Goal: Task Accomplishment & Management: Manage account settings

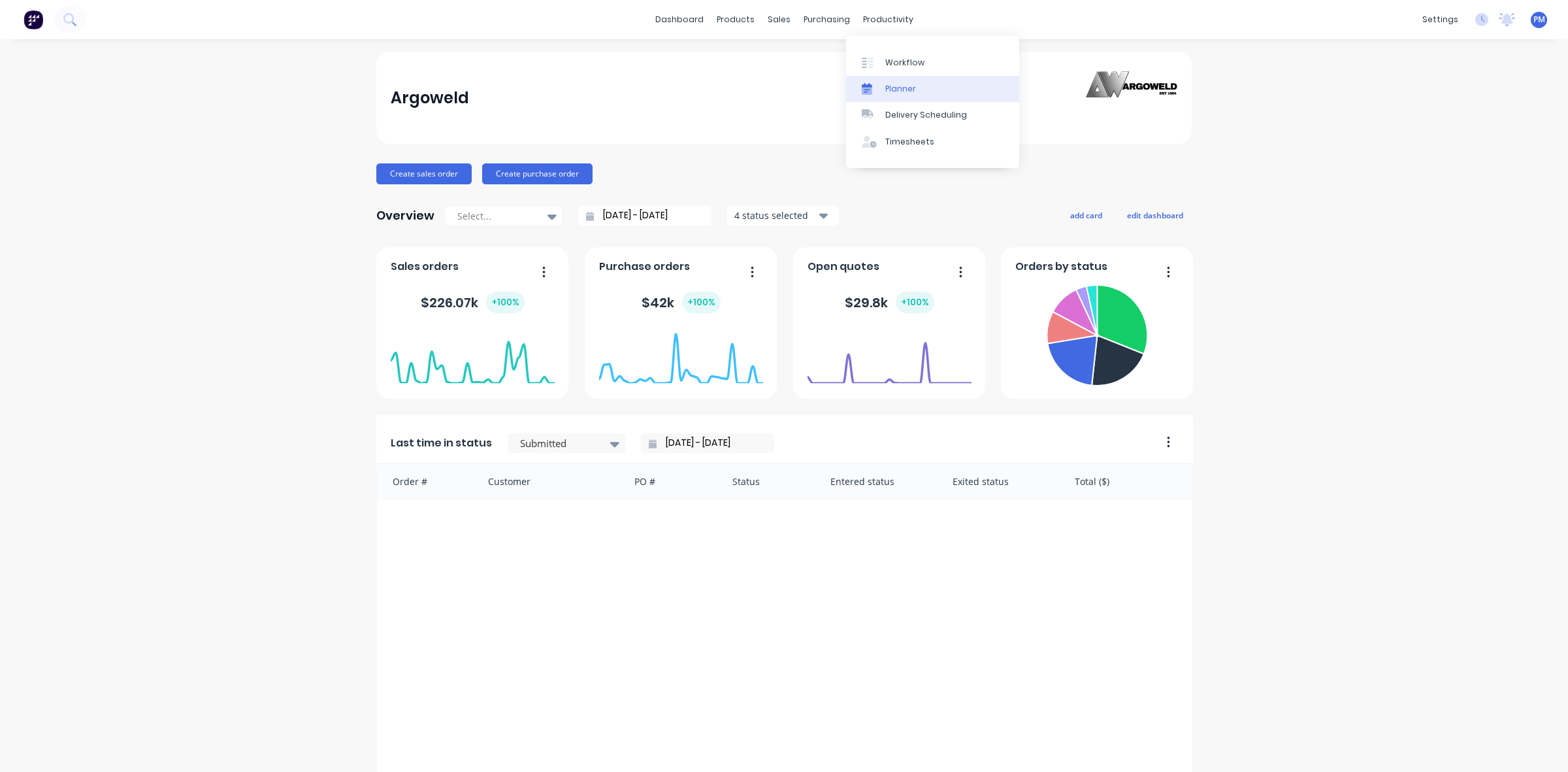
click at [894, 89] on div "Planner" at bounding box center [901, 89] width 31 height 12
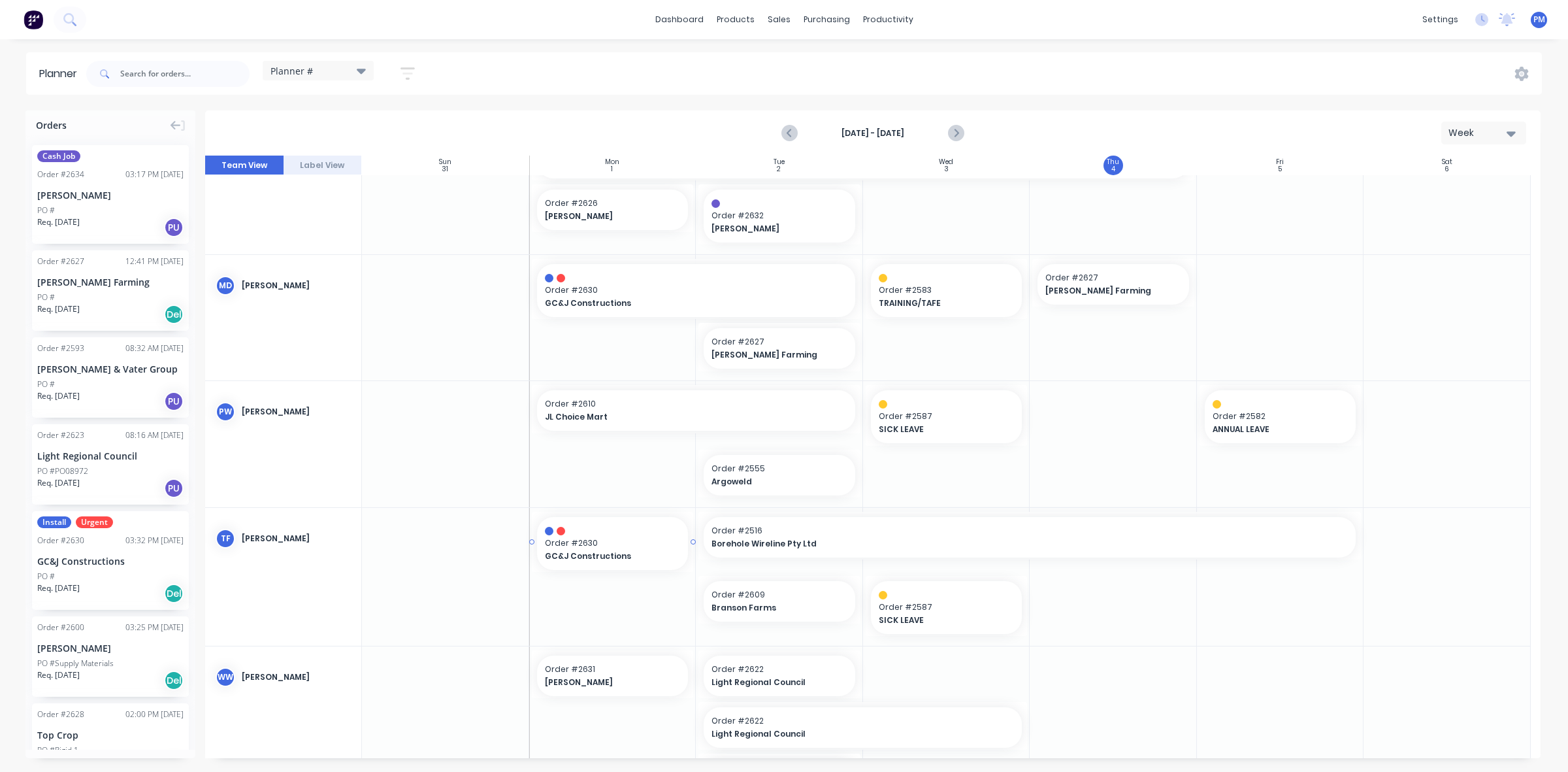
scroll to position [653, 0]
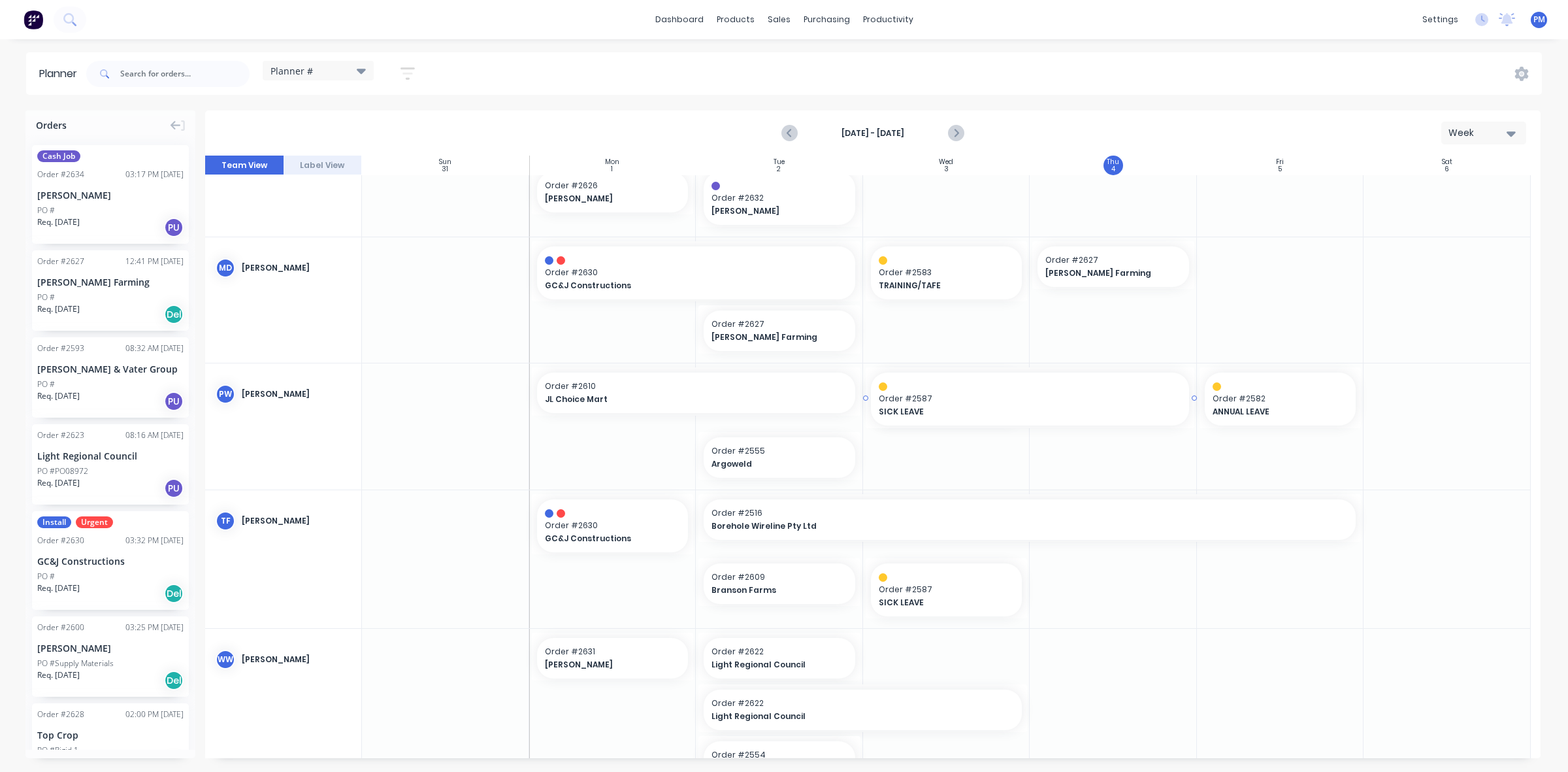
drag, startPoint x: 1023, startPoint y: 396, endPoint x: 1079, endPoint y: 398, distance: 56.0
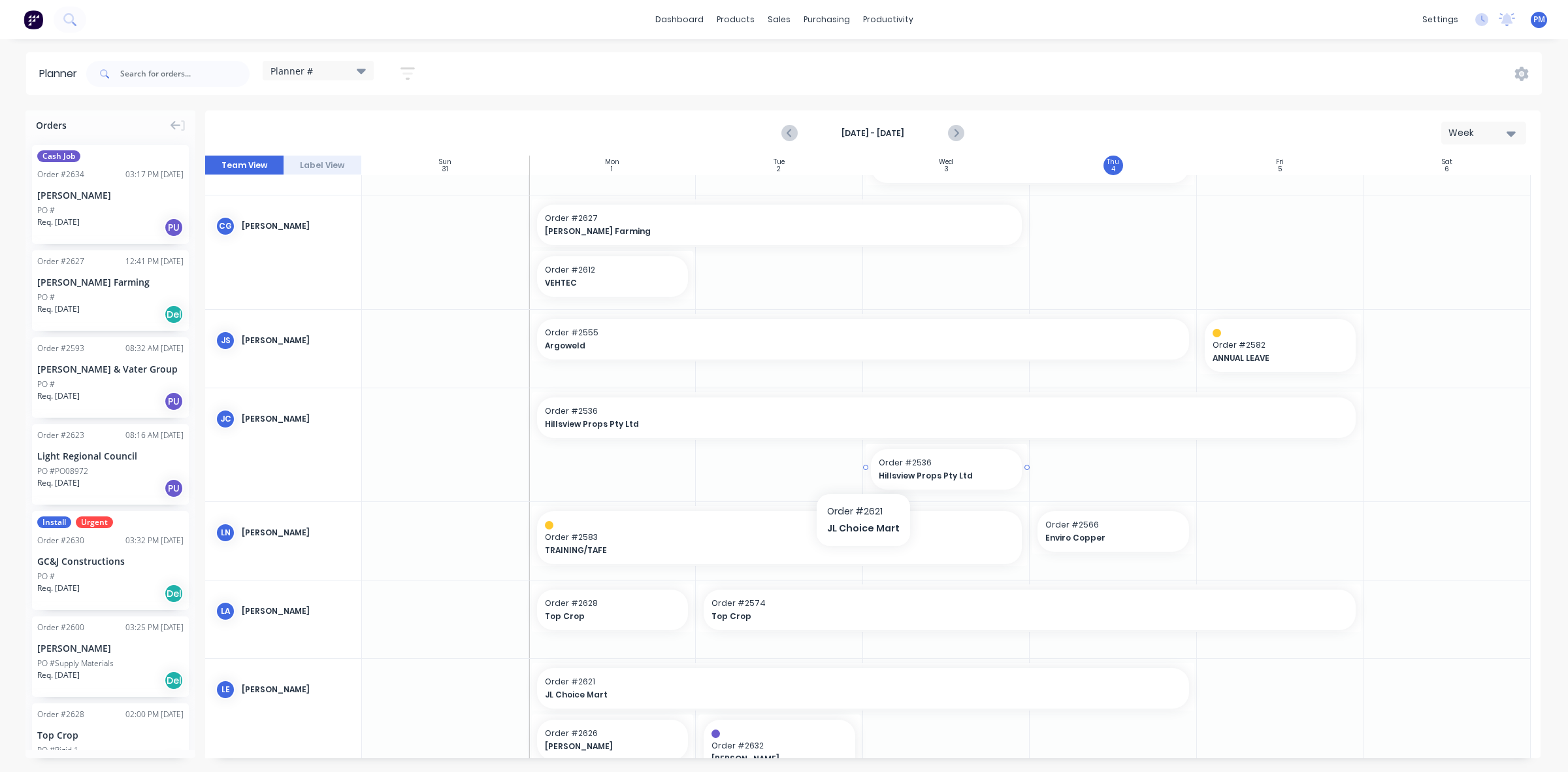
scroll to position [82, 0]
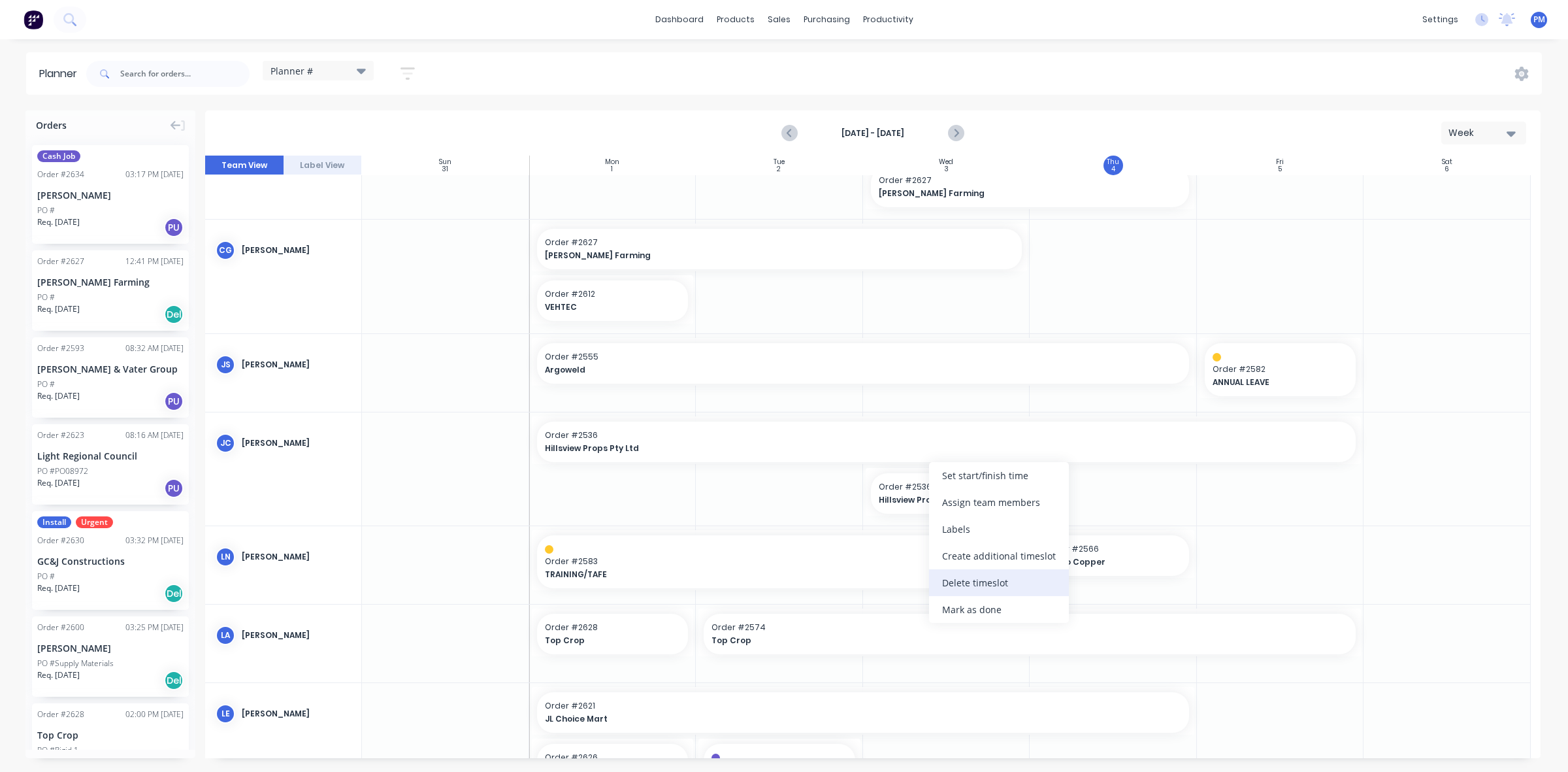
click at [967, 583] on div "Delete timeslot" at bounding box center [999, 583] width 140 height 26
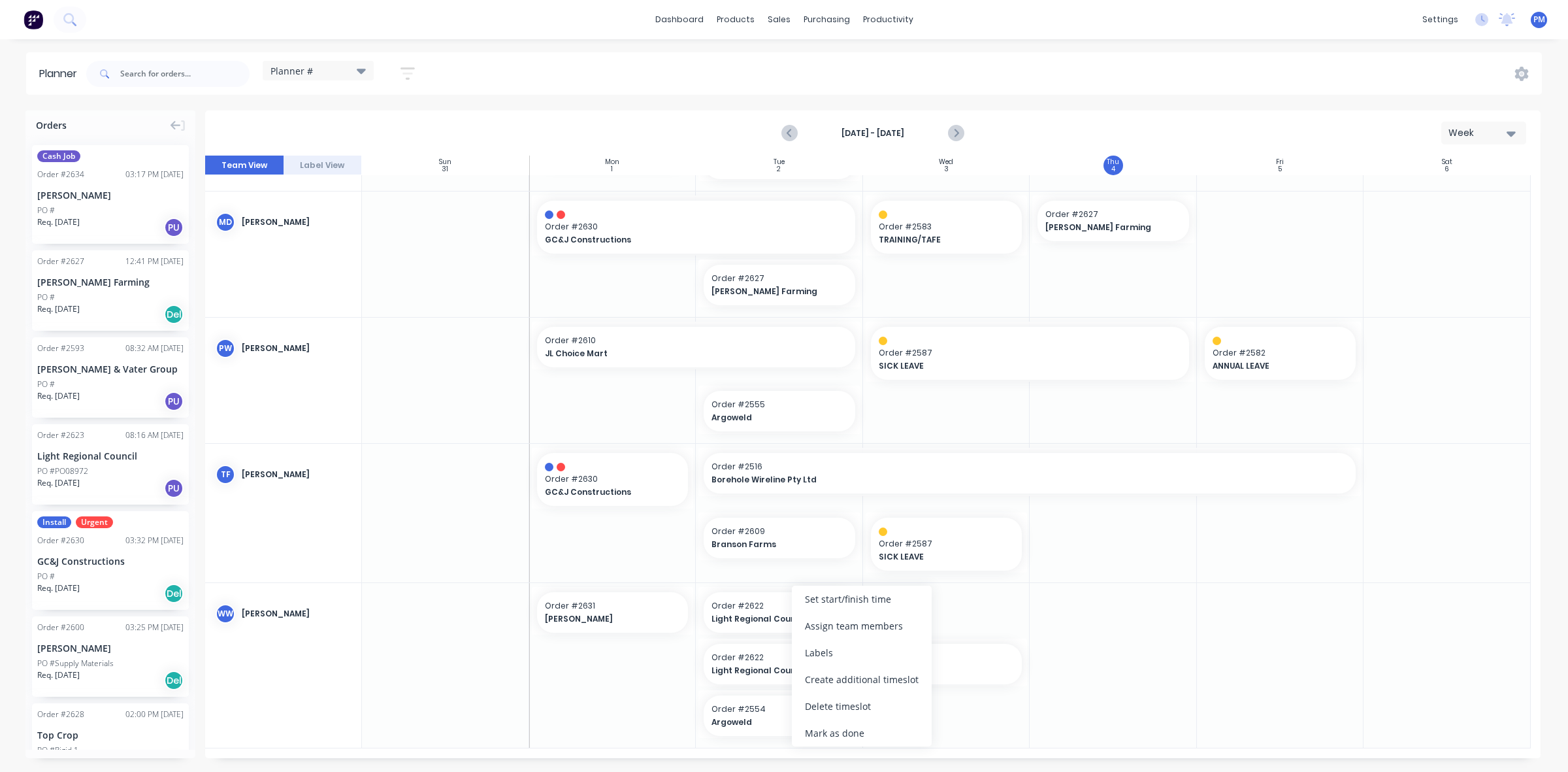
scroll to position [654, 0]
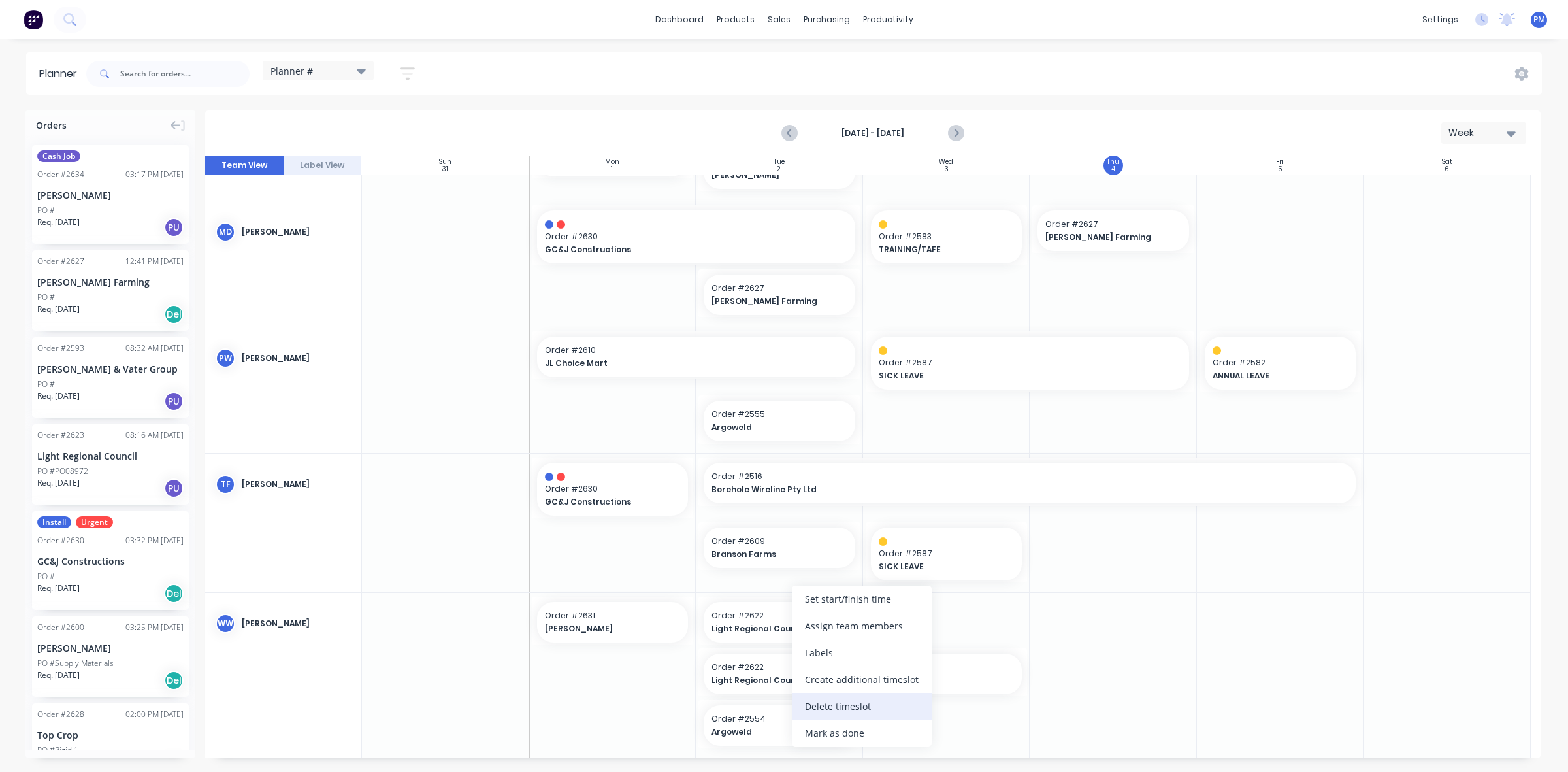
click at [838, 707] on div "Delete timeslot" at bounding box center [862, 705] width 140 height 26
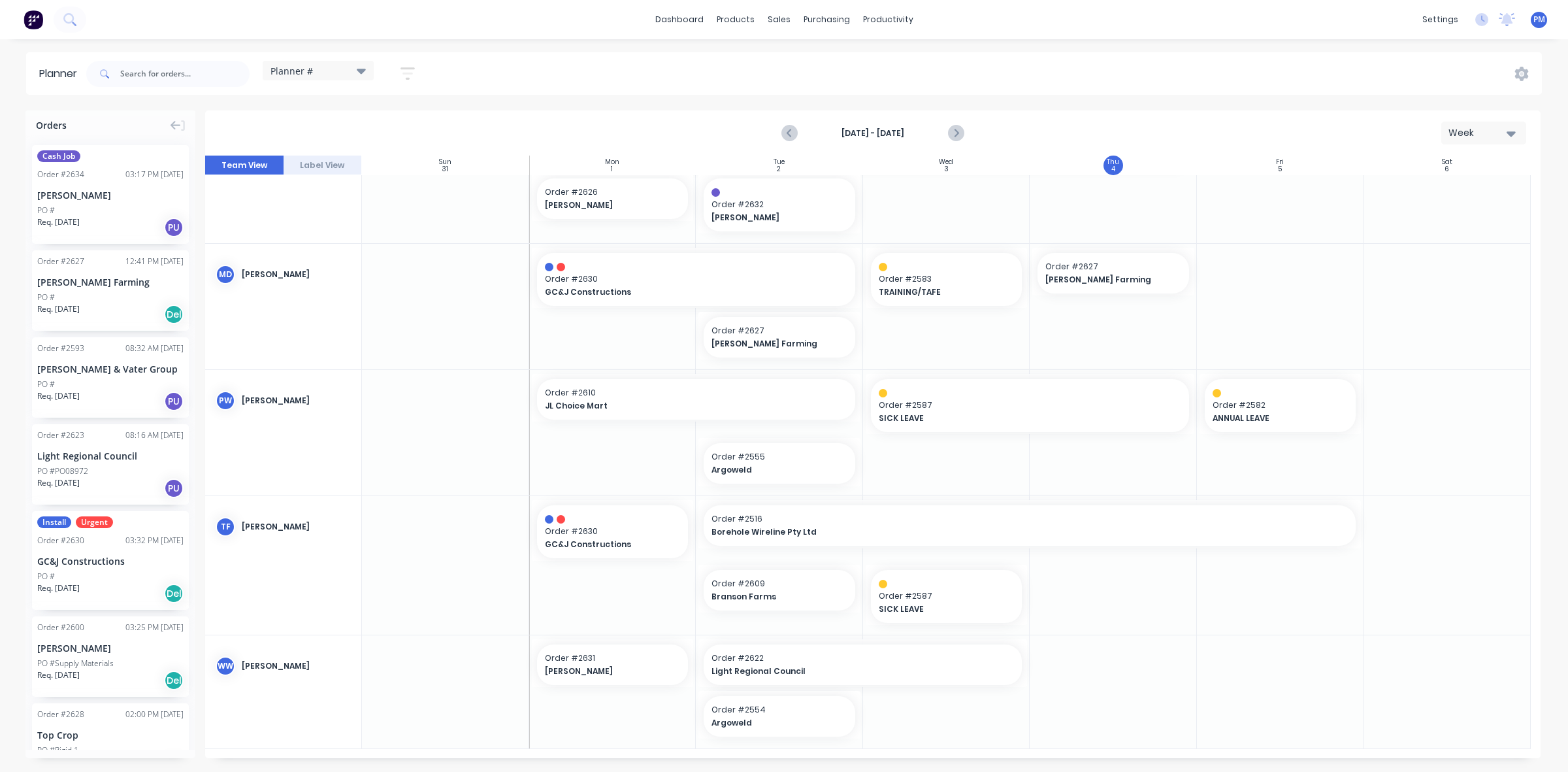
scroll to position [603, 0]
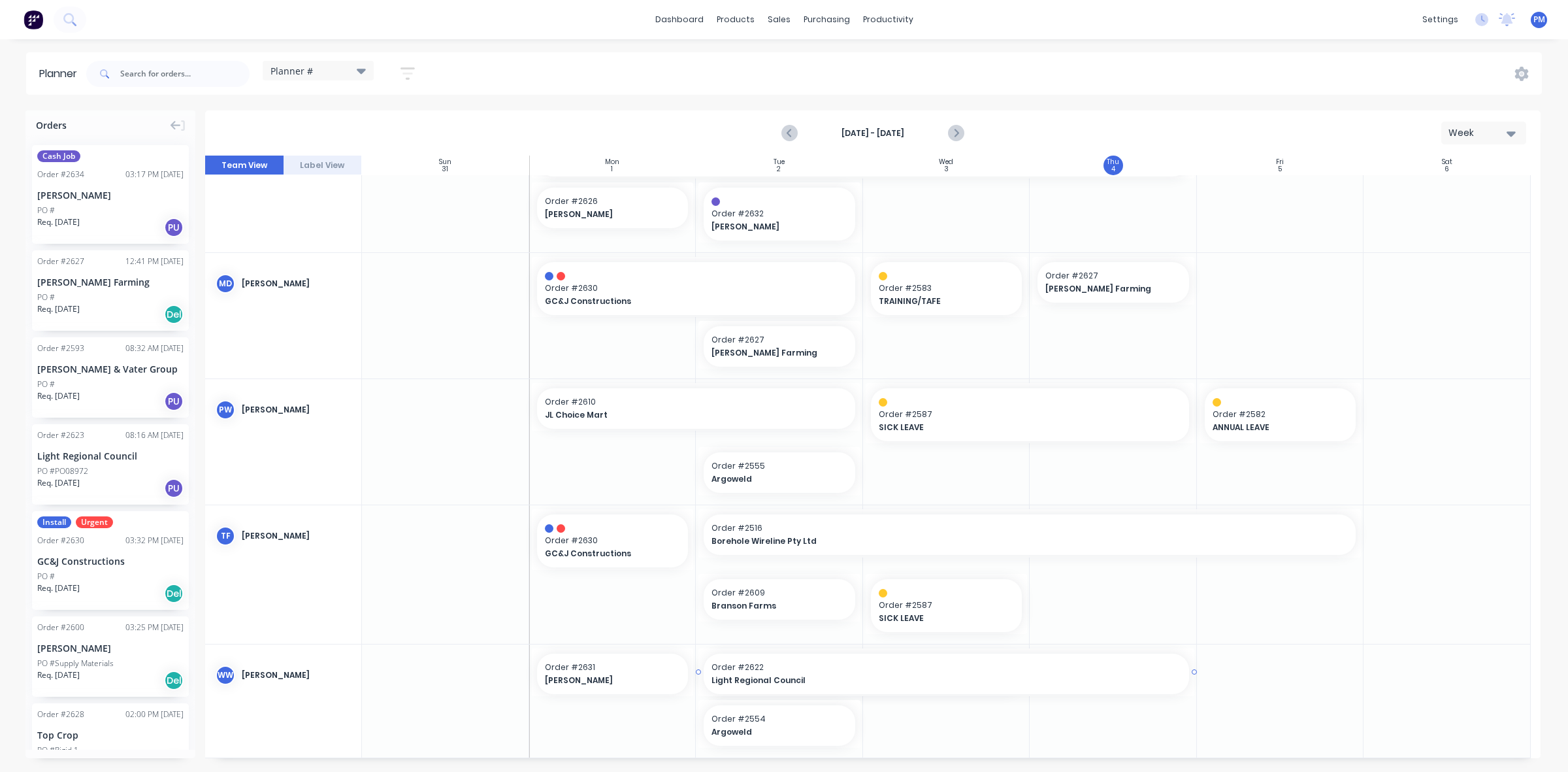
drag, startPoint x: 1025, startPoint y: 670, endPoint x: 1085, endPoint y: 670, distance: 60.0
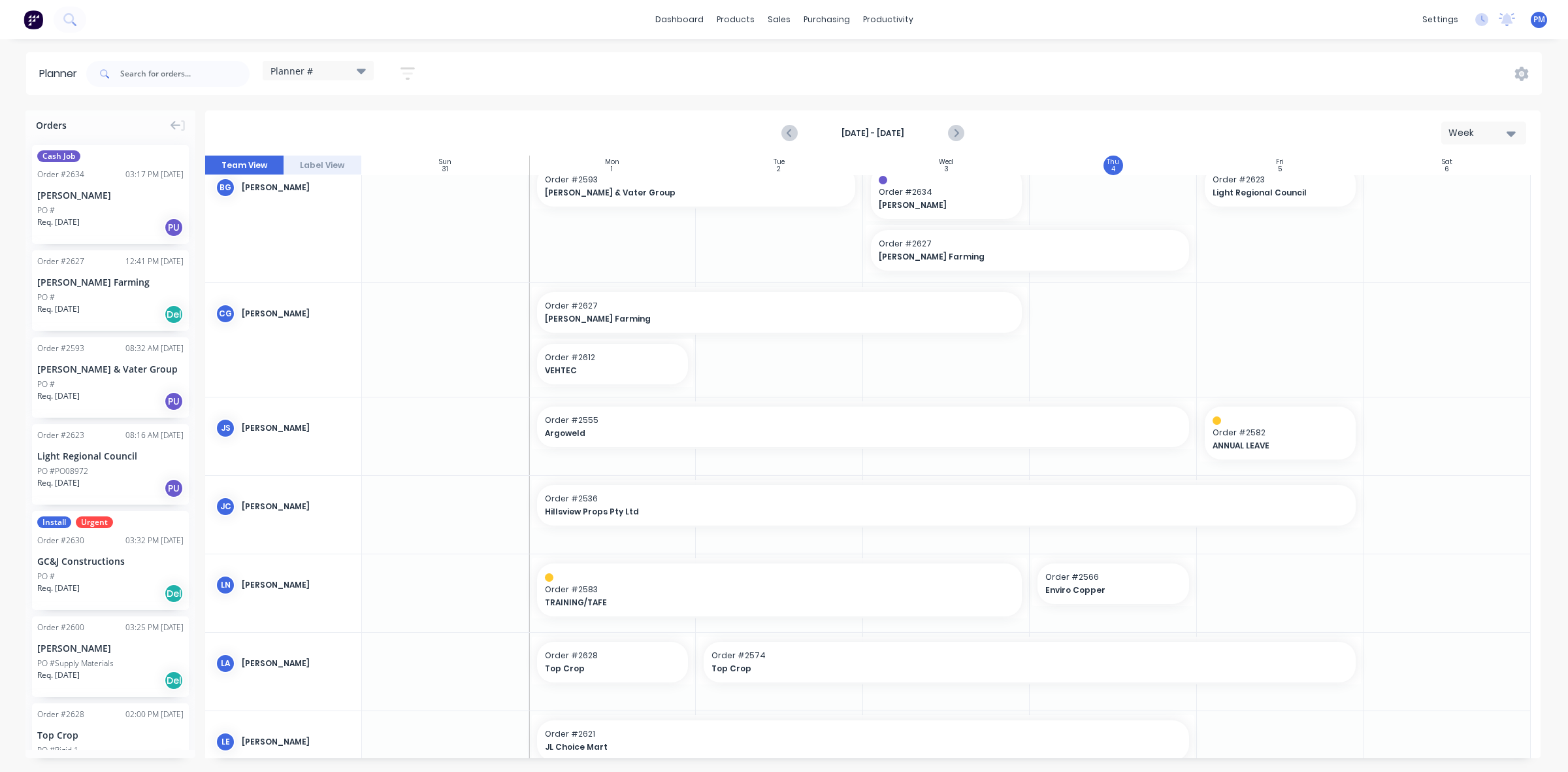
scroll to position [0, 0]
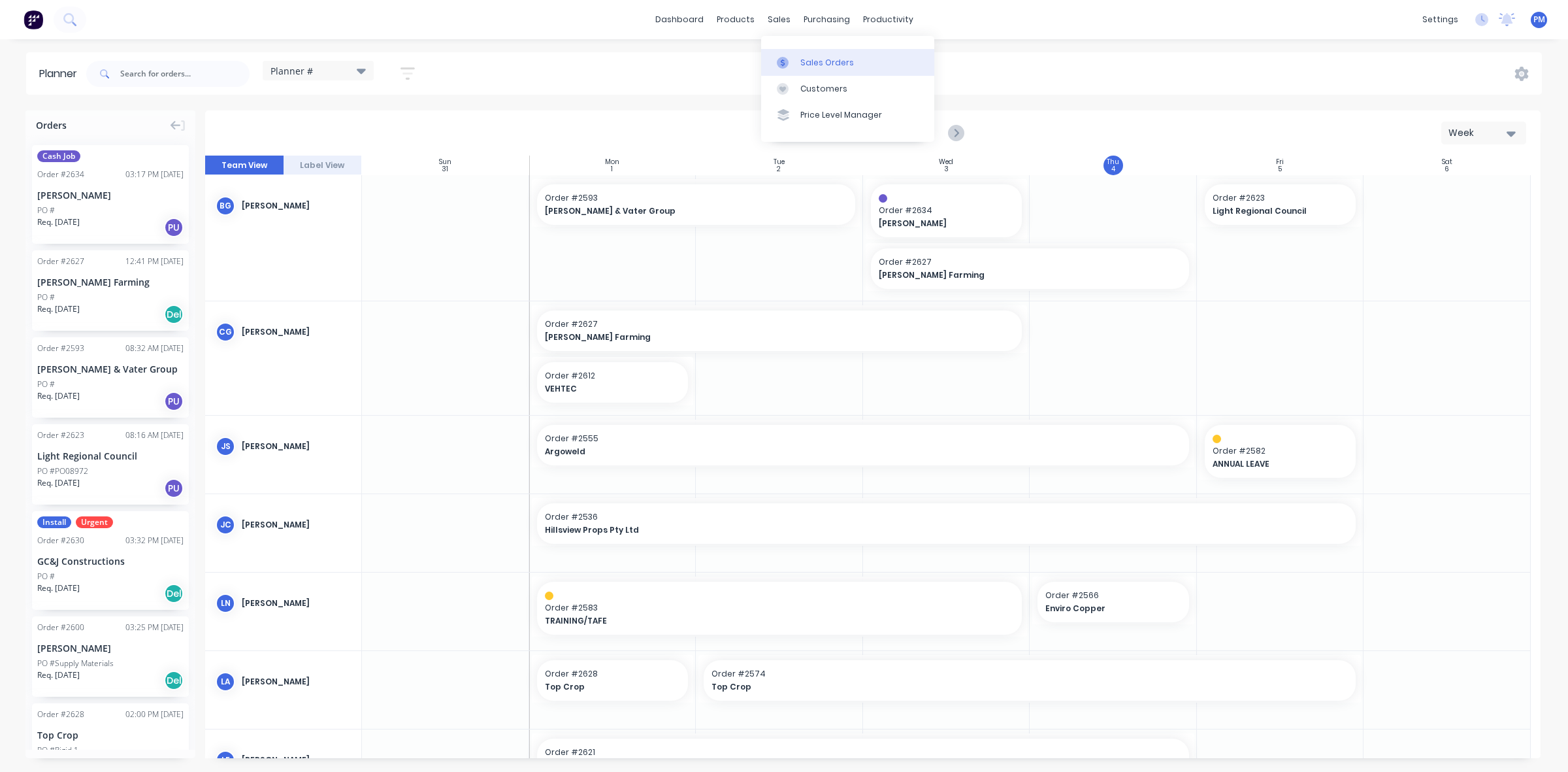
click at [813, 60] on div "Sales Orders" at bounding box center [827, 63] width 54 height 12
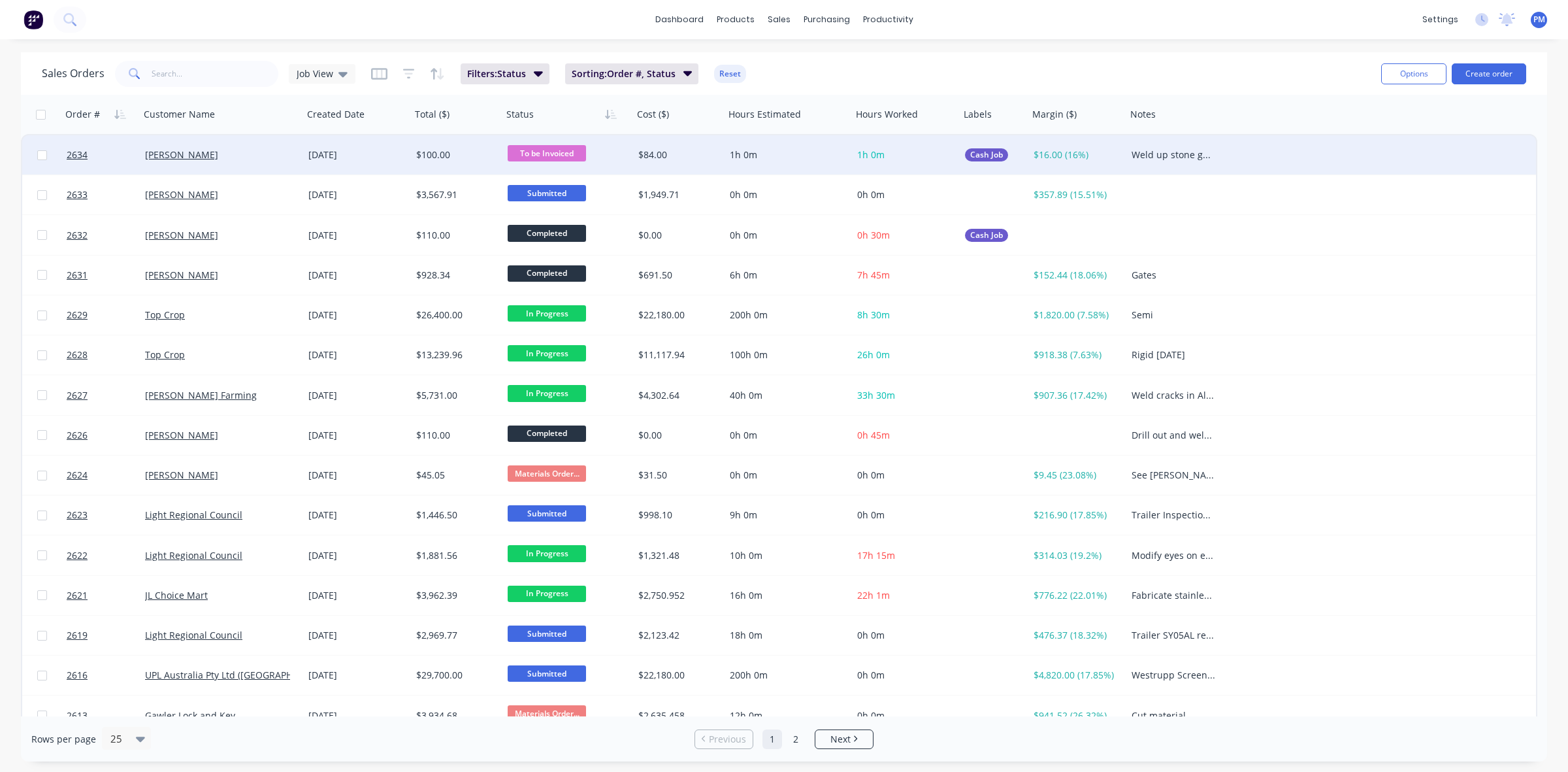
click at [561, 149] on span "To be Invoiced" at bounding box center [547, 153] width 78 height 16
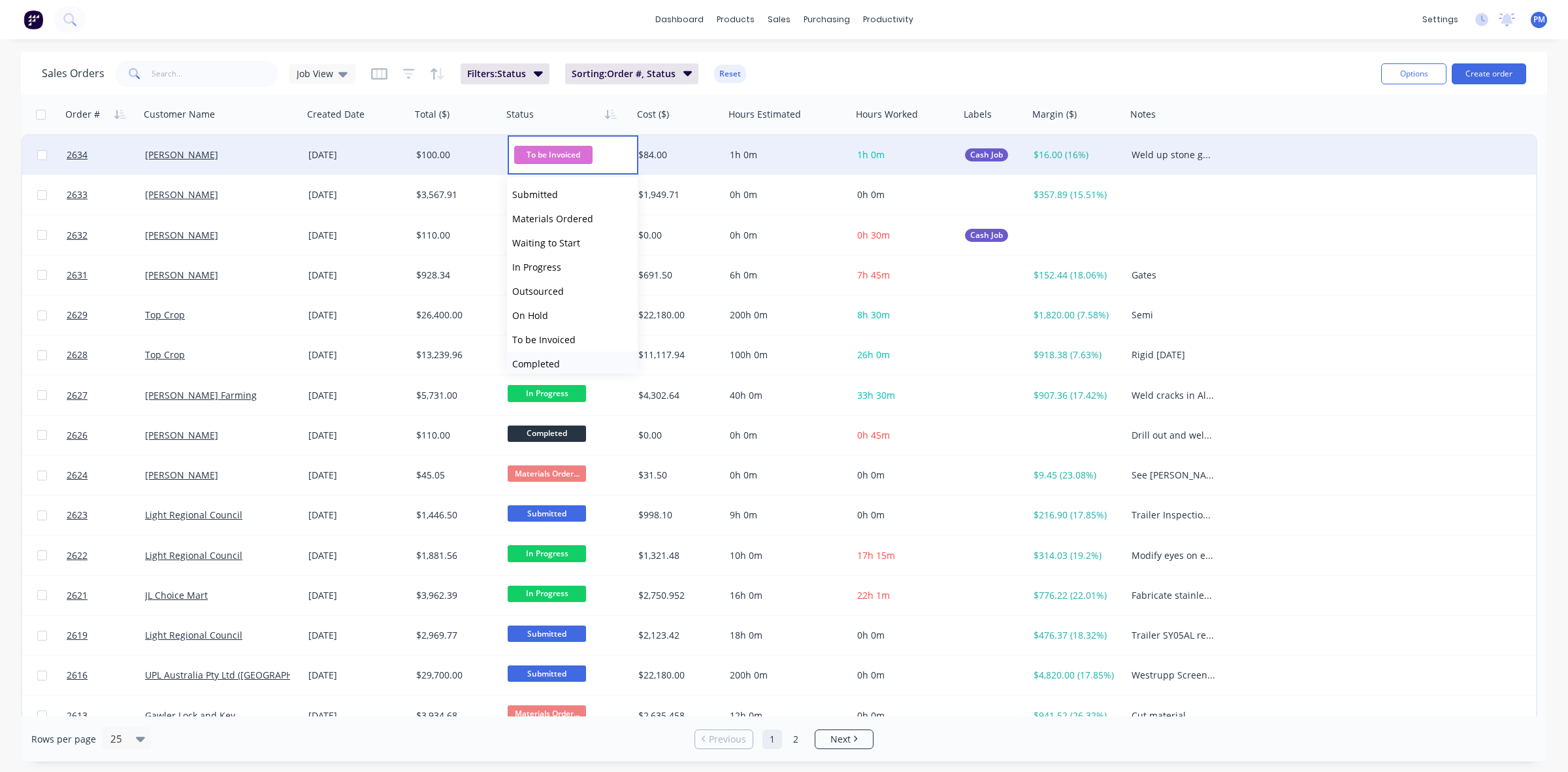
click at [541, 360] on span "Completed" at bounding box center [536, 363] width 48 height 13
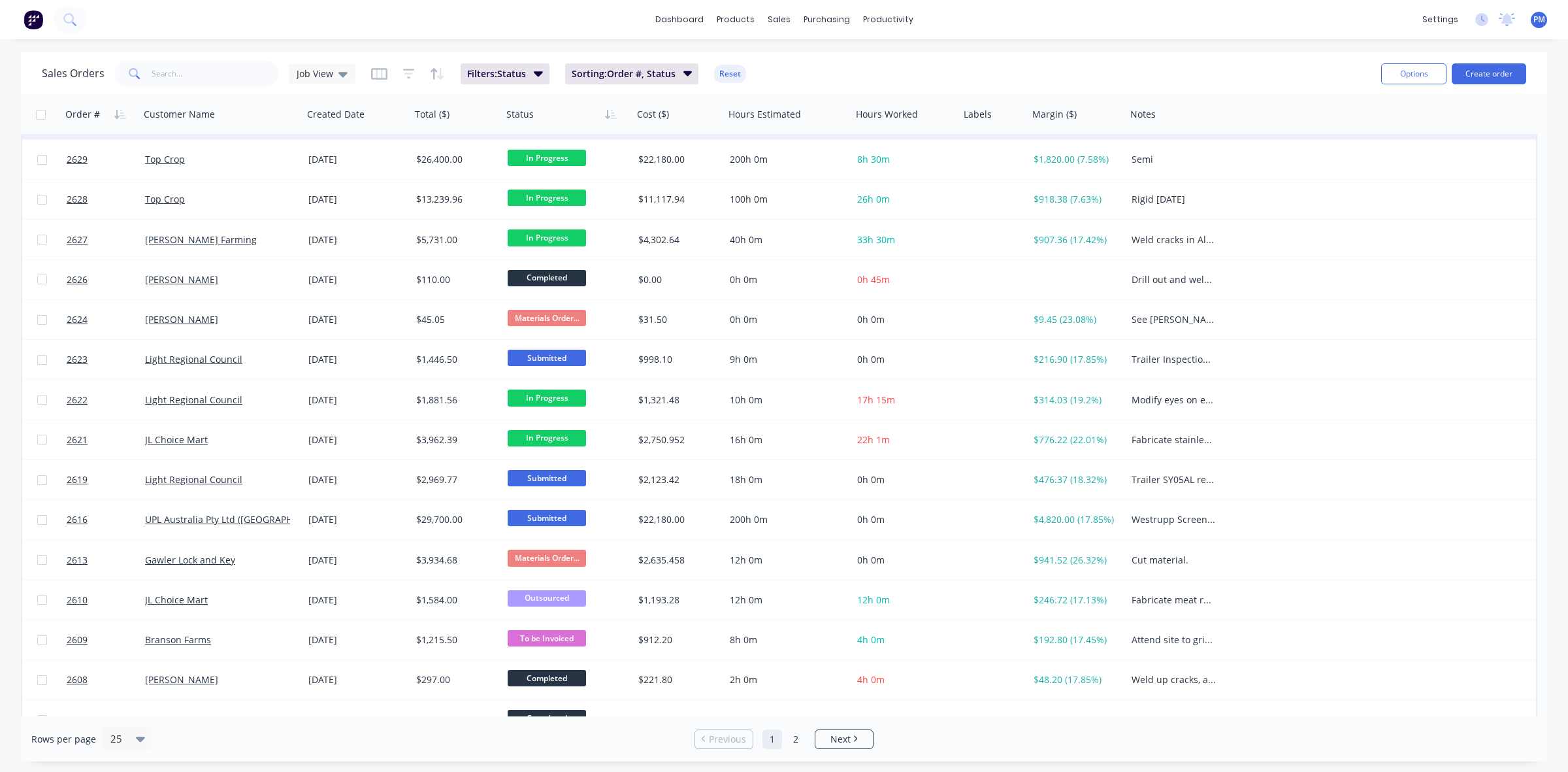
scroll to position [245, 0]
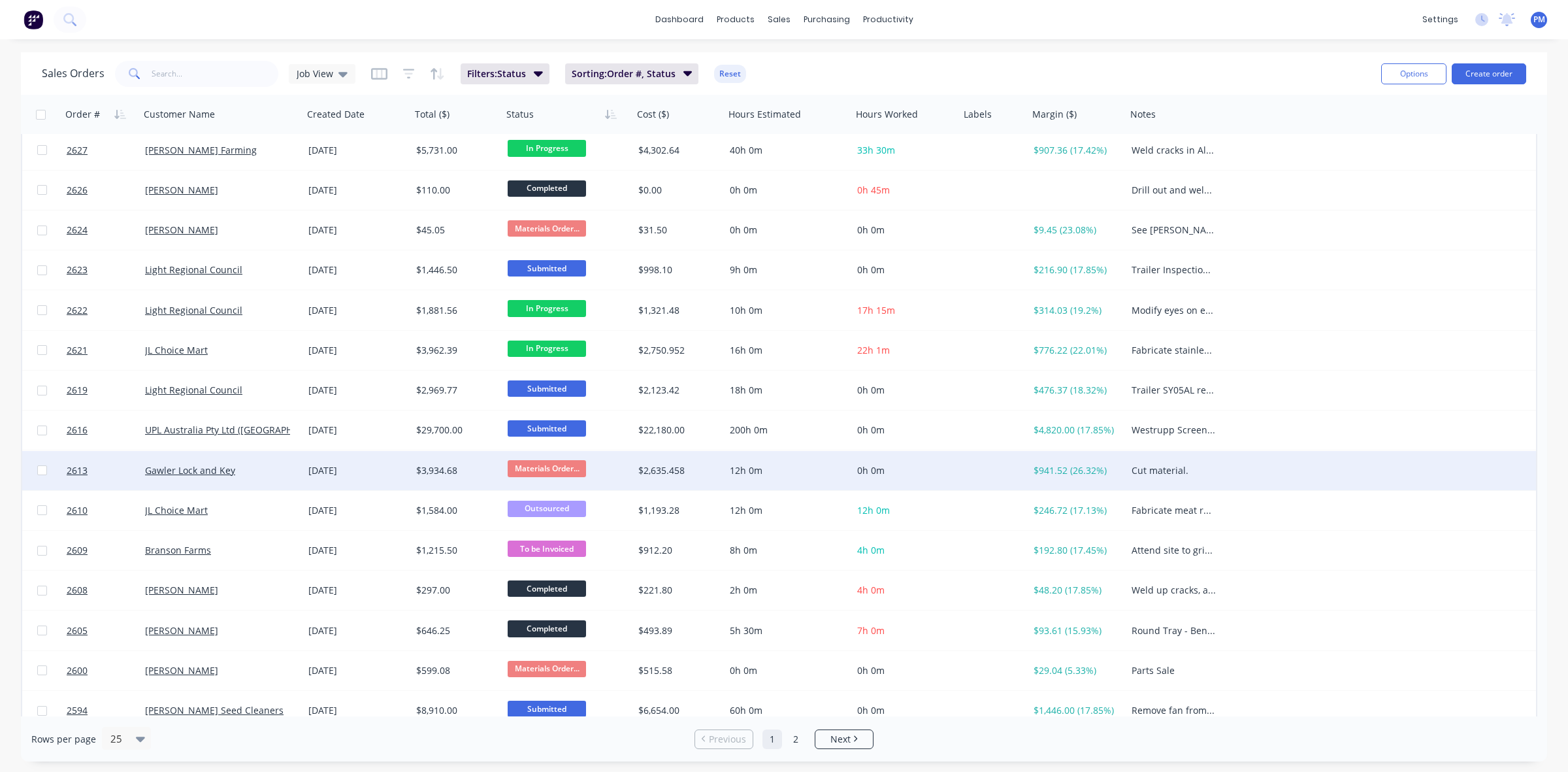
click at [269, 471] on div "Gawler Lock and Key" at bounding box center [217, 470] width 145 height 13
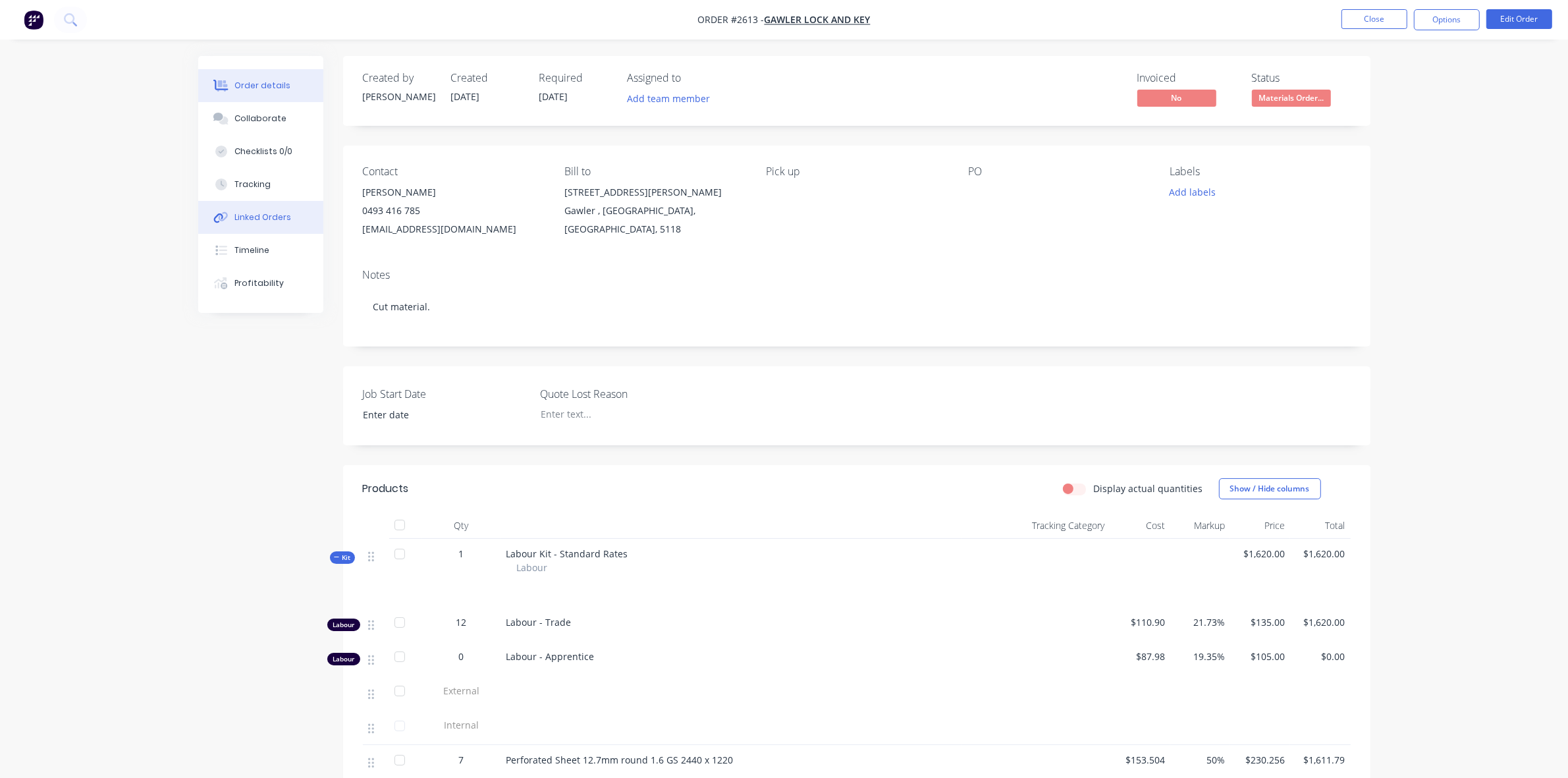
click at [267, 219] on div "Linked Orders" at bounding box center [263, 217] width 57 height 12
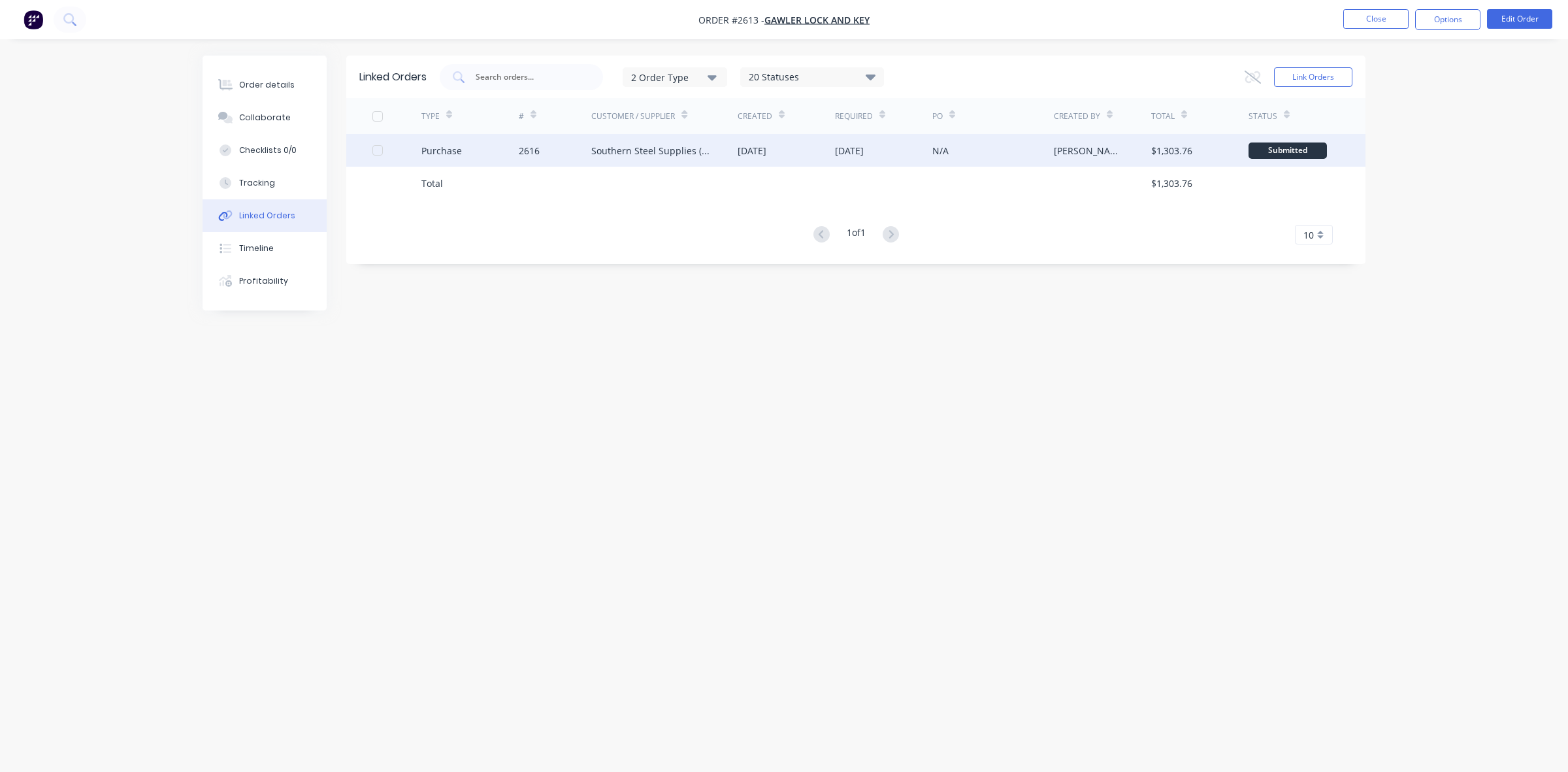
click at [553, 154] on div "2616" at bounding box center [556, 150] width 73 height 32
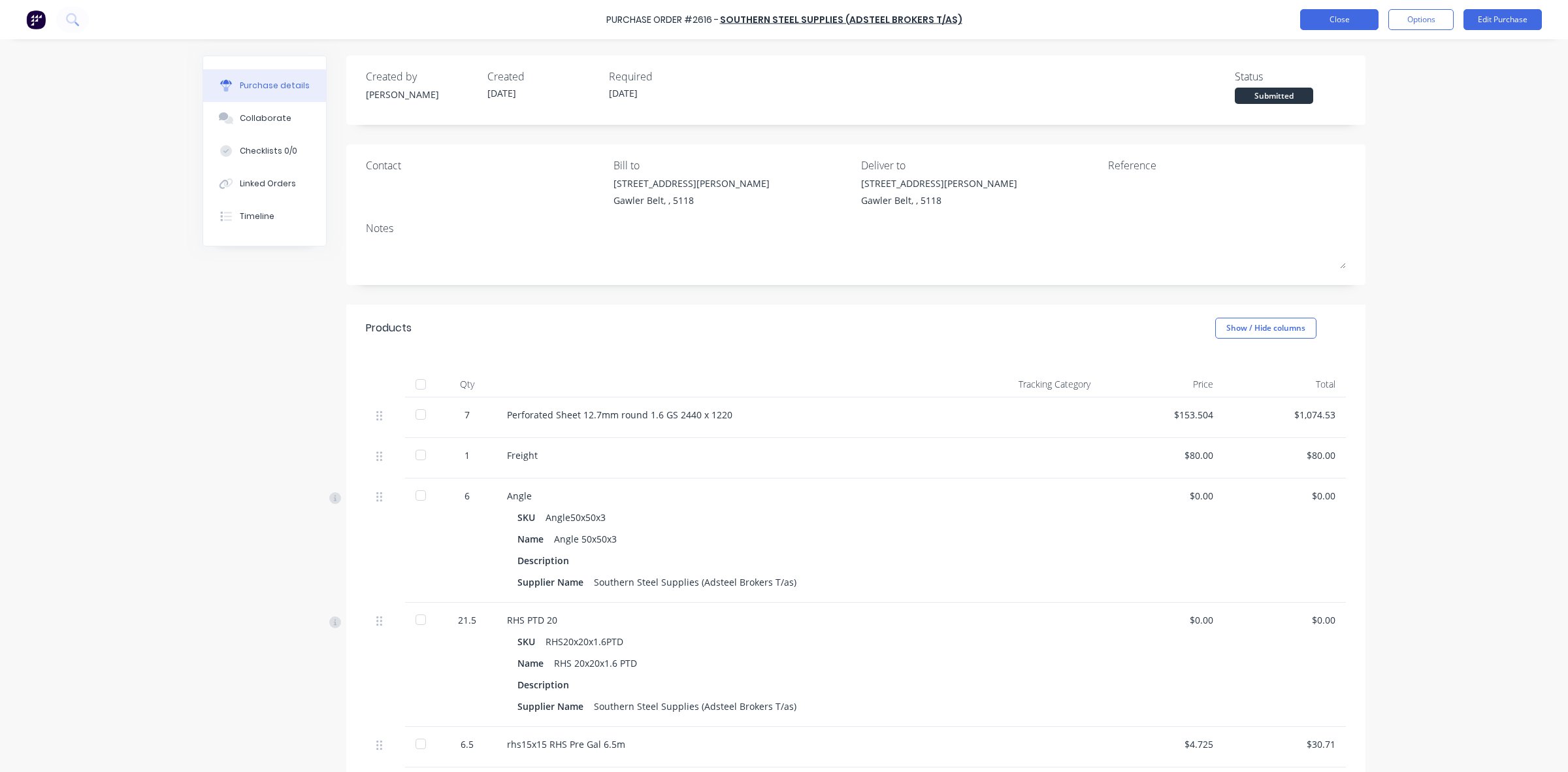
click at [1327, 18] on button "Close" at bounding box center [1339, 20] width 78 height 21
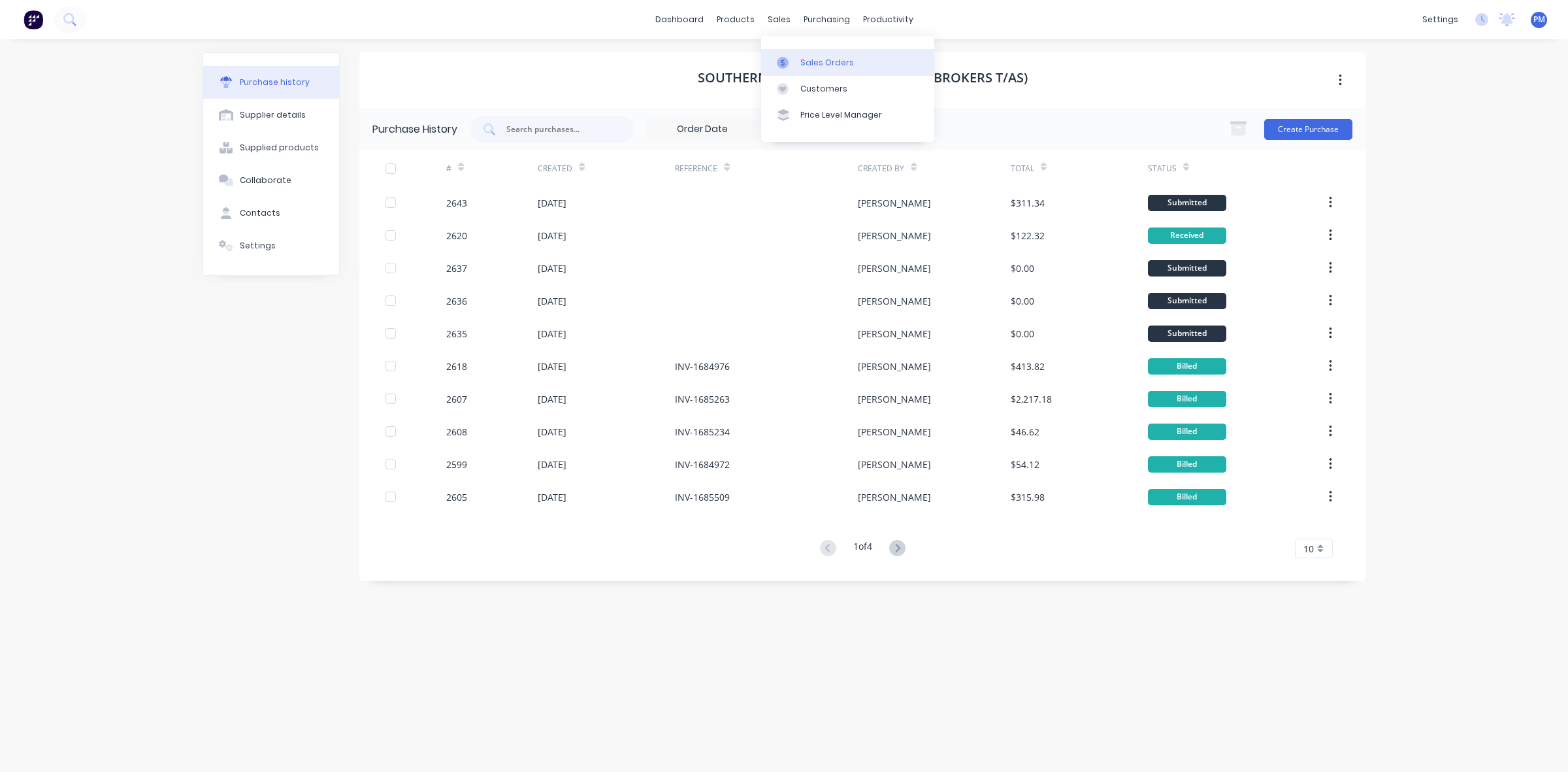
click at [807, 63] on div "Sales Orders" at bounding box center [827, 63] width 54 height 12
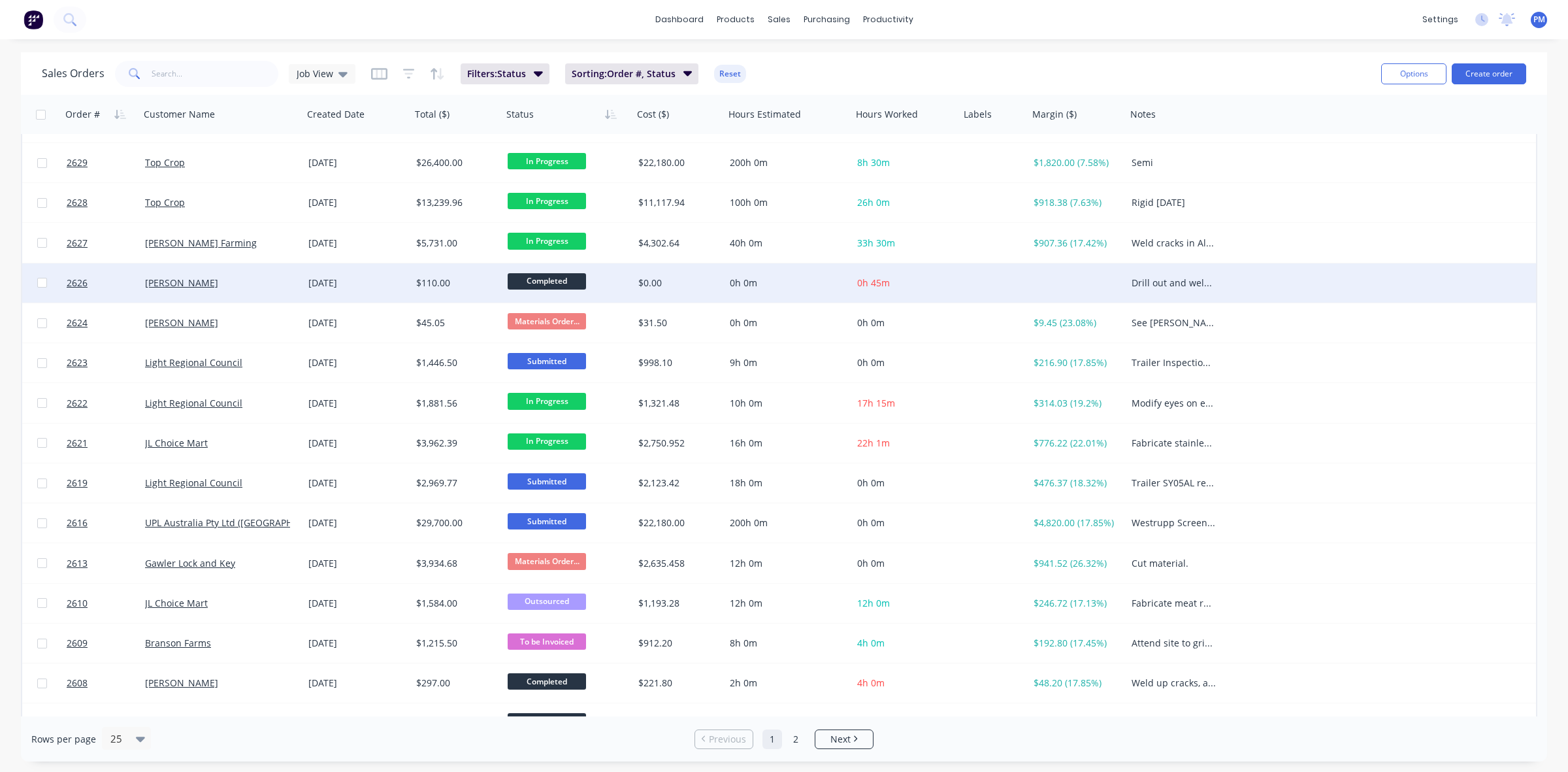
scroll to position [245, 0]
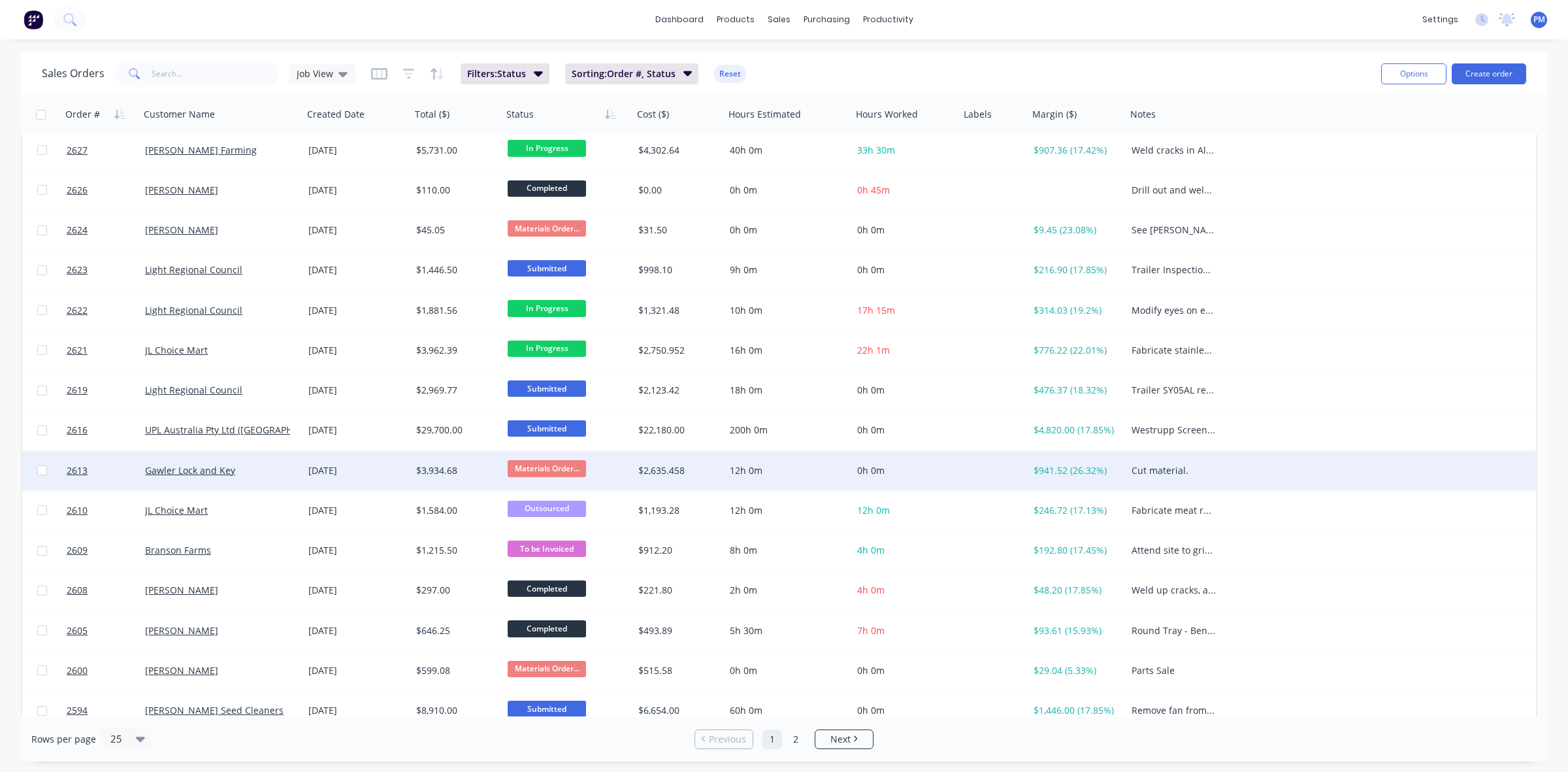
click at [563, 472] on span "Materials Order..." at bounding box center [547, 468] width 78 height 16
click at [555, 560] on span "Waiting to Start" at bounding box center [547, 559] width 68 height 13
click at [888, 84] on link "Planner" at bounding box center [938, 89] width 173 height 26
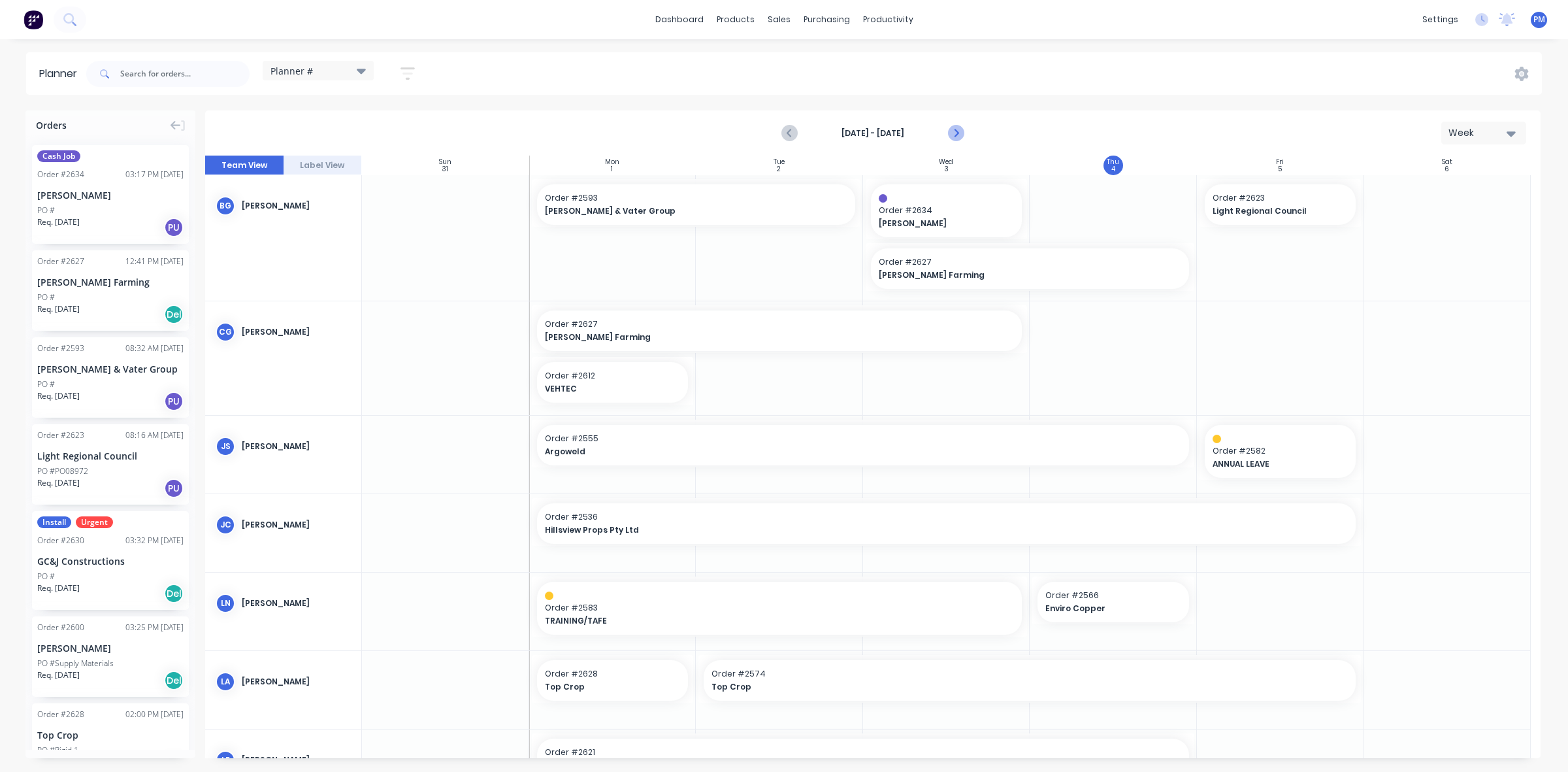
click at [956, 132] on icon "Next page" at bounding box center [955, 133] width 15 height 15
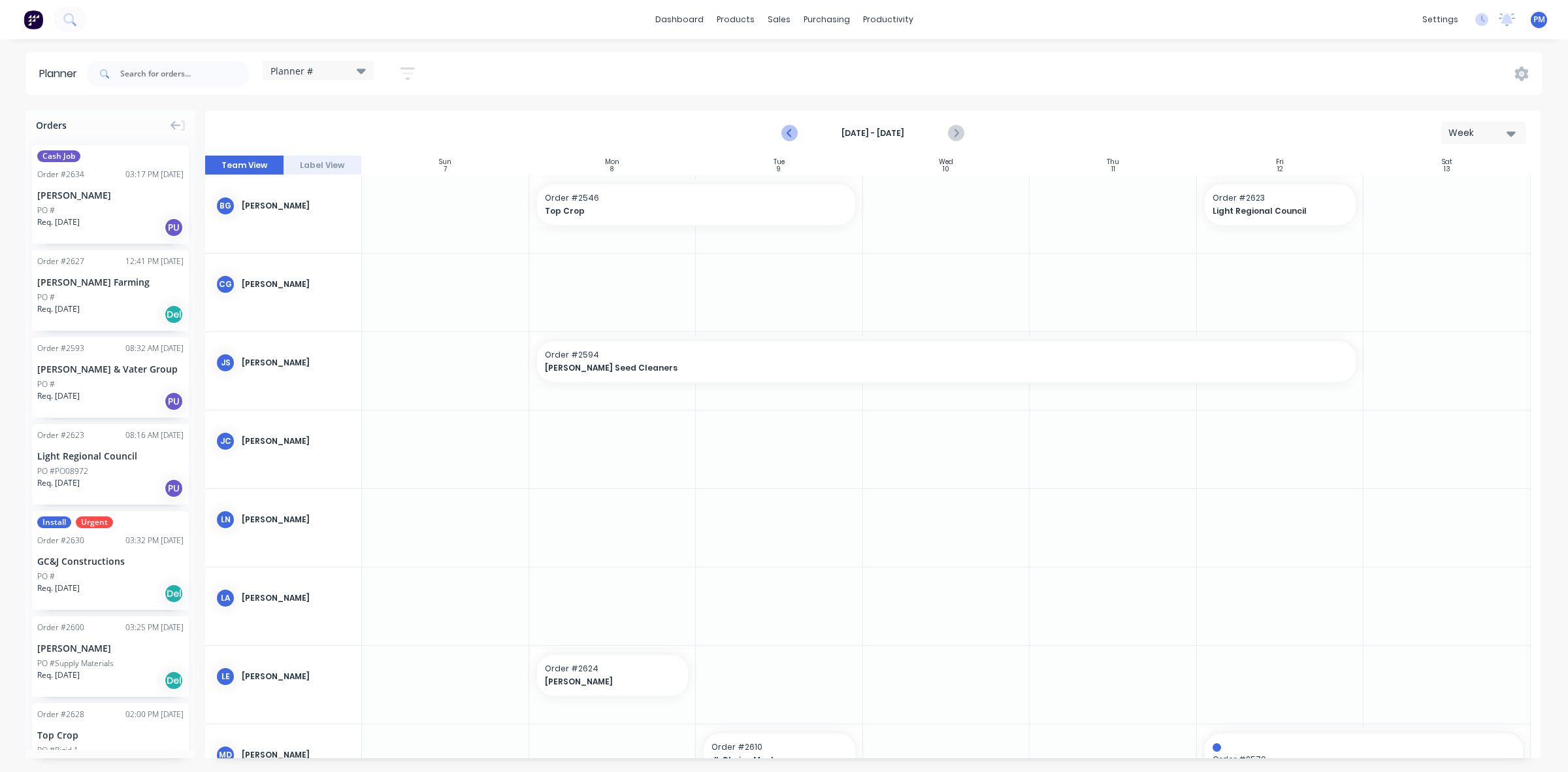
click at [783, 134] on icon "Previous page" at bounding box center [790, 133] width 15 height 15
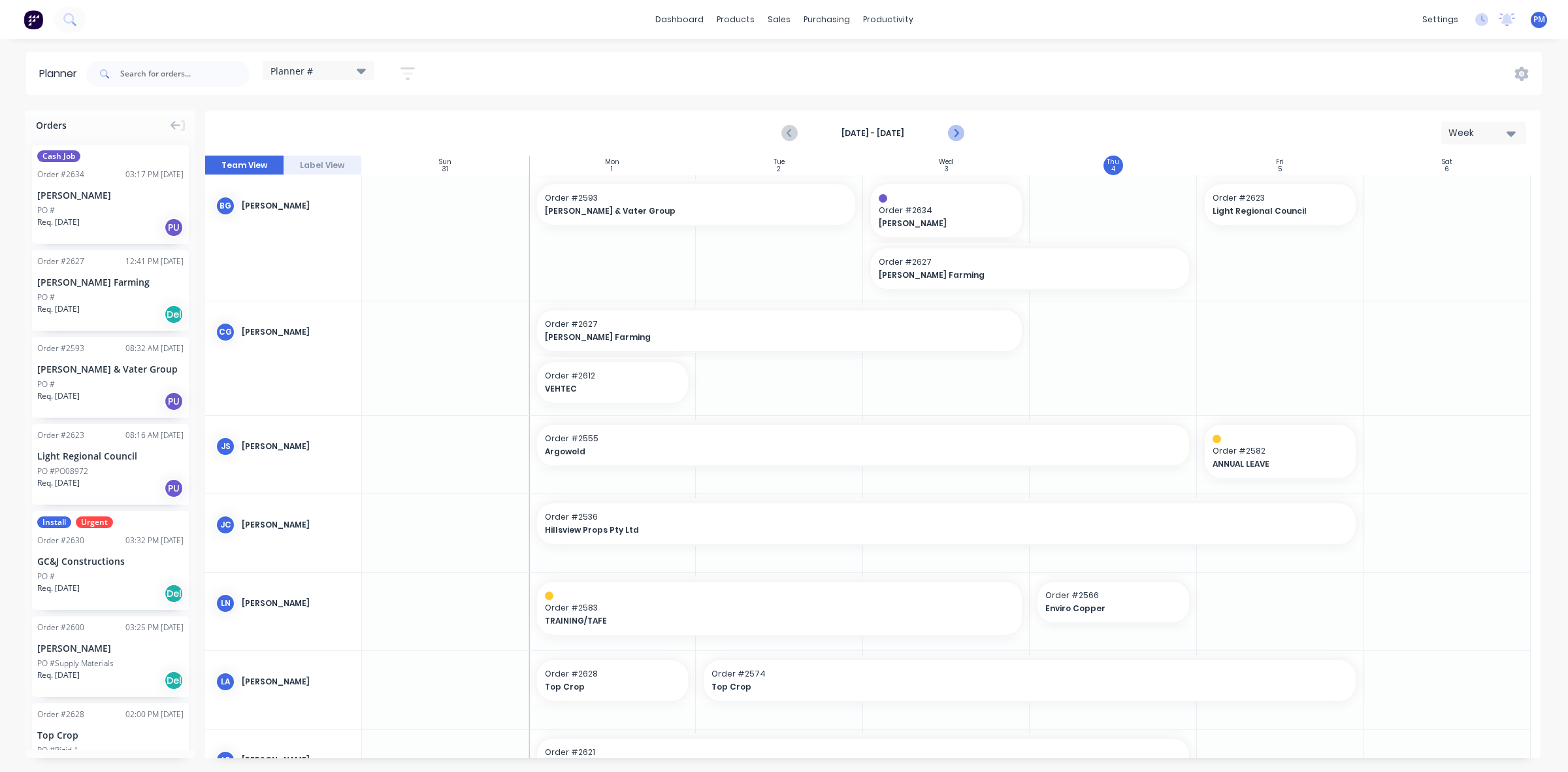
click at [959, 133] on icon "Next page" at bounding box center [955, 133] width 15 height 15
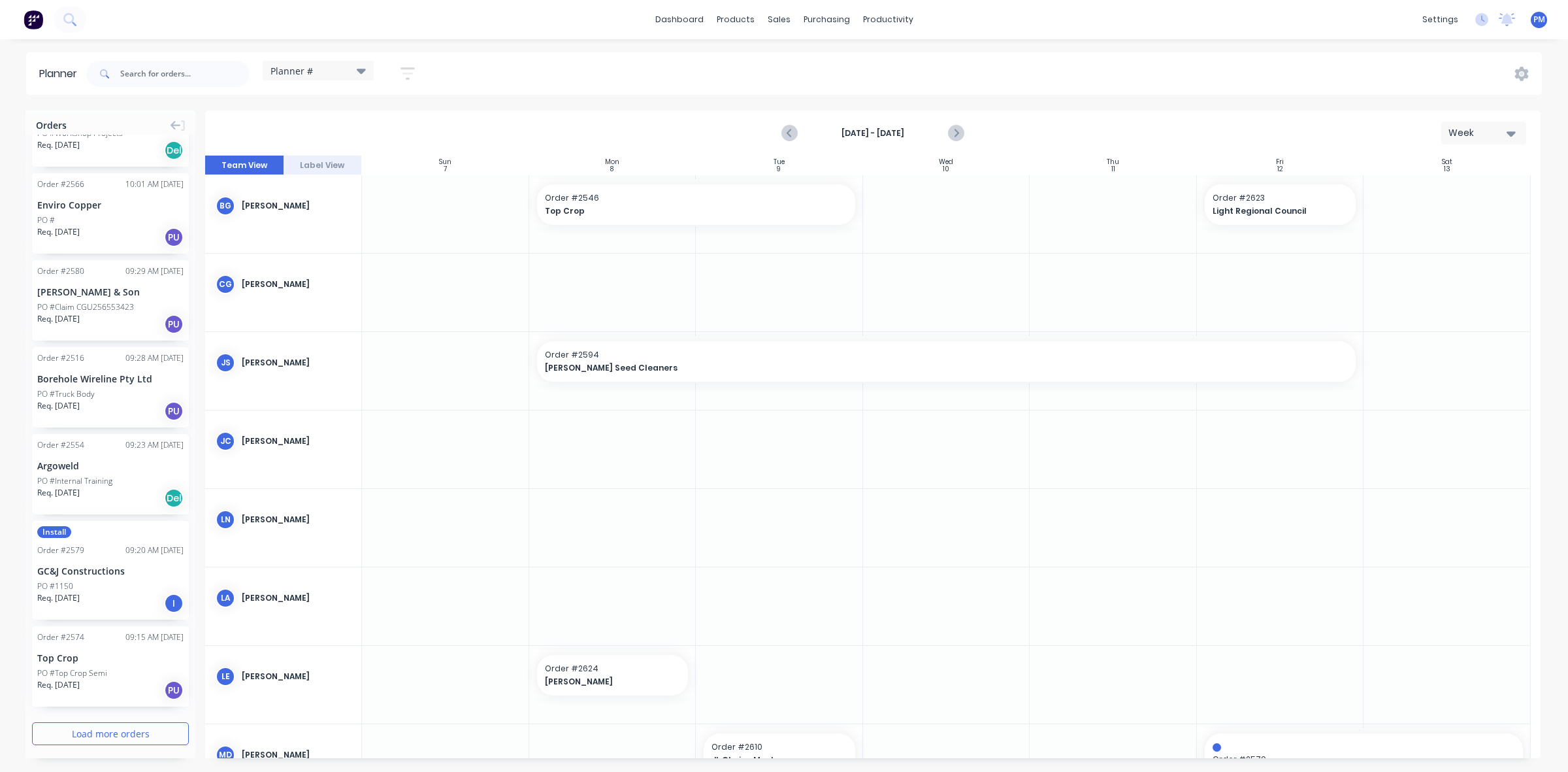
scroll to position [1230, 0]
drag, startPoint x: 77, startPoint y: 649, endPoint x: 575, endPoint y: 595, distance: 500.9
drag, startPoint x: 690, startPoint y: 595, endPoint x: 1252, endPoint y: 599, distance: 562.0
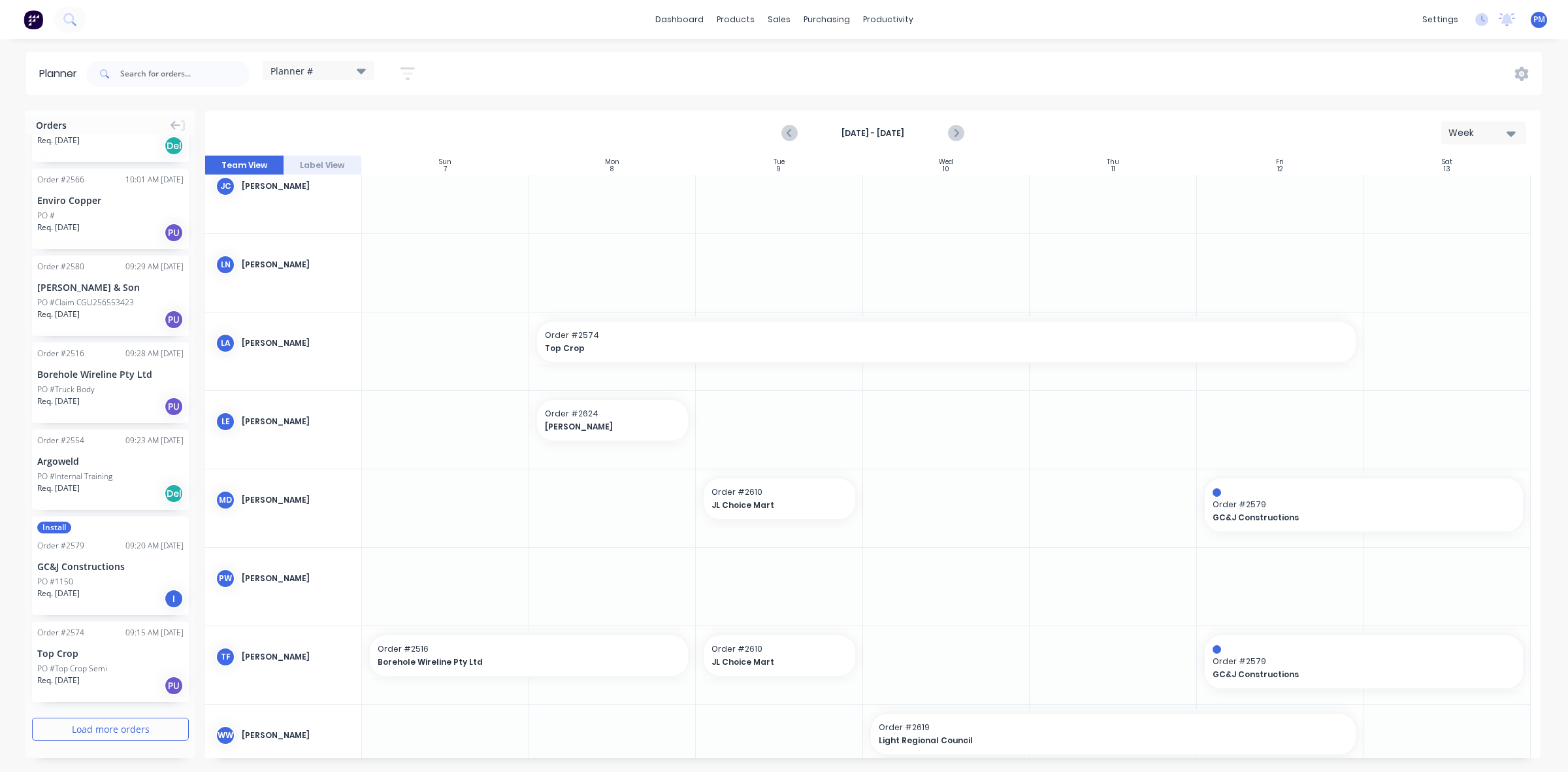
scroll to position [289, 0]
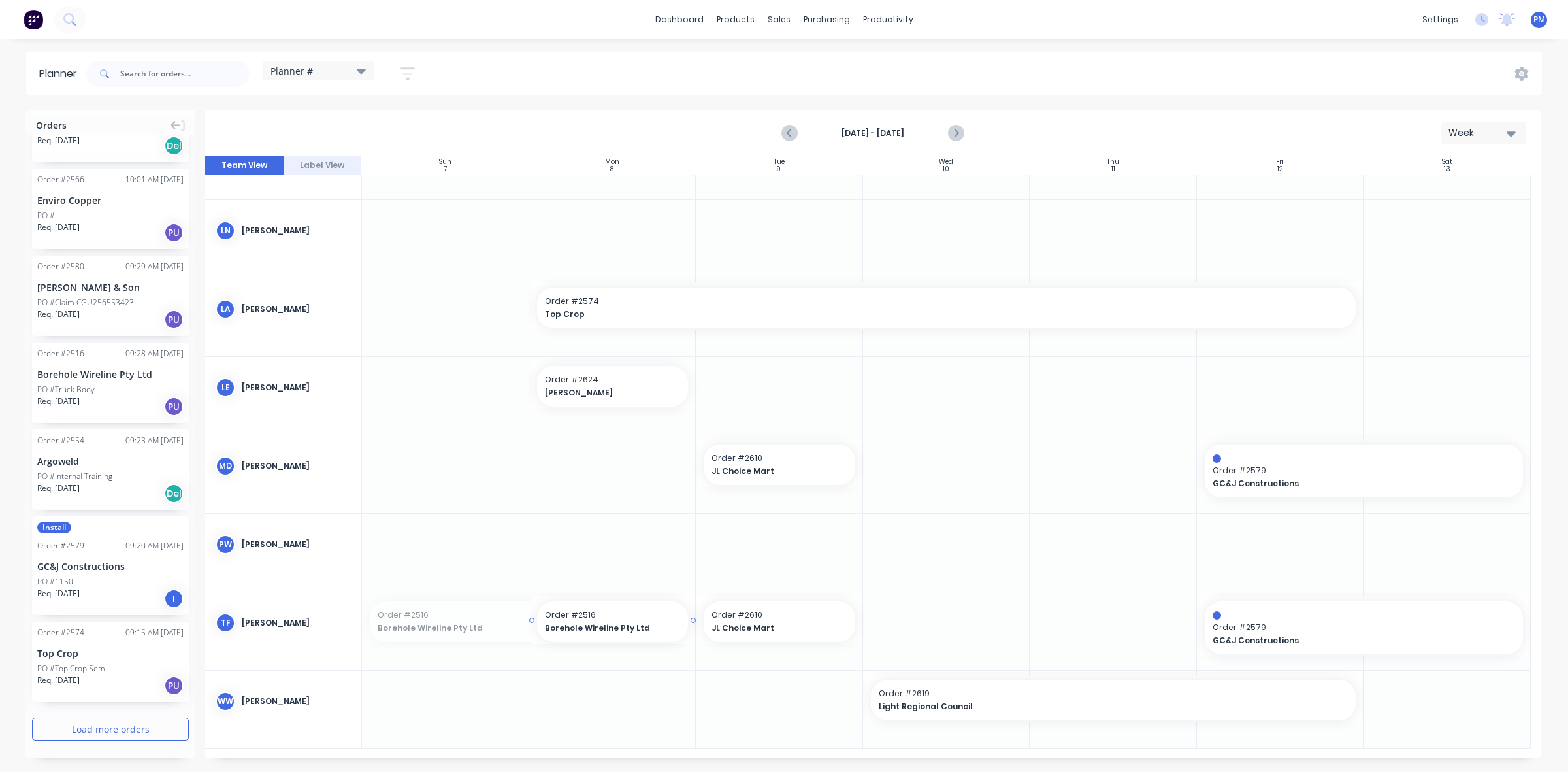
drag, startPoint x: 364, startPoint y: 620, endPoint x: 536, endPoint y: 623, distance: 172.0
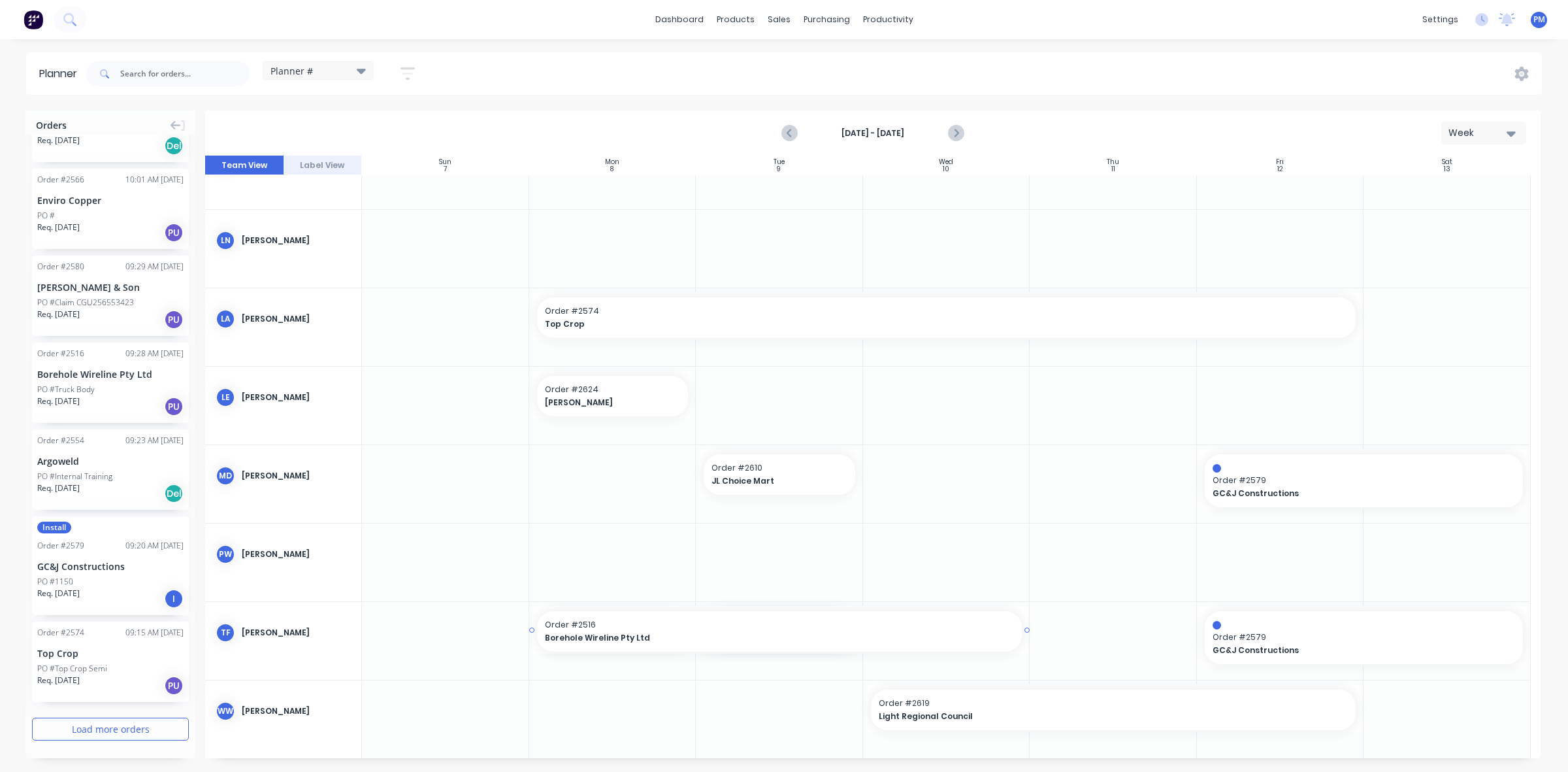
drag, startPoint x: 690, startPoint y: 630, endPoint x: 906, endPoint y: 641, distance: 216.3
drag, startPoint x: 1022, startPoint y: 631, endPoint x: 1079, endPoint y: 629, distance: 57.0
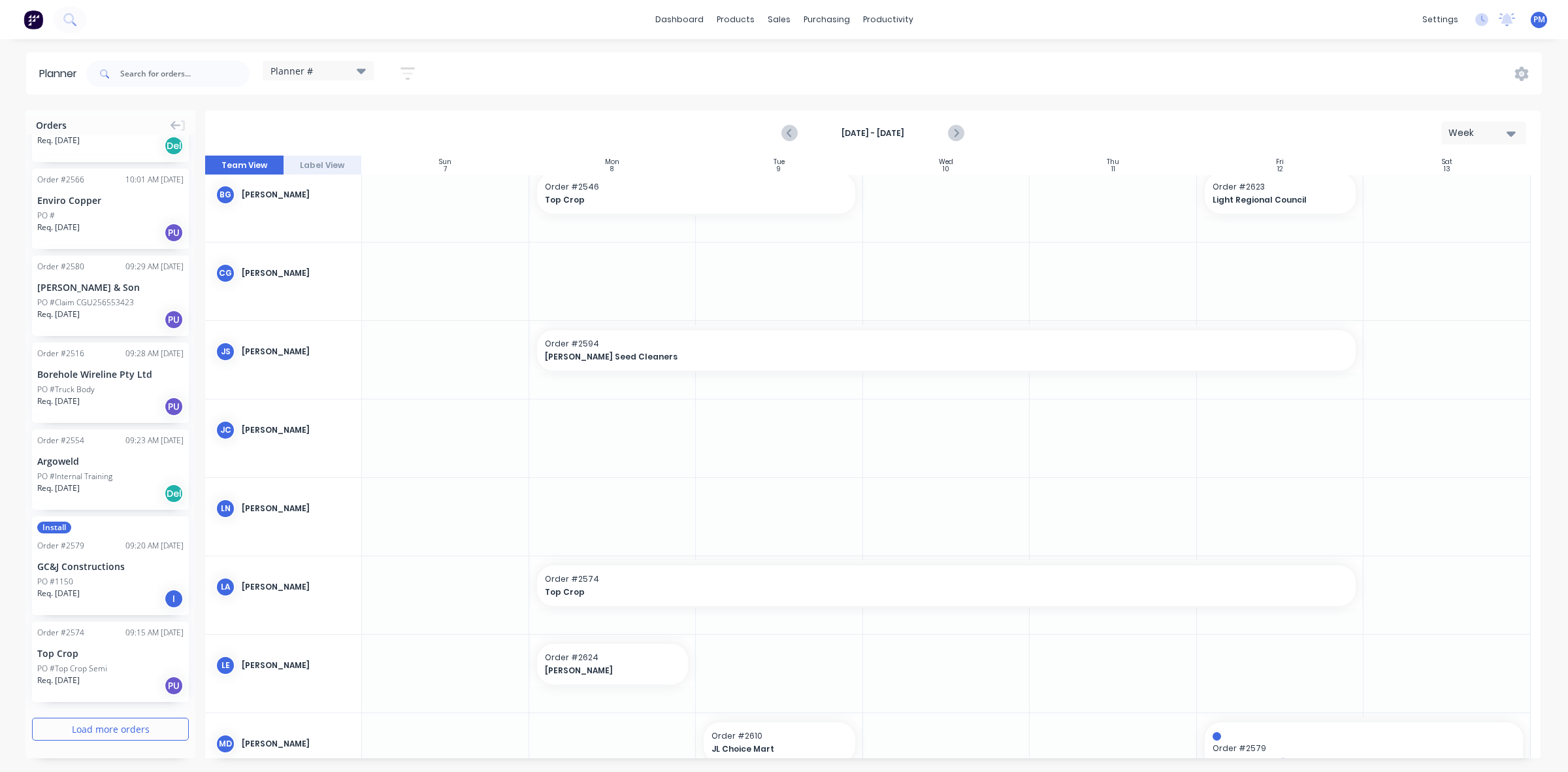
scroll to position [0, 0]
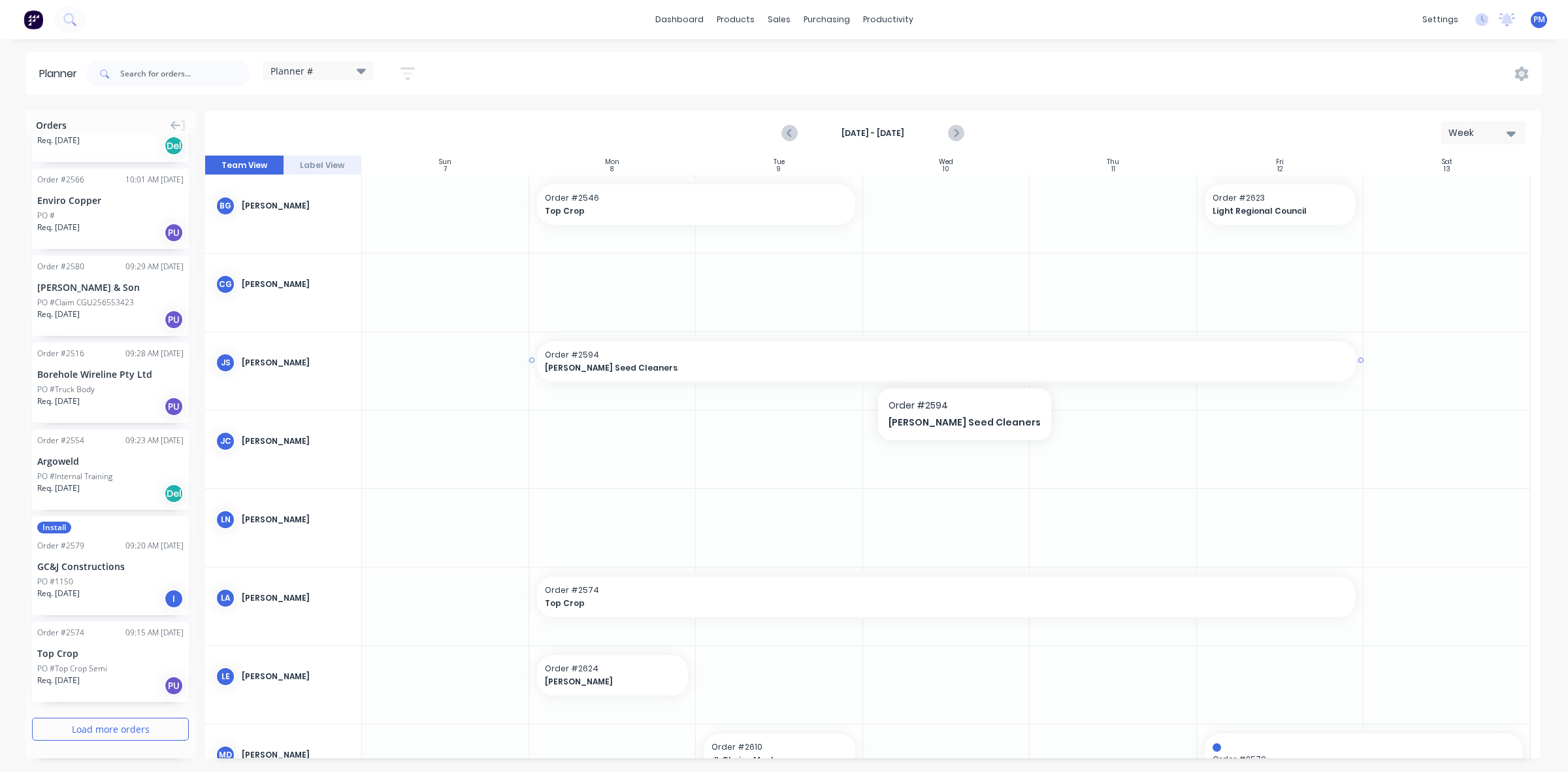
click at [662, 360] on span "Order # 2594" at bounding box center [946, 355] width 804 height 12
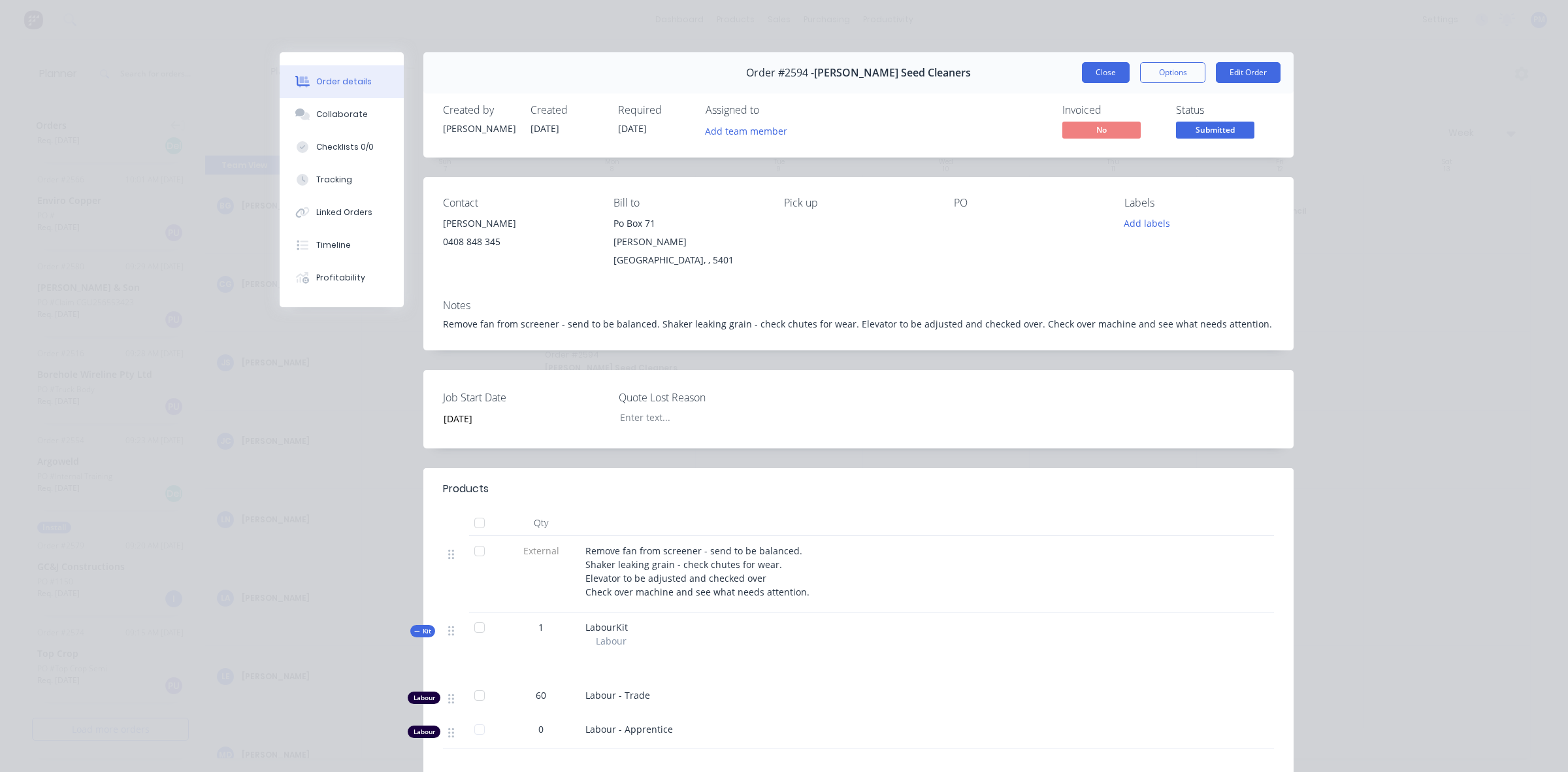
click at [1101, 75] on button "Close" at bounding box center [1106, 73] width 48 height 21
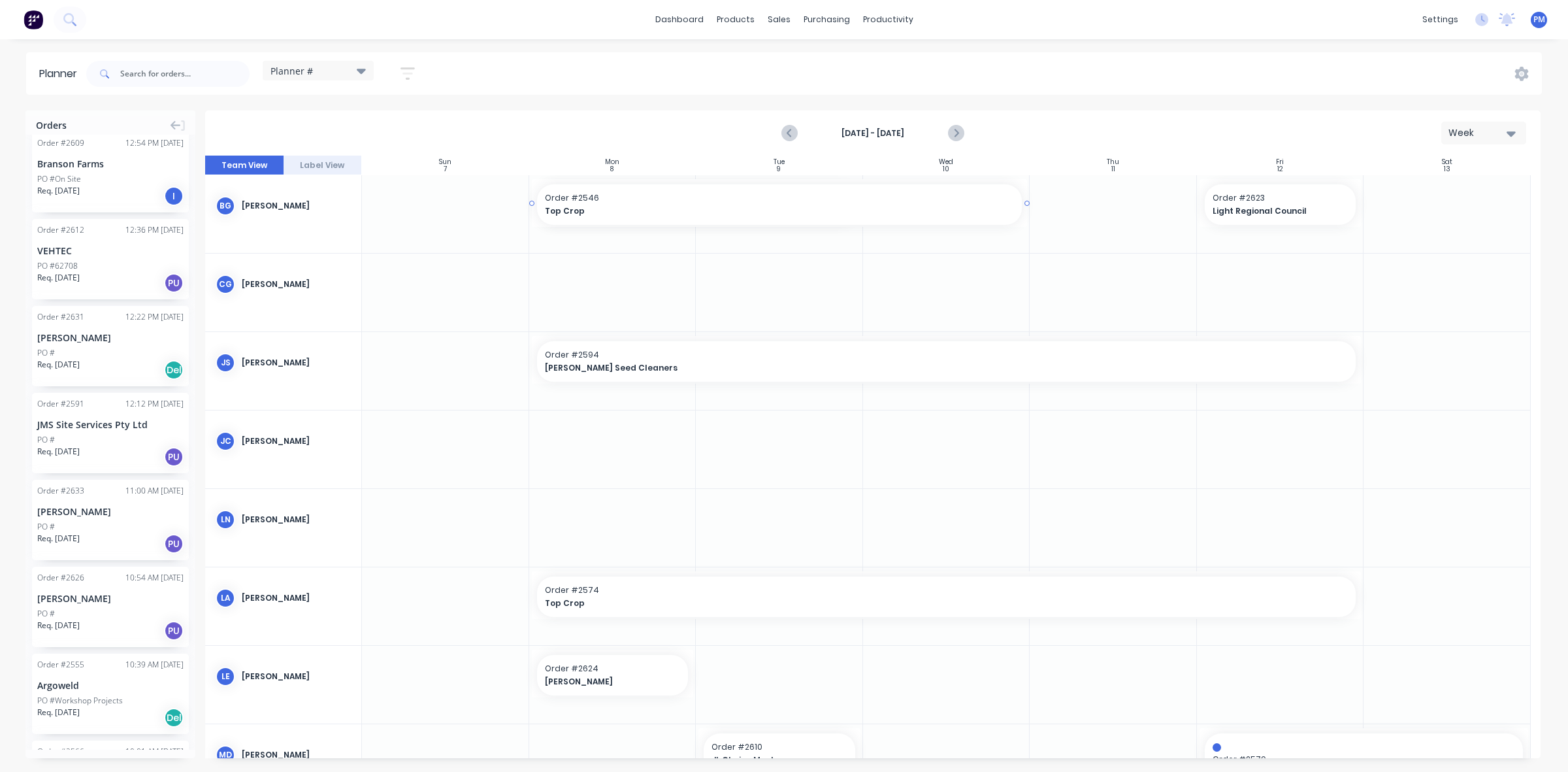
drag, startPoint x: 858, startPoint y: 201, endPoint x: 900, endPoint y: 203, distance: 42.0
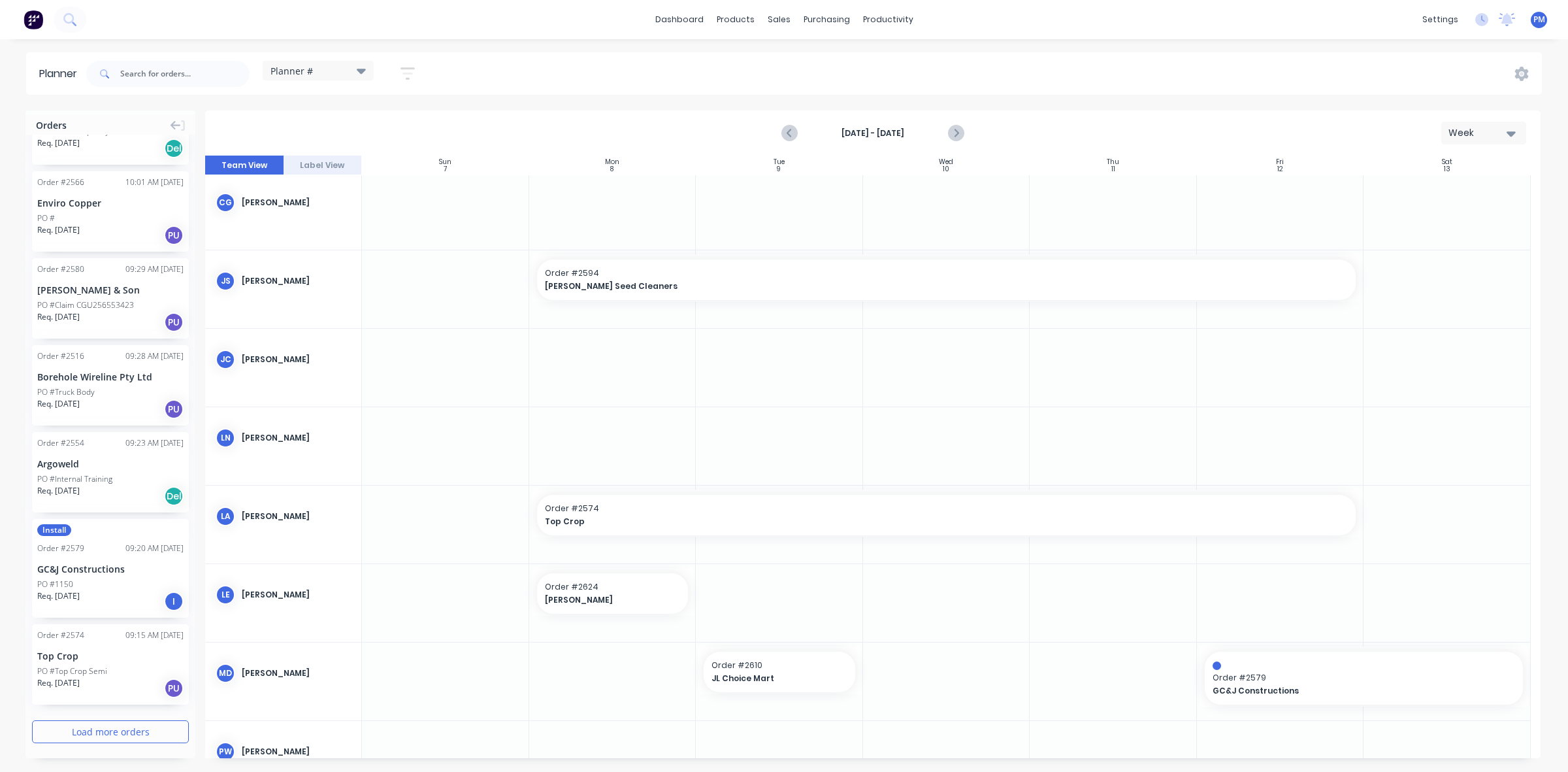
scroll to position [1230, 0]
click at [105, 732] on button "Load more orders" at bounding box center [111, 729] width 157 height 23
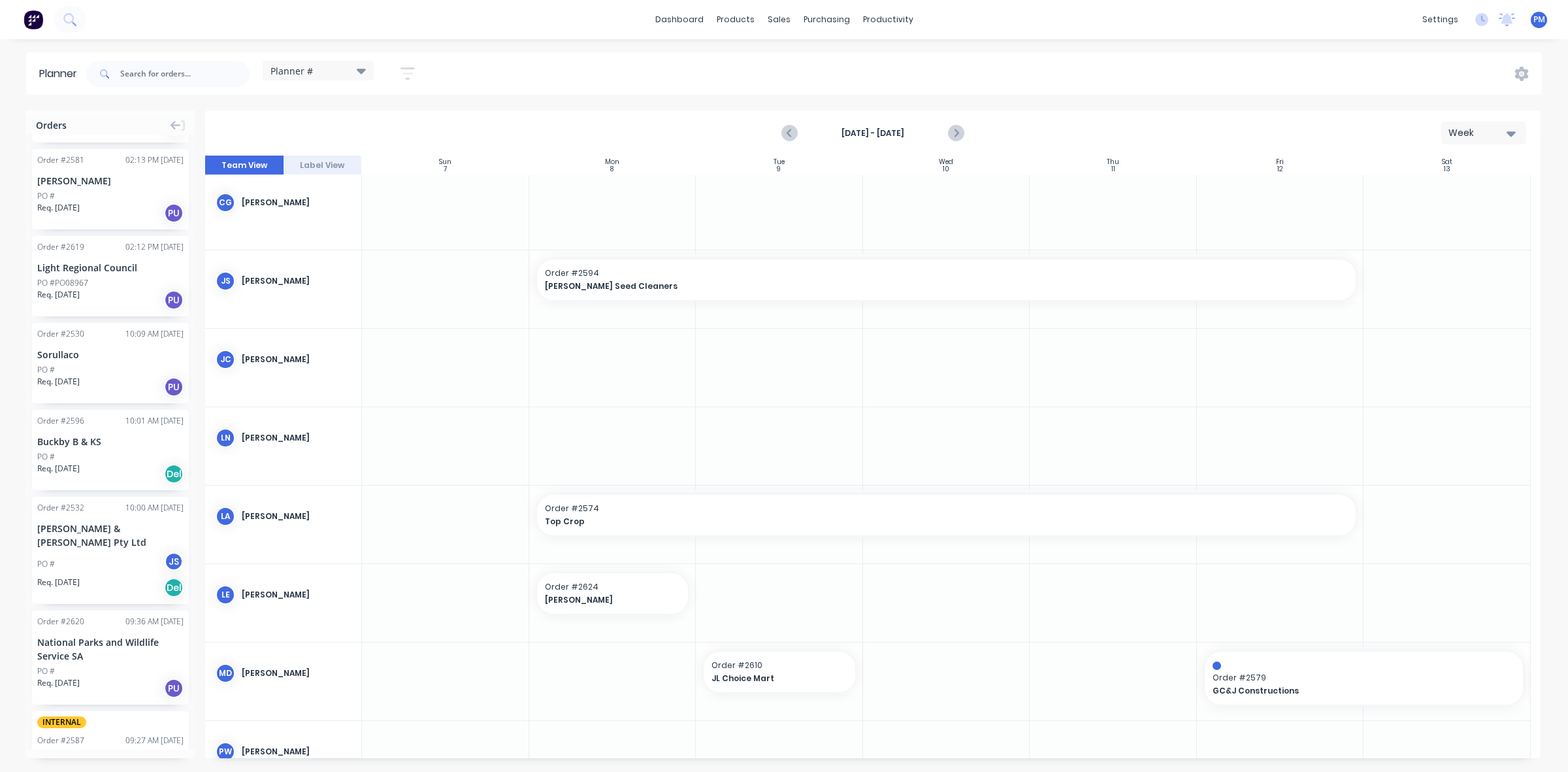
scroll to position [3108, 0]
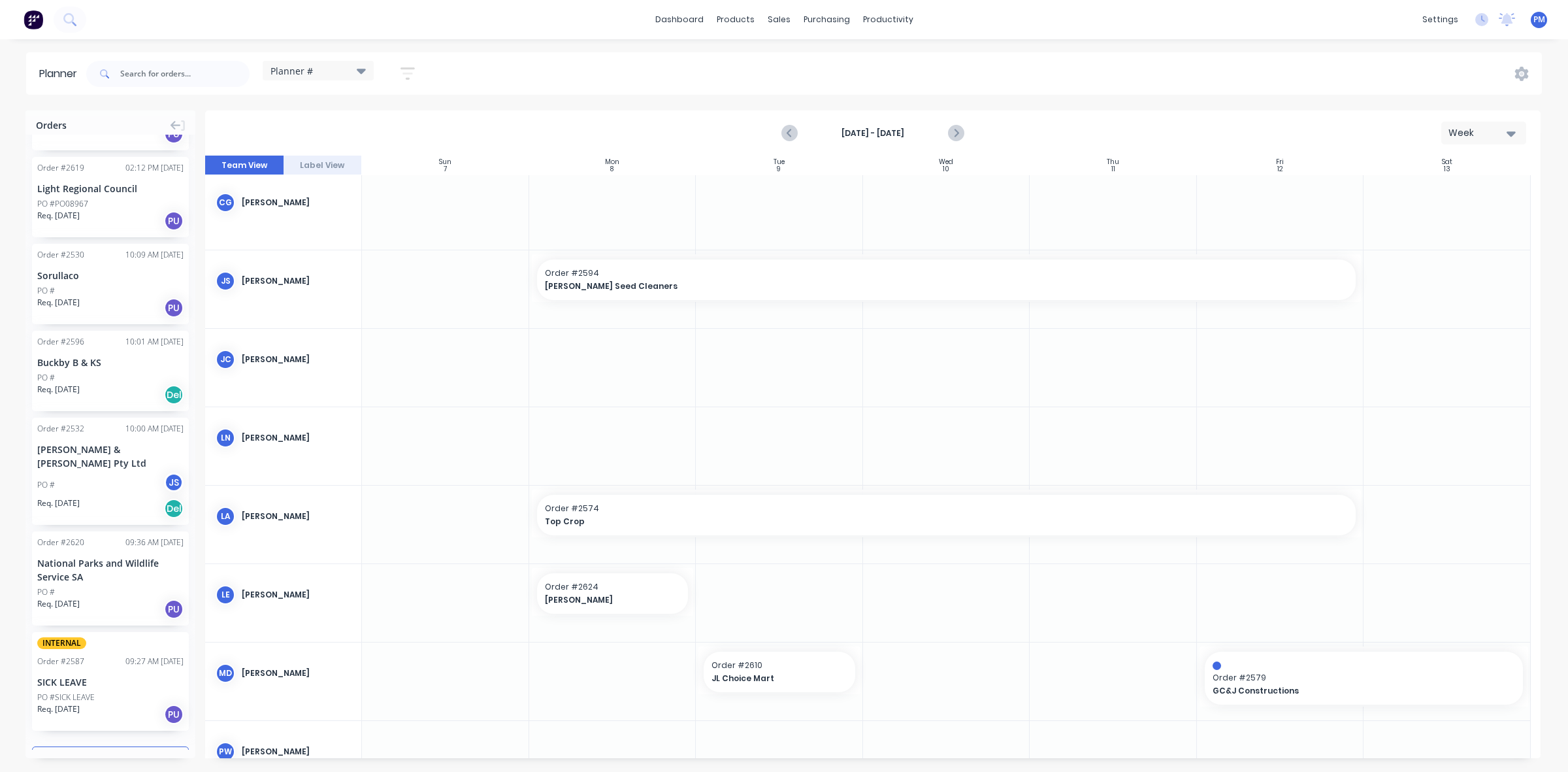
click at [109, 746] on button "Load more orders" at bounding box center [111, 757] width 157 height 23
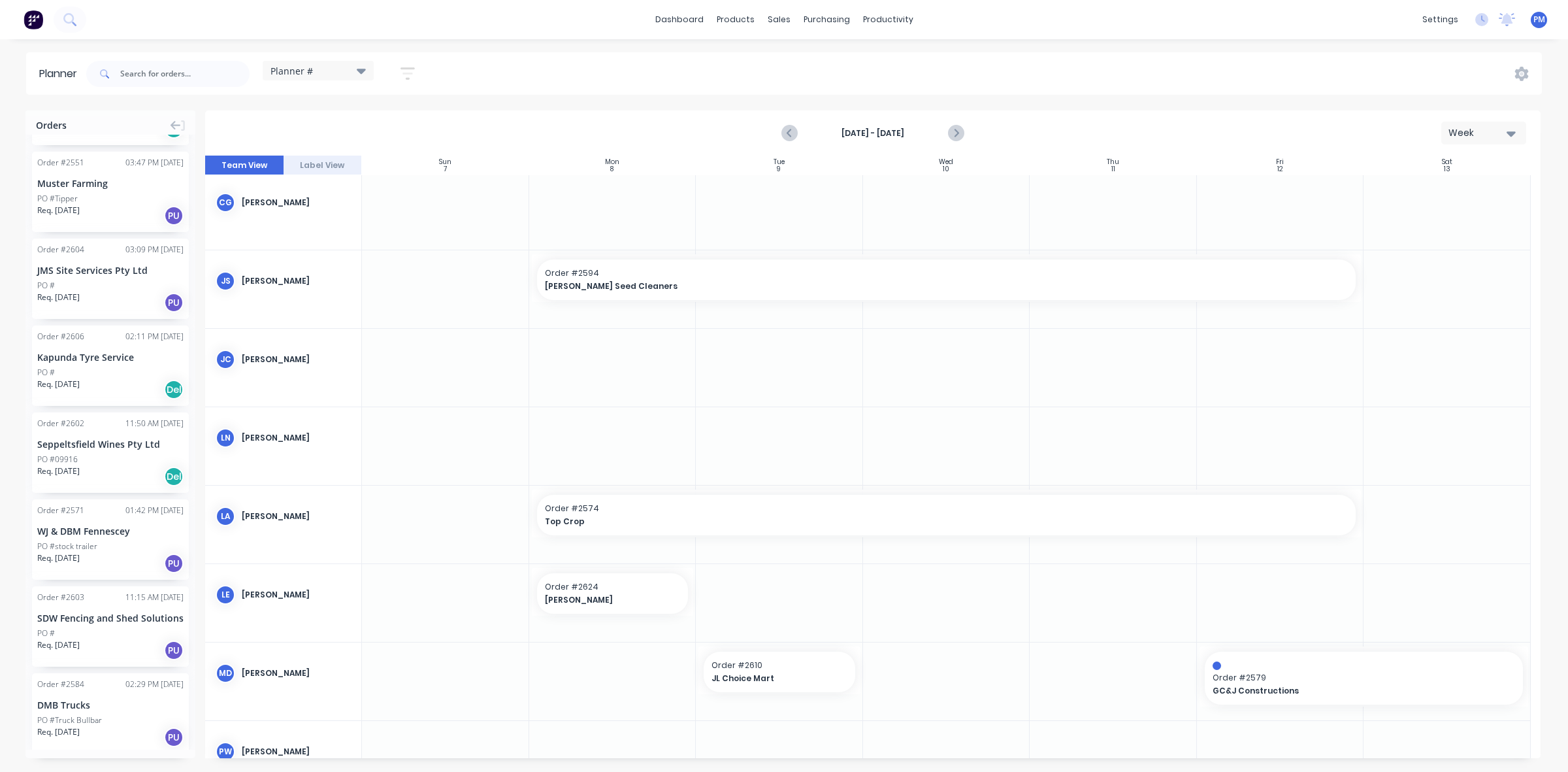
scroll to position [4868, 0]
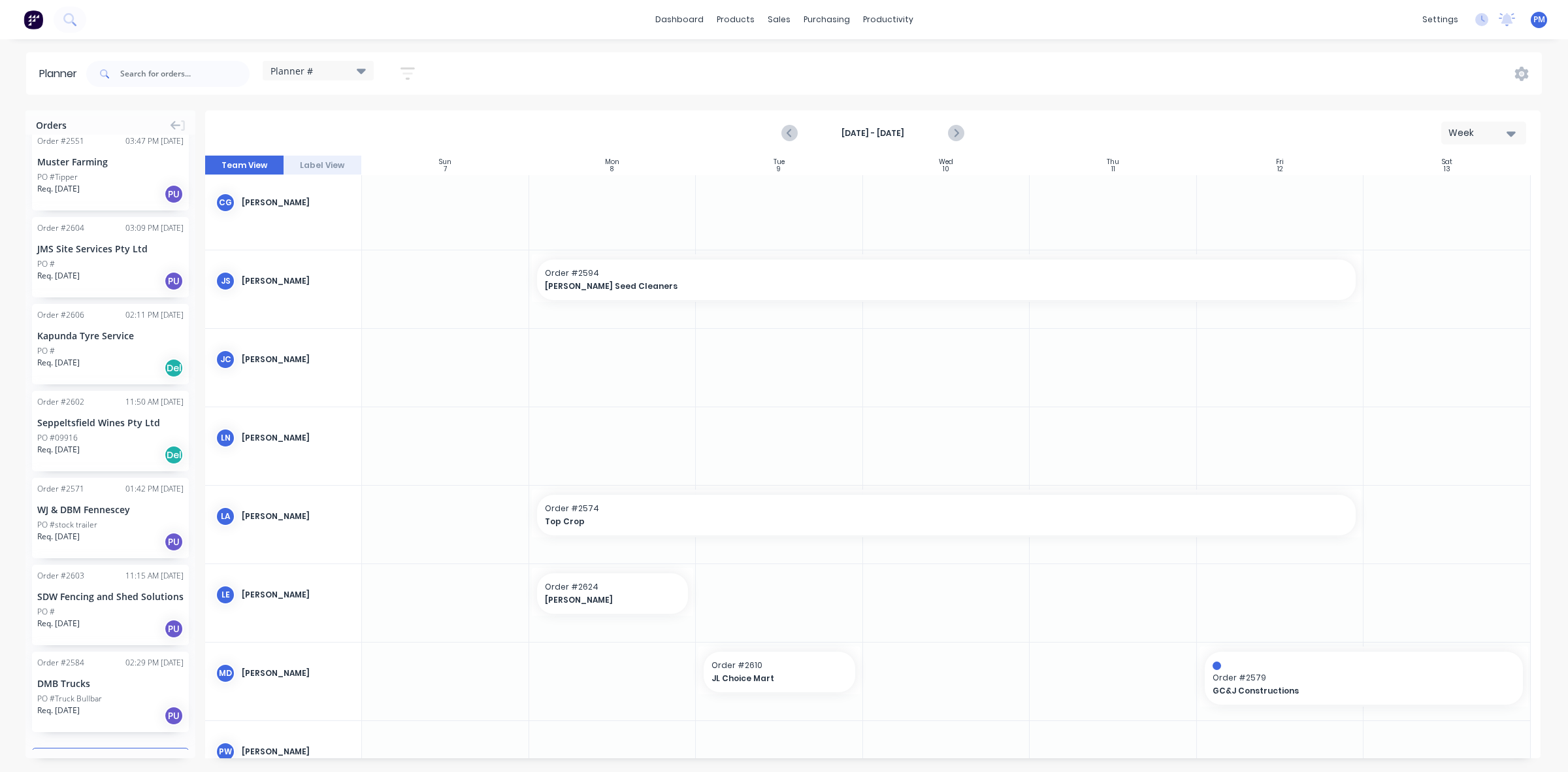
click at [83, 748] on button "Load more orders" at bounding box center [111, 759] width 157 height 23
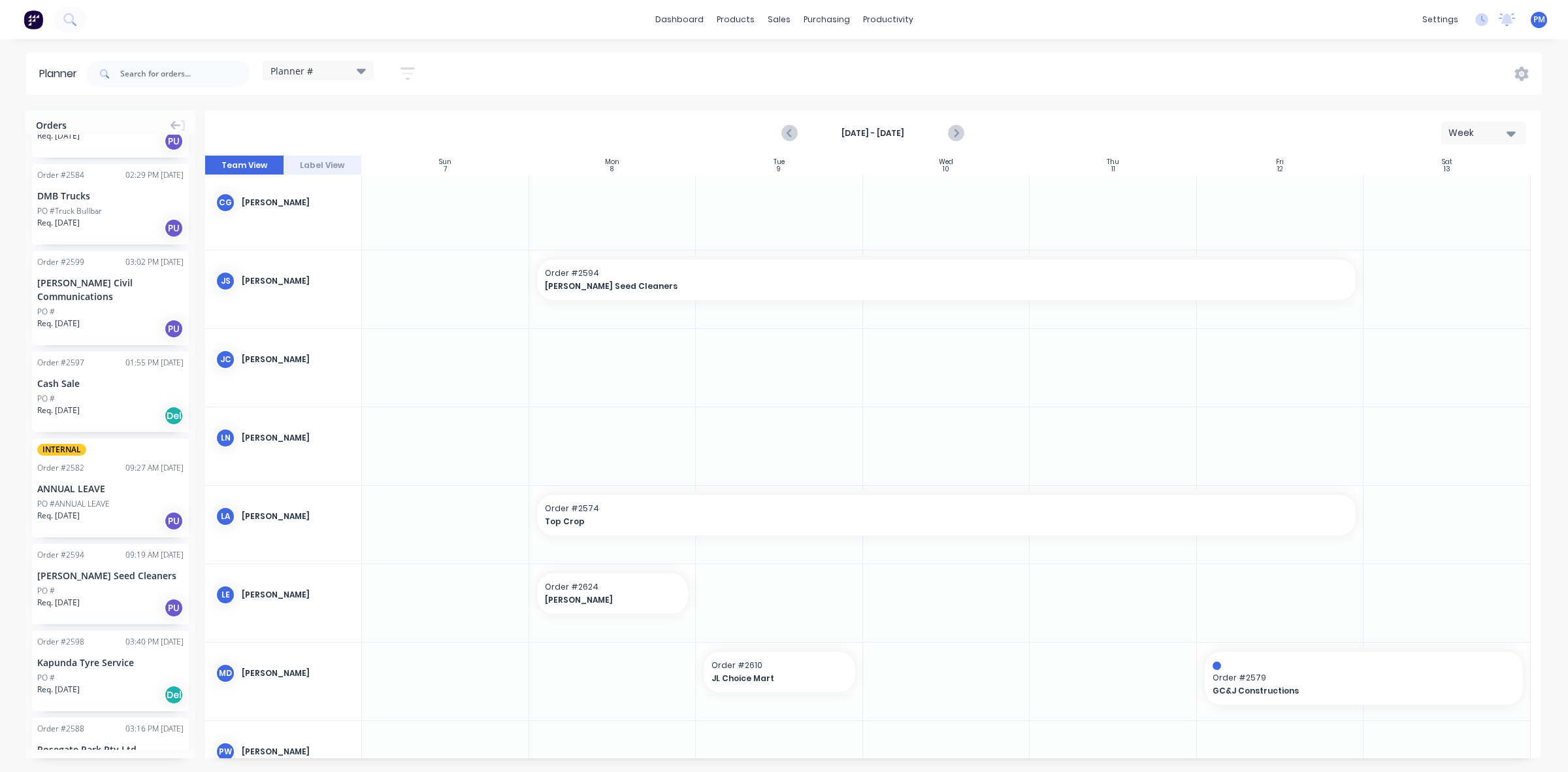
scroll to position [5359, 0]
drag, startPoint x: 85, startPoint y: 531, endPoint x: 51, endPoint y: 494, distance: 50.2
click at [790, 134] on icon "Previous page" at bounding box center [790, 133] width 6 height 10
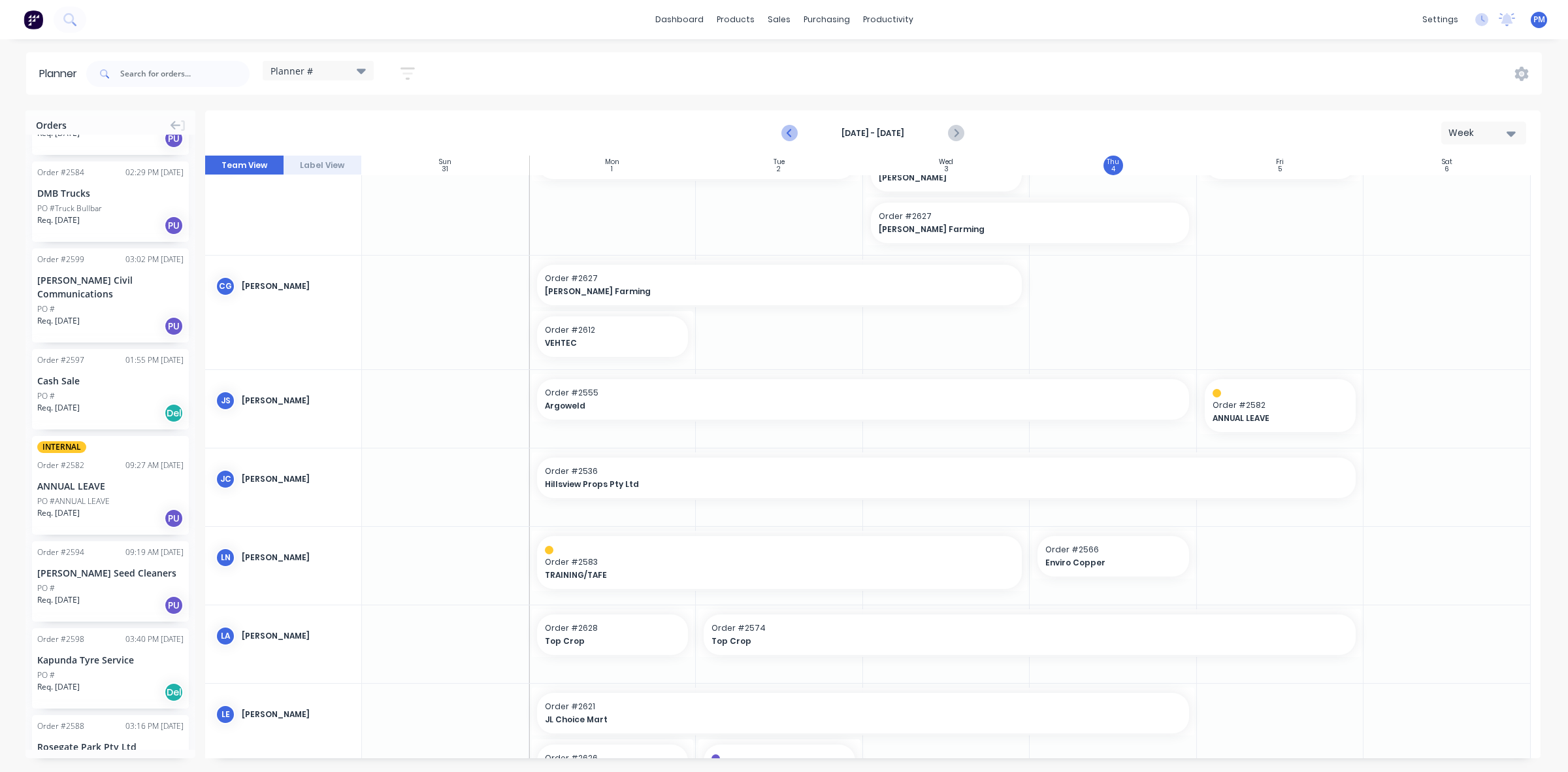
scroll to position [229, 0]
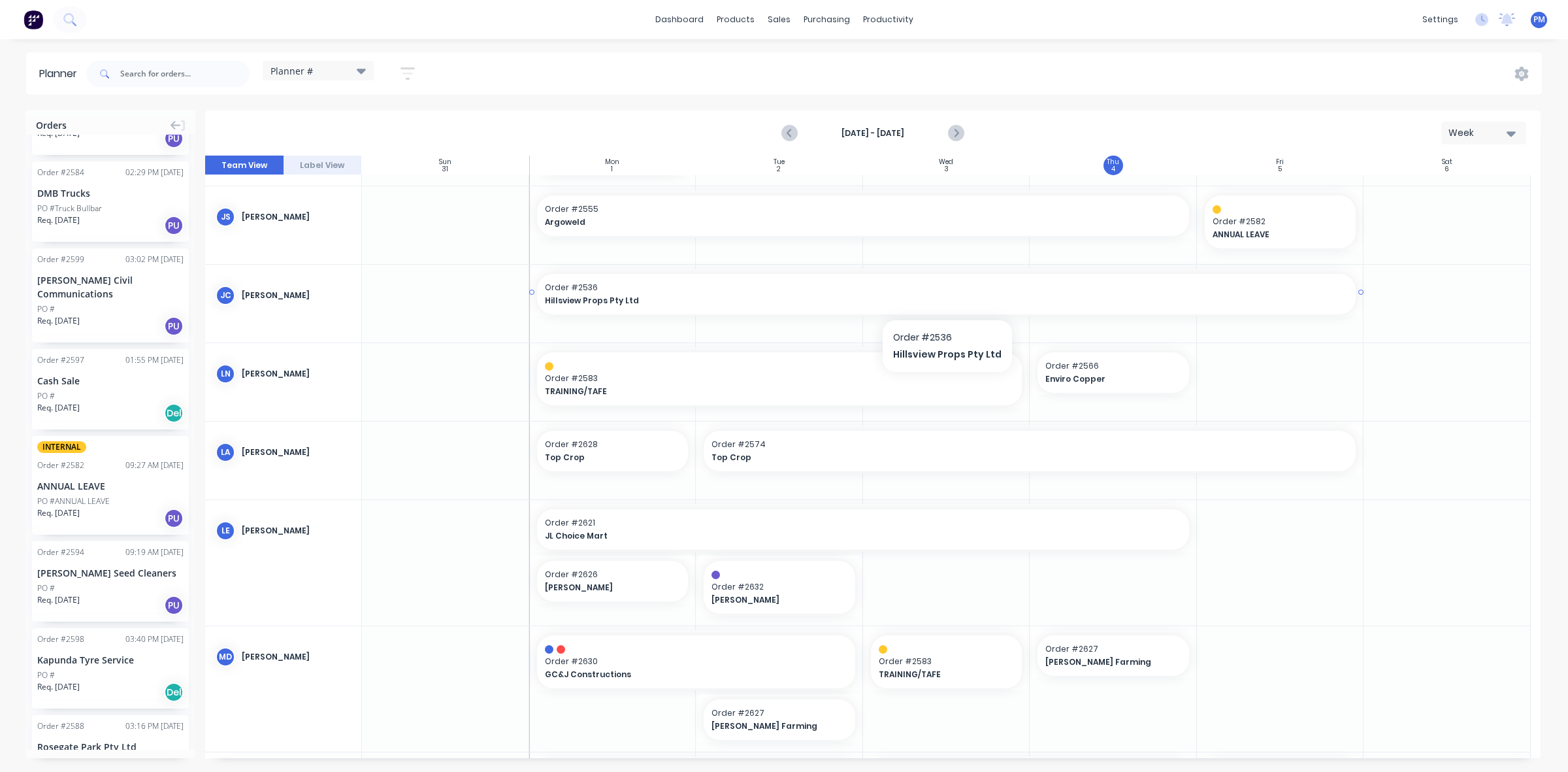
click at [735, 299] on span "Hillsview Props Pty Ltd" at bounding box center [906, 301] width 723 height 12
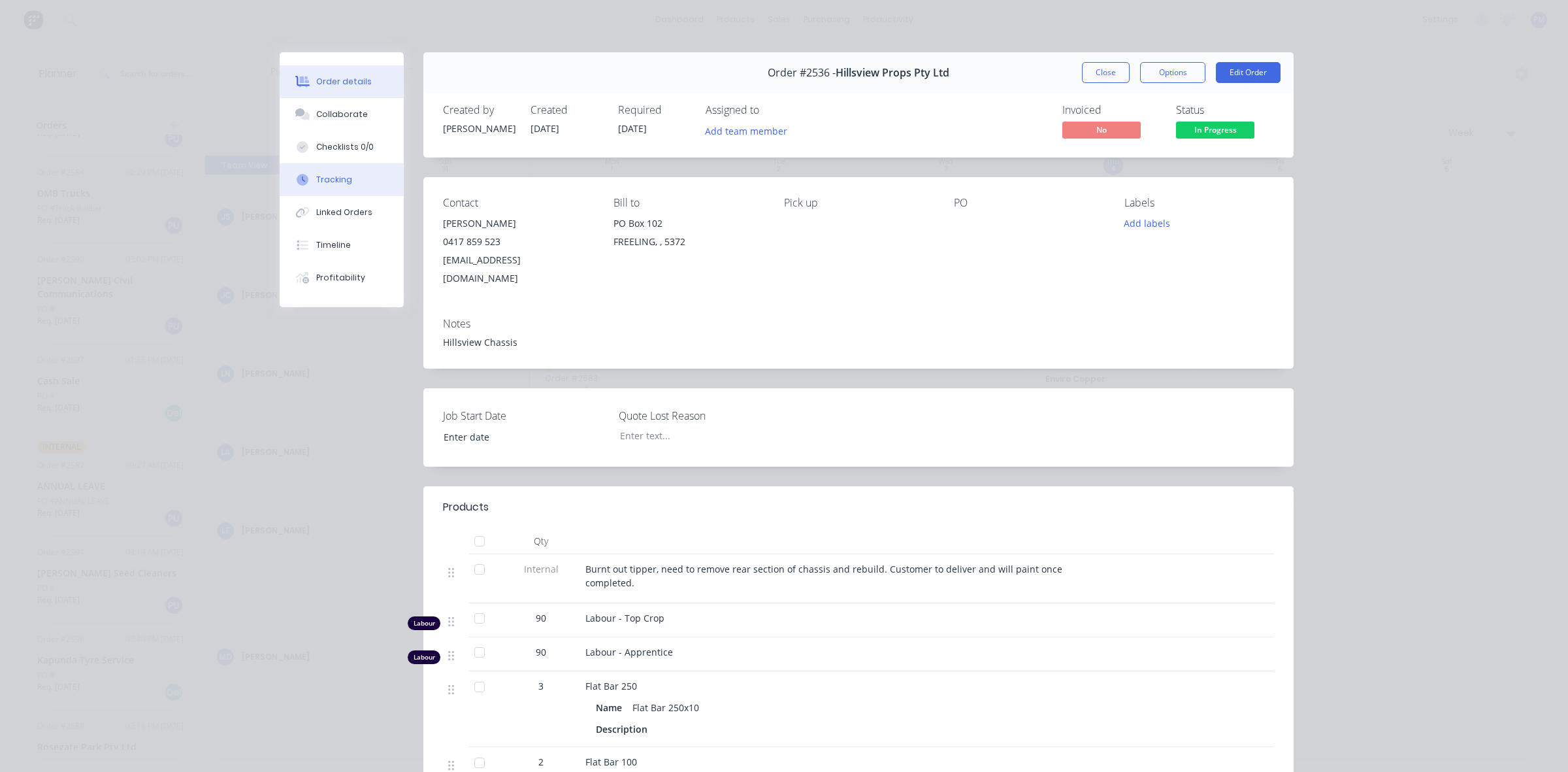
click at [337, 183] on div "Tracking" at bounding box center [334, 180] width 36 height 12
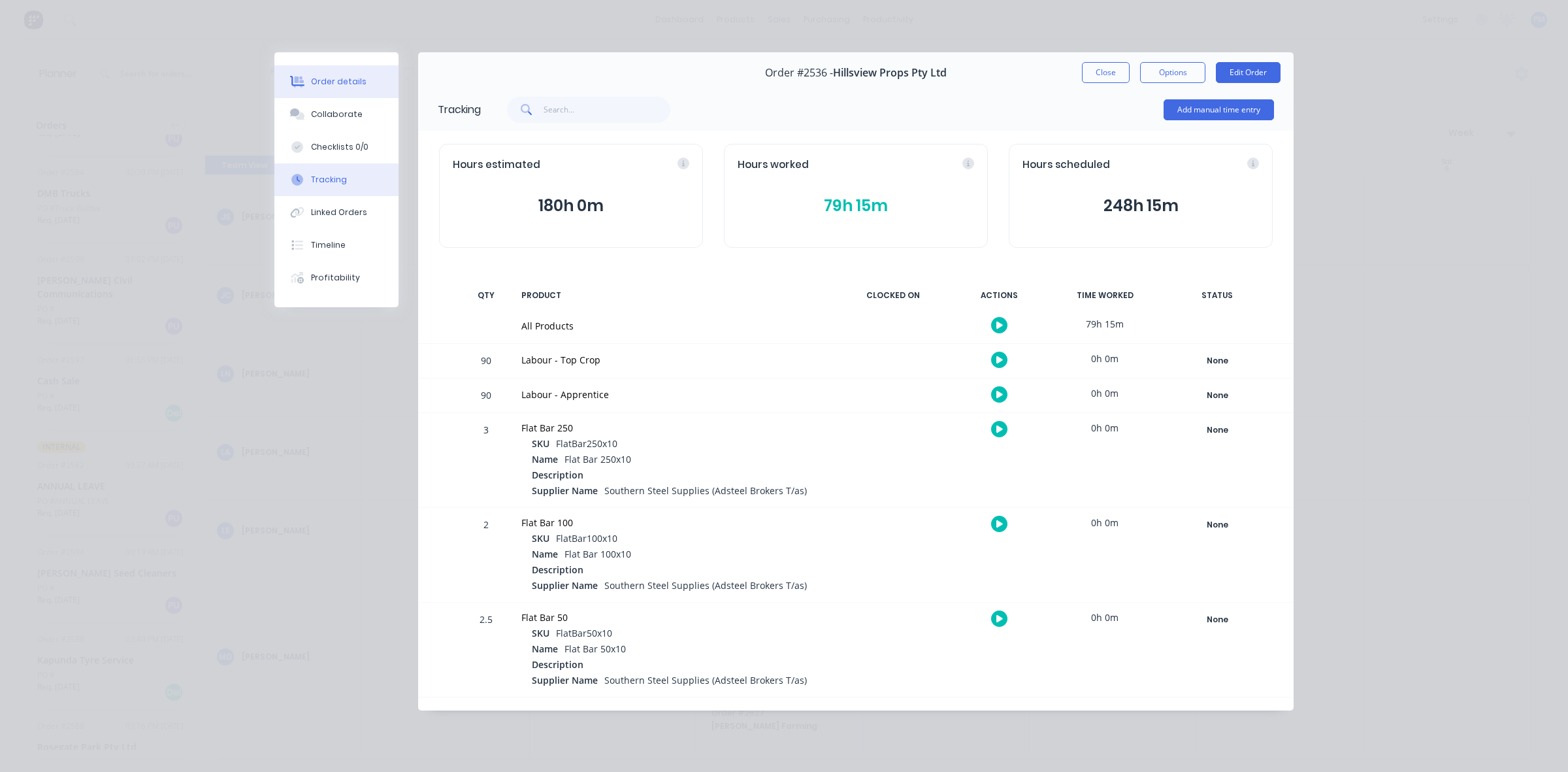
click at [335, 82] on div "Order details" at bounding box center [338, 82] width 55 height 12
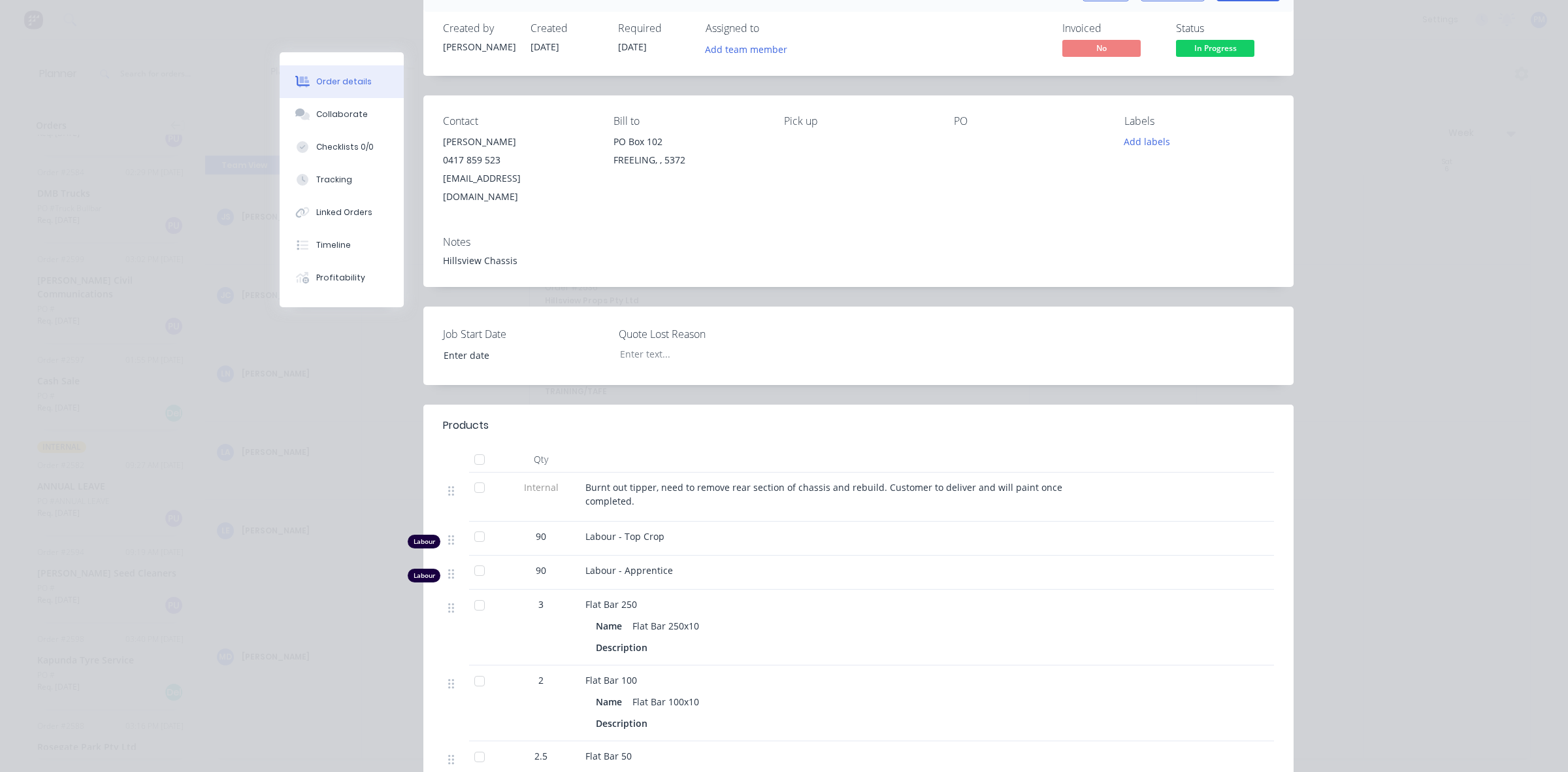
scroll to position [0, 0]
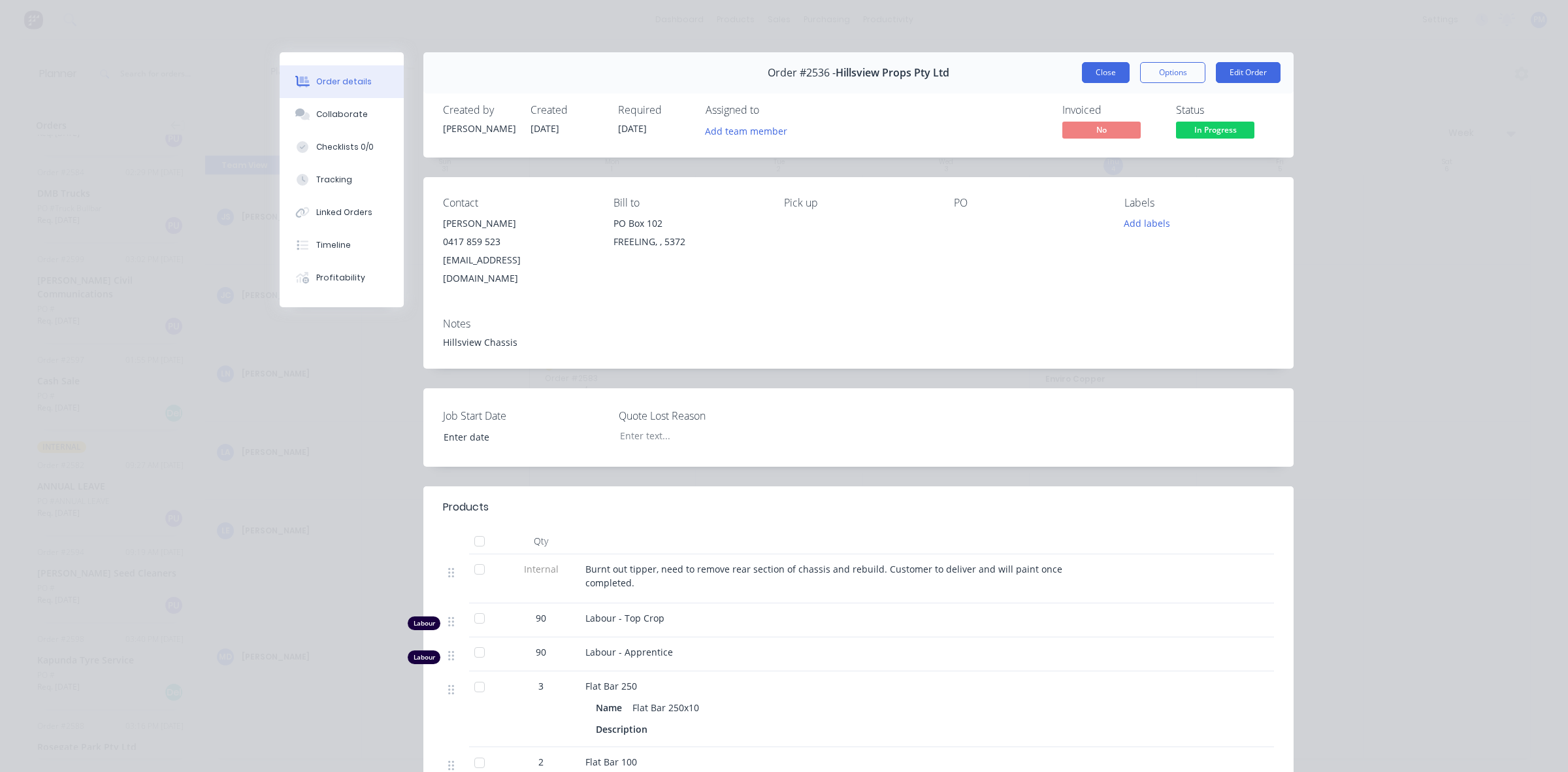
click at [1107, 68] on button "Close" at bounding box center [1106, 73] width 48 height 21
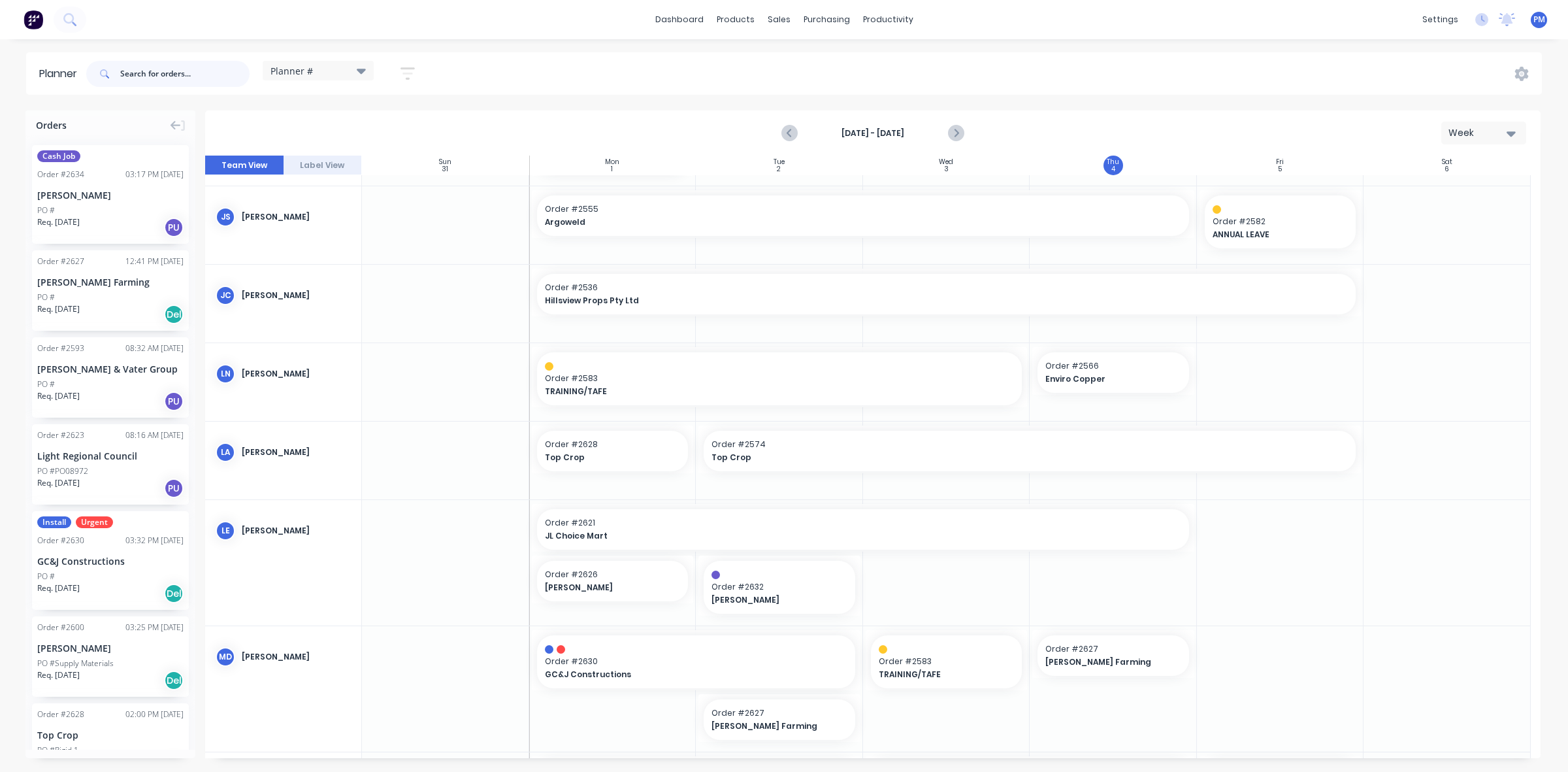
click at [125, 75] on input "text" at bounding box center [185, 73] width 130 height 26
click at [956, 132] on icon "Next page" at bounding box center [955, 133] width 15 height 15
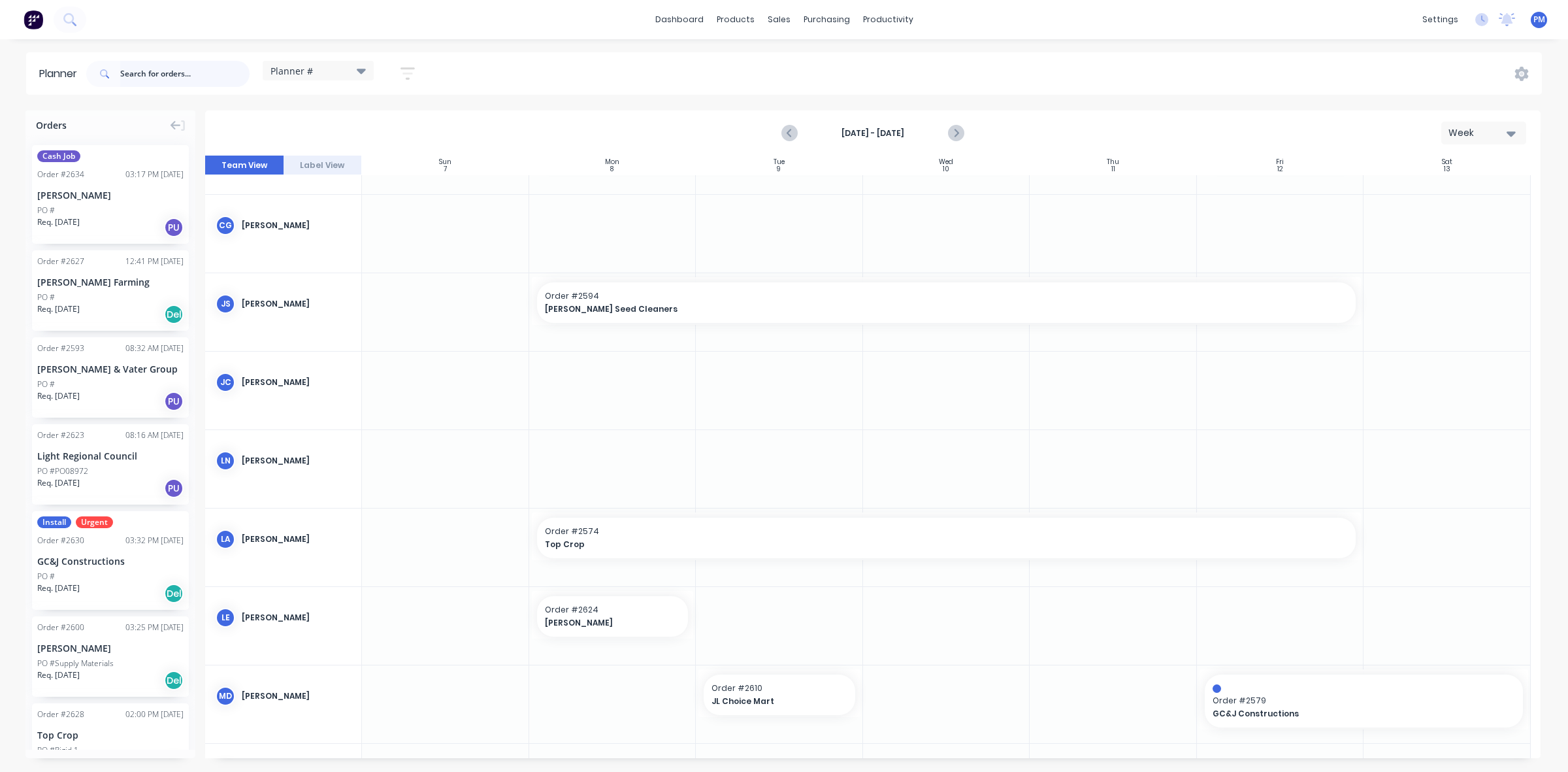
click at [151, 77] on input "text" at bounding box center [185, 73] width 130 height 26
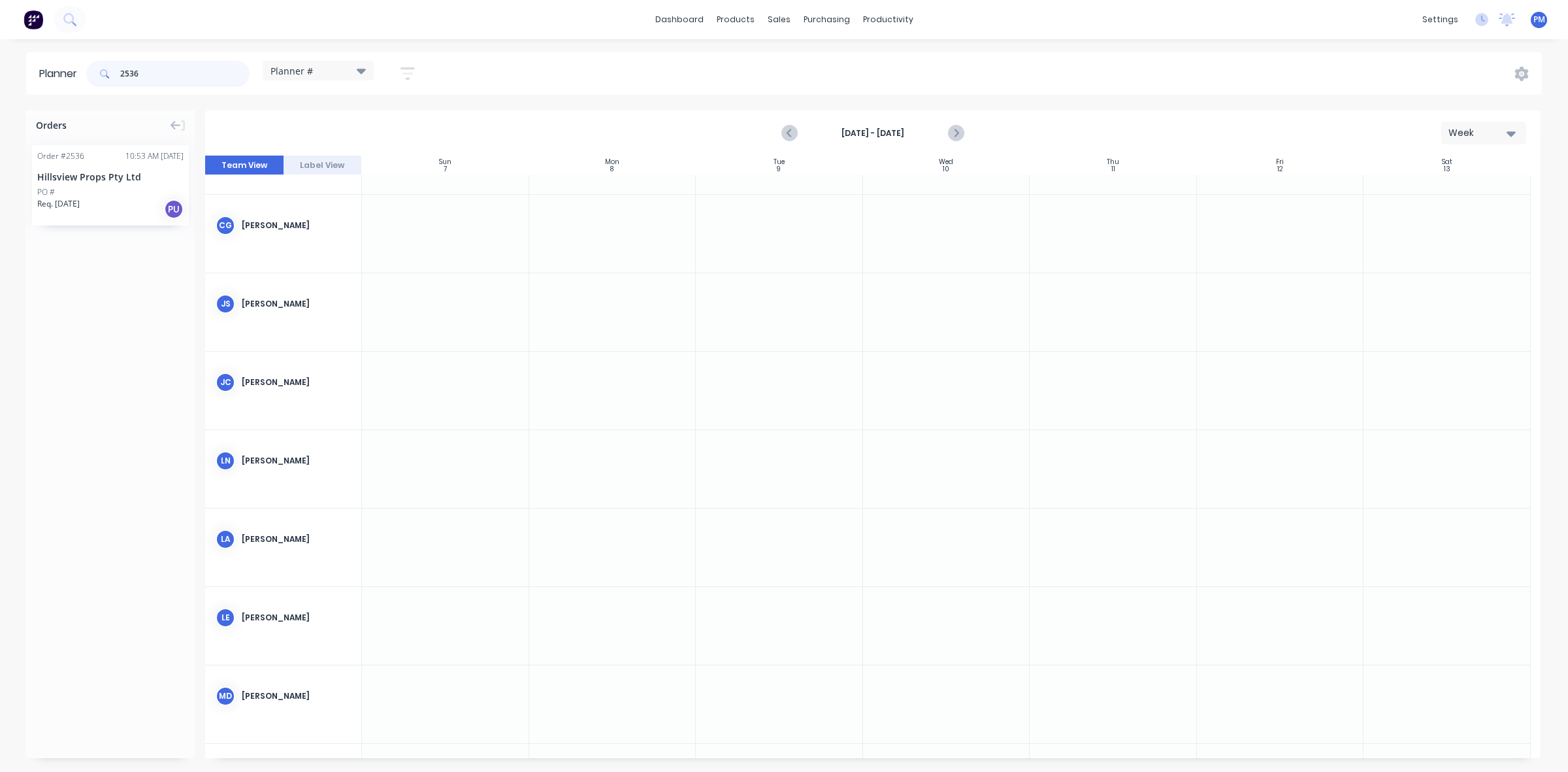
type input "2536"
drag, startPoint x: 119, startPoint y: 165, endPoint x: 444, endPoint y: 387, distance: 393.6
drag, startPoint x: 524, startPoint y: 380, endPoint x: 747, endPoint y: 387, distance: 223.1
drag, startPoint x: 681, startPoint y: 384, endPoint x: 784, endPoint y: 382, distance: 103.0
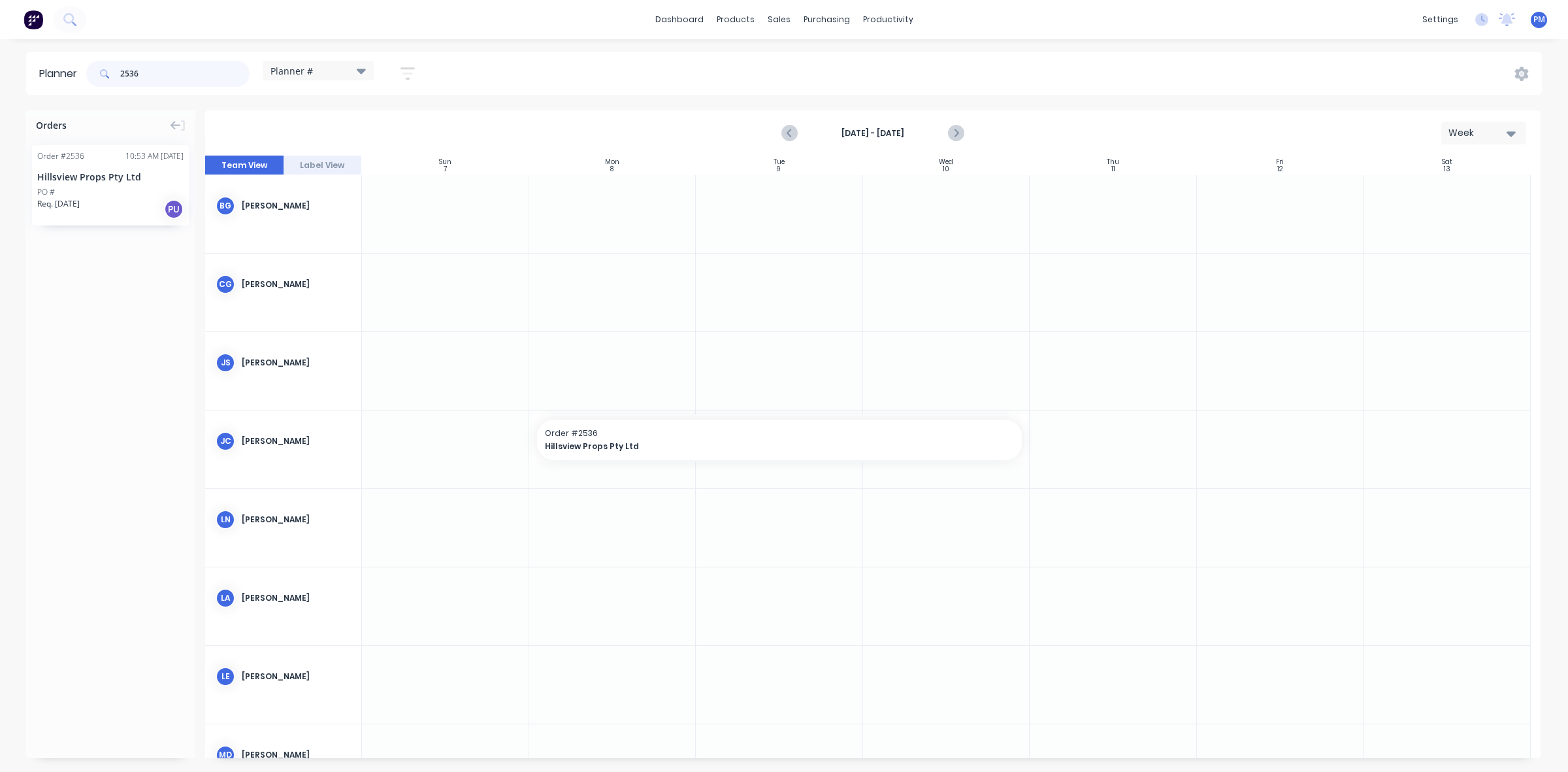
drag, startPoint x: 146, startPoint y: 69, endPoint x: 113, endPoint y: 70, distance: 33.0
click at [113, 70] on div "2536" at bounding box center [168, 73] width 164 height 26
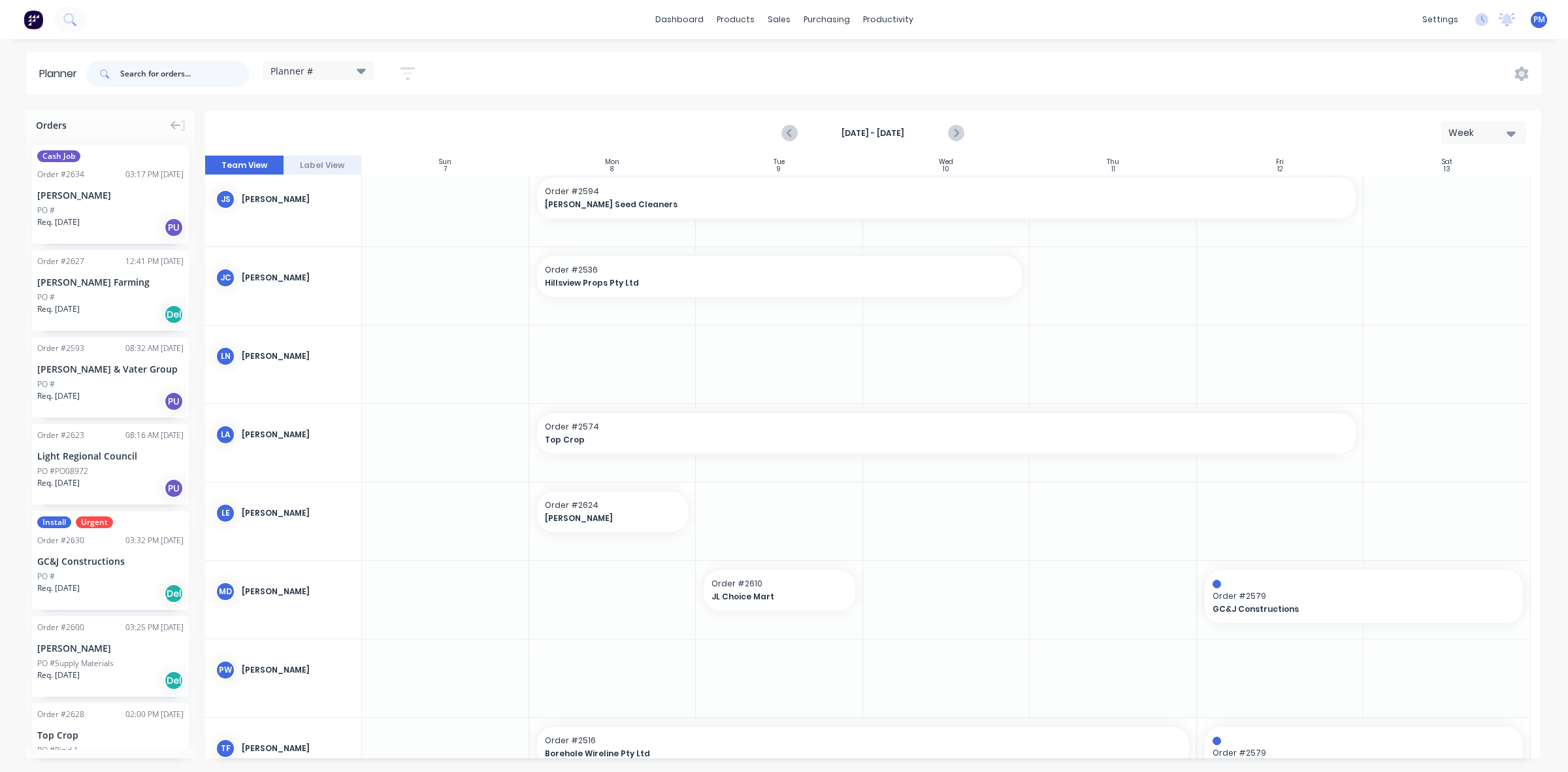
scroll to position [245, 0]
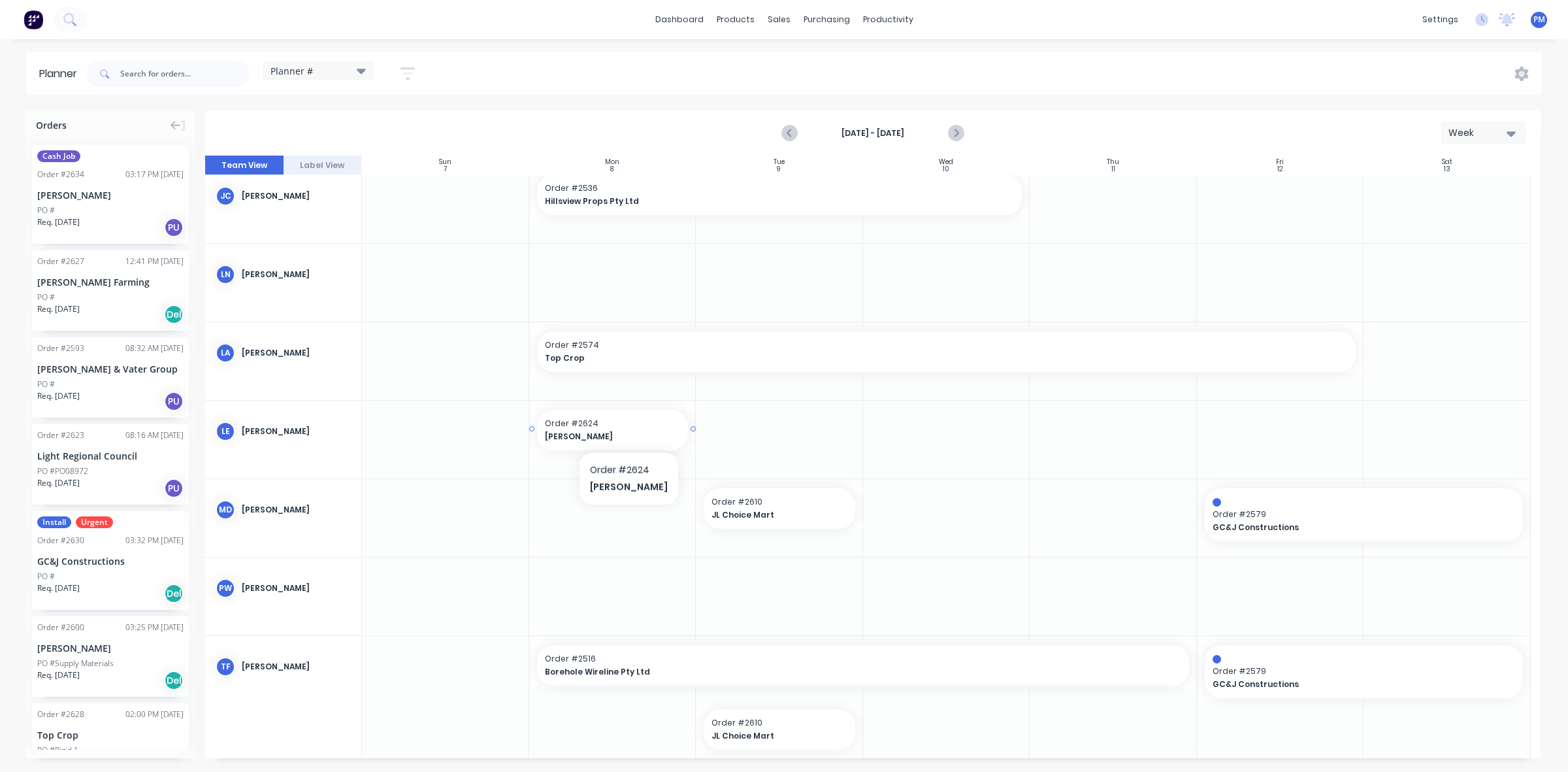
click at [625, 429] on span "Order # 2624" at bounding box center [612, 424] width 136 height 12
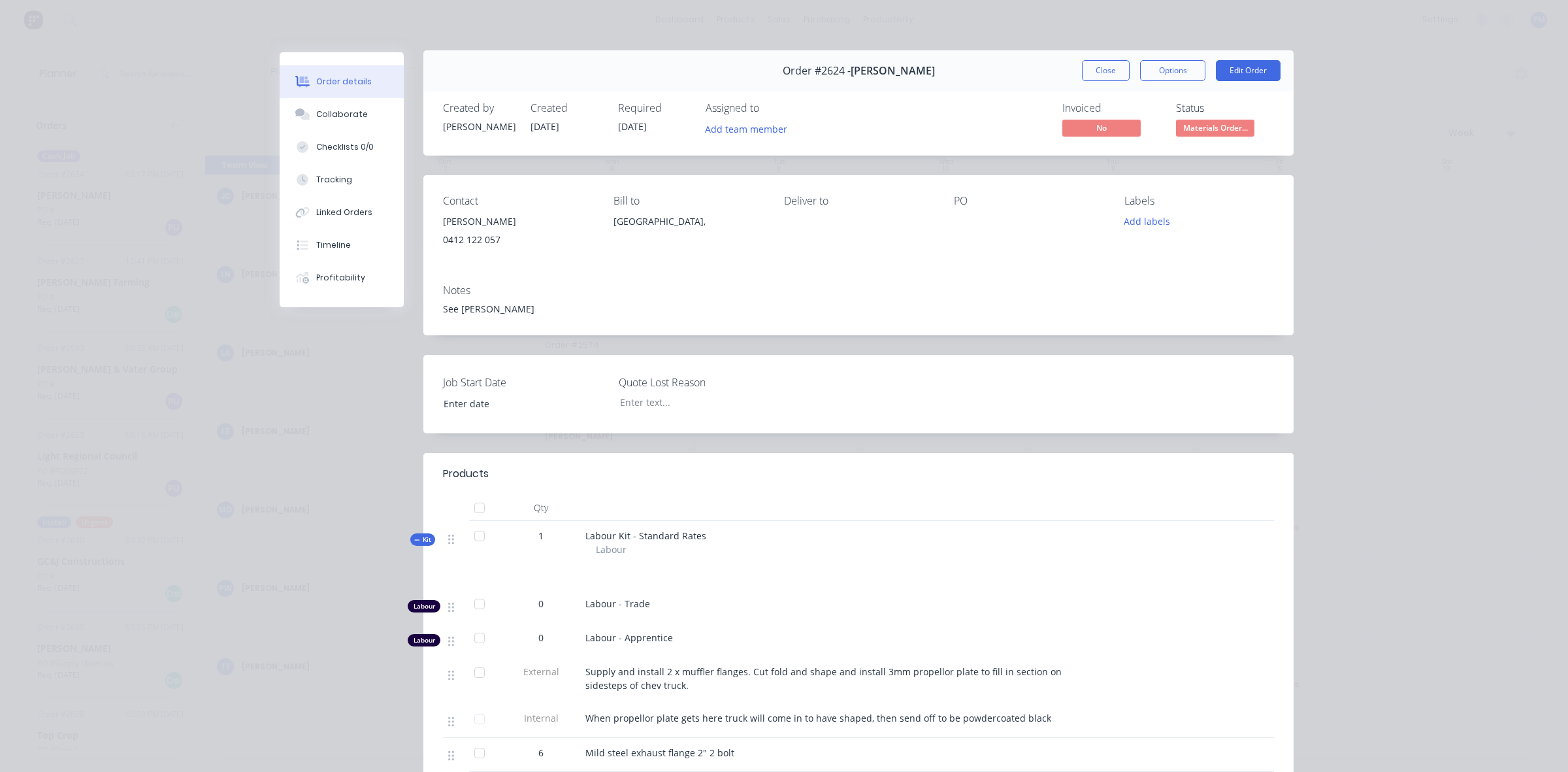
scroll to position [0, 0]
click at [1093, 73] on button "Close" at bounding box center [1106, 73] width 48 height 21
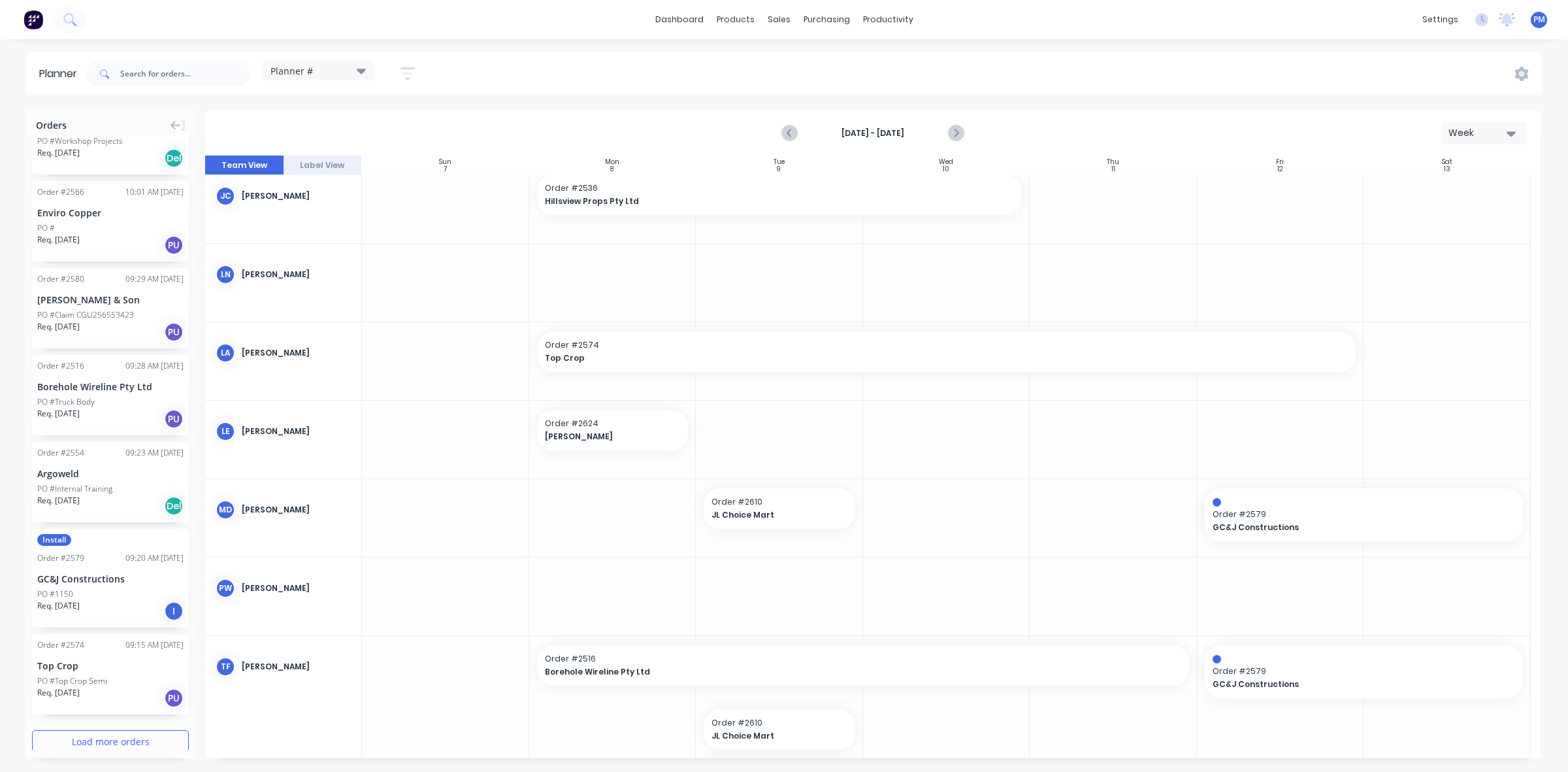
scroll to position [1230, 0]
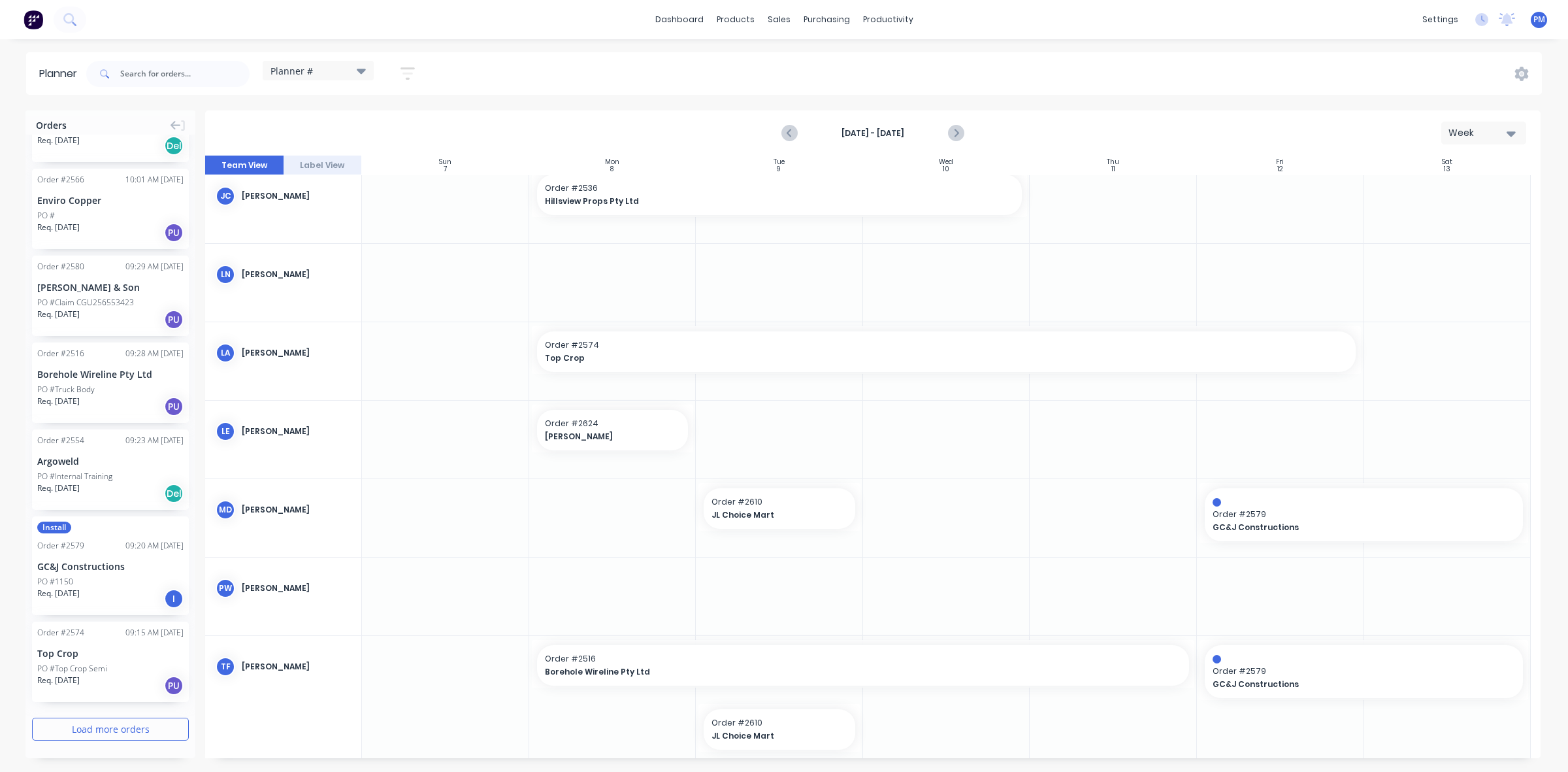
click at [135, 729] on button "Load more orders" at bounding box center [111, 729] width 157 height 23
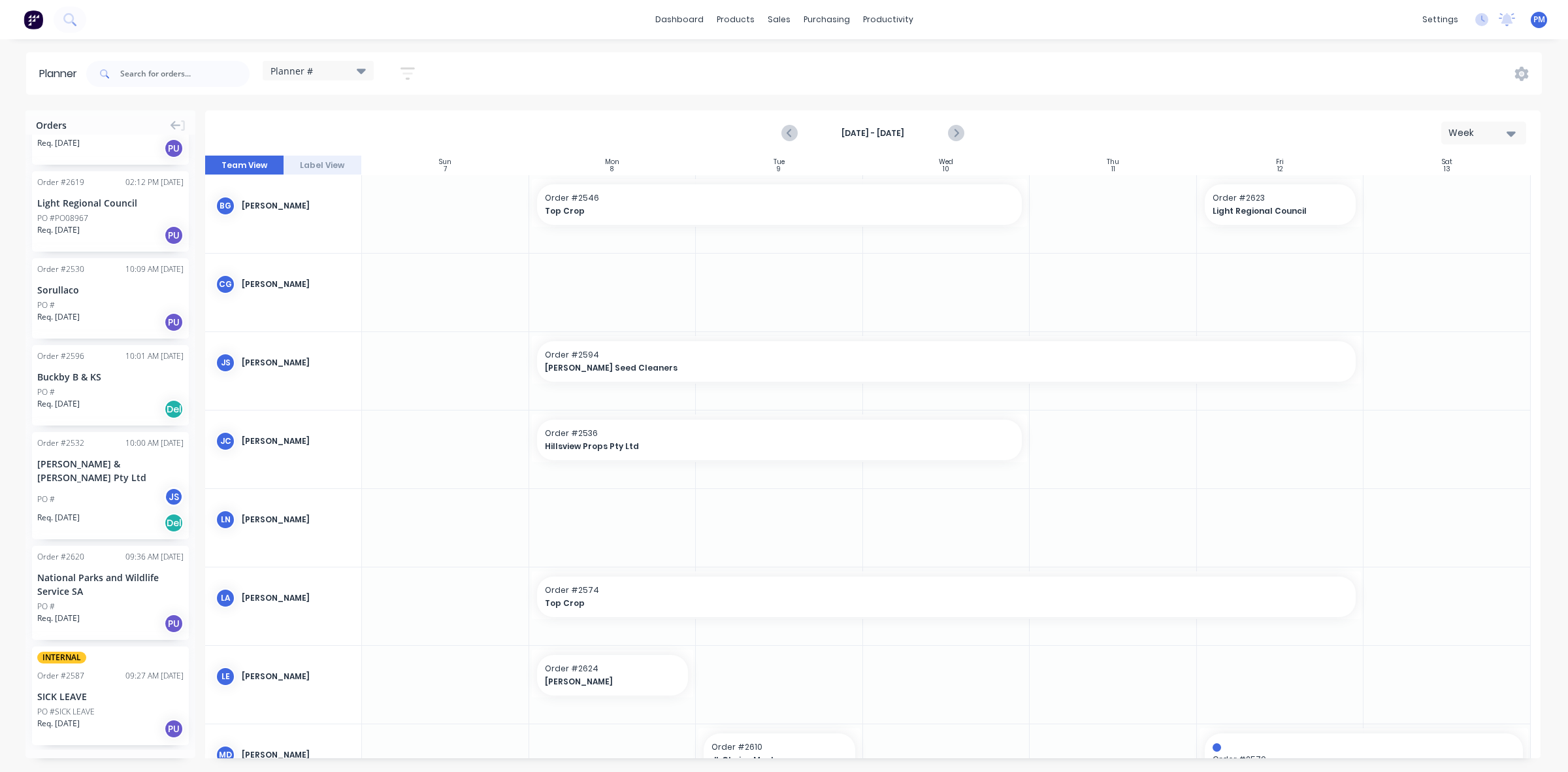
scroll to position [3108, 0]
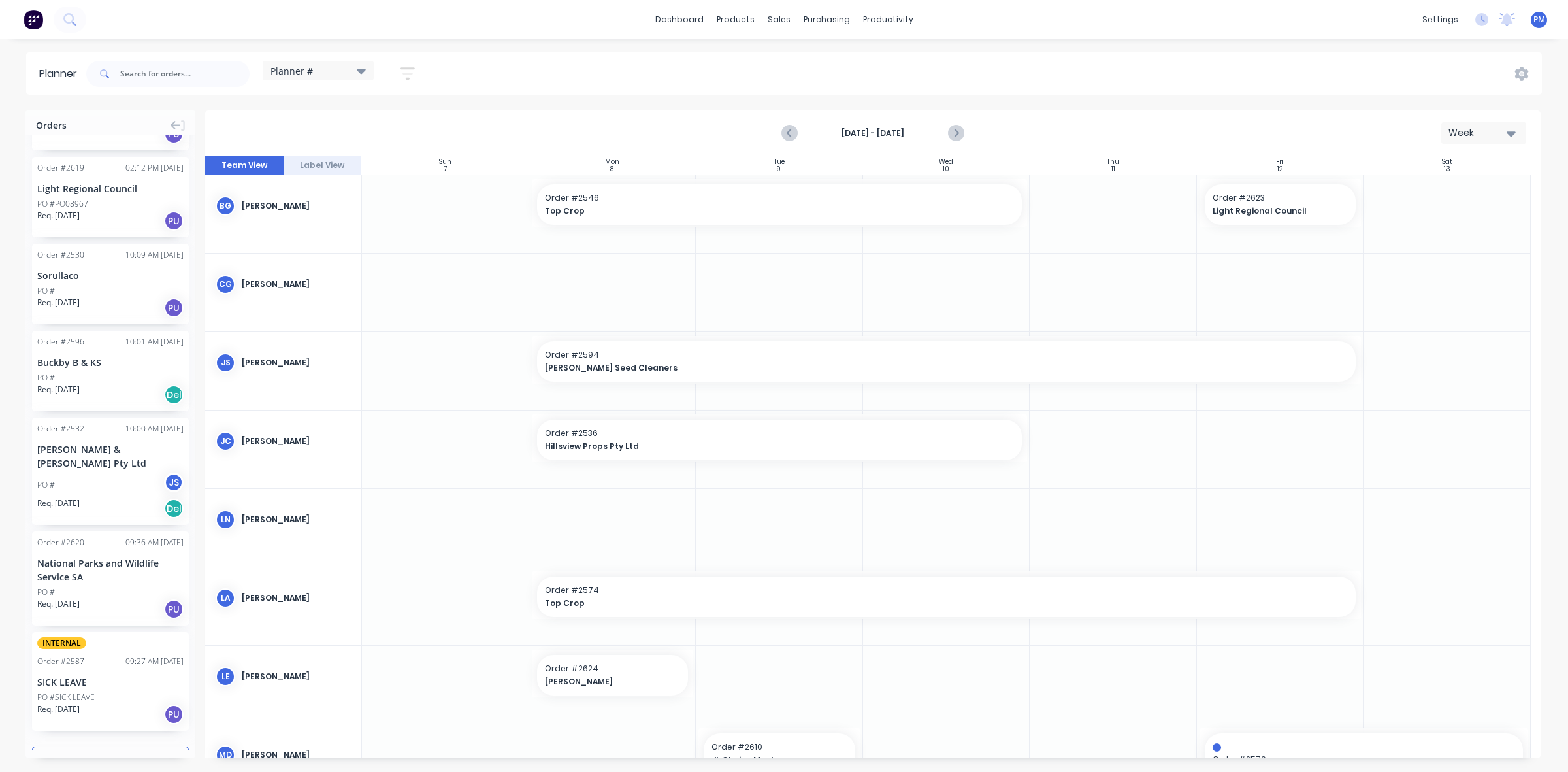
click at [76, 746] on button "Load more orders" at bounding box center [111, 757] width 157 height 23
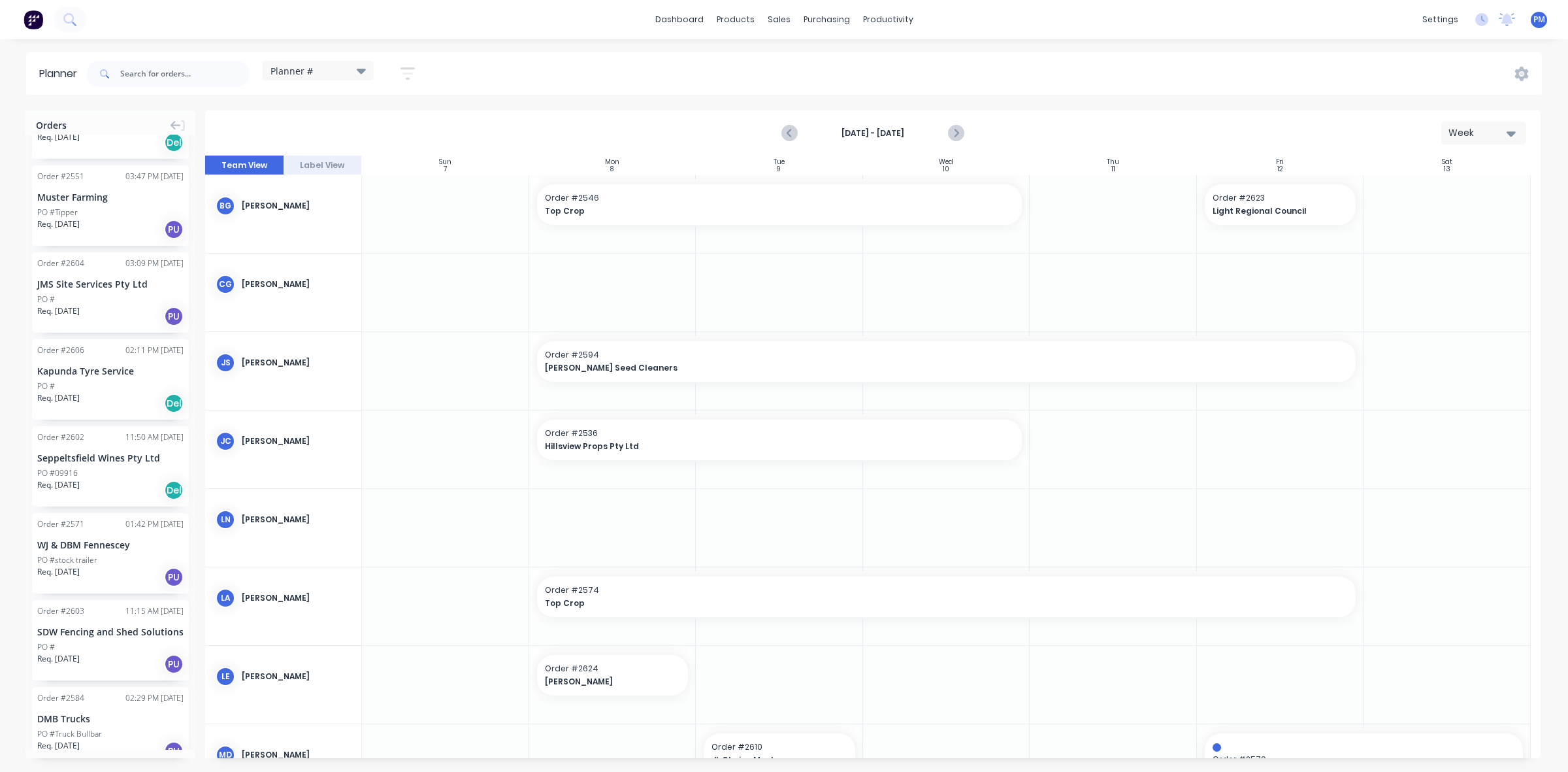
scroll to position [4868, 0]
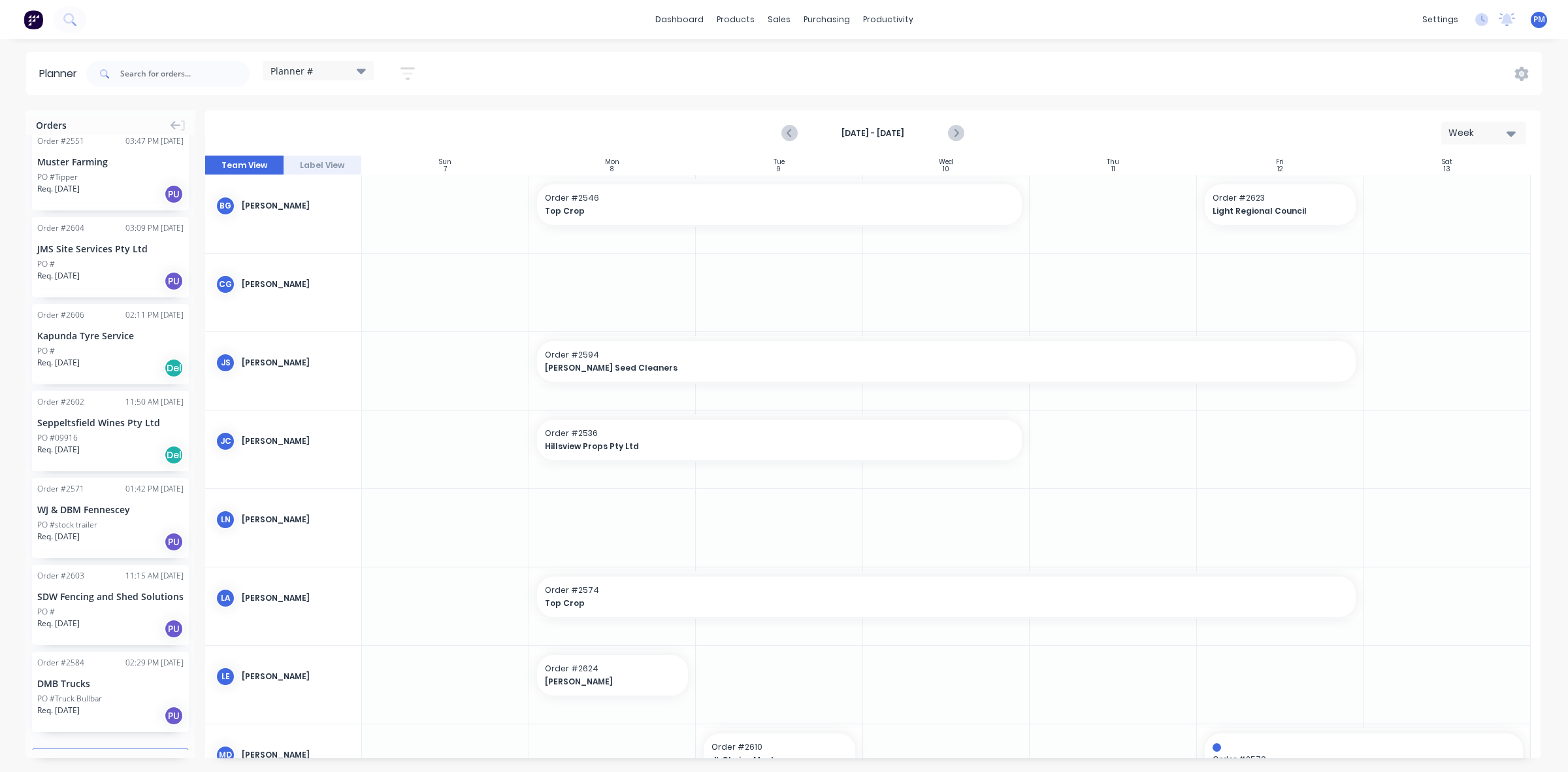
click at [85, 748] on button "Load more orders" at bounding box center [111, 759] width 157 height 23
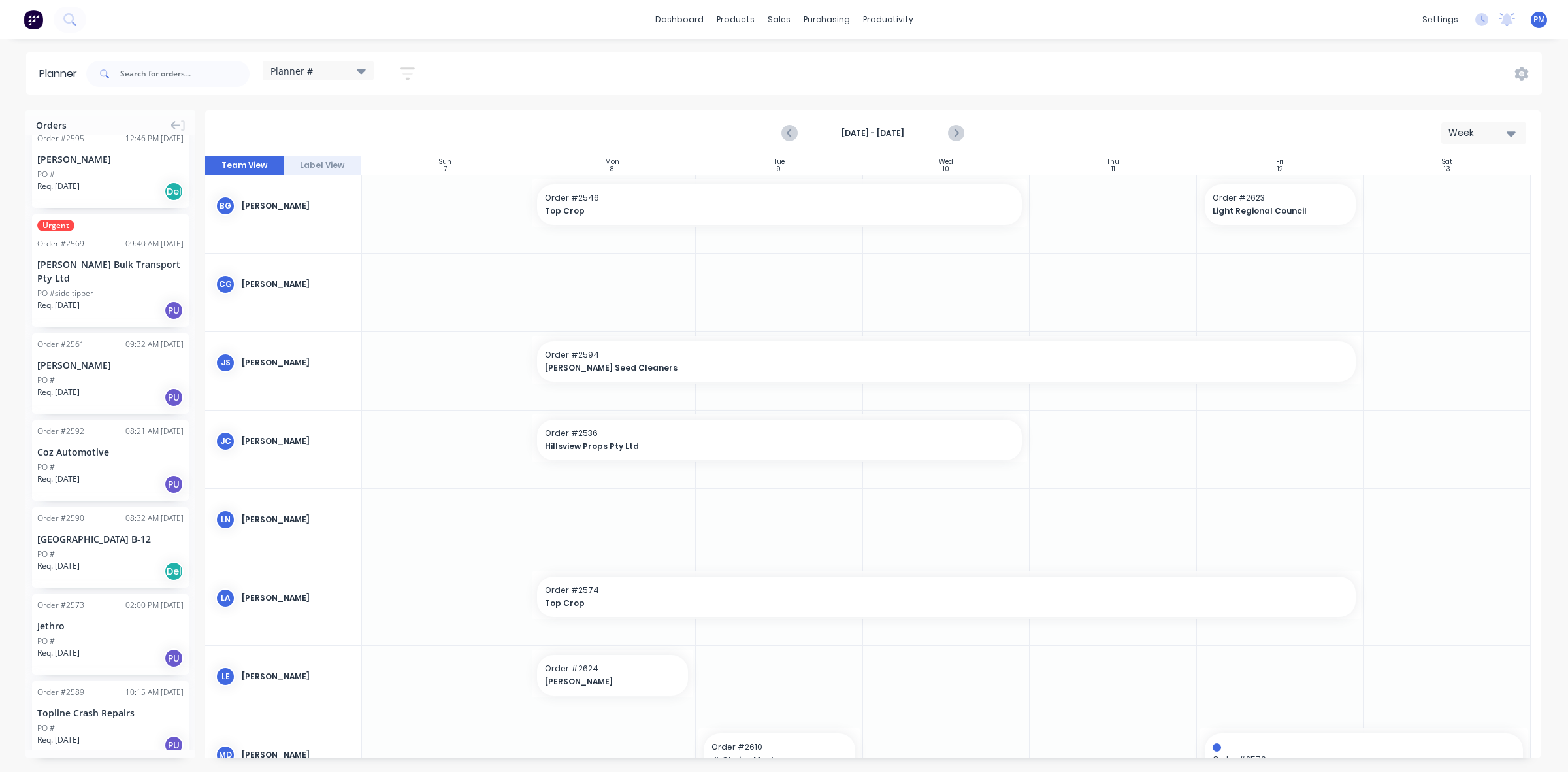
scroll to position [6556, 0]
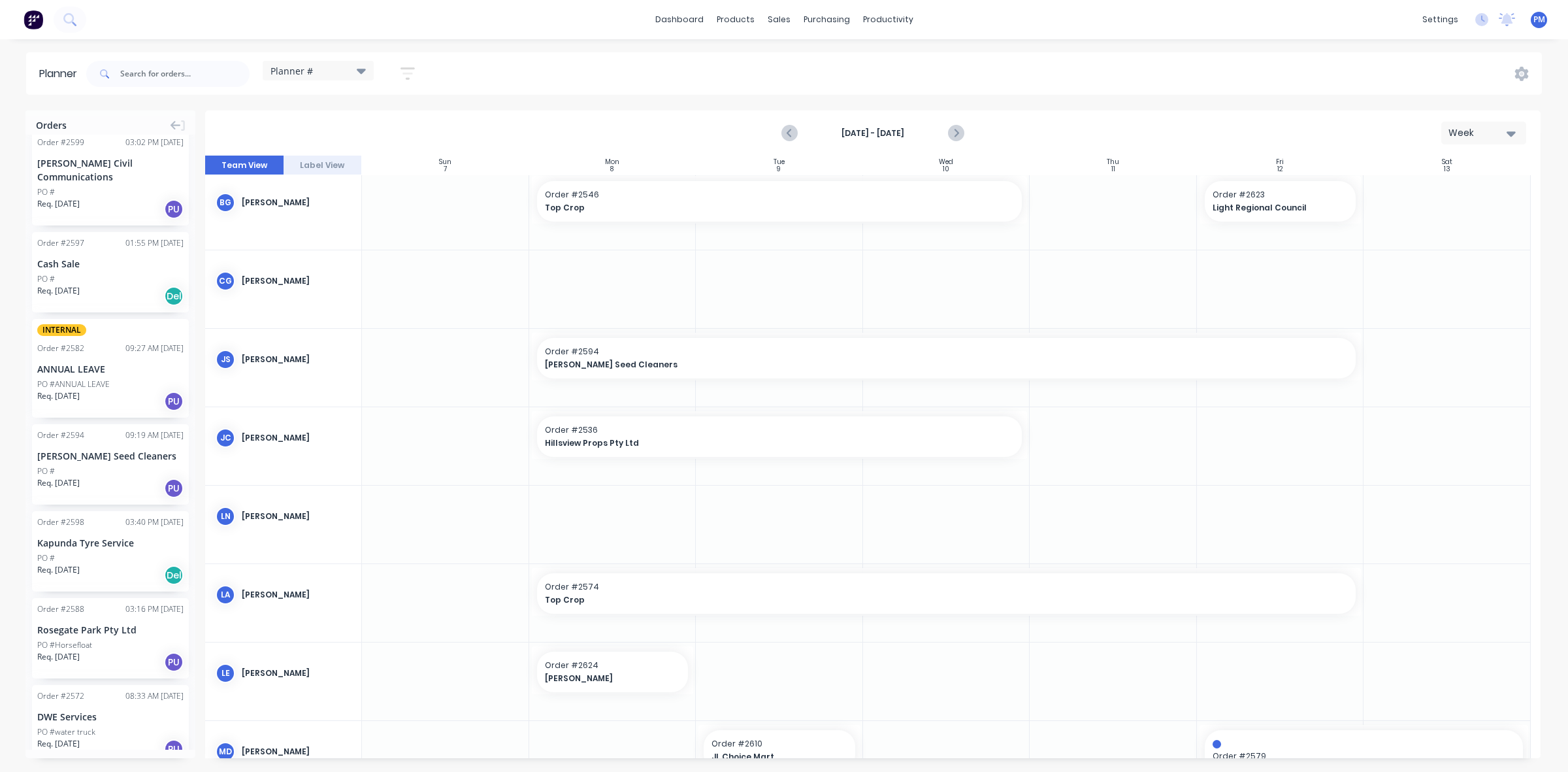
scroll to position [0, 0]
drag, startPoint x: 78, startPoint y: 420, endPoint x: 555, endPoint y: 282, distance: 496.6
drag, startPoint x: 691, startPoint y: 282, endPoint x: 743, endPoint y: 279, distance: 52.1
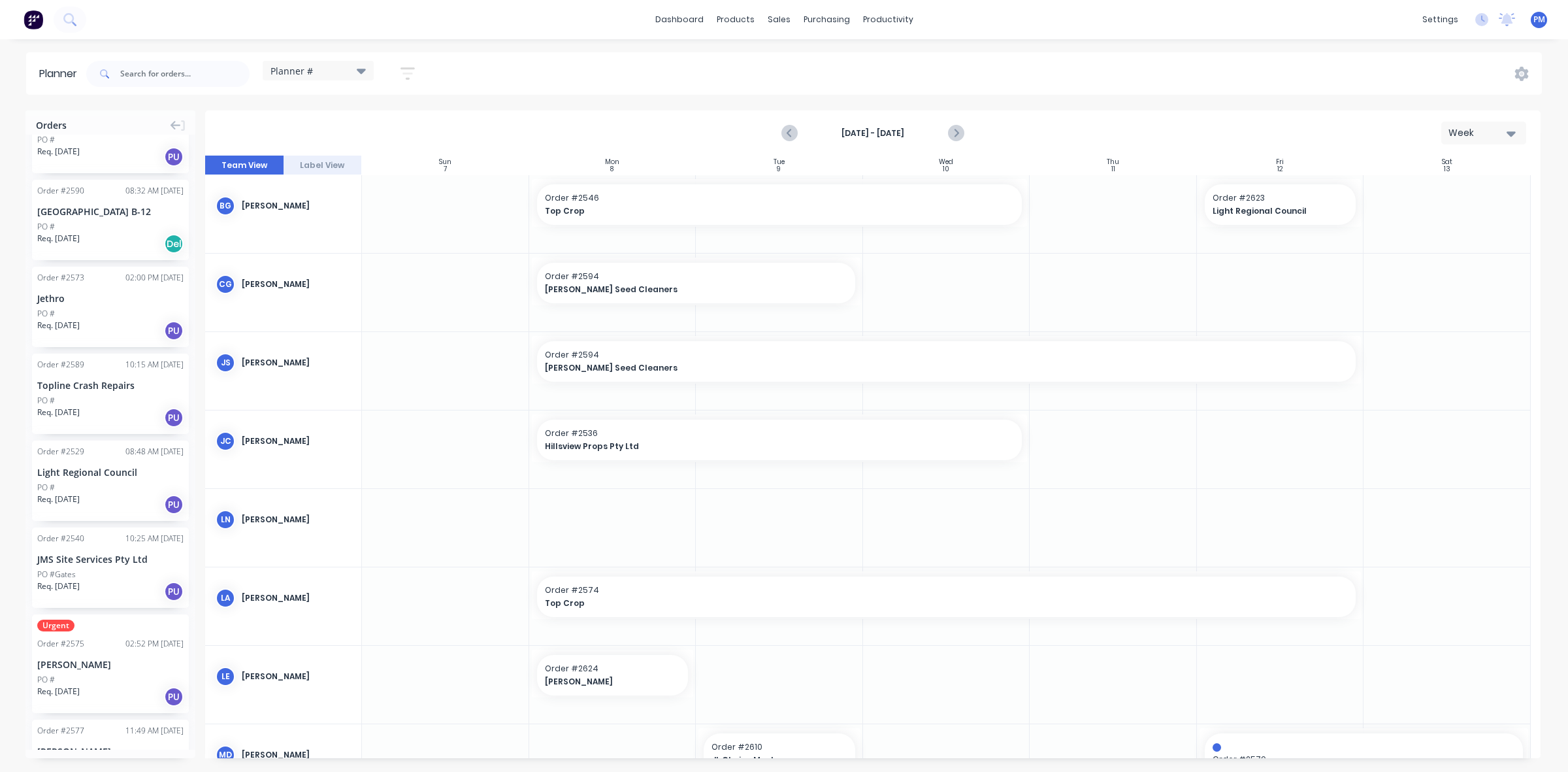
scroll to position [6947, 0]
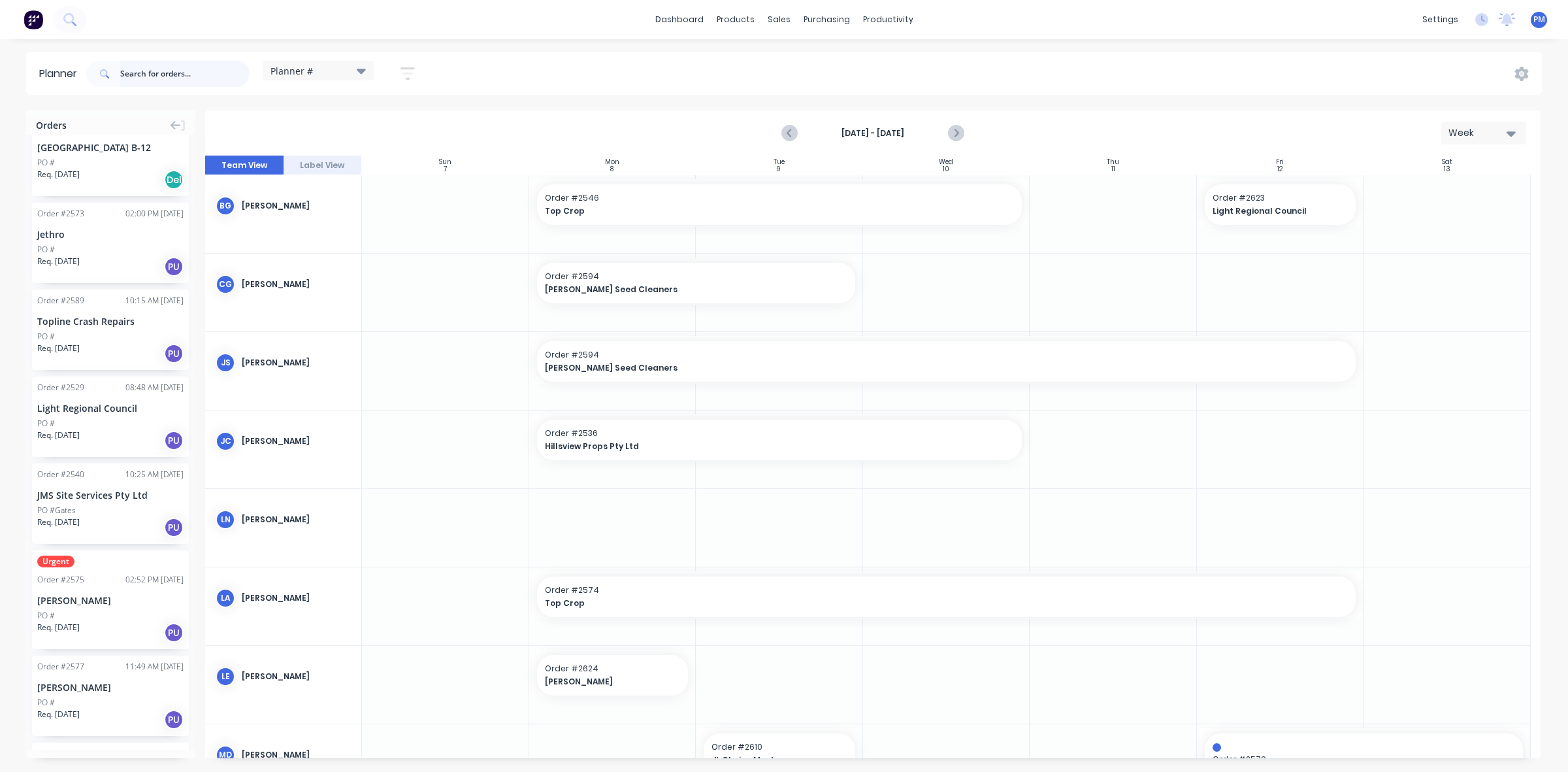
click at [142, 73] on input "text" at bounding box center [185, 73] width 130 height 26
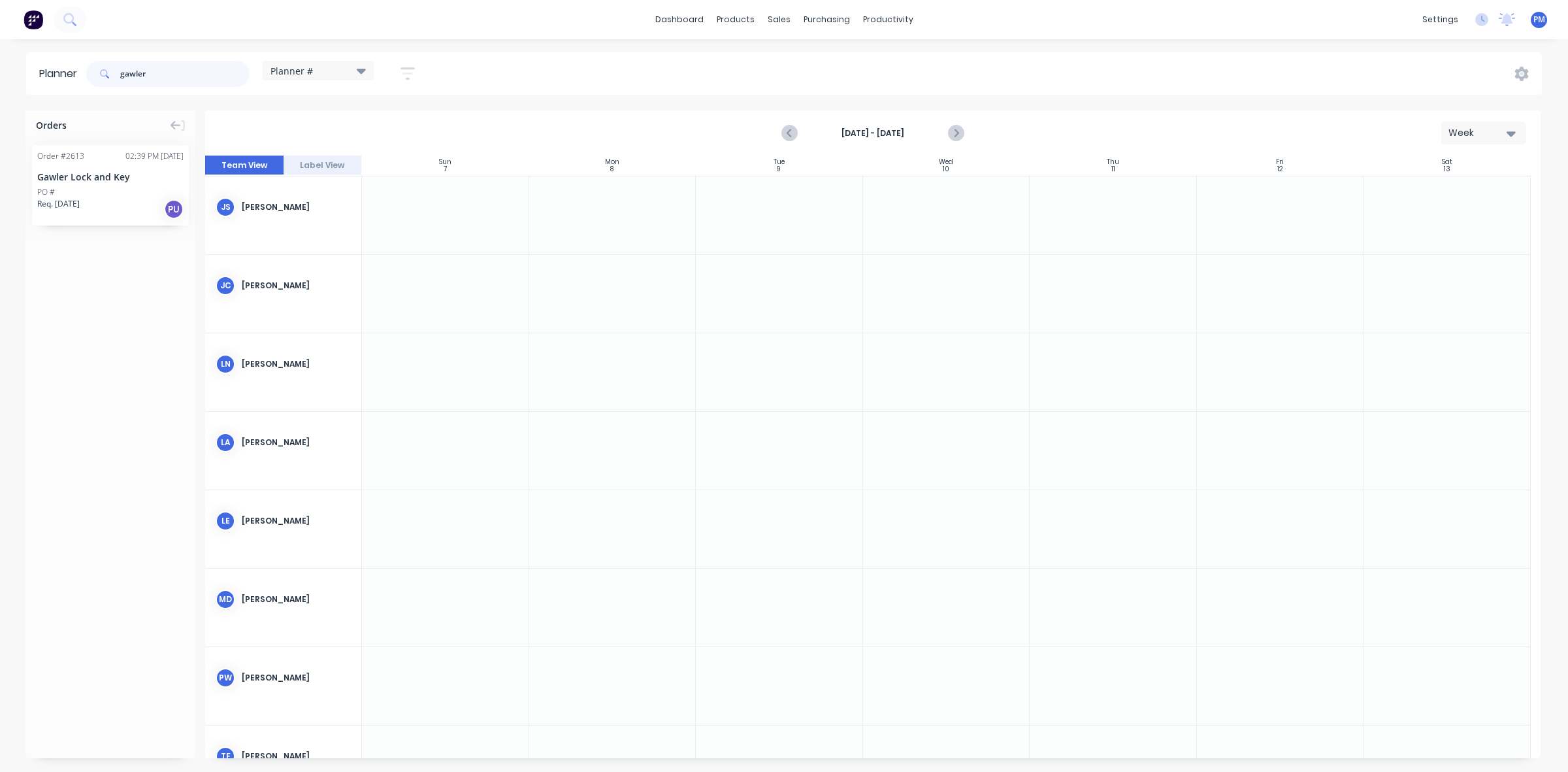
scroll to position [164, 0]
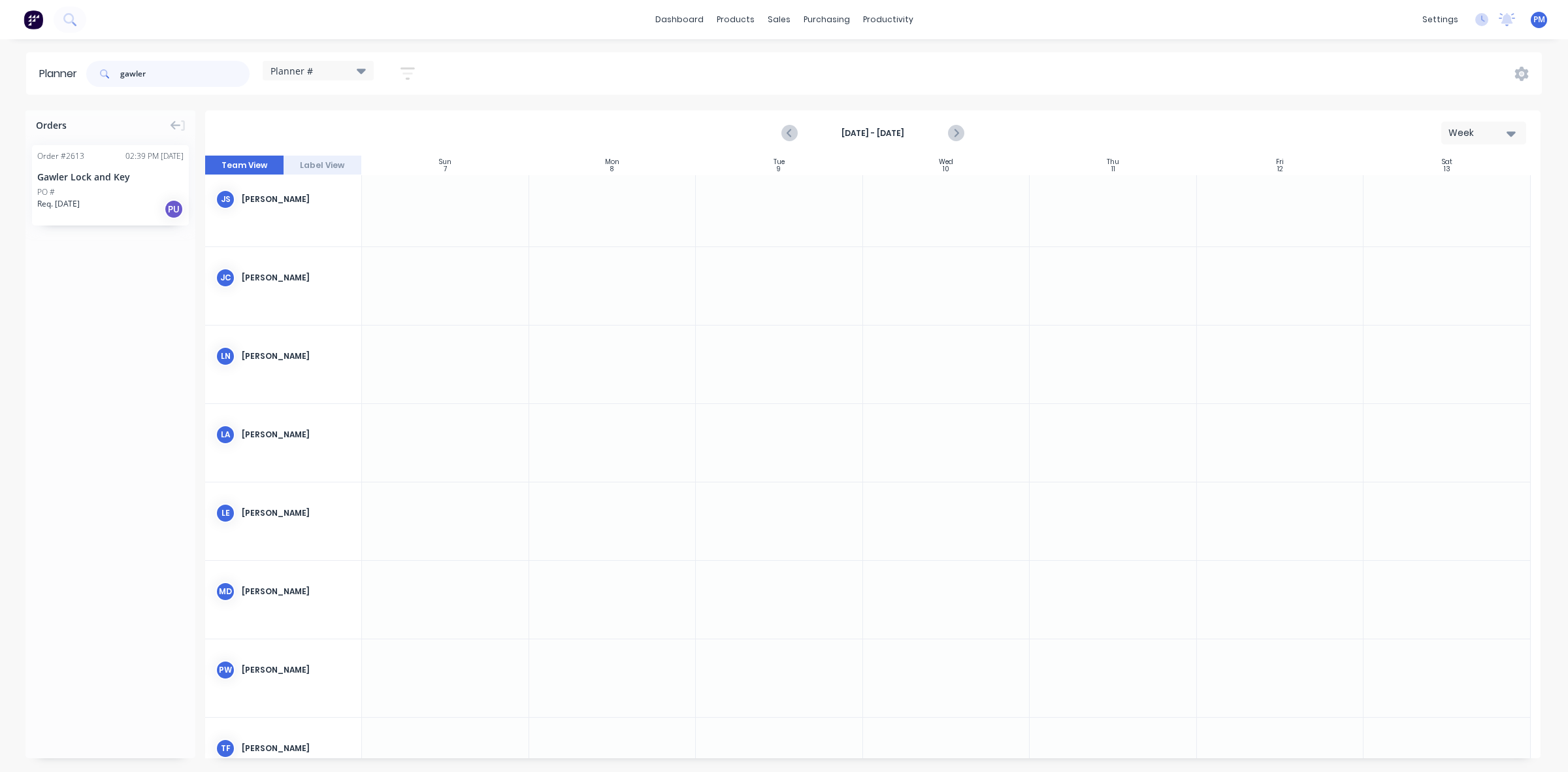
type input "gawler"
drag, startPoint x: 102, startPoint y: 171, endPoint x: 631, endPoint y: 534, distance: 641.6
drag, startPoint x: 691, startPoint y: 508, endPoint x: 771, endPoint y: 507, distance: 80.0
drag, startPoint x: 161, startPoint y: 76, endPoint x: 105, endPoint y: 72, distance: 56.1
click at [110, 75] on div "gawler" at bounding box center [168, 73] width 164 height 26
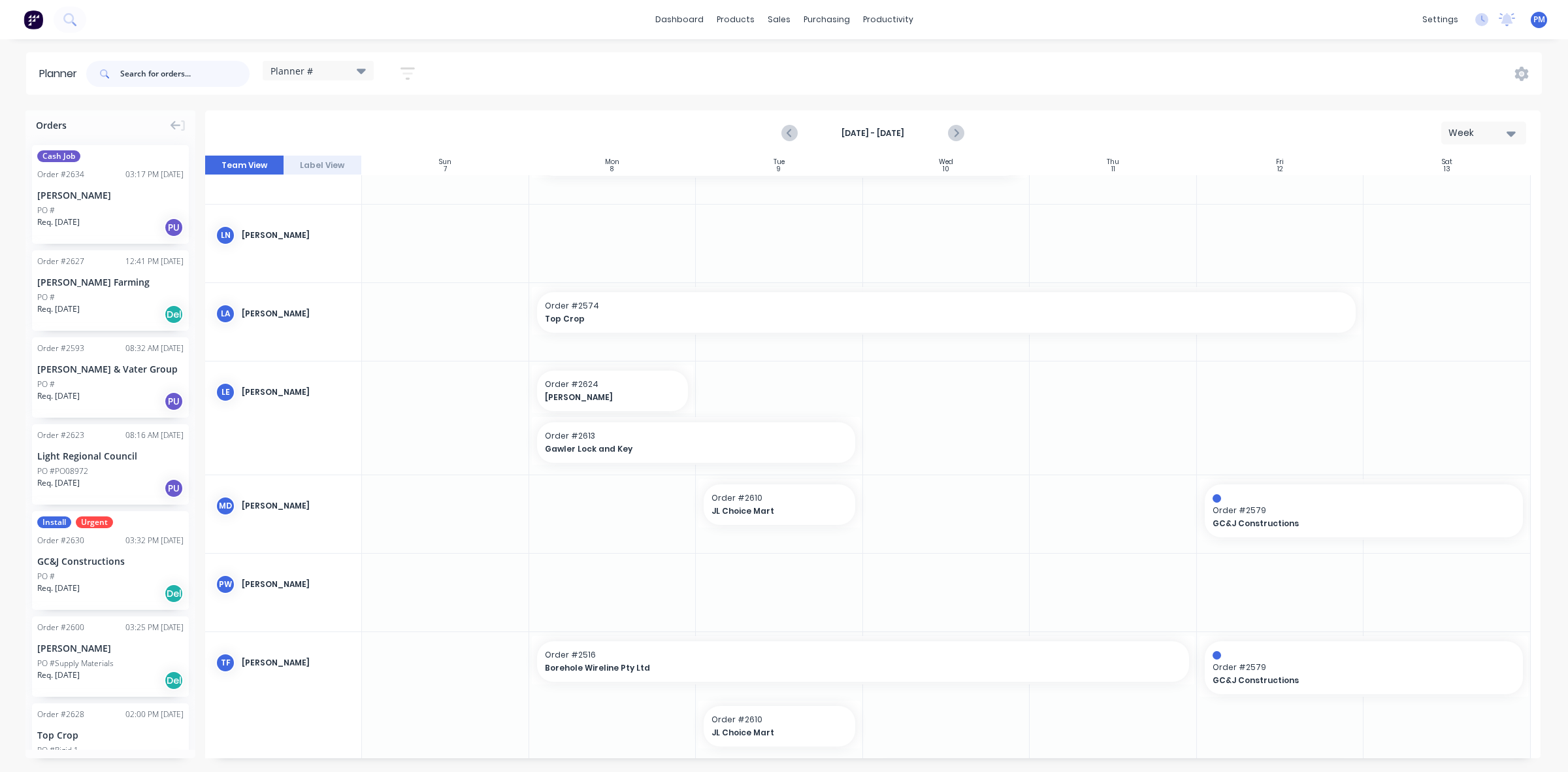
scroll to position [327, 0]
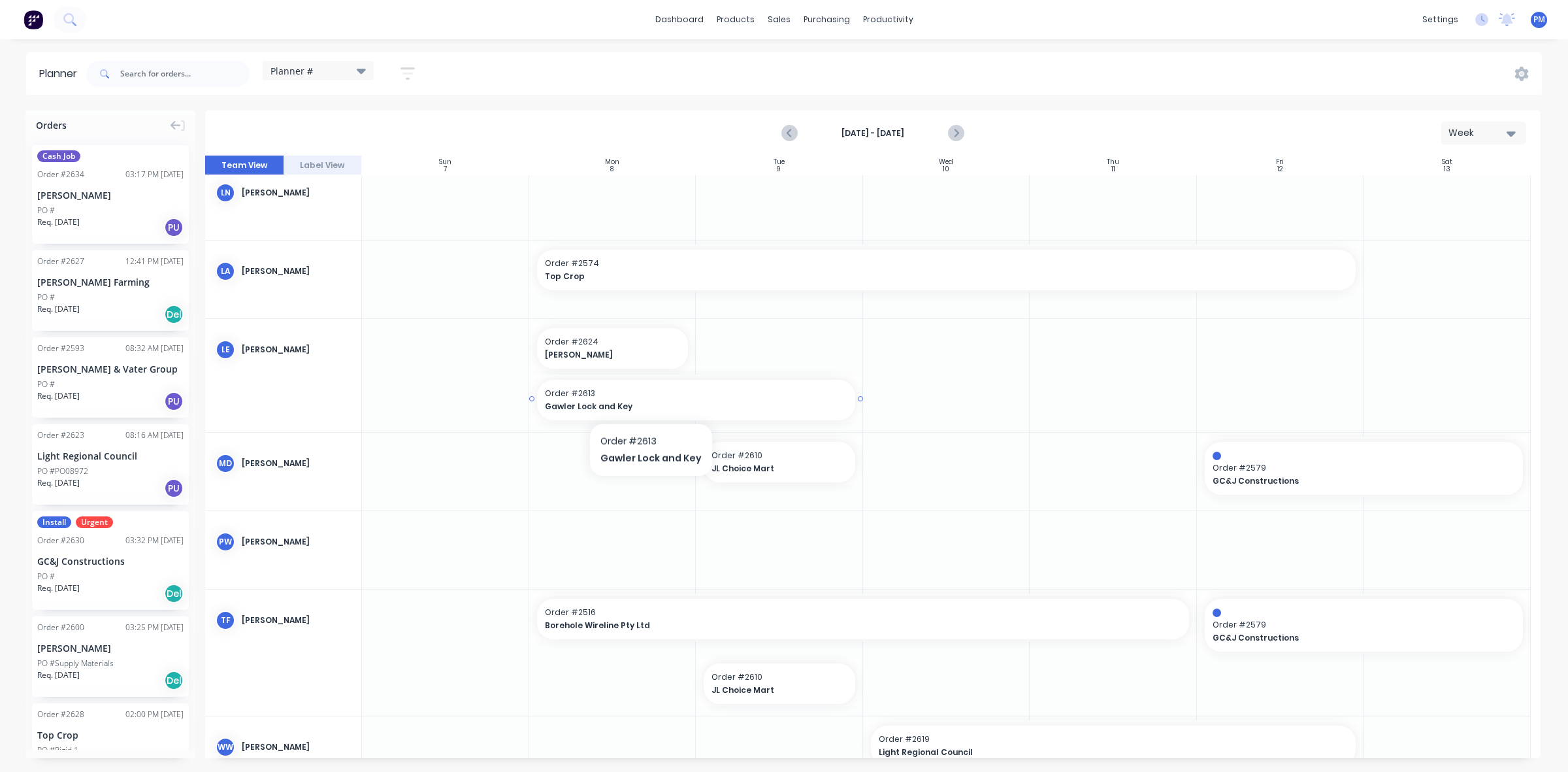
click at [648, 401] on span "Gawler Lock and Key" at bounding box center [681, 407] width 273 height 12
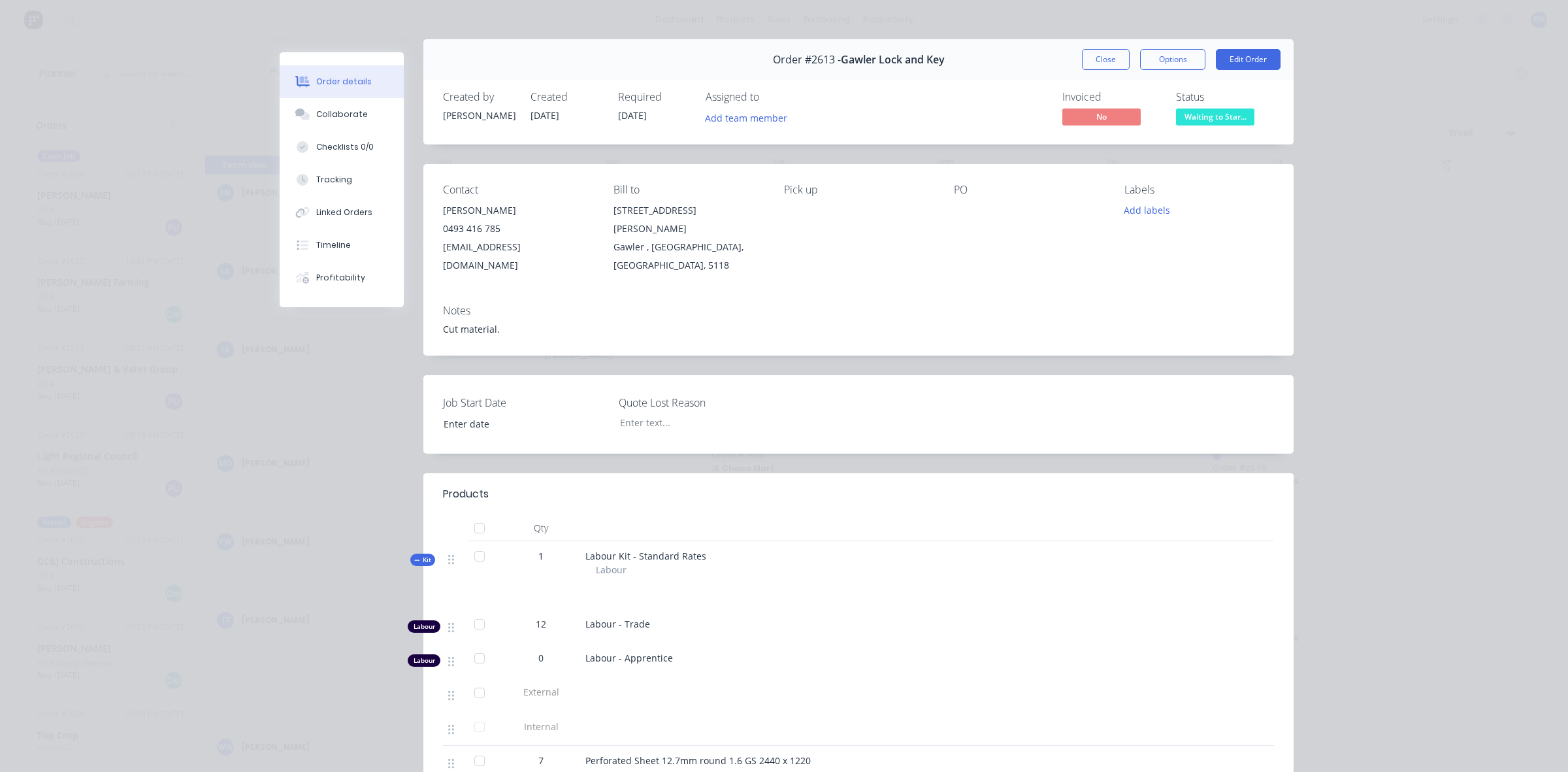
scroll to position [0, 0]
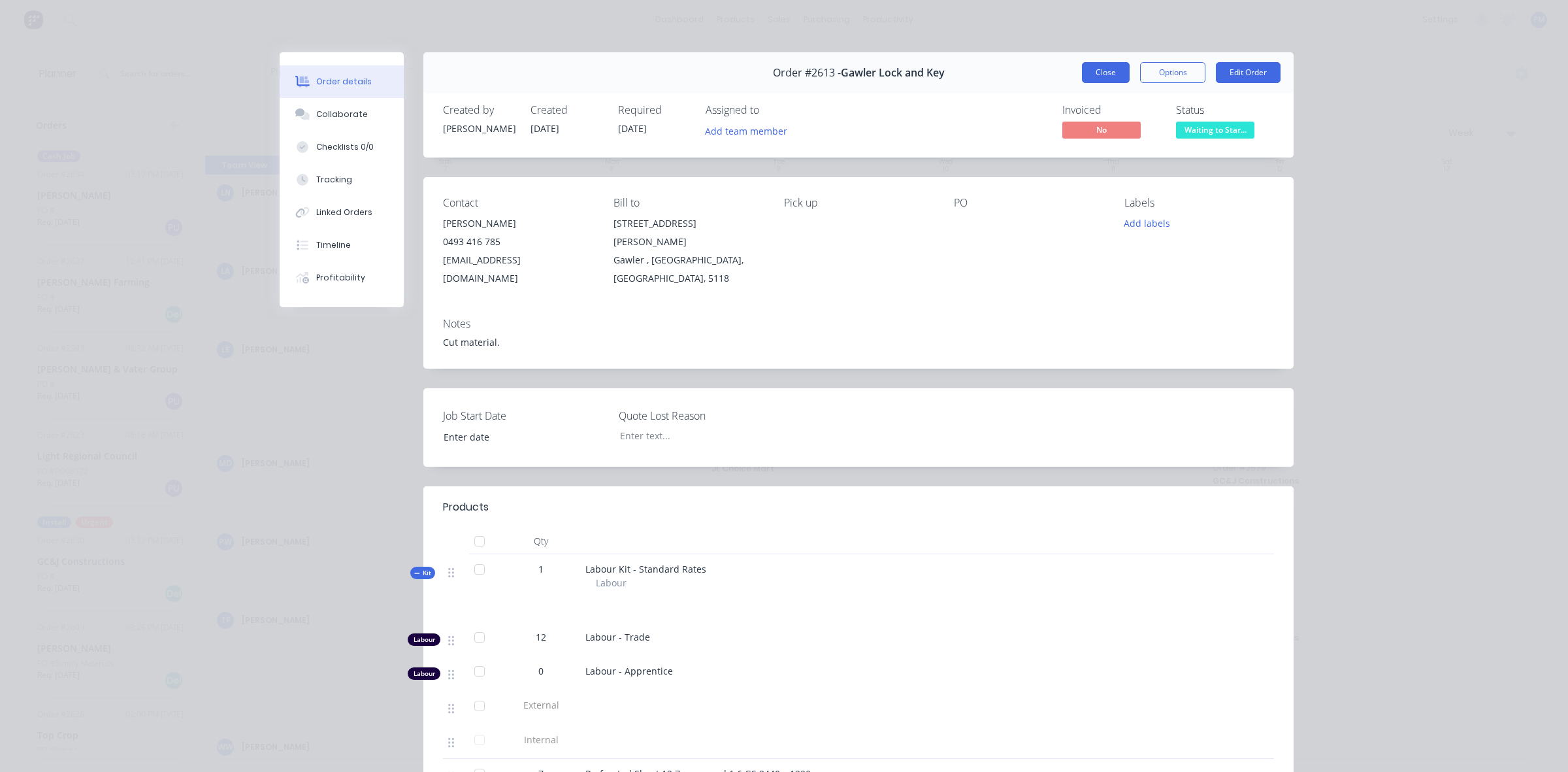
click at [1102, 70] on button "Close" at bounding box center [1106, 73] width 48 height 21
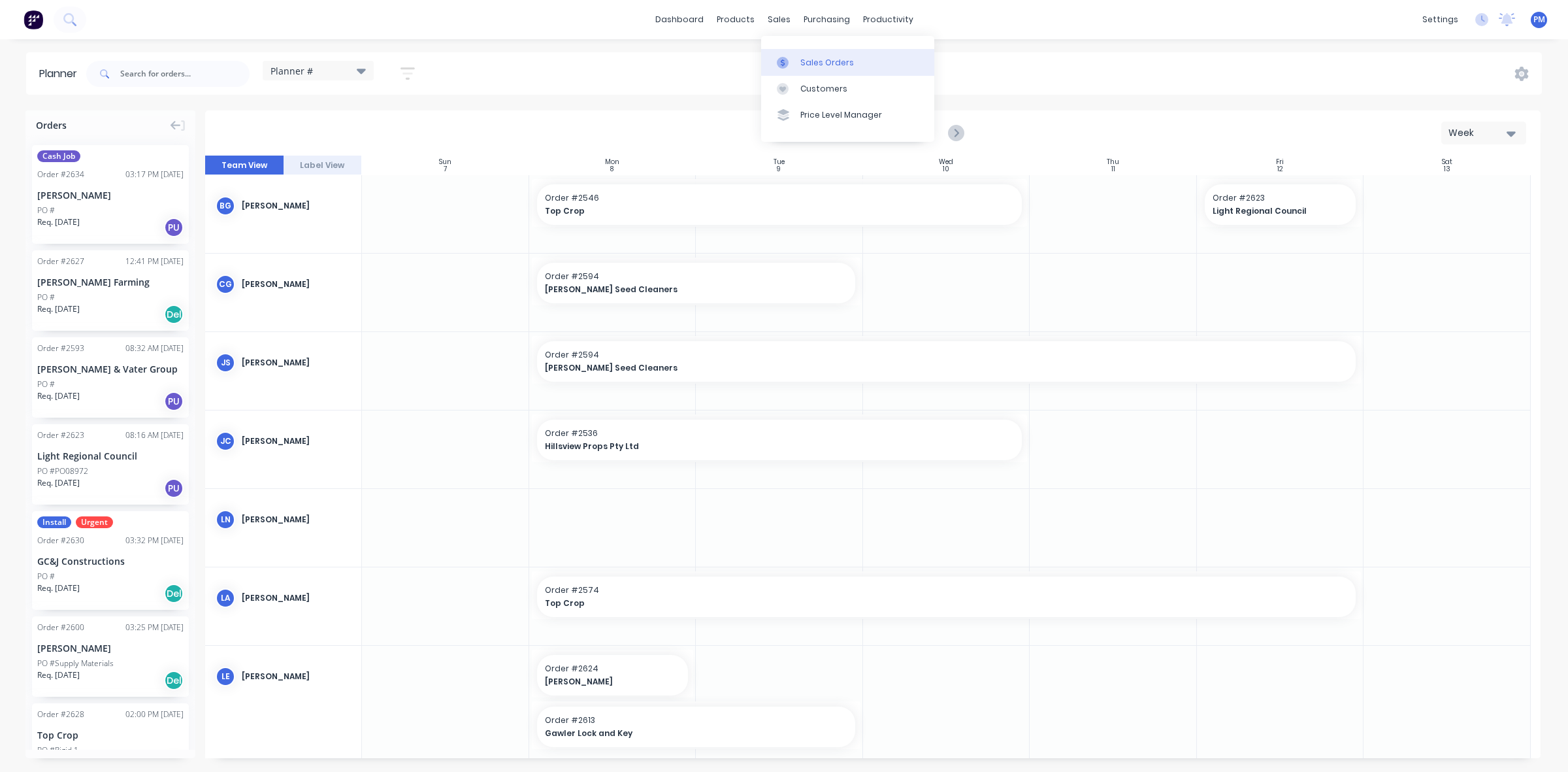
click at [801, 57] on div "Sales Orders" at bounding box center [827, 63] width 54 height 12
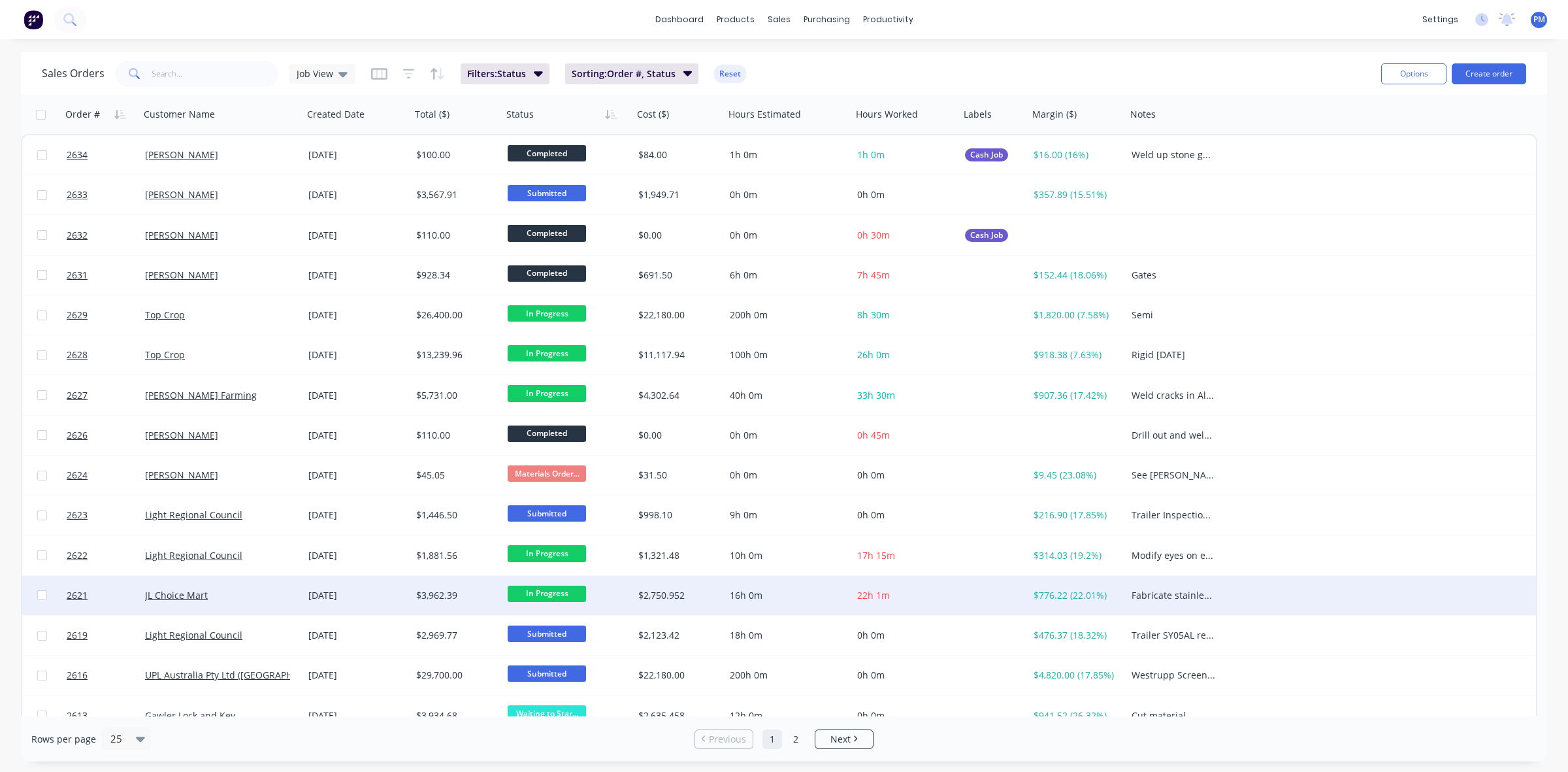
click at [223, 596] on div "JL Choice Mart" at bounding box center [217, 595] width 145 height 13
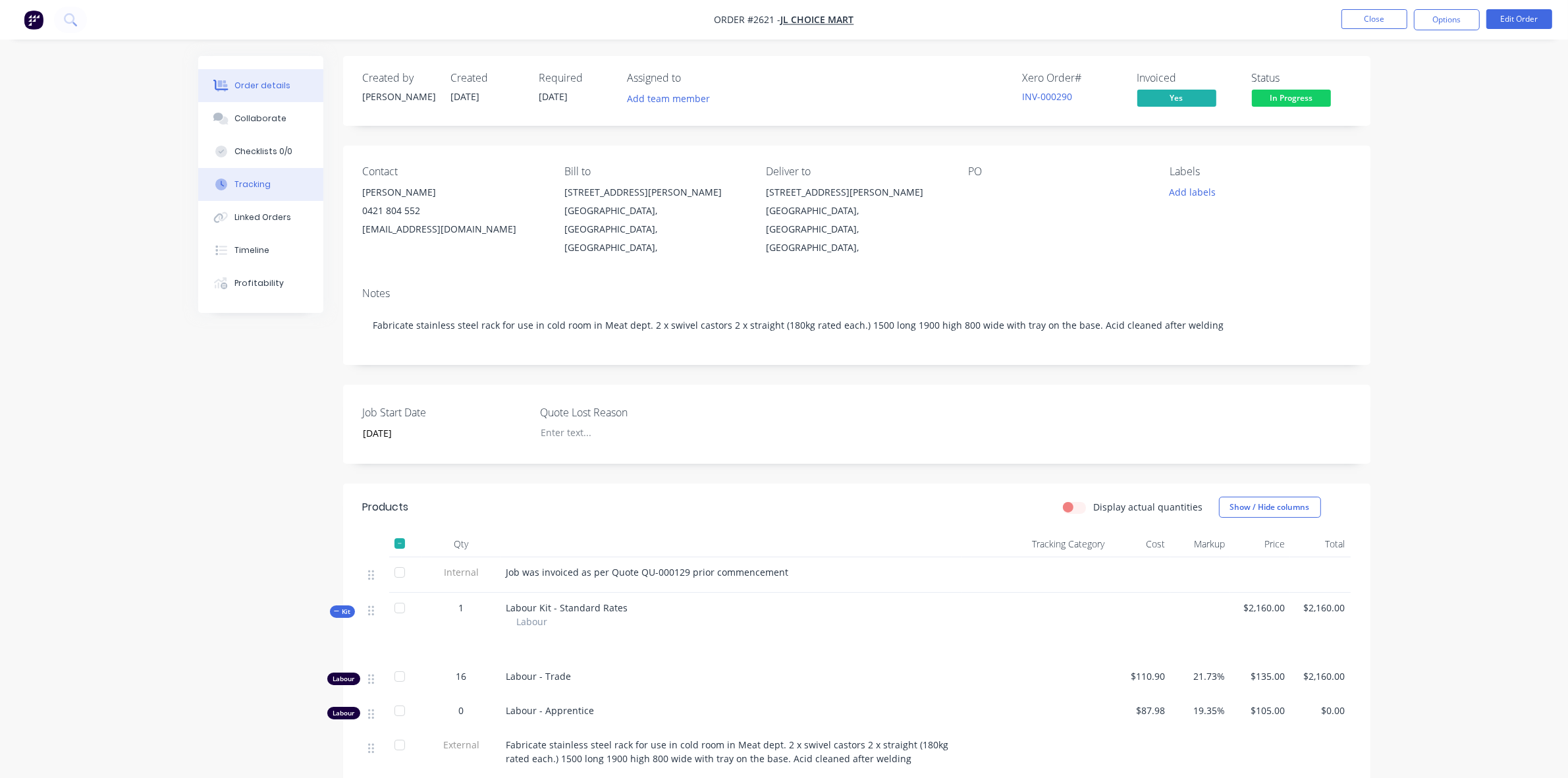
click at [257, 179] on div "Tracking" at bounding box center [253, 185] width 36 height 12
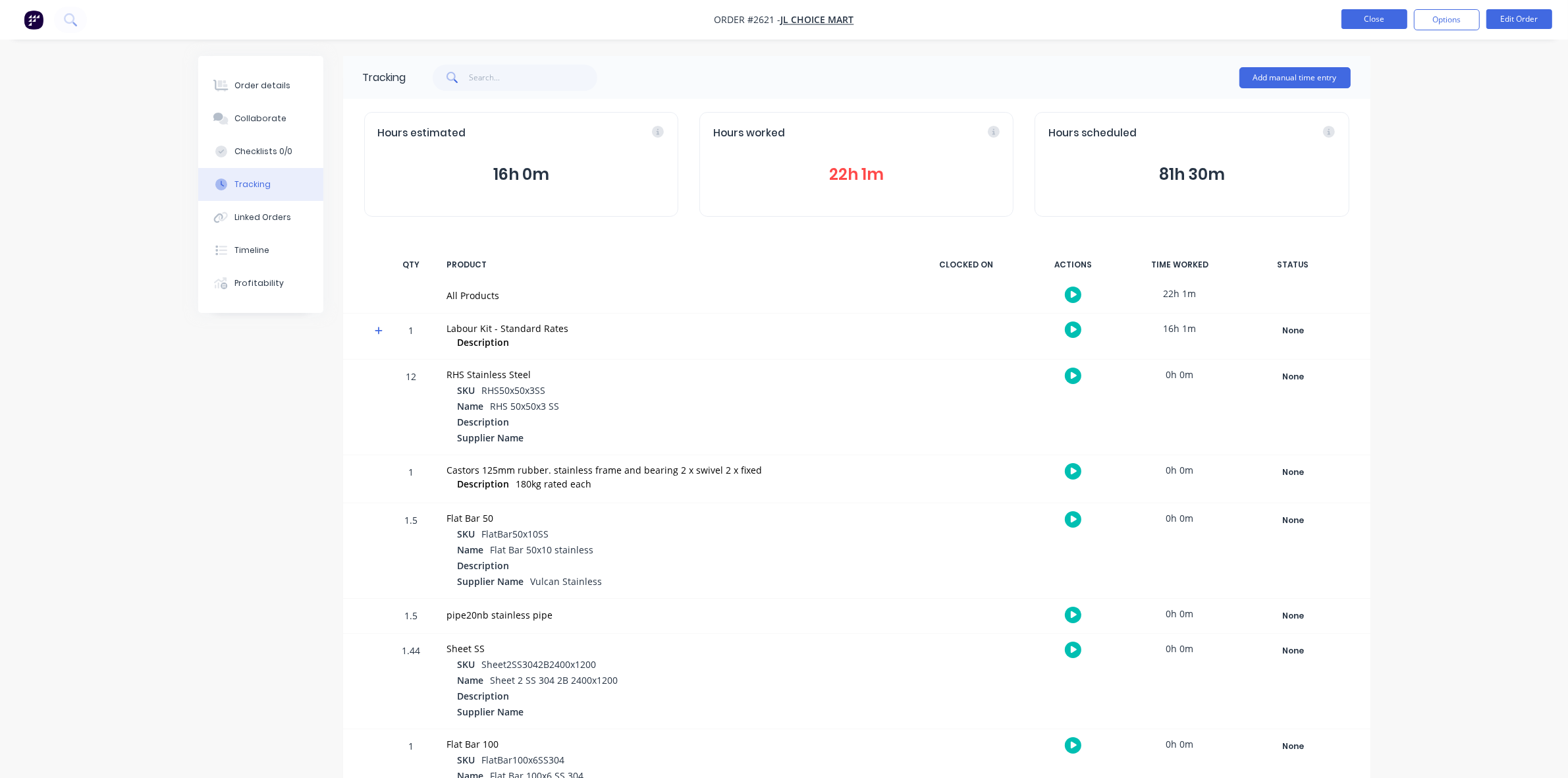
click at [1380, 21] on button "Close" at bounding box center [1374, 19] width 66 height 20
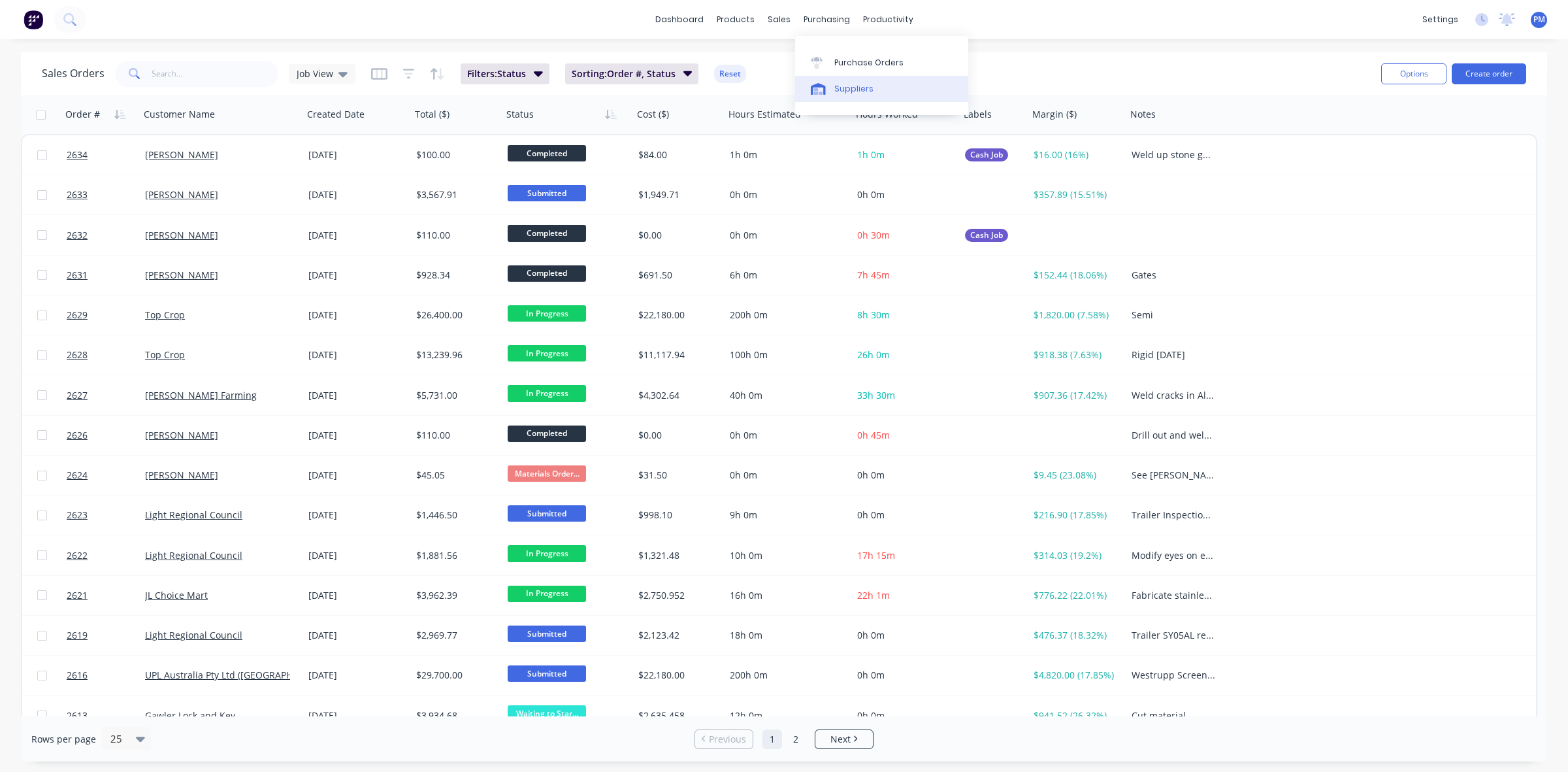
click at [856, 94] on div "Suppliers" at bounding box center [854, 89] width 39 height 12
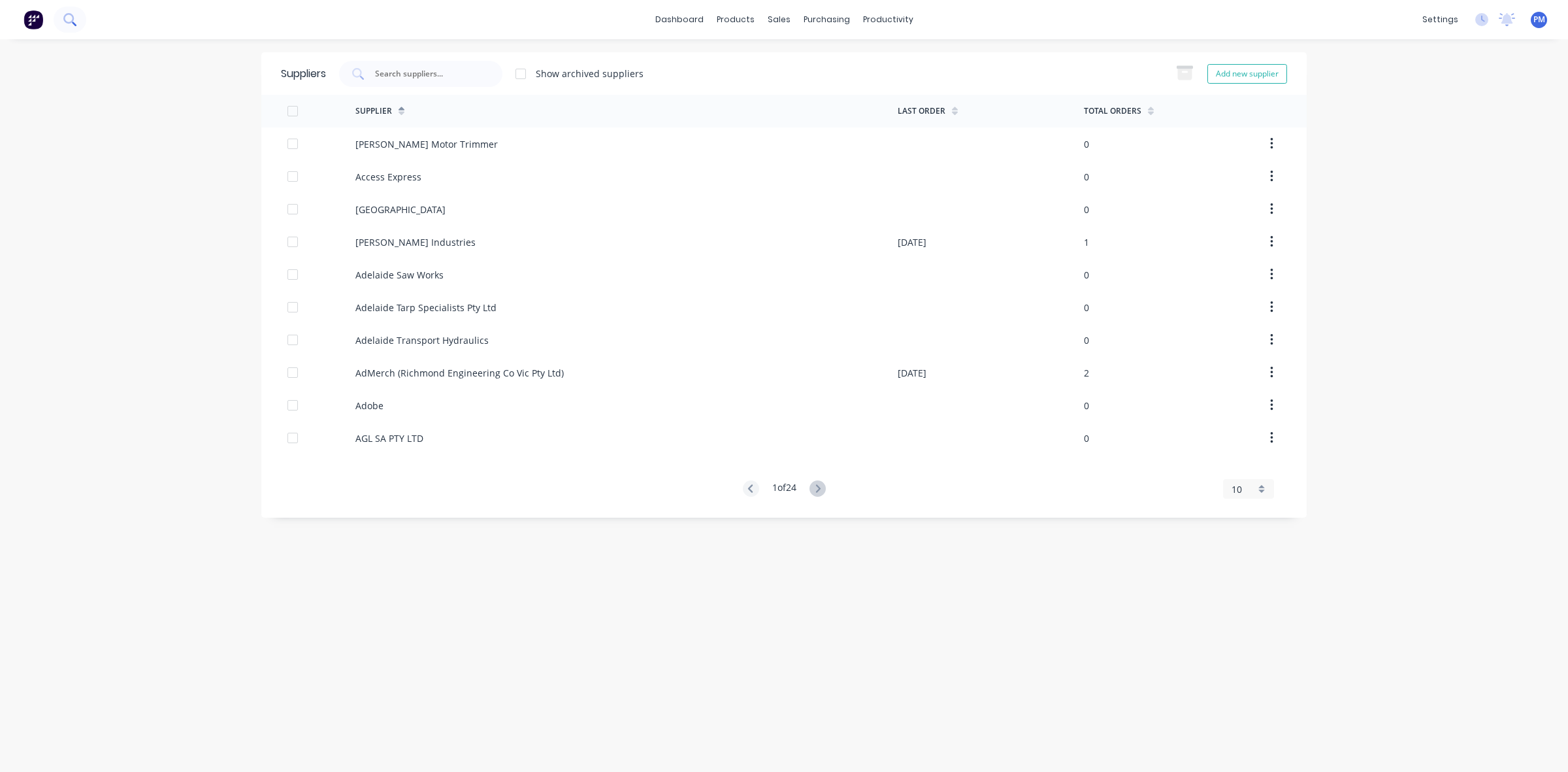
click at [71, 20] on icon at bounding box center [69, 19] width 13 height 13
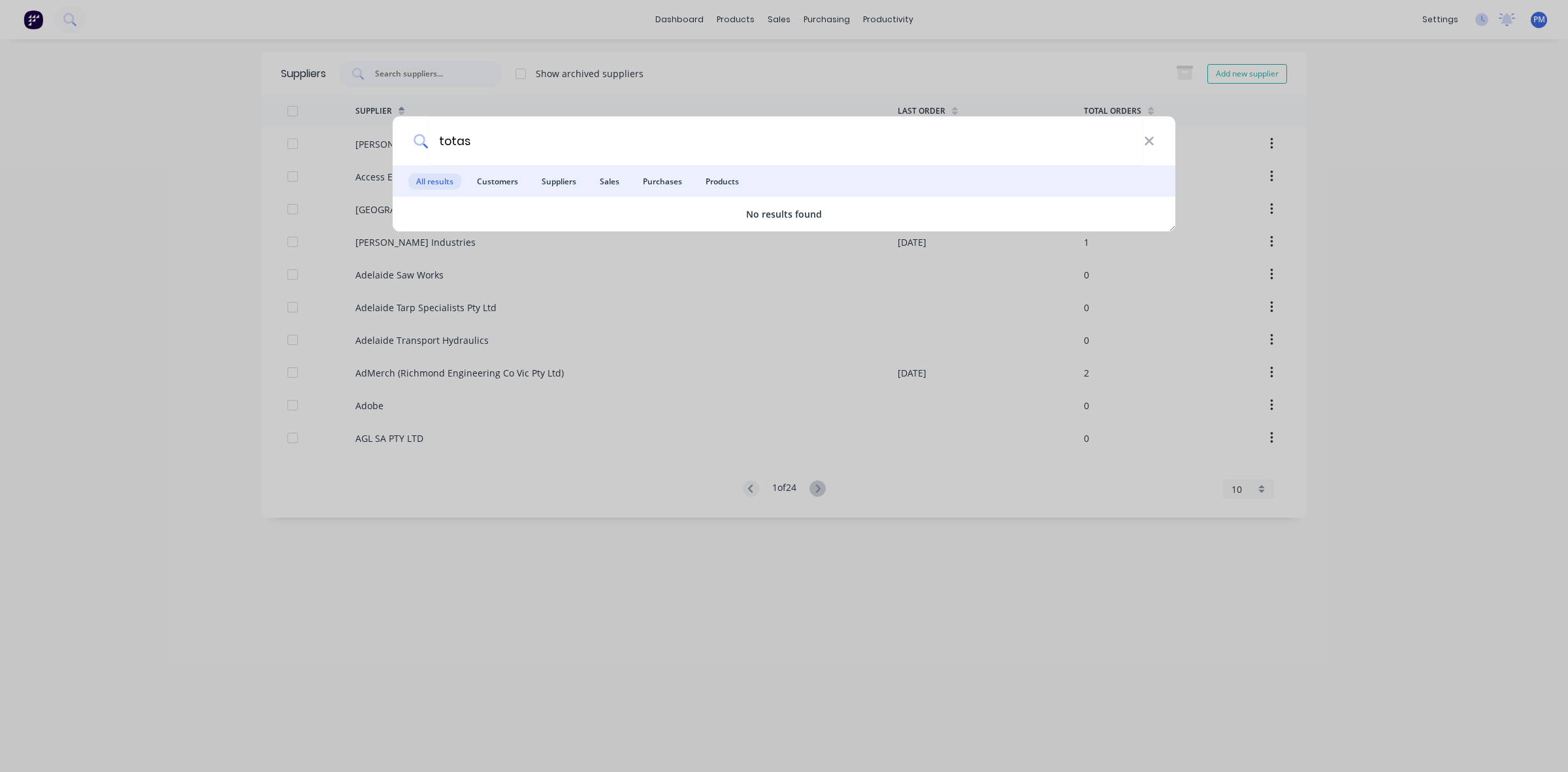
drag, startPoint x: 472, startPoint y: 142, endPoint x: 405, endPoint y: 142, distance: 67.0
click at [405, 142] on div "totas" at bounding box center [784, 140] width 783 height 49
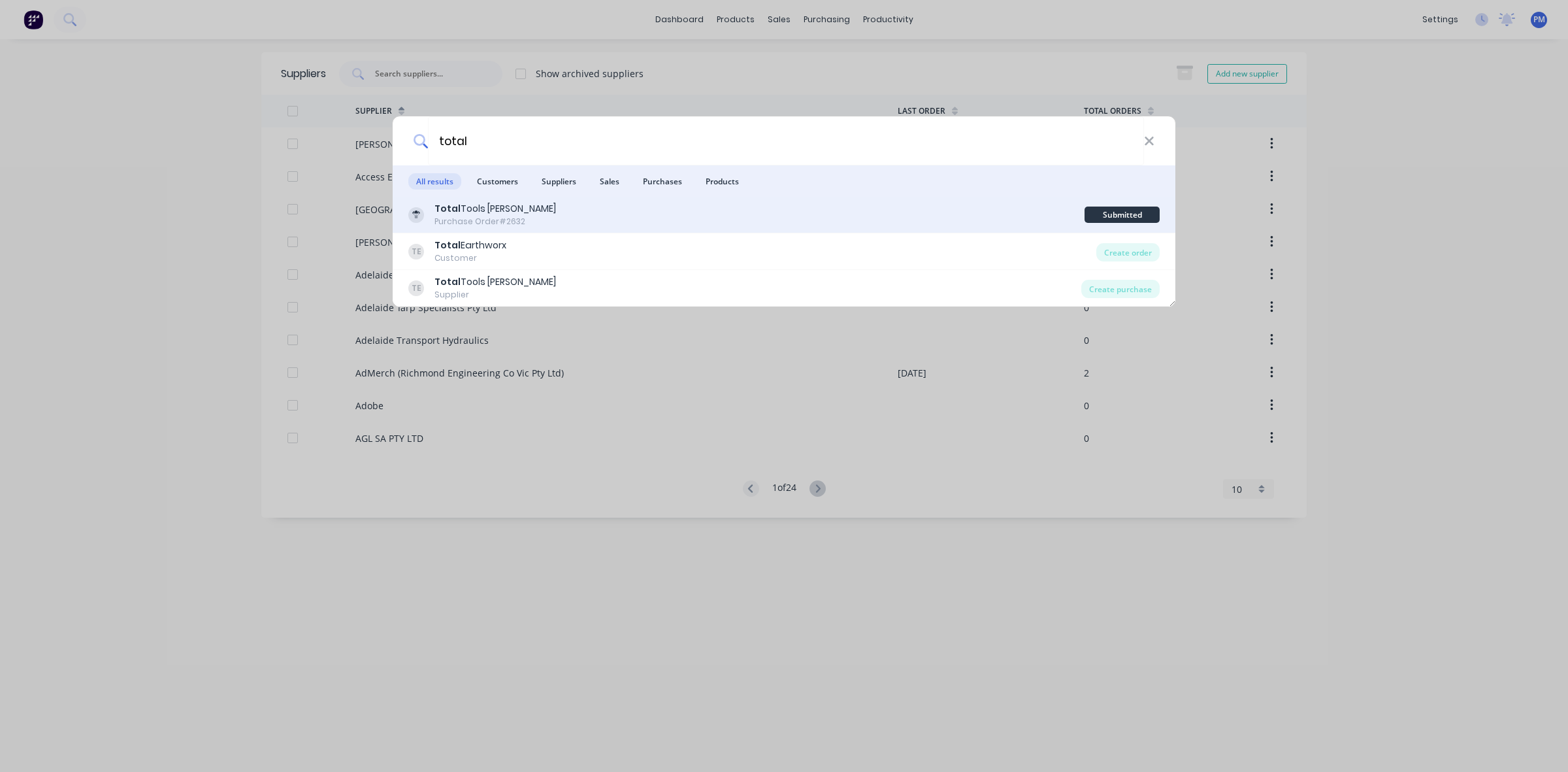
type input "total"
click at [467, 216] on div "Purchase Order #2632" at bounding box center [495, 222] width 122 height 12
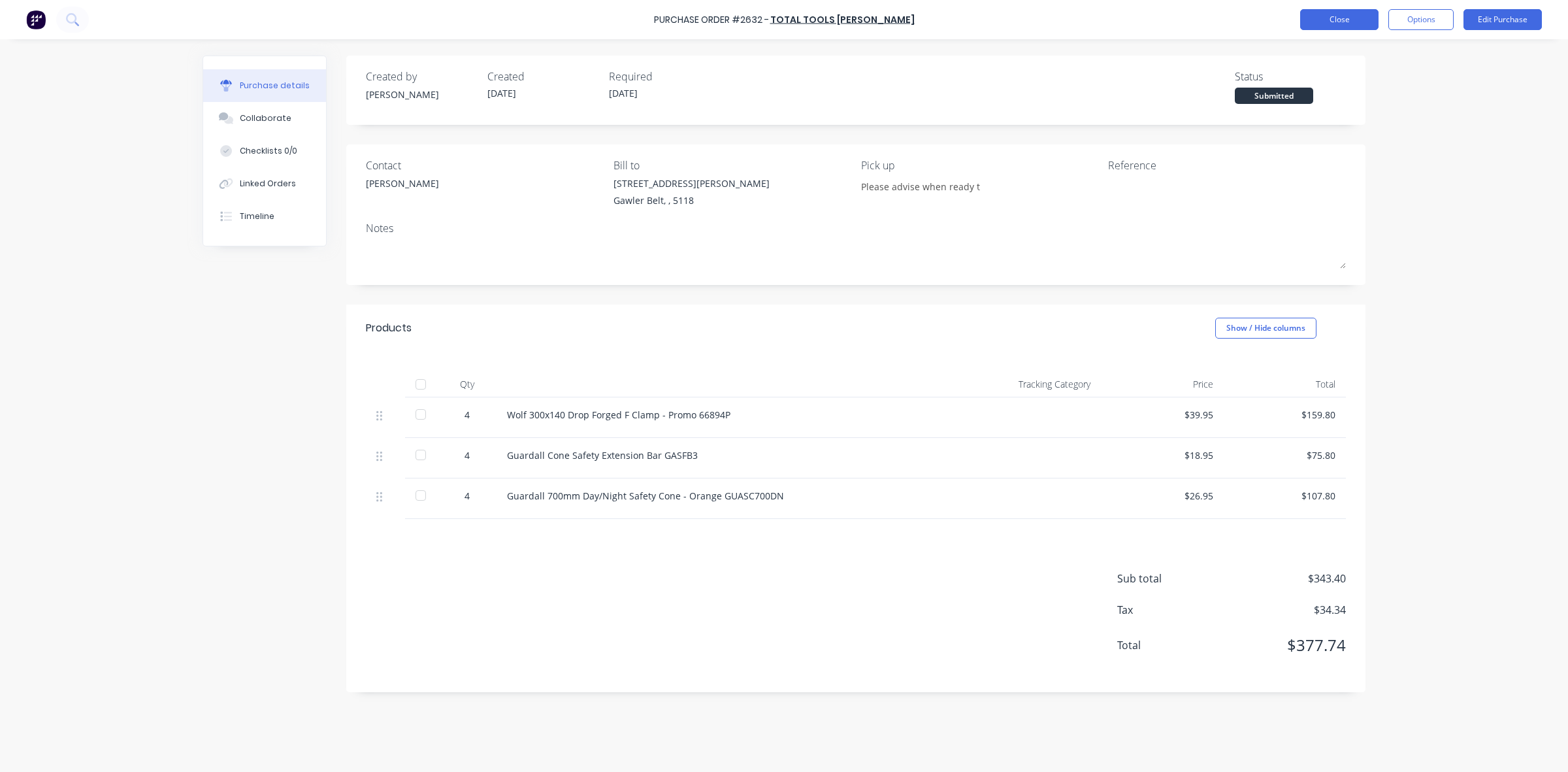
click at [1328, 20] on button "Close" at bounding box center [1339, 20] width 78 height 21
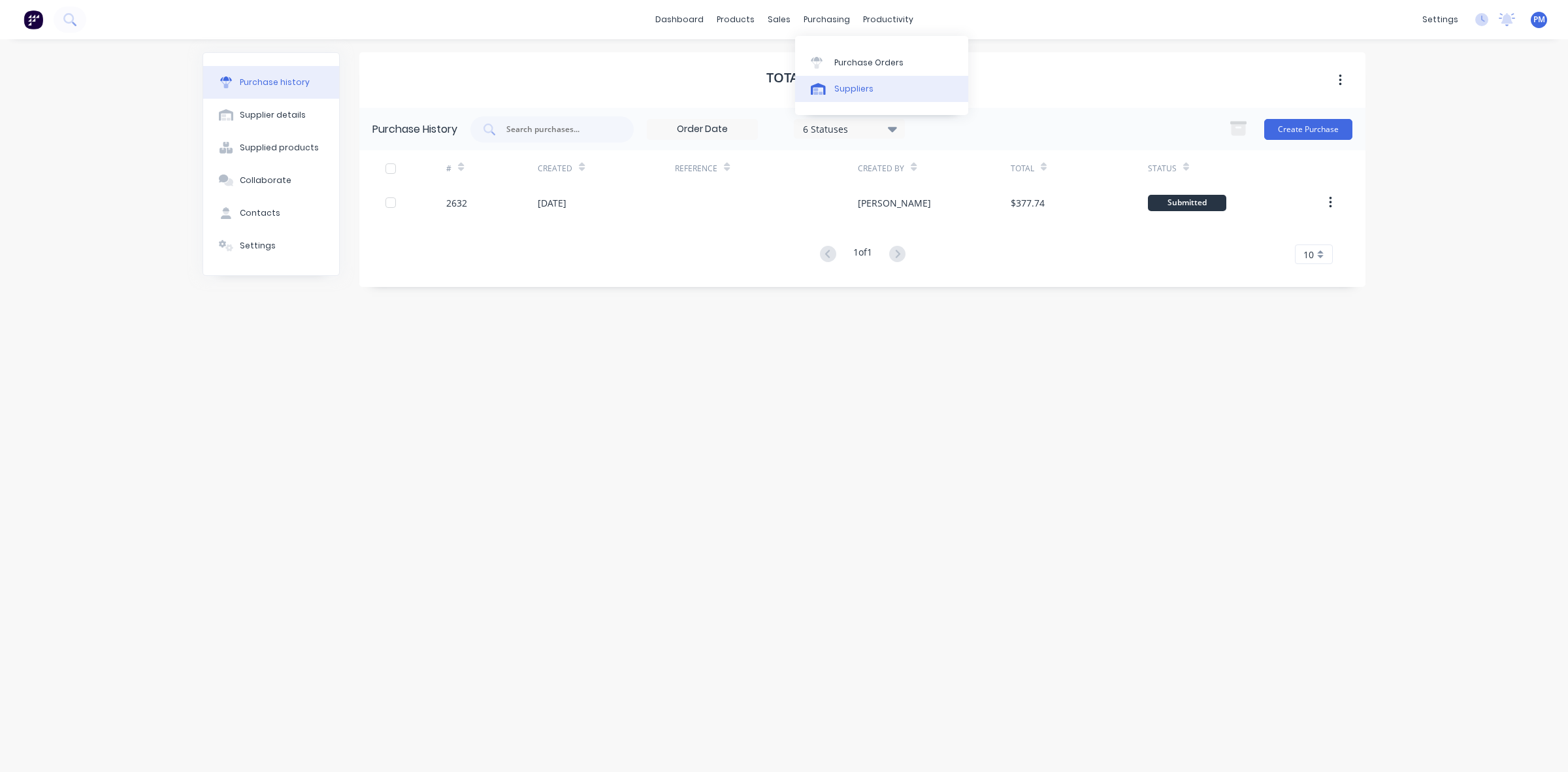
click at [845, 86] on div "Suppliers" at bounding box center [854, 89] width 39 height 12
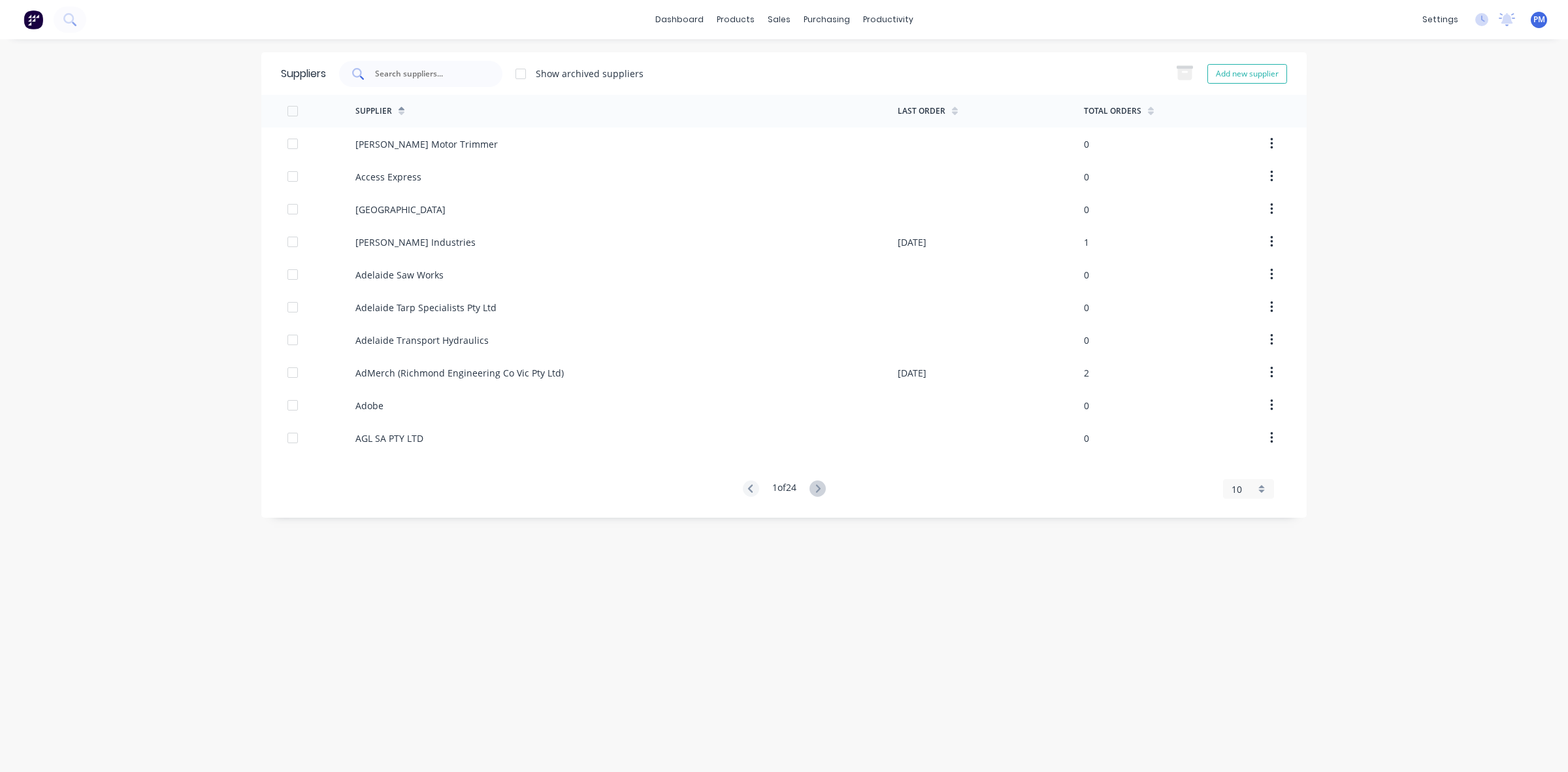
click at [412, 69] on input "text" at bounding box center [427, 73] width 108 height 13
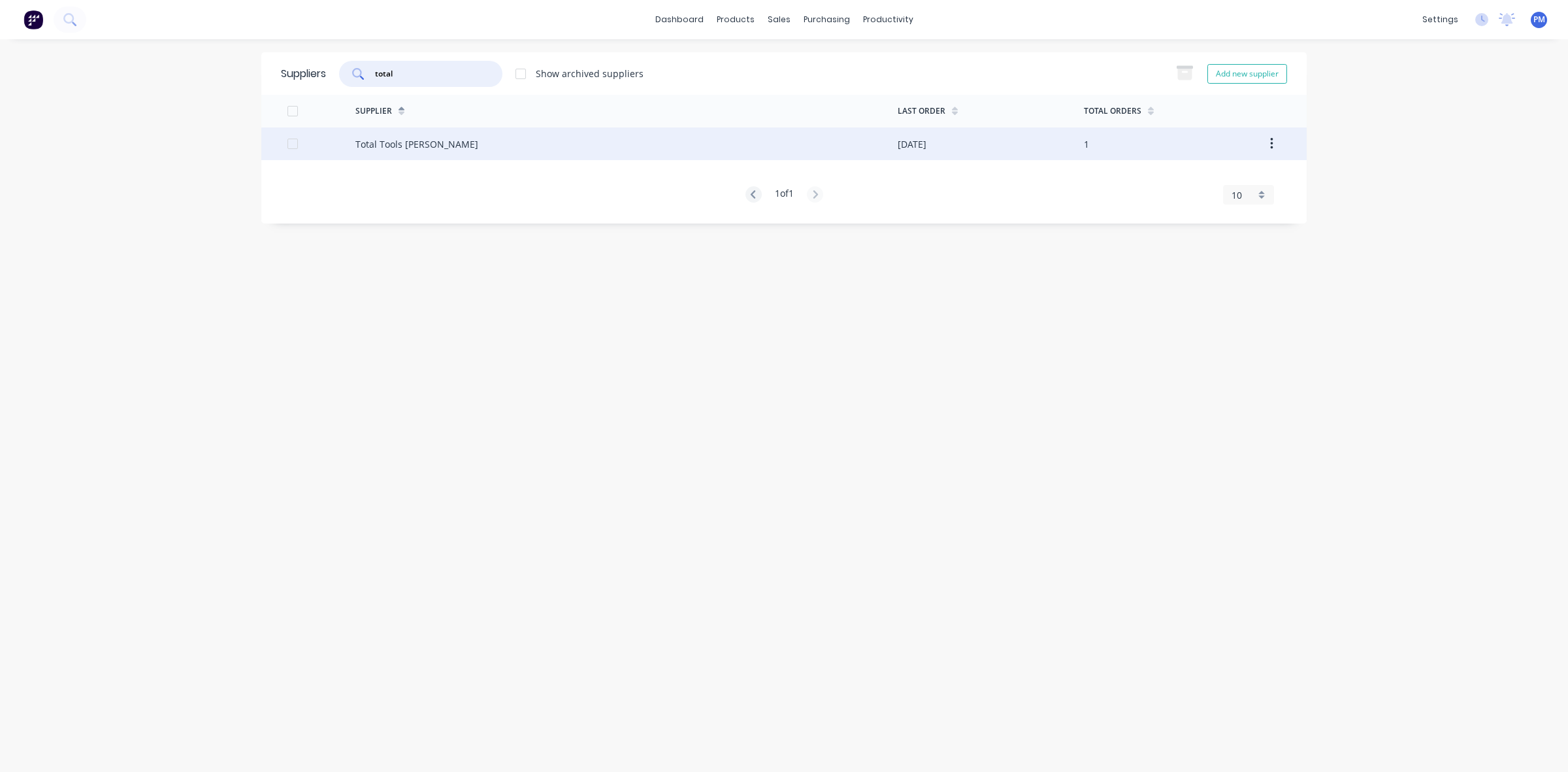
type input "total"
click at [397, 137] on div "Total Tools [PERSON_NAME]" at bounding box center [417, 144] width 123 height 14
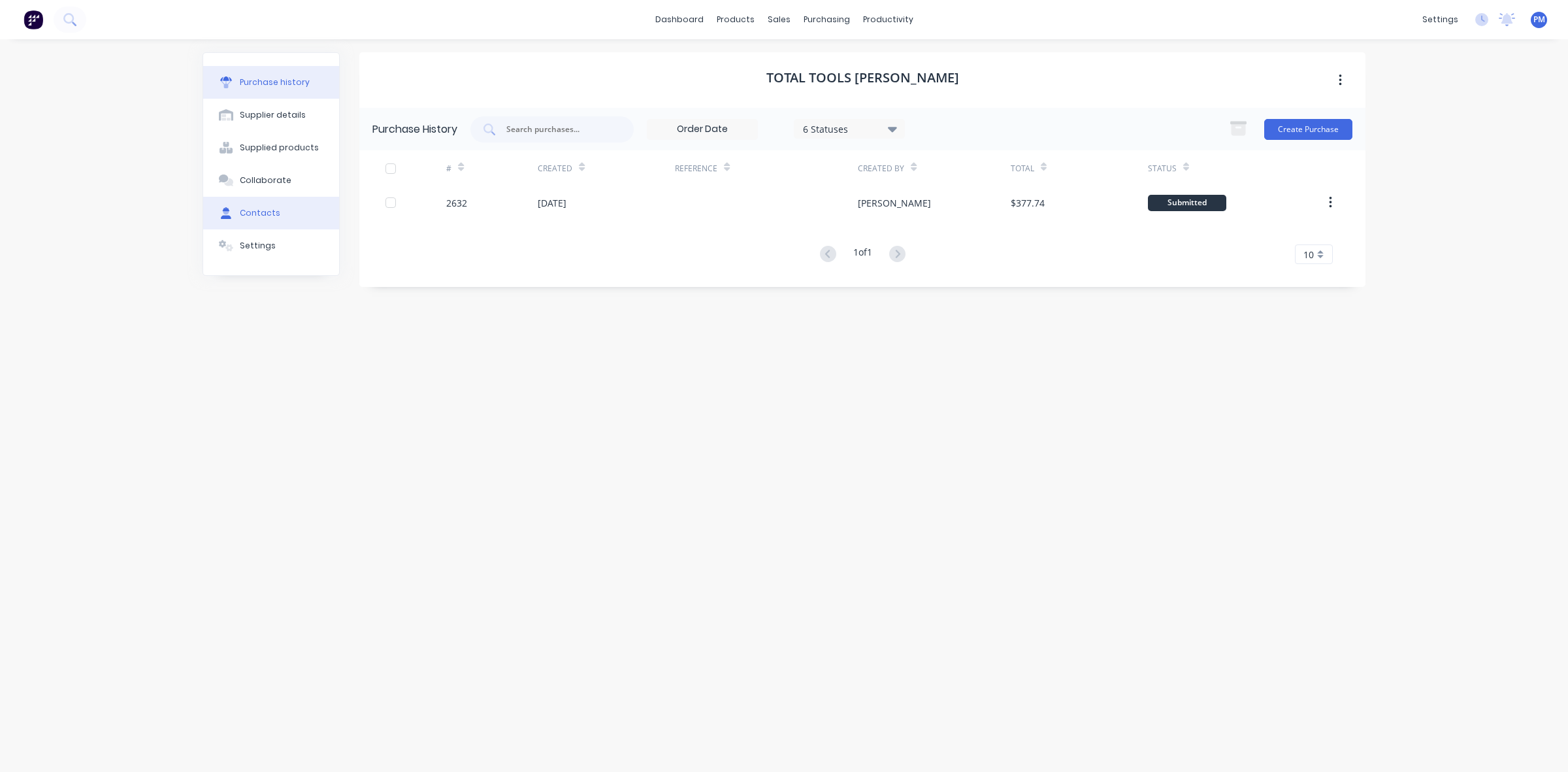
click at [269, 216] on div "Contacts" at bounding box center [260, 213] width 41 height 12
select select "AU"
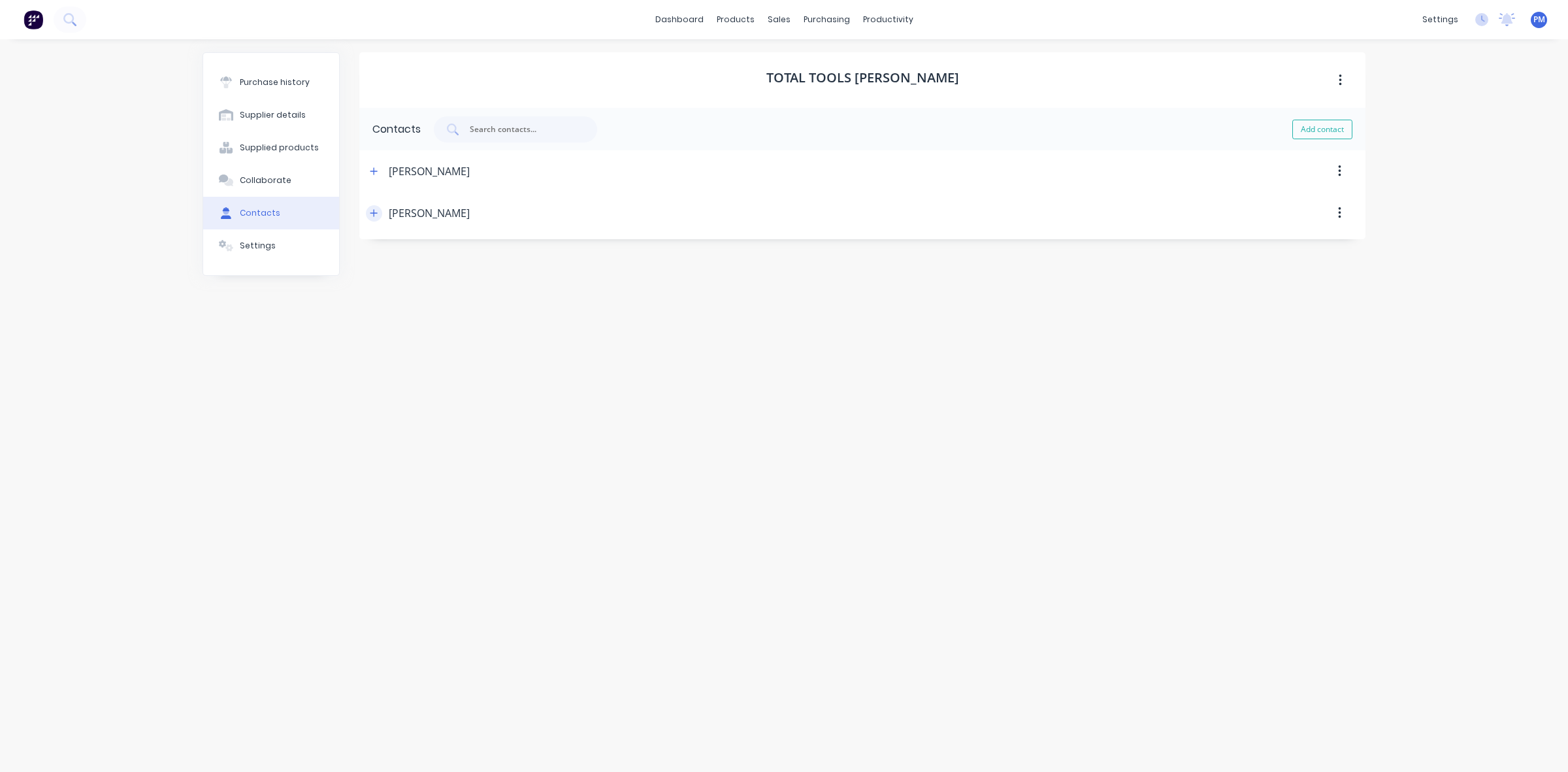
click at [371, 212] on icon "button" at bounding box center [373, 212] width 8 height 9
click at [0, 0] on input "[EMAIL_ADDRESS][PERSON_NAME][DOMAIN_NAME]" at bounding box center [0, 0] width 0 height 0
drag, startPoint x: 550, startPoint y: 319, endPoint x: 384, endPoint y: 317, distance: 166.0
click at [0, 0] on input "[EMAIL_ADDRESS][PERSON_NAME][DOMAIN_NAME]" at bounding box center [0, 0] width 0 height 0
click at [807, 55] on link "Sales Orders" at bounding box center [848, 61] width 173 height 26
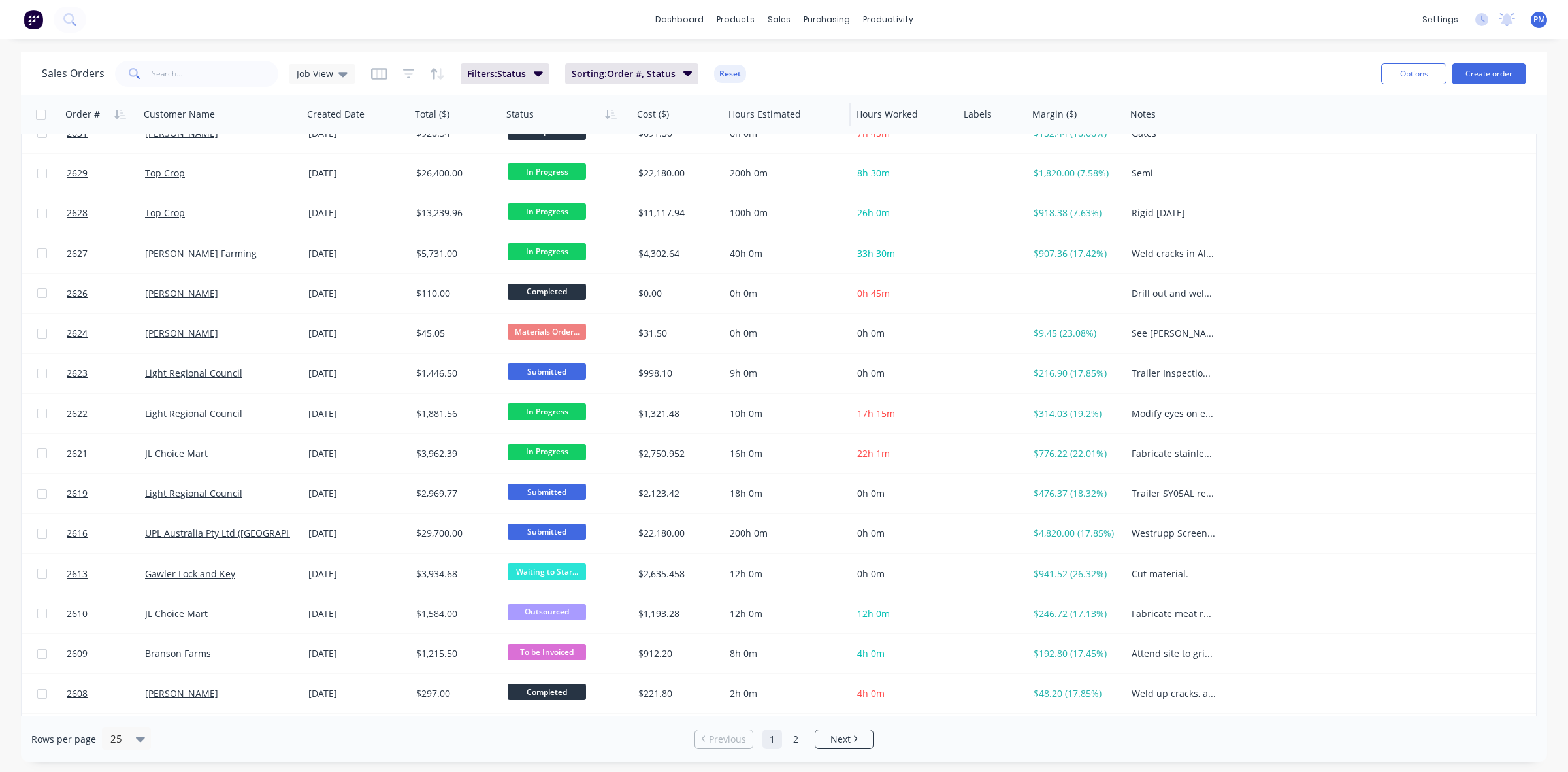
scroll to position [82, 0]
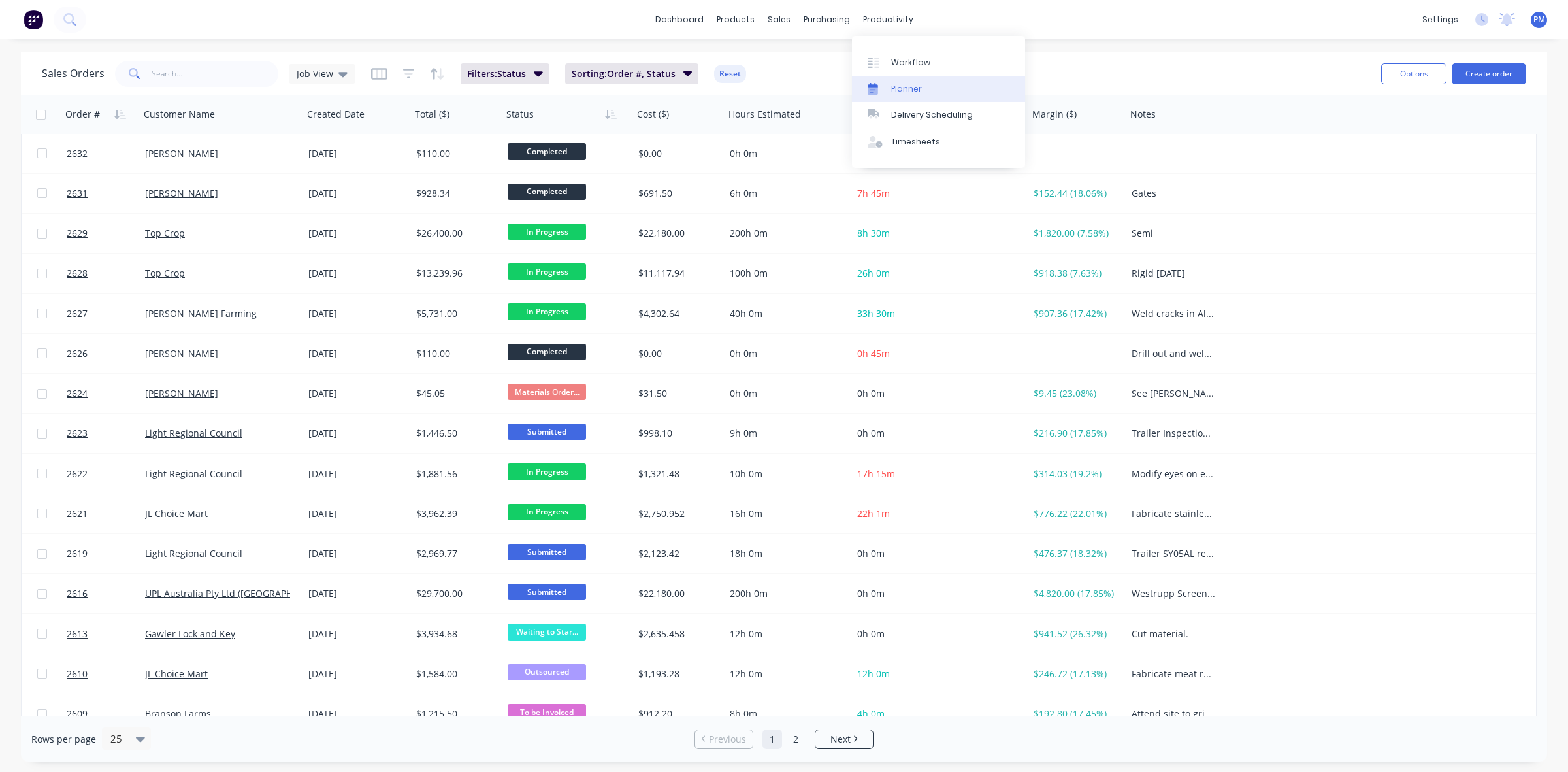
click at [897, 89] on div "Planner" at bounding box center [906, 89] width 31 height 12
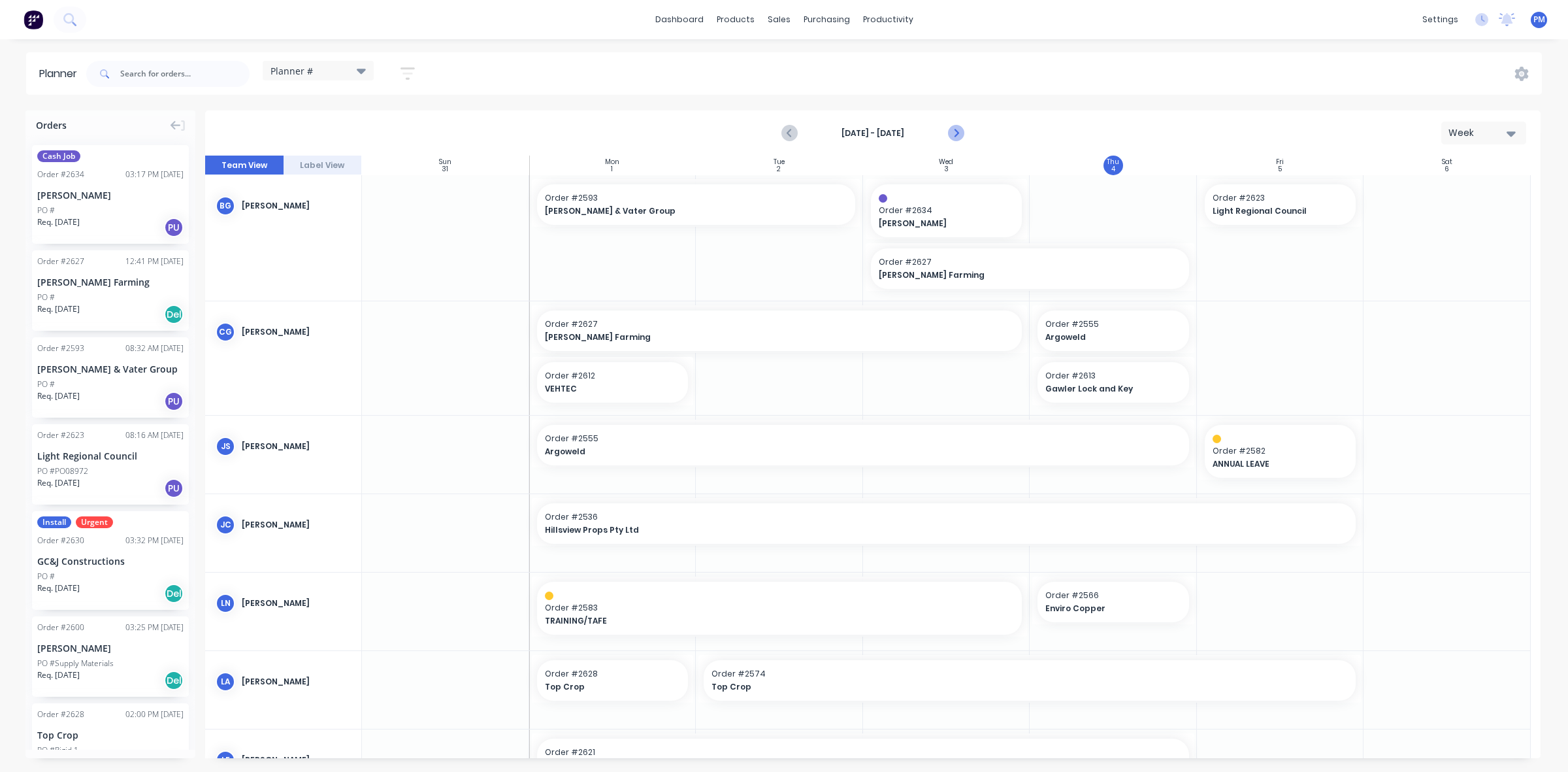
click at [958, 134] on icon "Next page" at bounding box center [955, 133] width 6 height 10
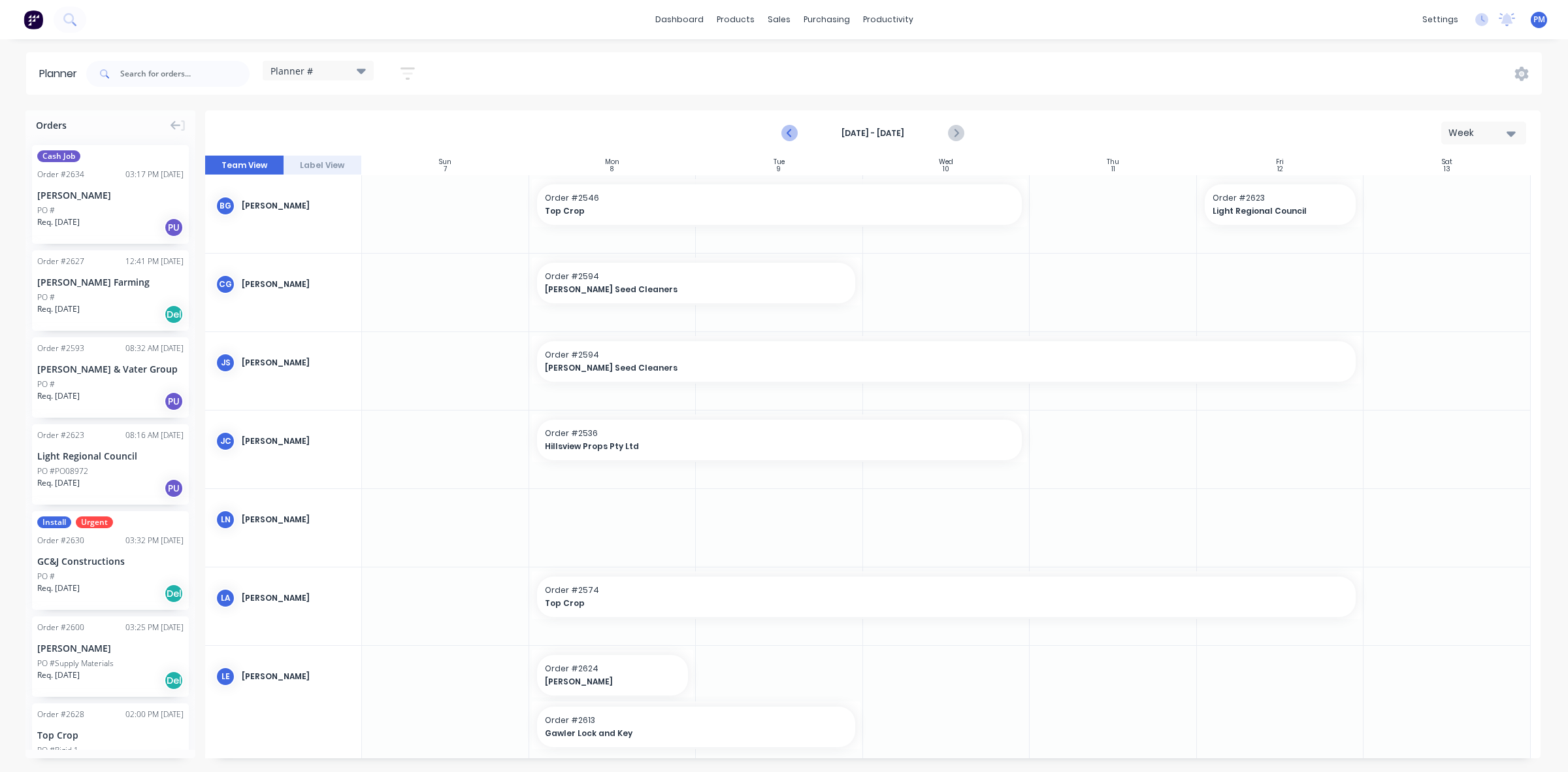
click at [791, 136] on icon "Previous page" at bounding box center [790, 133] width 6 height 10
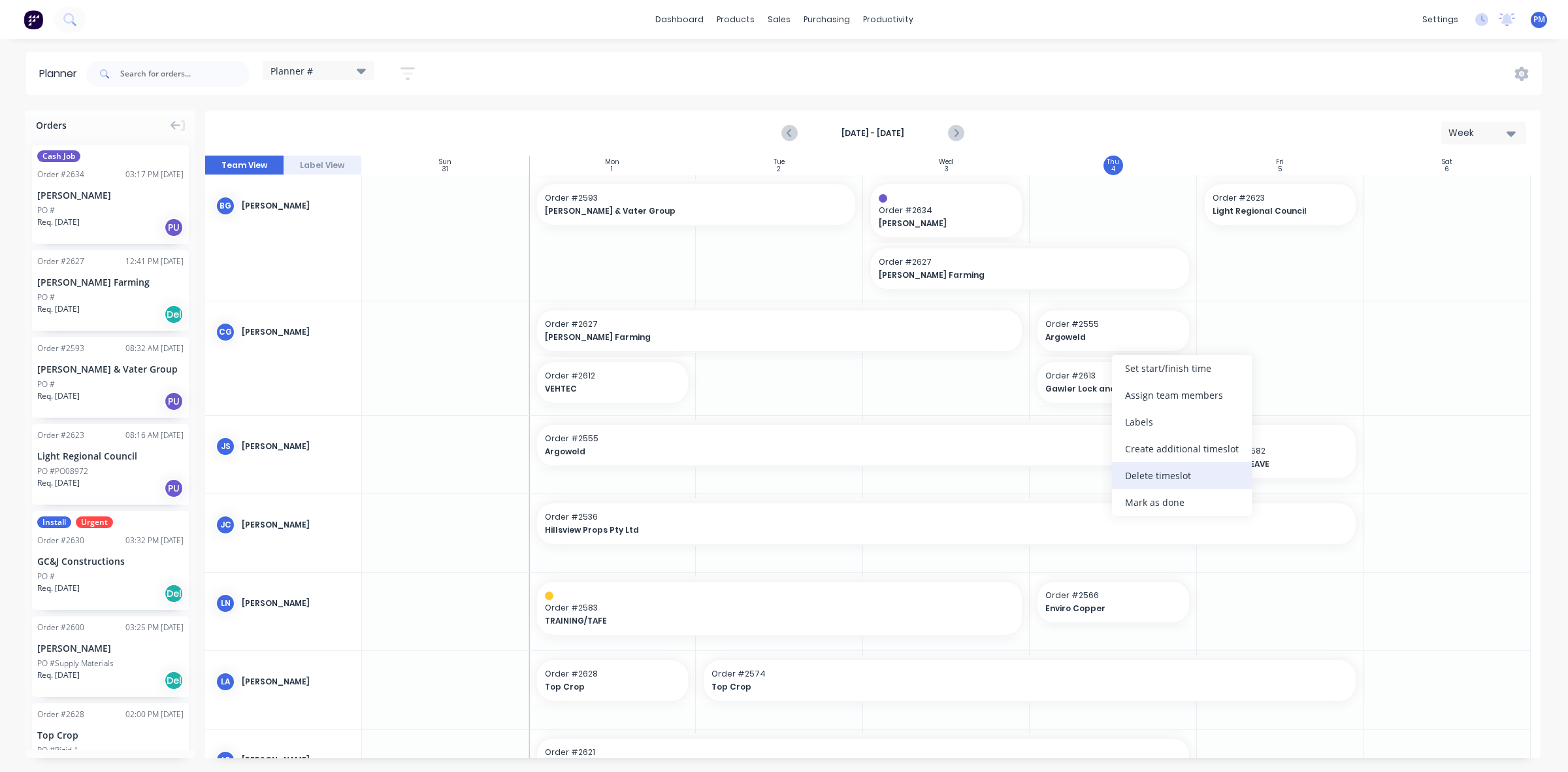
click at [1157, 476] on div "Delete timeslot" at bounding box center [1182, 475] width 140 height 26
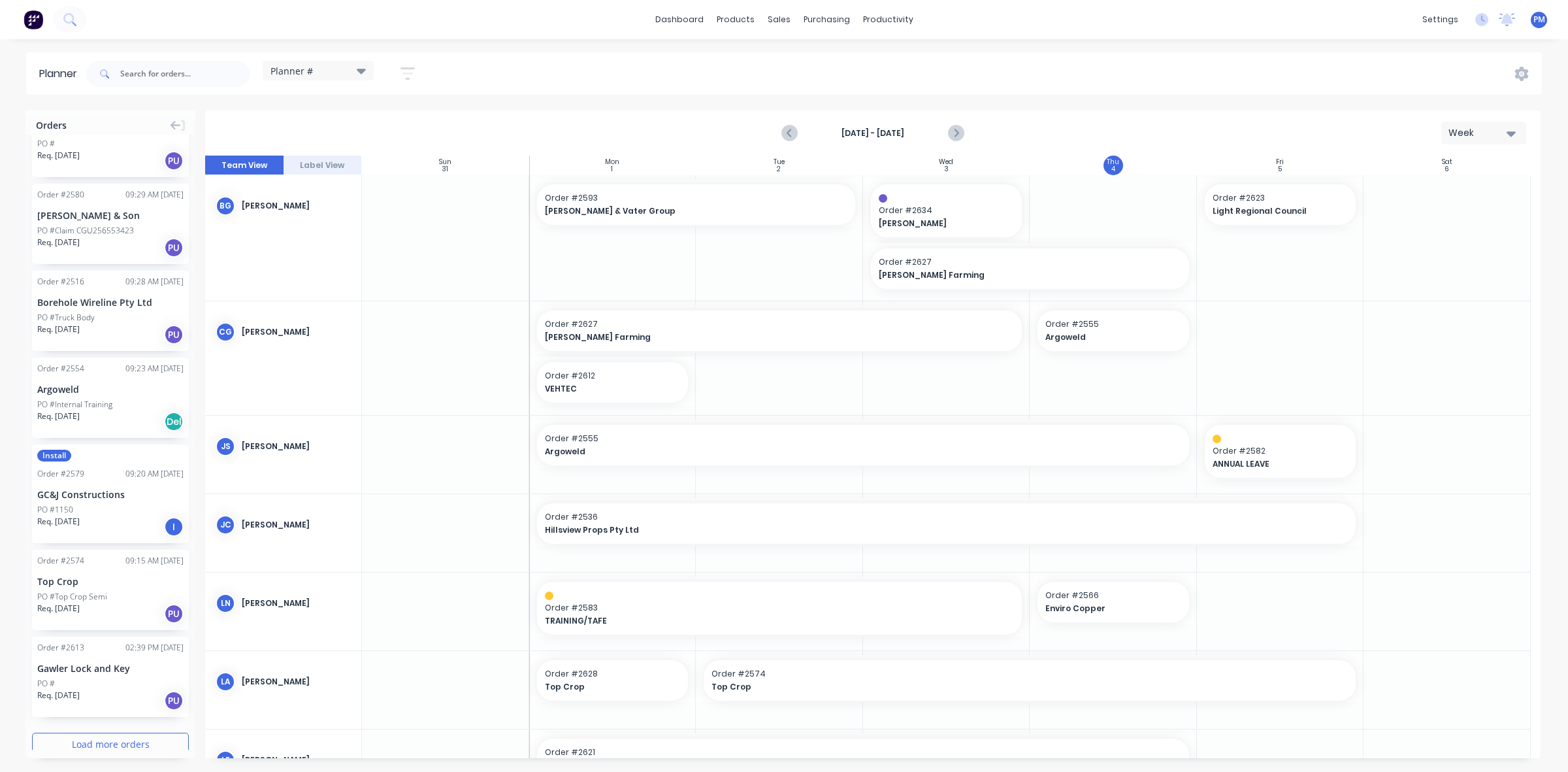
scroll to position [1317, 0]
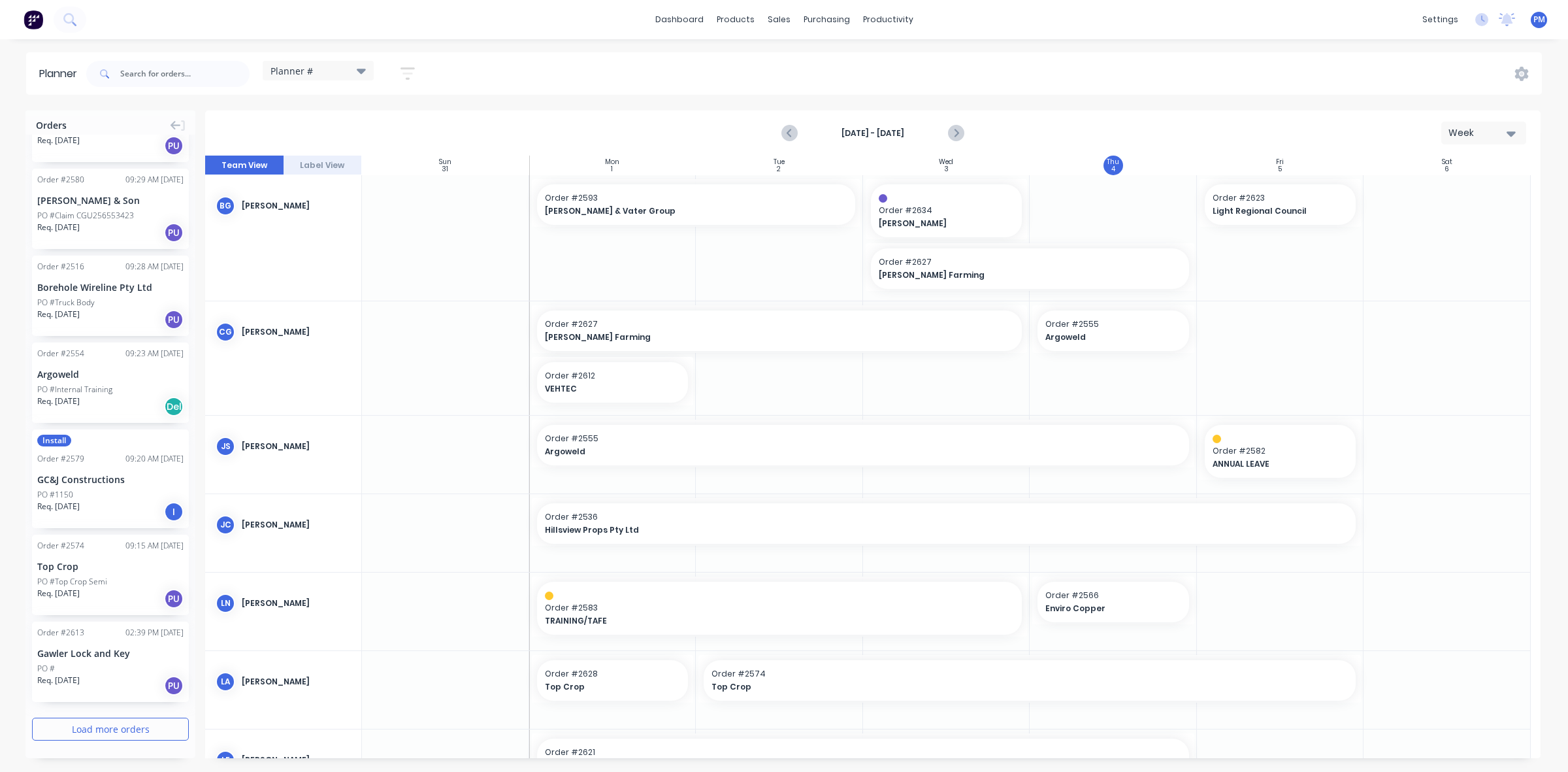
click at [90, 720] on button "Load more orders" at bounding box center [111, 729] width 157 height 23
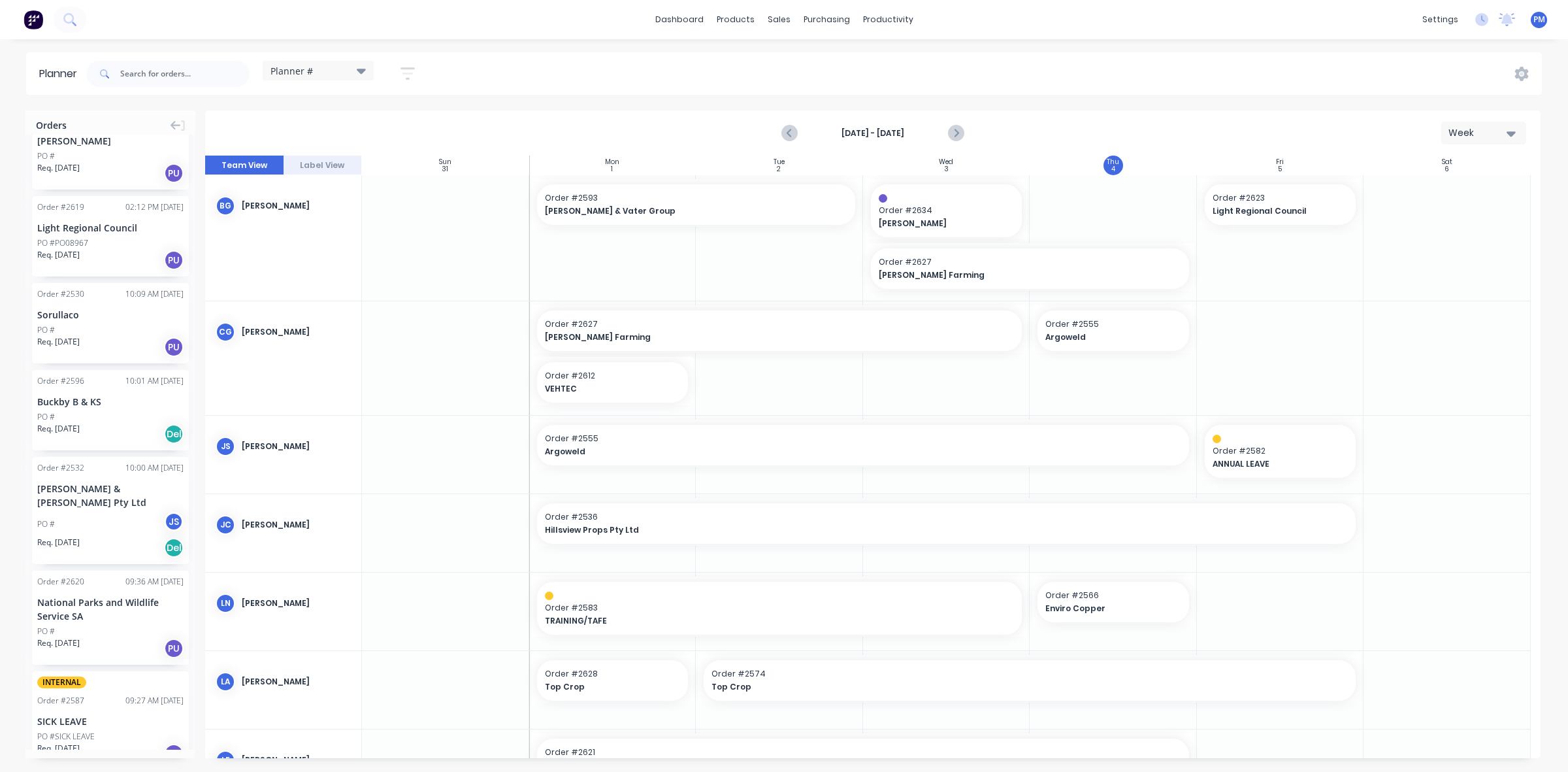
scroll to position [3195, 0]
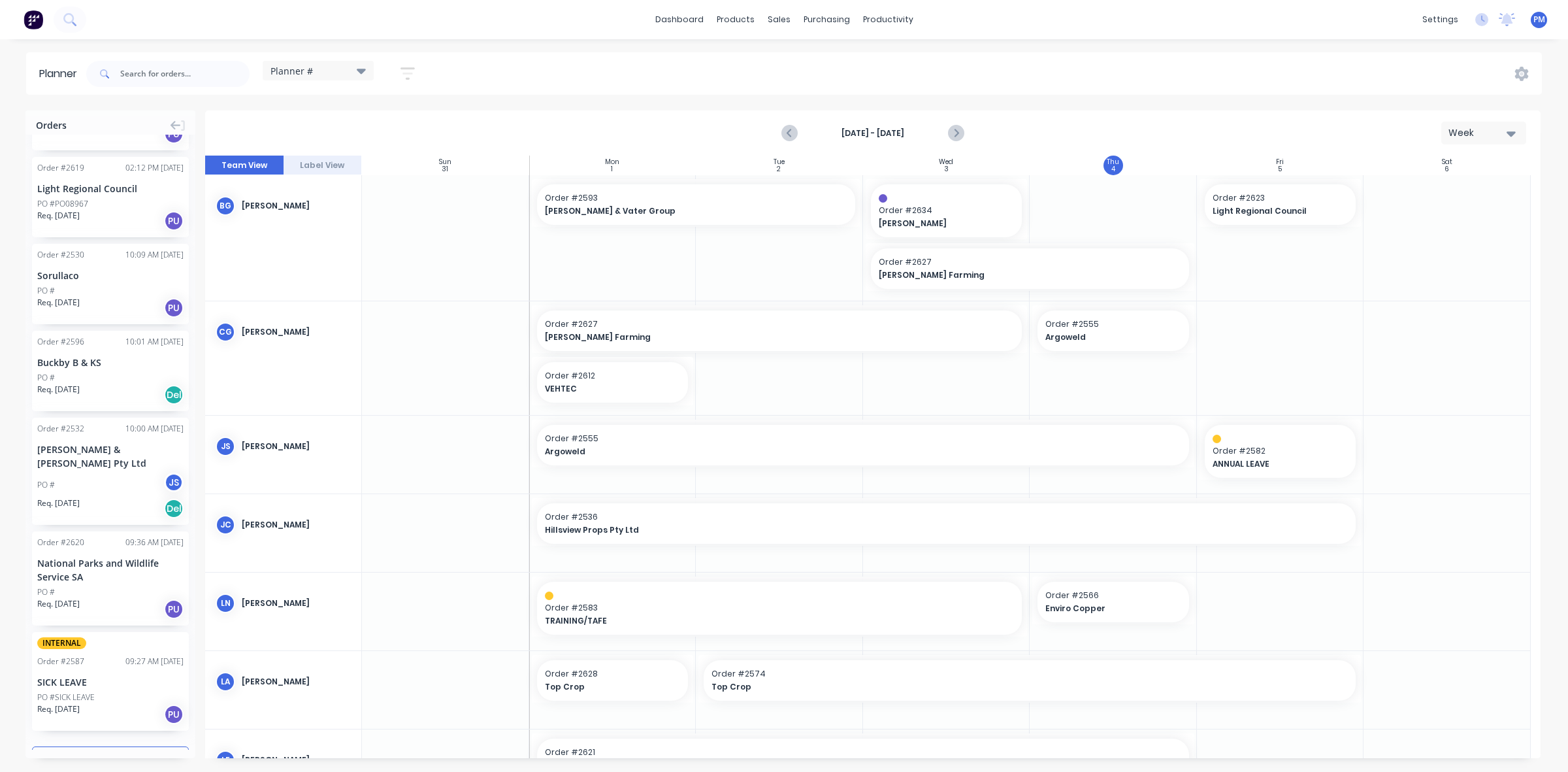
click at [91, 746] on button "Load more orders" at bounding box center [111, 757] width 157 height 23
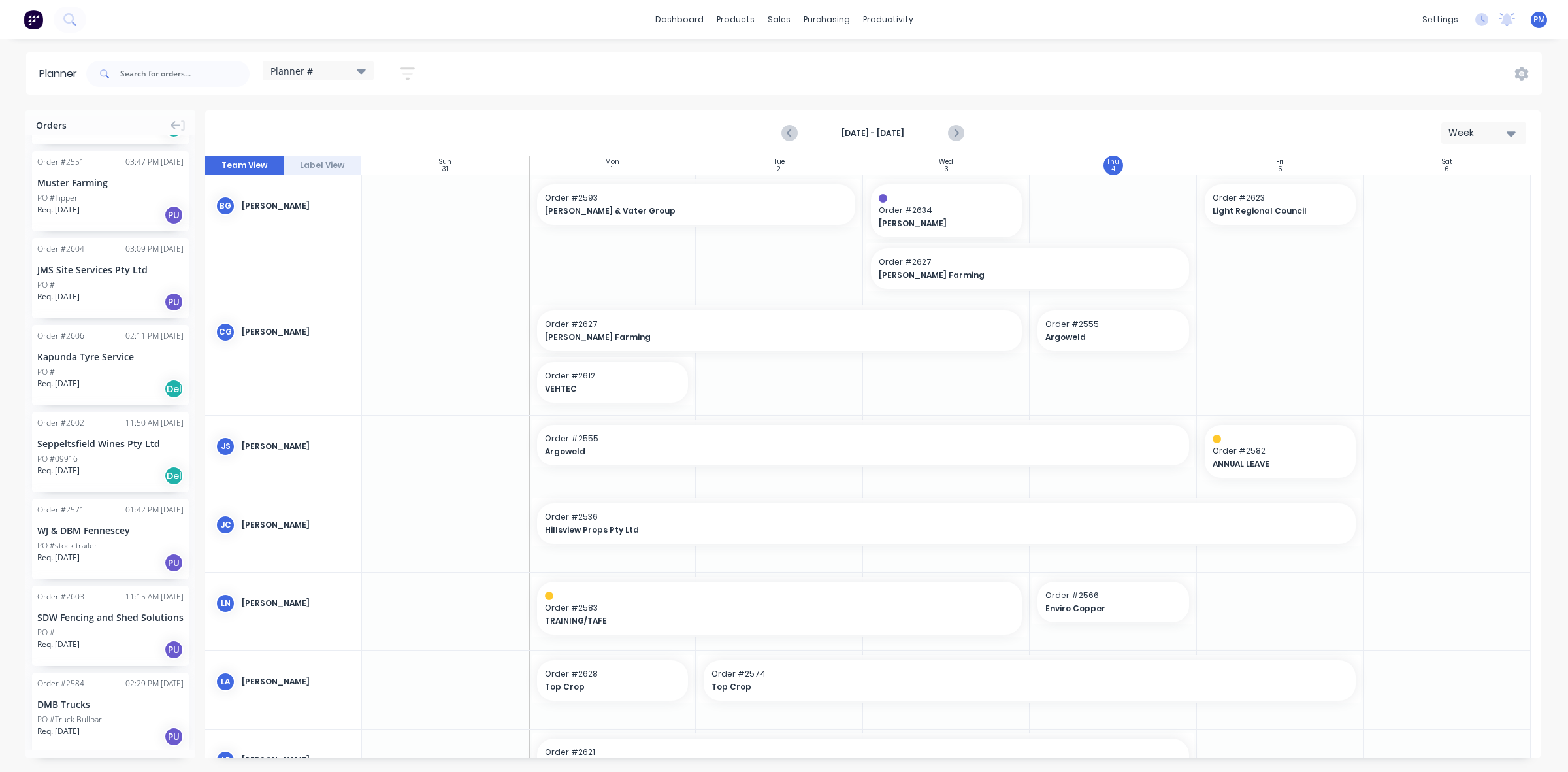
scroll to position [4956, 0]
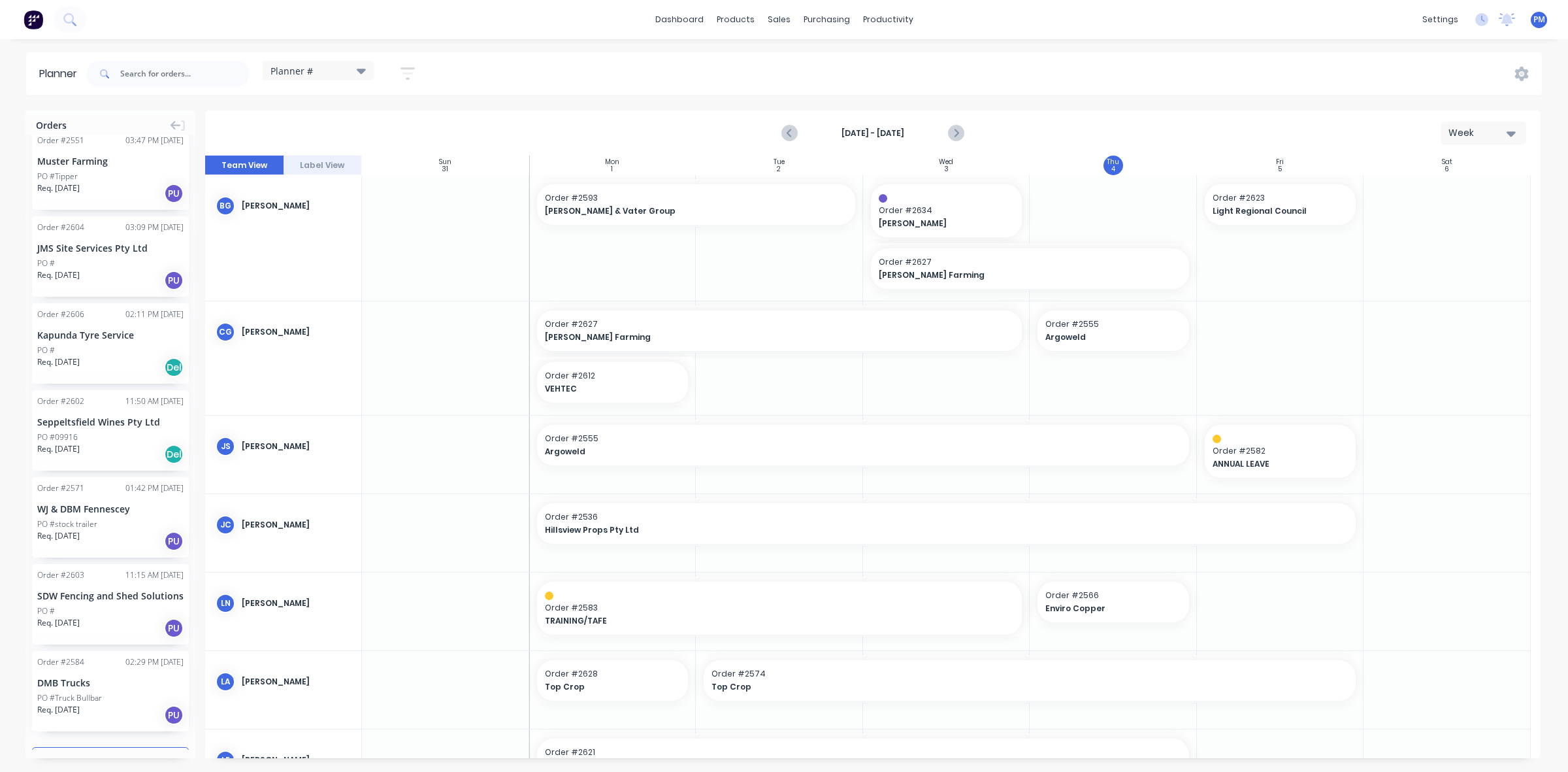
click at [84, 747] on button "Load more orders" at bounding box center [111, 758] width 157 height 23
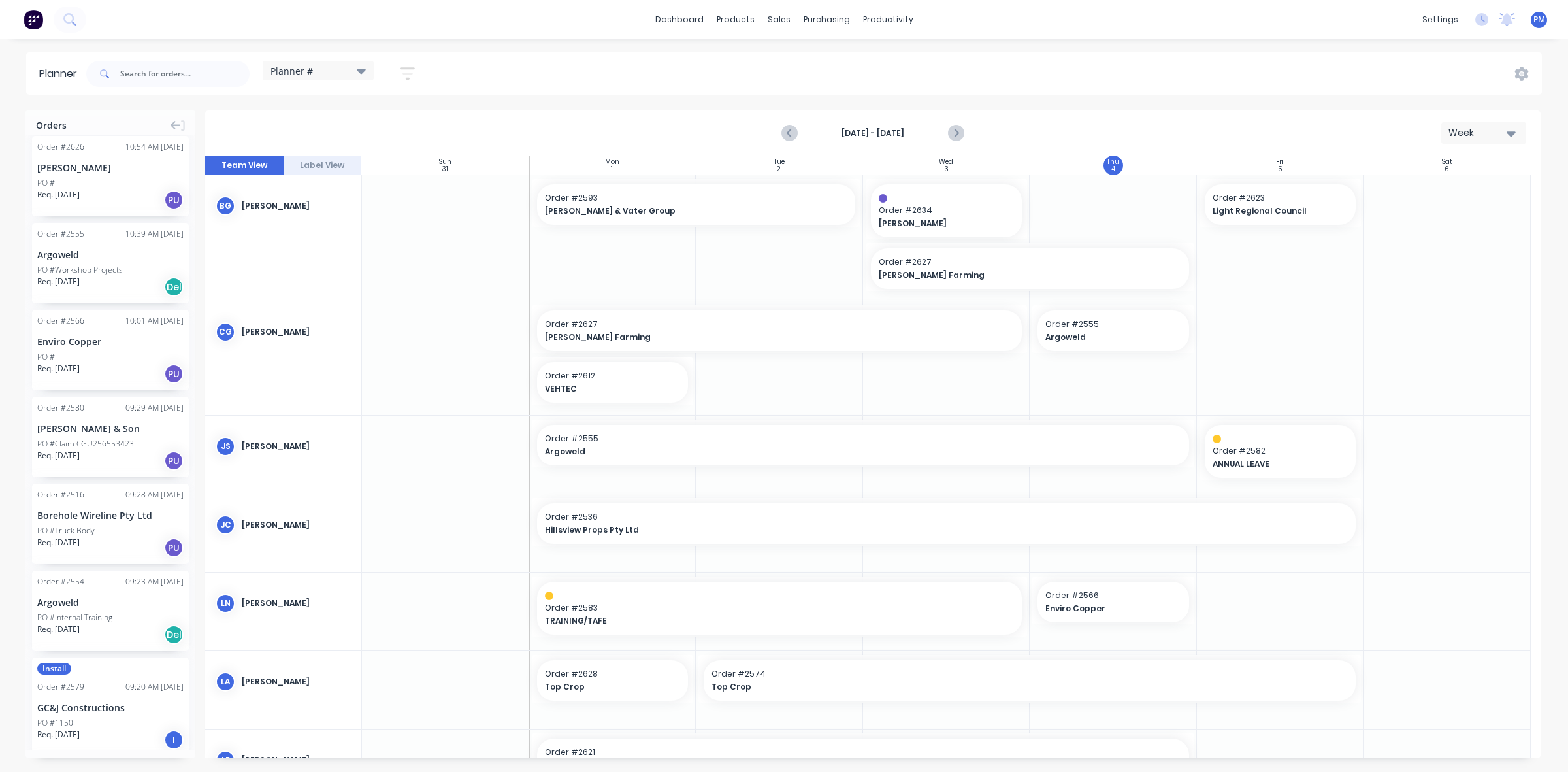
scroll to position [1086, 0]
drag, startPoint x: 87, startPoint y: 256, endPoint x: 1076, endPoint y: 637, distance: 1059.8
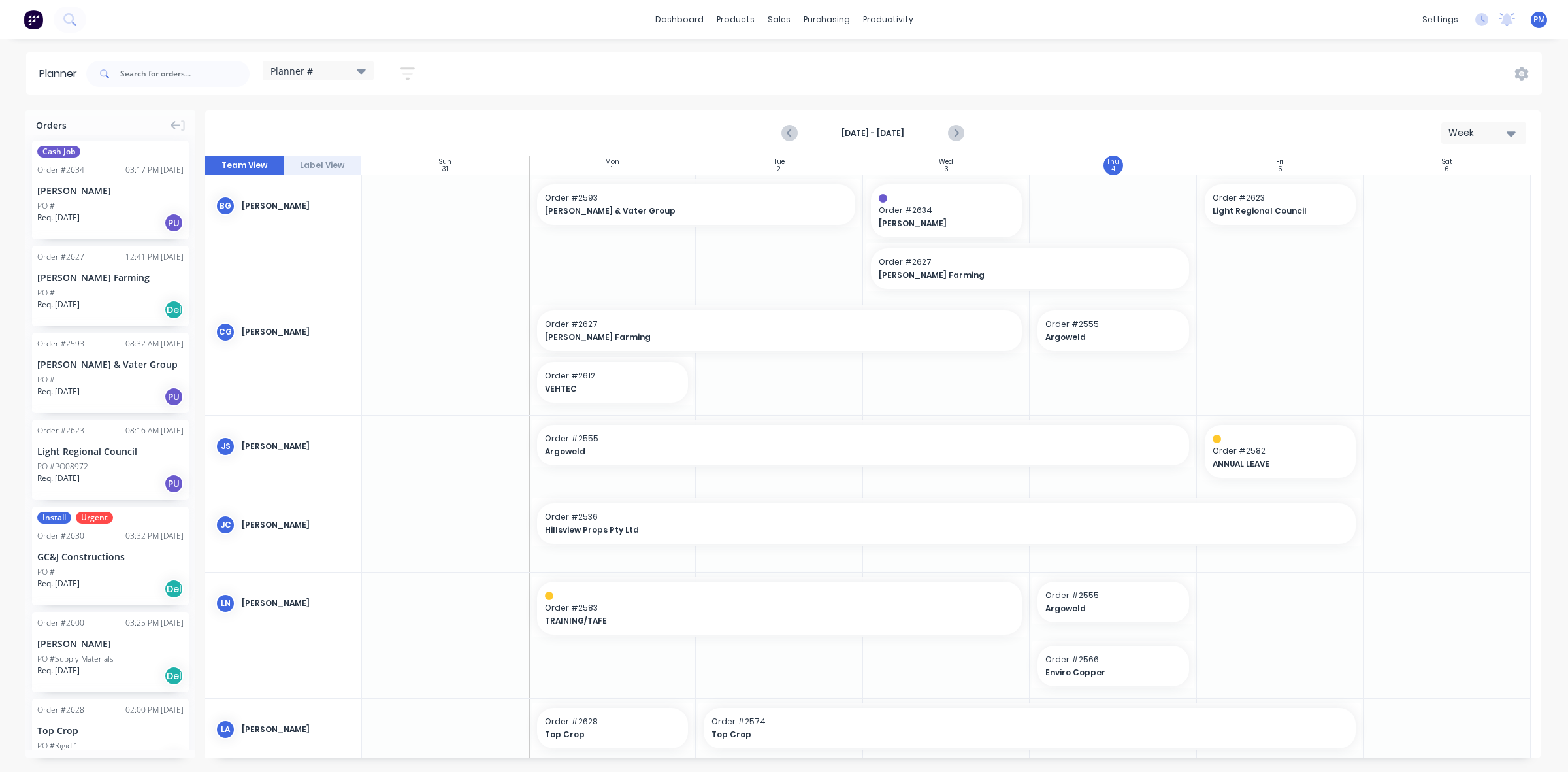
scroll to position [0, 0]
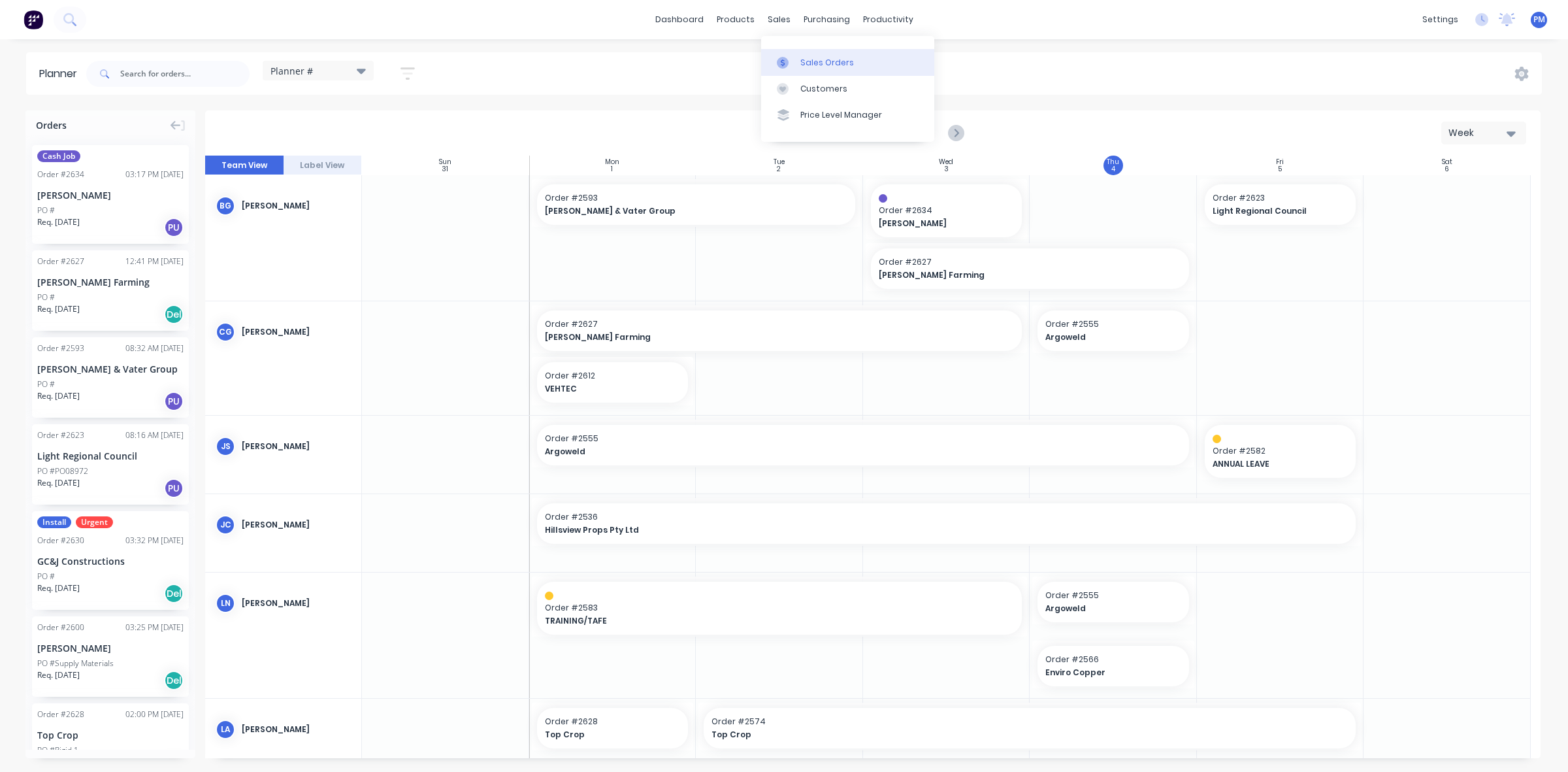
click at [810, 57] on div "Sales Orders" at bounding box center [827, 63] width 54 height 12
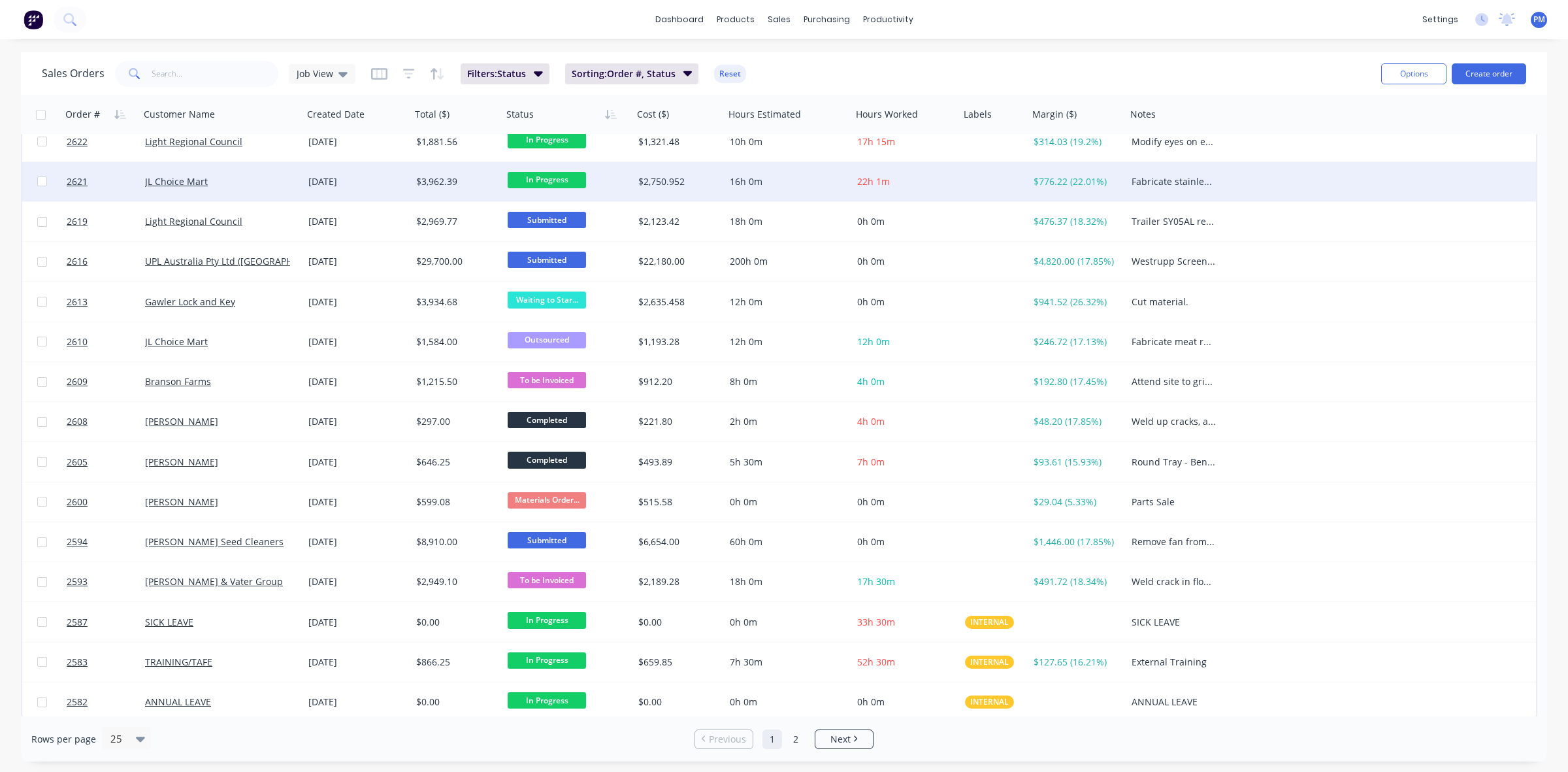
scroll to position [419, 0]
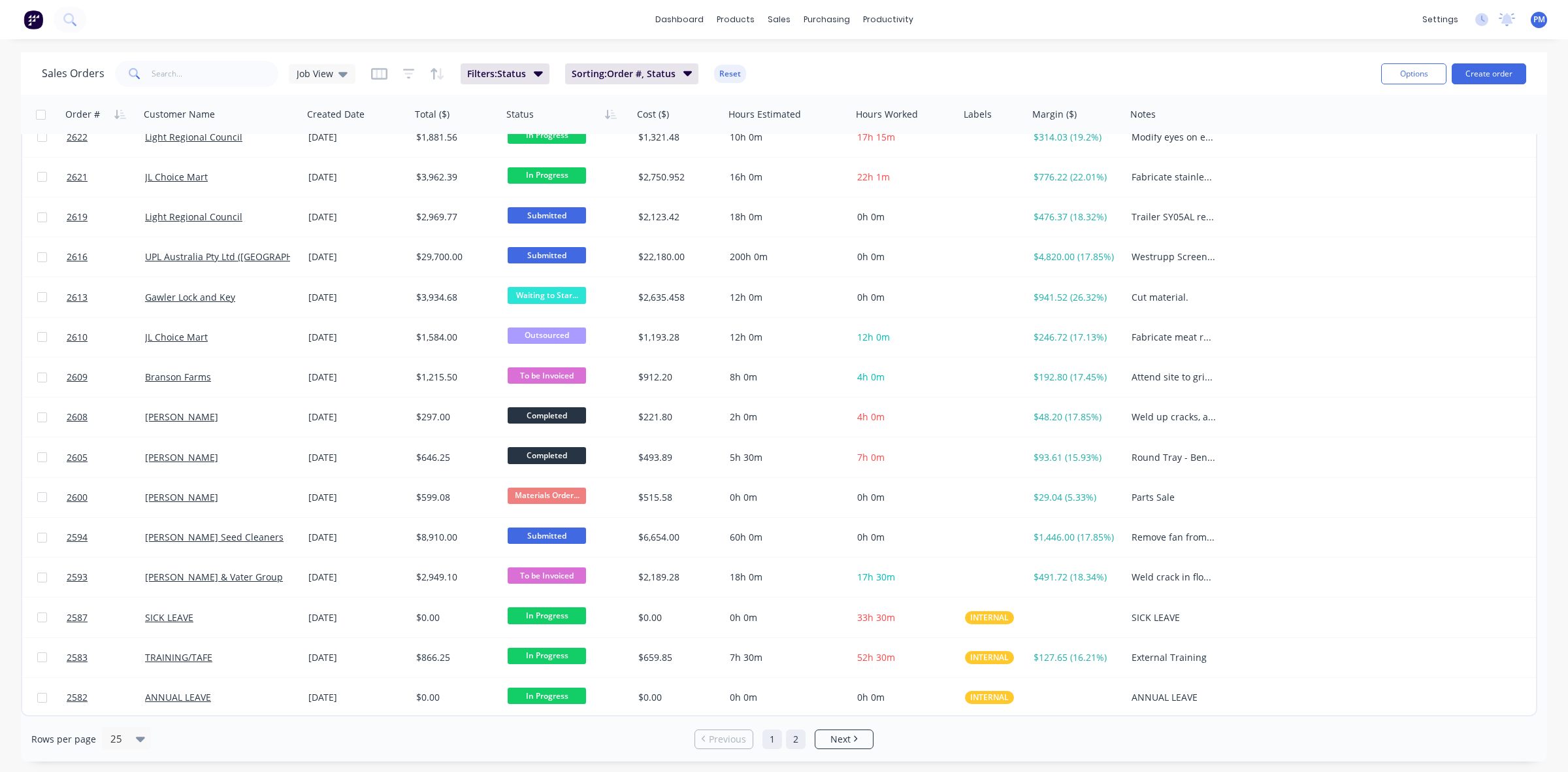
click at [791, 736] on link "2" at bounding box center [796, 739] width 20 height 20
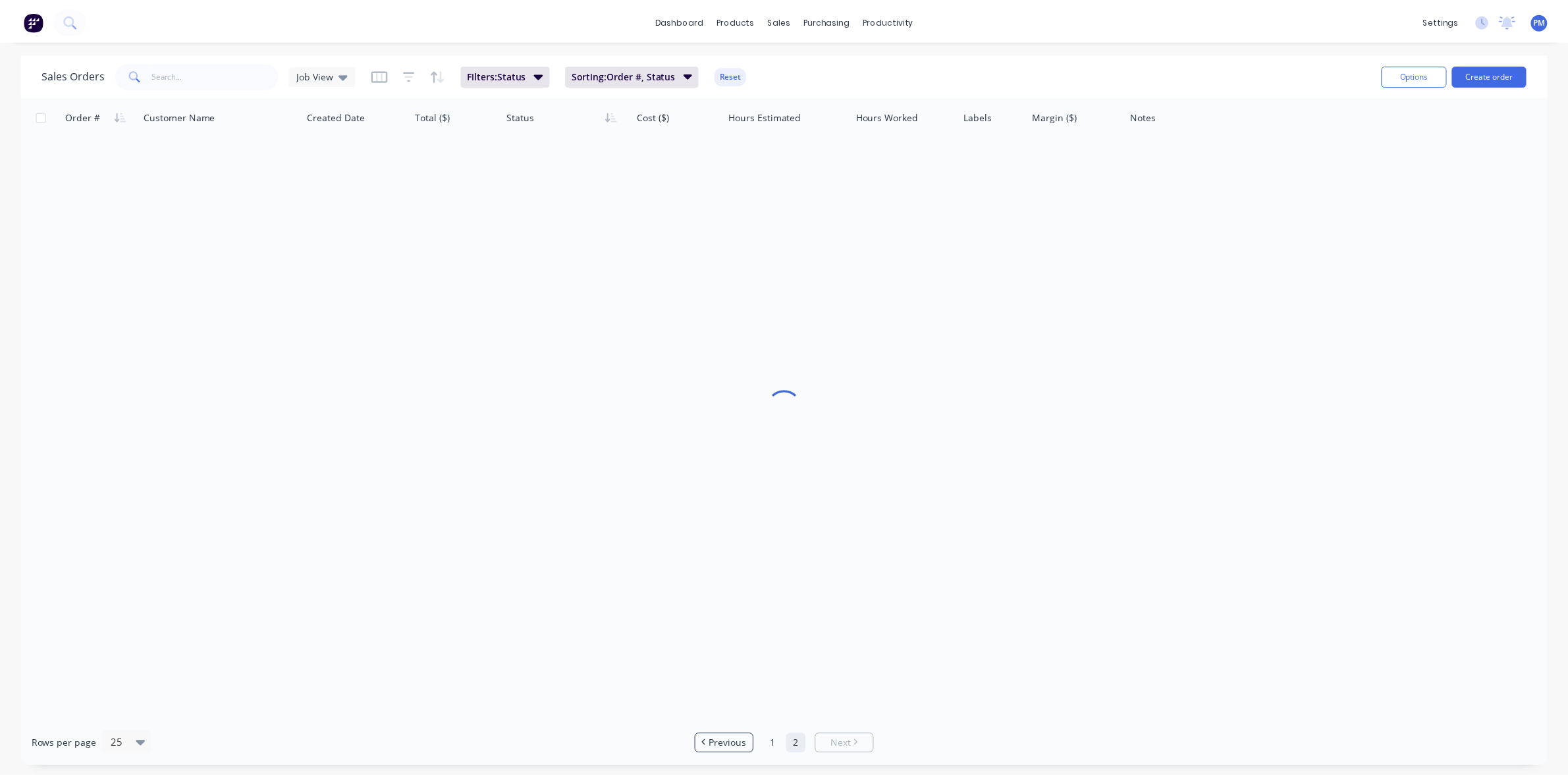
scroll to position [0, 0]
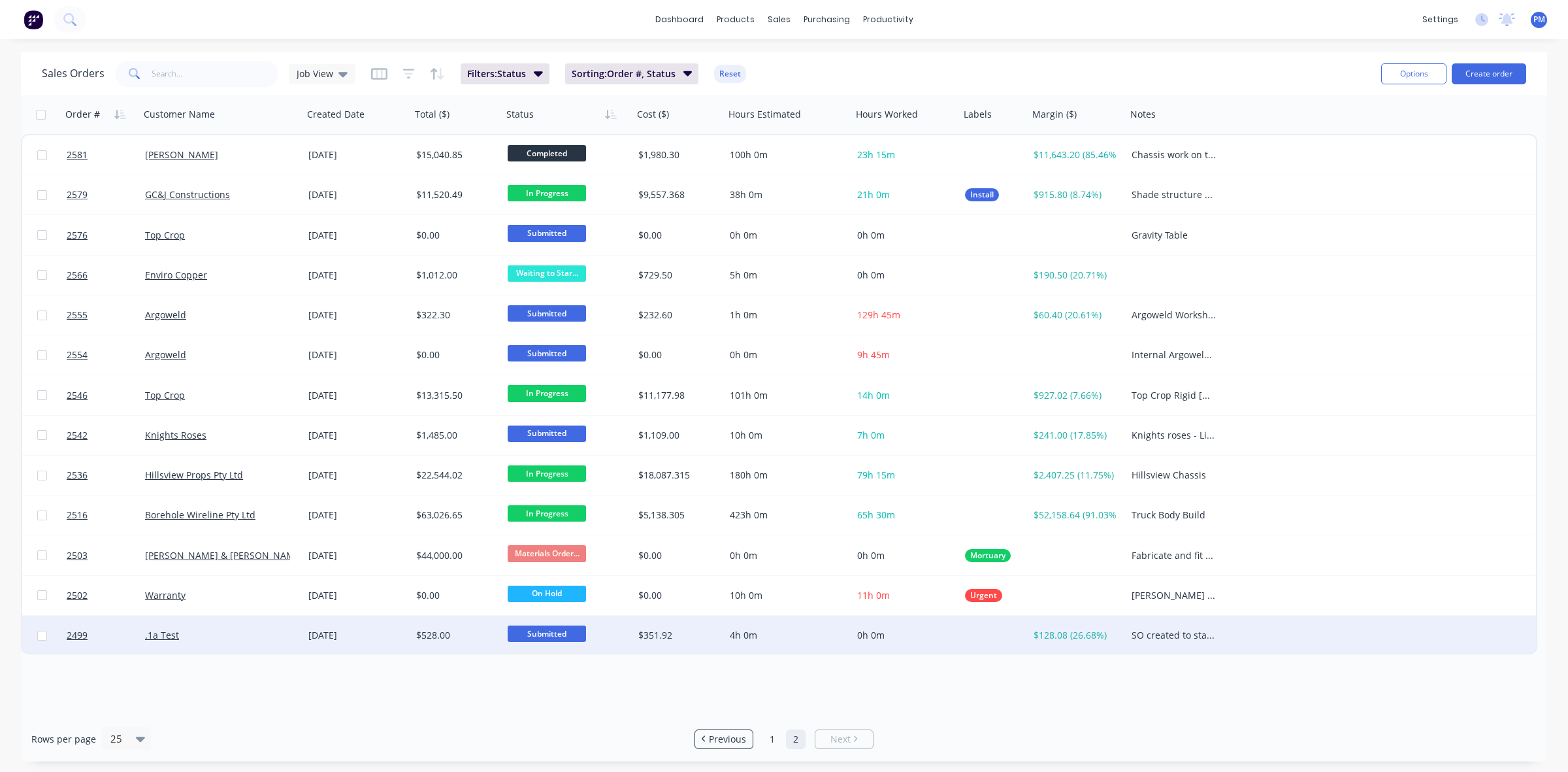
click at [374, 634] on div "[DATE]" at bounding box center [357, 635] width 97 height 13
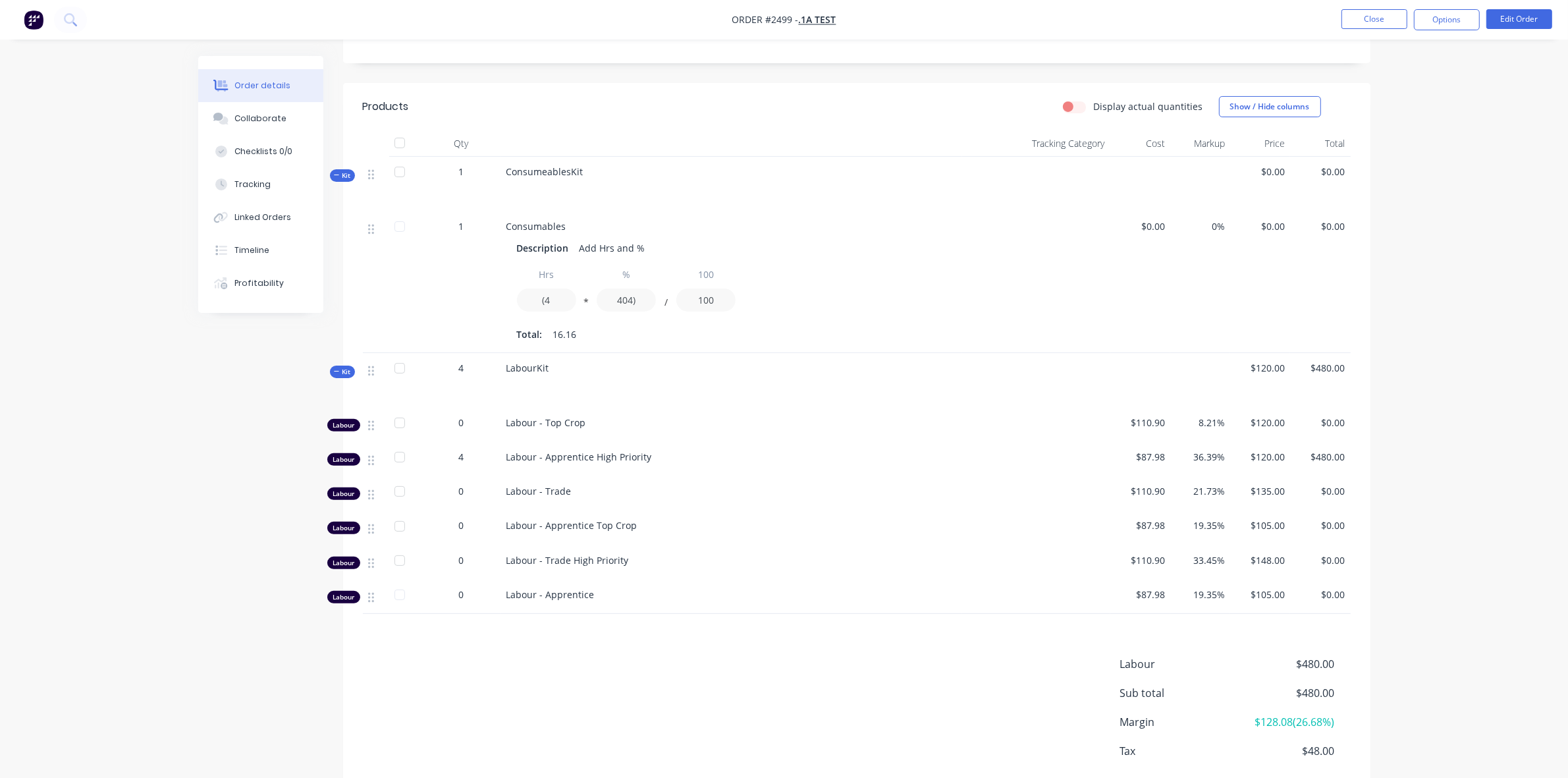
scroll to position [363, 0]
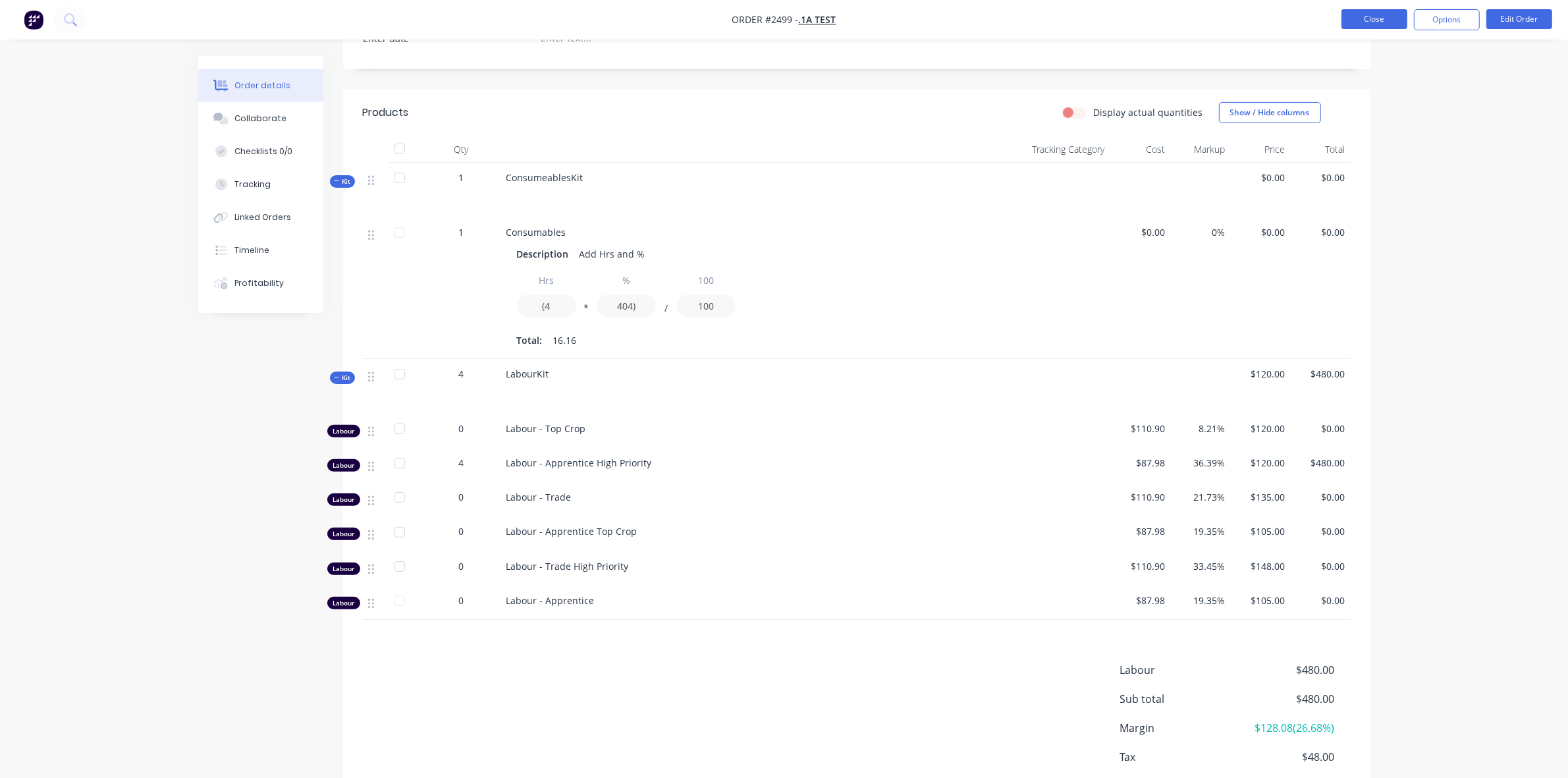
click at [1360, 18] on button "Close" at bounding box center [1374, 19] width 66 height 20
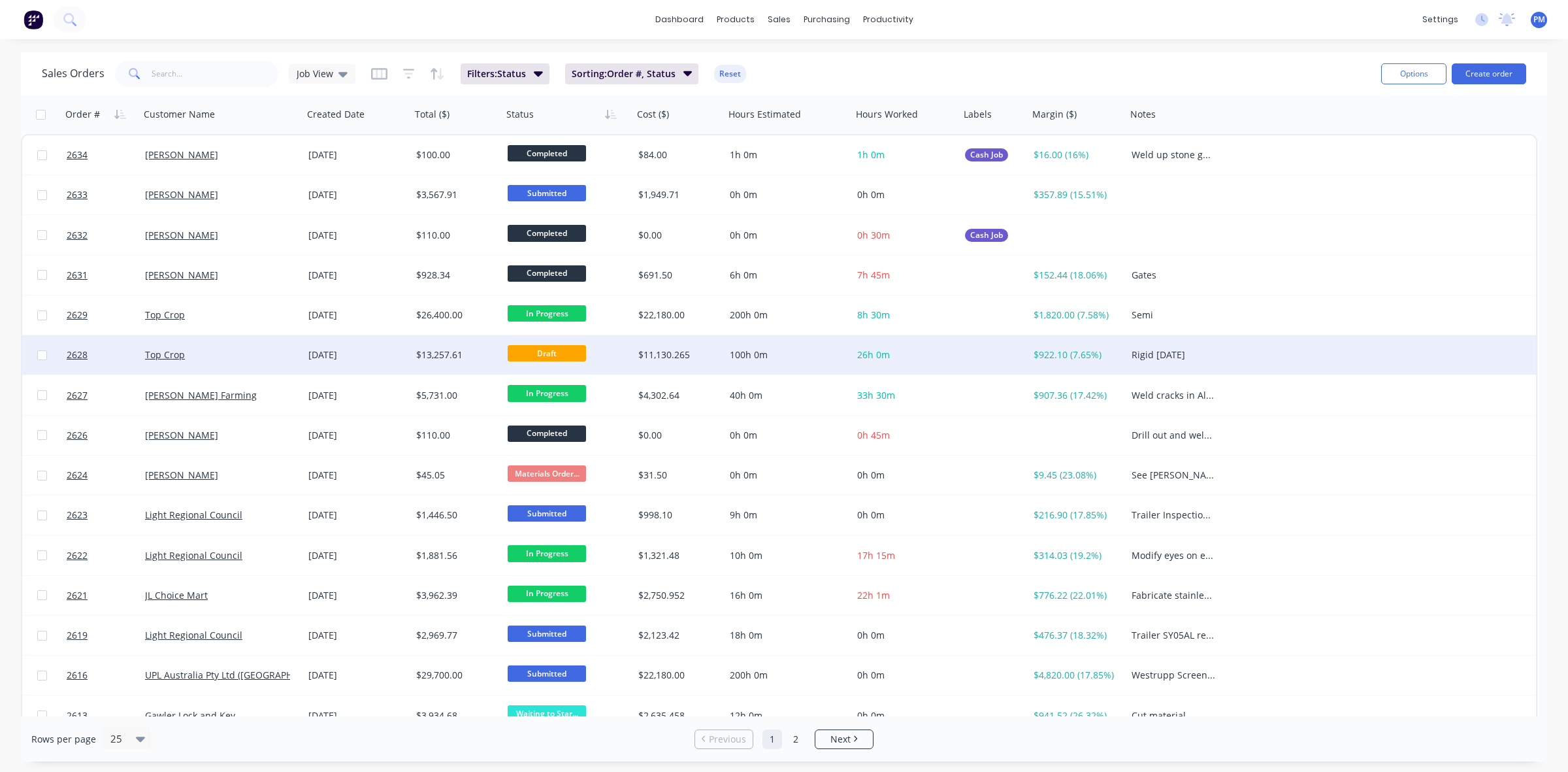
click at [263, 353] on div "Top Crop" at bounding box center [217, 355] width 145 height 13
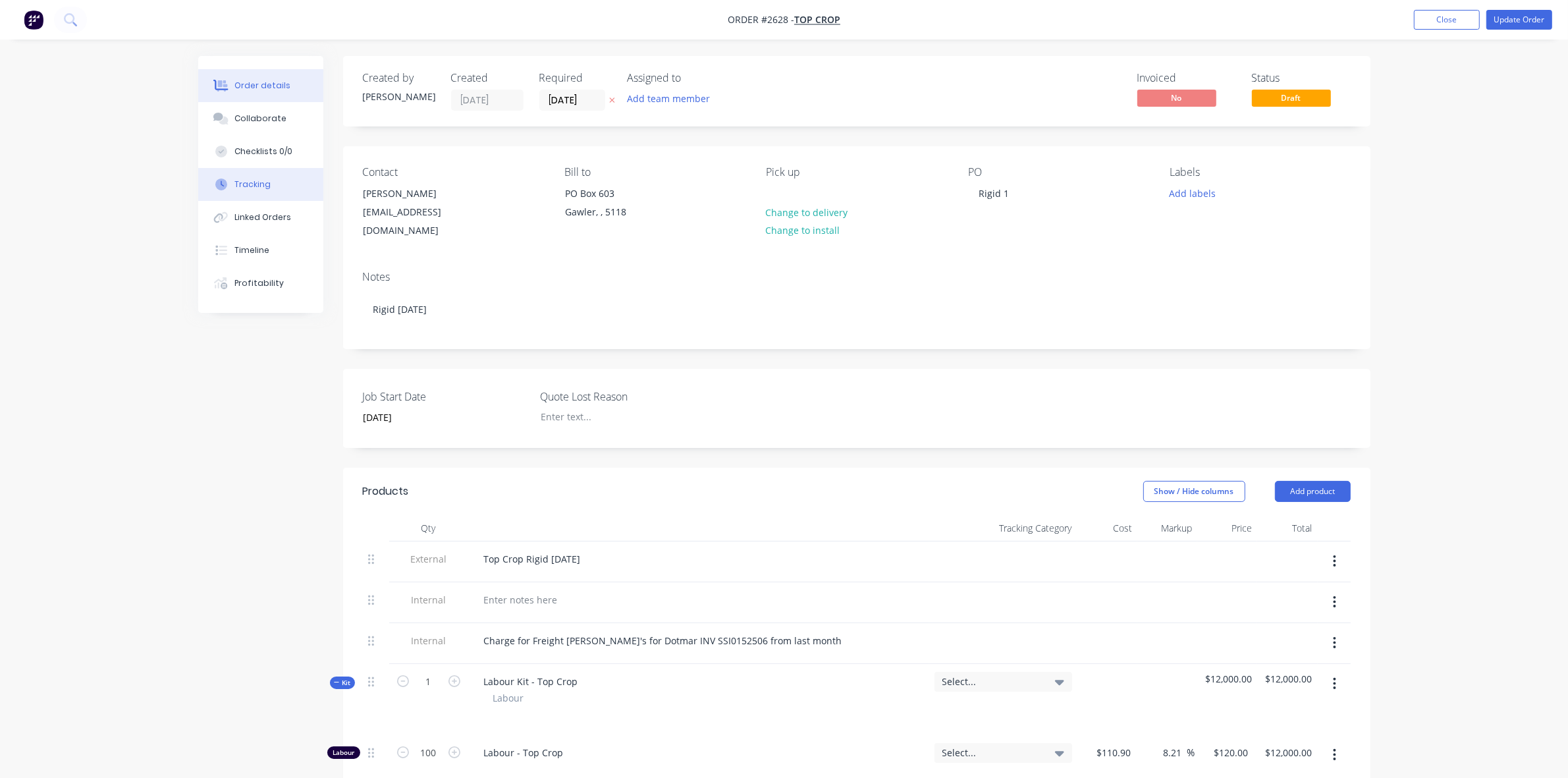
click at [264, 187] on div "Tracking" at bounding box center [253, 185] width 36 height 12
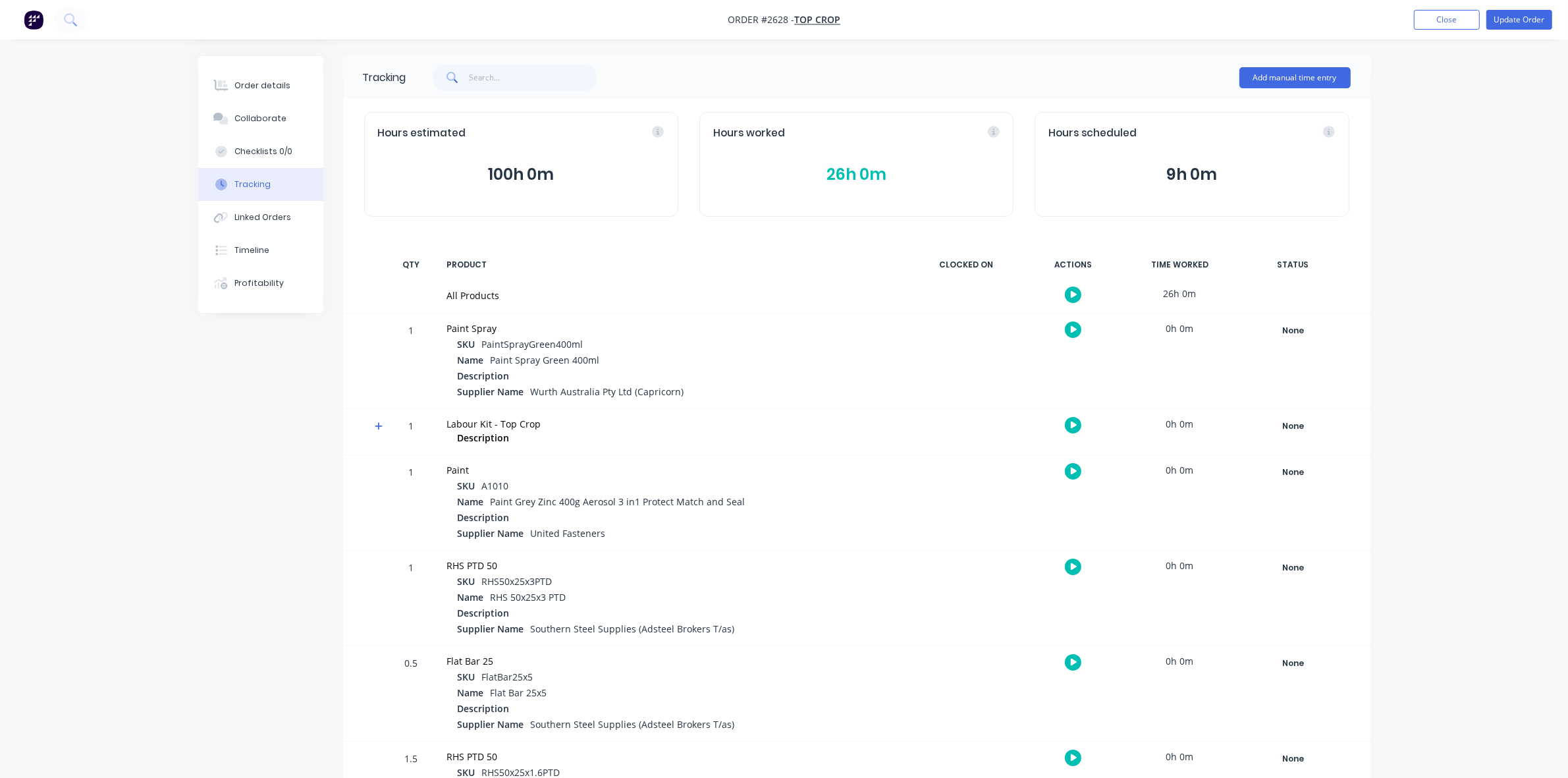
click at [843, 175] on button "26h 0m" at bounding box center [856, 175] width 286 height 25
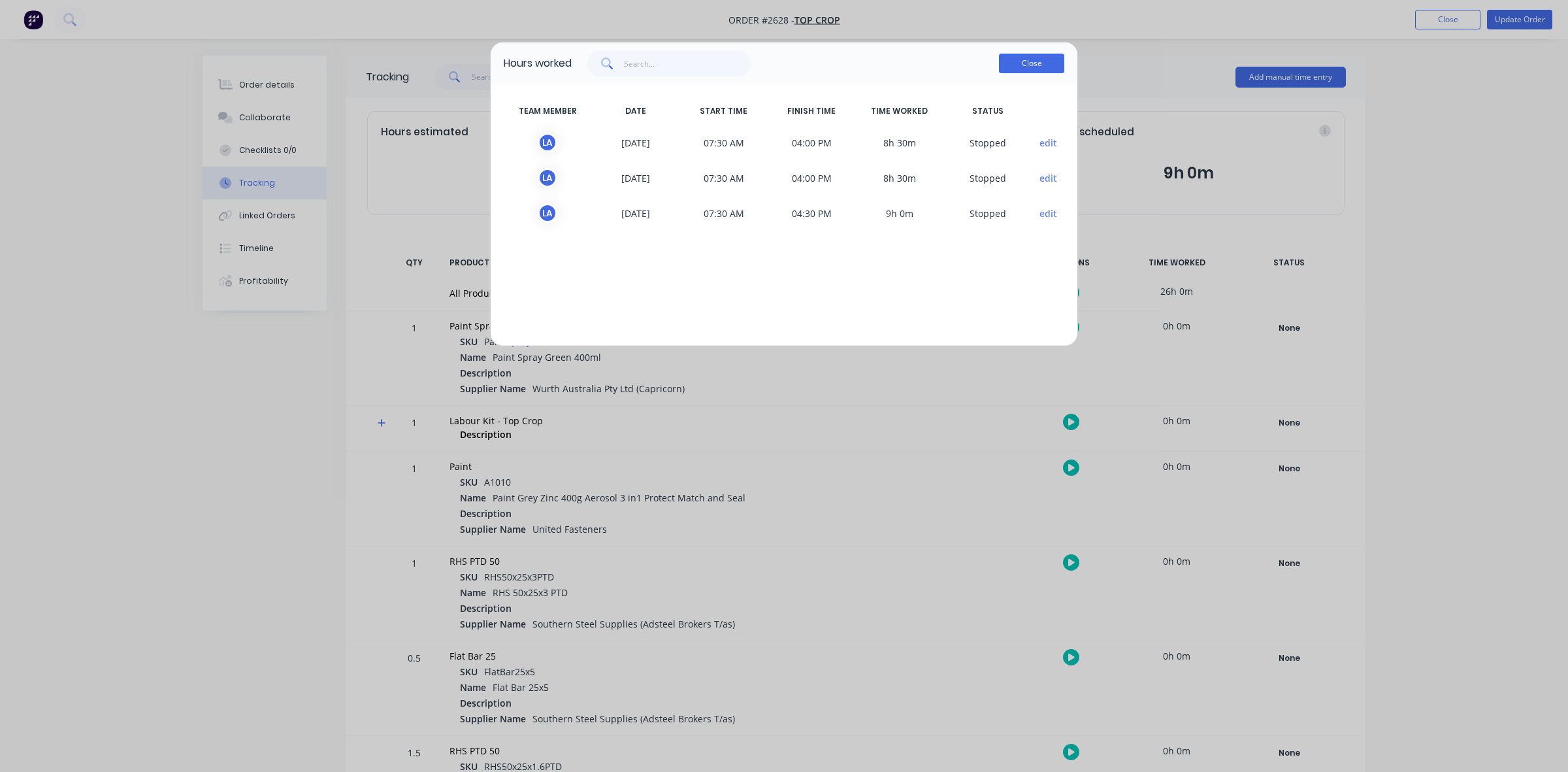
click at [1038, 66] on button "Close" at bounding box center [1032, 63] width 66 height 20
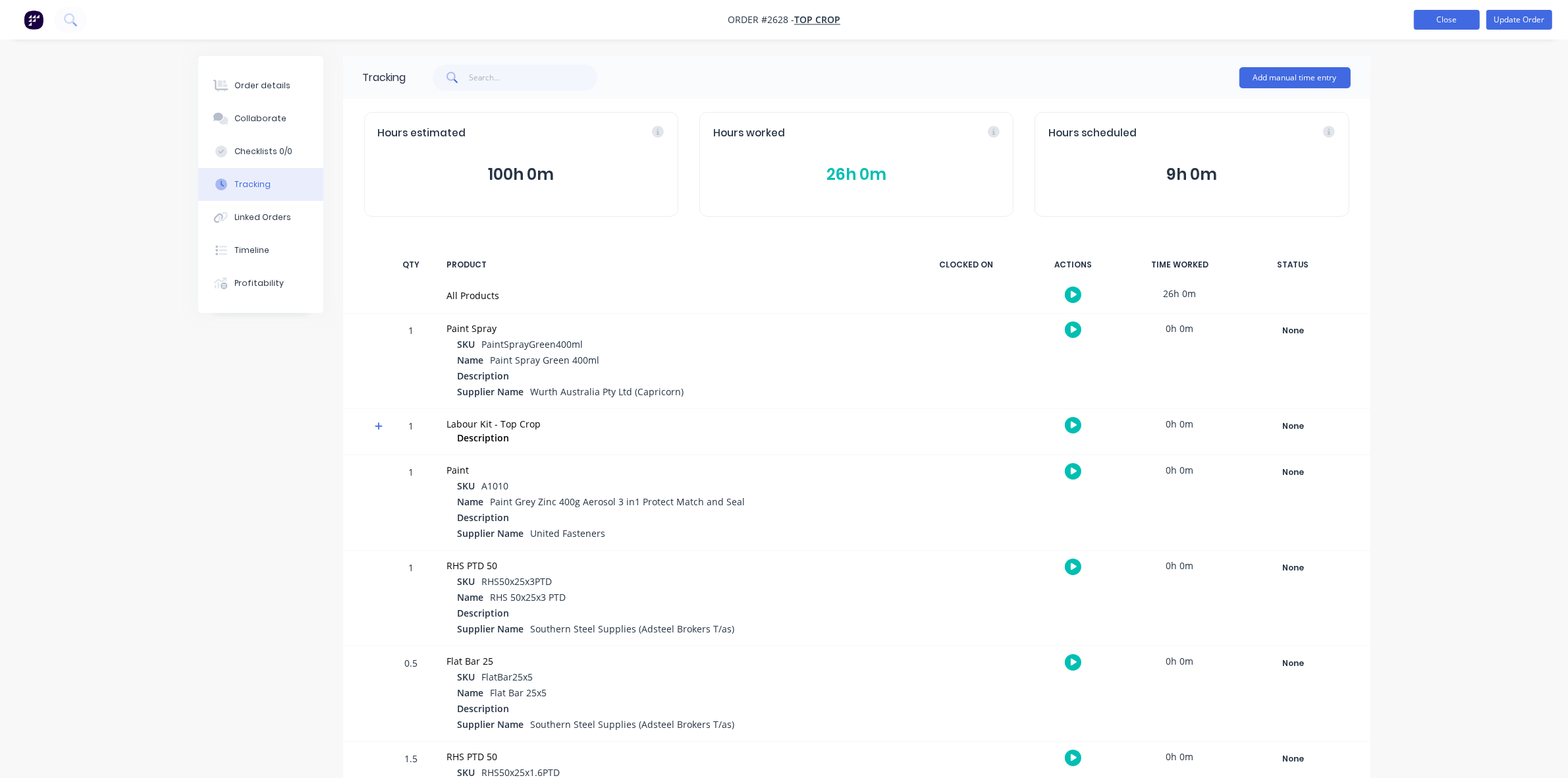
click at [1445, 23] on button "Close" at bounding box center [1447, 19] width 66 height 20
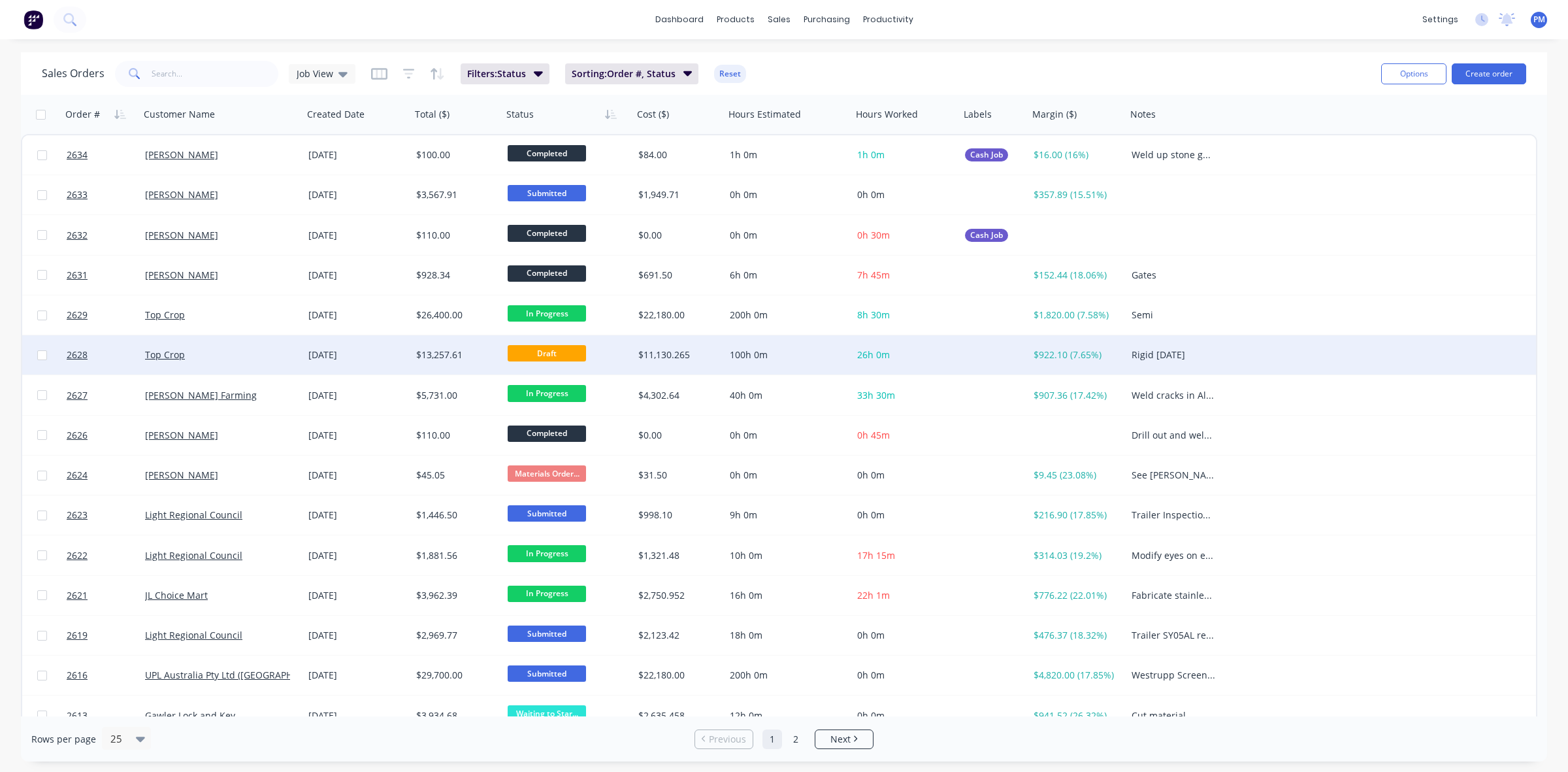
click at [389, 355] on div "[DATE]" at bounding box center [357, 355] width 97 height 13
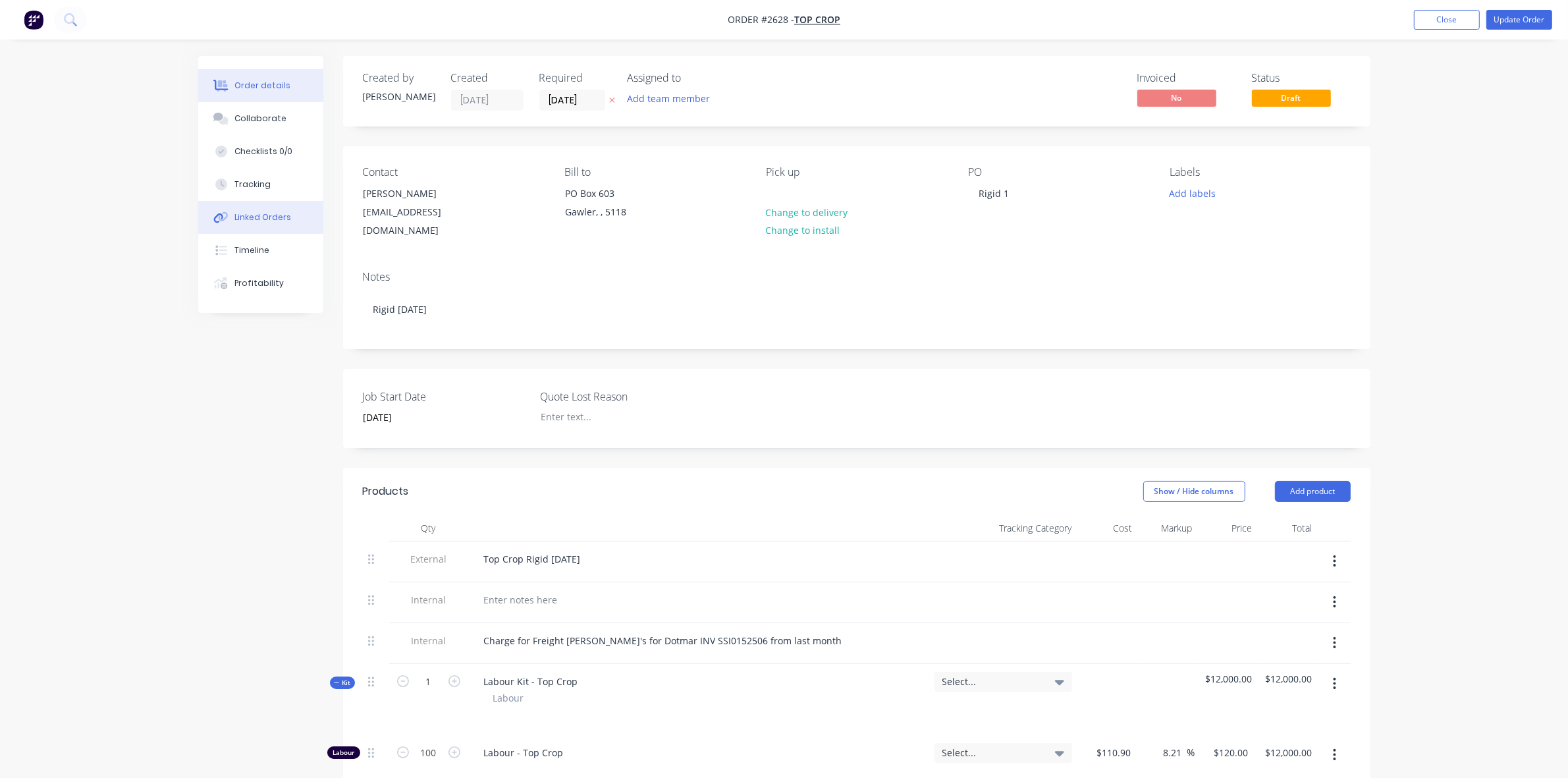
click at [268, 215] on div "Linked Orders" at bounding box center [263, 217] width 57 height 12
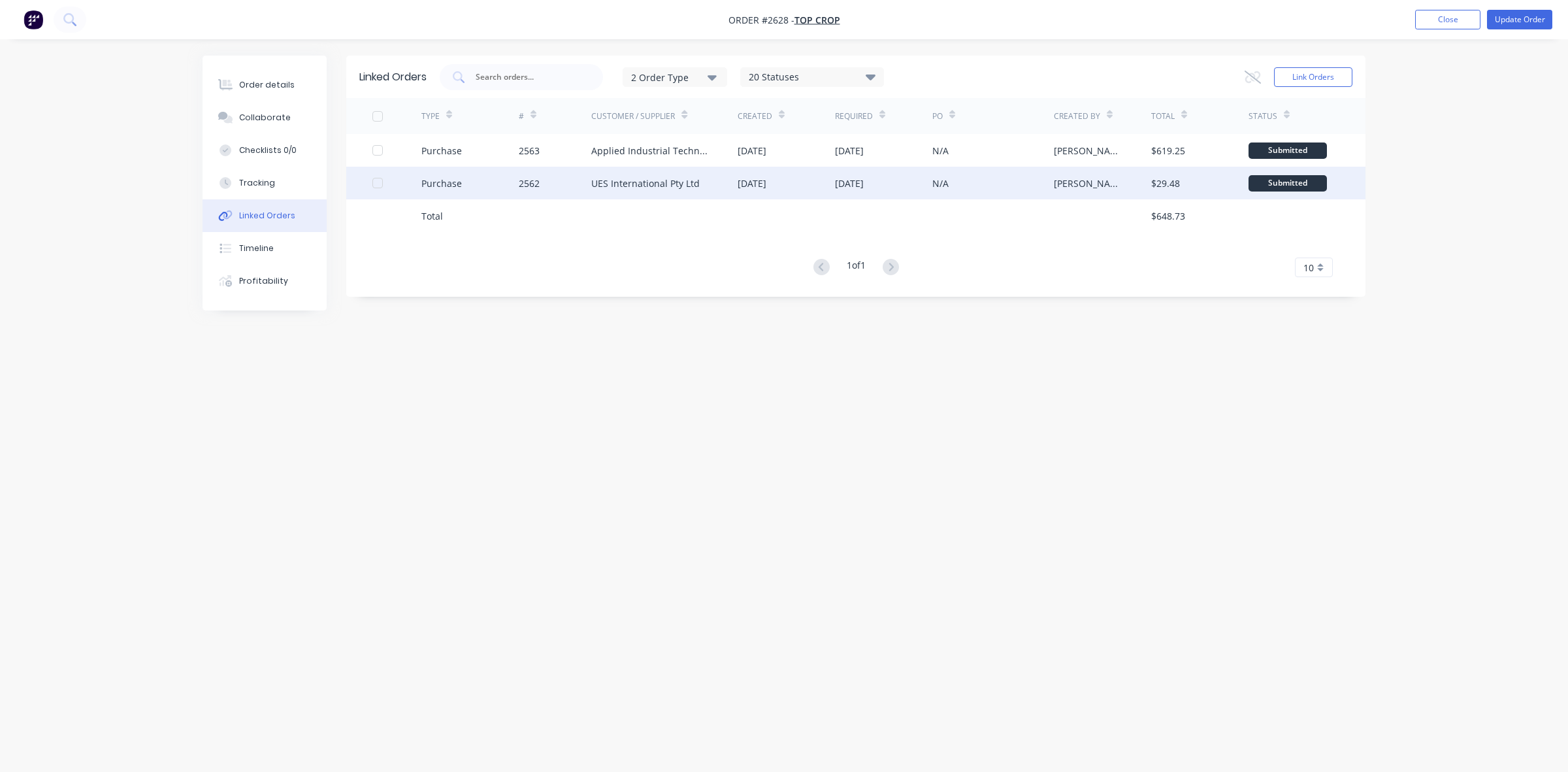
click at [719, 183] on div "UES International Pty Ltd" at bounding box center [665, 183] width 147 height 32
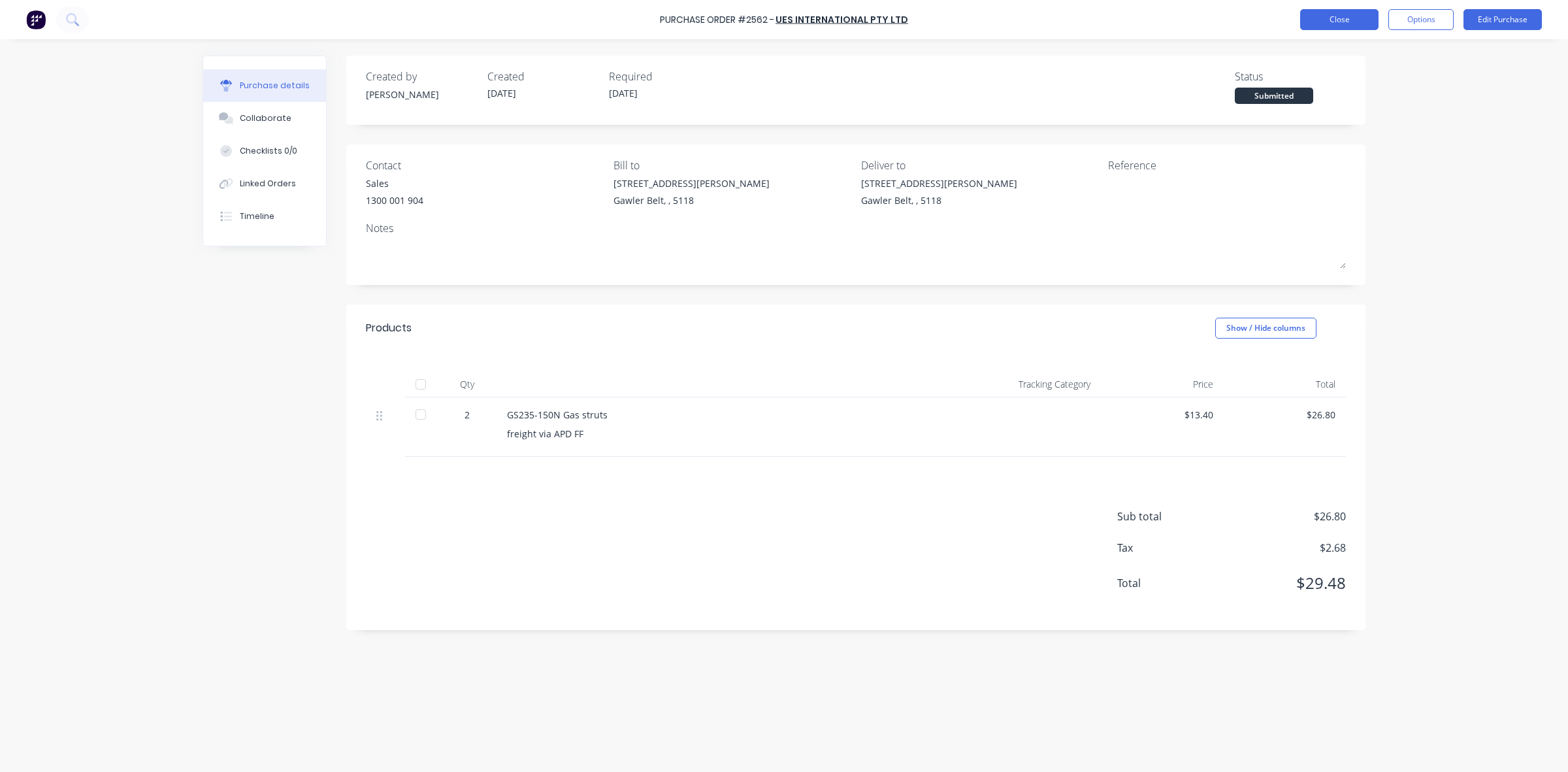
click at [1347, 21] on button "Close" at bounding box center [1339, 20] width 78 height 21
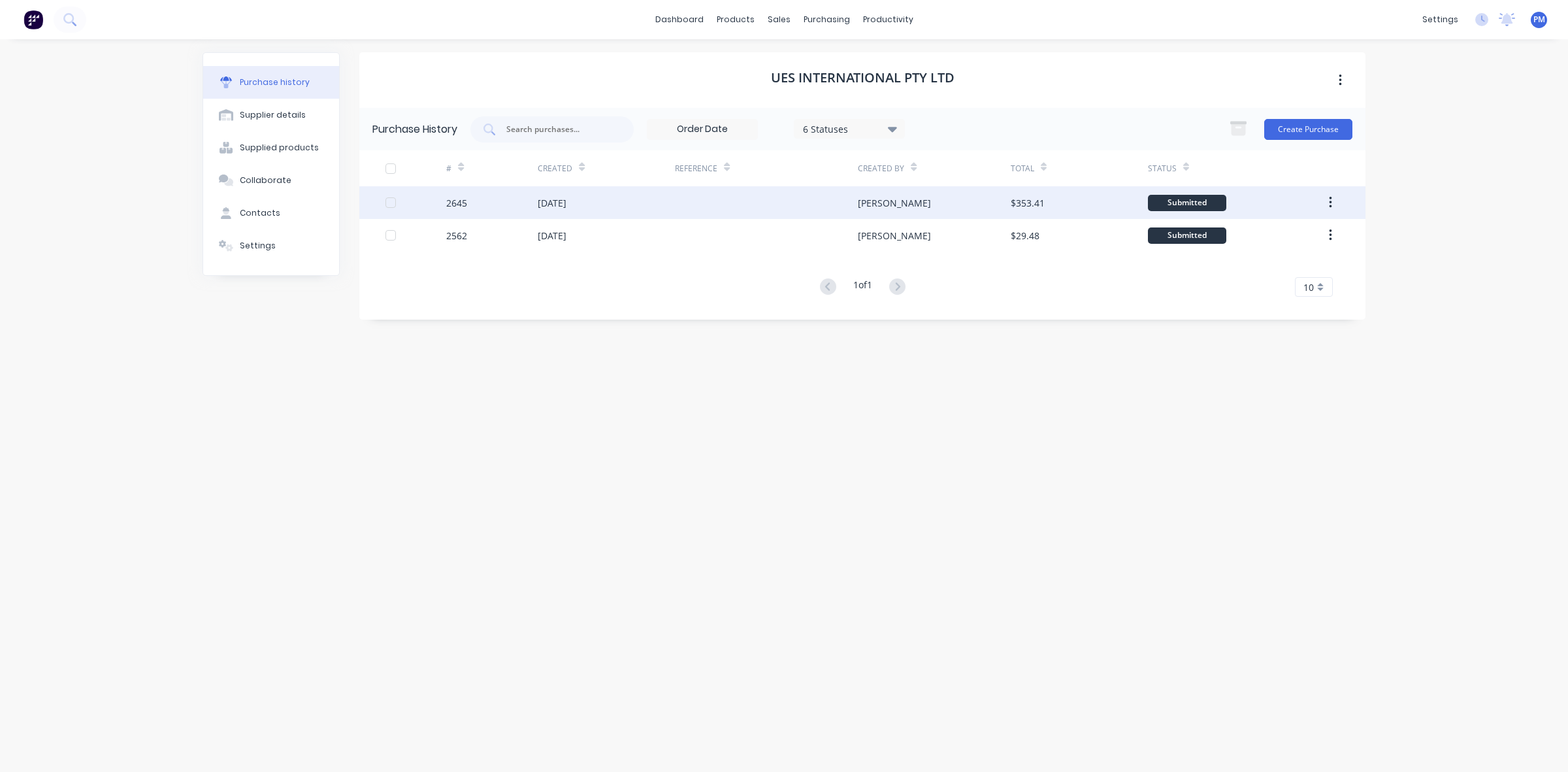
click at [694, 204] on div at bounding box center [767, 202] width 183 height 32
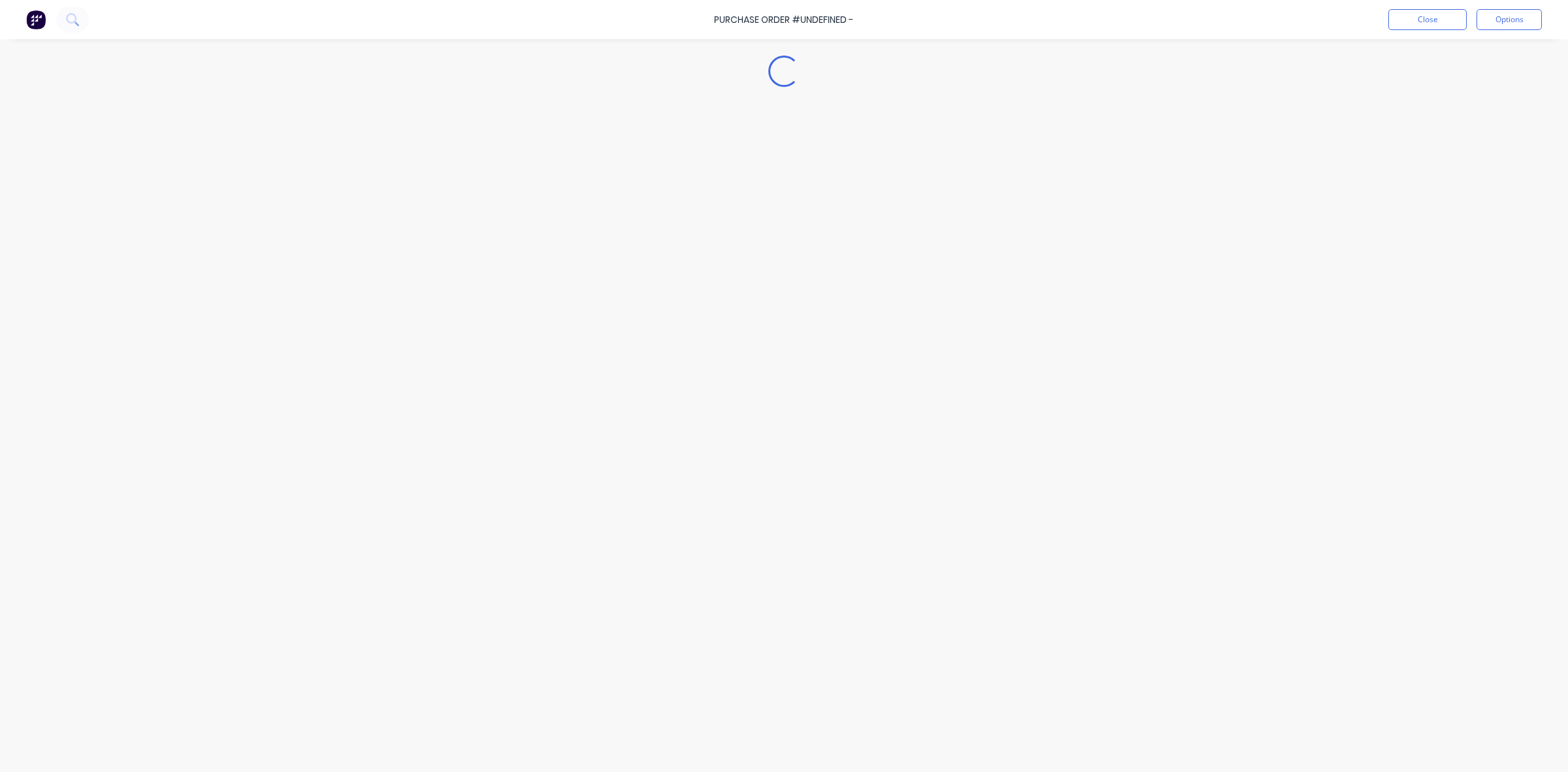
type textarea "x"
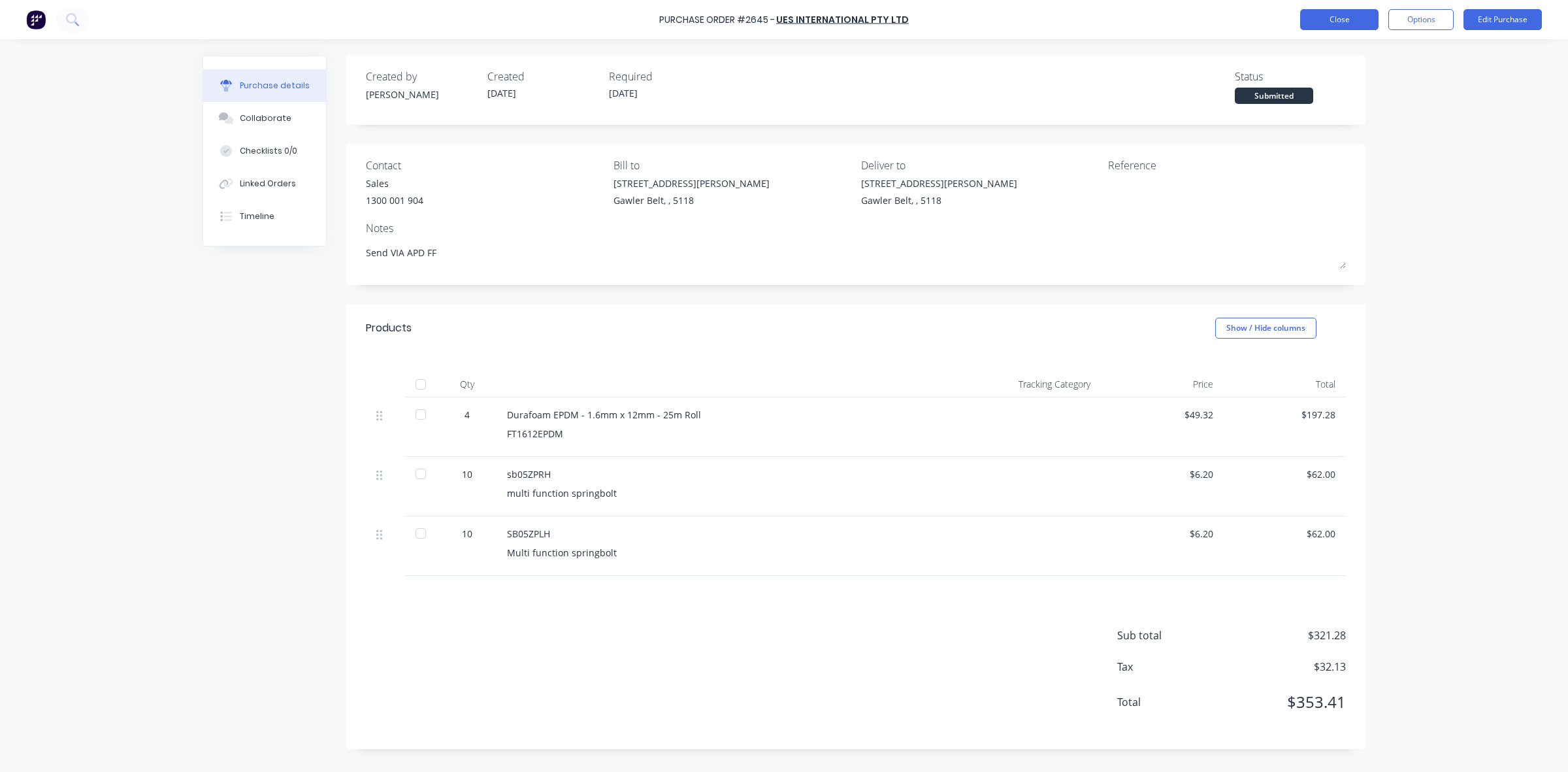
click at [1323, 25] on button "Close" at bounding box center [1339, 20] width 78 height 21
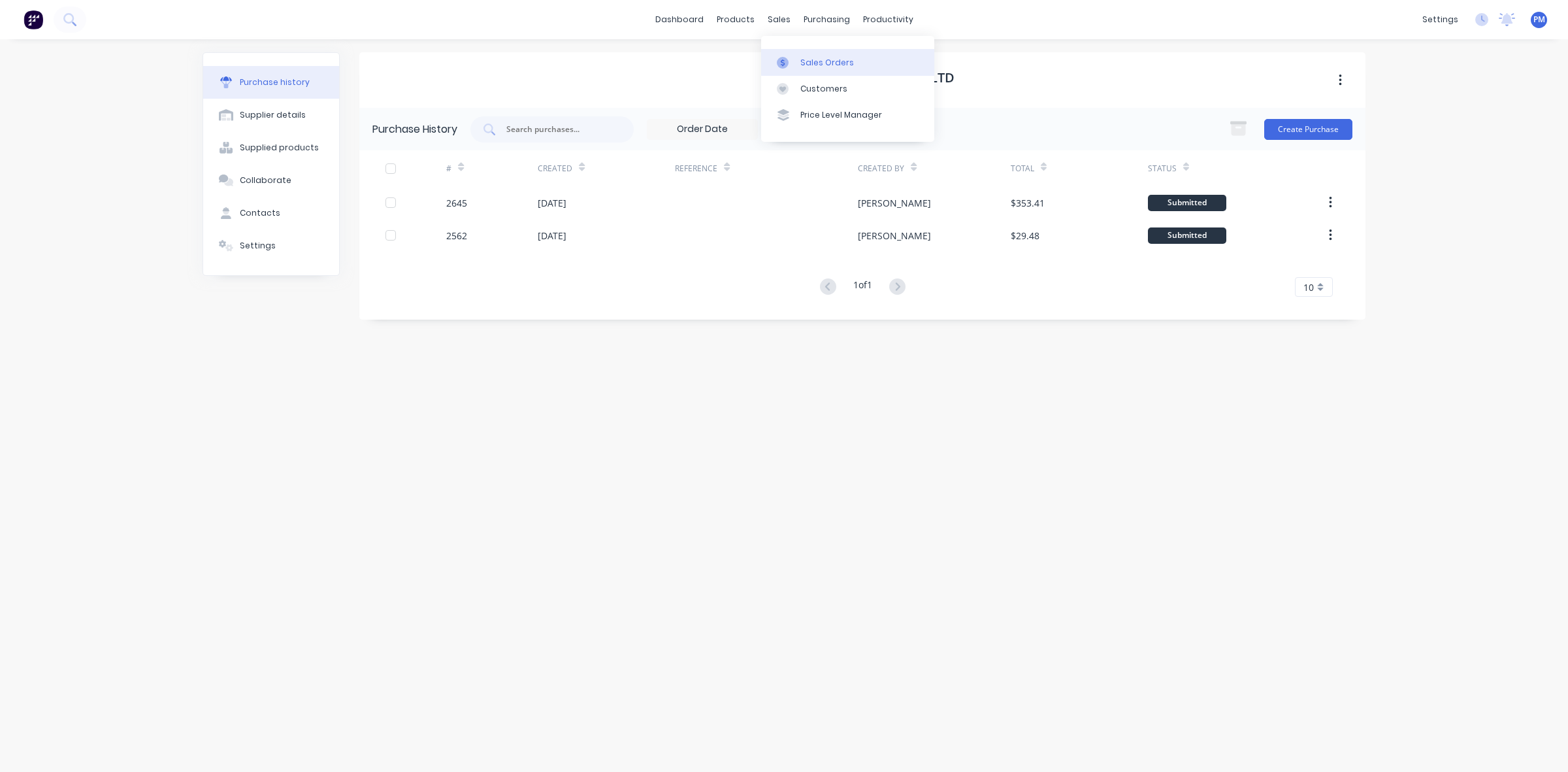
click at [813, 59] on div "Sales Orders" at bounding box center [827, 63] width 54 height 12
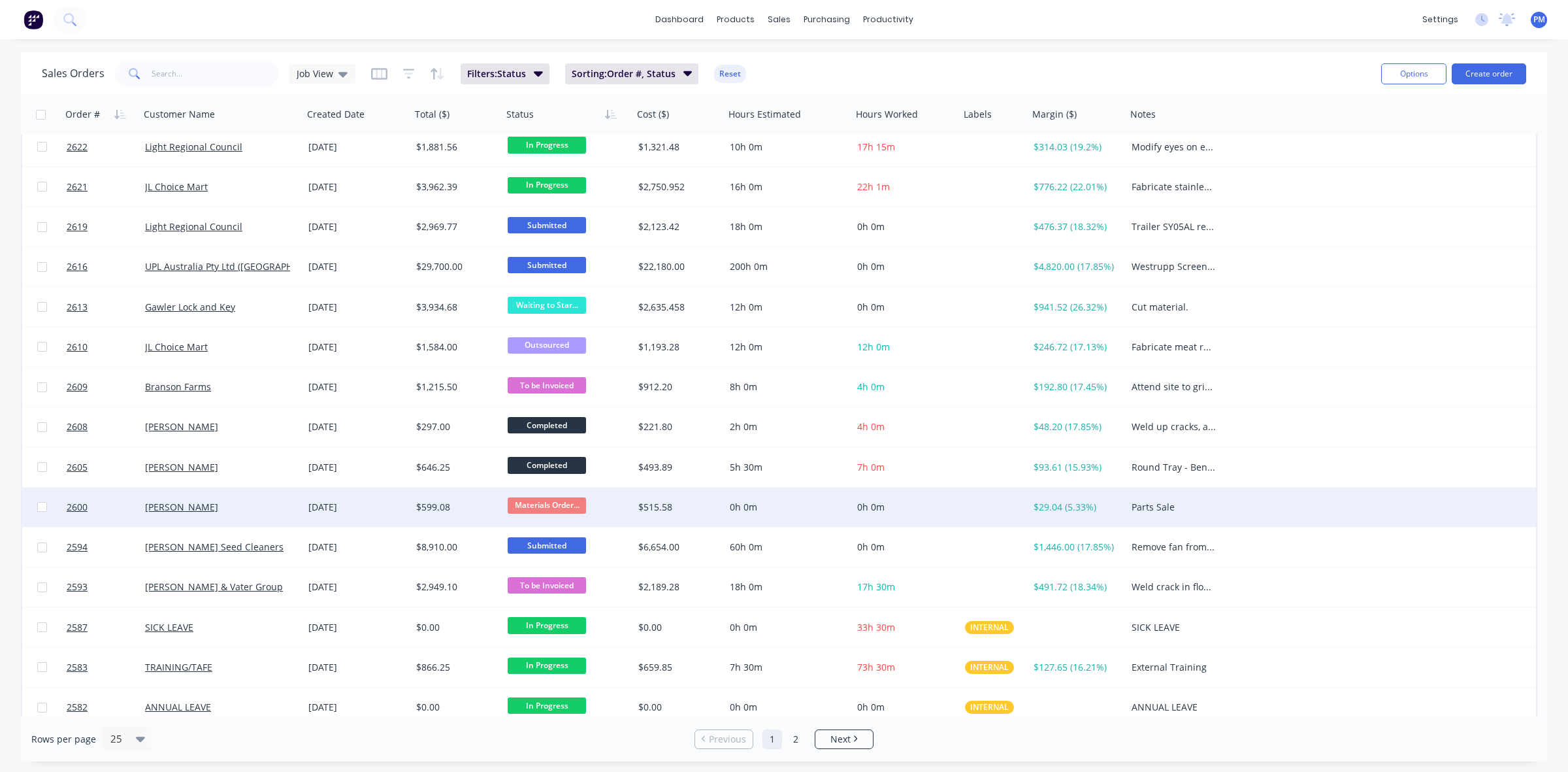
scroll to position [419, 0]
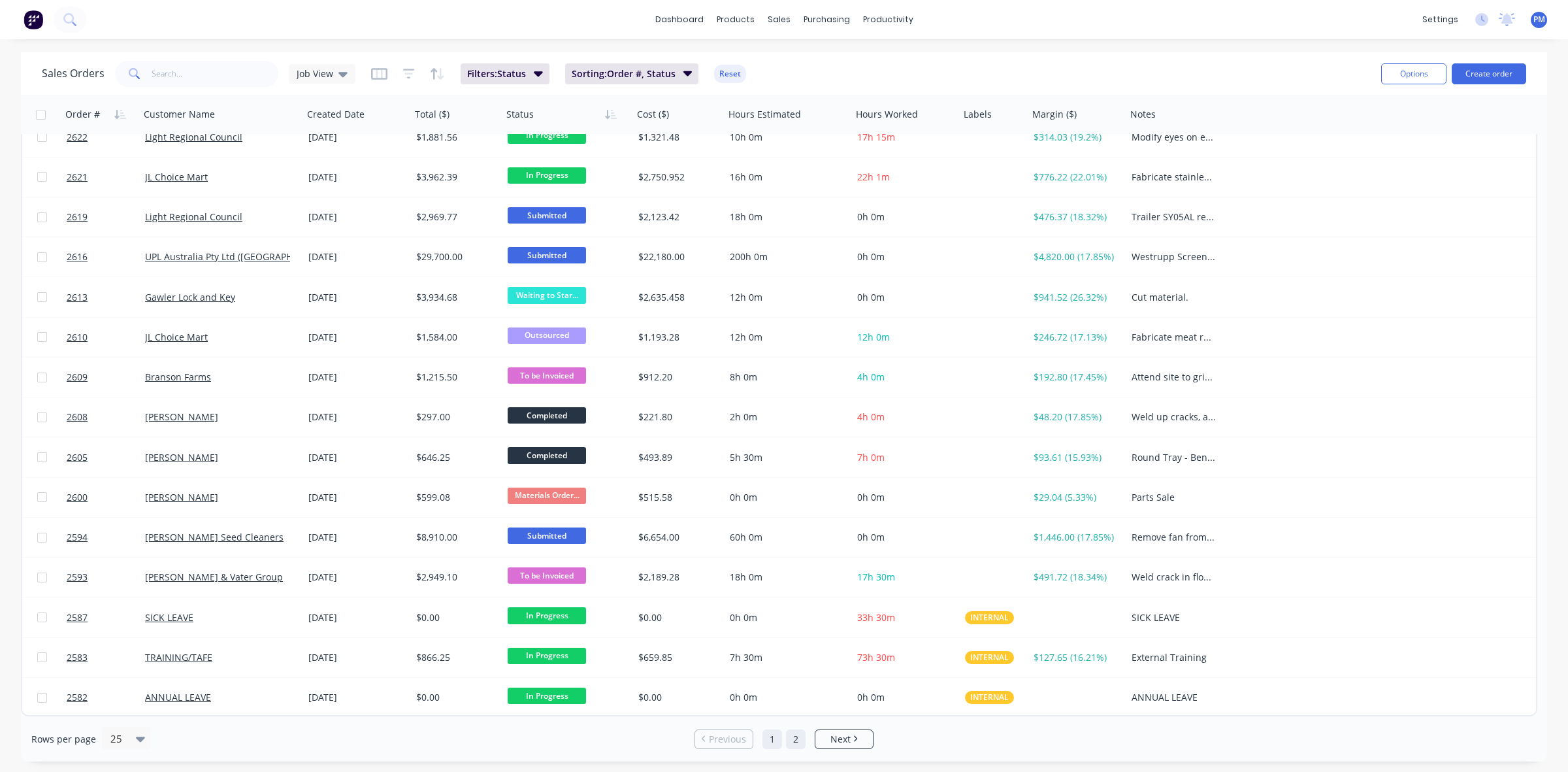
click at [794, 738] on link "2" at bounding box center [796, 739] width 20 height 20
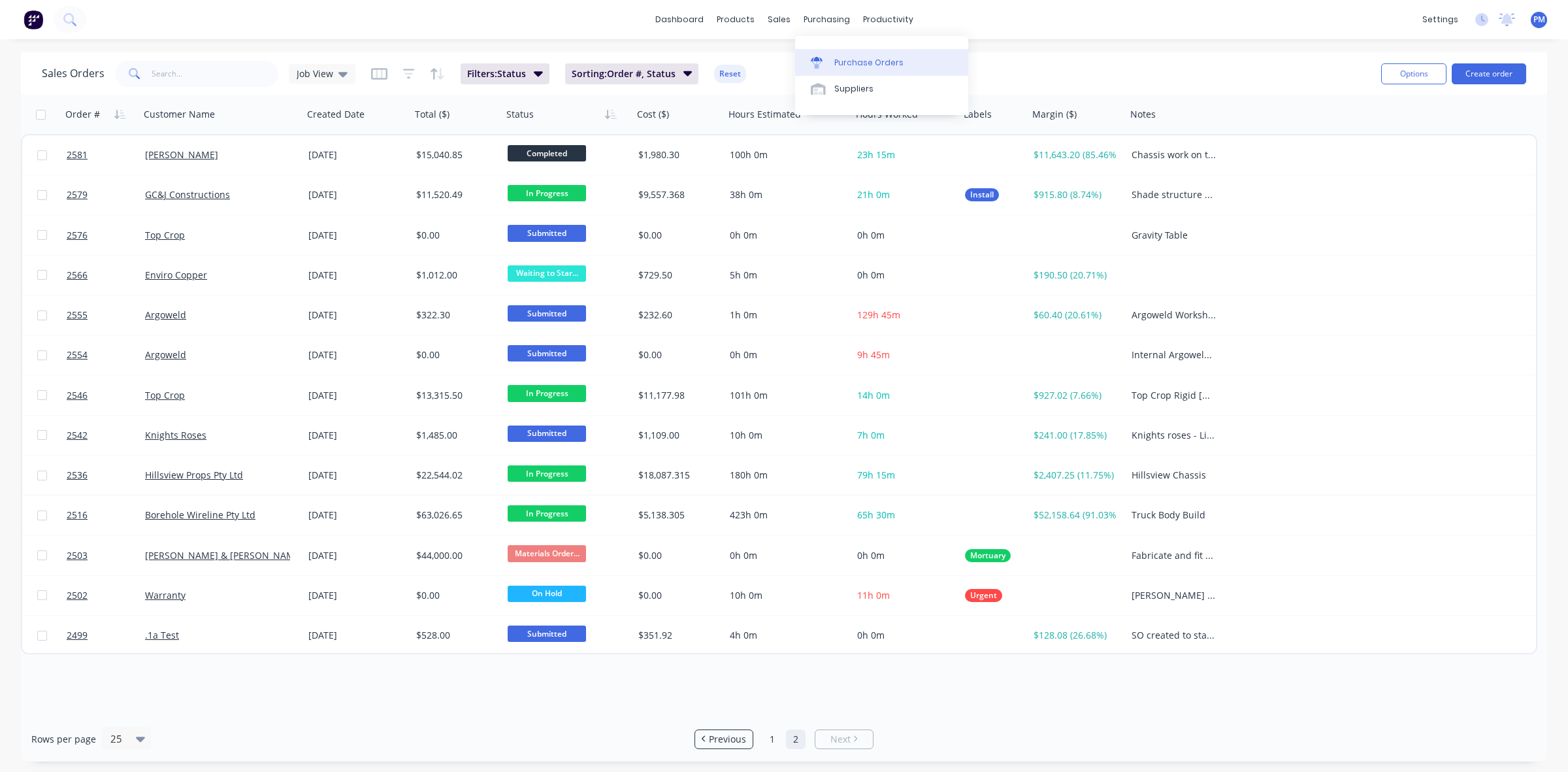
click at [847, 66] on div "Purchase Orders" at bounding box center [869, 63] width 69 height 12
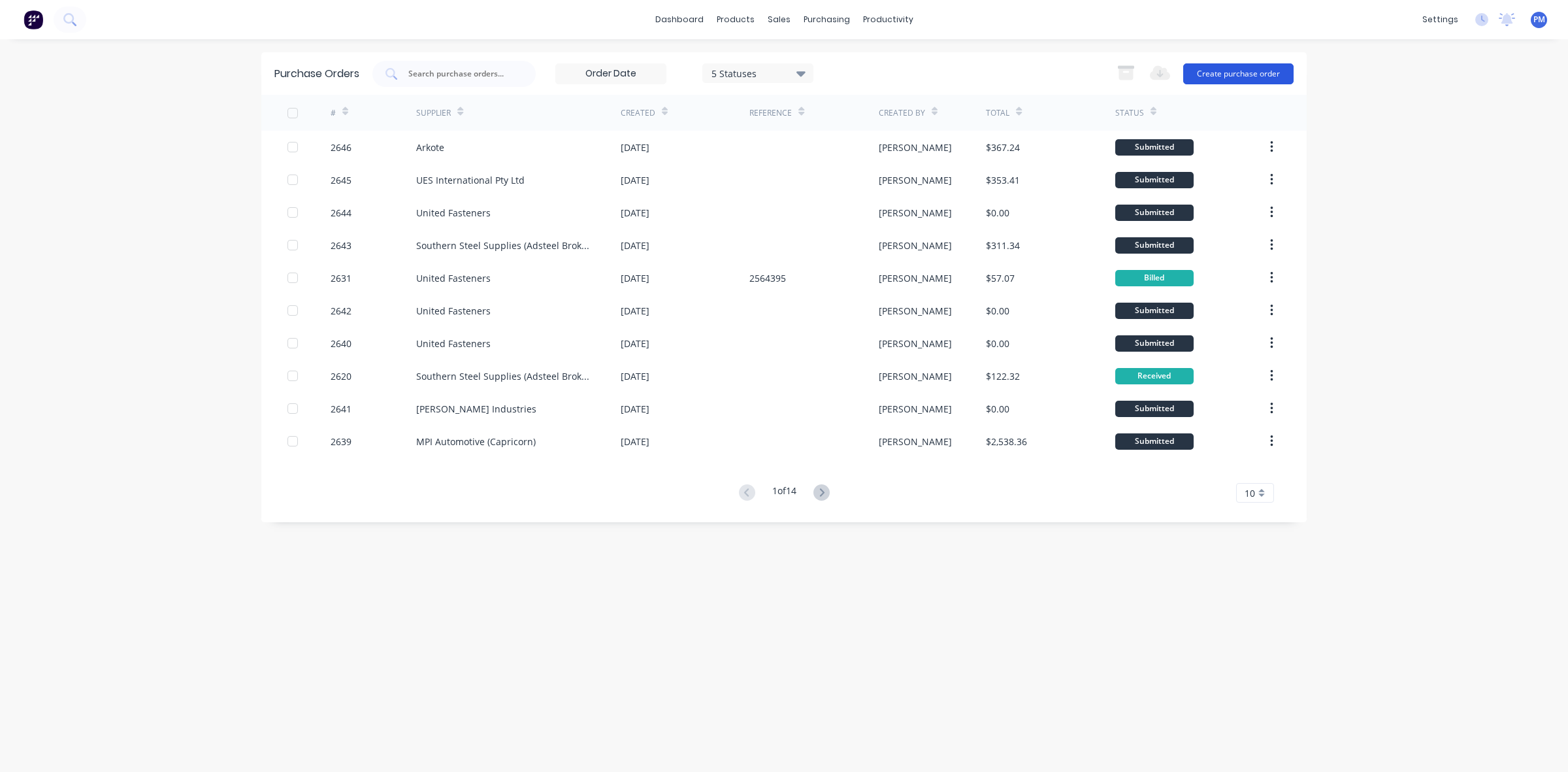
click at [1230, 73] on button "Create purchase order" at bounding box center [1239, 73] width 111 height 21
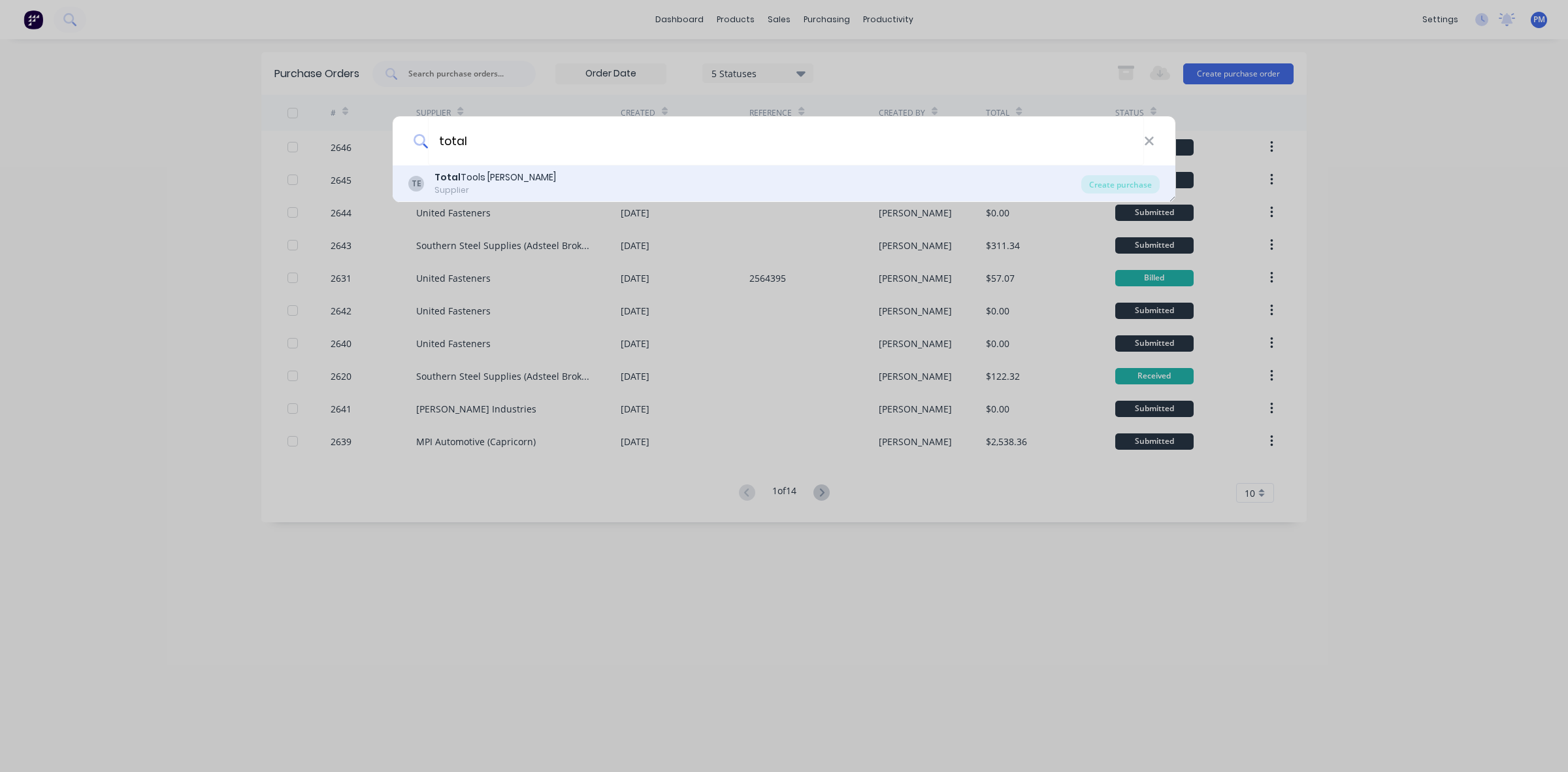
type input "total"
click at [508, 178] on div "Total Tools [PERSON_NAME]" at bounding box center [495, 177] width 122 height 14
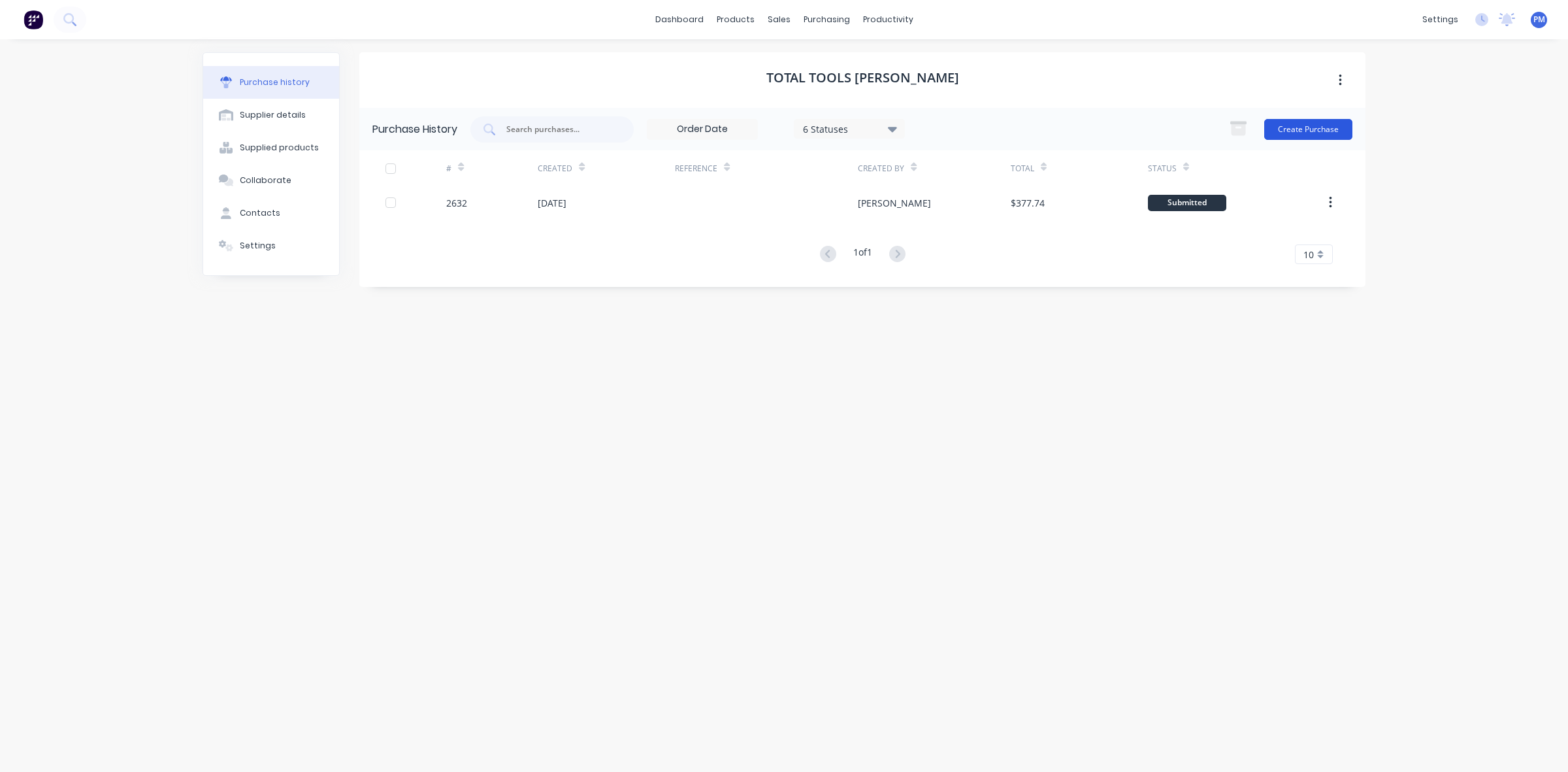
click at [1322, 127] on button "Create Purchase" at bounding box center [1308, 129] width 88 height 21
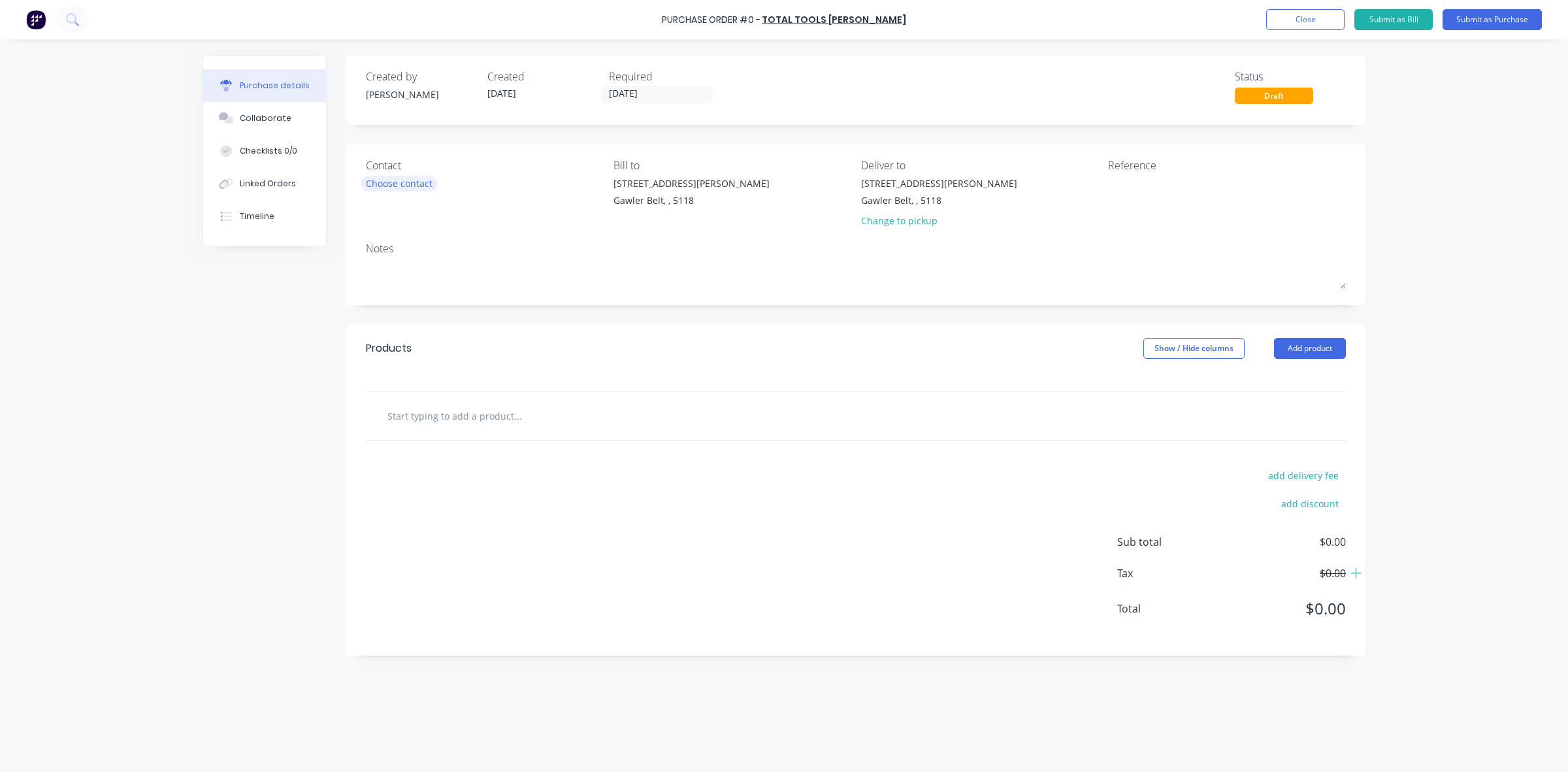
click at [407, 182] on div "Choose contact" at bounding box center [399, 183] width 67 height 14
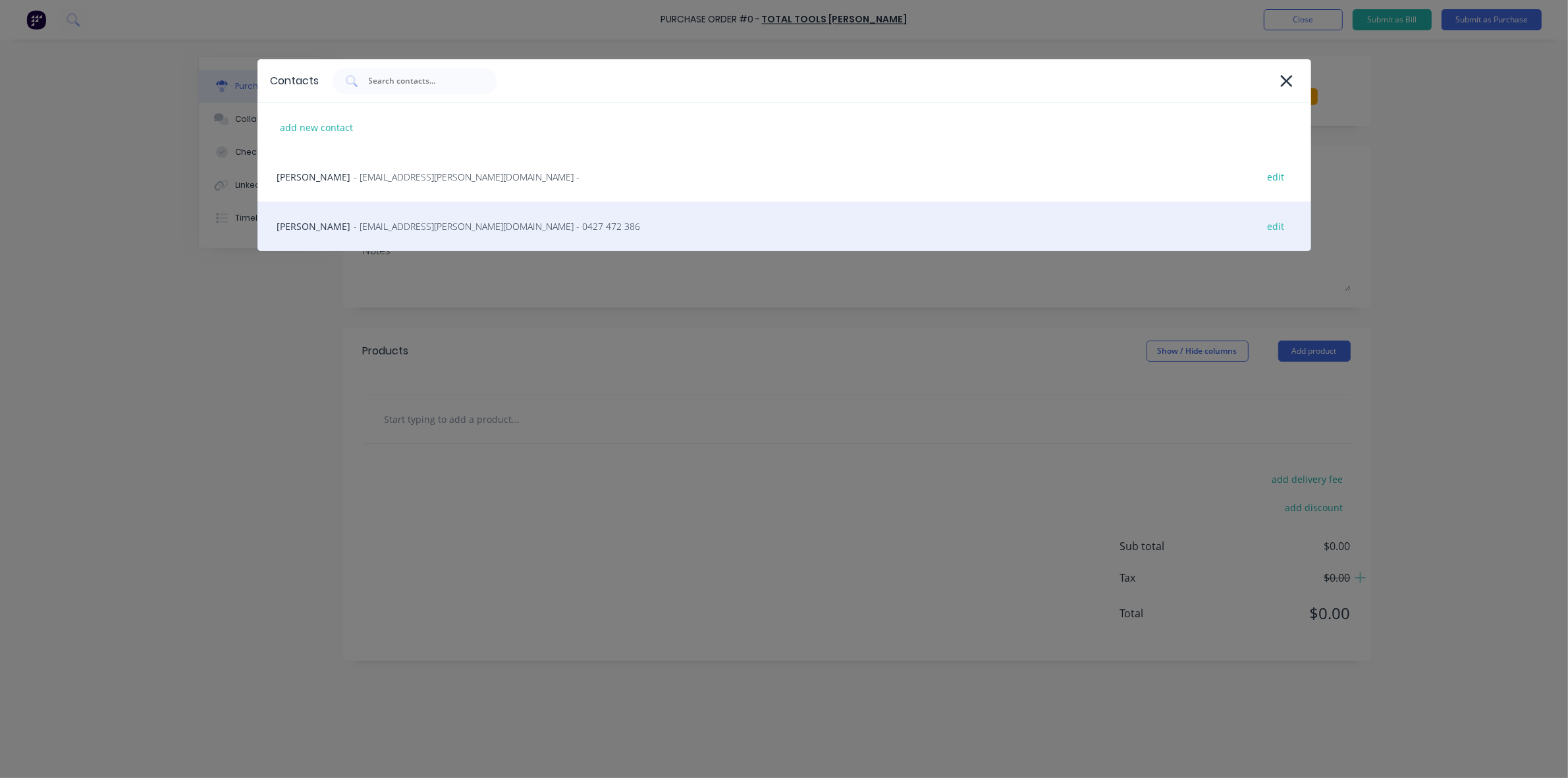
click at [367, 224] on span "- [EMAIL_ADDRESS][PERSON_NAME][DOMAIN_NAME] - 0427 472 386" at bounding box center [497, 226] width 286 height 14
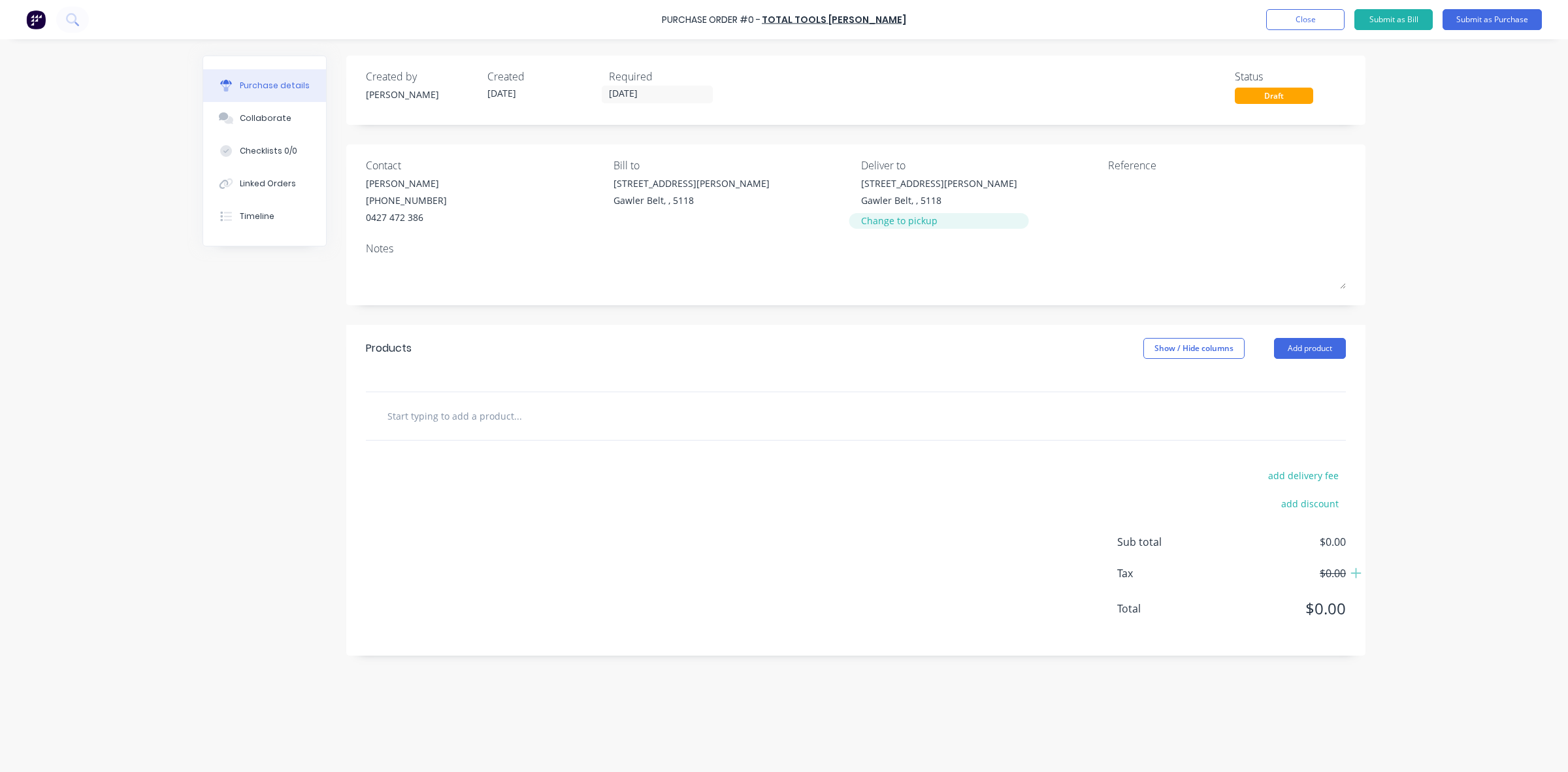
click at [884, 223] on div "Change to pickup" at bounding box center [939, 221] width 156 height 14
click at [779, 234] on div "Notes" at bounding box center [856, 239] width 981 height 15
click at [886, 189] on input at bounding box center [920, 186] width 119 height 20
type input "Drop off when passing"
click at [424, 409] on input "text" at bounding box center [518, 406] width 262 height 26
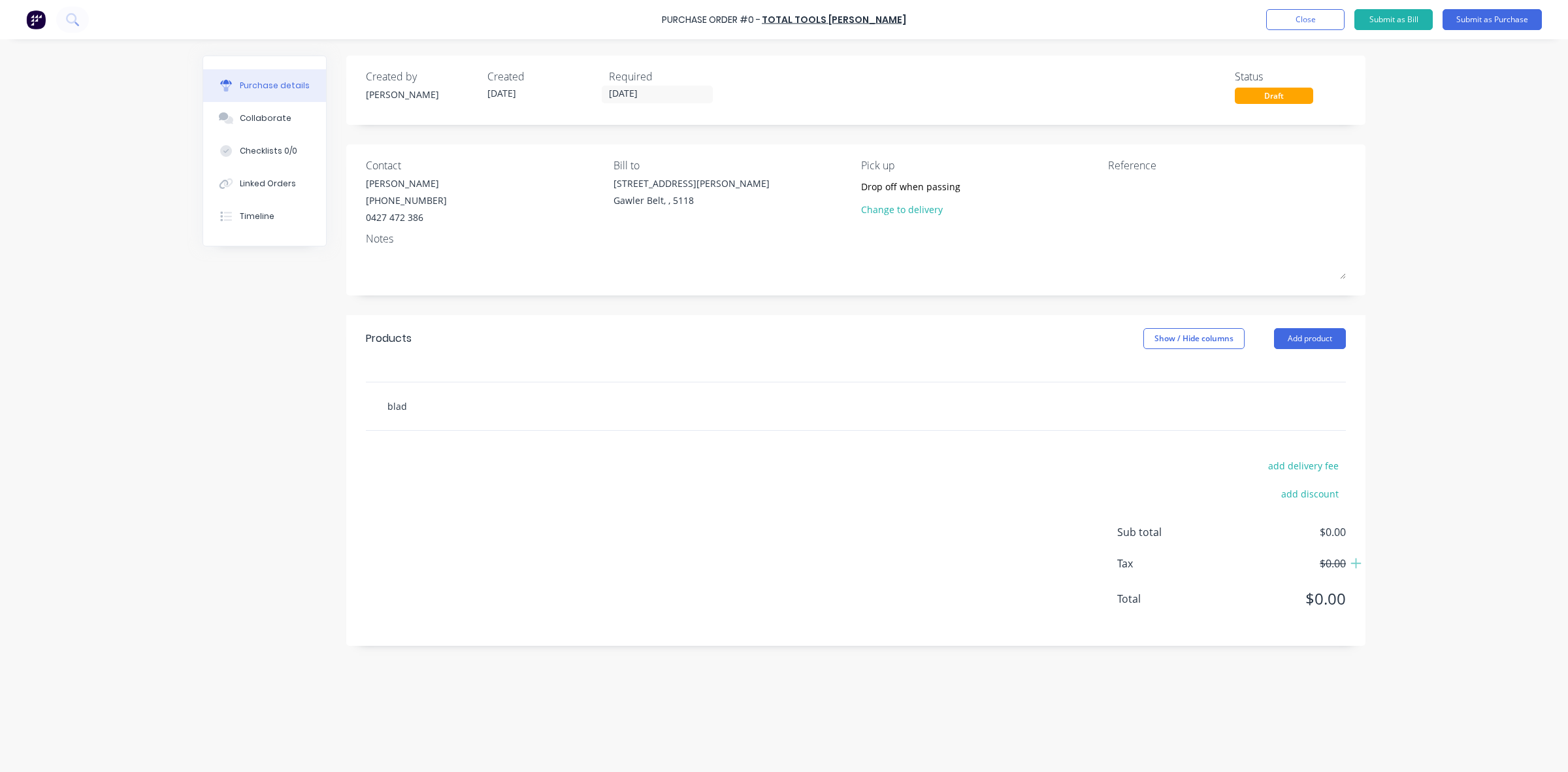
type input "blade"
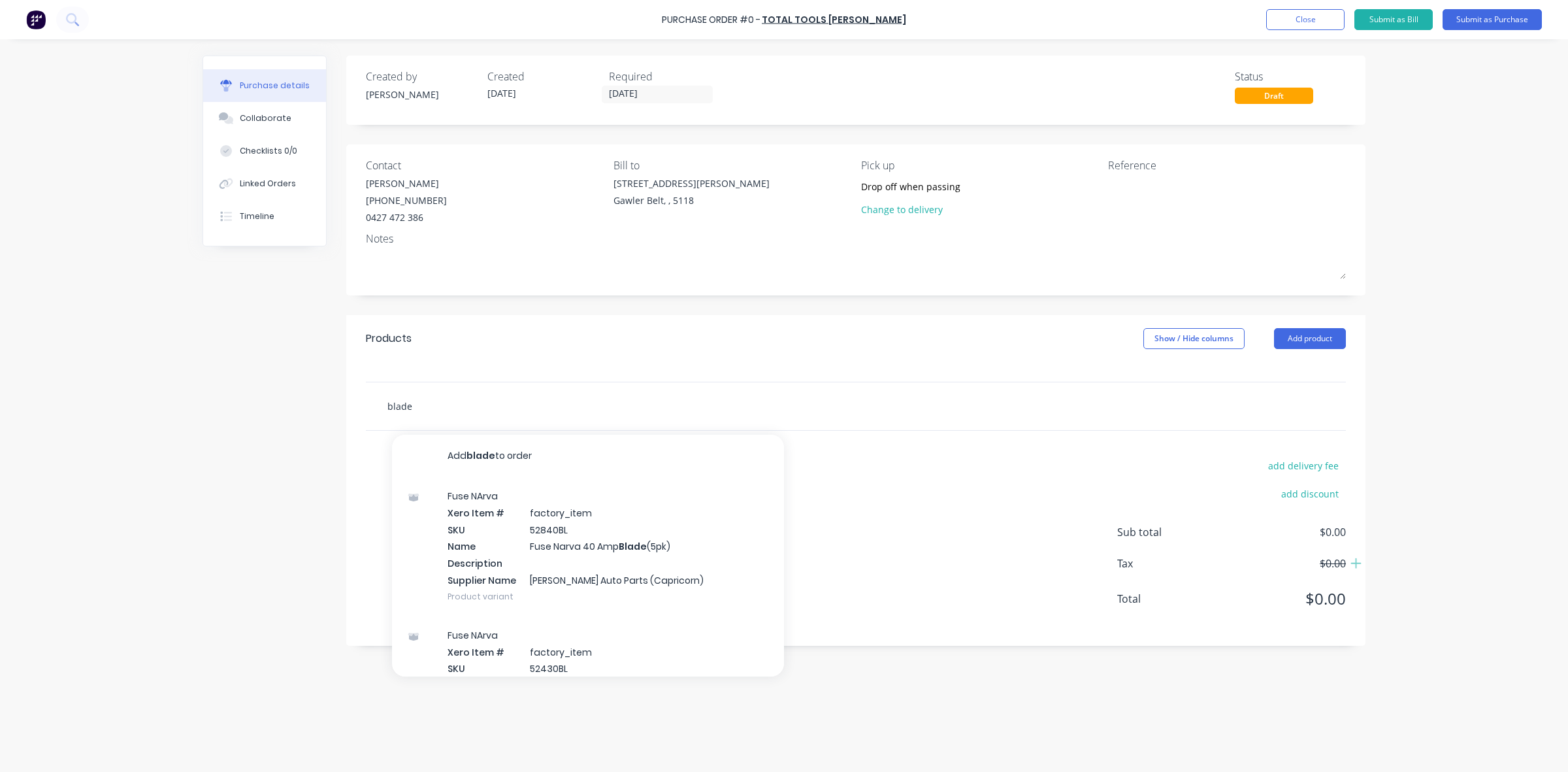
drag, startPoint x: 416, startPoint y: 407, endPoint x: 384, endPoint y: 407, distance: 32.0
click at [384, 407] on div "blade Add blade to order Fuse NArva Xero Item # factory_item SKU 52840BL Name F…" at bounding box center [572, 406] width 392 height 26
type input "48008787"
drag, startPoint x: 431, startPoint y: 404, endPoint x: 388, endPoint y: 407, distance: 43.1
click at [388, 407] on input "48008787" at bounding box center [518, 406] width 262 height 26
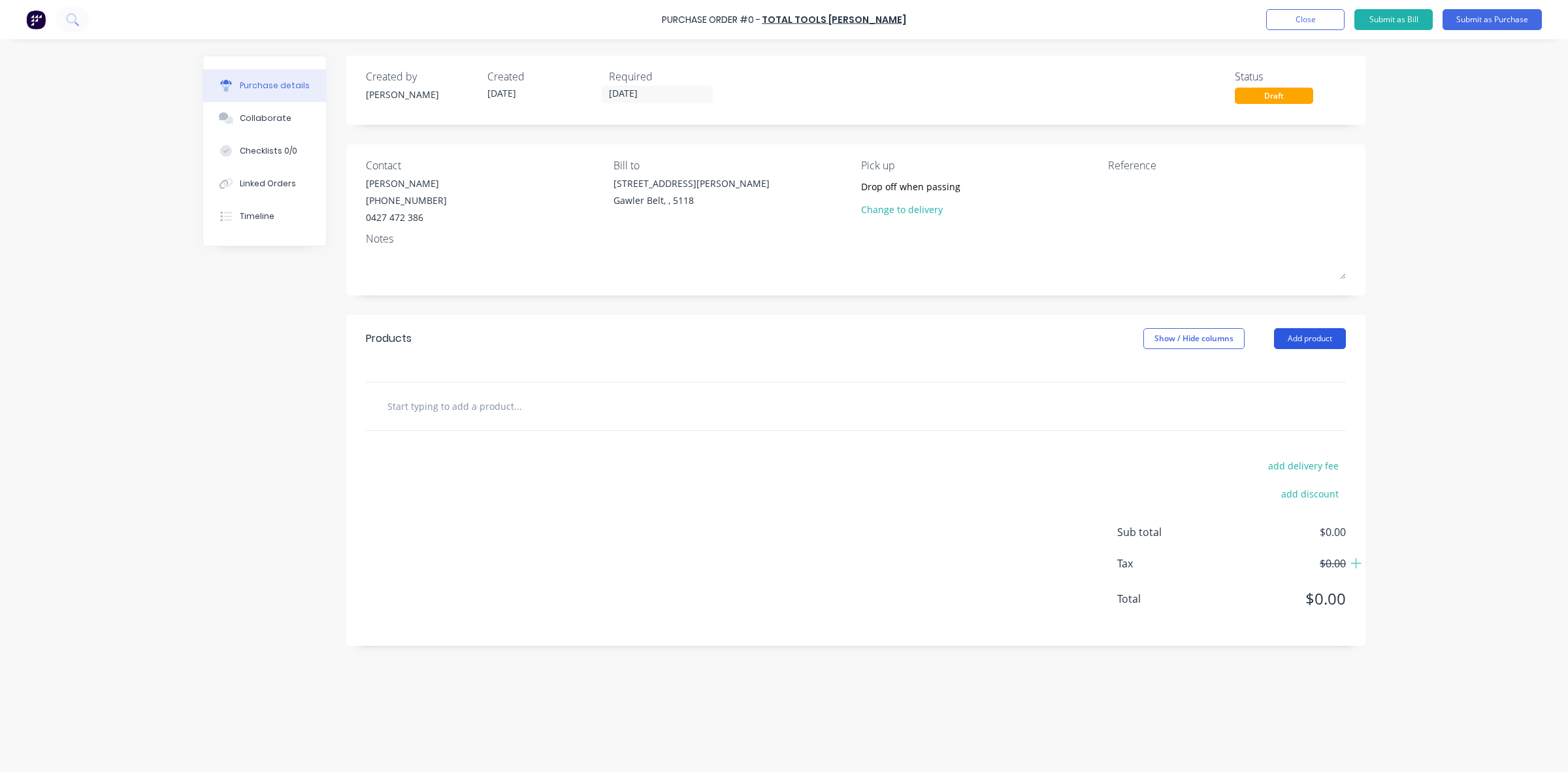
click at [1292, 332] on button "Add product" at bounding box center [1311, 339] width 72 height 21
click at [1001, 371] on div at bounding box center [856, 372] width 1020 height 20
click at [408, 406] on input "text" at bounding box center [518, 406] width 262 height 26
type input "metal"
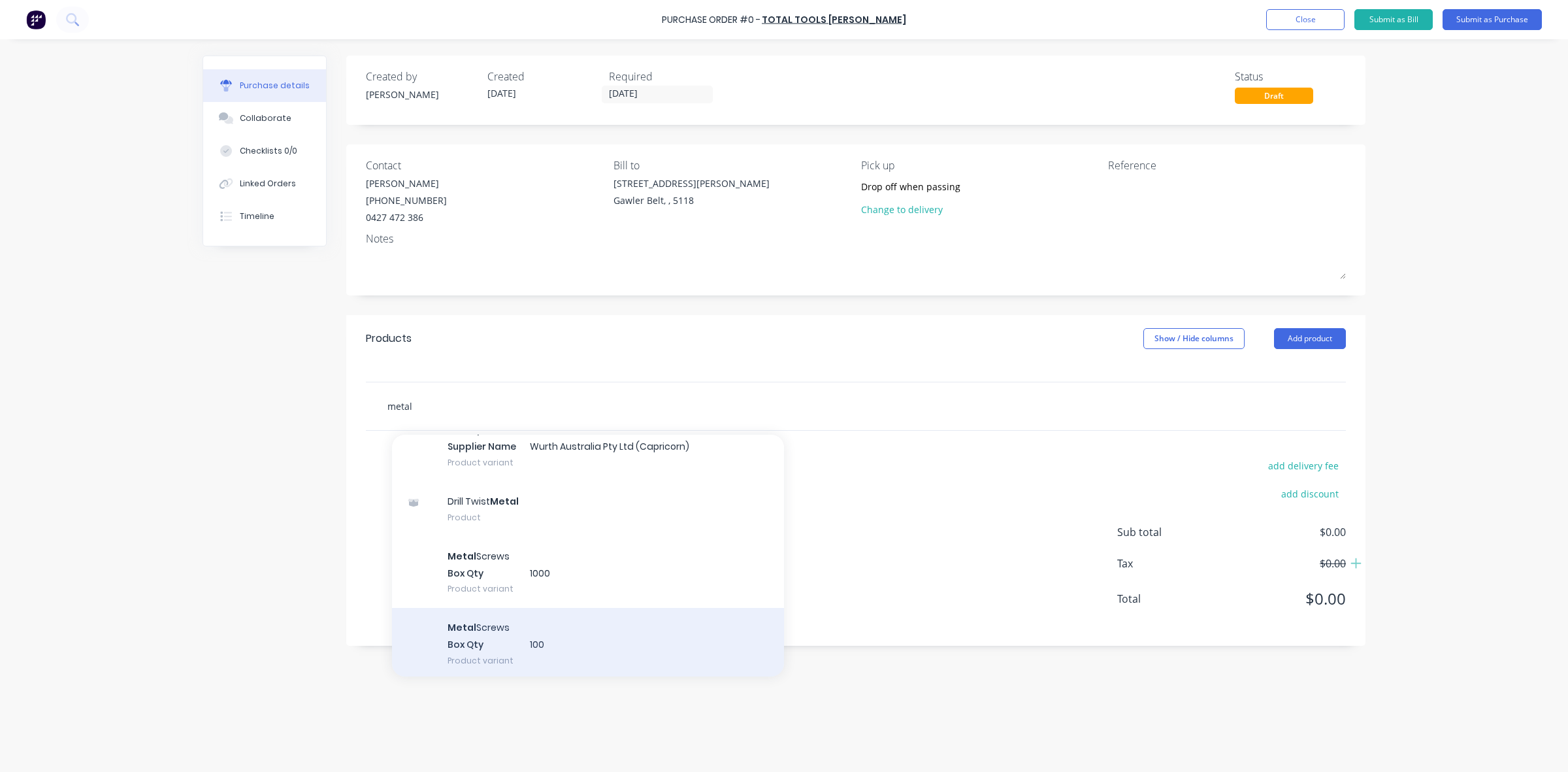
scroll to position [3143, 0]
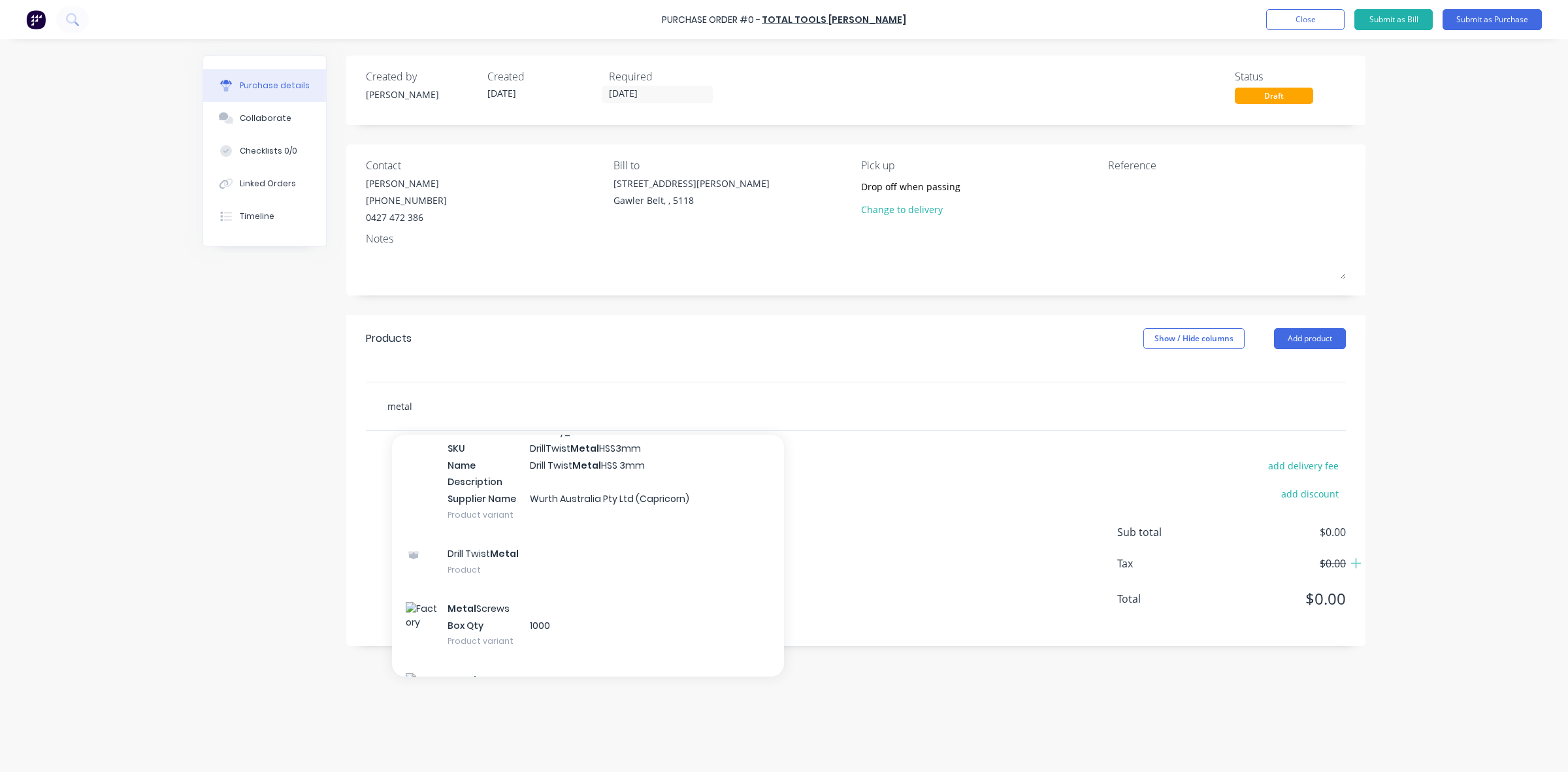
drag, startPoint x: 435, startPoint y: 409, endPoint x: 373, endPoint y: 400, distance: 62.6
click at [373, 400] on div "metal Add metal to order Drill Twist Metal Xero Item # factory_item SKU DrillTw…" at bounding box center [856, 406] width 981 height 48
type input "recipro"
drag, startPoint x: 409, startPoint y: 406, endPoint x: 374, endPoint y: 404, distance: 35.1
click at [374, 404] on div "recipro Add recipro to order No results found" at bounding box center [856, 406] width 981 height 48
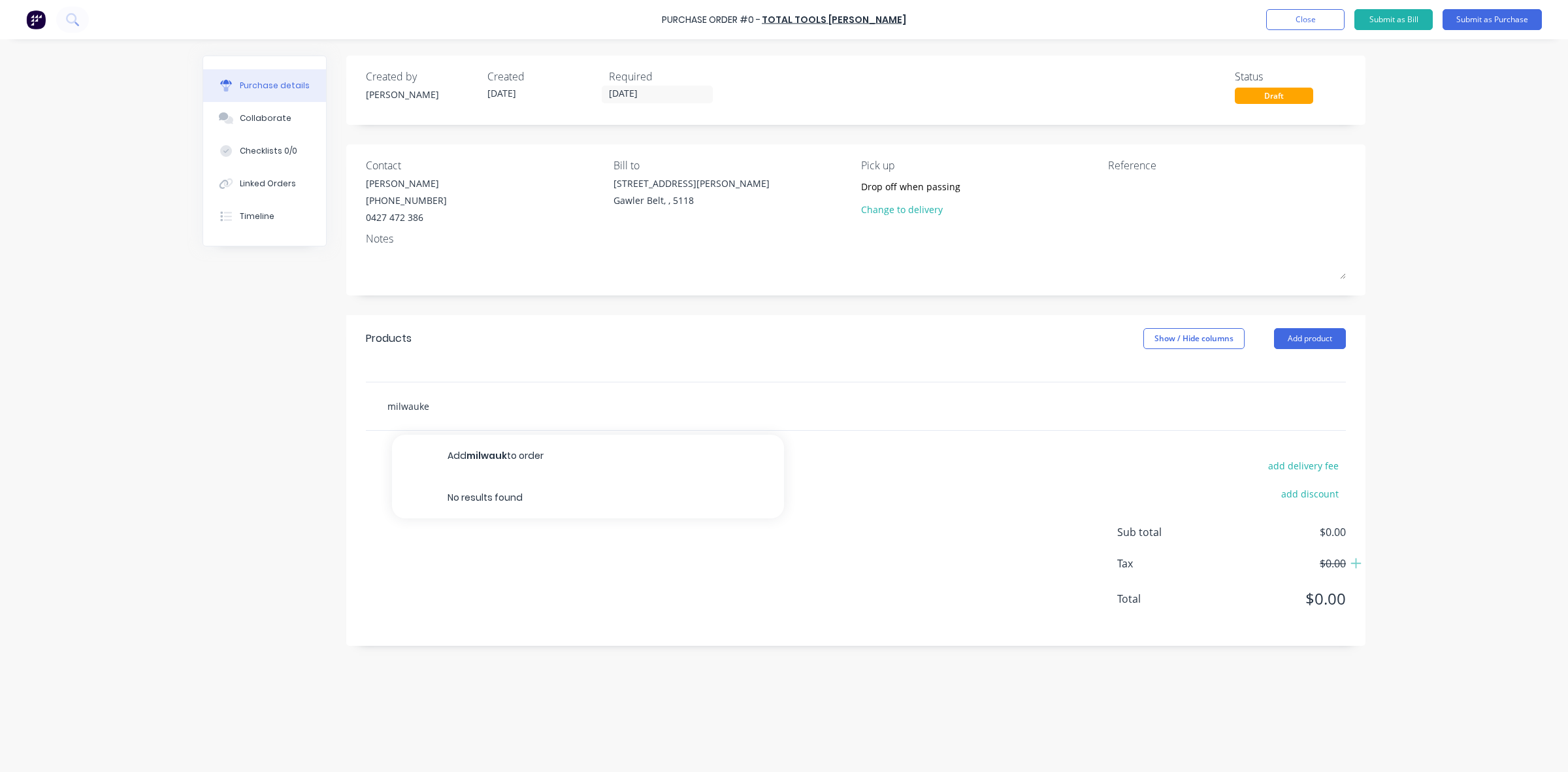
type input "[GEOGRAPHIC_DATA]"
drag, startPoint x: 443, startPoint y: 405, endPoint x: 390, endPoint y: 404, distance: 53.0
click at [390, 404] on input "[GEOGRAPHIC_DATA]" at bounding box center [518, 406] width 262 height 26
type input "battery"
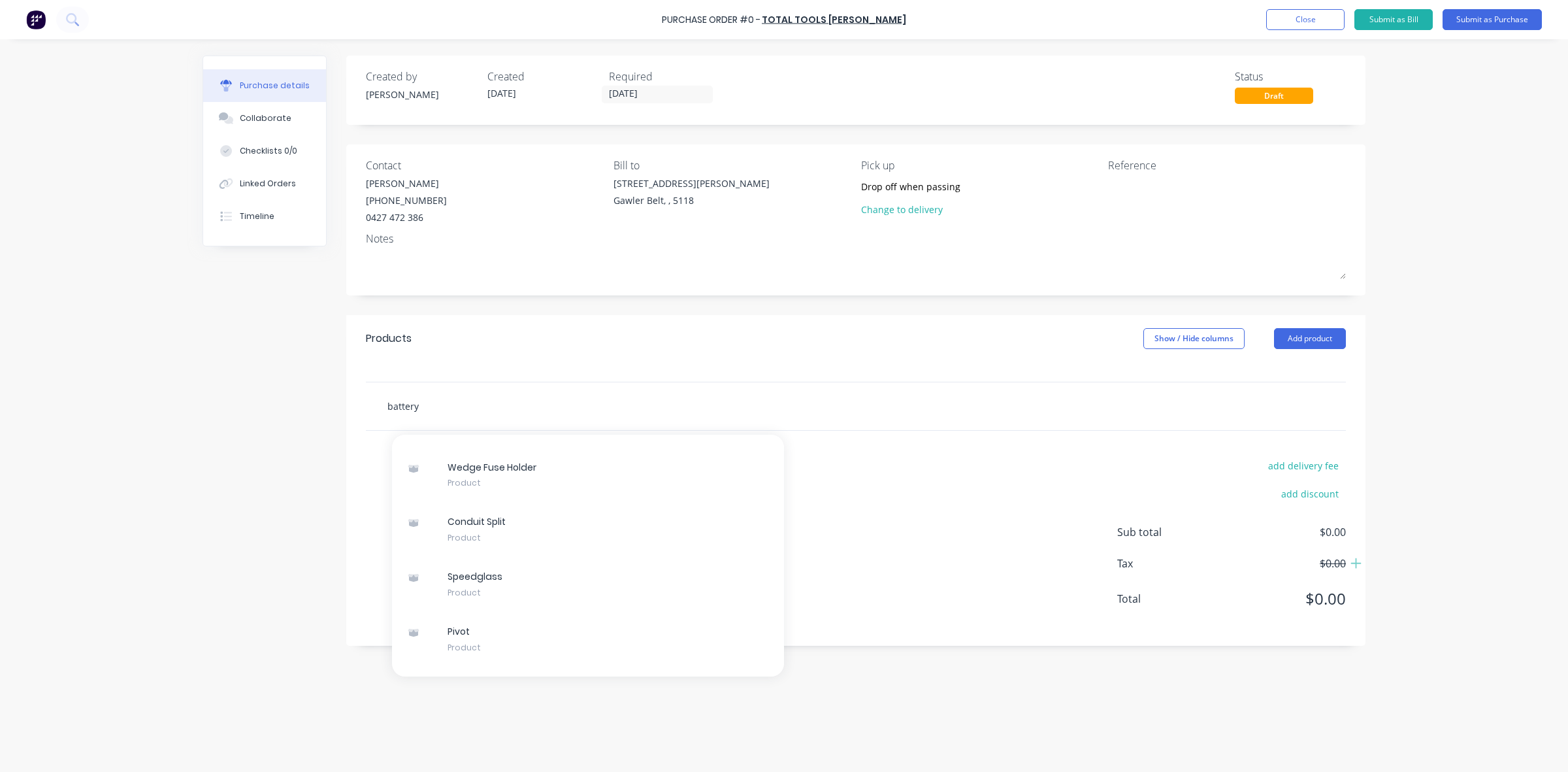
drag, startPoint x: 426, startPoint y: 407, endPoint x: 363, endPoint y: 401, distance: 63.3
click at [363, 401] on div "battery Add battery to order Socket Al Weld-in Xero Item # factory_item SKU Soc…" at bounding box center [856, 406] width 1020 height 49
click at [533, 358] on div "Products Show / Hide columns Add product" at bounding box center [856, 338] width 1020 height 47
click at [396, 407] on input "text" at bounding box center [518, 406] width 262 height 26
click at [1299, 338] on button "Add product" at bounding box center [1311, 339] width 72 height 21
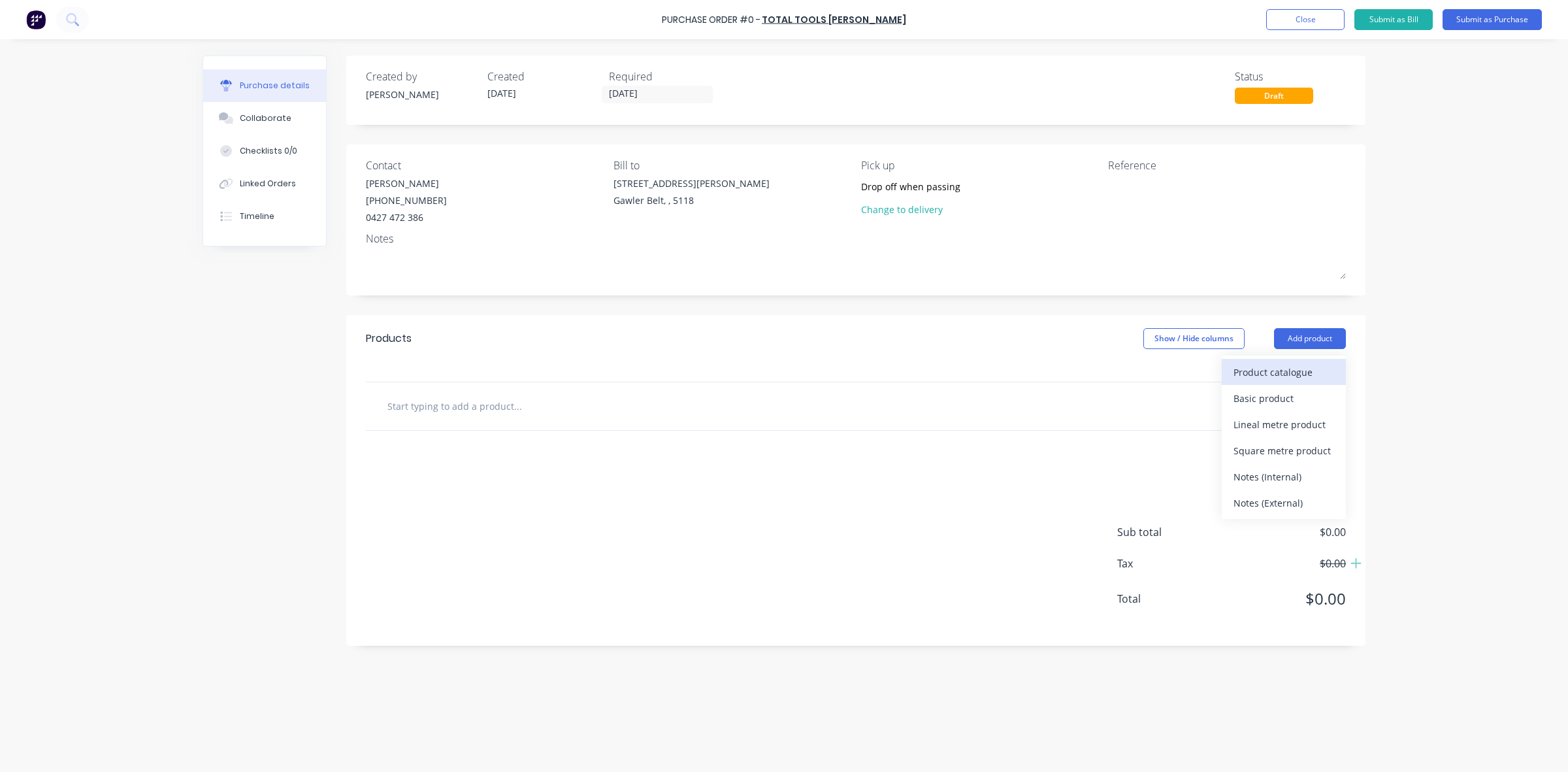
click at [1269, 374] on div "Product catalogue" at bounding box center [1284, 372] width 101 height 19
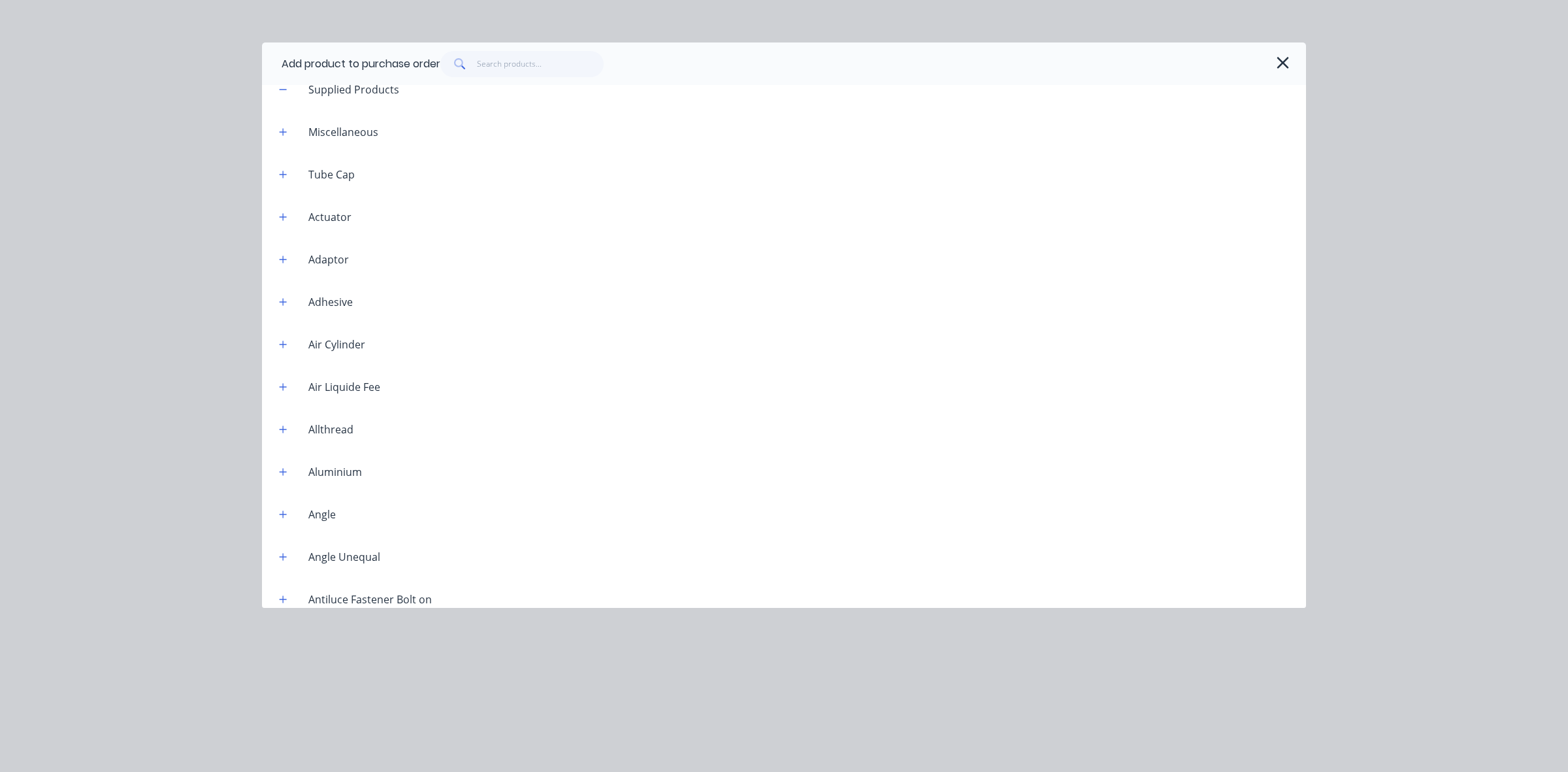
scroll to position [0, 0]
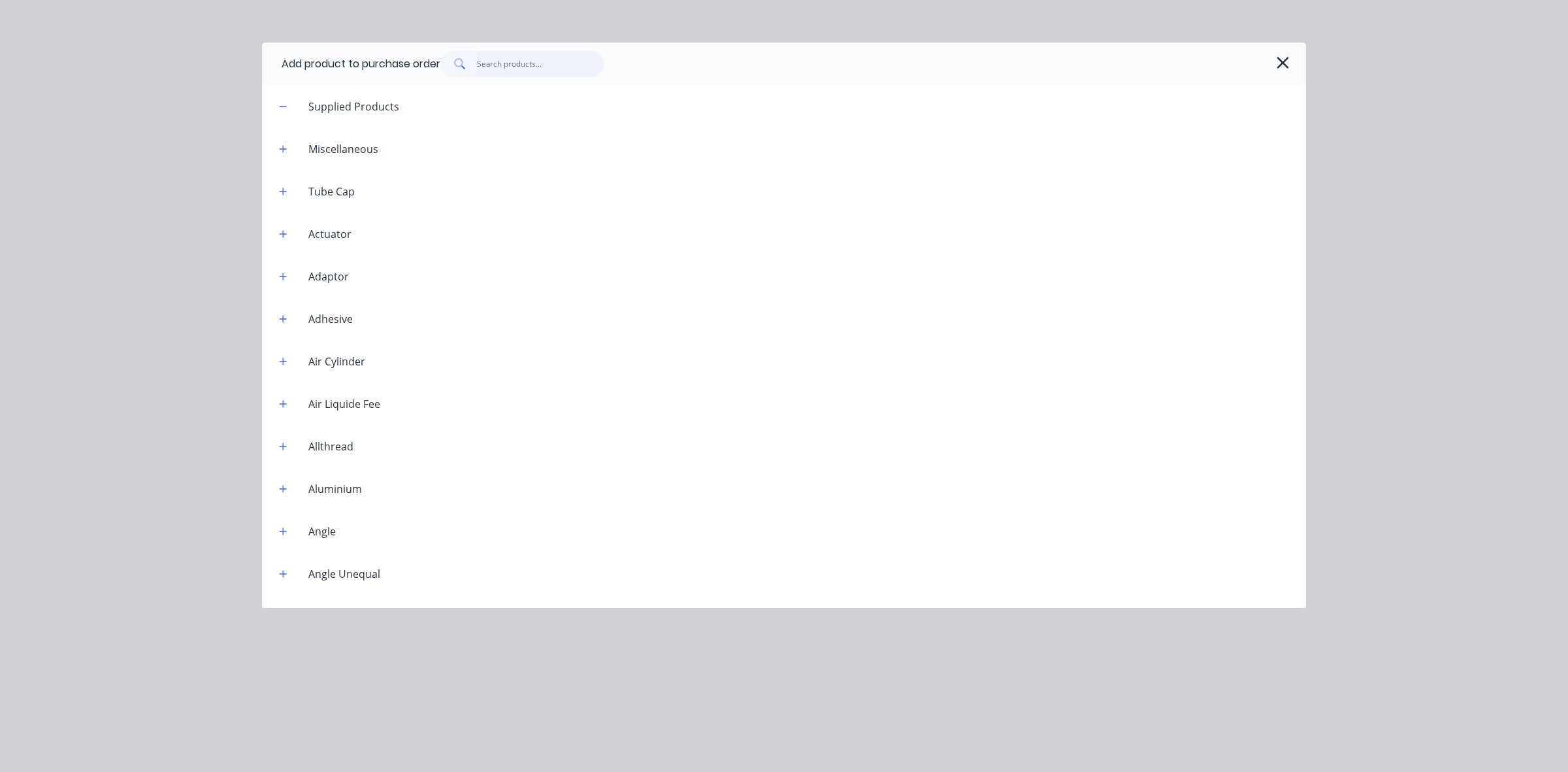
click at [485, 61] on input "text" at bounding box center [541, 64] width 127 height 26
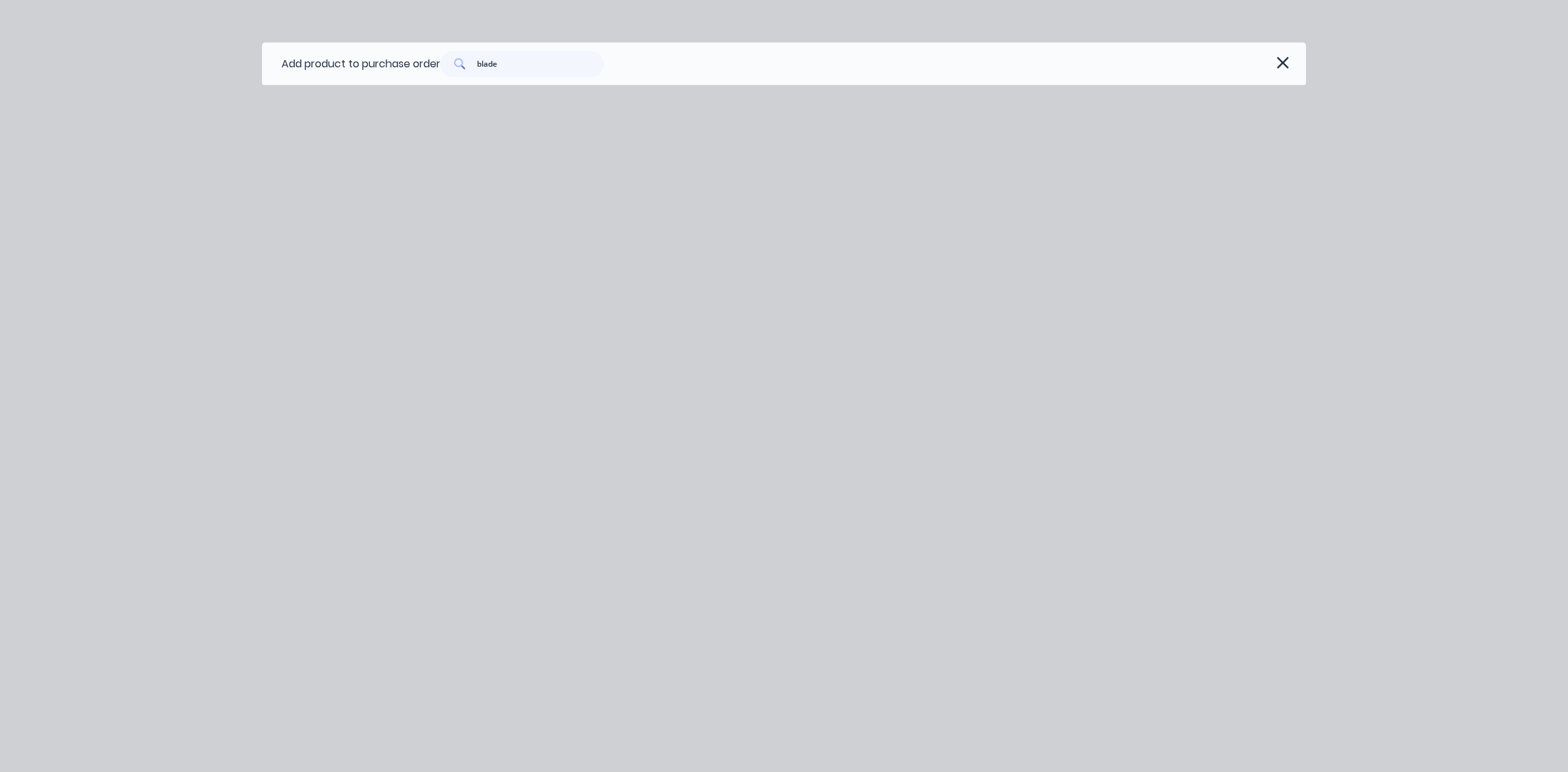
click at [462, 66] on icon at bounding box center [460, 64] width 12 height 12
drag, startPoint x: 511, startPoint y: 60, endPoint x: 472, endPoint y: 60, distance: 39.0
click at [472, 60] on div "blade" at bounding box center [523, 64] width 164 height 26
type input "[GEOGRAPHIC_DATA]"
drag, startPoint x: 533, startPoint y: 64, endPoint x: 474, endPoint y: 66, distance: 59.0
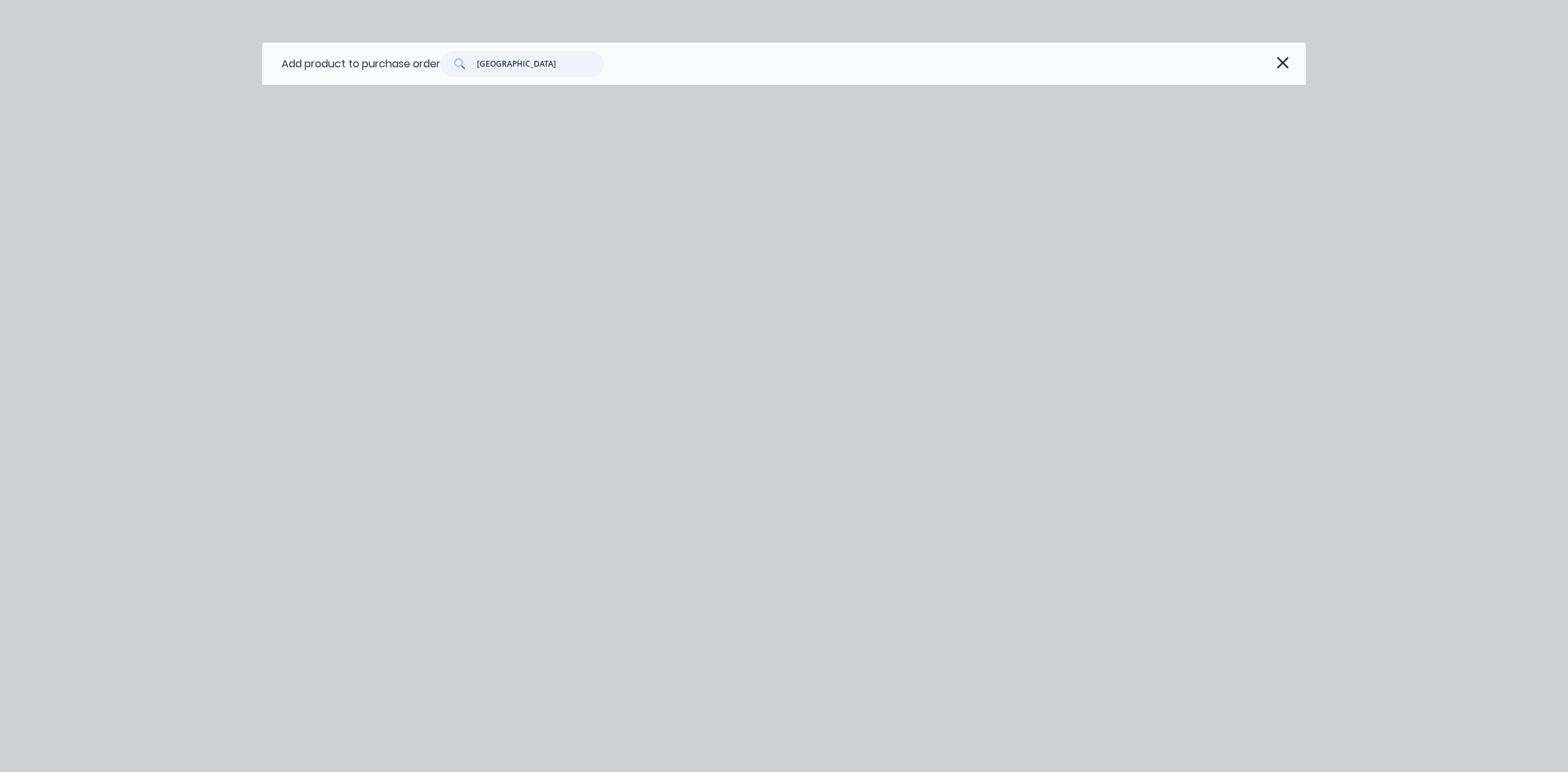
click at [474, 66] on div "[GEOGRAPHIC_DATA]" at bounding box center [523, 64] width 164 height 26
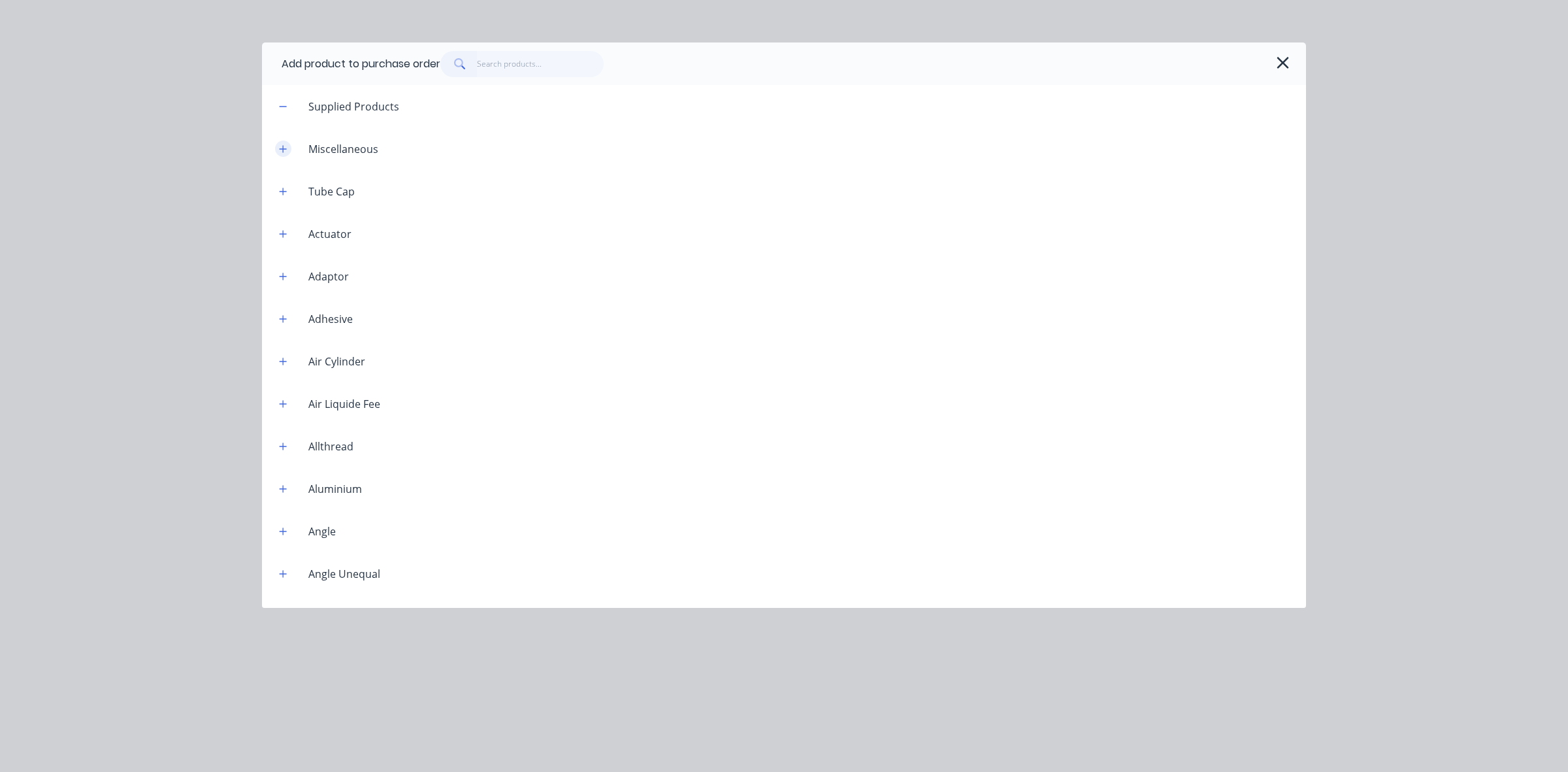
click at [282, 150] on icon "button" at bounding box center [282, 148] width 8 height 9
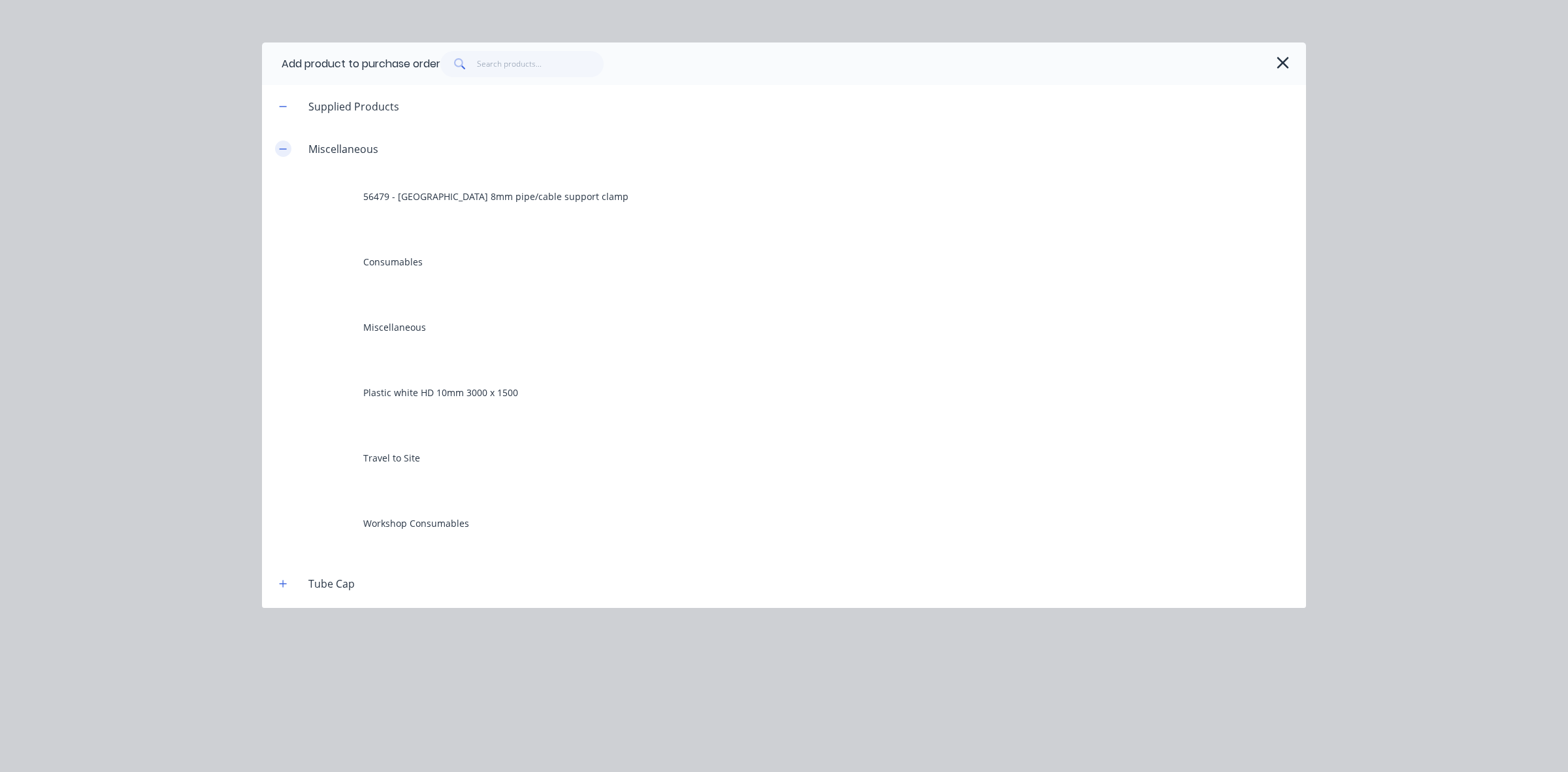
click at [282, 150] on icon "button" at bounding box center [282, 148] width 8 height 9
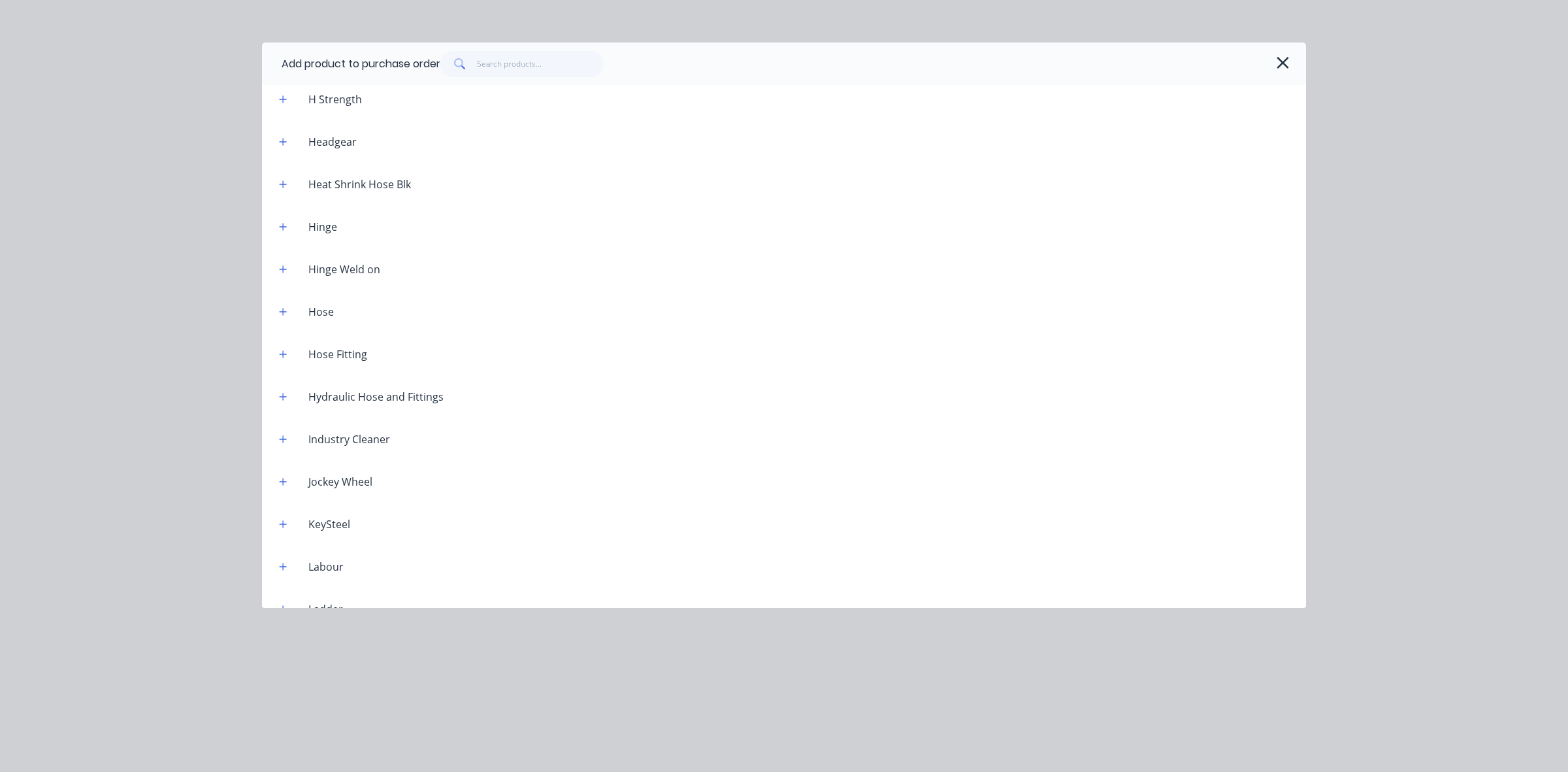
scroll to position [2615, 0]
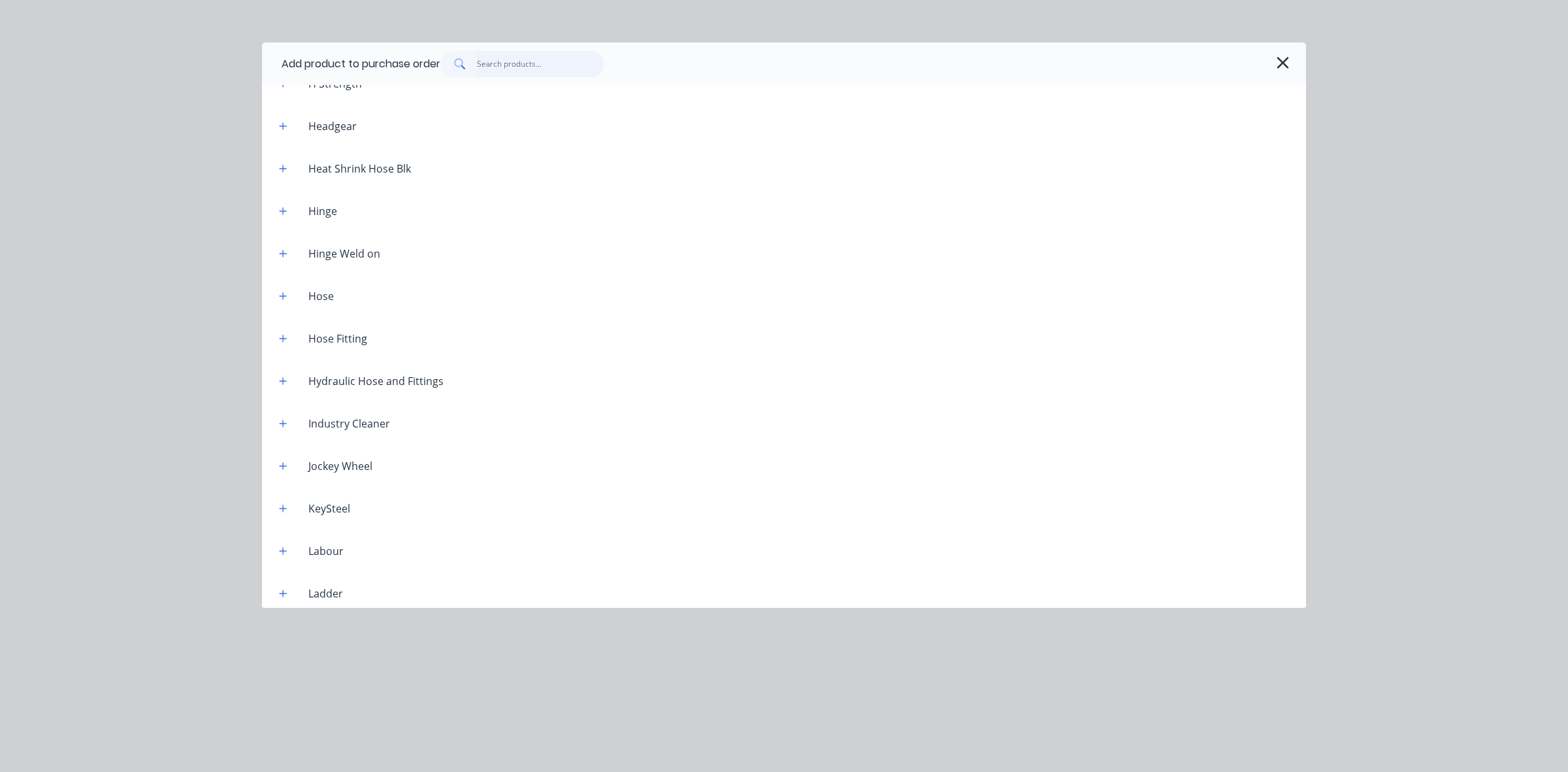
click at [491, 62] on input "text" at bounding box center [541, 64] width 127 height 26
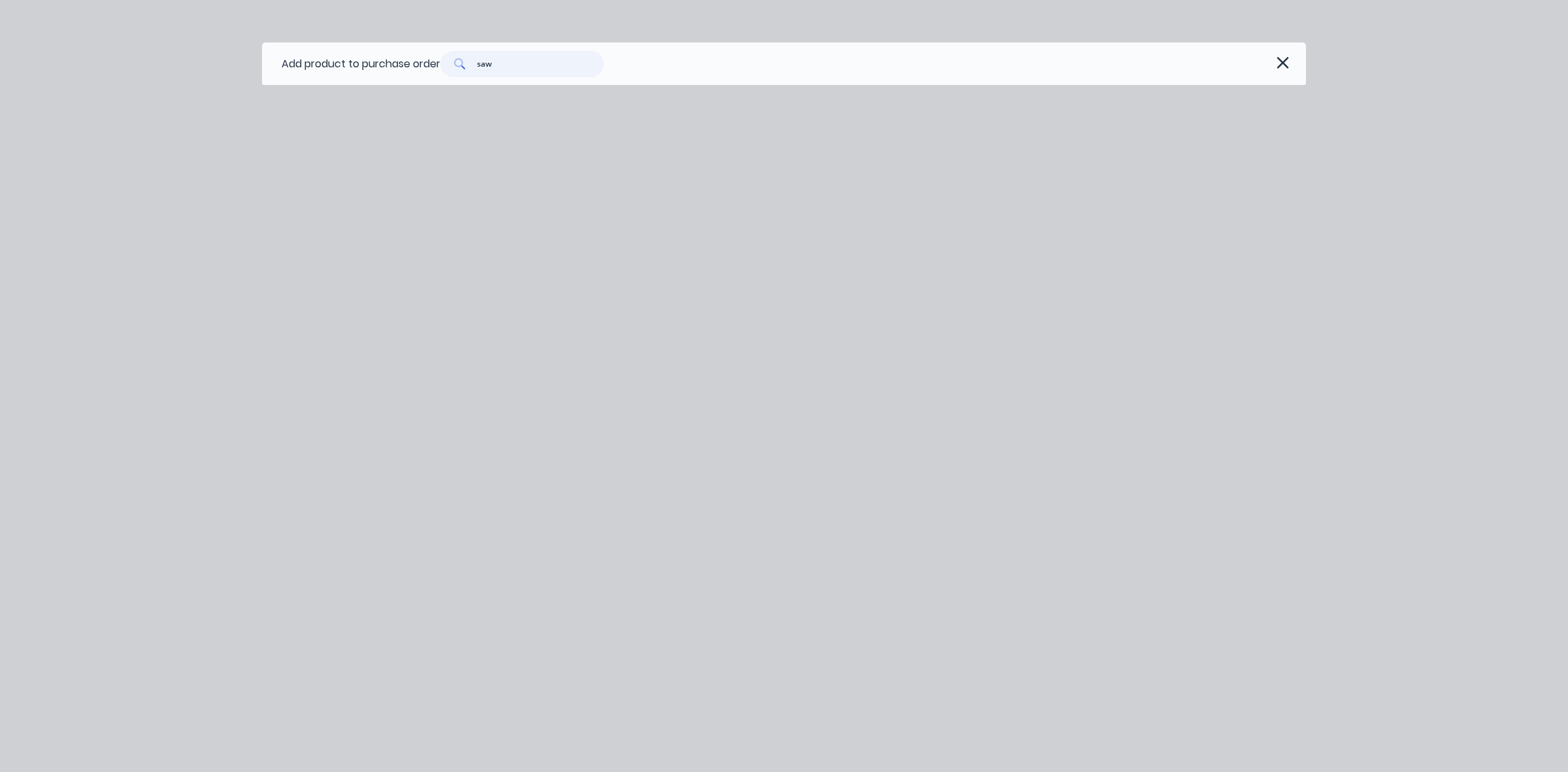
type input "saw"
click at [460, 62] on icon at bounding box center [460, 64] width 12 height 12
drag, startPoint x: 498, startPoint y: 63, endPoint x: 474, endPoint y: 62, distance: 24.0
click at [474, 62] on div "saw" at bounding box center [523, 64] width 164 height 26
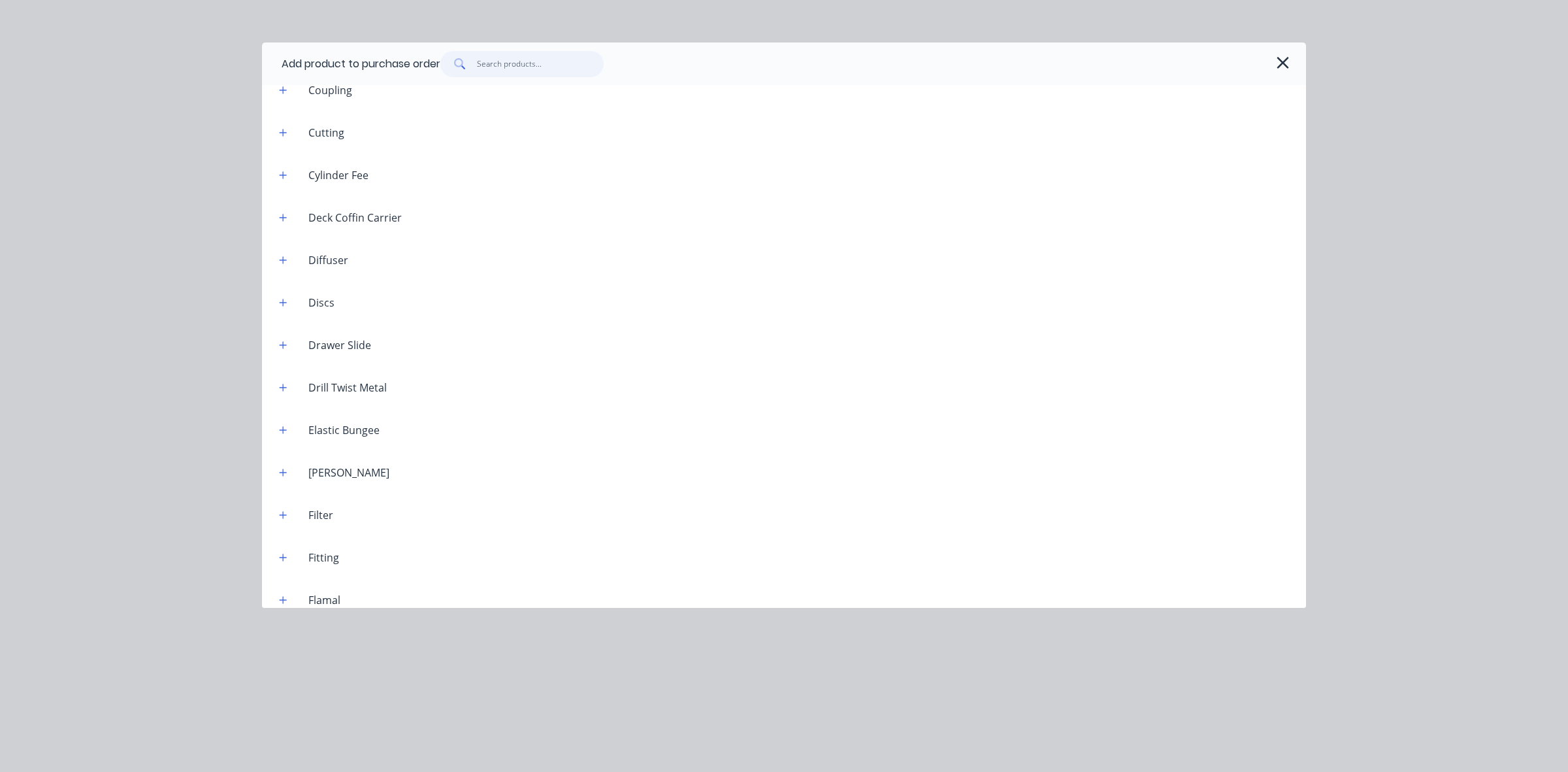
scroll to position [1798, 0]
click at [287, 135] on button "button" at bounding box center [283, 135] width 16 height 16
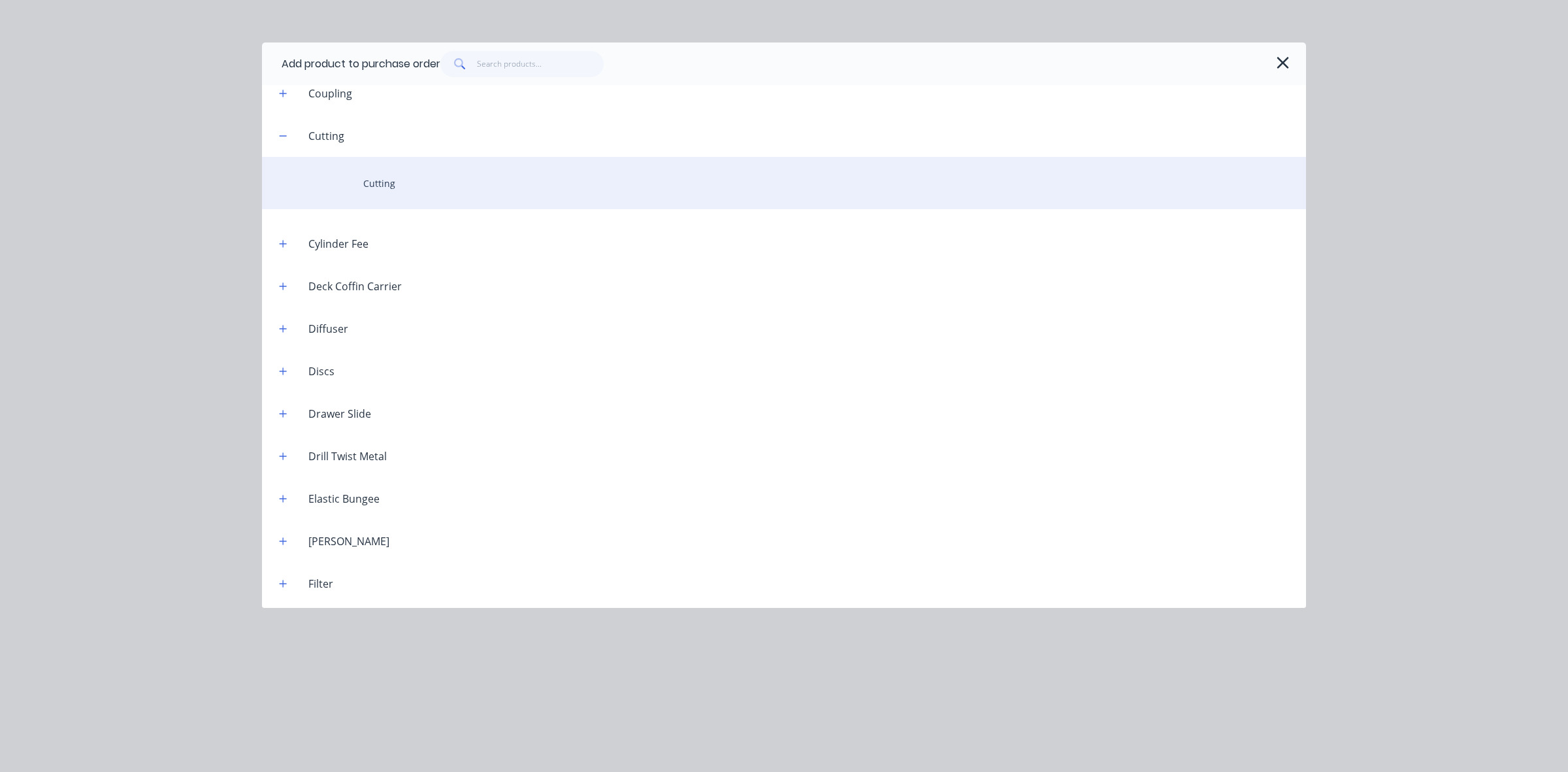
click at [390, 184] on div "Cutting" at bounding box center [784, 183] width 1044 height 52
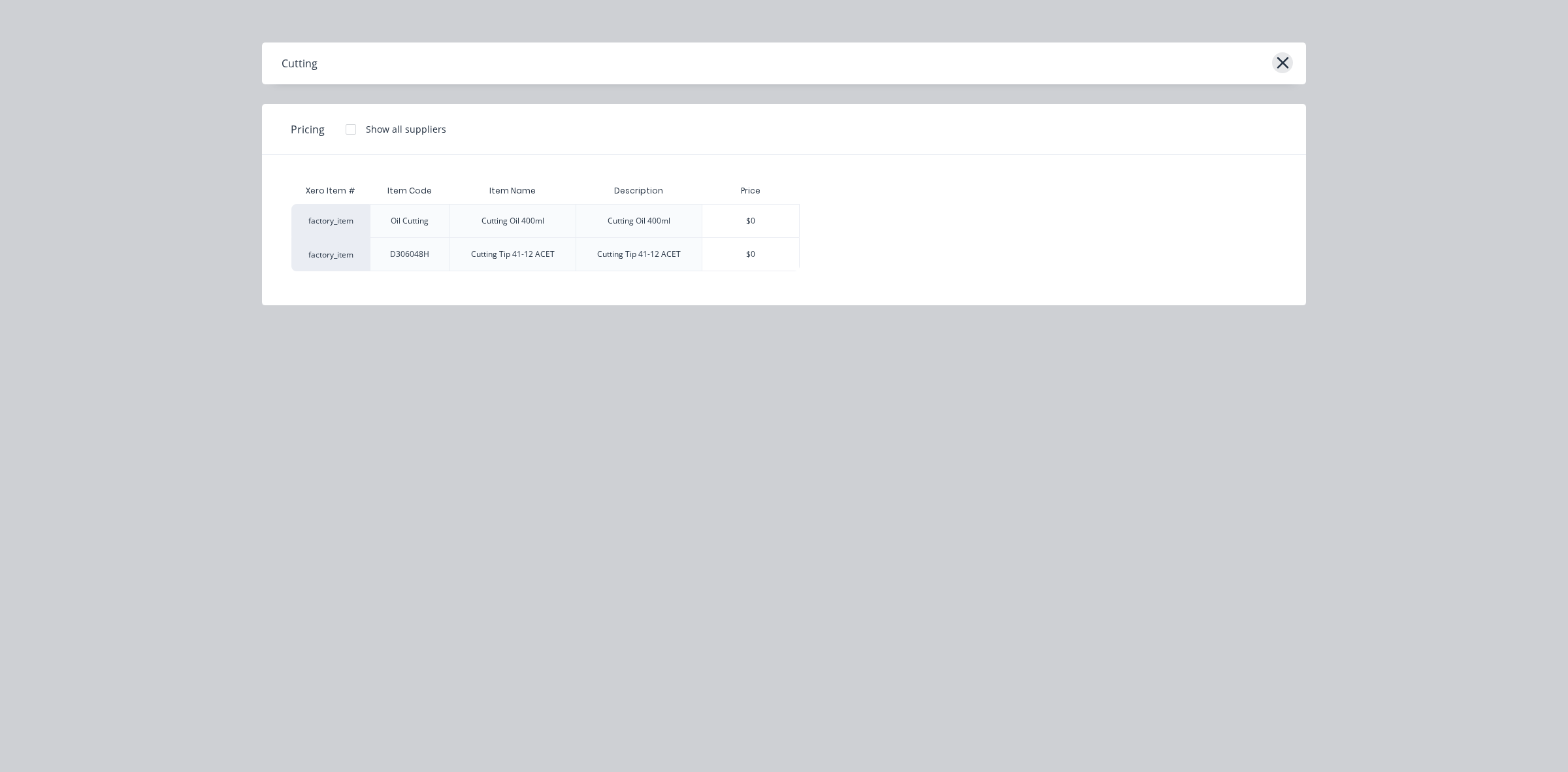
click at [1277, 56] on icon "button" at bounding box center [1283, 62] width 14 height 18
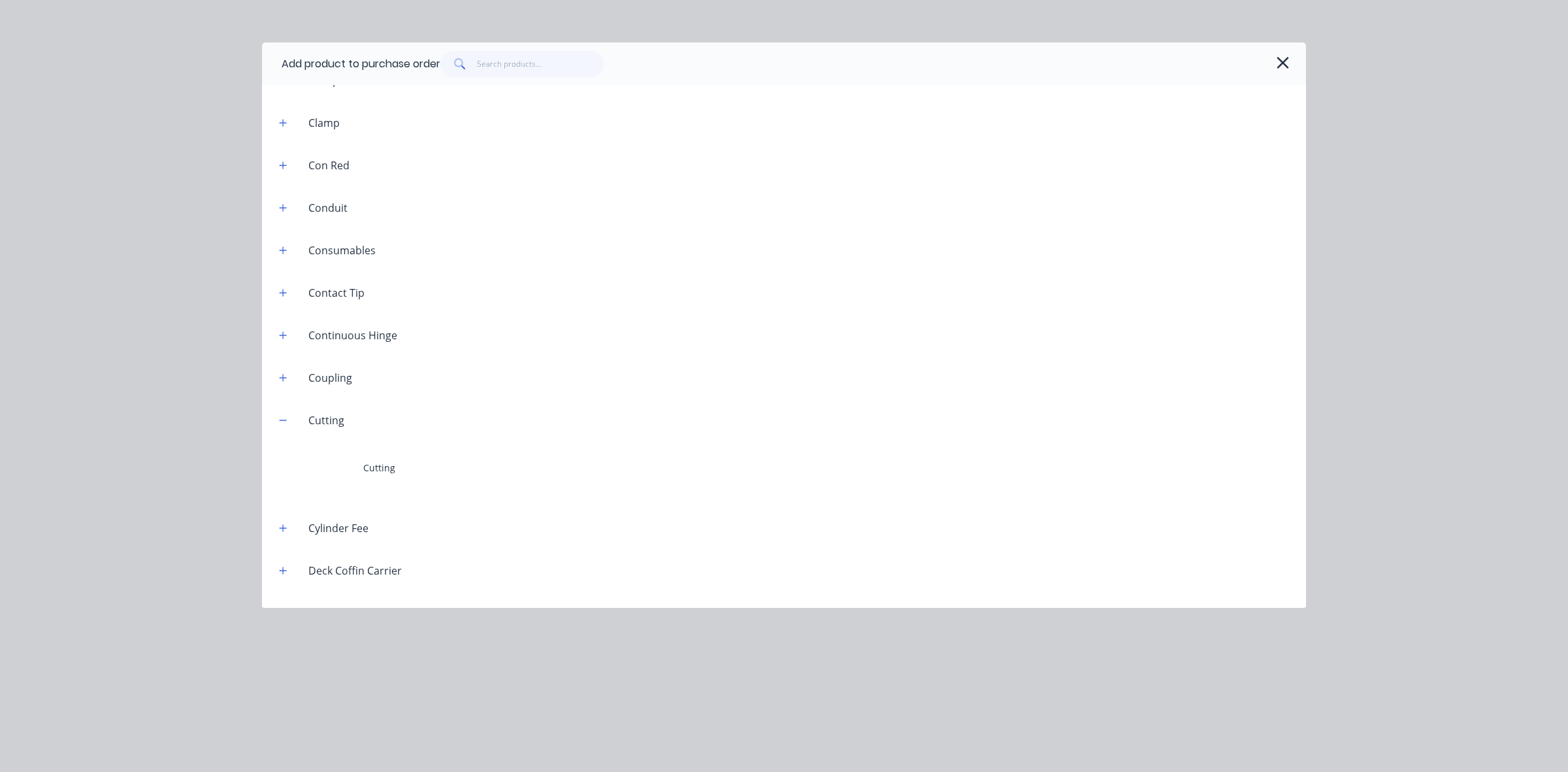
scroll to position [1634, 0]
click at [281, 301] on icon "button" at bounding box center [282, 299] width 8 height 9
click at [282, 293] on icon "button" at bounding box center [283, 293] width 7 height 7
click at [282, 293] on icon "button" at bounding box center [283, 293] width 7 height 1
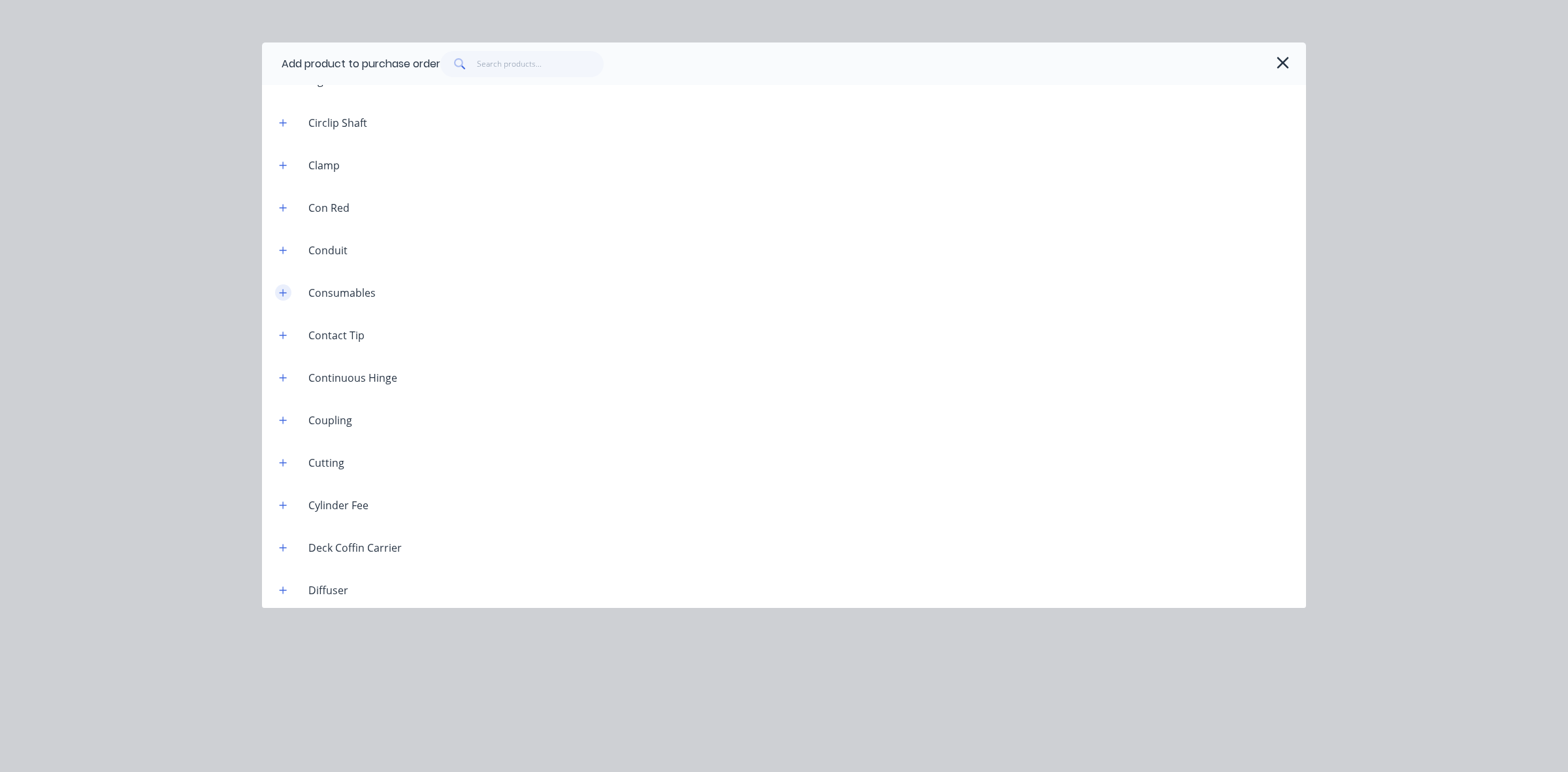
click at [282, 293] on icon "button" at bounding box center [283, 293] width 7 height 7
click at [282, 293] on icon "button" at bounding box center [283, 293] width 7 height 1
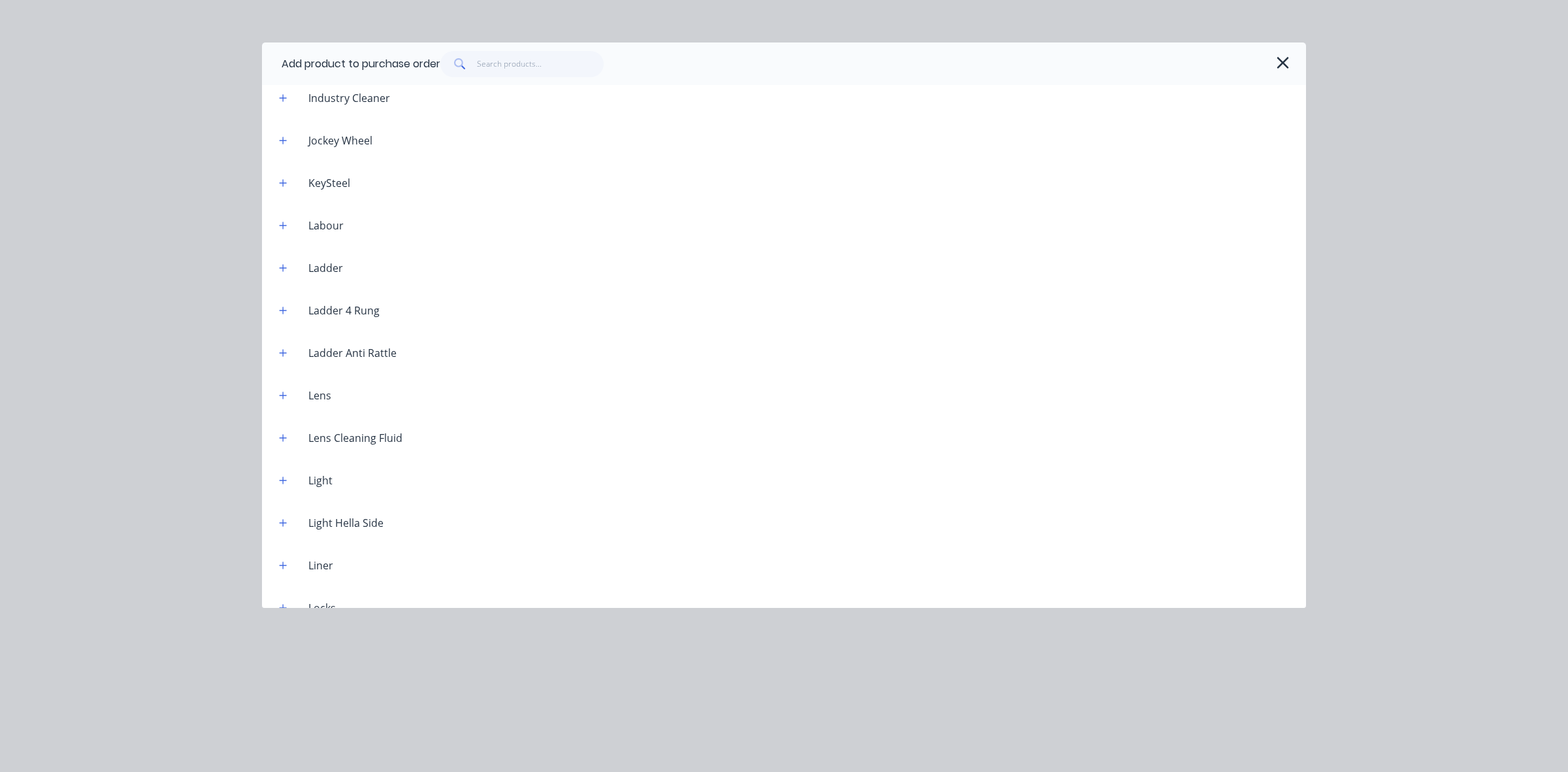
scroll to position [2942, 0]
click at [282, 225] on icon "button" at bounding box center [282, 224] width 8 height 9
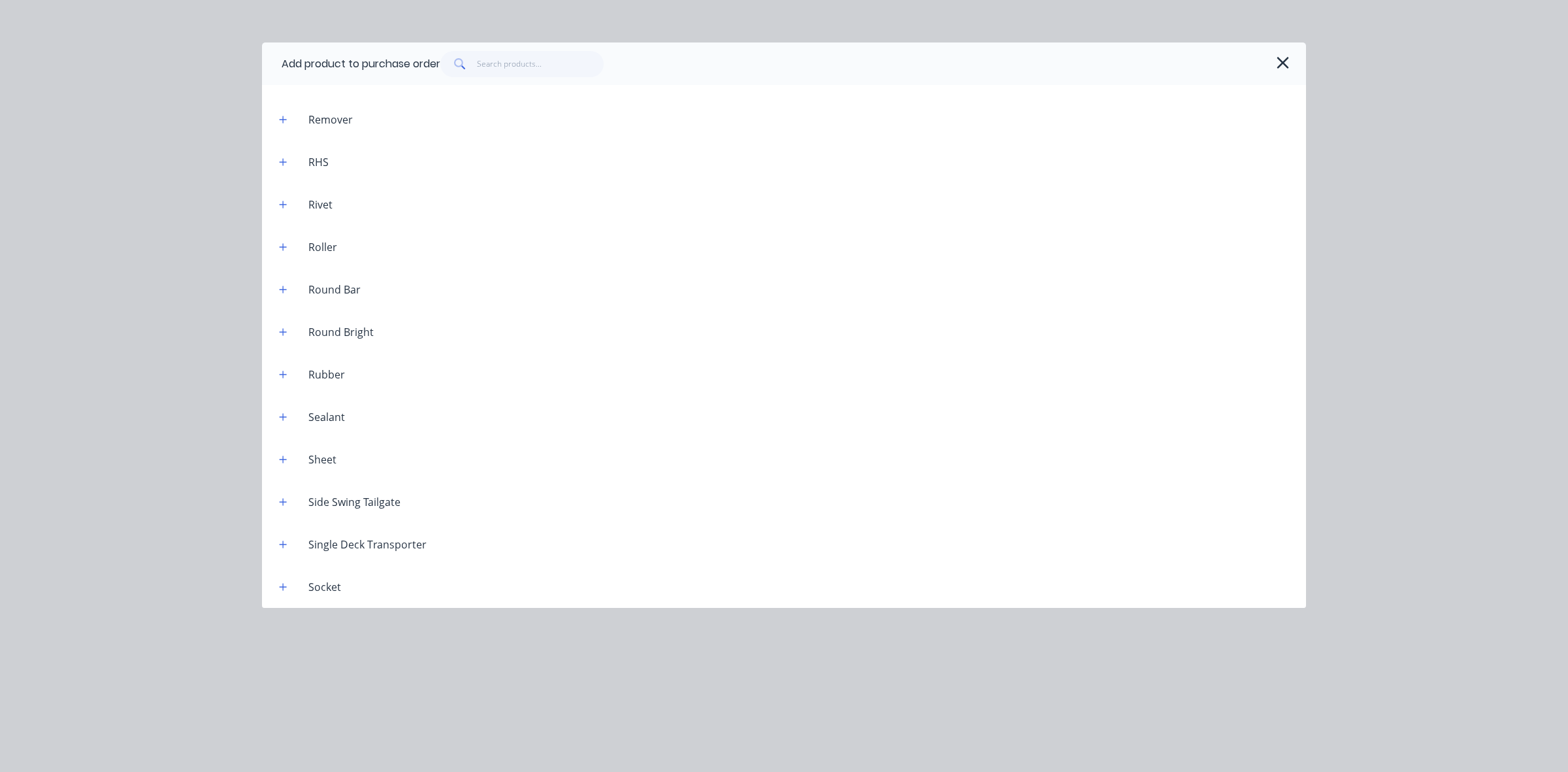
scroll to position [4658, 0]
click at [1278, 63] on icon "button" at bounding box center [1283, 62] width 14 height 18
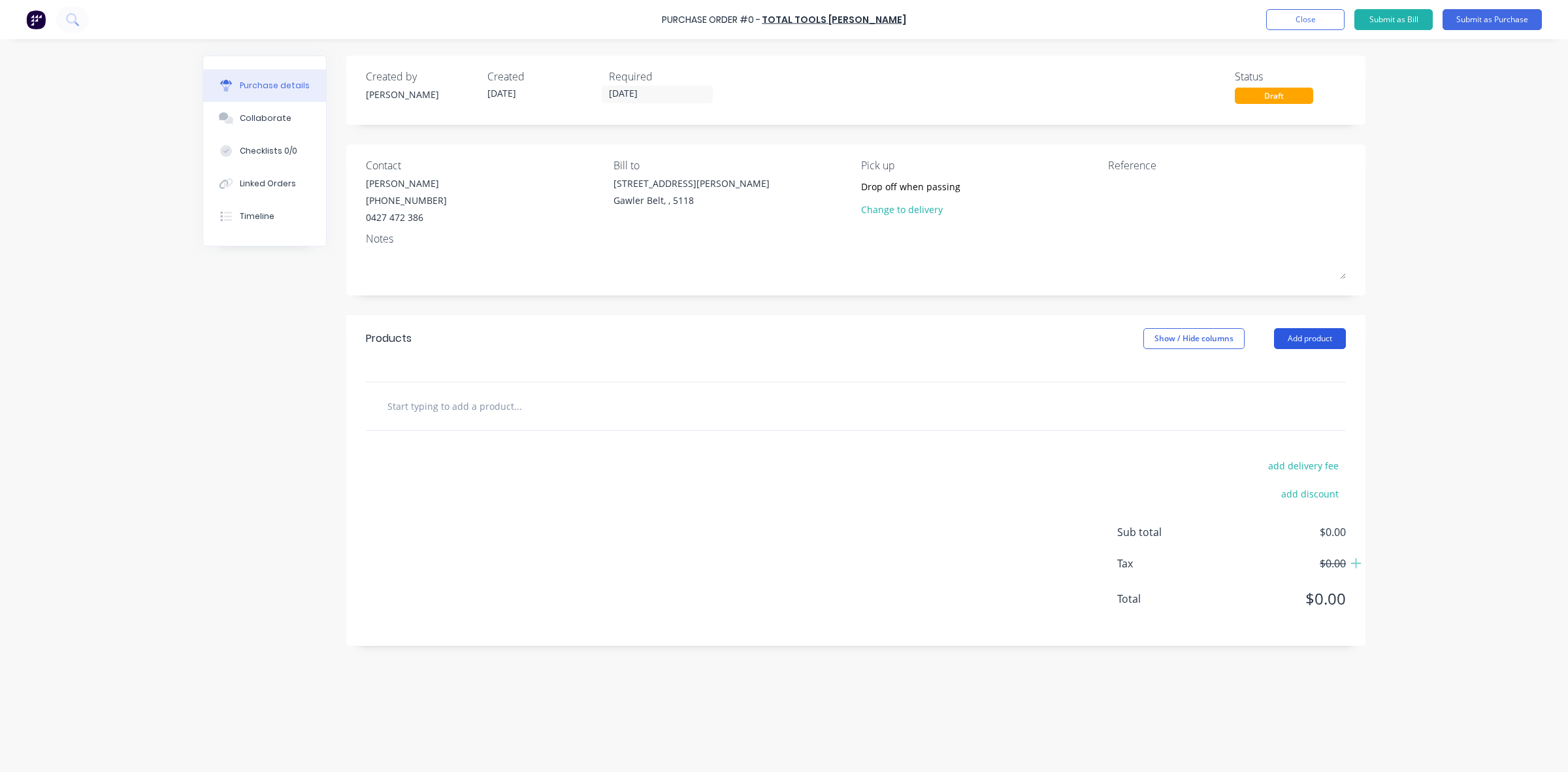
click at [1322, 337] on button "Add product" at bounding box center [1311, 339] width 72 height 21
click at [1252, 394] on div "Basic product" at bounding box center [1284, 398] width 101 height 19
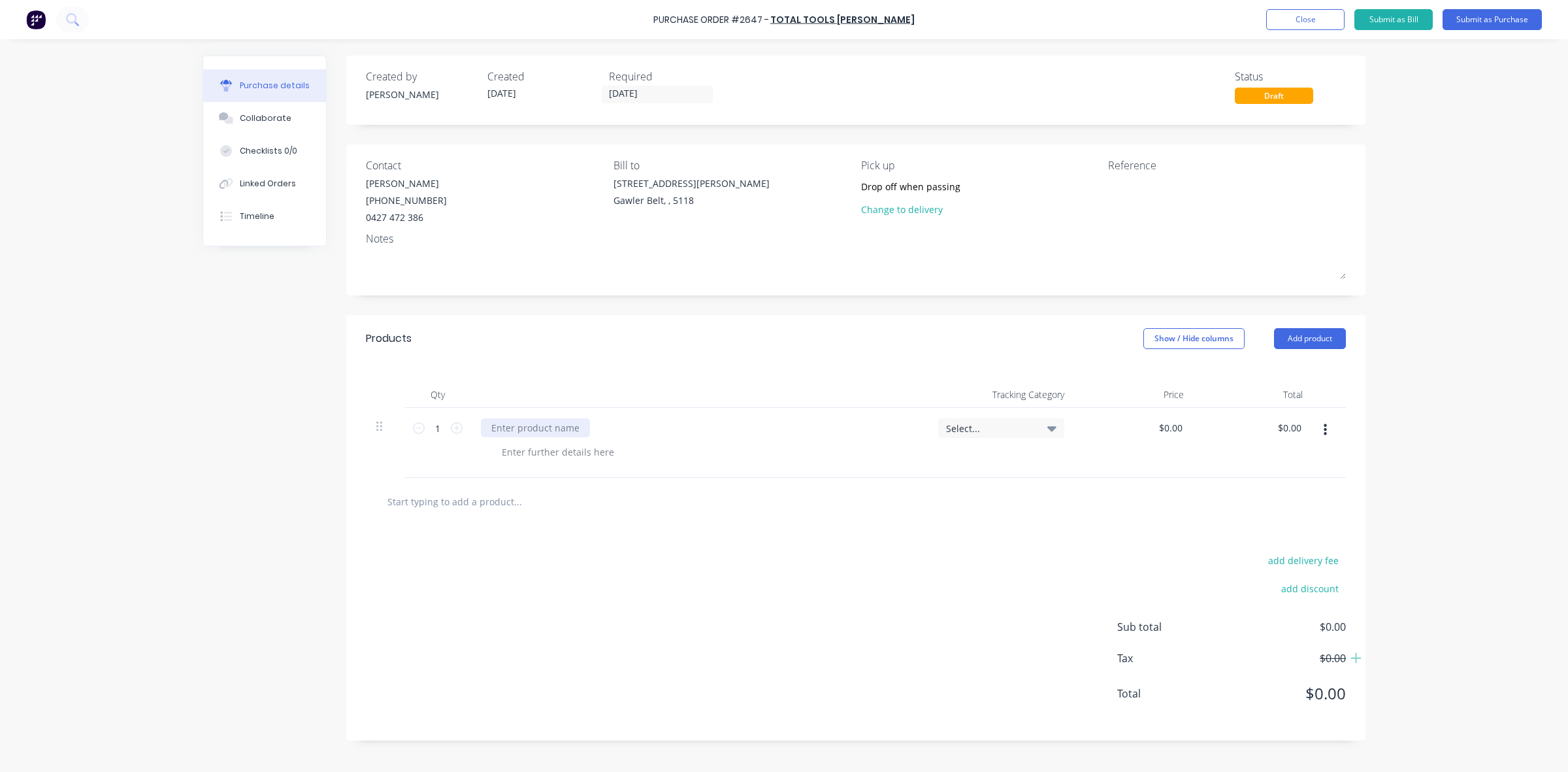
click at [503, 428] on div at bounding box center [535, 428] width 109 height 19
click at [589, 428] on div "48008787 Blade Reciprp Metal 230mm 14 TPI" at bounding box center [590, 428] width 218 height 19
click at [688, 428] on div "48008787 Blade Recipro Metal 230mm 14 TPI" at bounding box center [589, 428] width 217 height 19
click at [1177, 429] on input "0.0000" at bounding box center [1170, 428] width 30 height 19
click at [1154, 427] on input "0.0000" at bounding box center [1167, 428] width 35 height 19
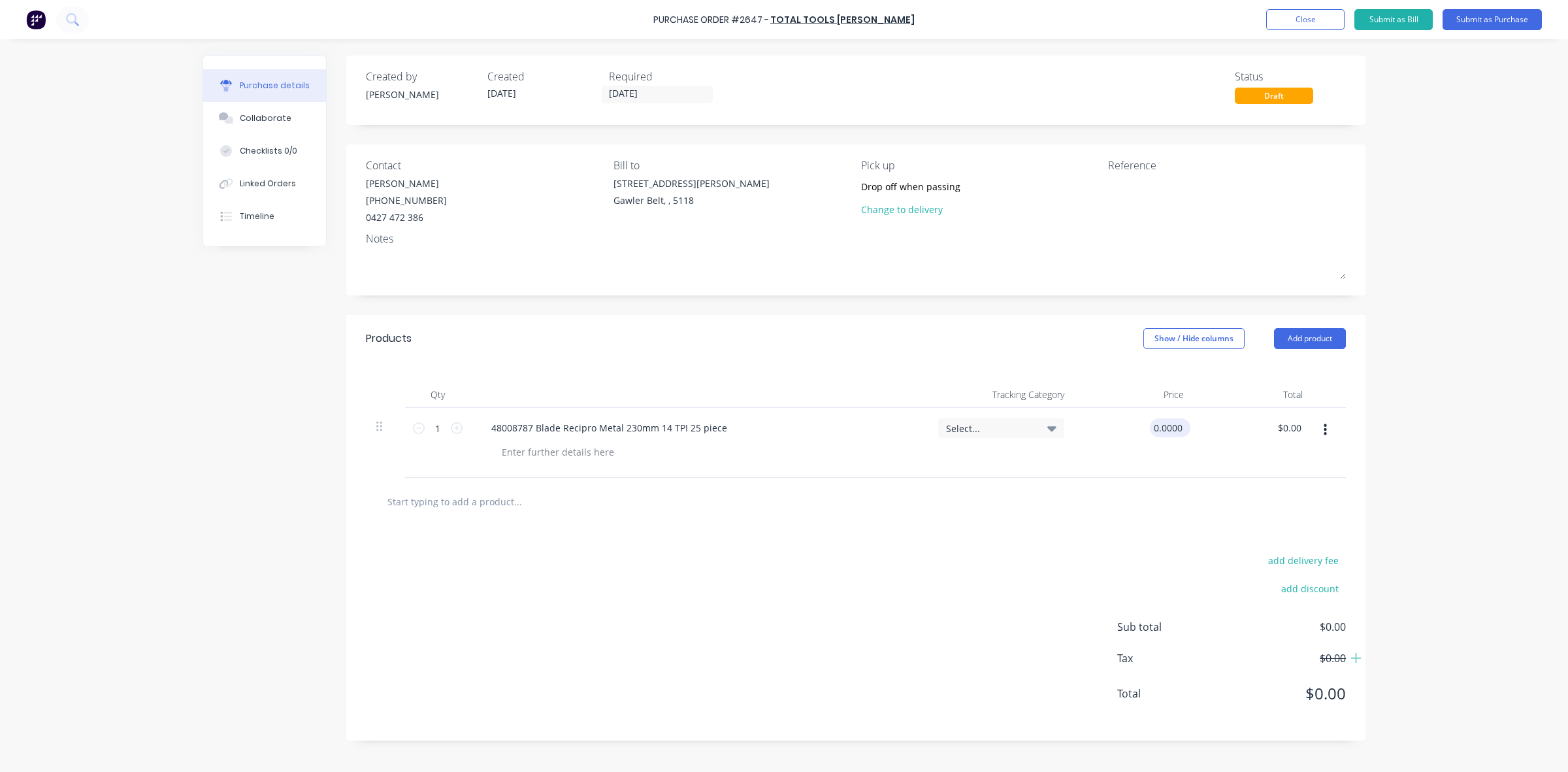
drag, startPoint x: 1155, startPoint y: 428, endPoint x: 1188, endPoint y: 427, distance: 33.0
click at [1188, 427] on div "0.0000 0.0000" at bounding box center [1171, 428] width 41 height 19
type input "$150.13"
click at [827, 466] on div "48008787 Blade Recipro Metal 230mm 14 TPI 25 piece" at bounding box center [699, 443] width 458 height 70
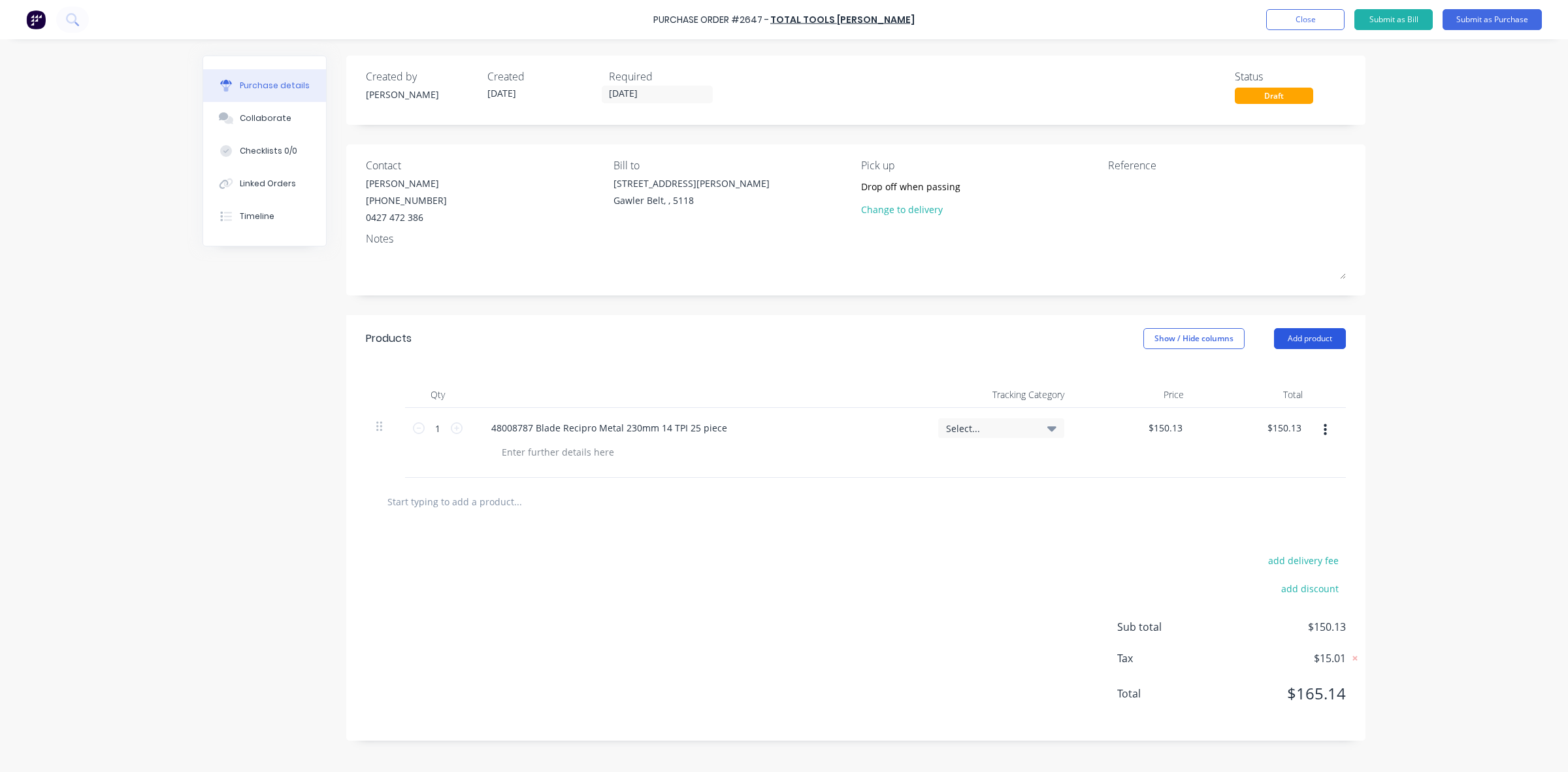
click at [1311, 340] on button "Add product" at bounding box center [1311, 339] width 72 height 21
click at [1264, 399] on div "Basic product" at bounding box center [1284, 398] width 101 height 19
click at [451, 500] on icon at bounding box center [457, 498] width 12 height 12
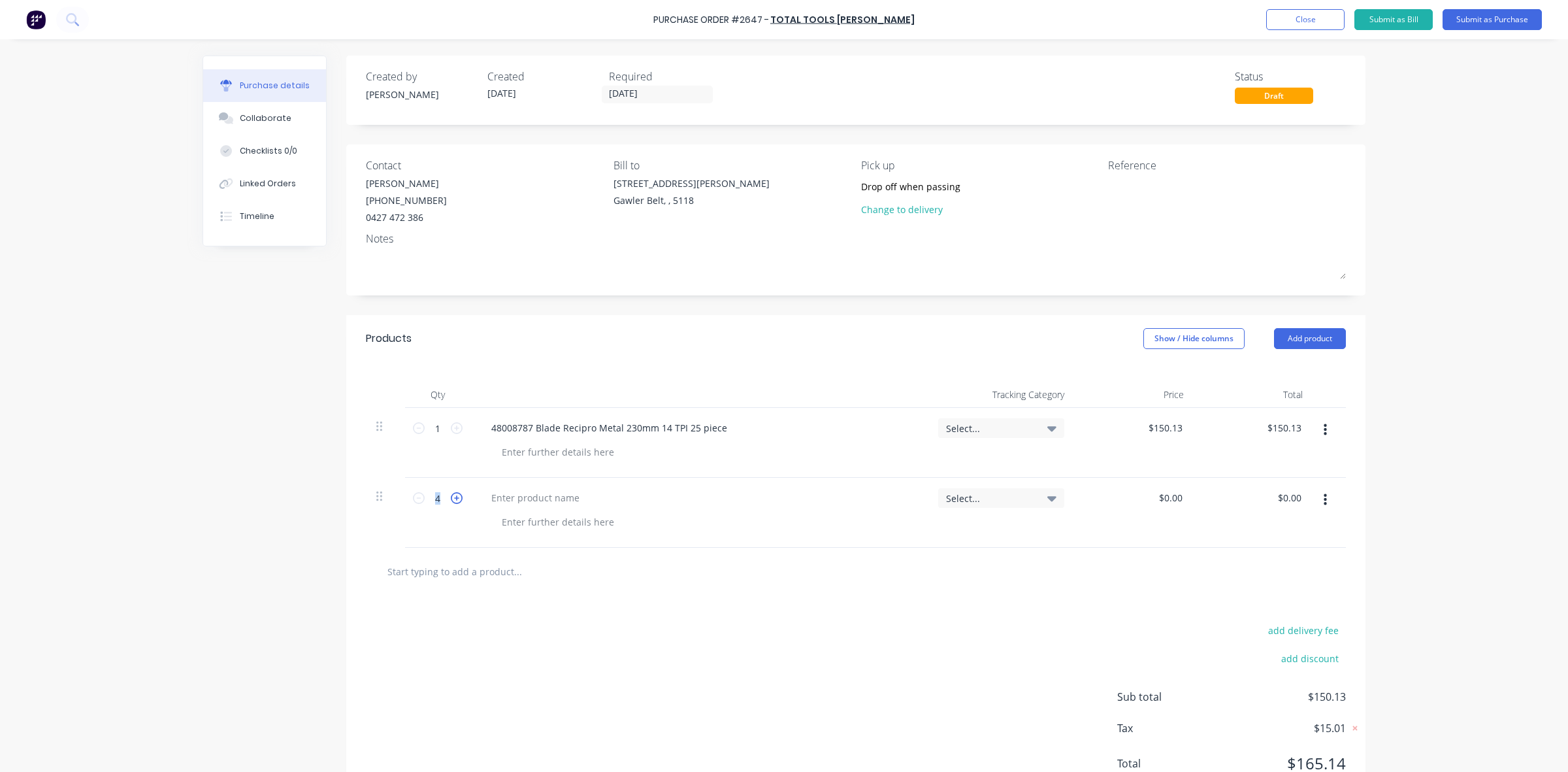
click at [451, 500] on icon at bounding box center [457, 498] width 12 height 12
type input "5"
click at [507, 502] on div at bounding box center [535, 498] width 109 height 19
drag, startPoint x: 1159, startPoint y: 500, endPoint x: 1181, endPoint y: 499, distance: 22.0
click at [1181, 499] on div "0.00 0.00" at bounding box center [1175, 498] width 30 height 19
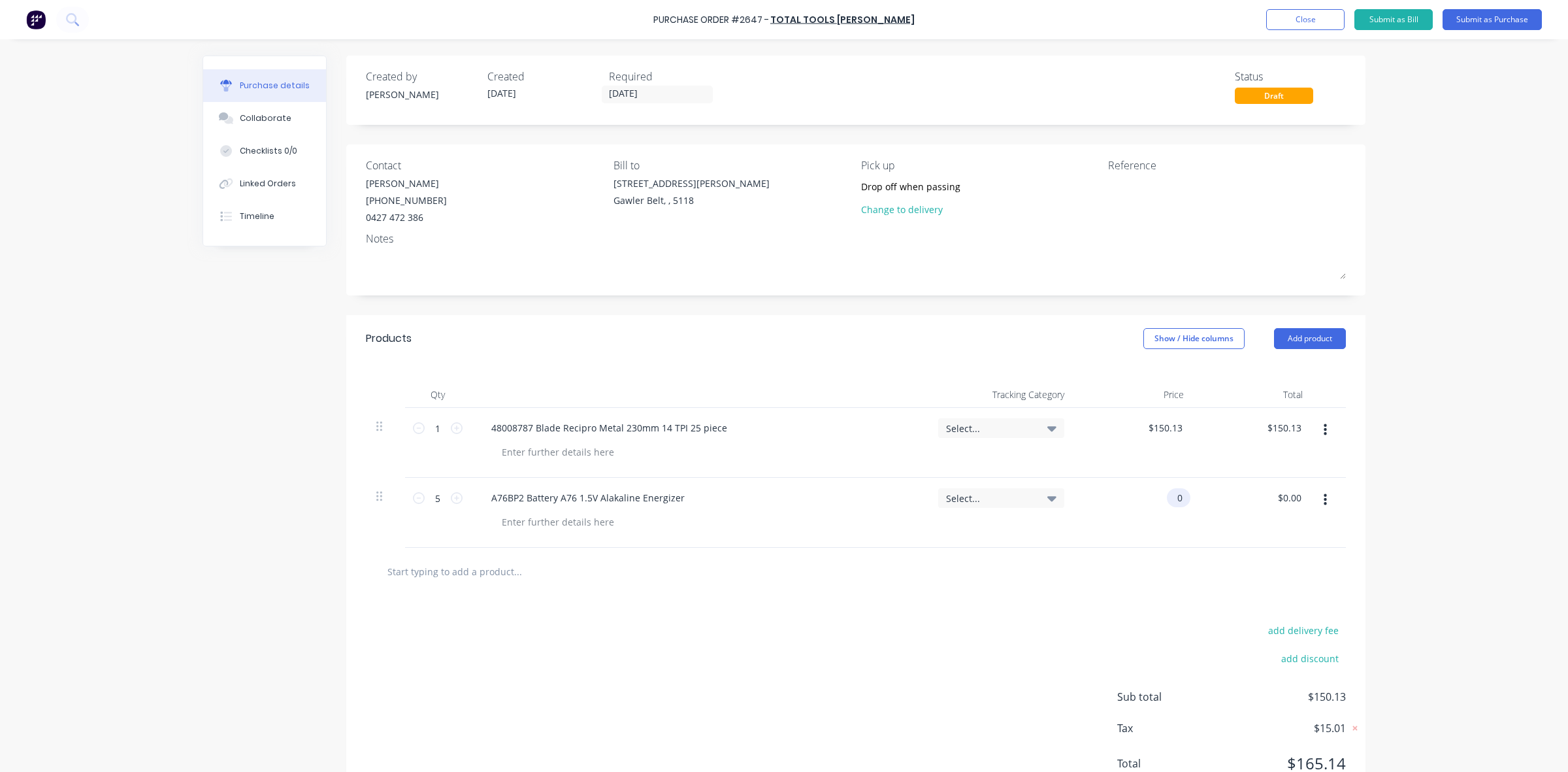
drag, startPoint x: 1154, startPoint y: 498, endPoint x: 1173, endPoint y: 497, distance: 19.0
click at [1173, 497] on div "0 0" at bounding box center [1135, 513] width 119 height 70
type input "$5.98"
click at [1082, 544] on div "$5.98 5.980" at bounding box center [1135, 513] width 119 height 70
click at [1286, 497] on input "29.90" at bounding box center [1289, 498] width 30 height 19
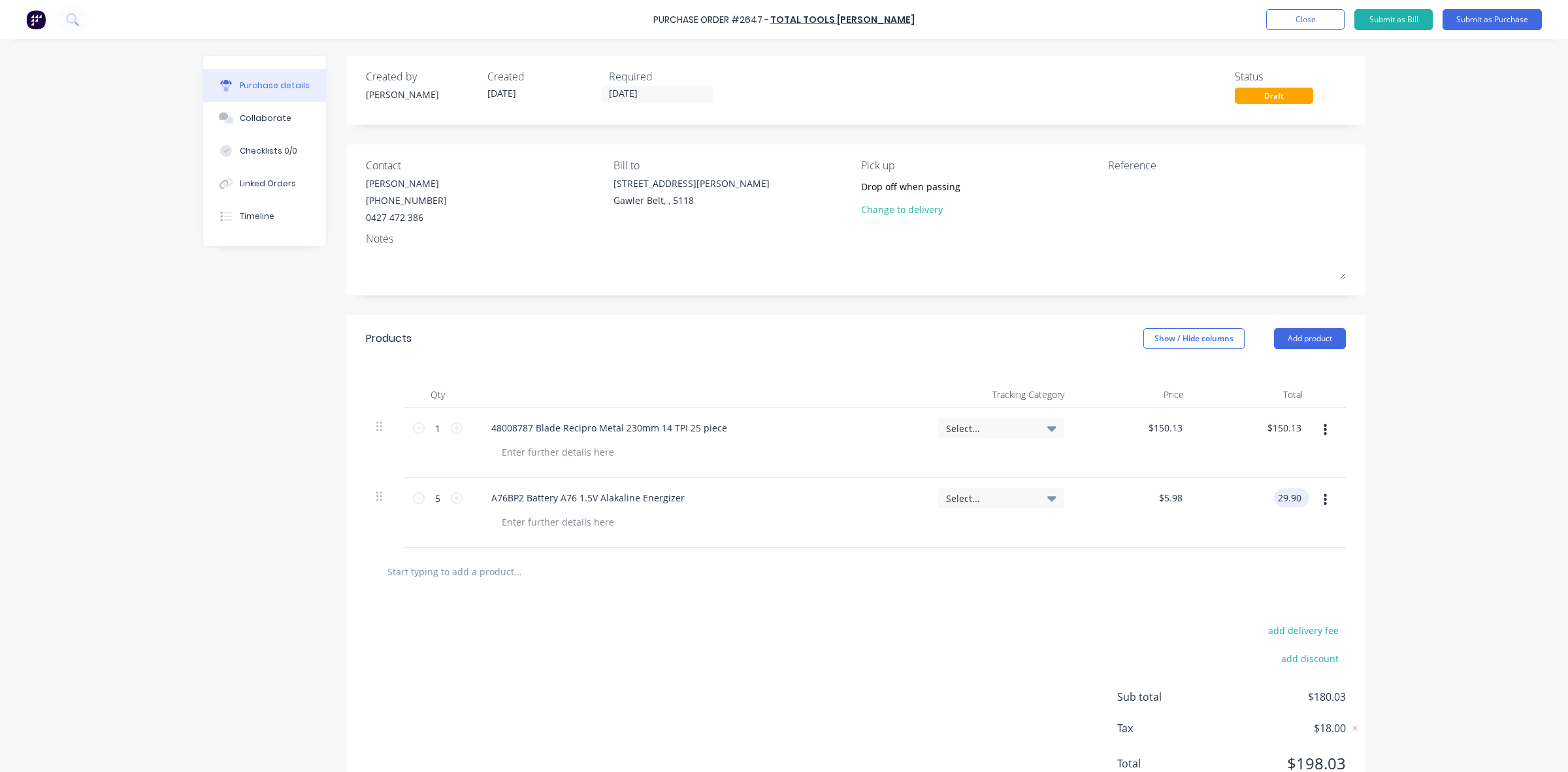
drag, startPoint x: 1285, startPoint y: 501, endPoint x: 1294, endPoint y: 501, distance: 9.0
click at [1294, 501] on input "29.90" at bounding box center [1289, 498] width 30 height 19
type input "$29.90"
click at [1272, 531] on div "$29.90 29.90" at bounding box center [1254, 513] width 119 height 70
click at [1482, 20] on button "Submit as Purchase" at bounding box center [1492, 20] width 100 height 21
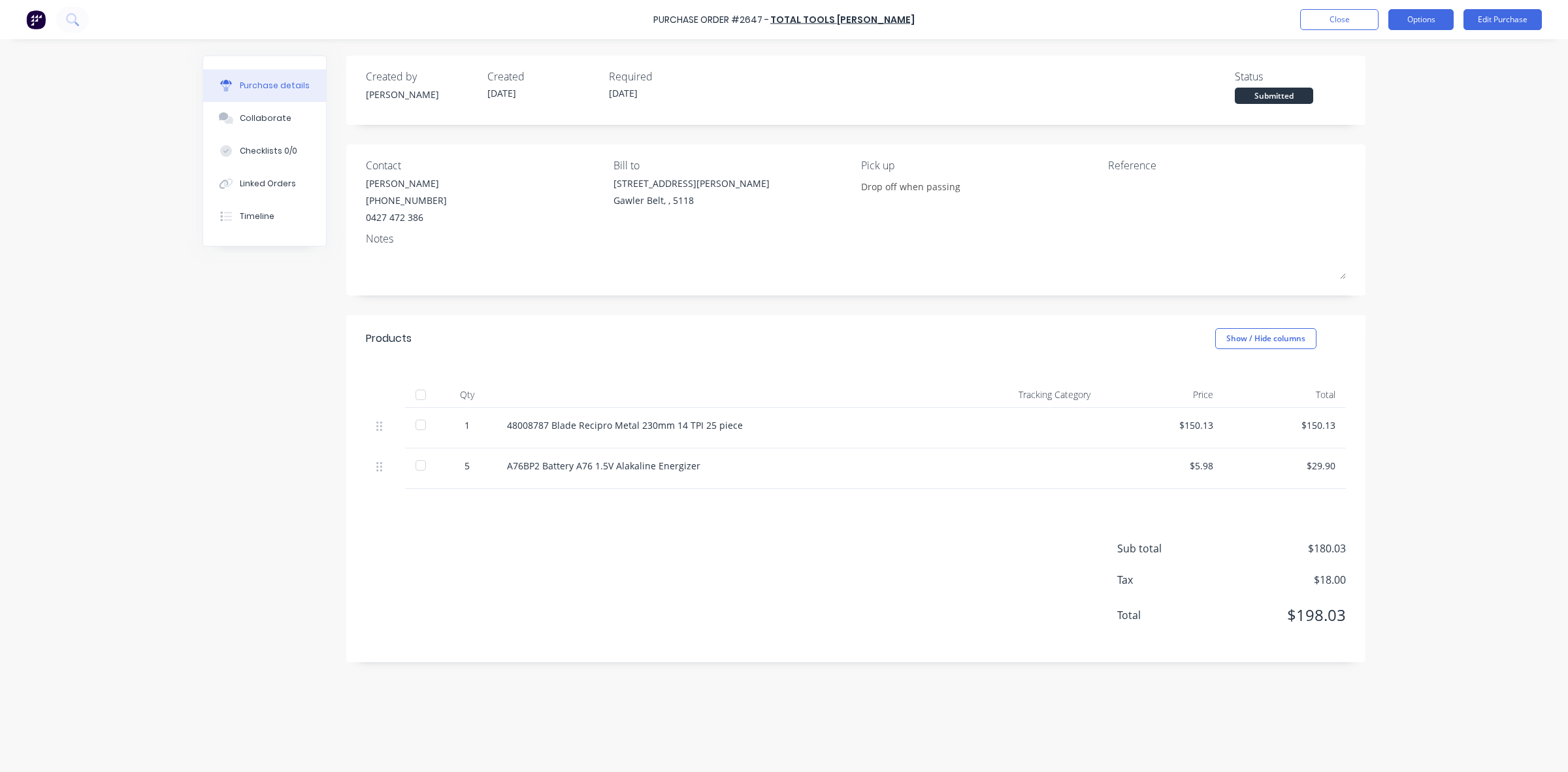
click at [1425, 20] on button "Options" at bounding box center [1421, 20] width 66 height 21
click at [1380, 53] on div "Print / Email" at bounding box center [1392, 53] width 101 height 19
click at [1373, 83] on div "With pricing" at bounding box center [1392, 79] width 101 height 19
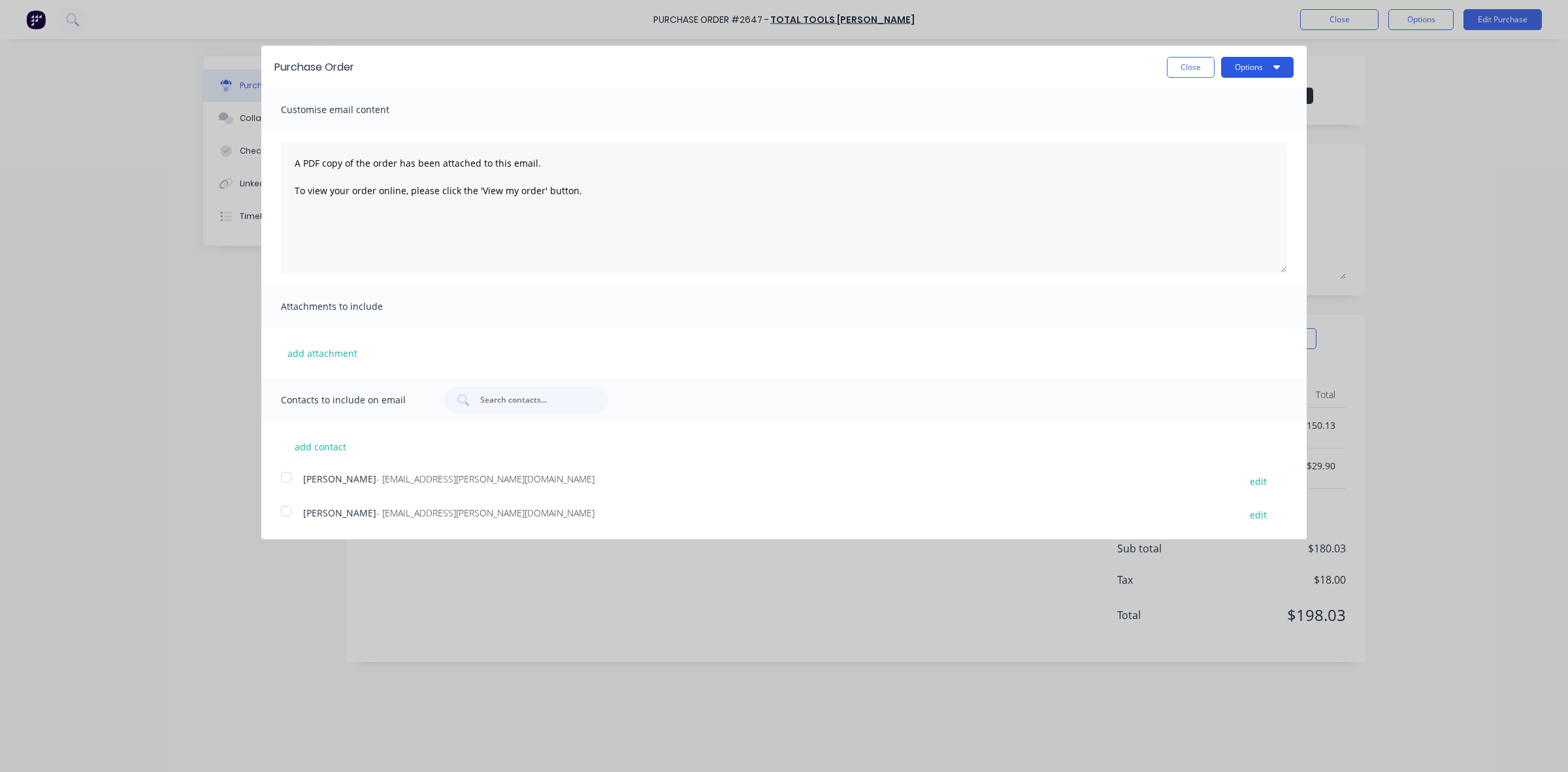
click at [1264, 64] on button "Options" at bounding box center [1257, 67] width 72 height 21
click at [1179, 96] on button "Print" at bounding box center [1232, 101] width 124 height 26
click at [1205, 68] on button "Close" at bounding box center [1191, 67] width 48 height 21
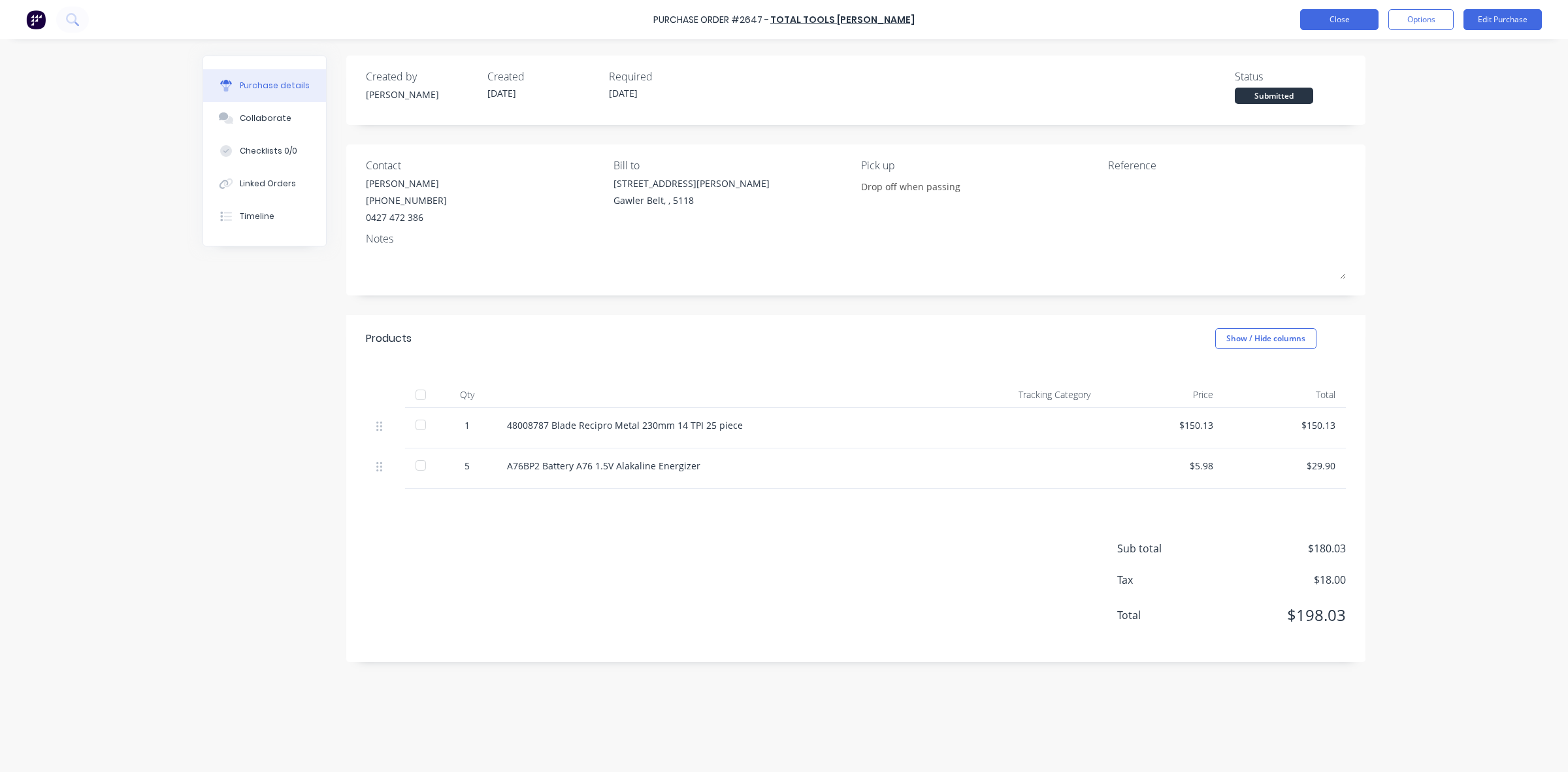
click at [1350, 18] on button "Close" at bounding box center [1339, 20] width 78 height 21
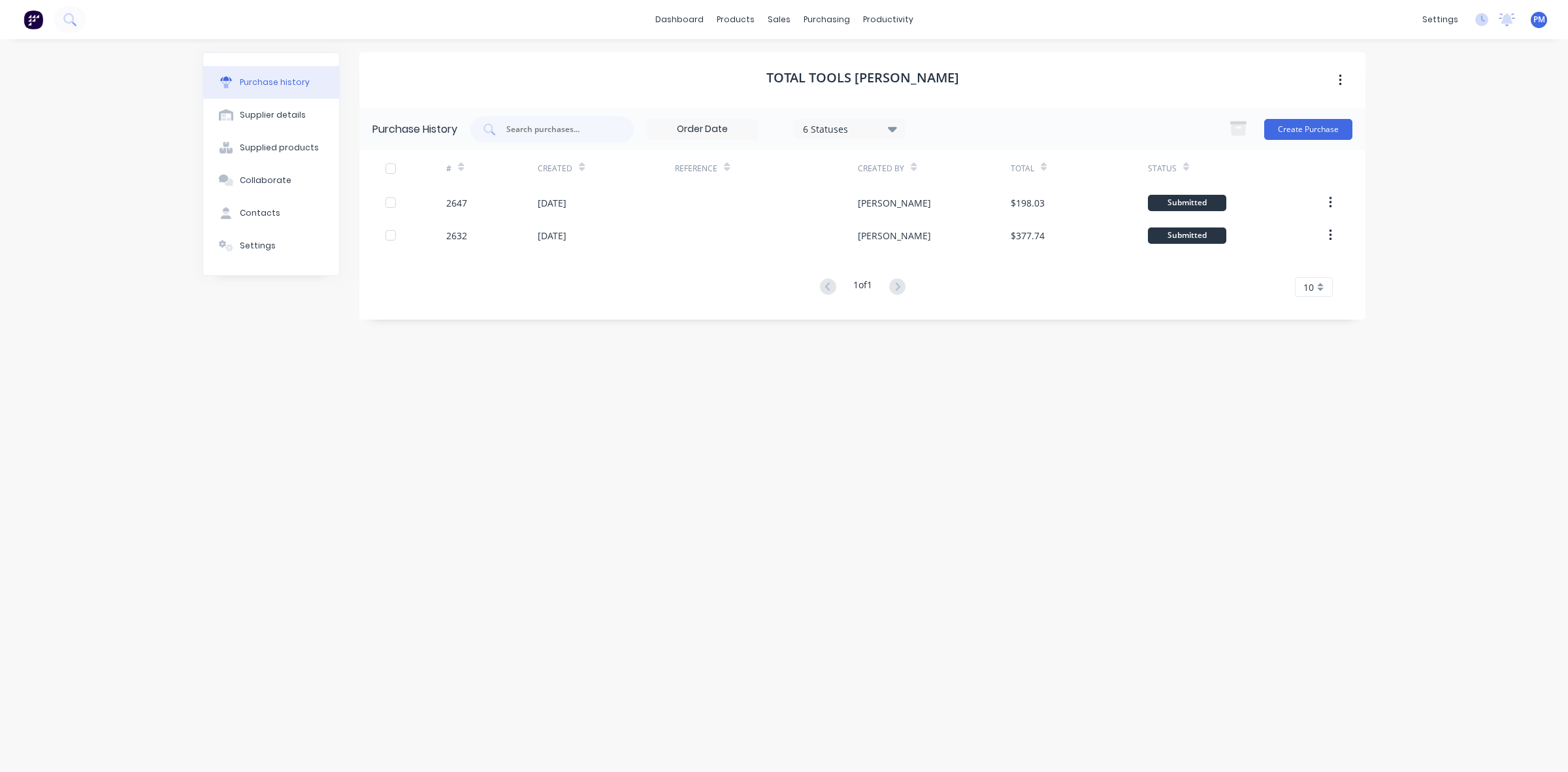
click at [891, 127] on icon at bounding box center [893, 130] width 9 height 5
click at [941, 191] on div at bounding box center [938, 189] width 26 height 26
click at [939, 190] on div at bounding box center [938, 189] width 26 height 26
click at [687, 397] on div "Total Tools [PERSON_NAME] Purchase History 6 Statuses 6 Statuses Create Purchas…" at bounding box center [863, 398] width 1006 height 694
click at [824, 55] on link "Sales Orders" at bounding box center [848, 61] width 173 height 26
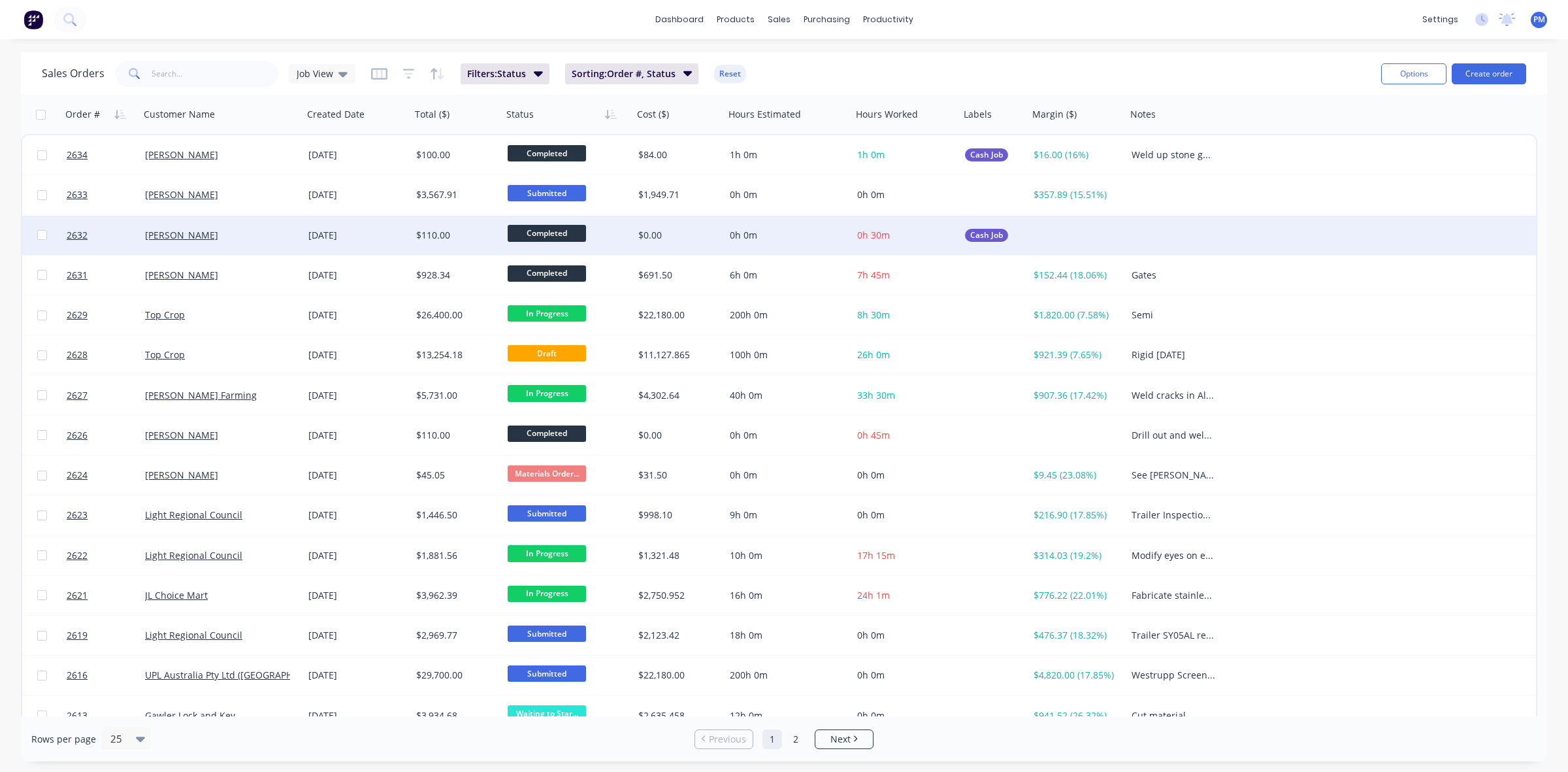
click at [472, 229] on div "$110.00" at bounding box center [454, 235] width 77 height 13
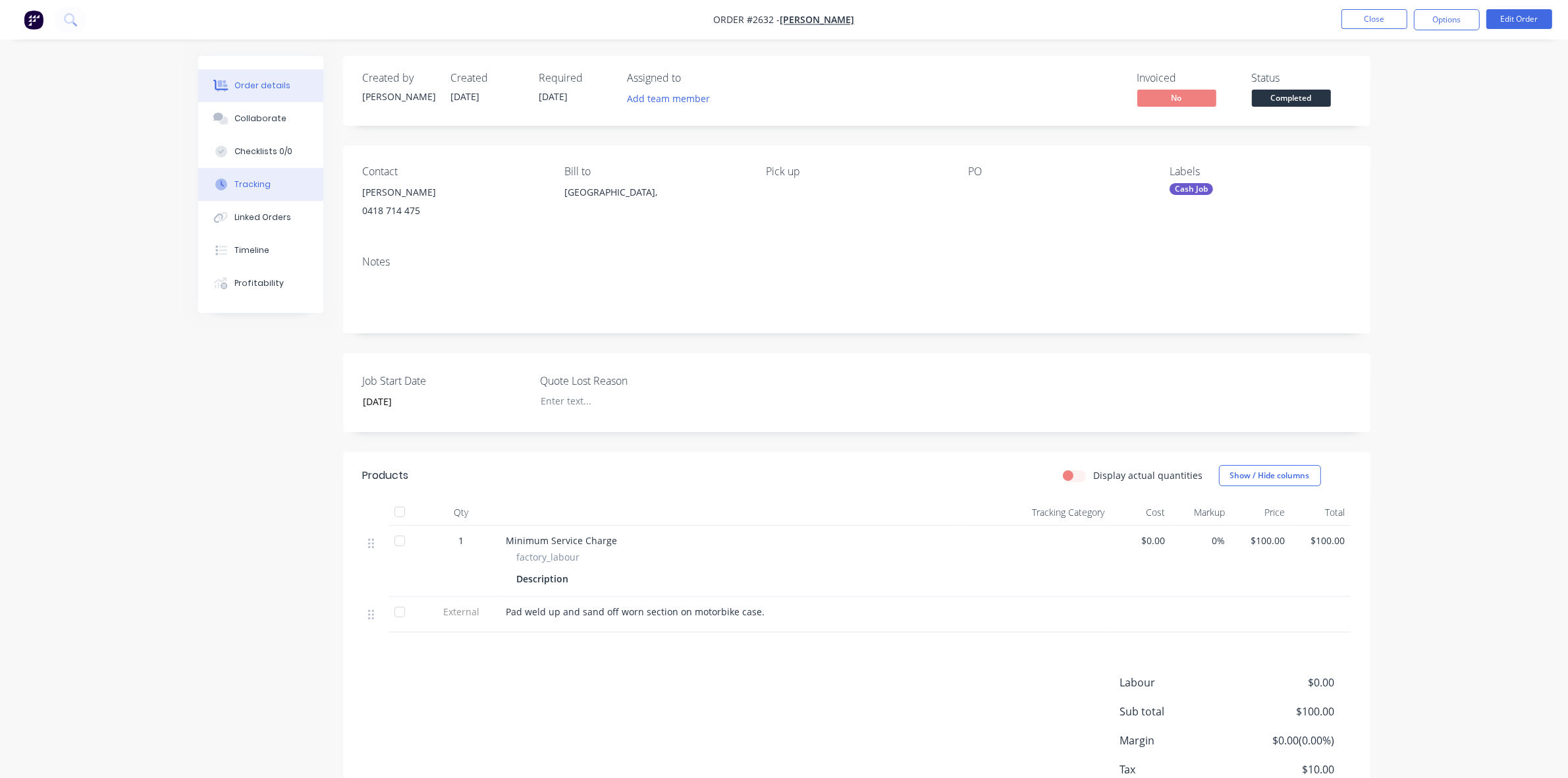
click at [259, 179] on div "Tracking" at bounding box center [253, 185] width 36 height 12
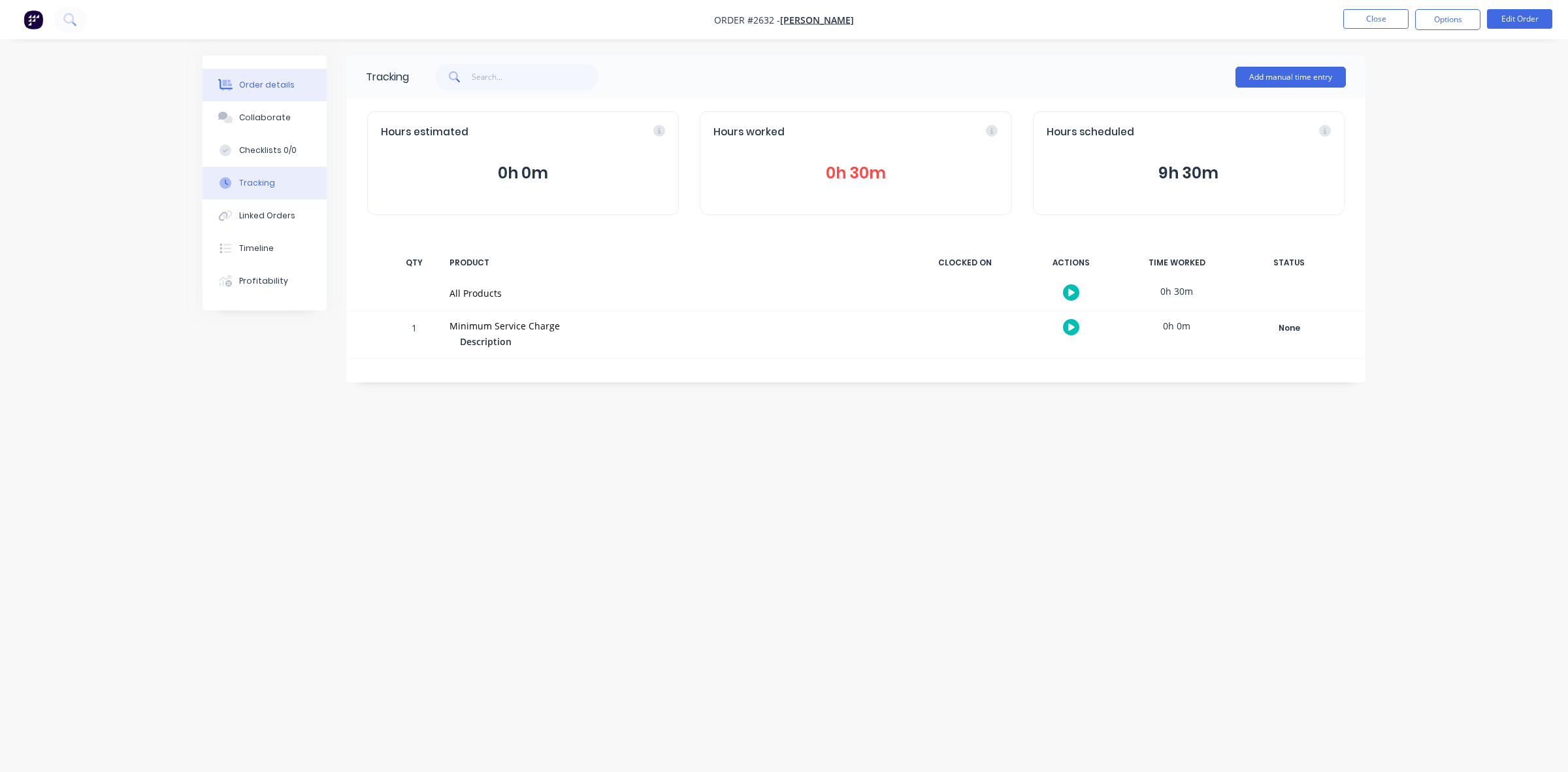
click at [275, 89] on div "Order details" at bounding box center [267, 85] width 55 height 12
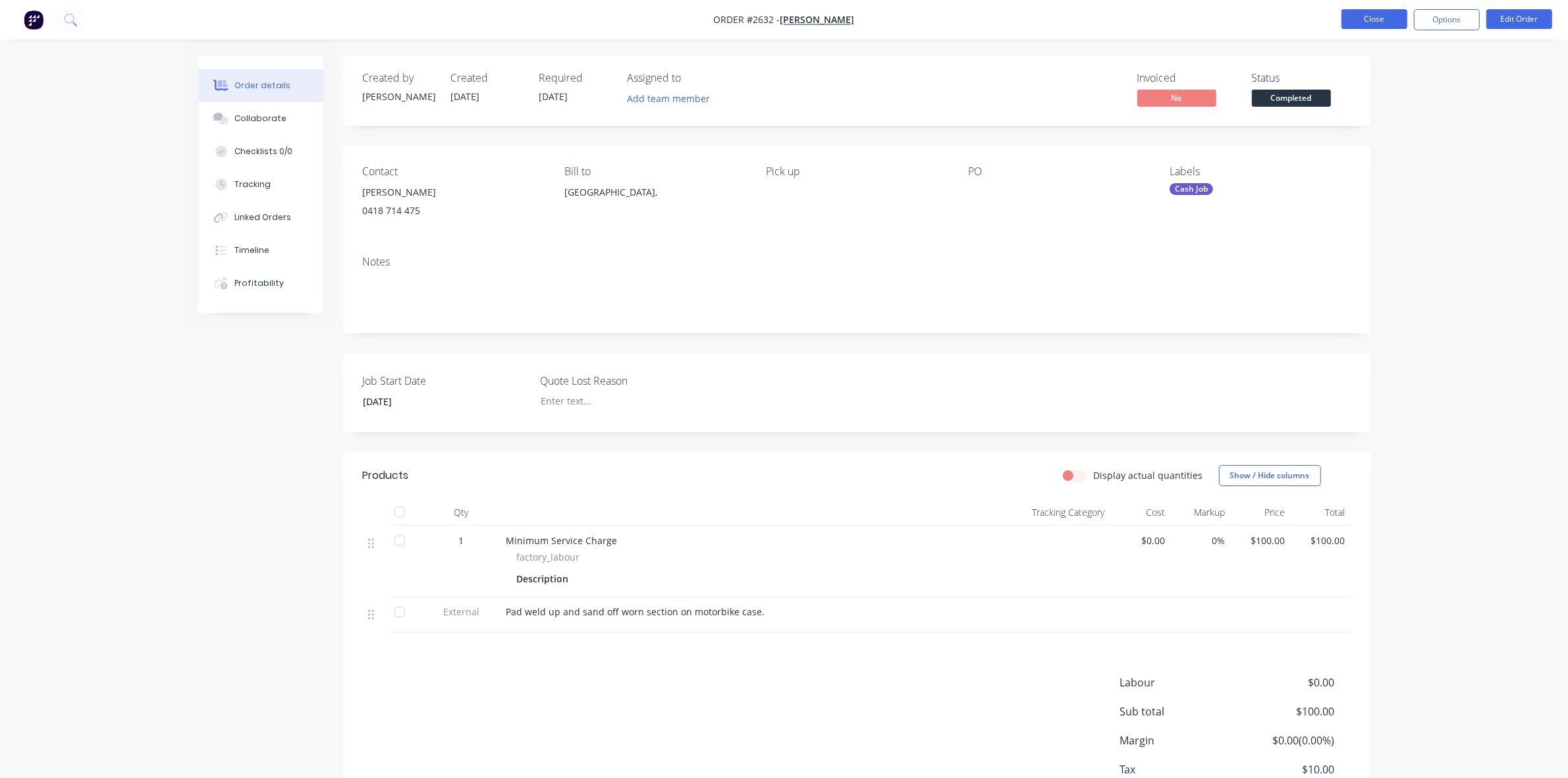
click at [1364, 13] on button "Close" at bounding box center [1374, 19] width 66 height 20
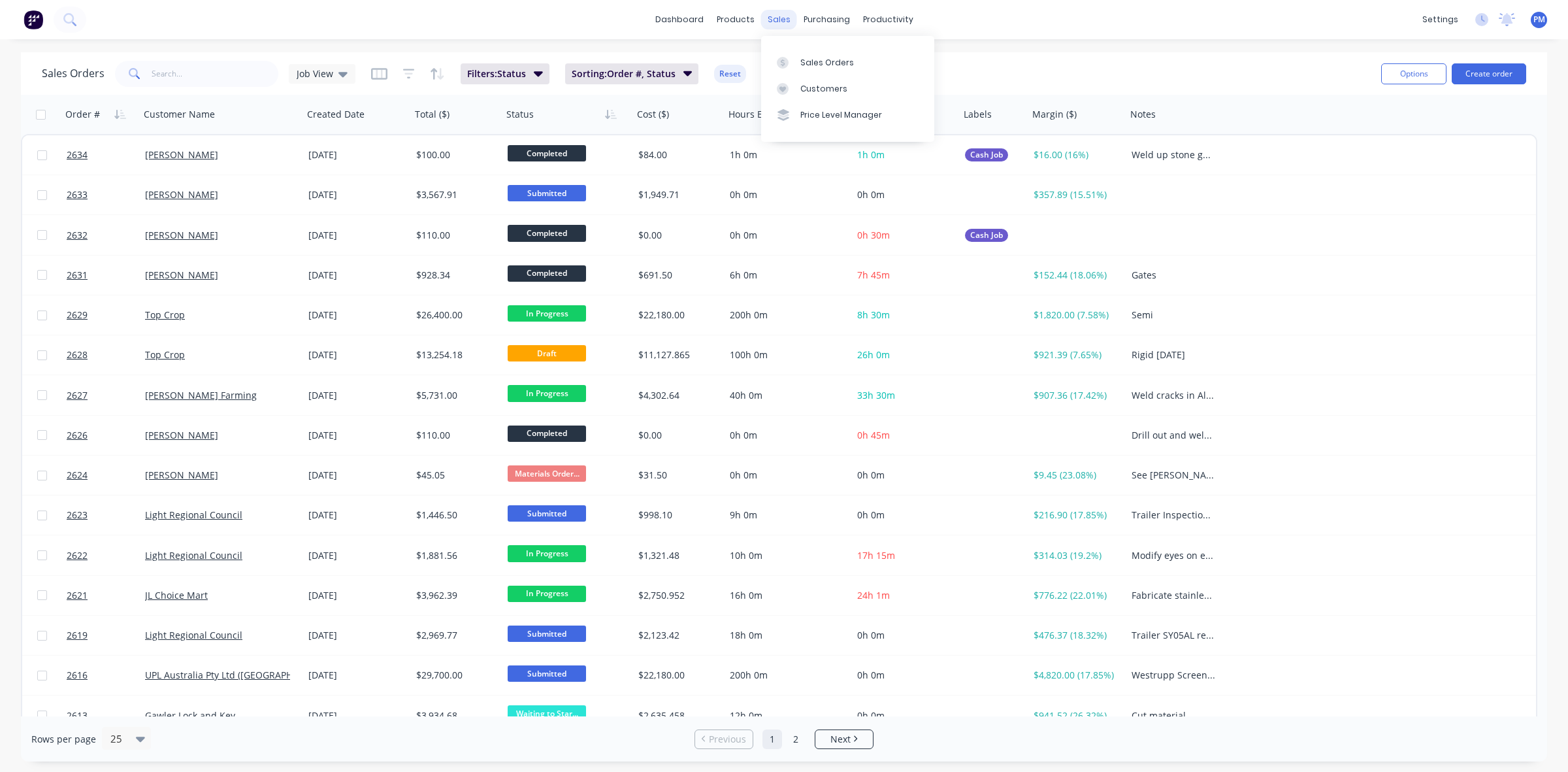
click at [771, 16] on div "sales" at bounding box center [779, 19] width 36 height 20
click at [783, 20] on div "sales" at bounding box center [779, 19] width 36 height 20
click at [813, 57] on div "Sales Orders" at bounding box center [827, 63] width 54 height 12
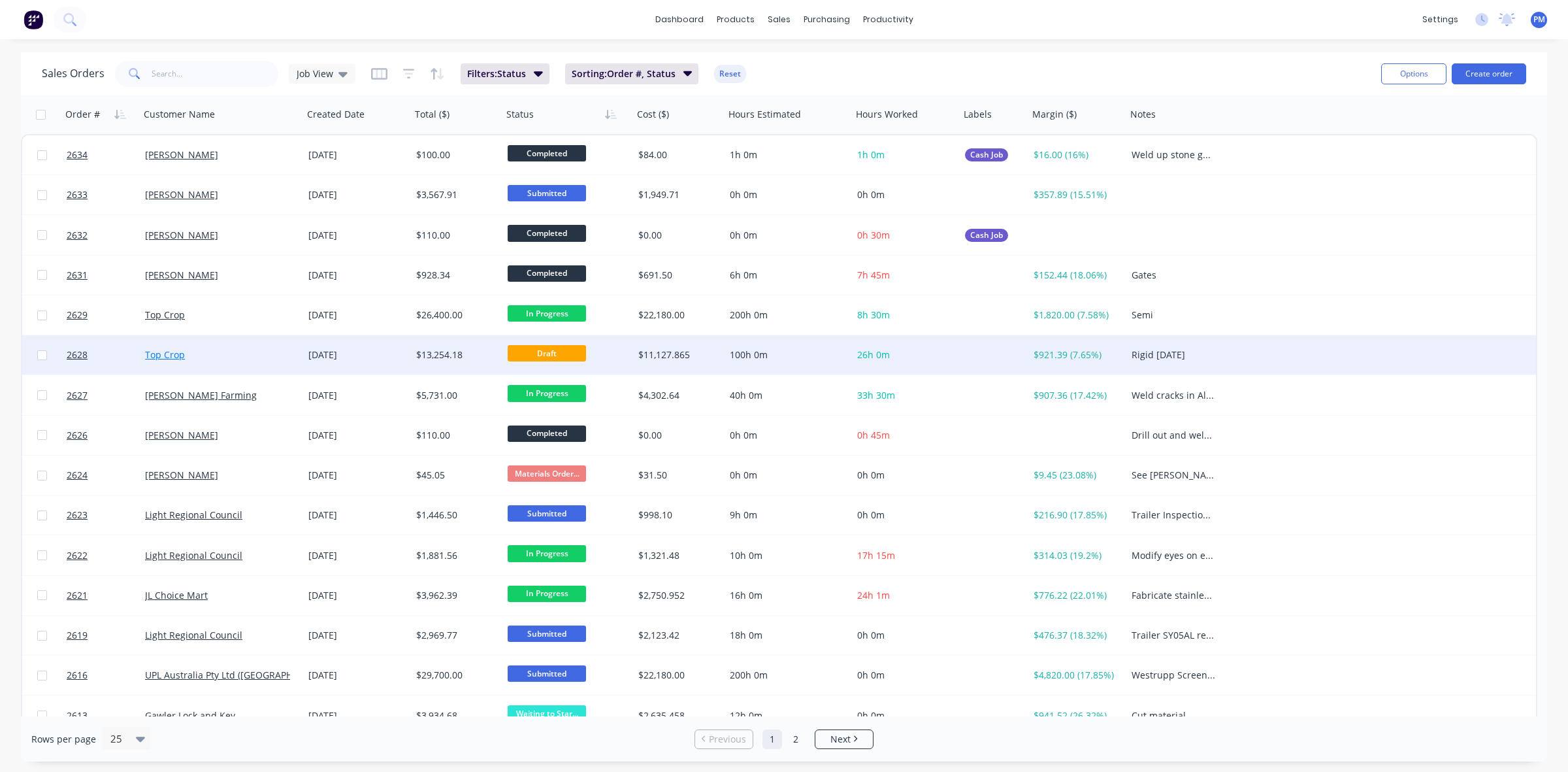
click at [161, 353] on link "Top Crop" at bounding box center [165, 355] width 40 height 13
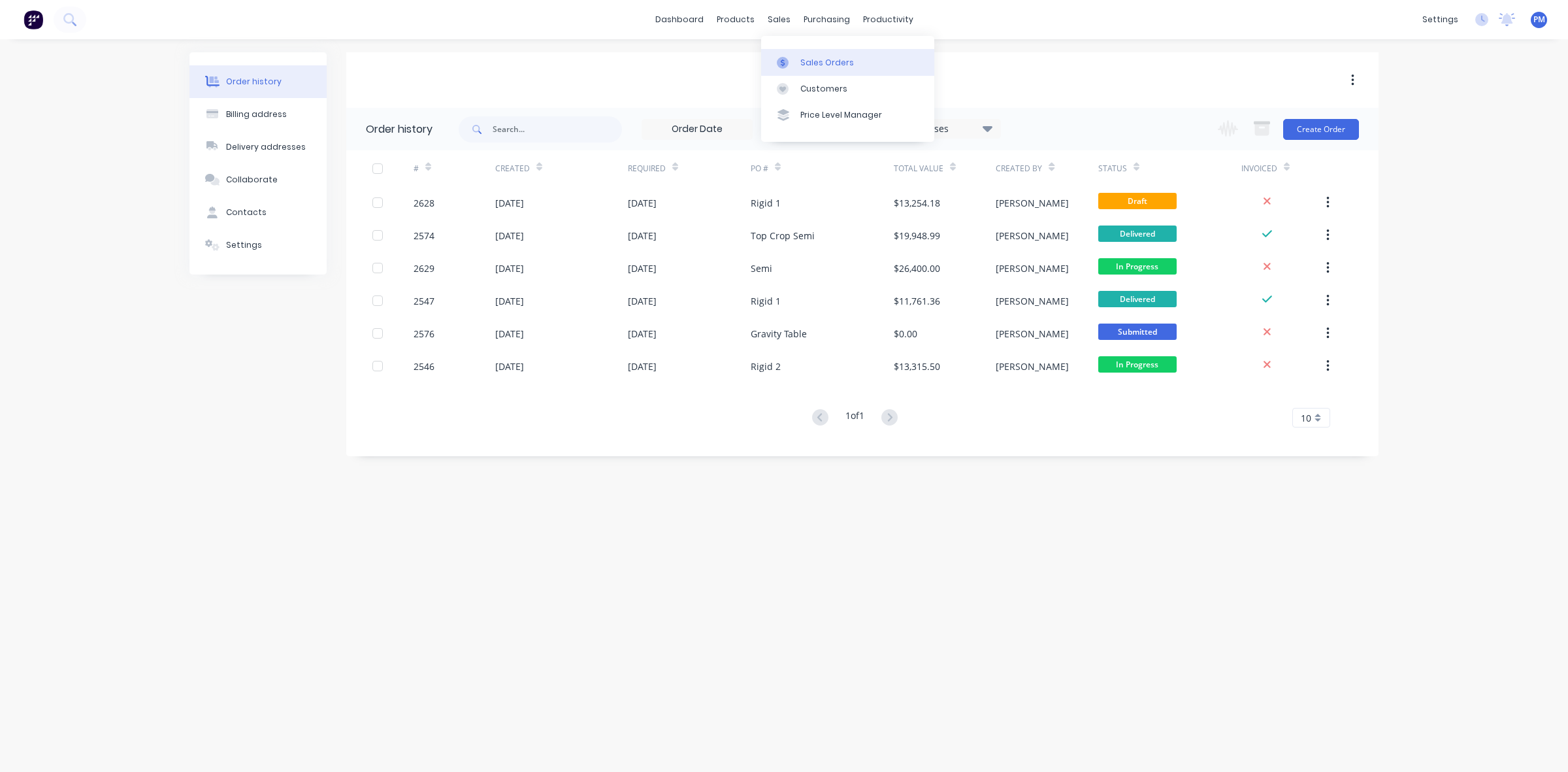
click at [815, 60] on div "Sales Orders" at bounding box center [827, 63] width 54 height 12
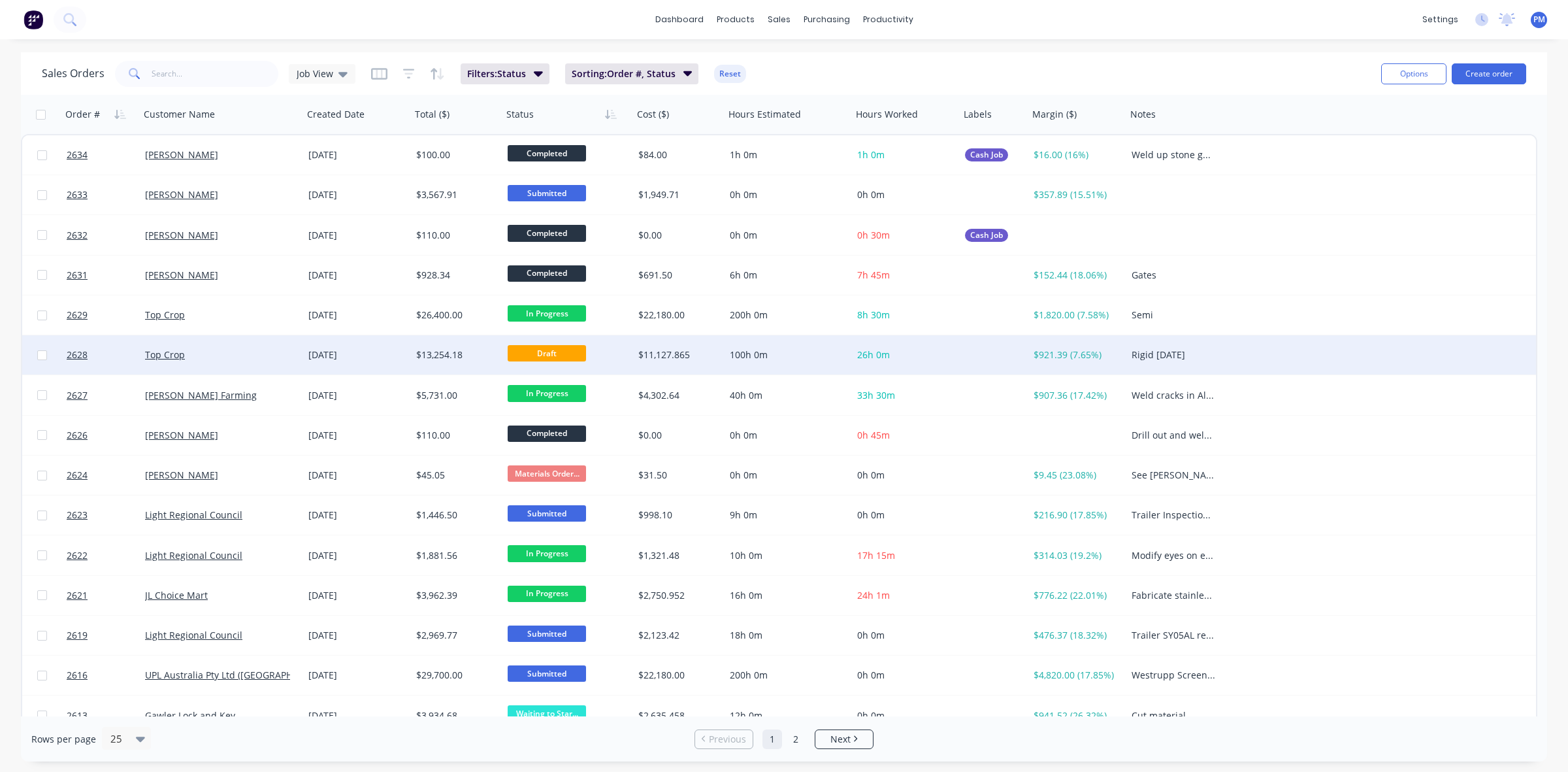
click at [275, 350] on div "Top Crop" at bounding box center [217, 355] width 145 height 13
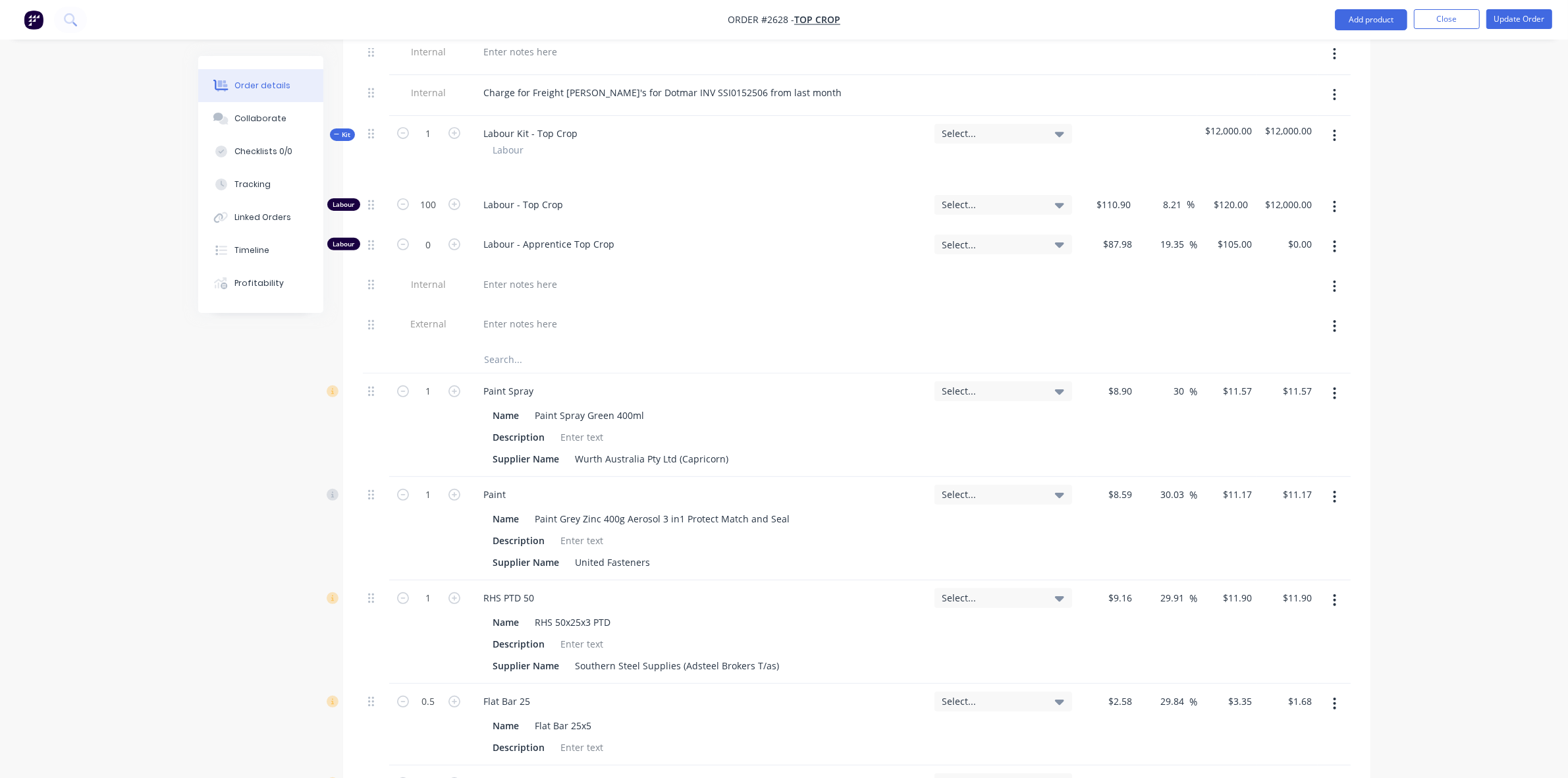
scroll to position [494, 0]
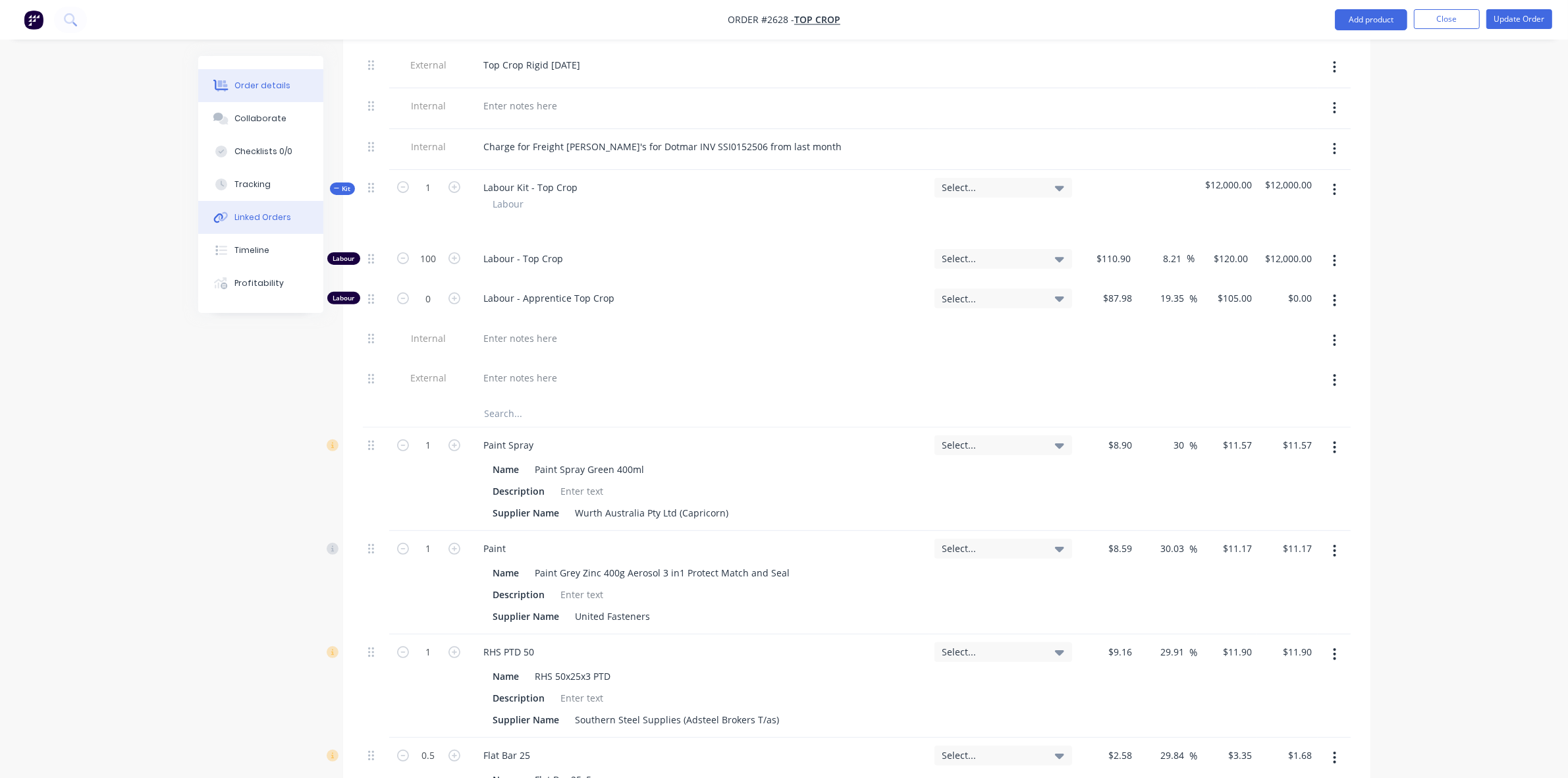
click at [254, 216] on div "Linked Orders" at bounding box center [263, 217] width 57 height 12
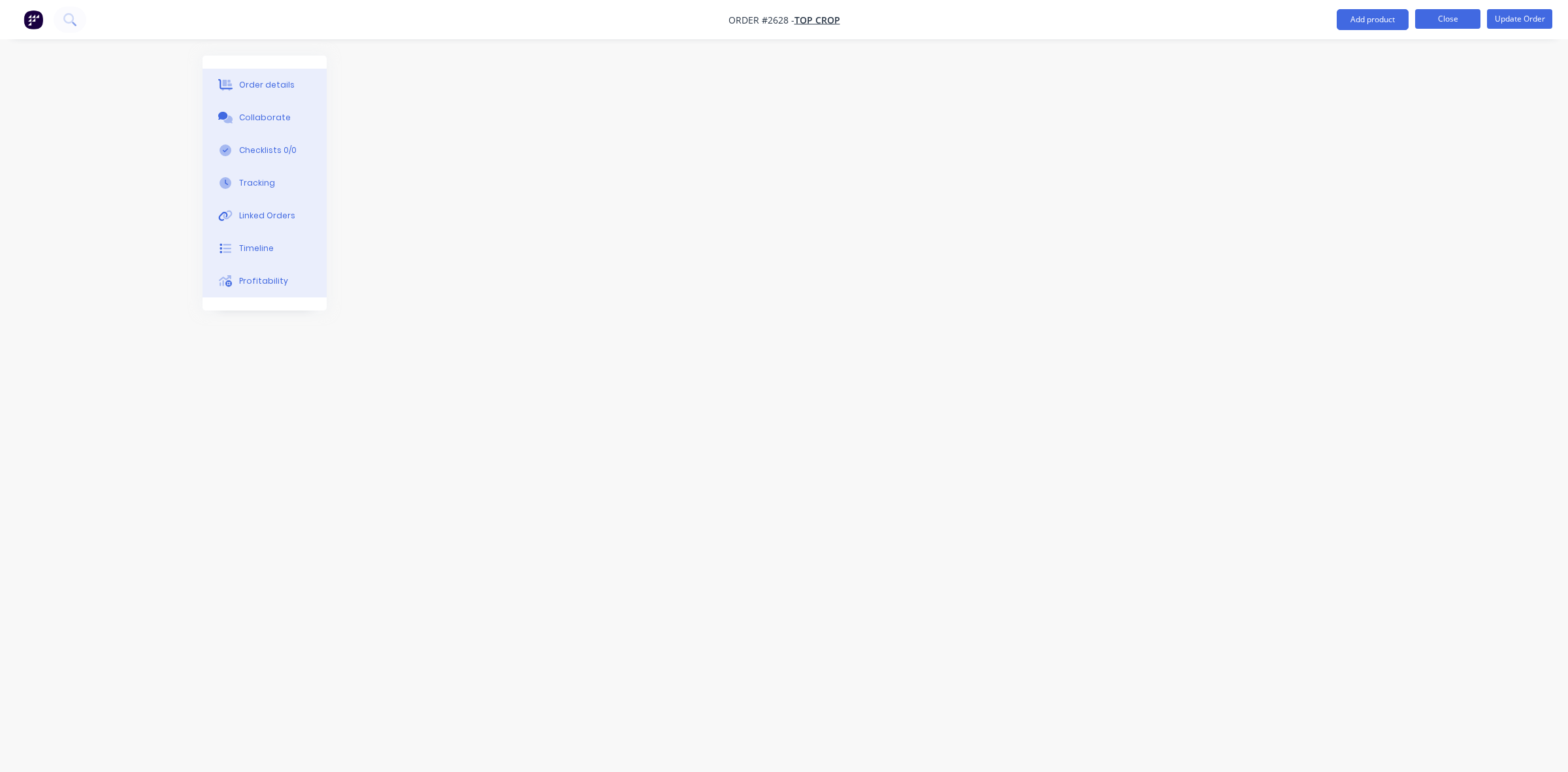
click at [1441, 15] on button "Close" at bounding box center [1448, 19] width 66 height 20
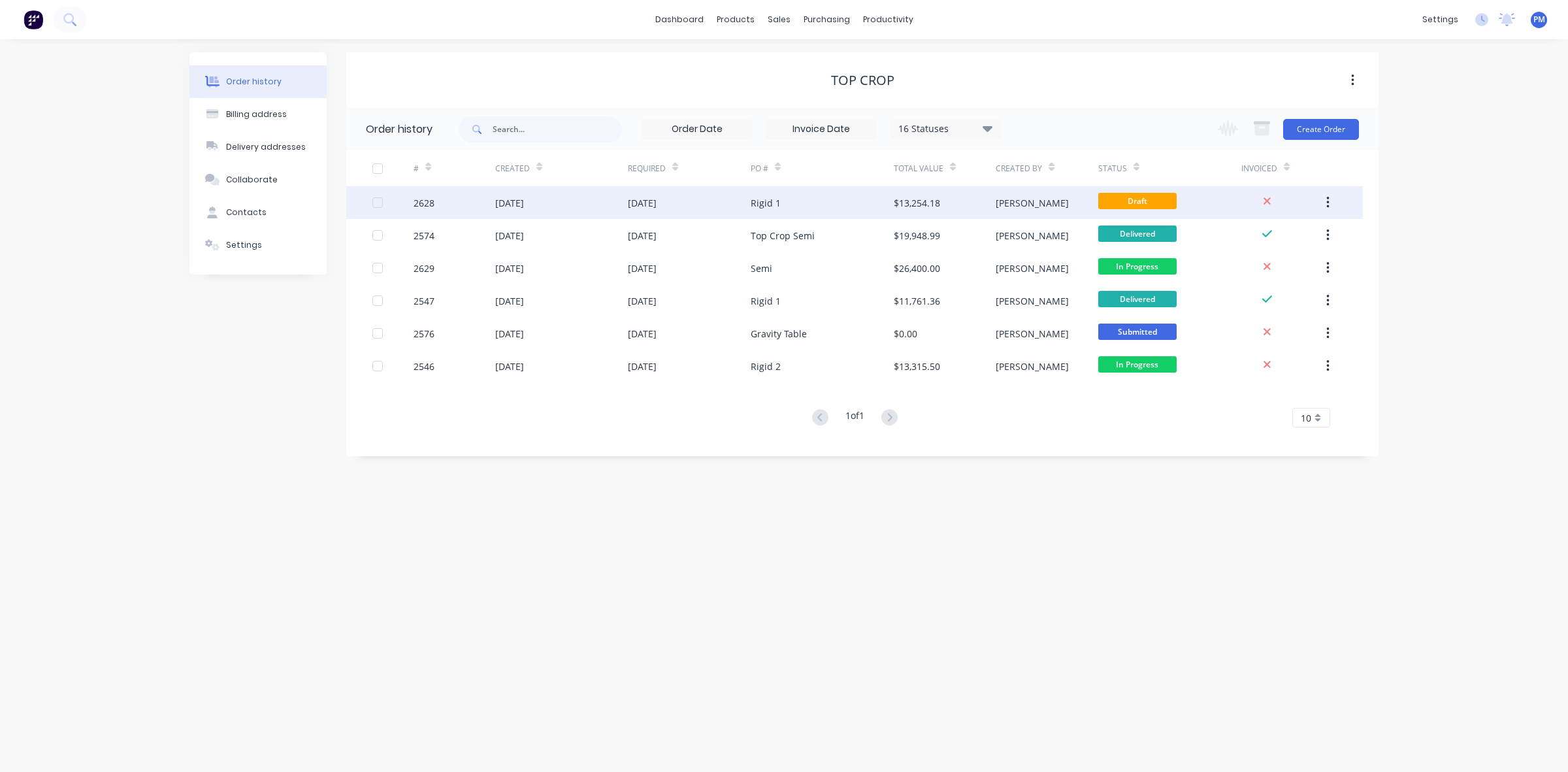
click at [699, 200] on div "[DATE]" at bounding box center [690, 202] width 123 height 32
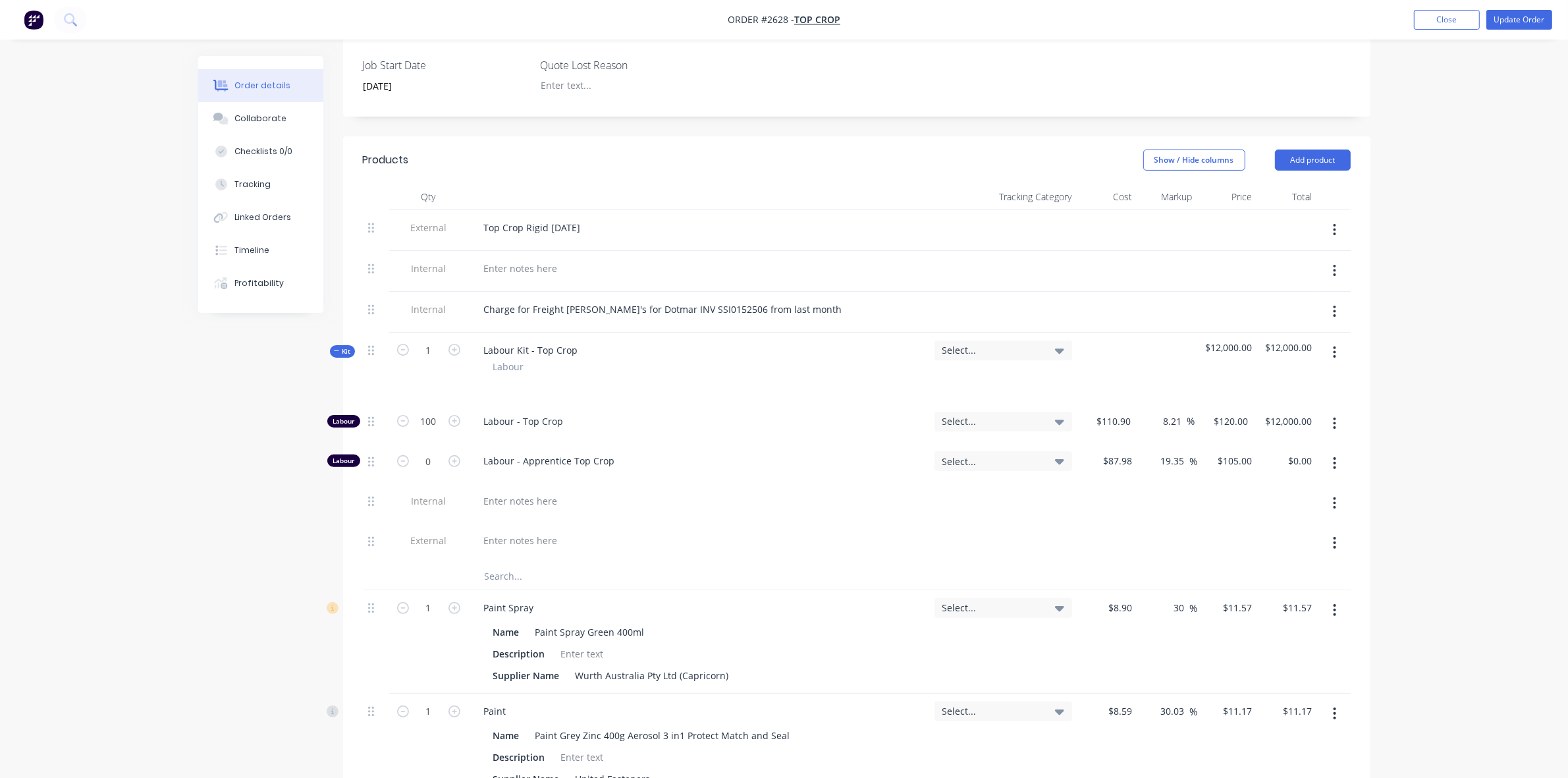
scroll to position [329, 0]
click at [249, 185] on div "Tracking" at bounding box center [253, 185] width 36 height 12
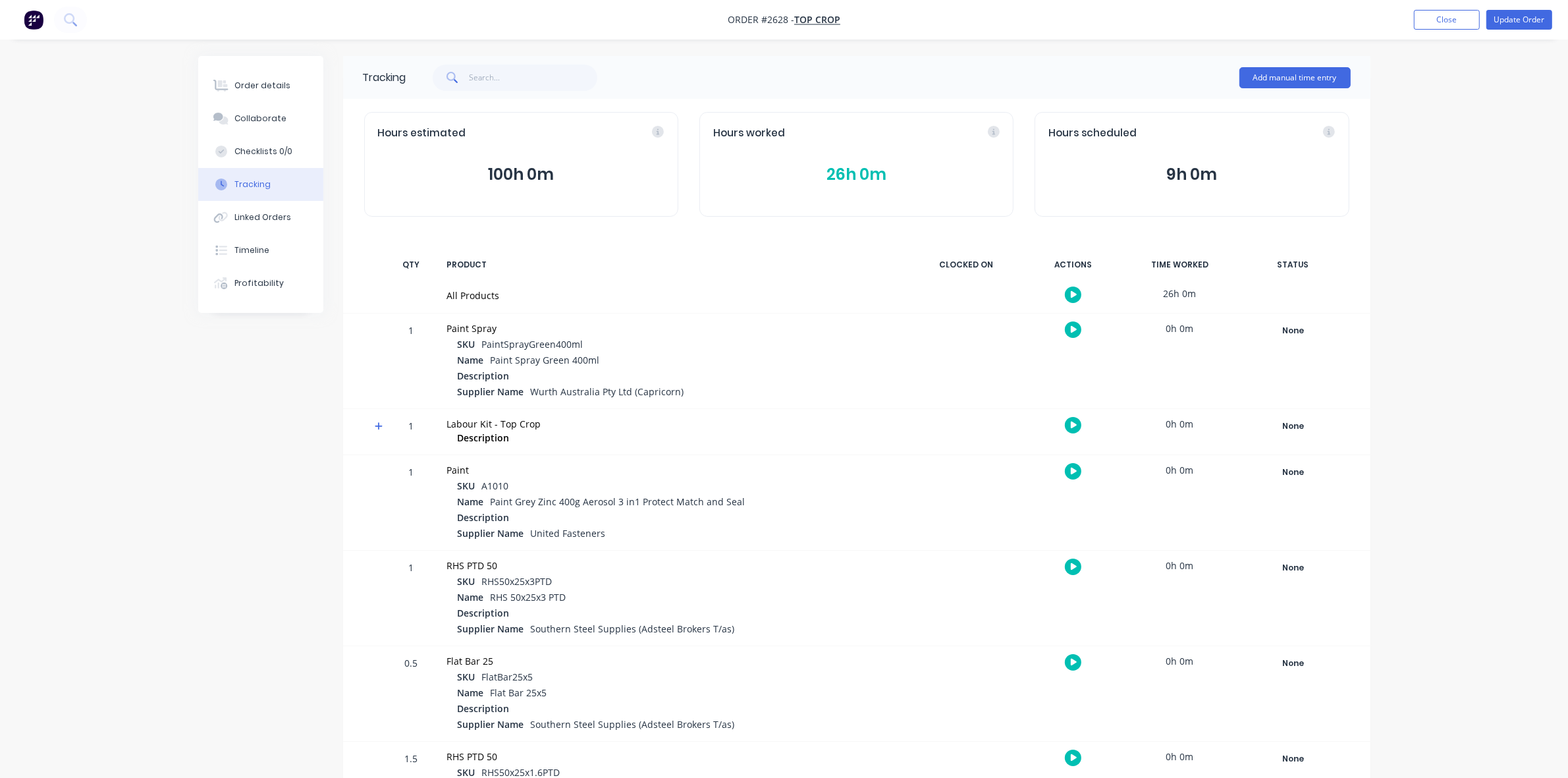
click at [853, 173] on button "26h 0m" at bounding box center [856, 175] width 286 height 25
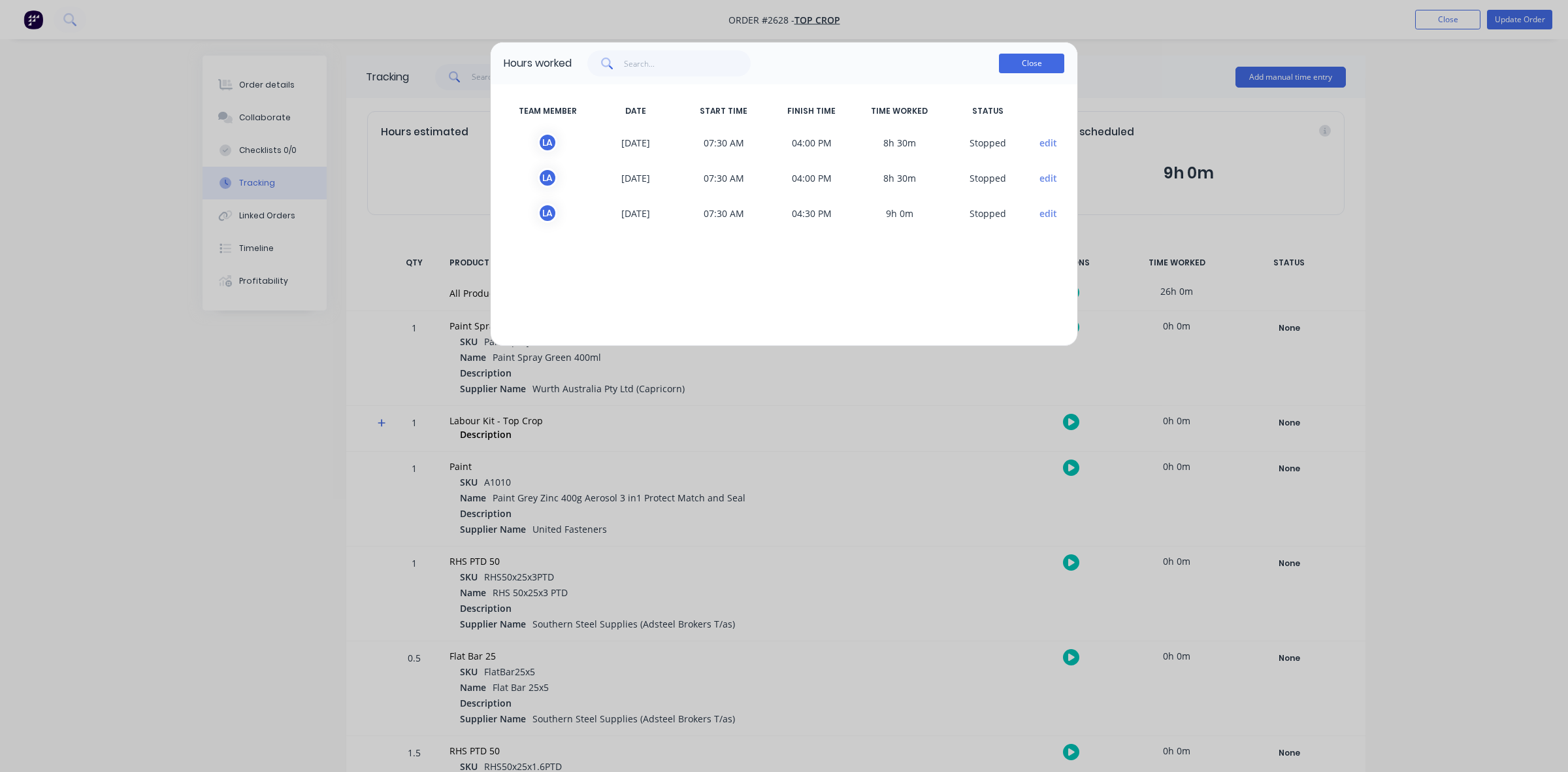
click at [1020, 64] on button "Close" at bounding box center [1032, 63] width 66 height 20
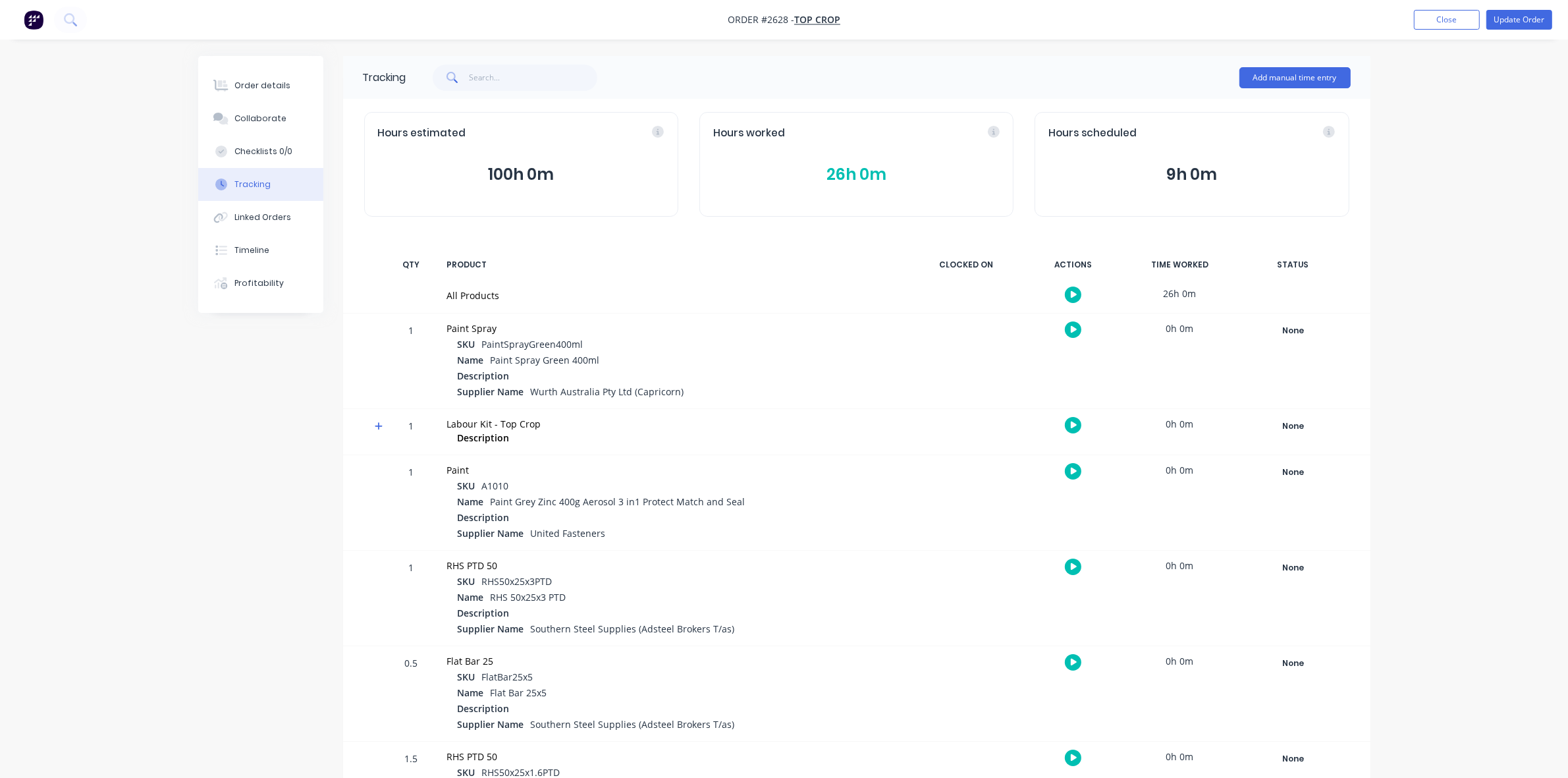
click at [845, 173] on button "26h 0m" at bounding box center [856, 175] width 286 height 25
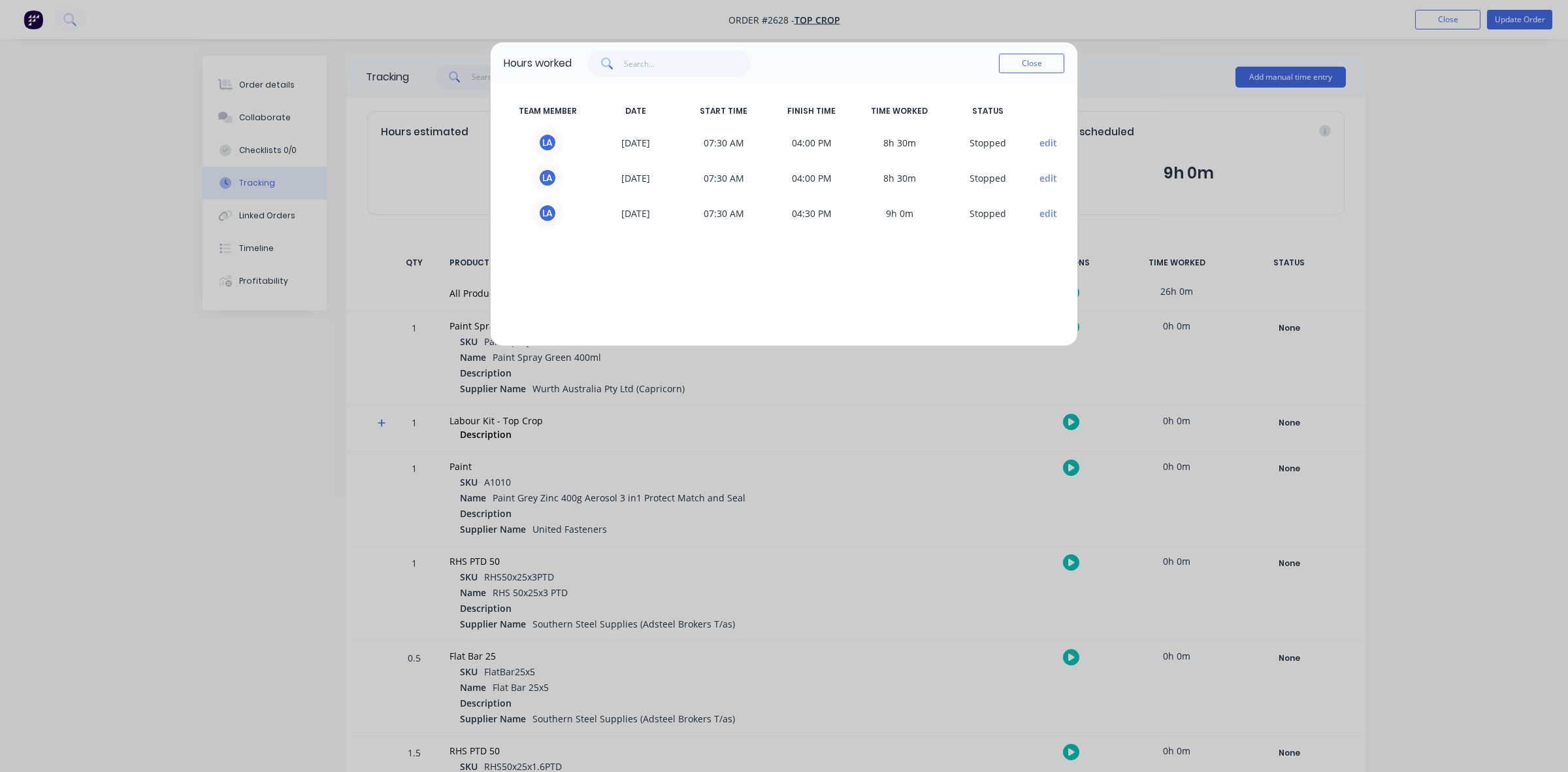
click at [1021, 64] on button "Close" at bounding box center [1032, 63] width 66 height 20
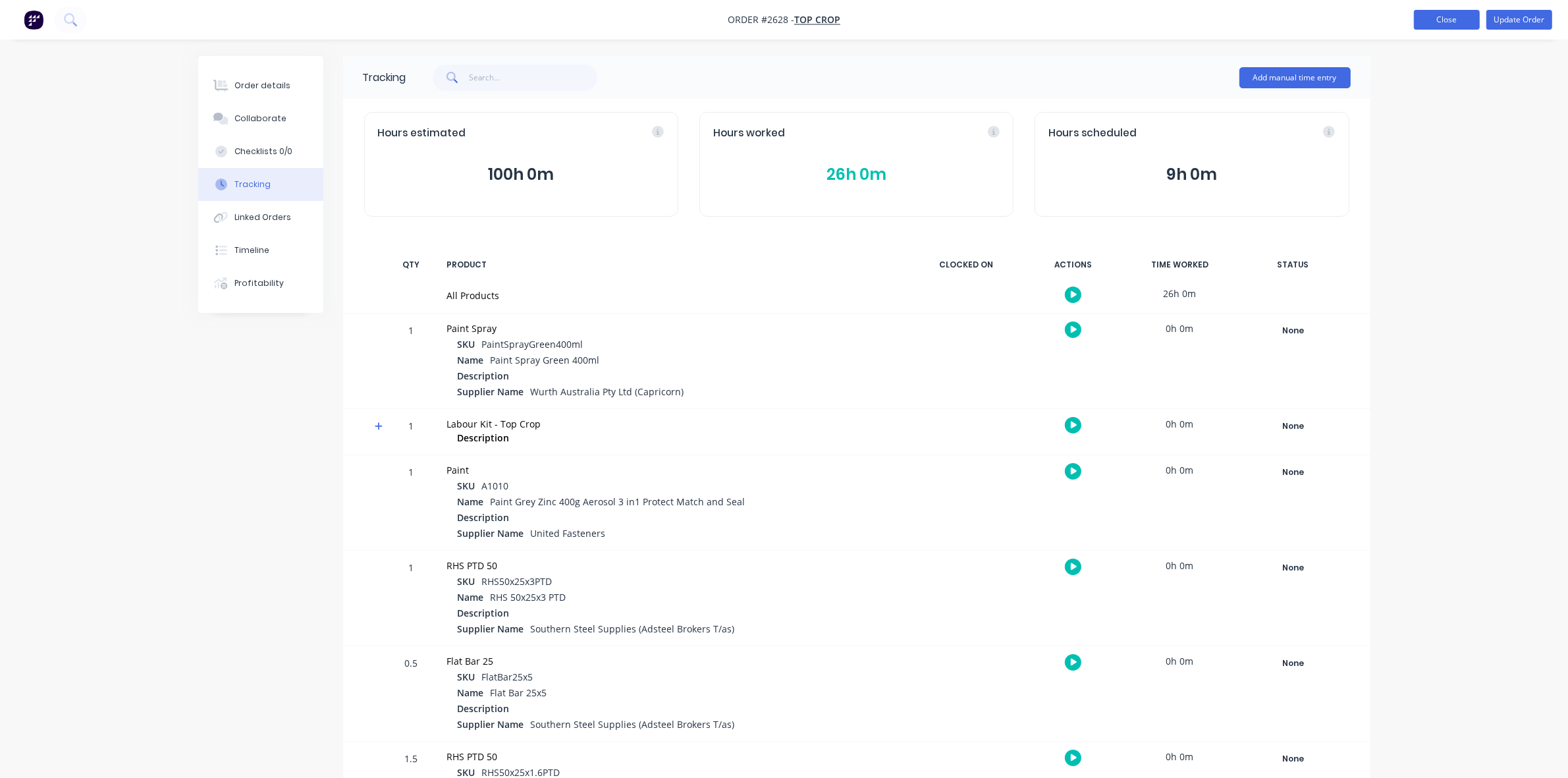
click at [1433, 18] on button "Close" at bounding box center [1447, 19] width 66 height 20
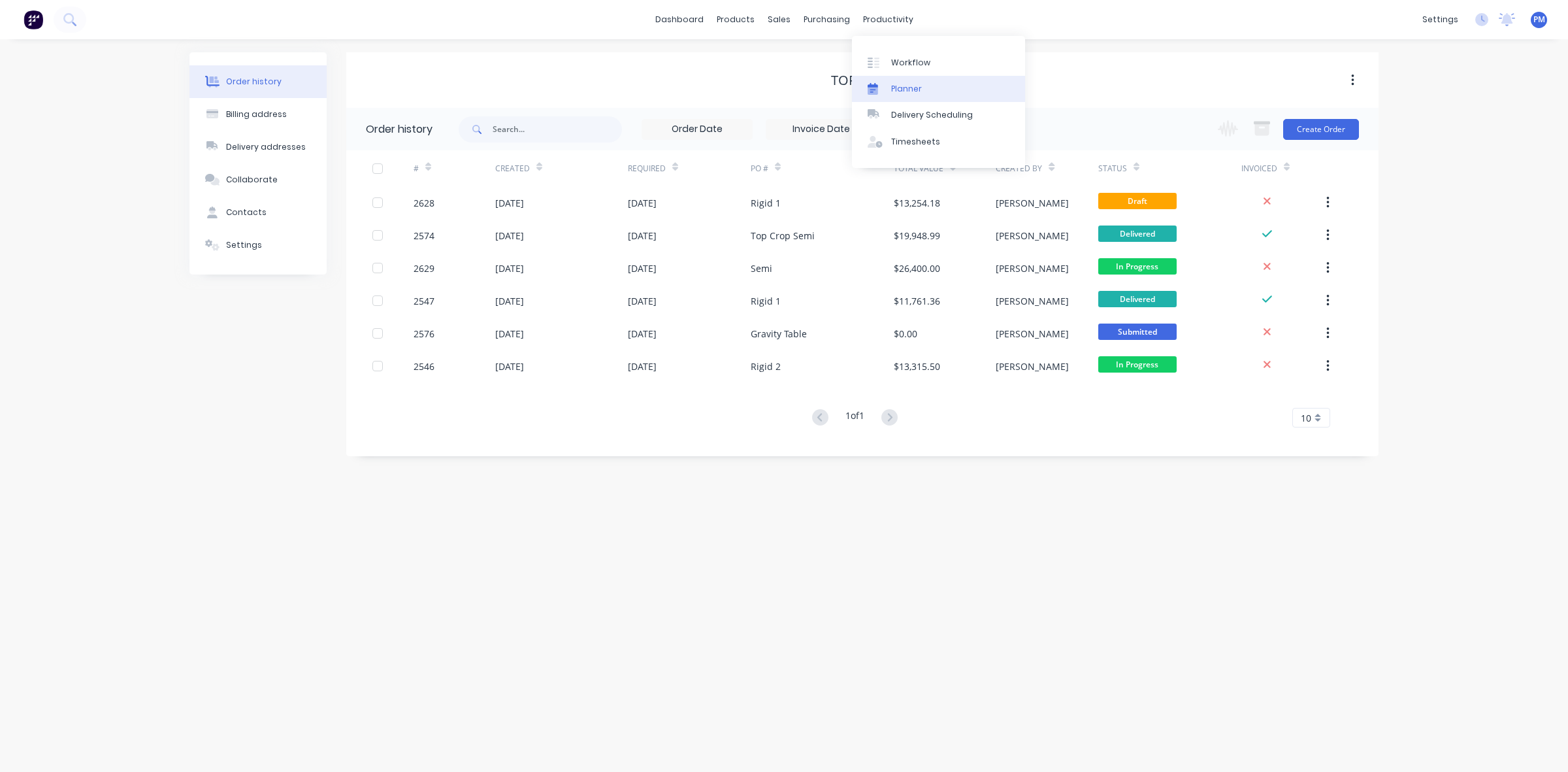
click at [895, 84] on div "Planner" at bounding box center [906, 89] width 31 height 12
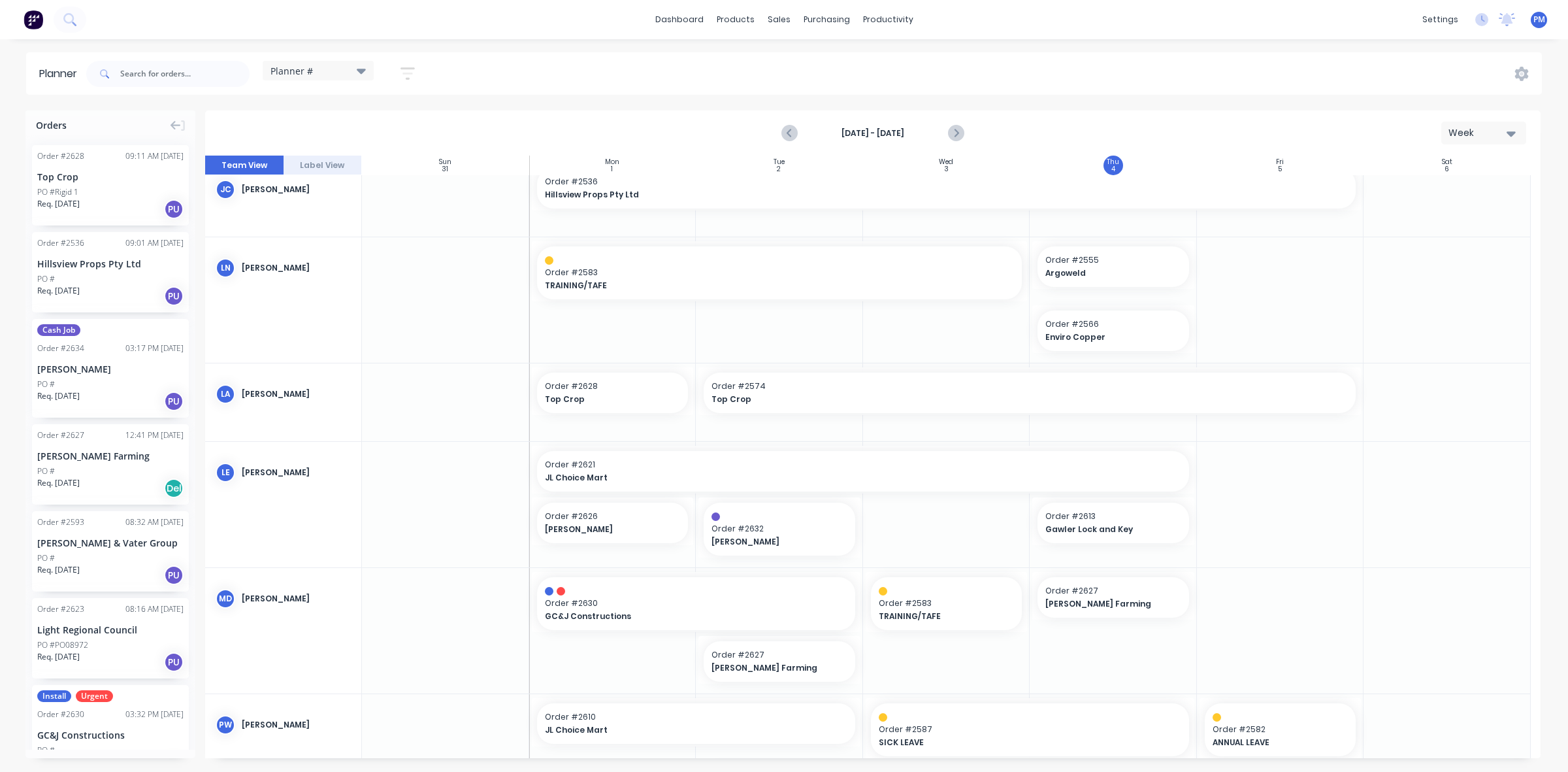
scroll to position [334, 0]
click at [768, 391] on span "Order # 2574" at bounding box center [1030, 388] width 637 height 12
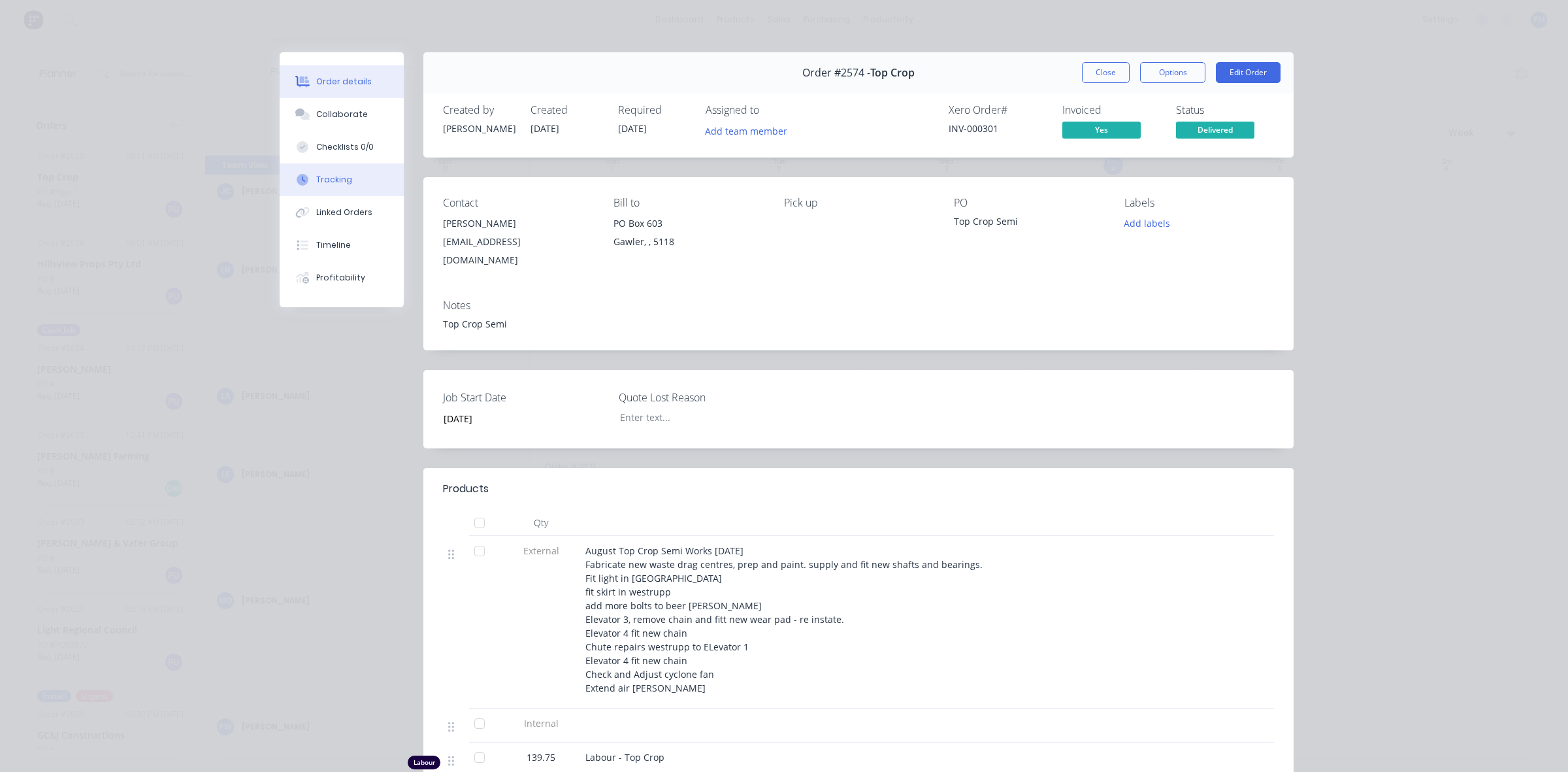
click at [332, 175] on div "Tracking" at bounding box center [334, 180] width 36 height 12
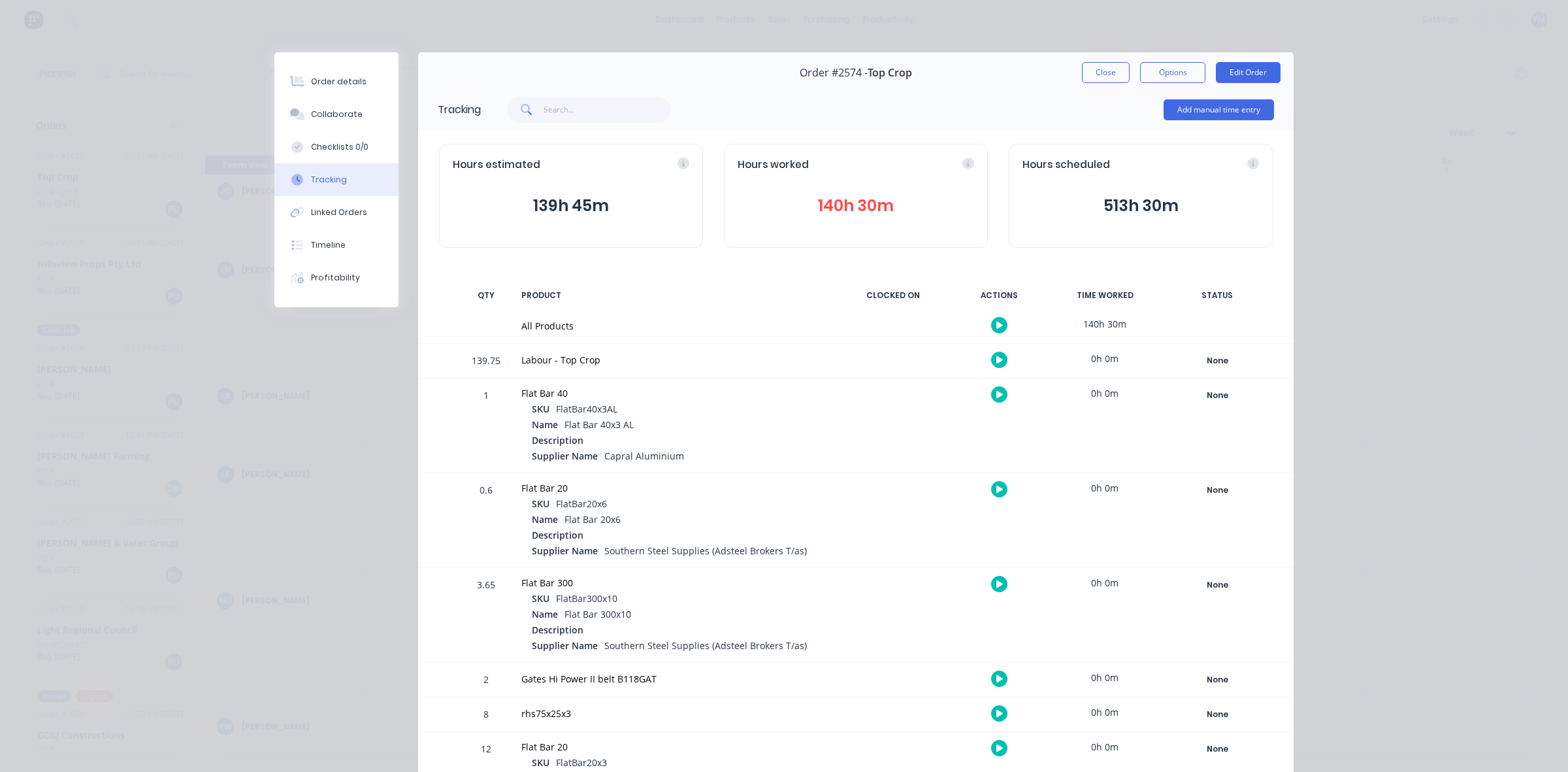
click at [829, 198] on button "140h 30m" at bounding box center [855, 206] width 236 height 25
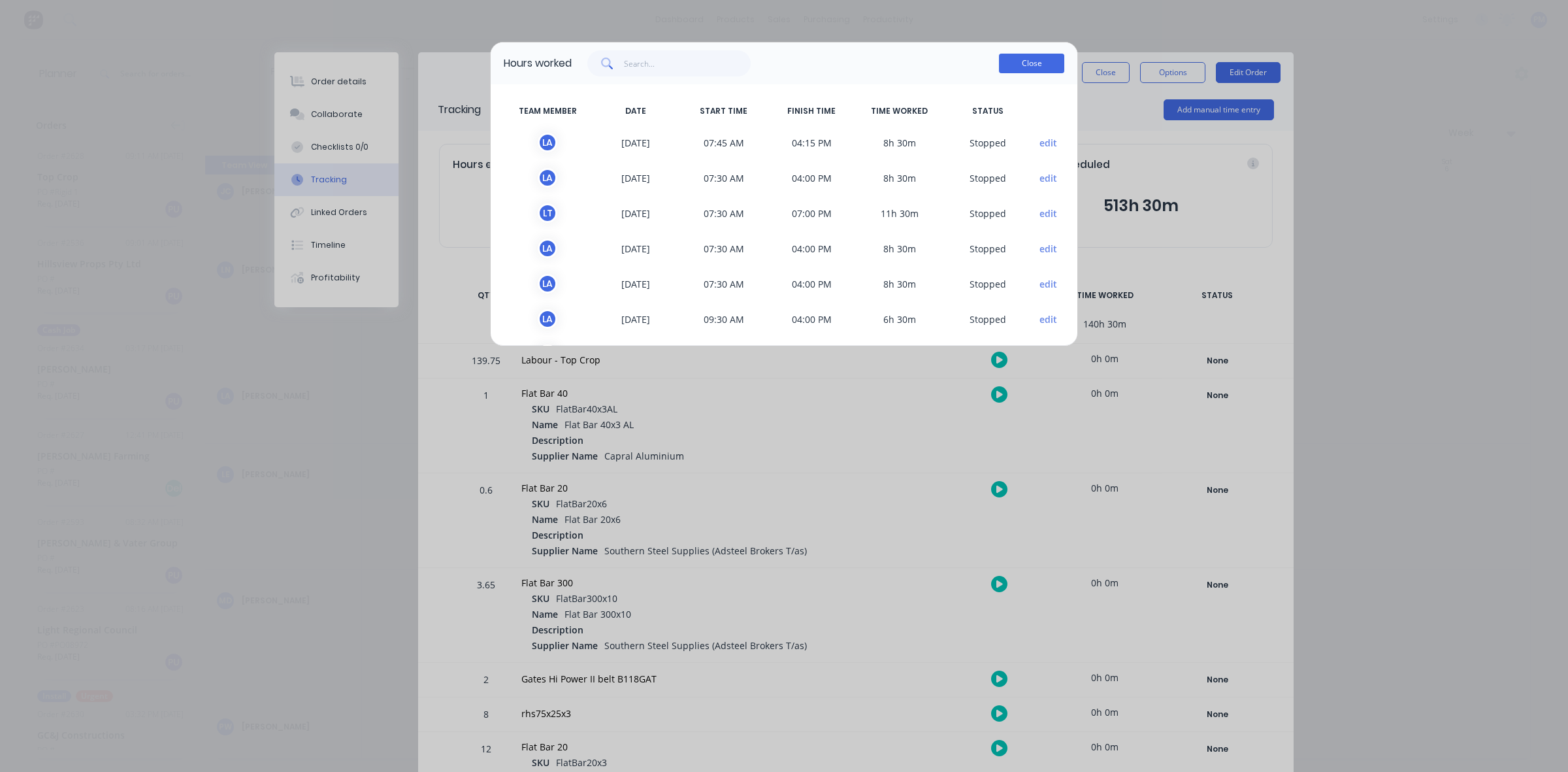
click at [1026, 64] on button "Close" at bounding box center [1032, 63] width 66 height 20
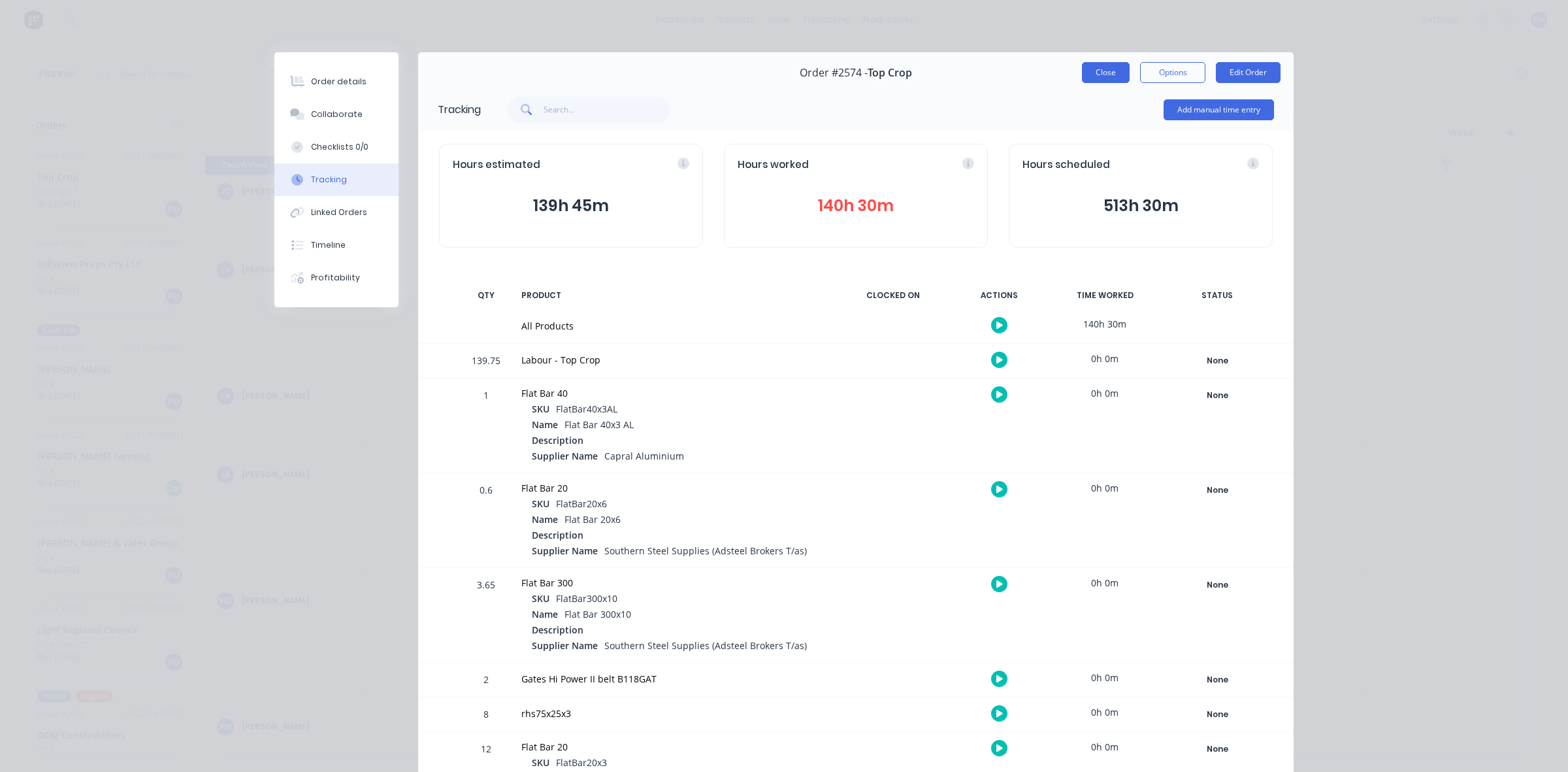
click at [1107, 70] on button "Close" at bounding box center [1106, 73] width 48 height 21
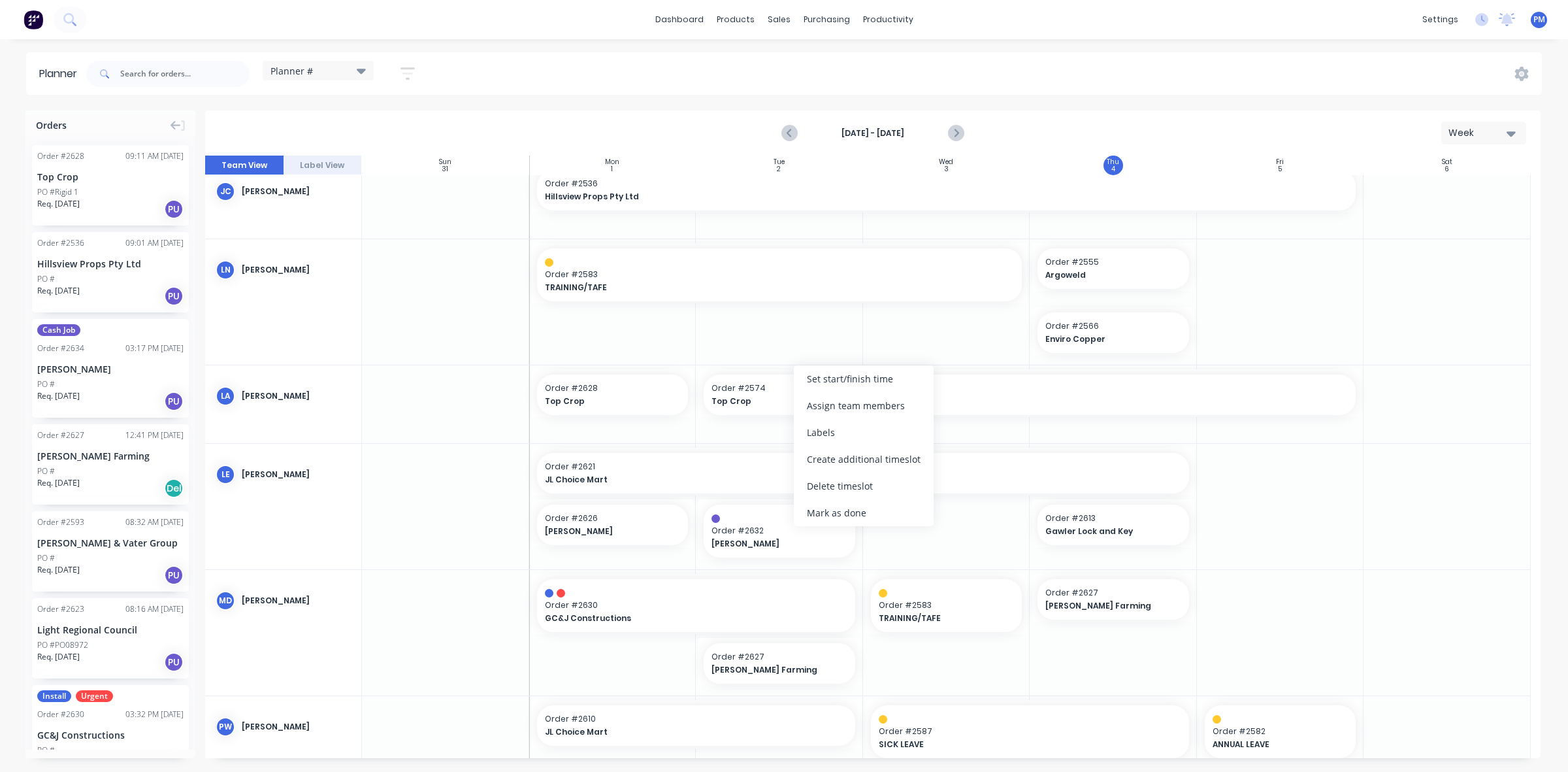
click at [827, 480] on div "Delete timeslot" at bounding box center [864, 485] width 140 height 26
drag, startPoint x: 691, startPoint y: 390, endPoint x: 1210, endPoint y: 383, distance: 519.0
click at [917, 430] on div at bounding box center [946, 403] width 167 height 78
click at [955, 128] on icon "Next page" at bounding box center [955, 133] width 15 height 15
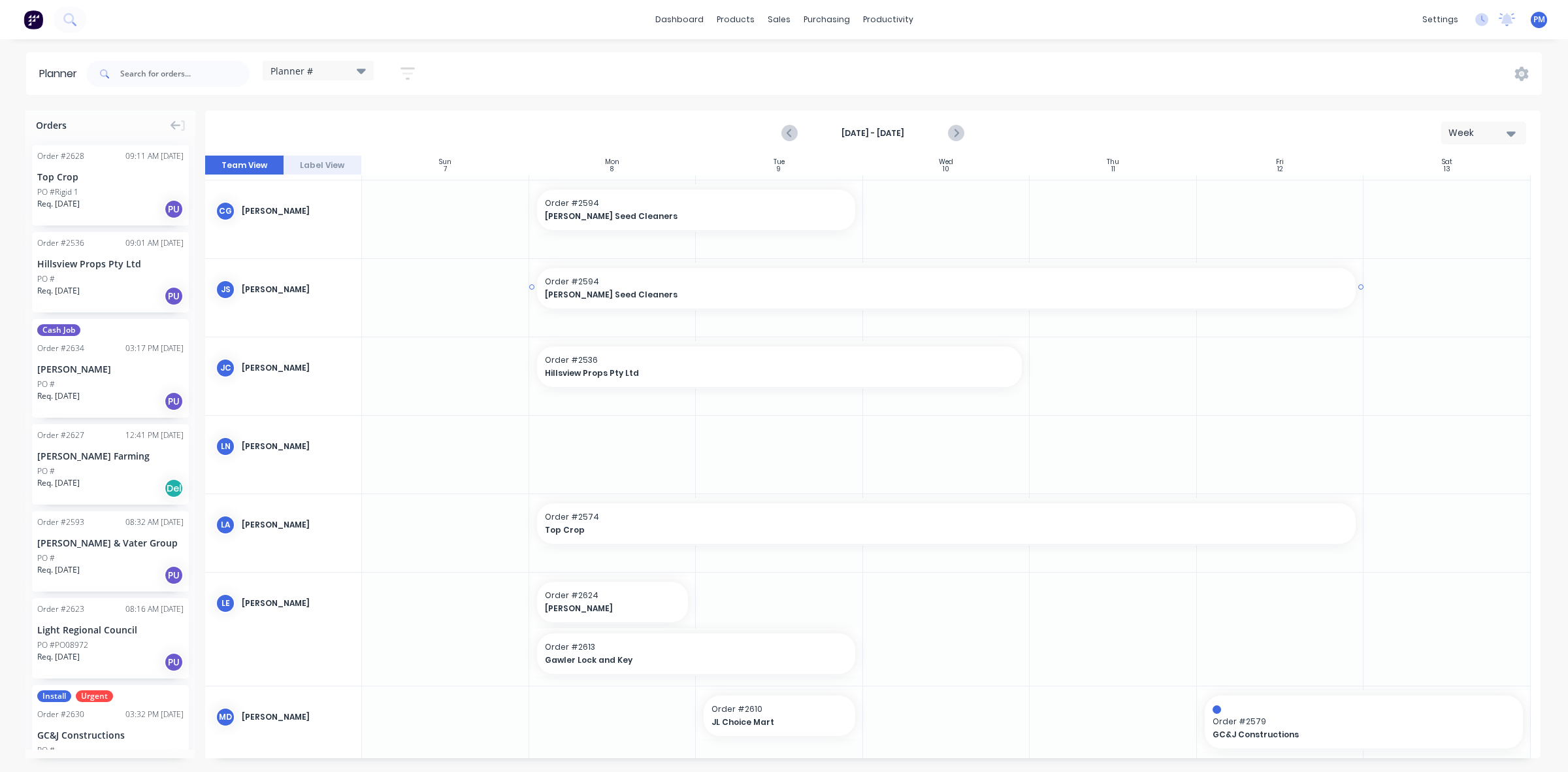
scroll to position [0, 0]
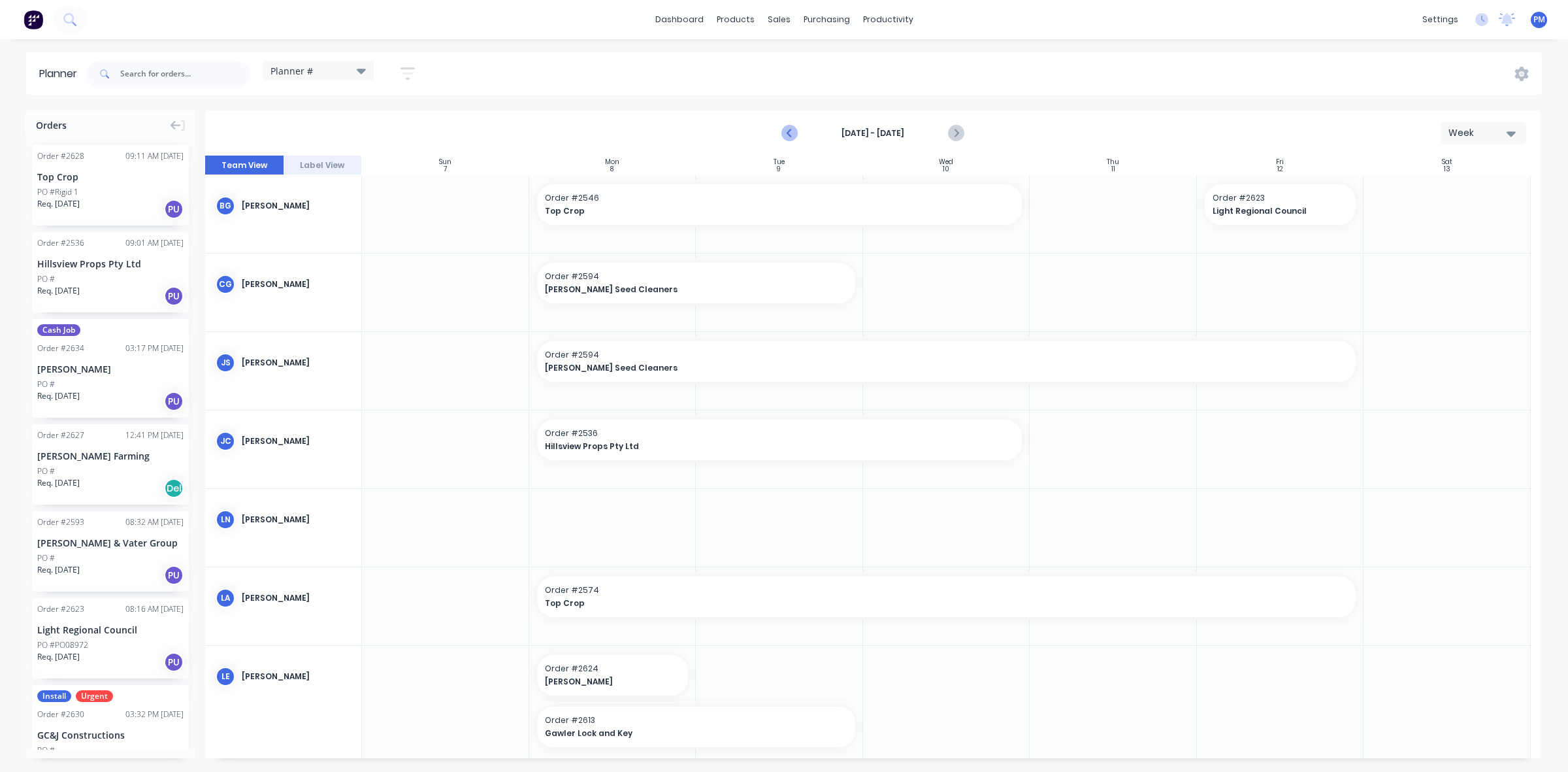
click at [790, 132] on icon "Previous page" at bounding box center [790, 133] width 15 height 15
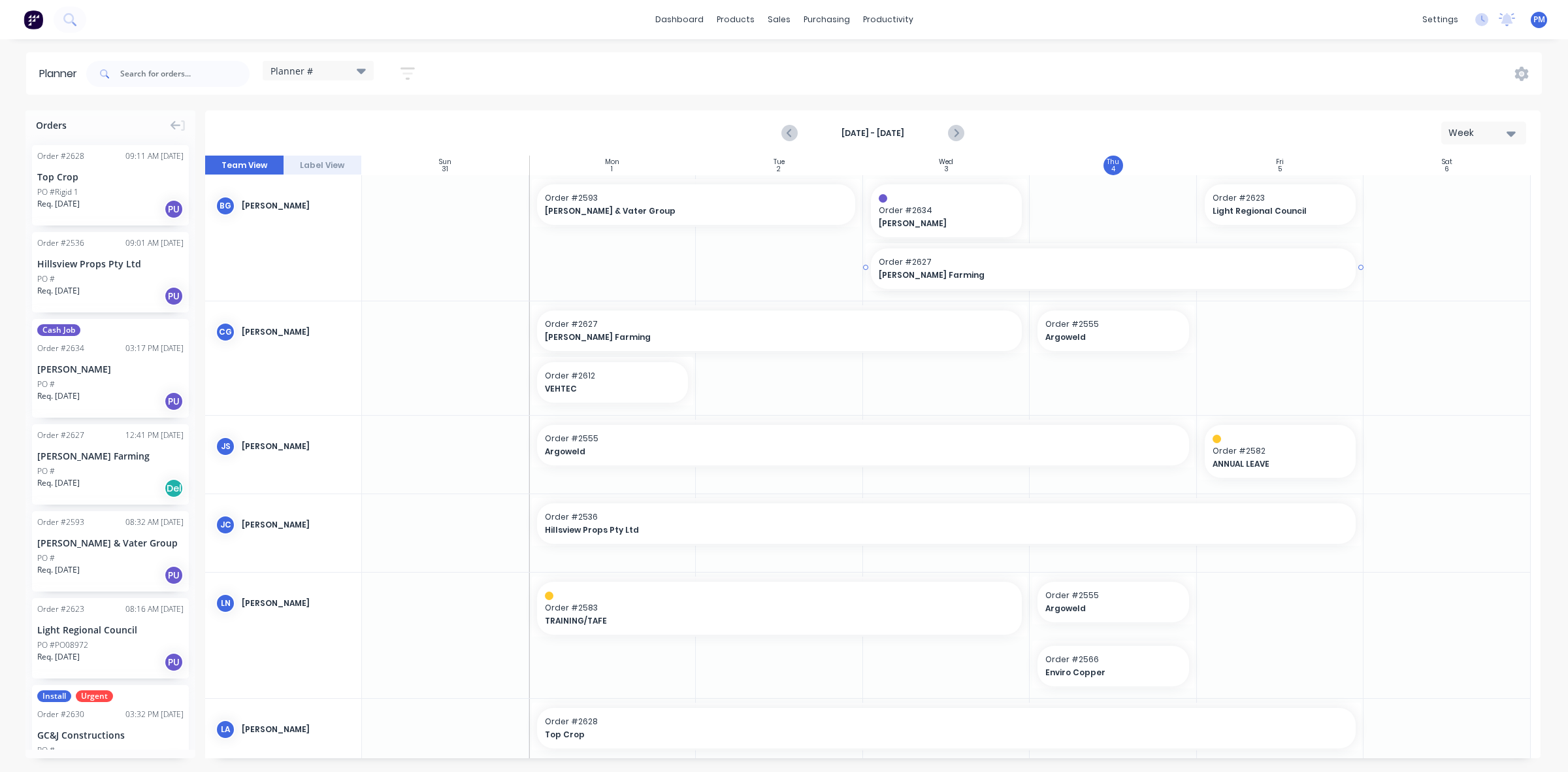
drag, startPoint x: 1189, startPoint y: 267, endPoint x: 1197, endPoint y: 267, distance: 8.0
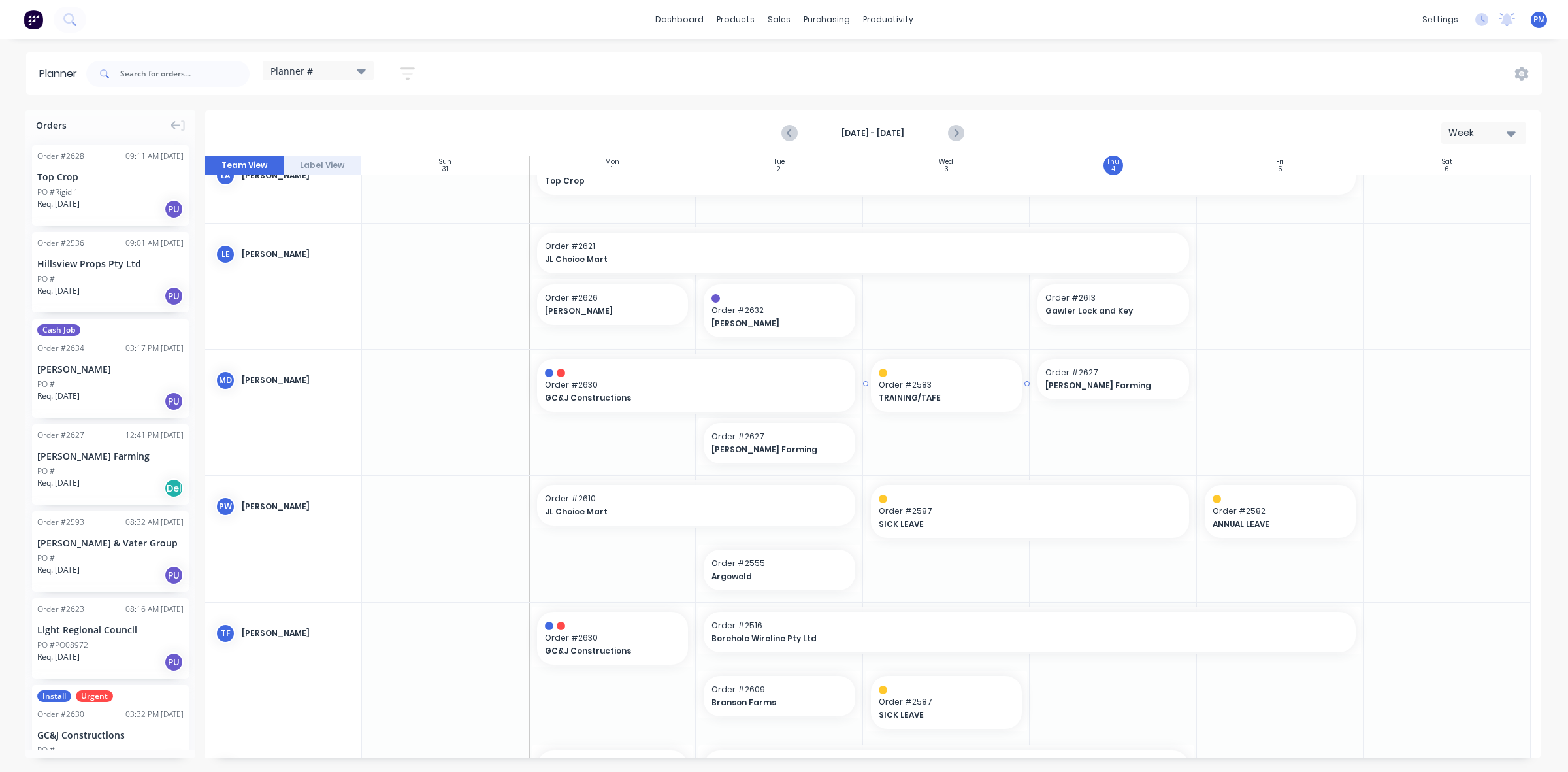
scroll to position [572, 0]
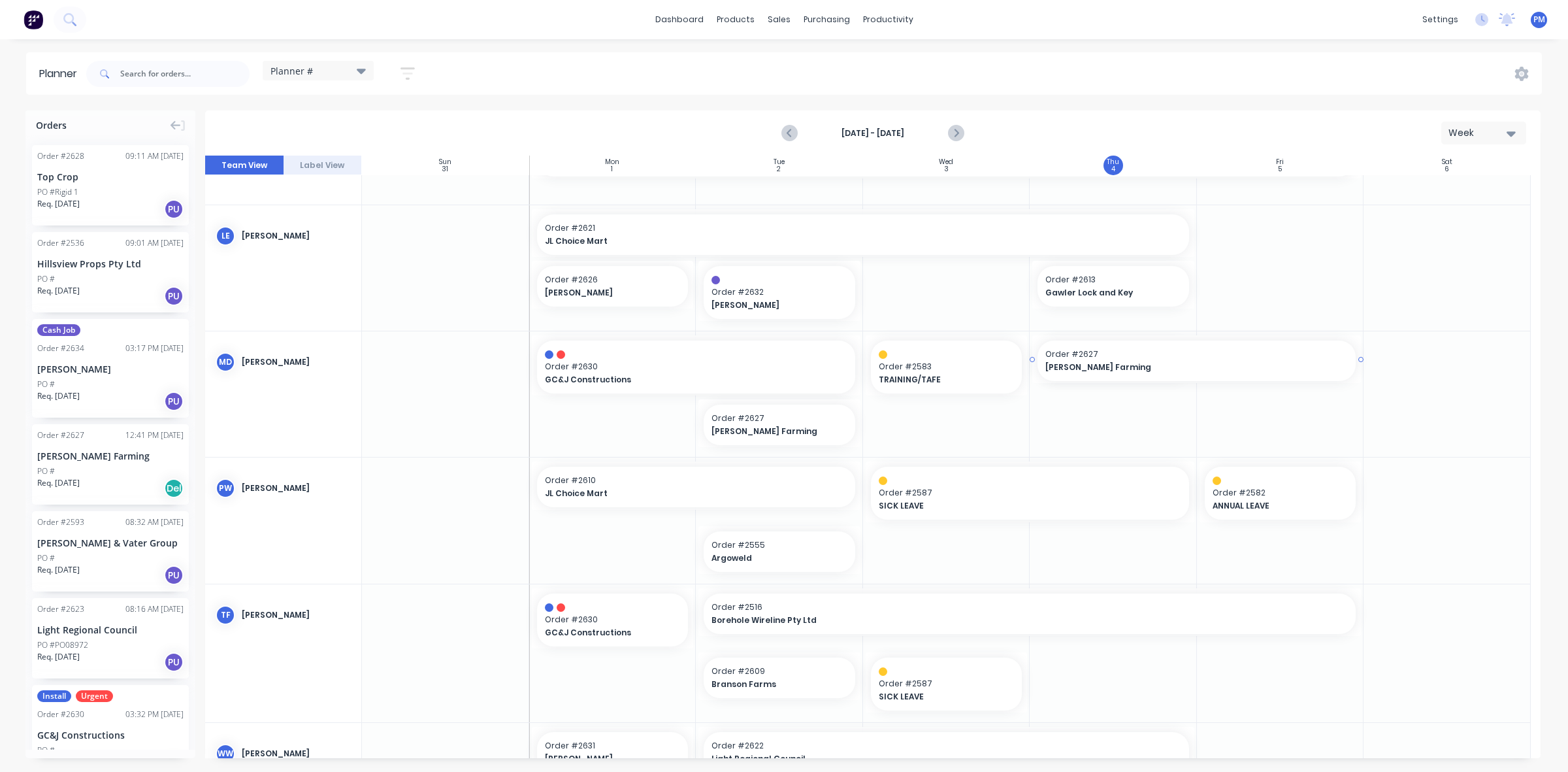
drag, startPoint x: 1190, startPoint y: 358, endPoint x: 1253, endPoint y: 357, distance: 63.0
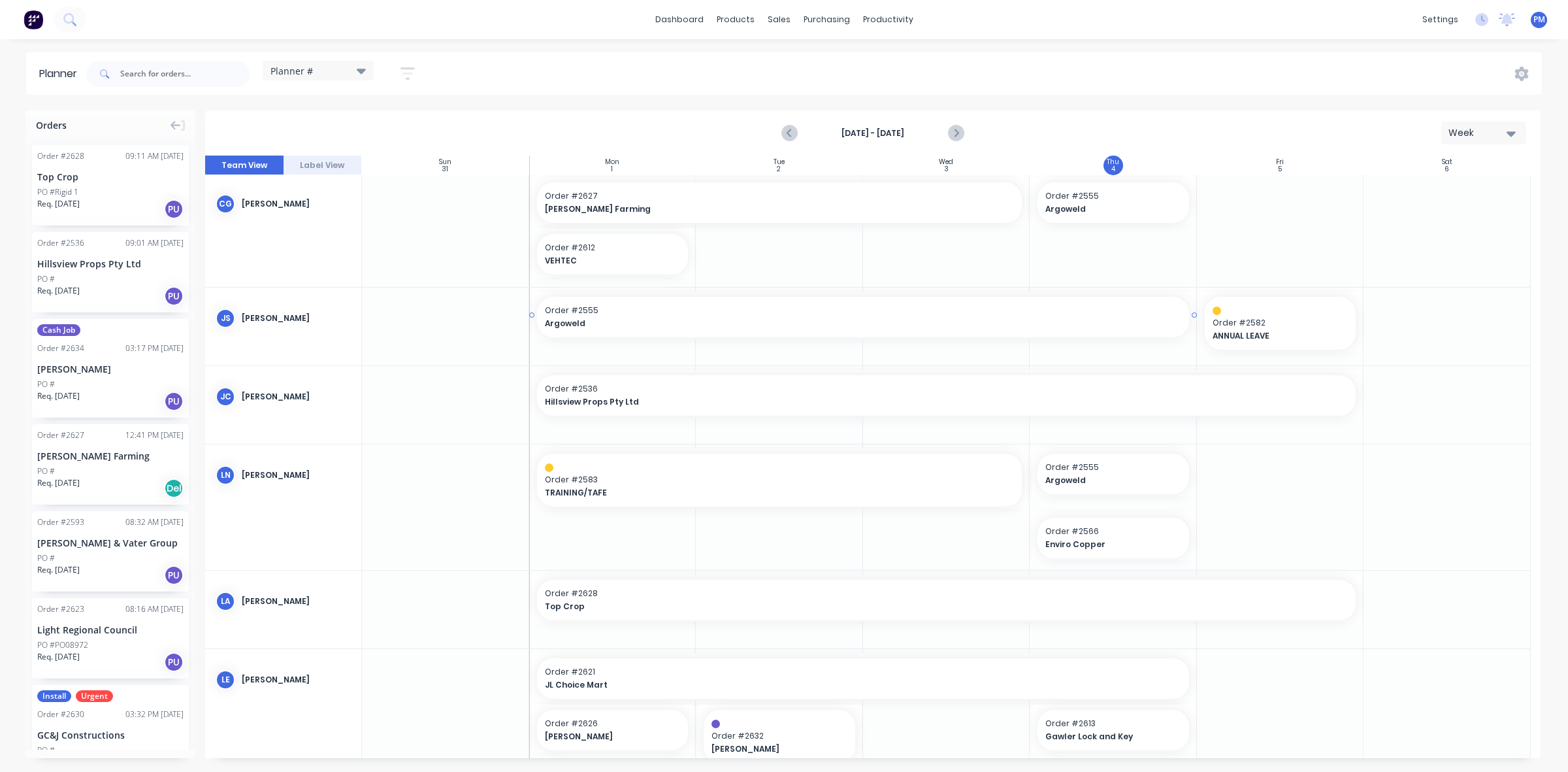
scroll to position [82, 0]
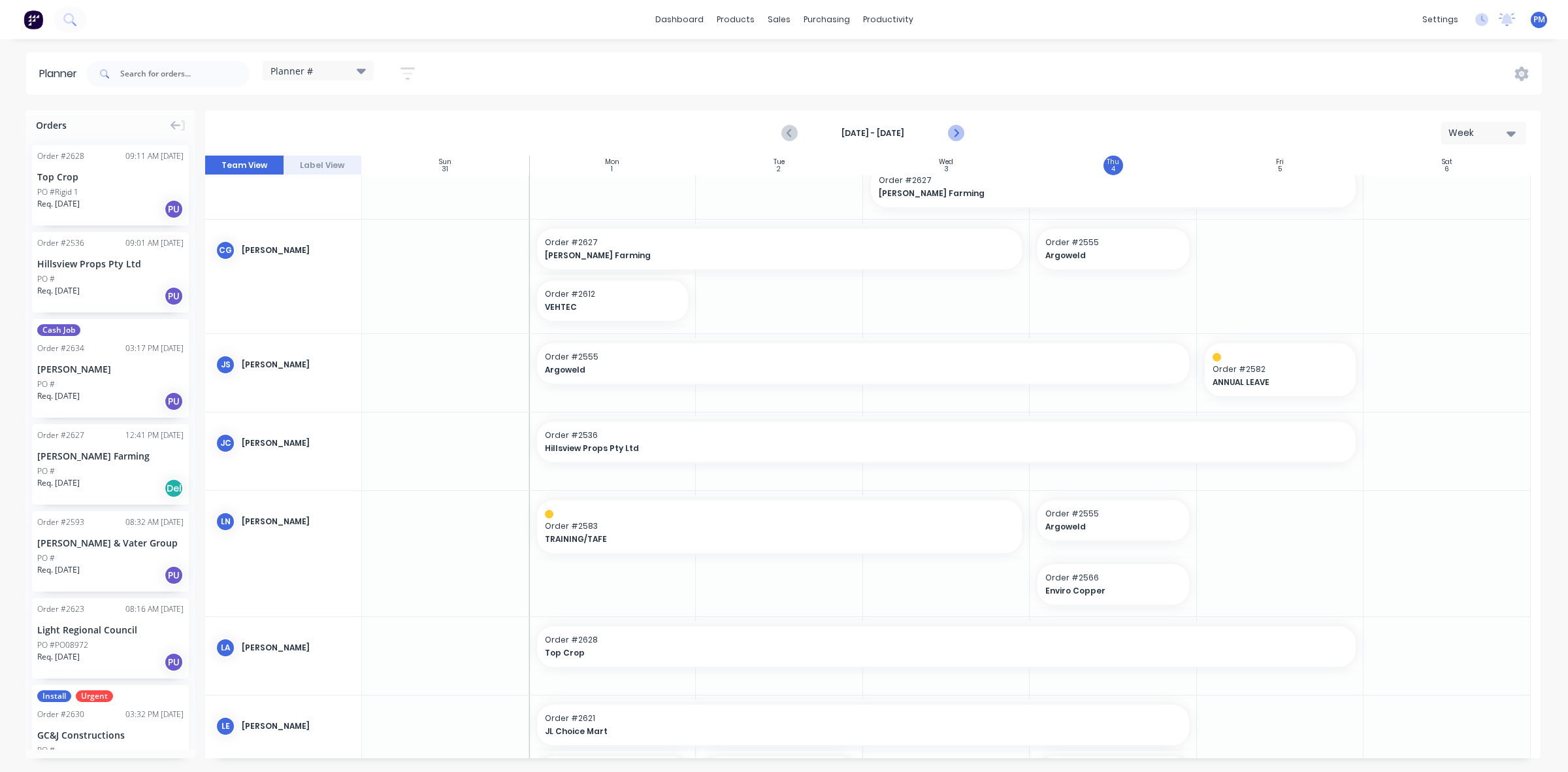
click at [956, 136] on icon "Next page" at bounding box center [955, 133] width 15 height 15
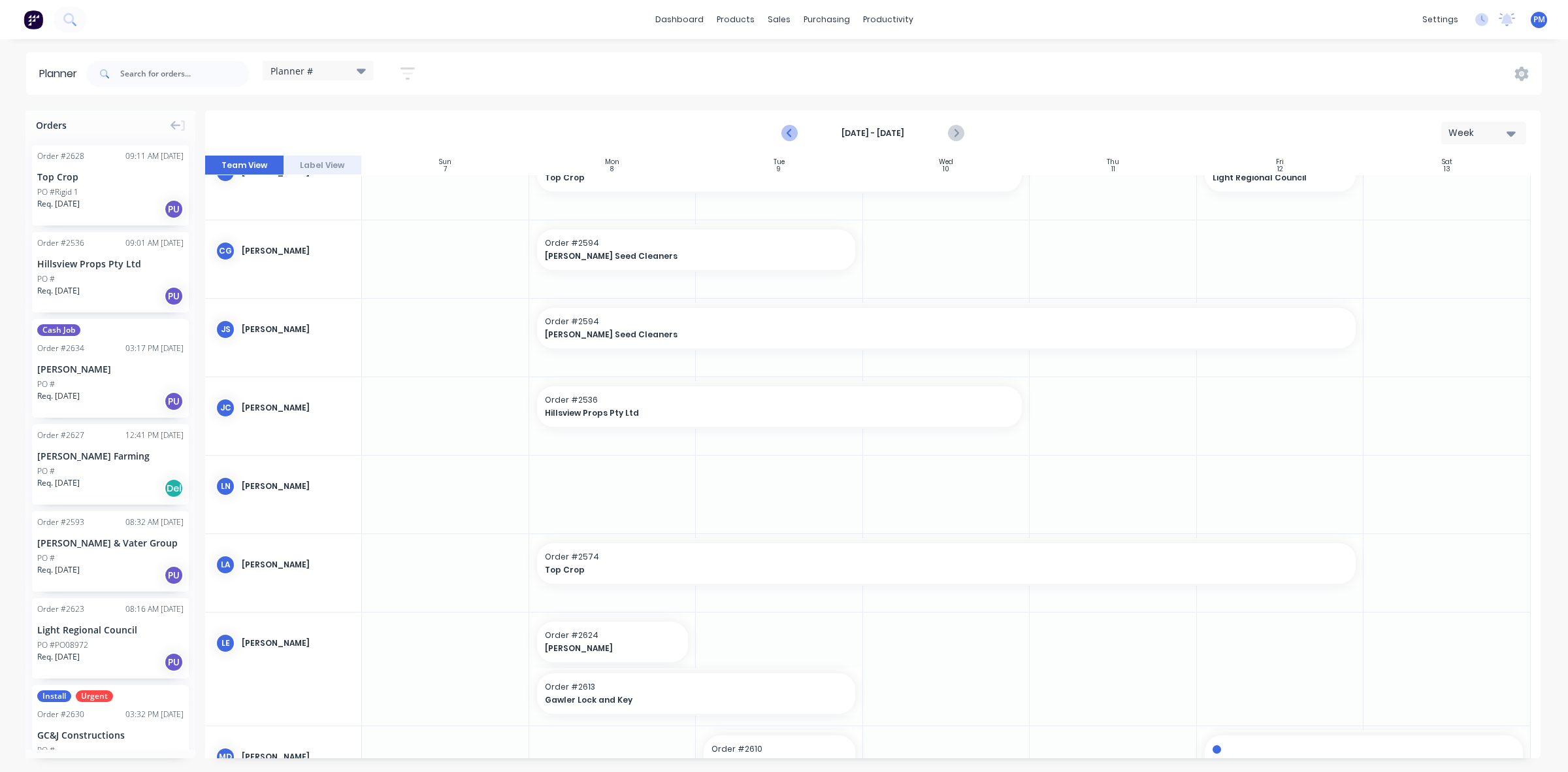
click at [790, 133] on icon "Previous page" at bounding box center [790, 133] width 15 height 15
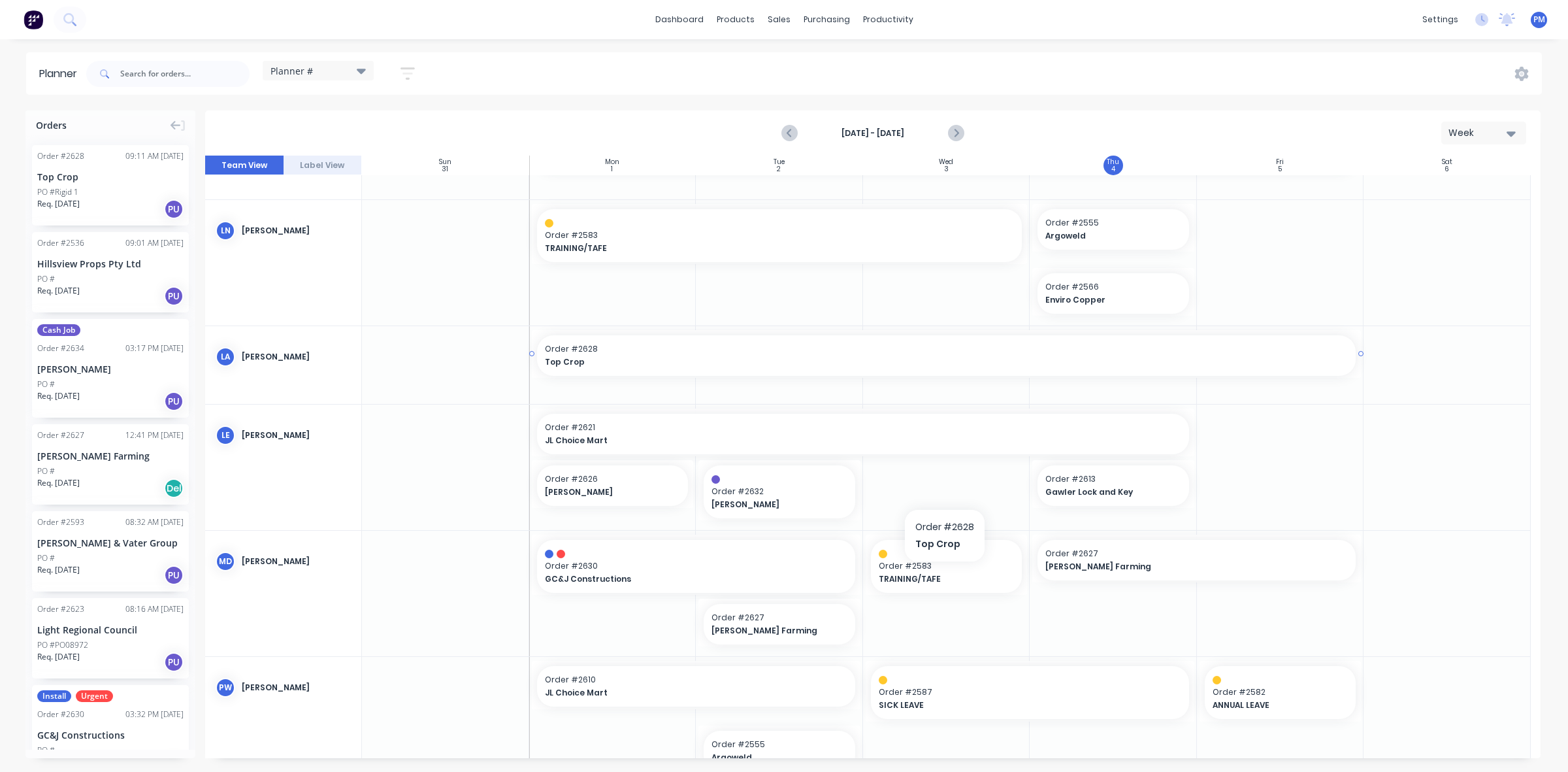
scroll to position [409, 0]
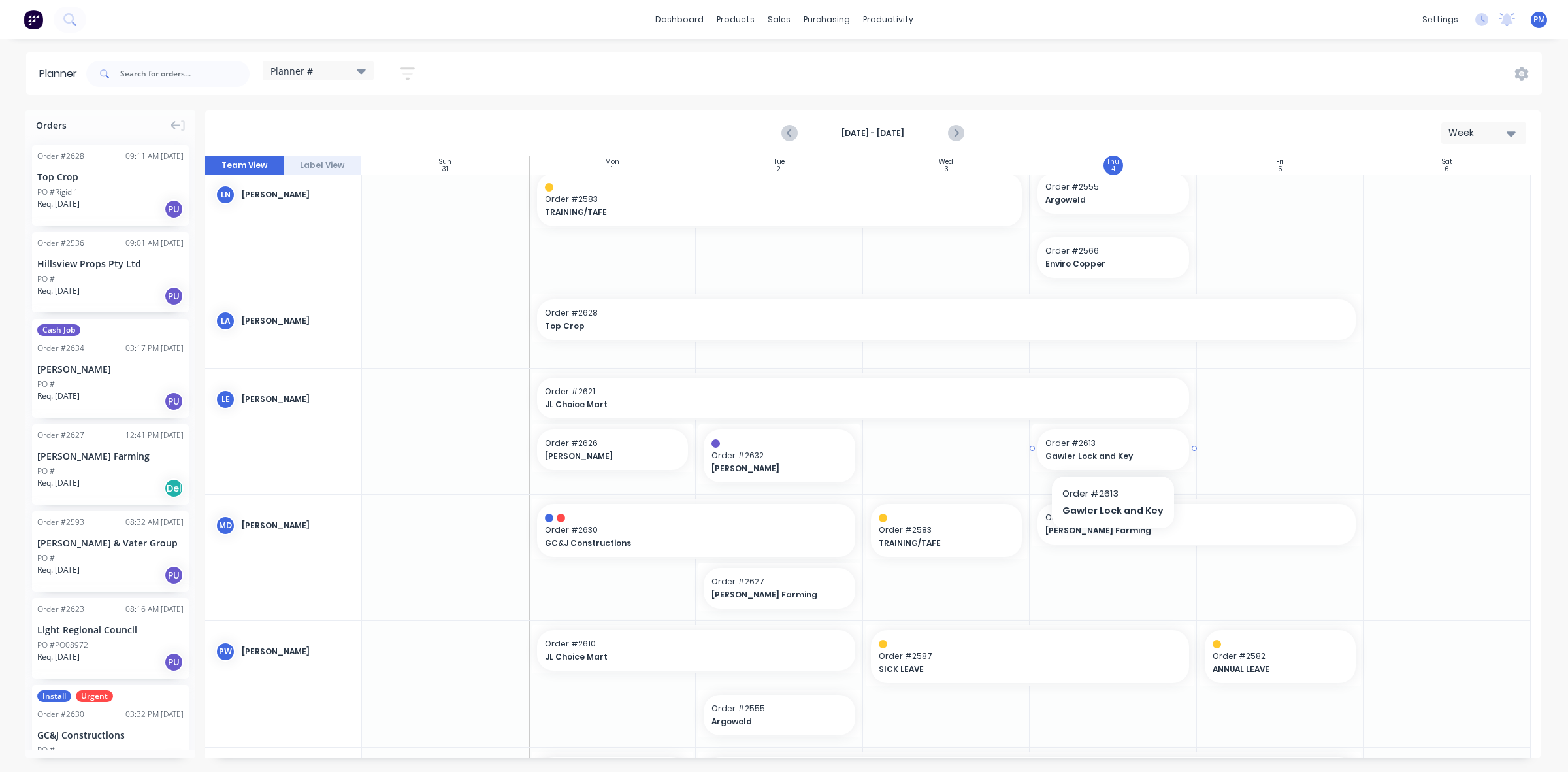
click at [1126, 445] on span "Order # 2613" at bounding box center [1113, 444] width 136 height 12
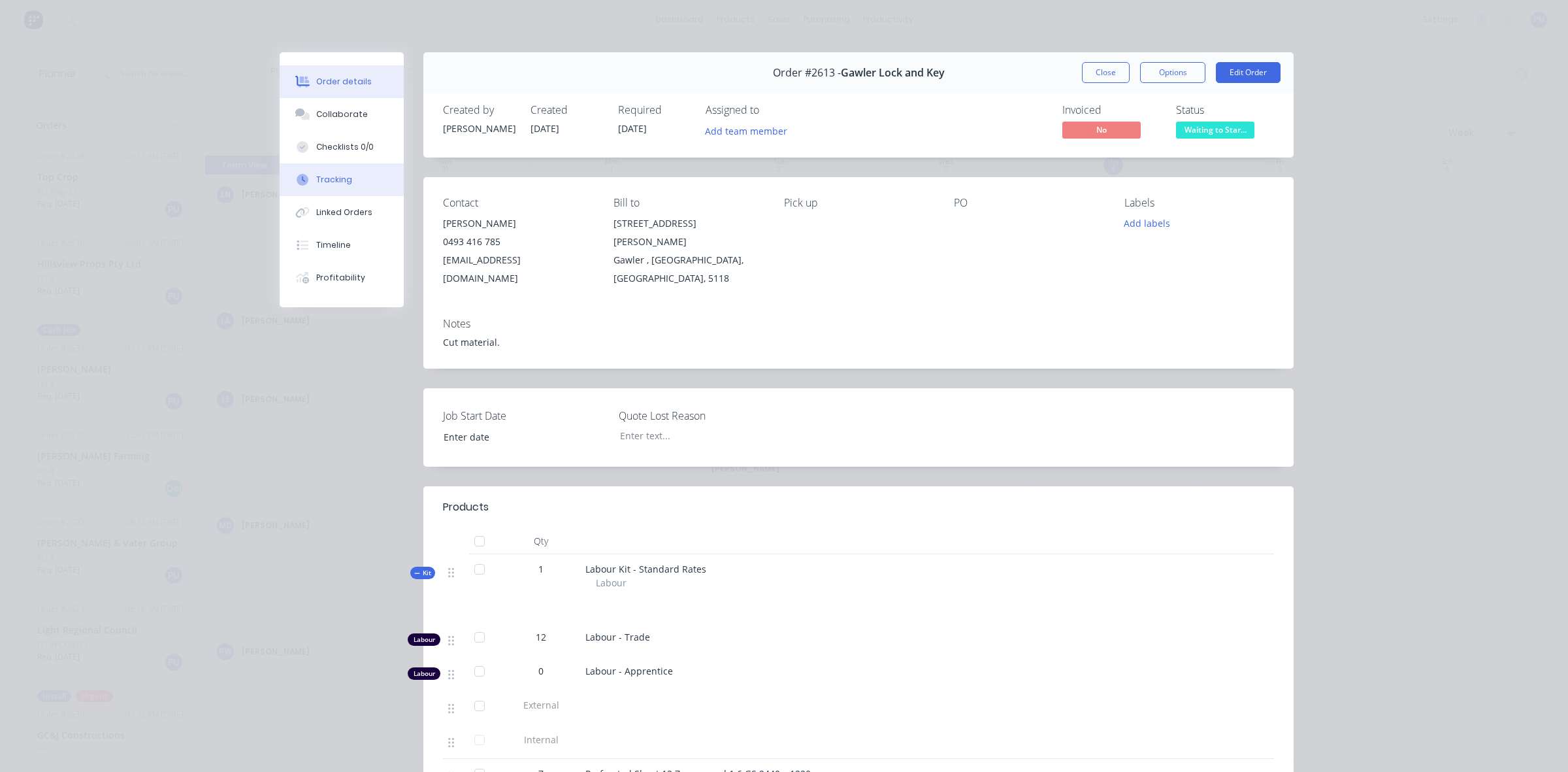
click at [338, 181] on div "Tracking" at bounding box center [334, 180] width 36 height 12
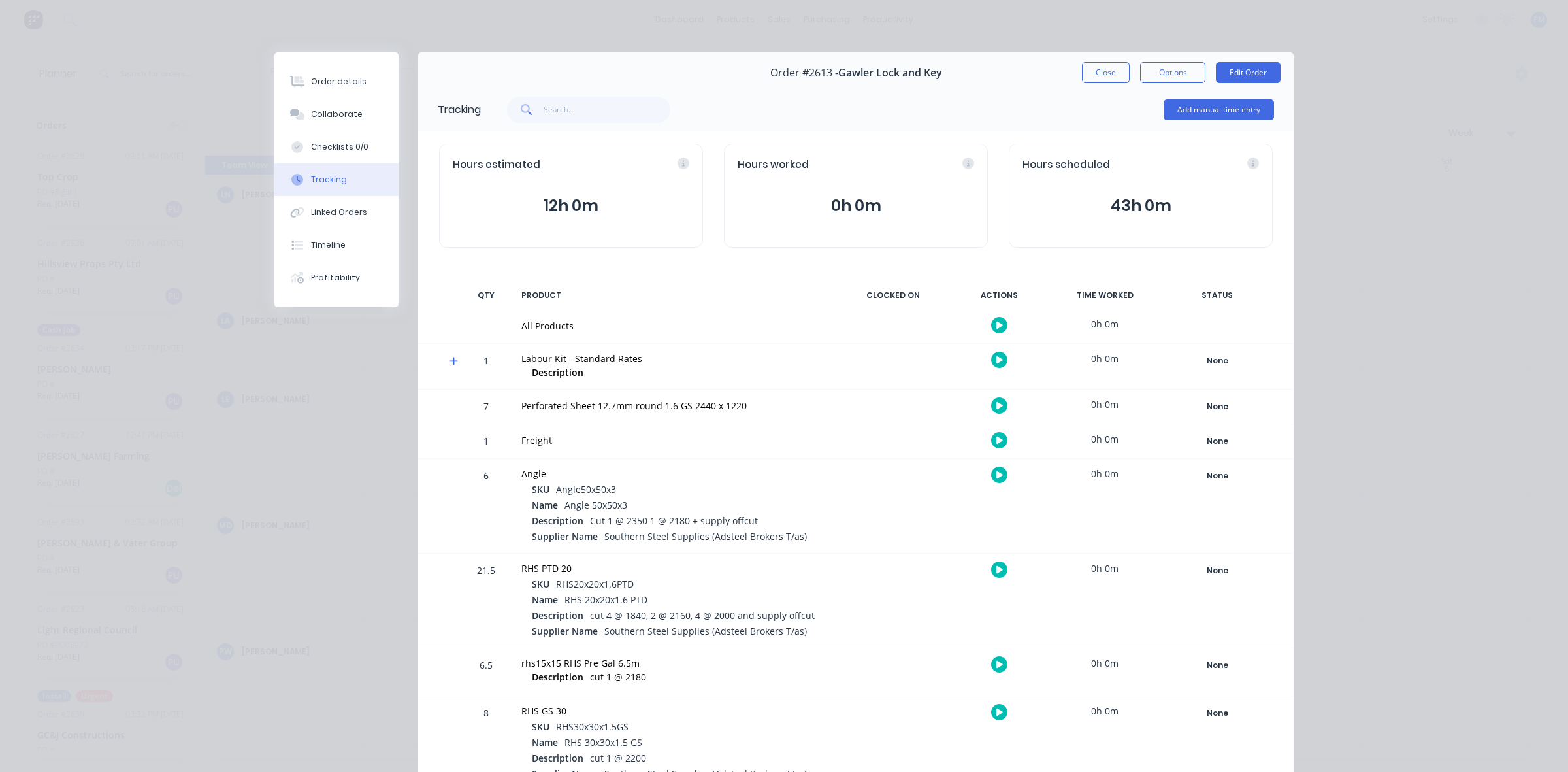
click at [1104, 73] on button "Close" at bounding box center [1106, 73] width 48 height 21
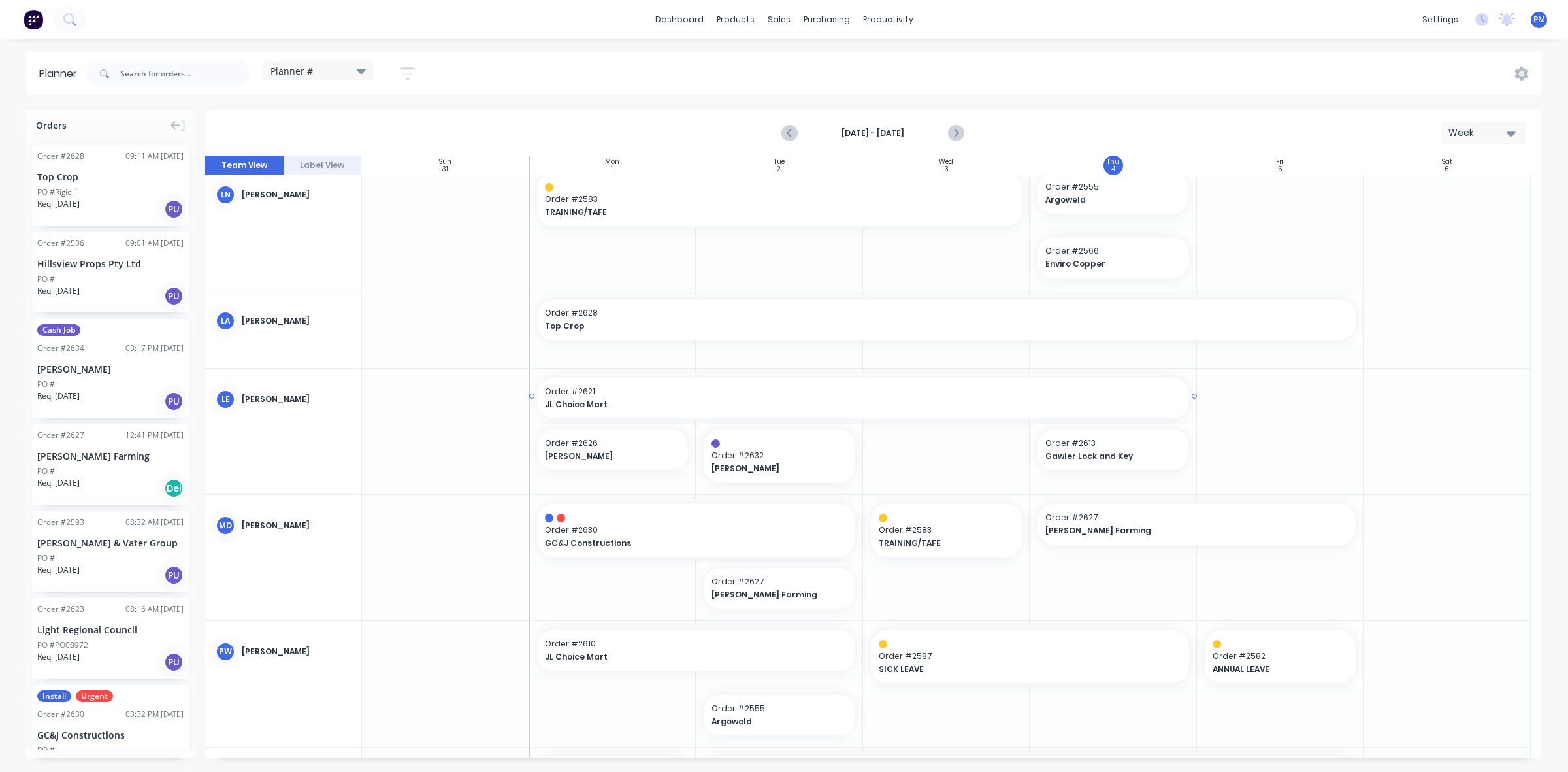
scroll to position [490, 0]
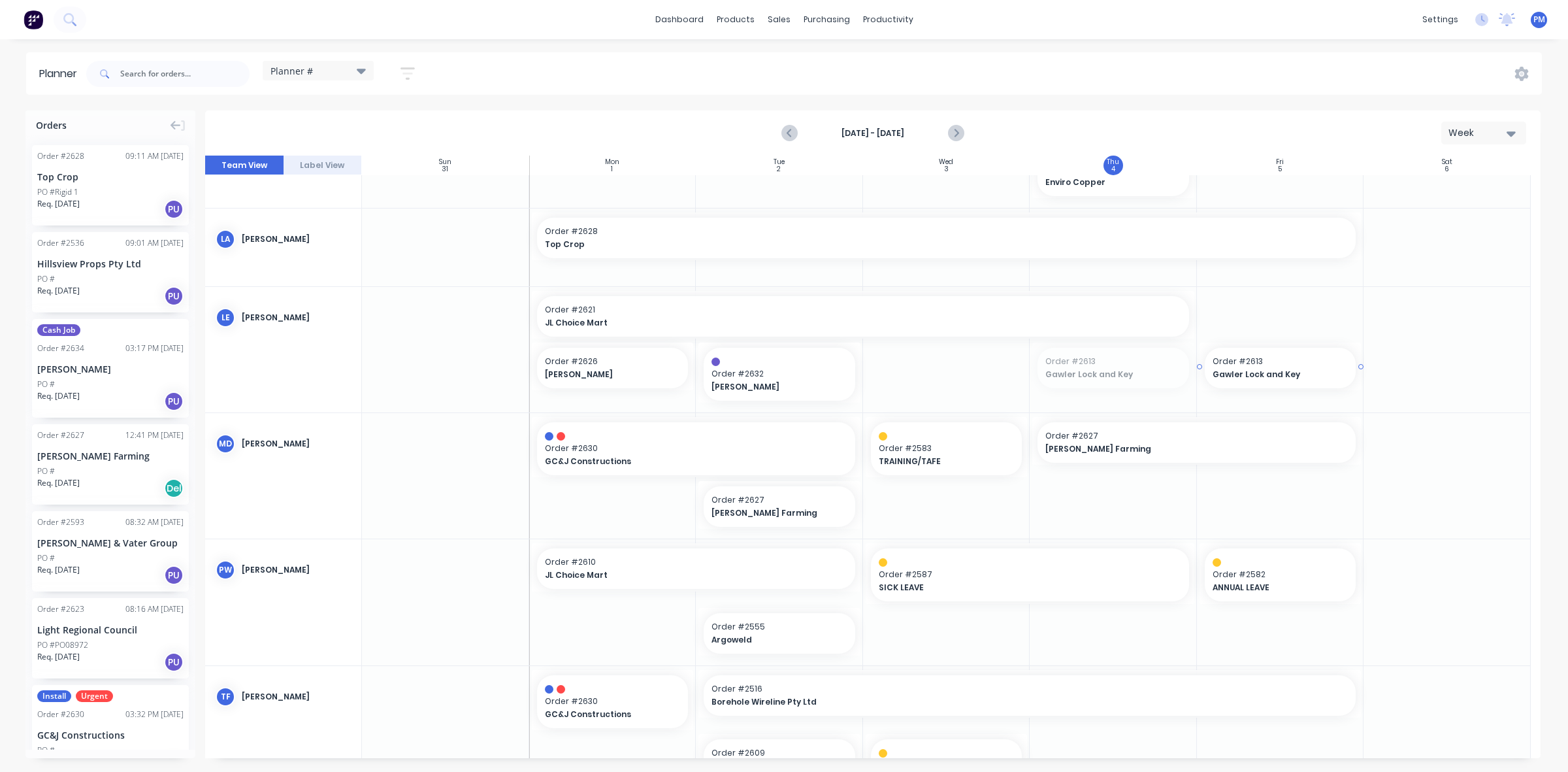
drag, startPoint x: 1120, startPoint y: 364, endPoint x: 1237, endPoint y: 357, distance: 117.2
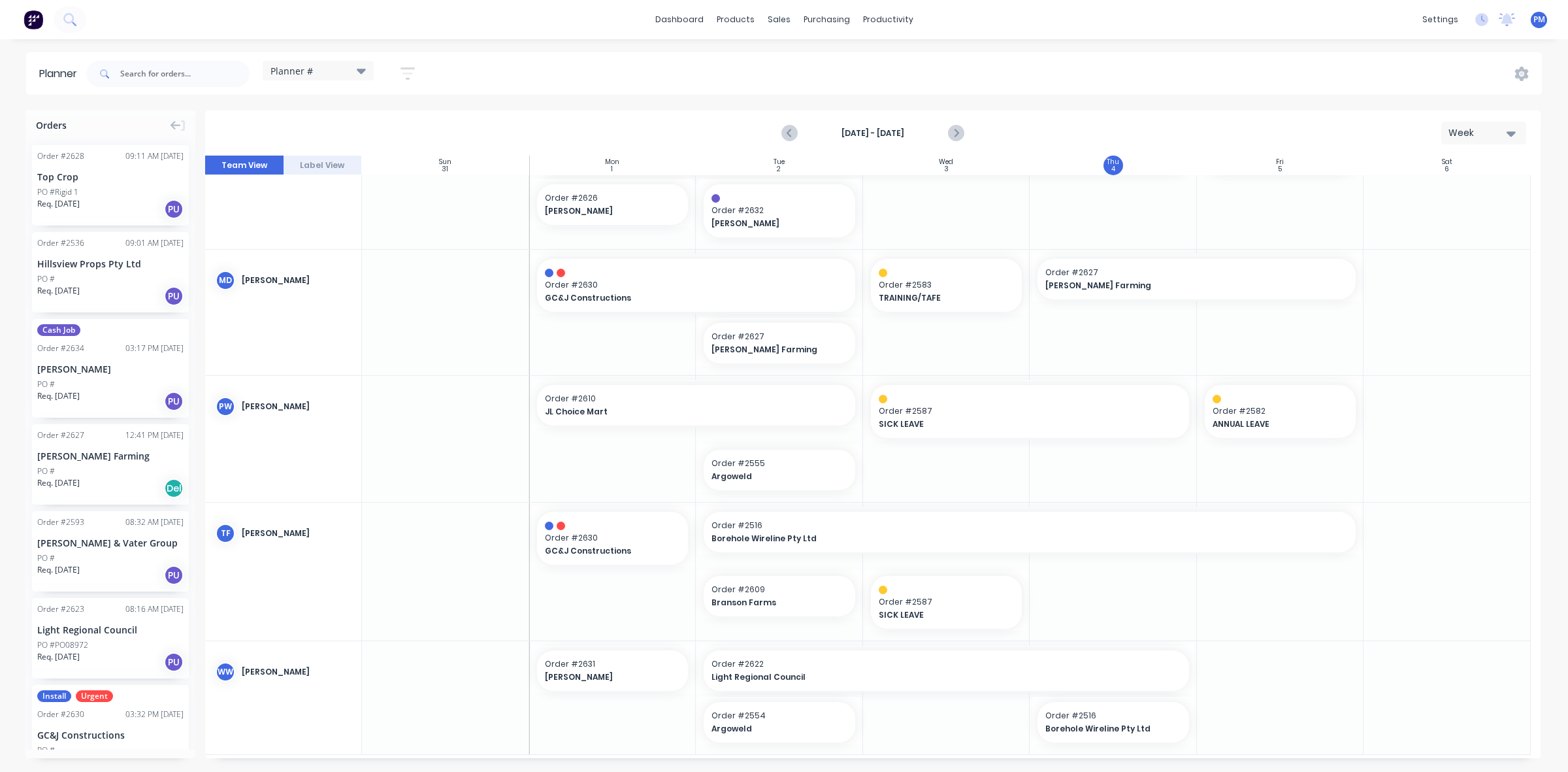
scroll to position [572, 0]
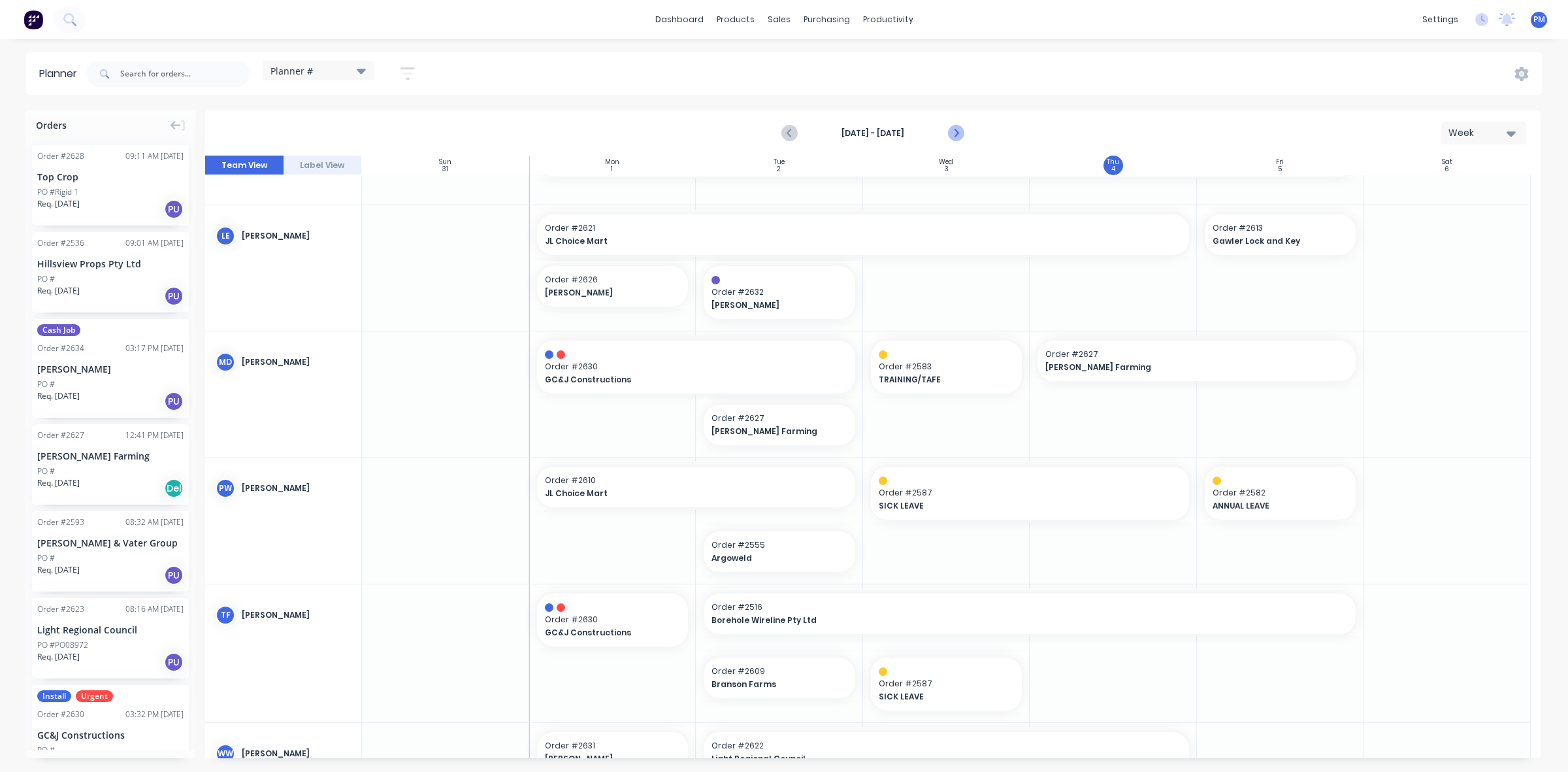
click at [954, 134] on icon "Next page" at bounding box center [955, 133] width 15 height 15
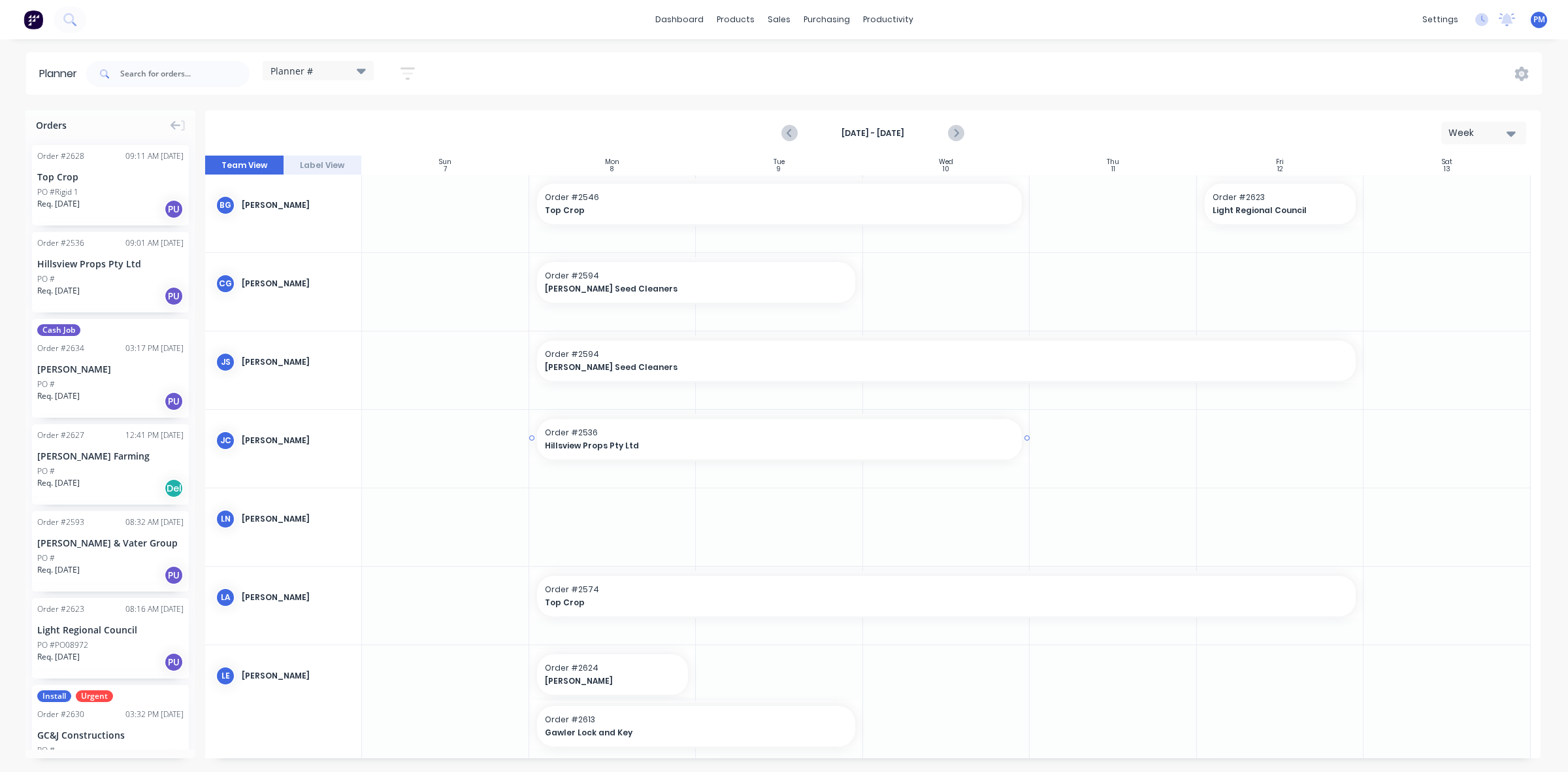
scroll to position [0, 0]
click at [788, 134] on icon "Previous page" at bounding box center [790, 133] width 15 height 15
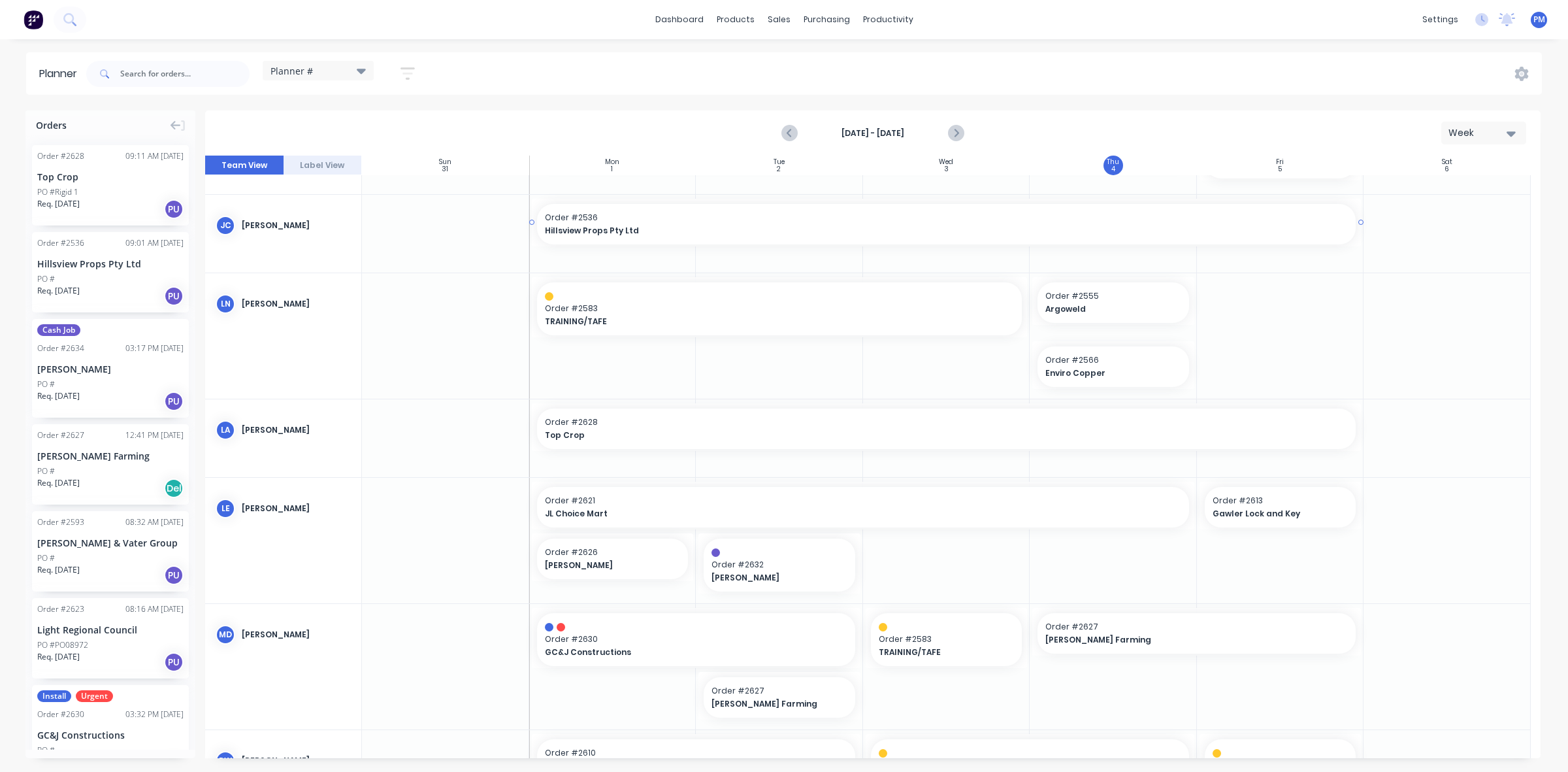
scroll to position [327, 0]
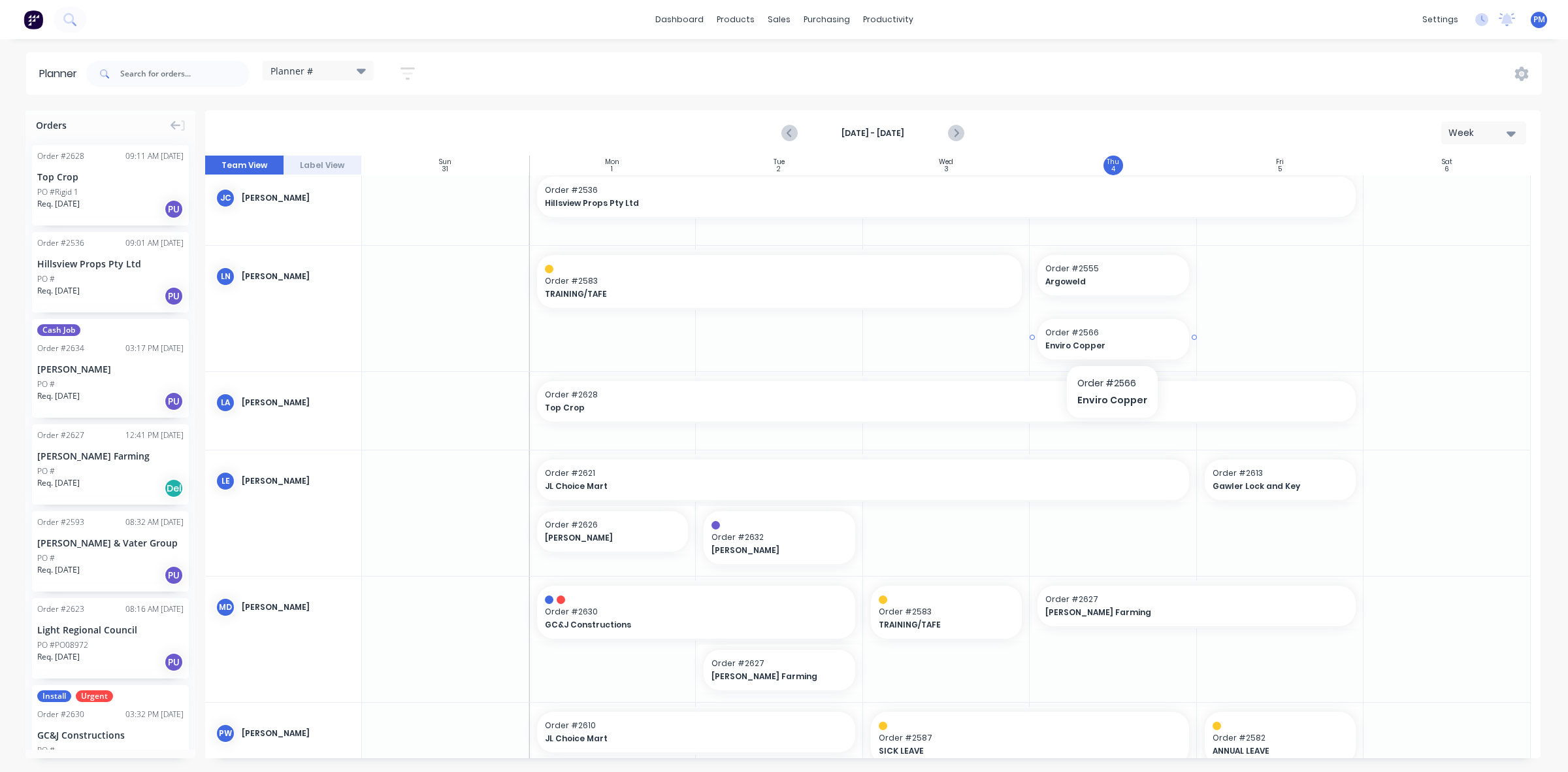
click at [1076, 334] on span "Order # 2566" at bounding box center [1113, 333] width 136 height 12
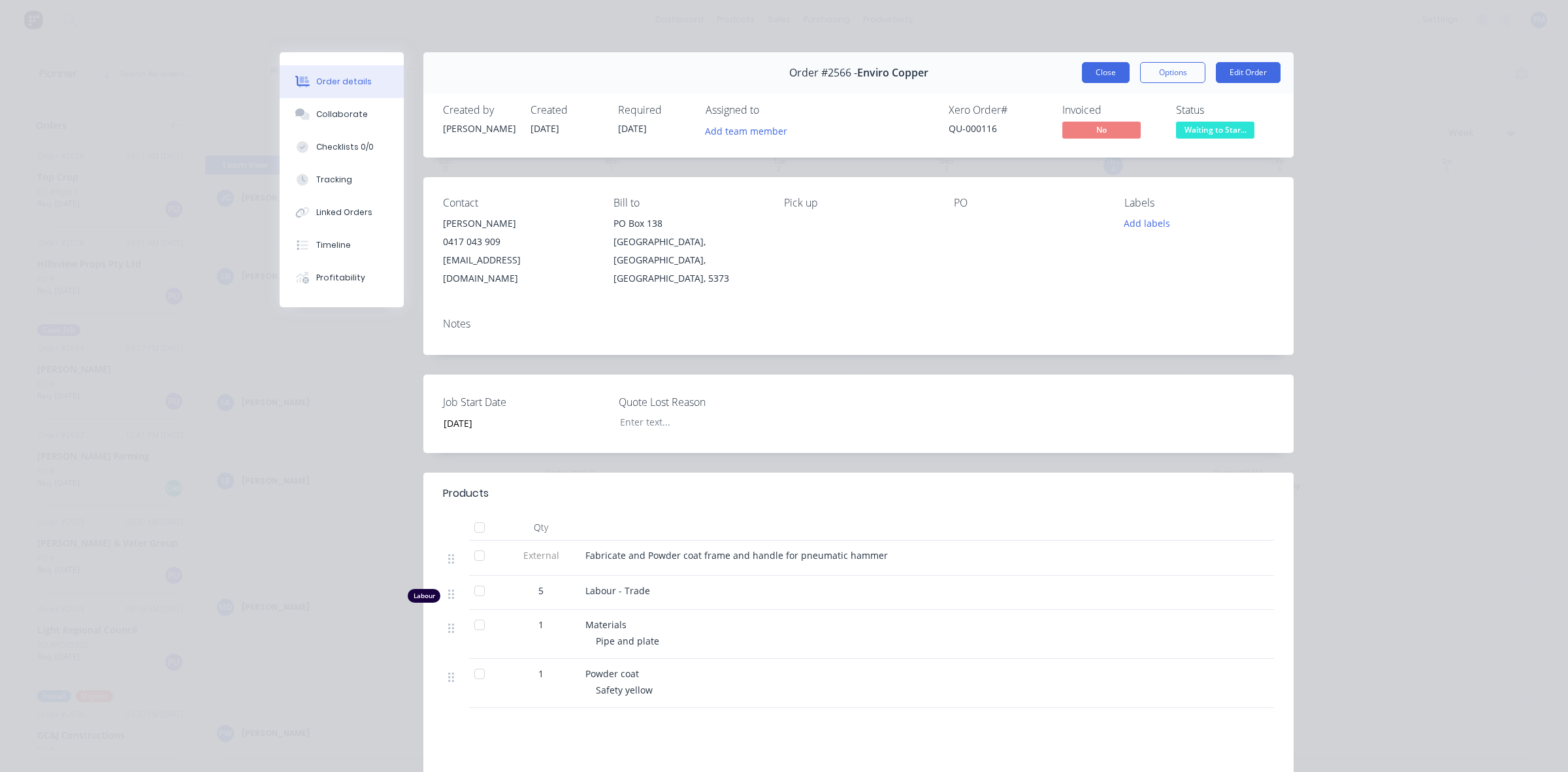
click at [1109, 75] on button "Close" at bounding box center [1106, 73] width 48 height 21
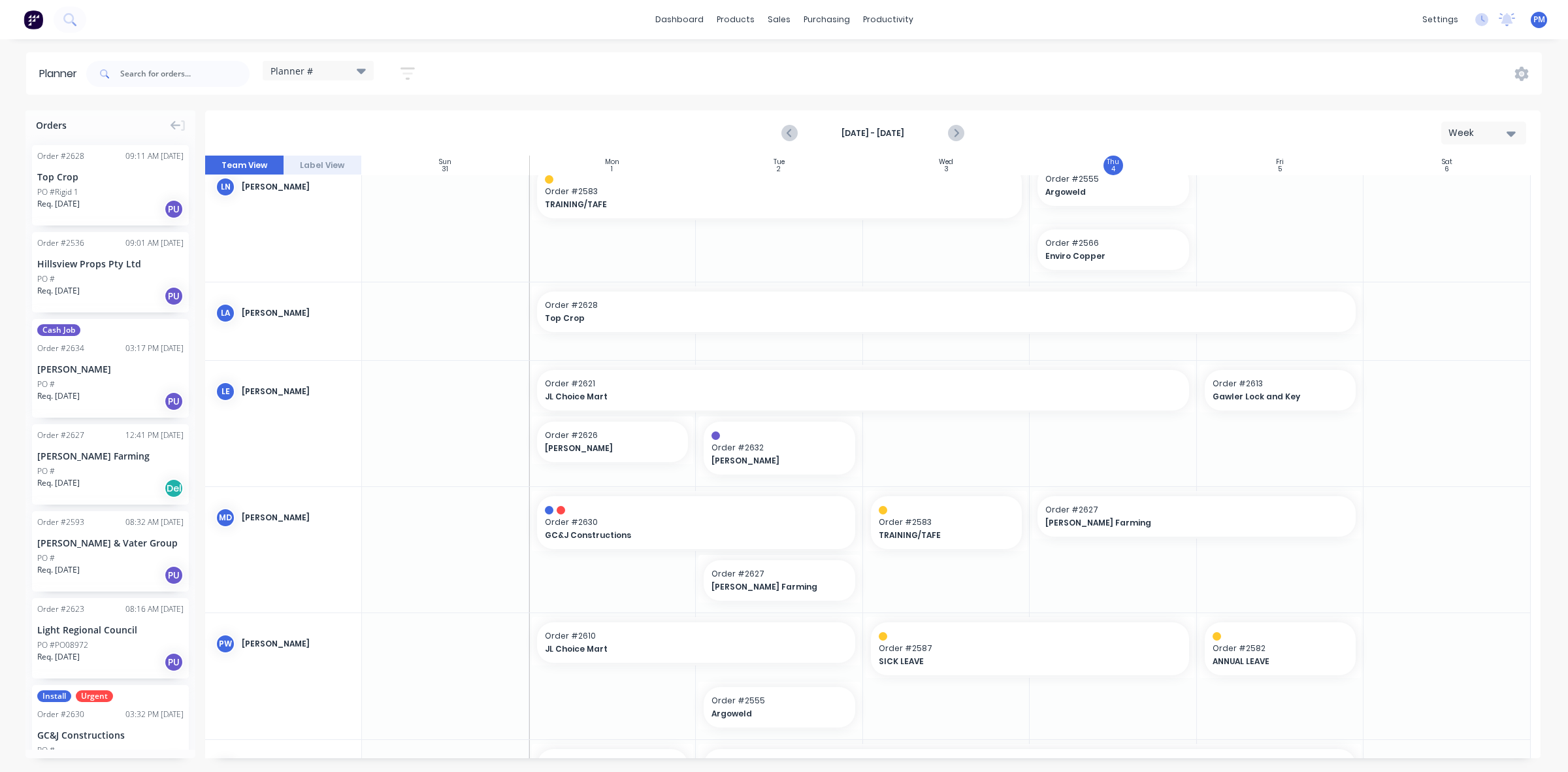
scroll to position [409, 0]
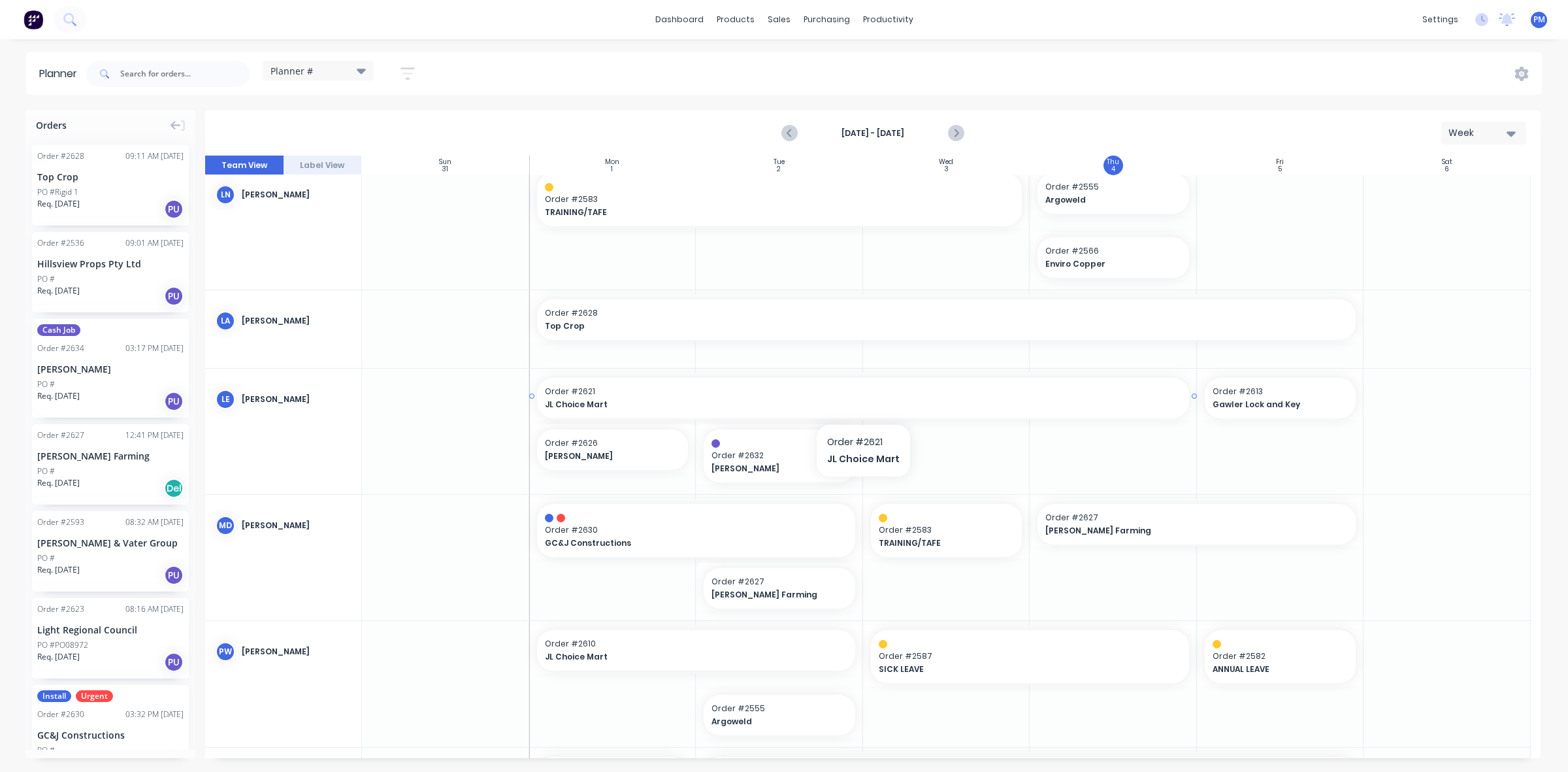
click at [856, 394] on span "Order # 2621" at bounding box center [863, 392] width 637 height 12
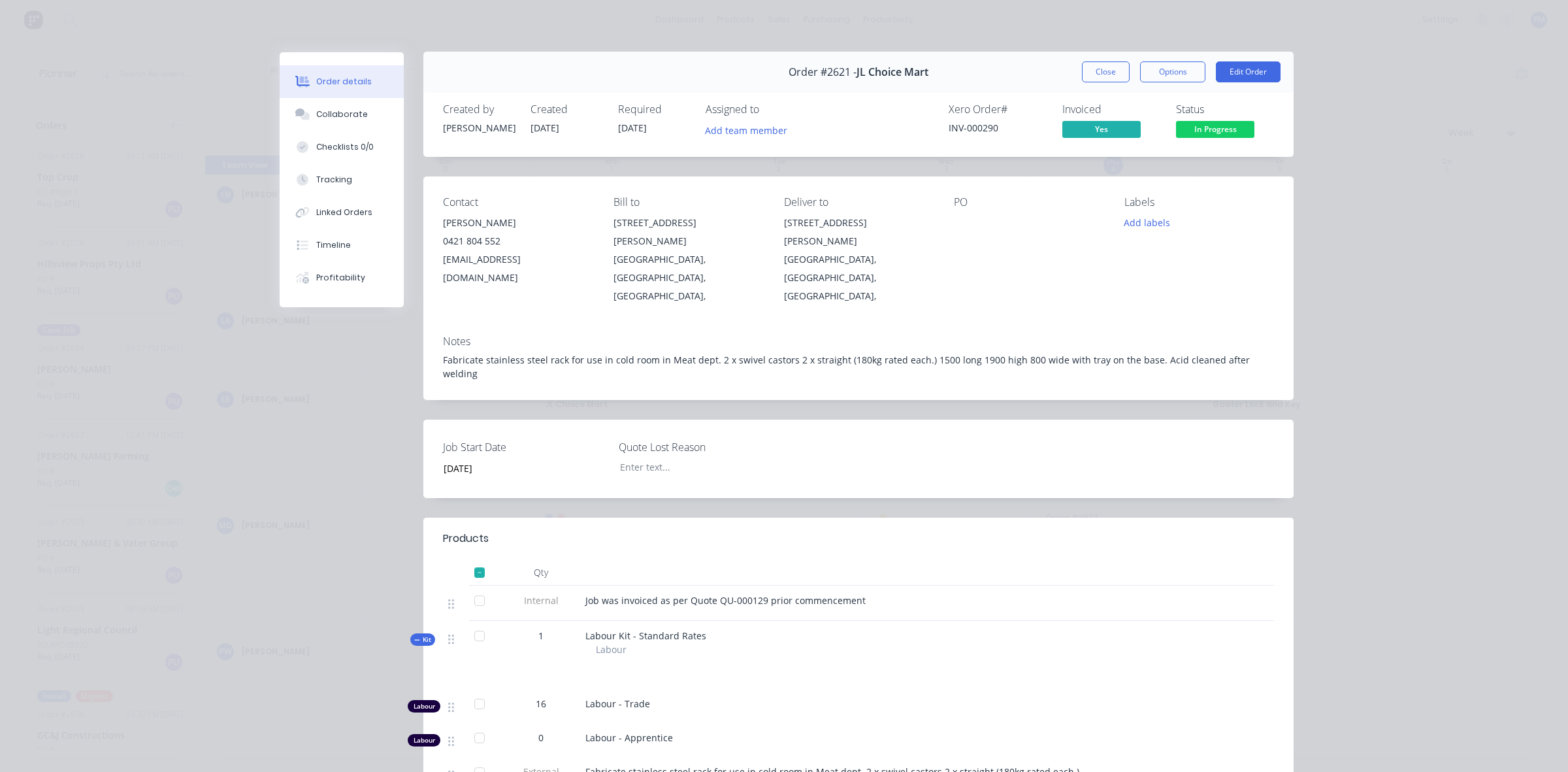
scroll to position [0, 0]
click at [1103, 68] on button "Close" at bounding box center [1106, 73] width 48 height 21
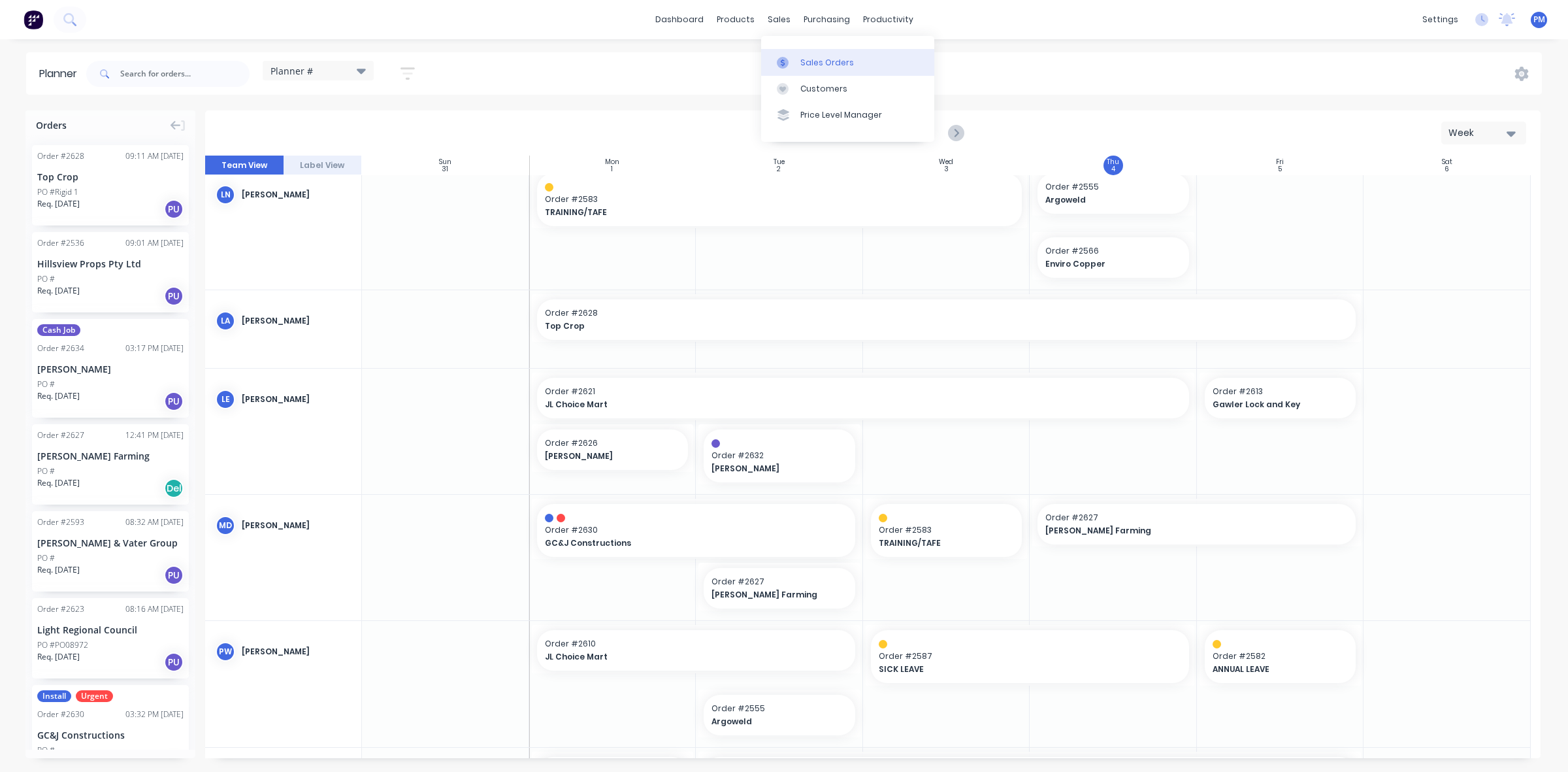
click at [824, 61] on div "Sales Orders" at bounding box center [827, 63] width 54 height 12
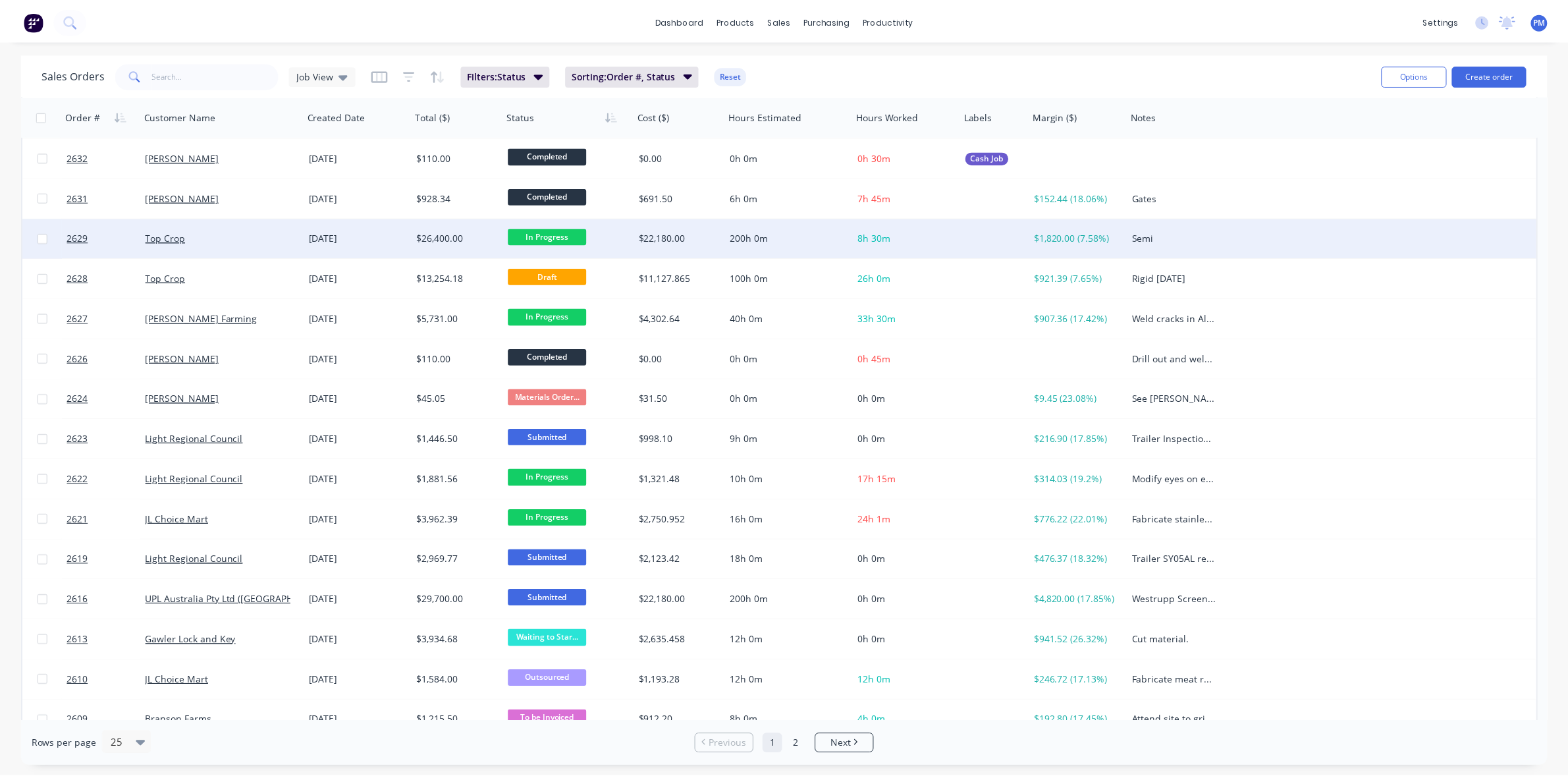
scroll to position [83, 0]
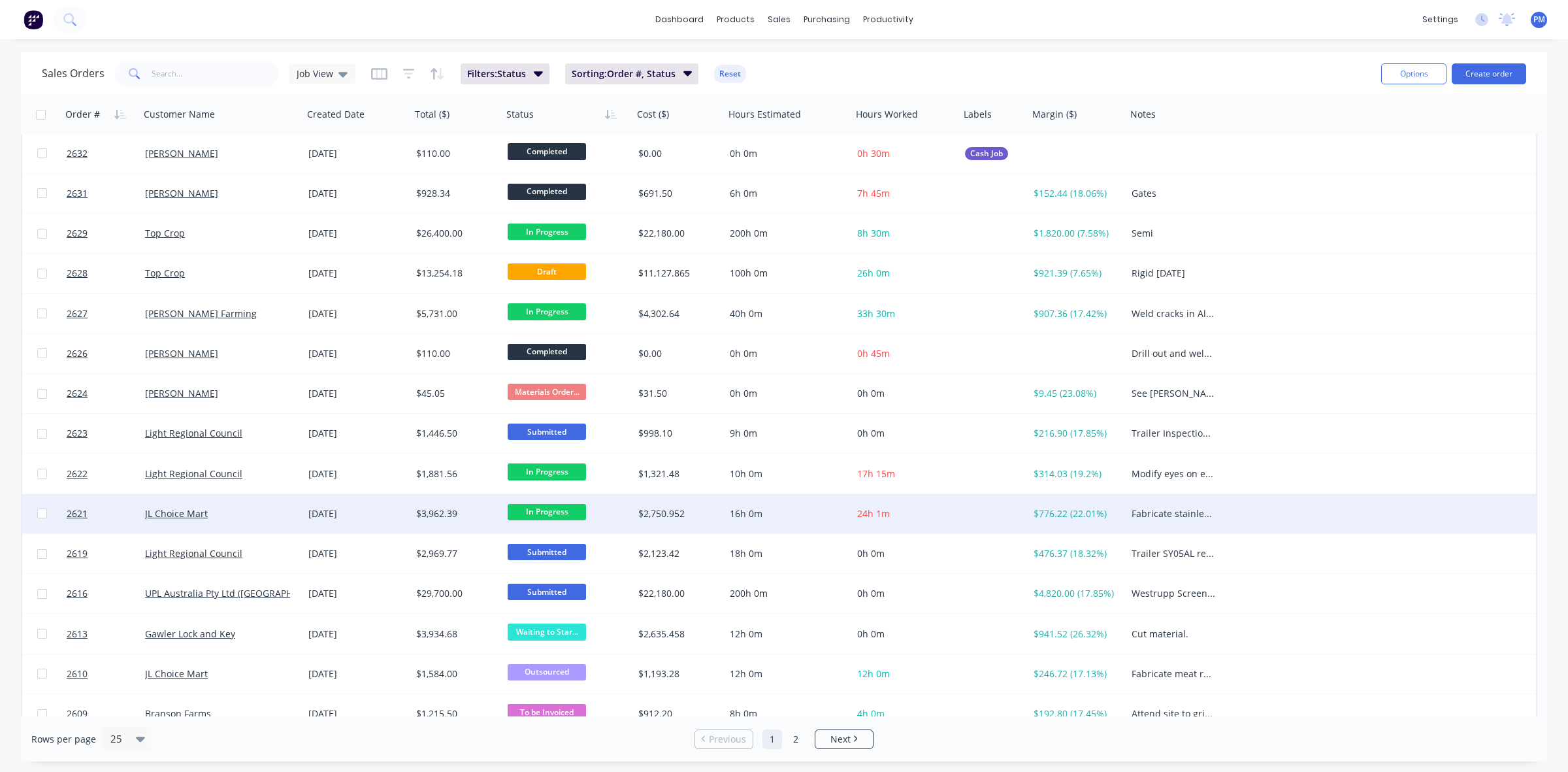
click at [273, 520] on div "JL Choice Mart" at bounding box center [222, 514] width 164 height 39
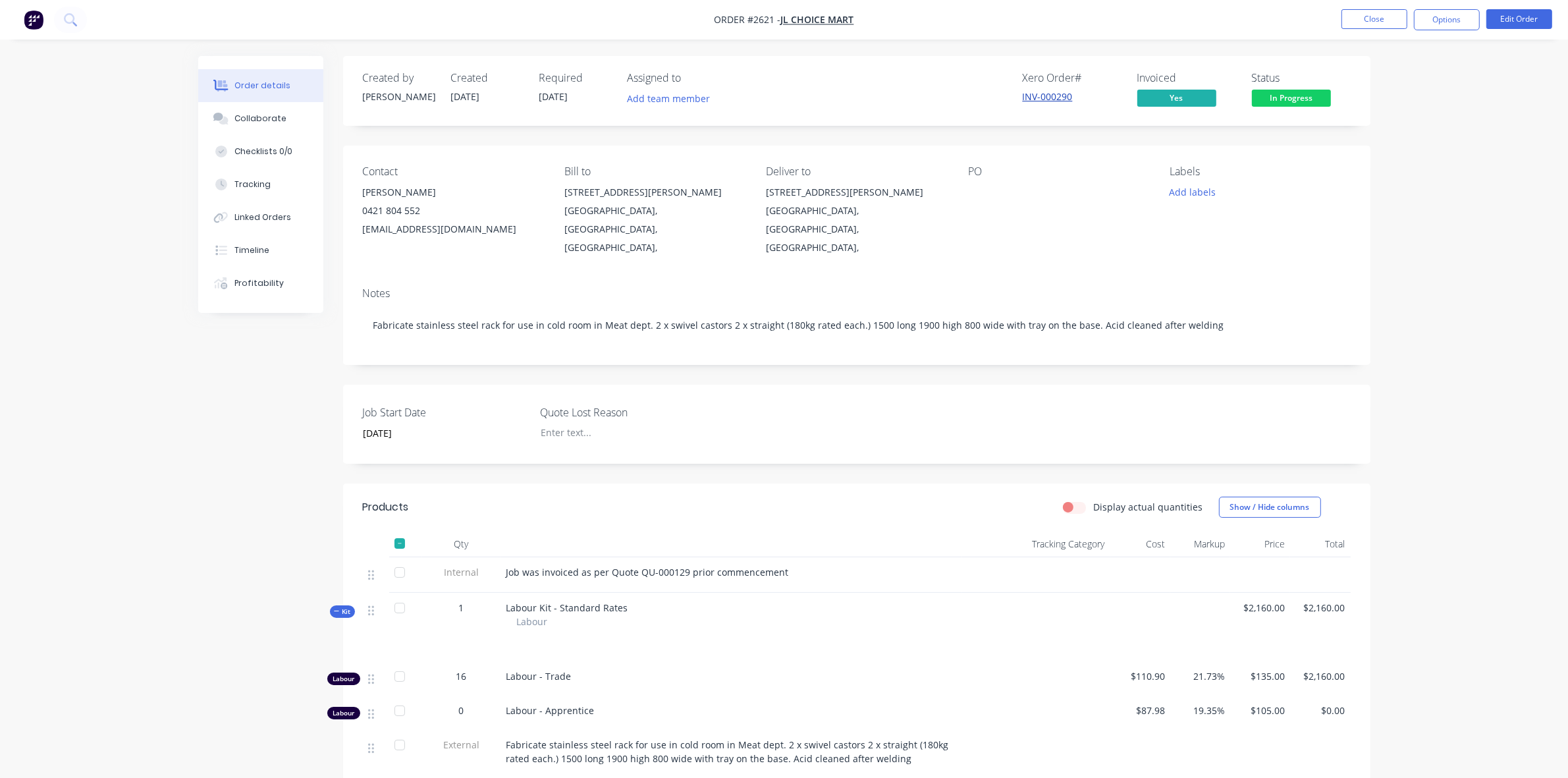
click at [1051, 95] on link "INV-000290" at bounding box center [1047, 96] width 50 height 13
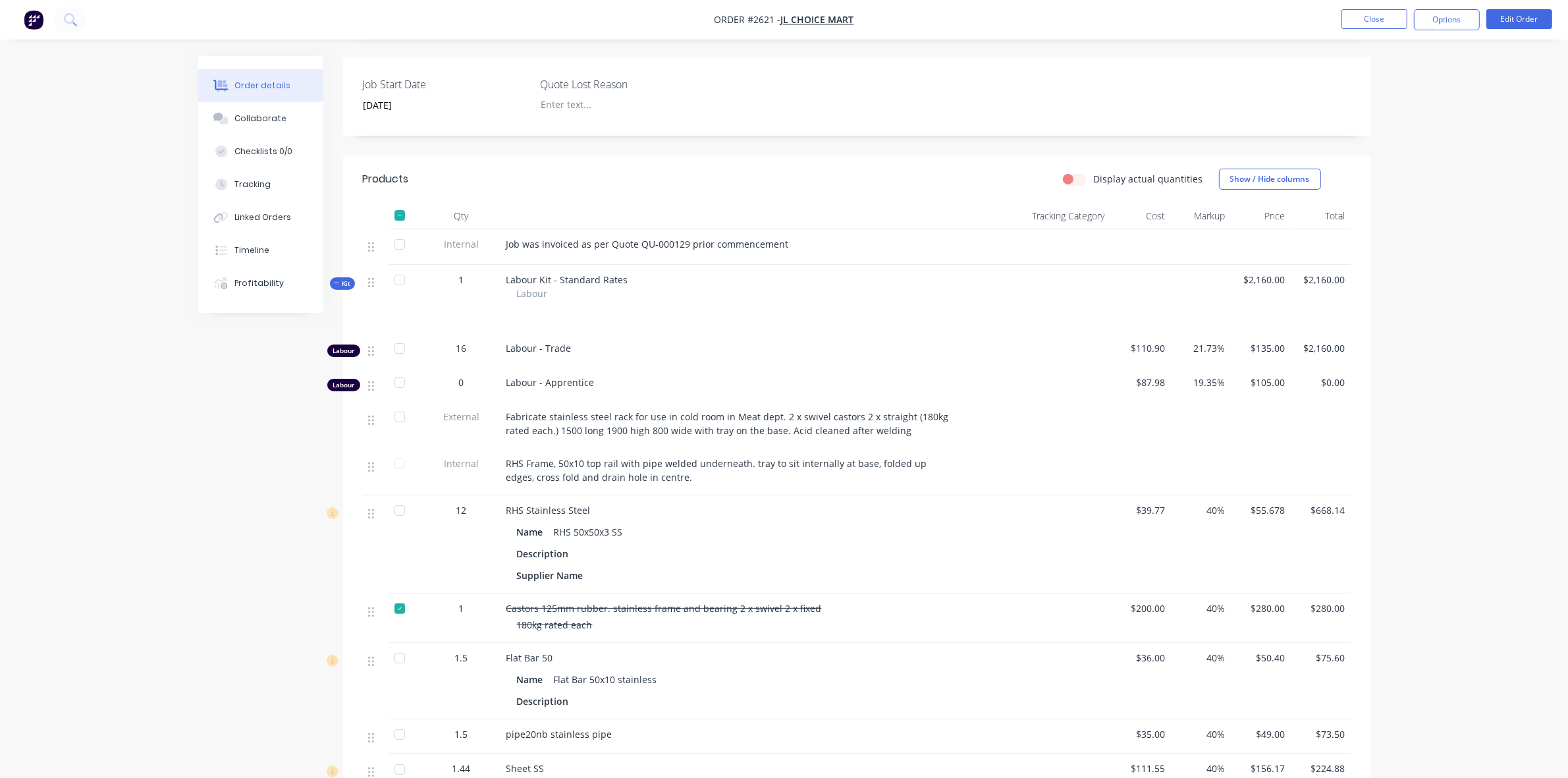
scroll to position [329, 0]
click at [250, 183] on div "Tracking" at bounding box center [253, 185] width 36 height 12
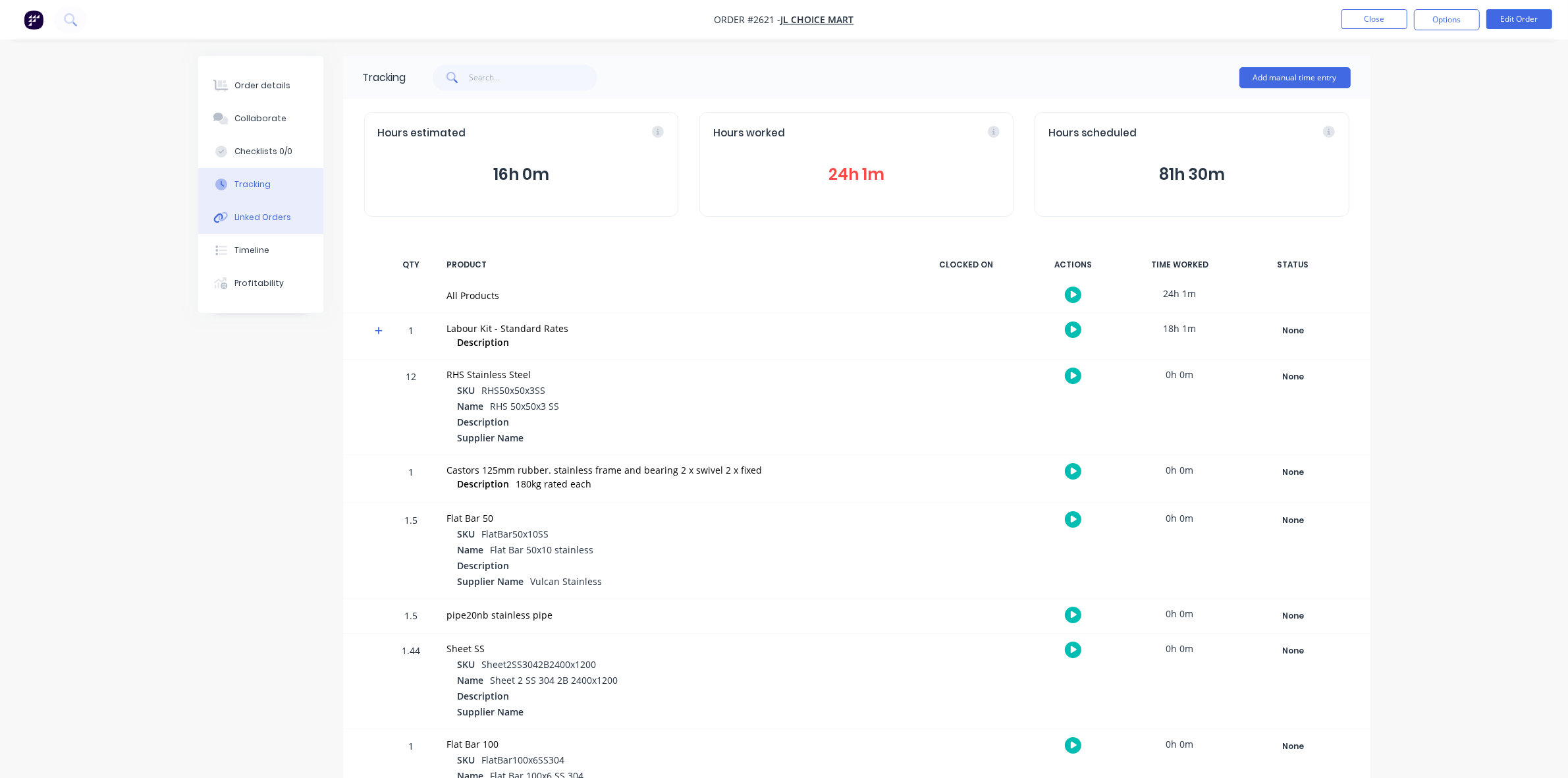
click at [262, 218] on div "Linked Orders" at bounding box center [263, 217] width 57 height 12
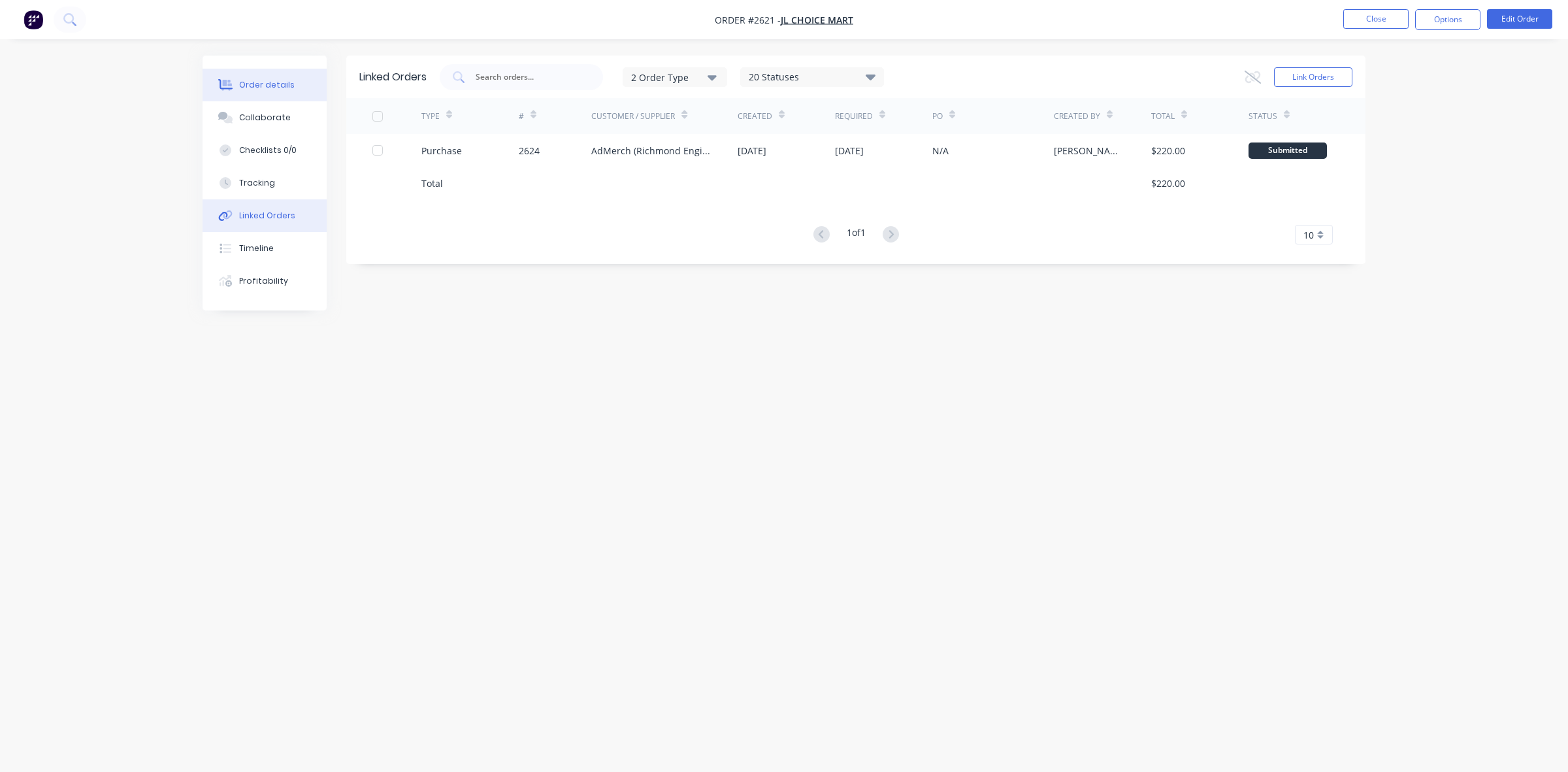
click at [263, 80] on div "Order details" at bounding box center [267, 85] width 55 height 12
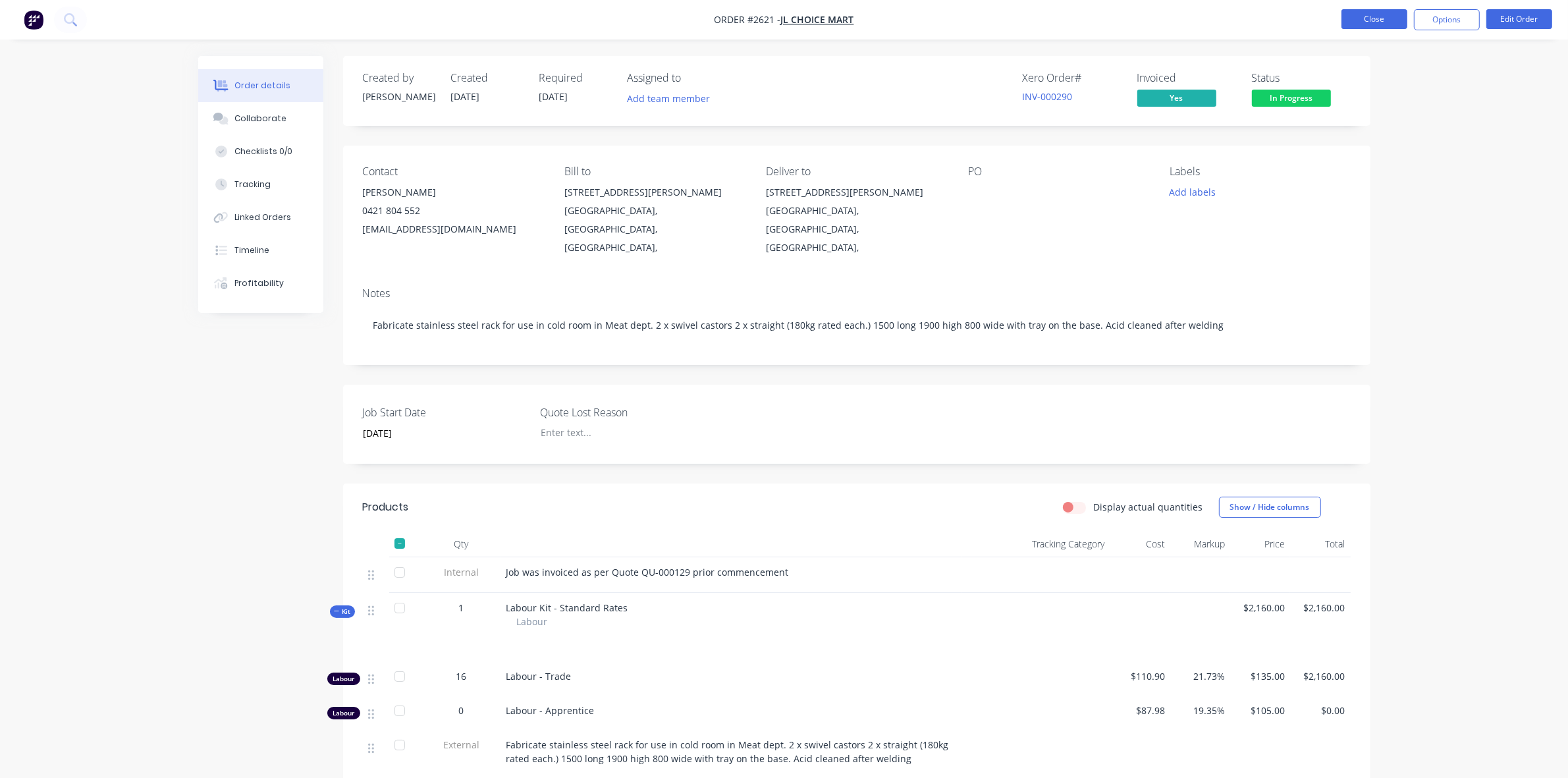
click at [1375, 21] on button "Close" at bounding box center [1374, 19] width 66 height 20
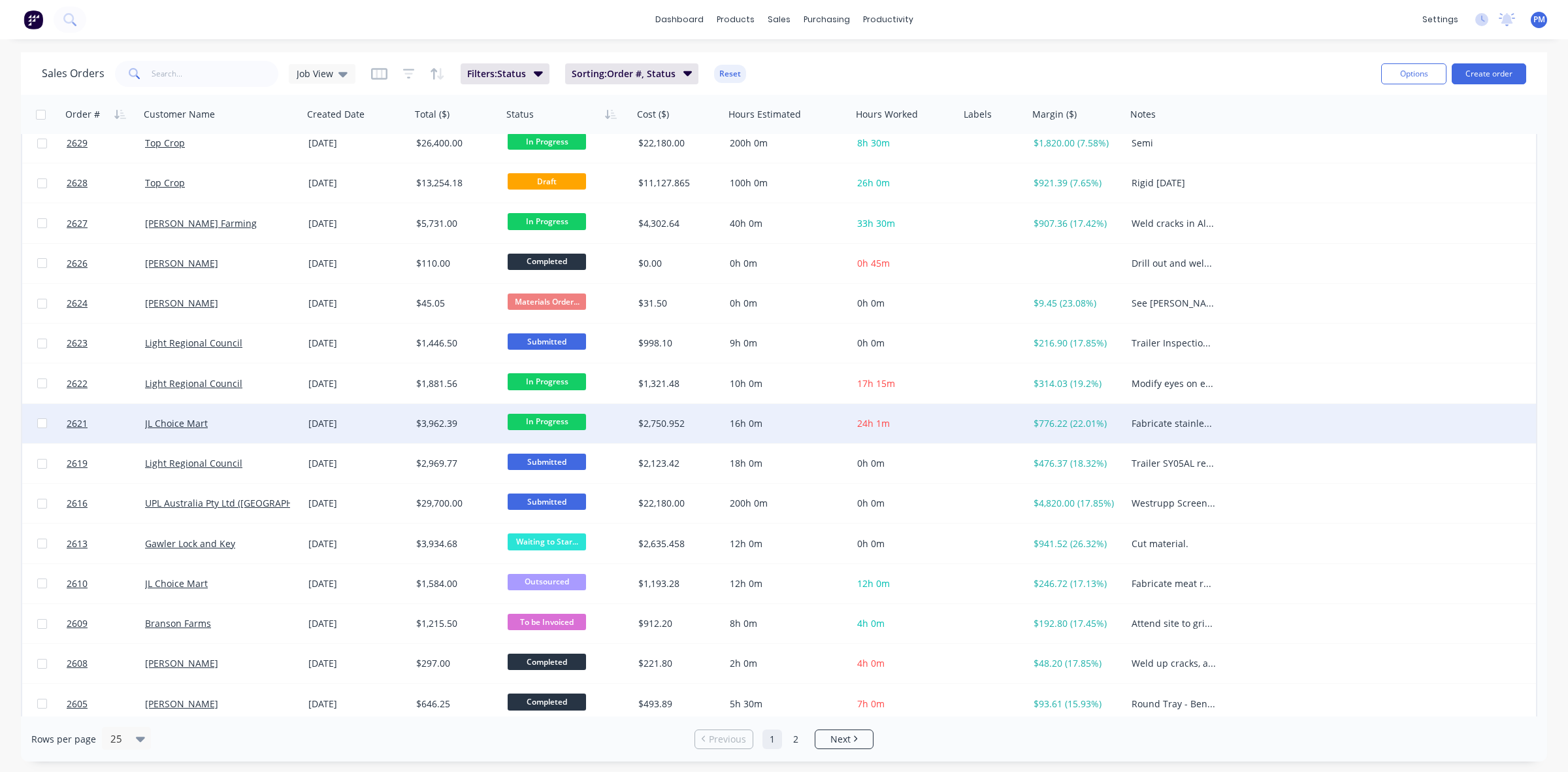
scroll to position [245, 0]
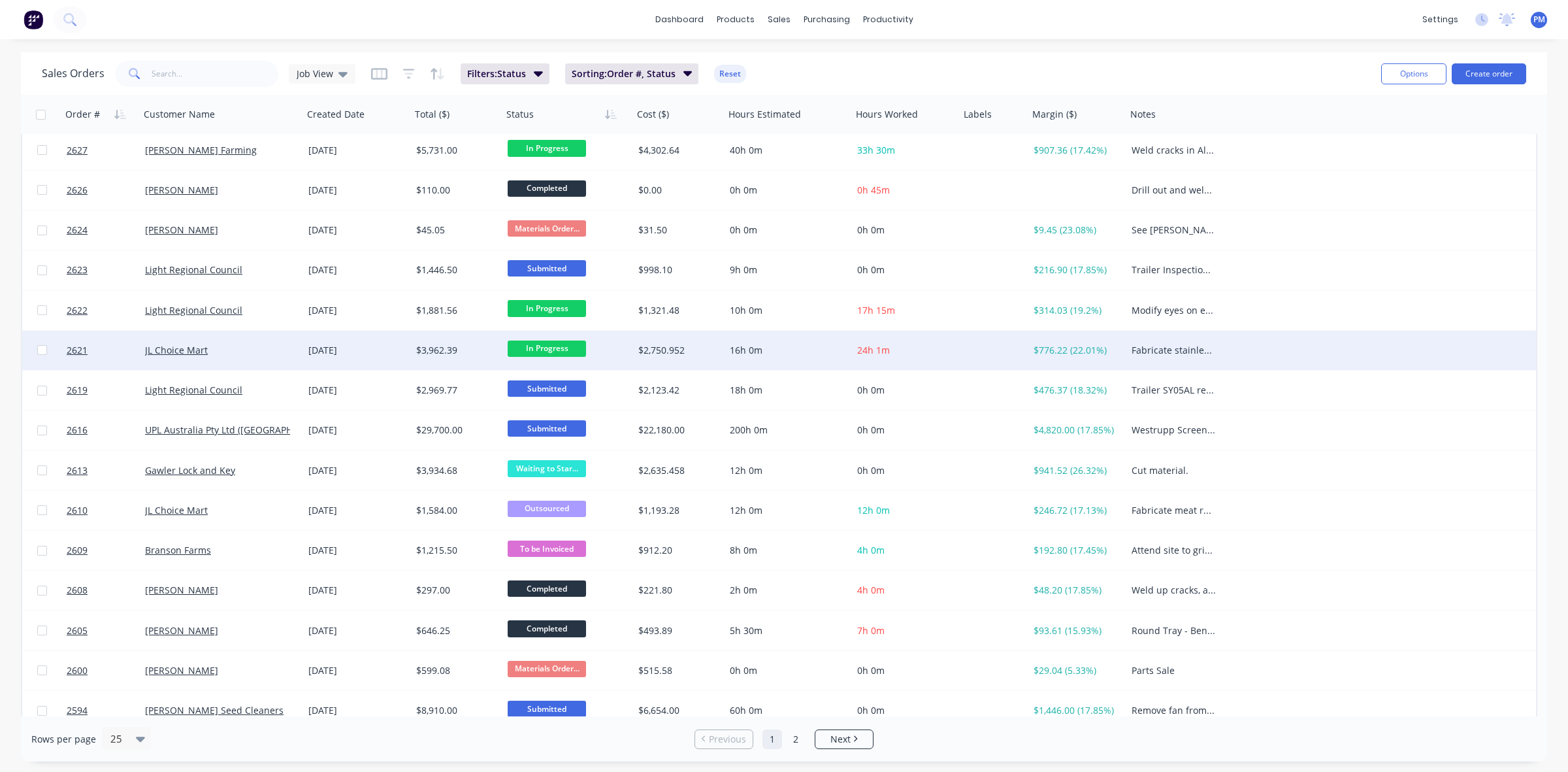
click at [275, 354] on div "JL Choice Mart" at bounding box center [217, 350] width 145 height 13
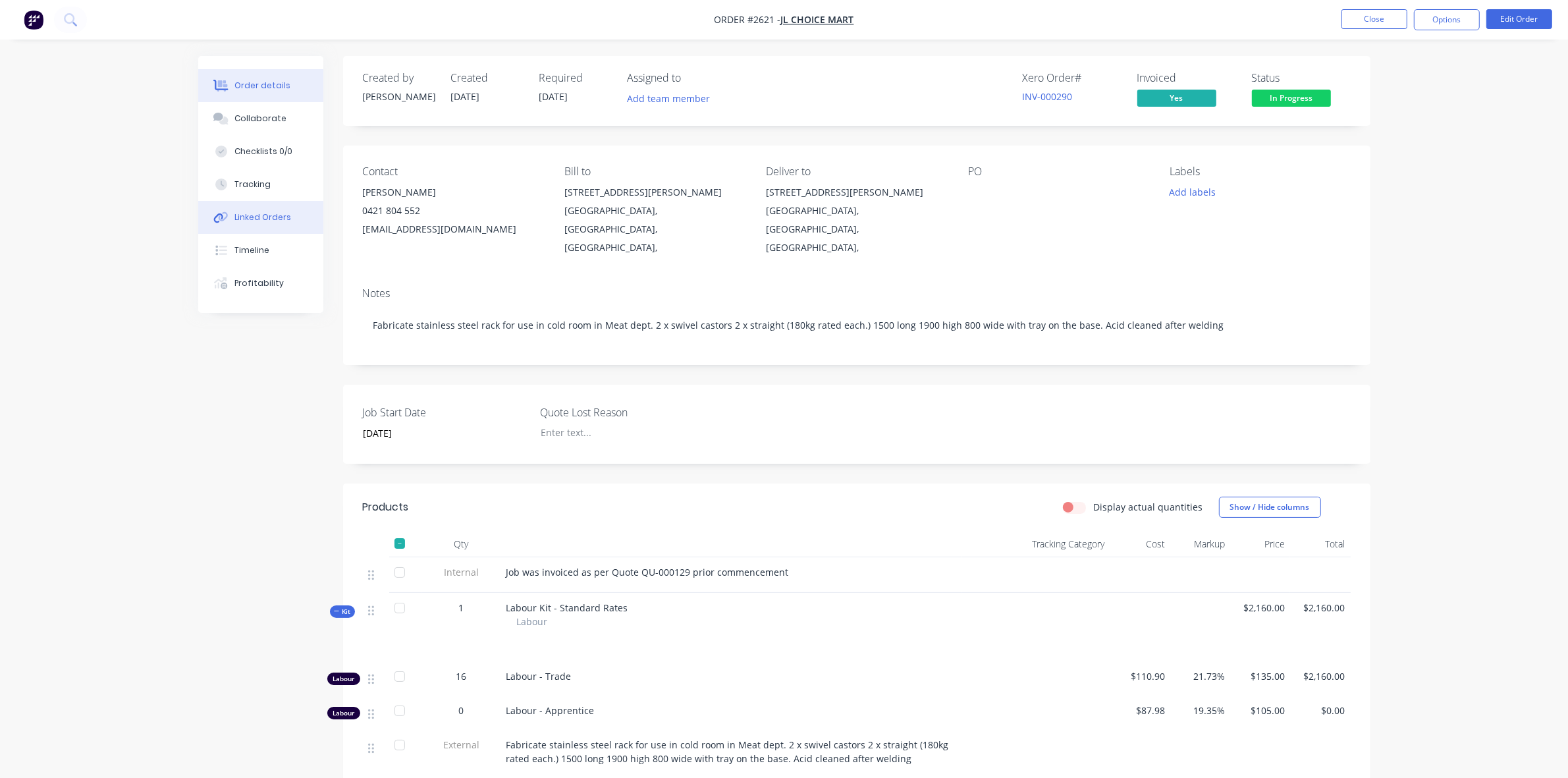
click at [251, 216] on div "Linked Orders" at bounding box center [263, 217] width 57 height 12
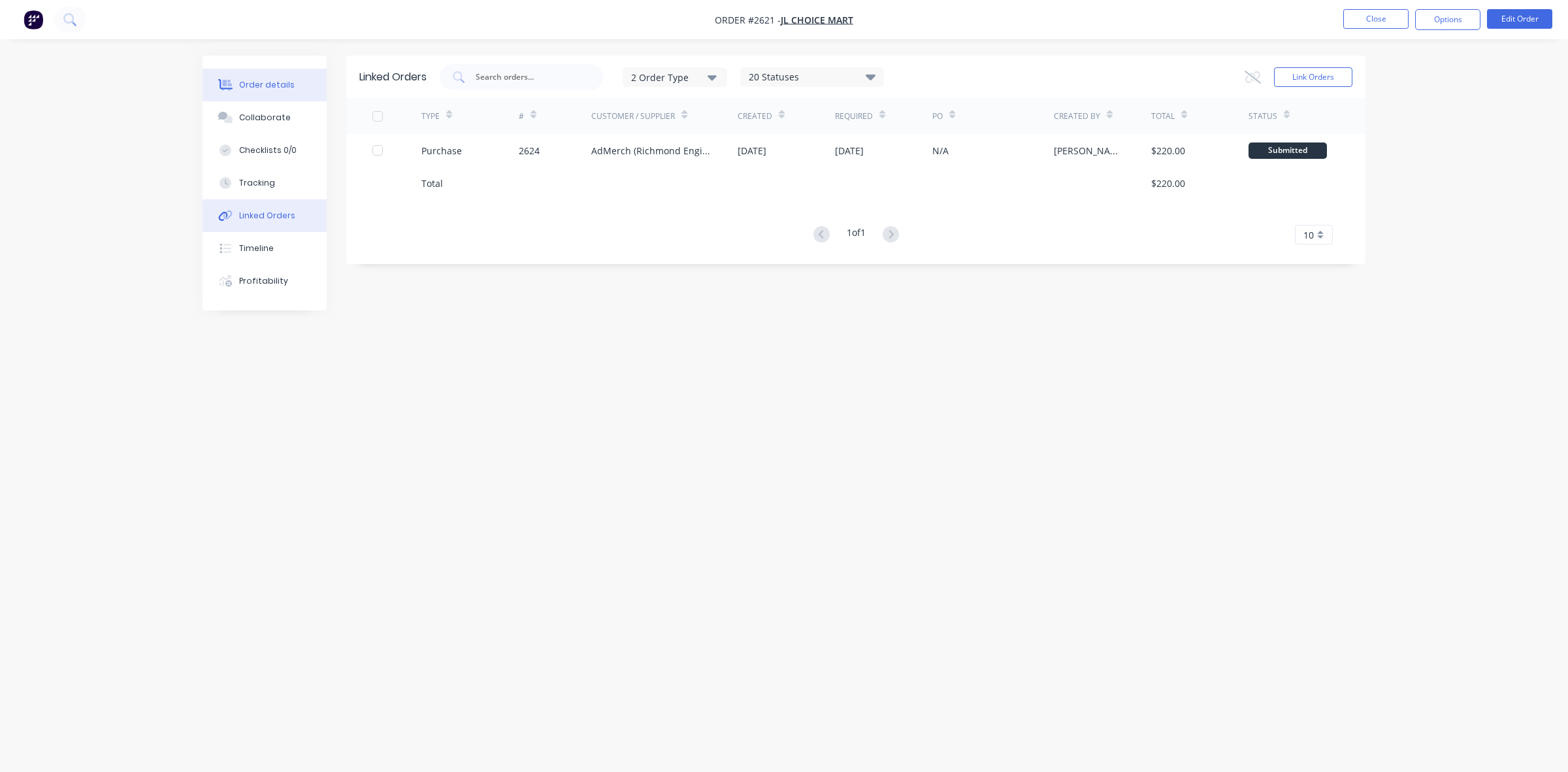
click at [275, 83] on div "Order details" at bounding box center [267, 85] width 55 height 12
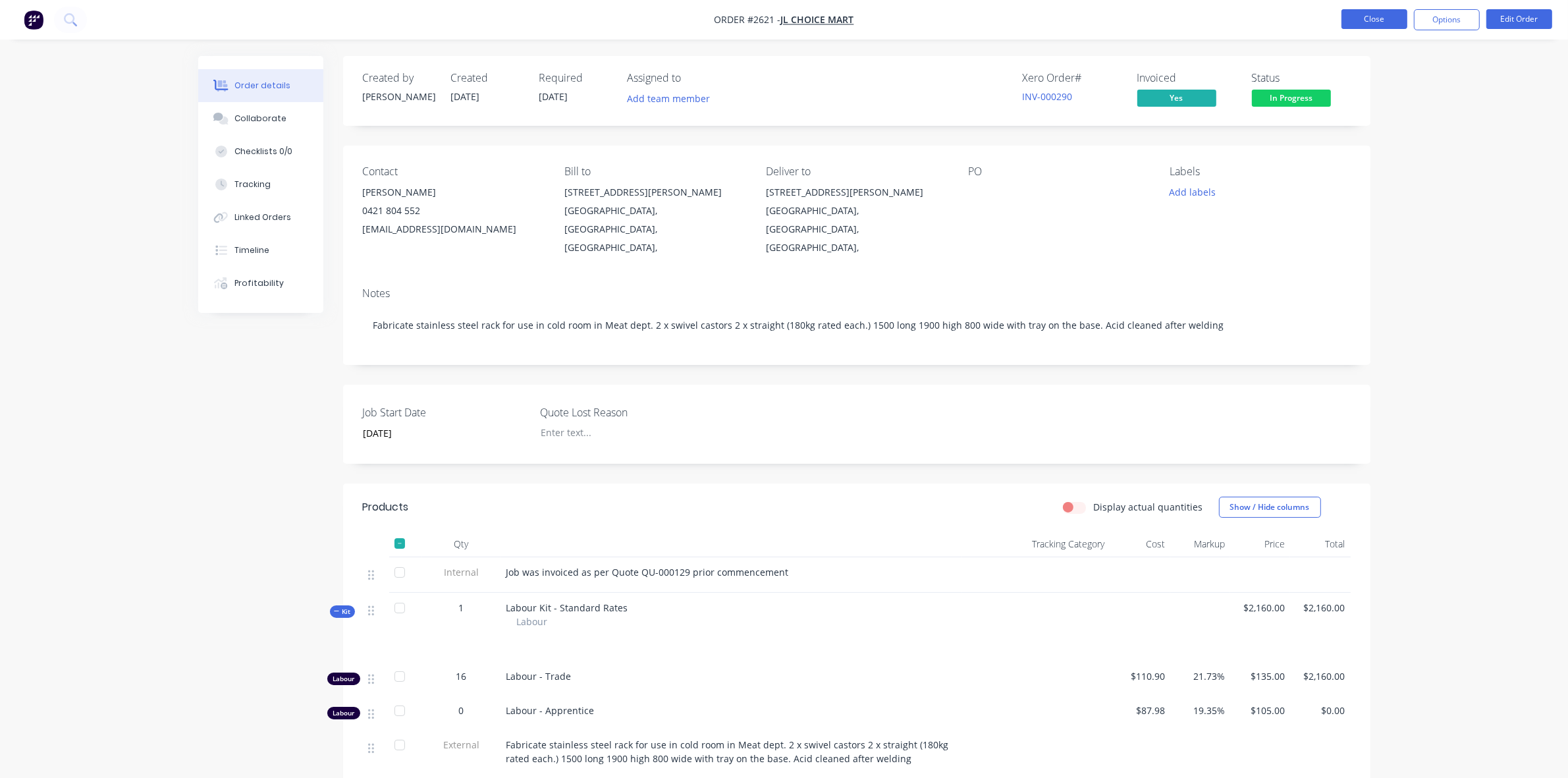
click at [1364, 16] on button "Close" at bounding box center [1374, 19] width 66 height 20
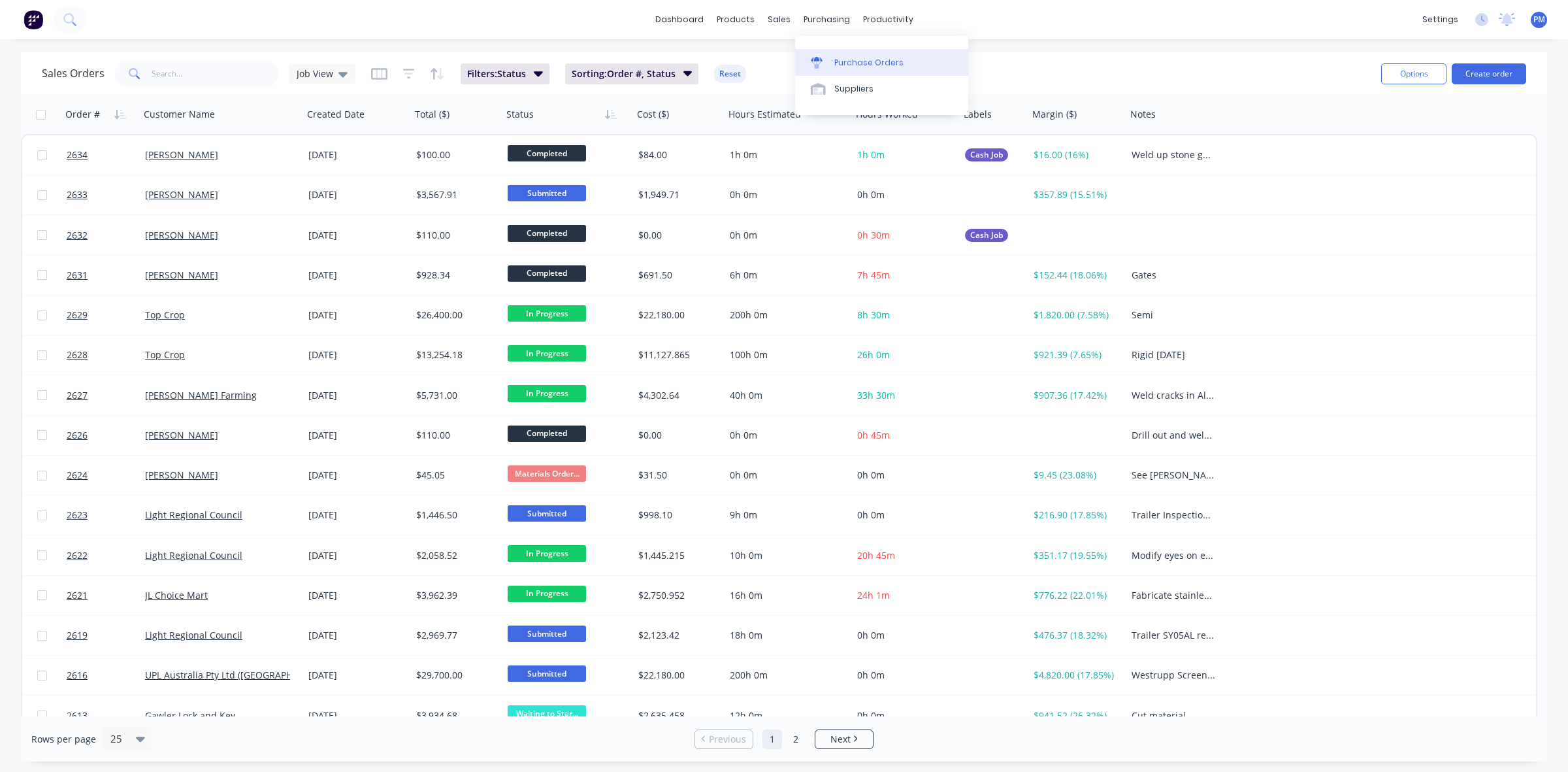
click at [852, 59] on div "Purchase Orders" at bounding box center [869, 63] width 69 height 12
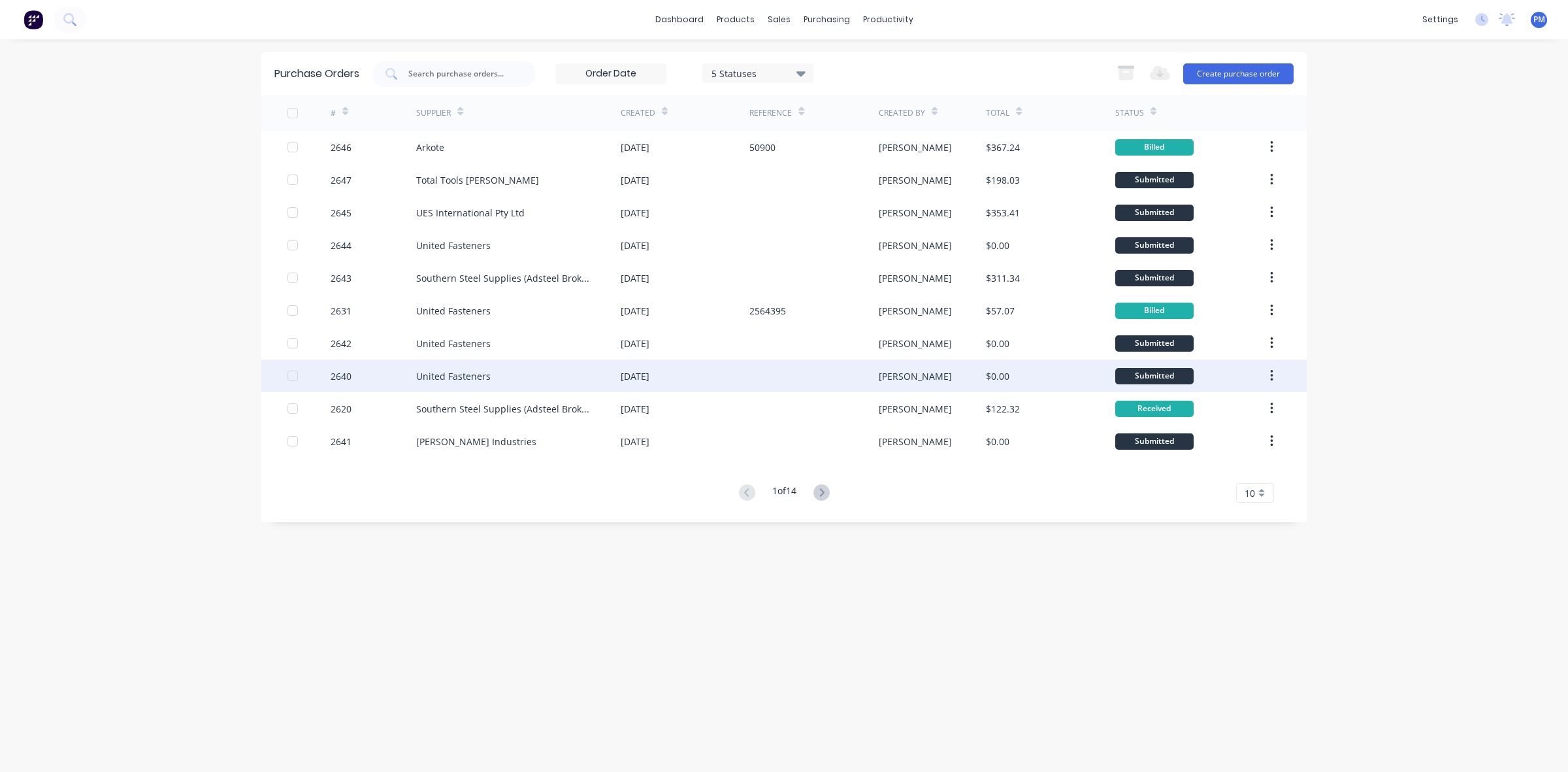
click at [740, 371] on div "[DATE]" at bounding box center [685, 376] width 129 height 32
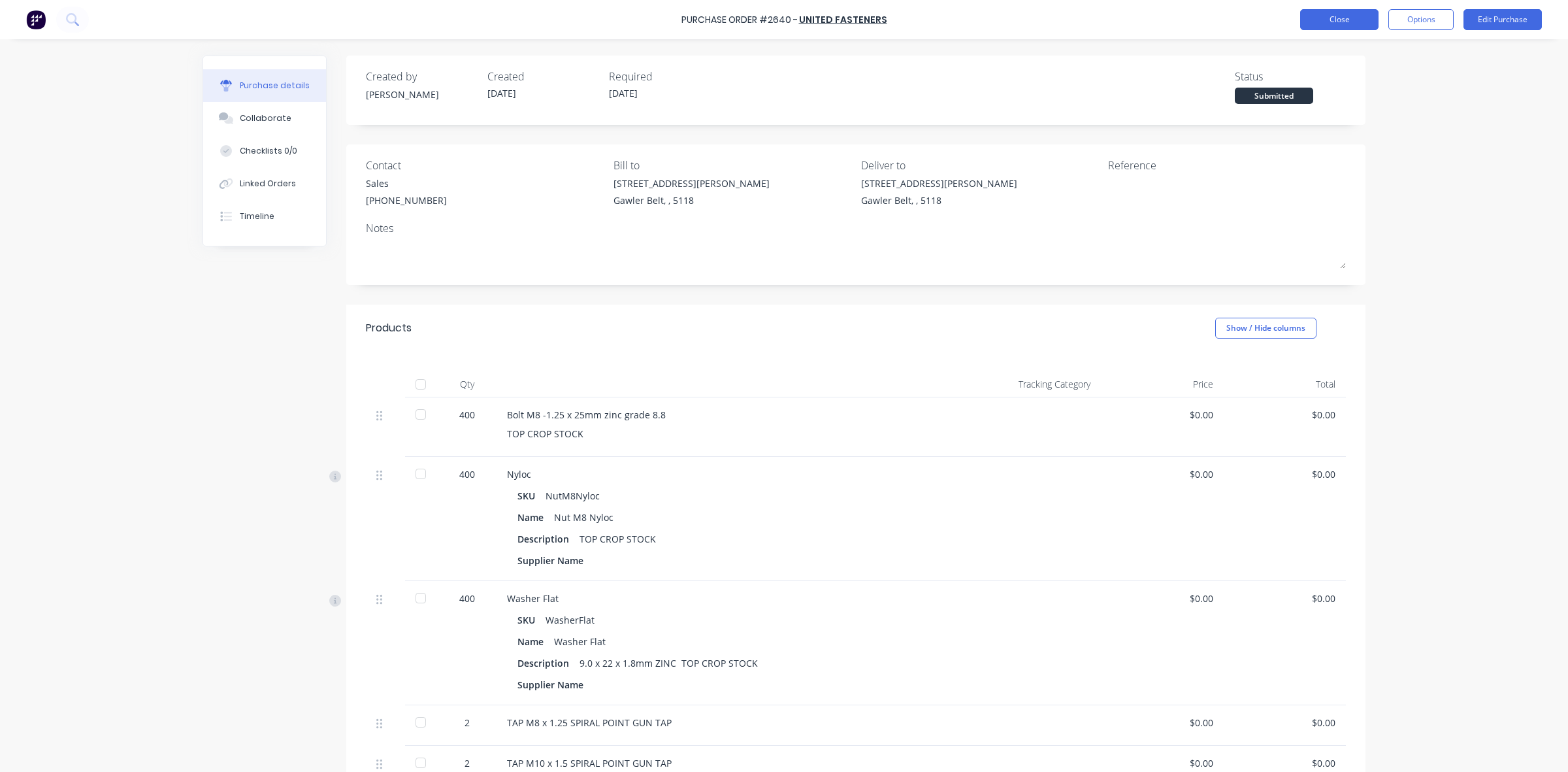
click at [1328, 24] on button "Close" at bounding box center [1339, 20] width 78 height 21
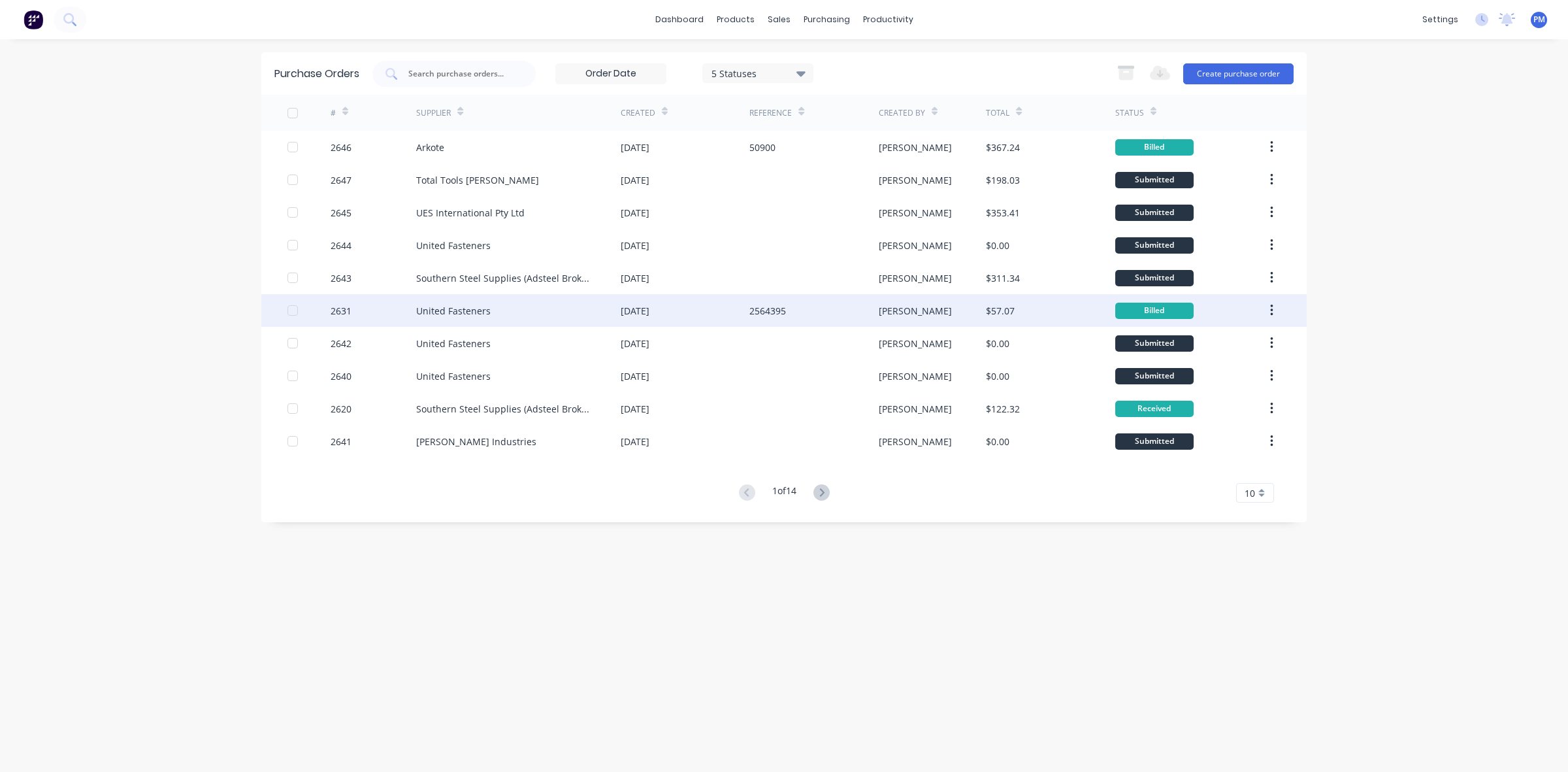
click at [710, 317] on div "[DATE]" at bounding box center [685, 311] width 129 height 32
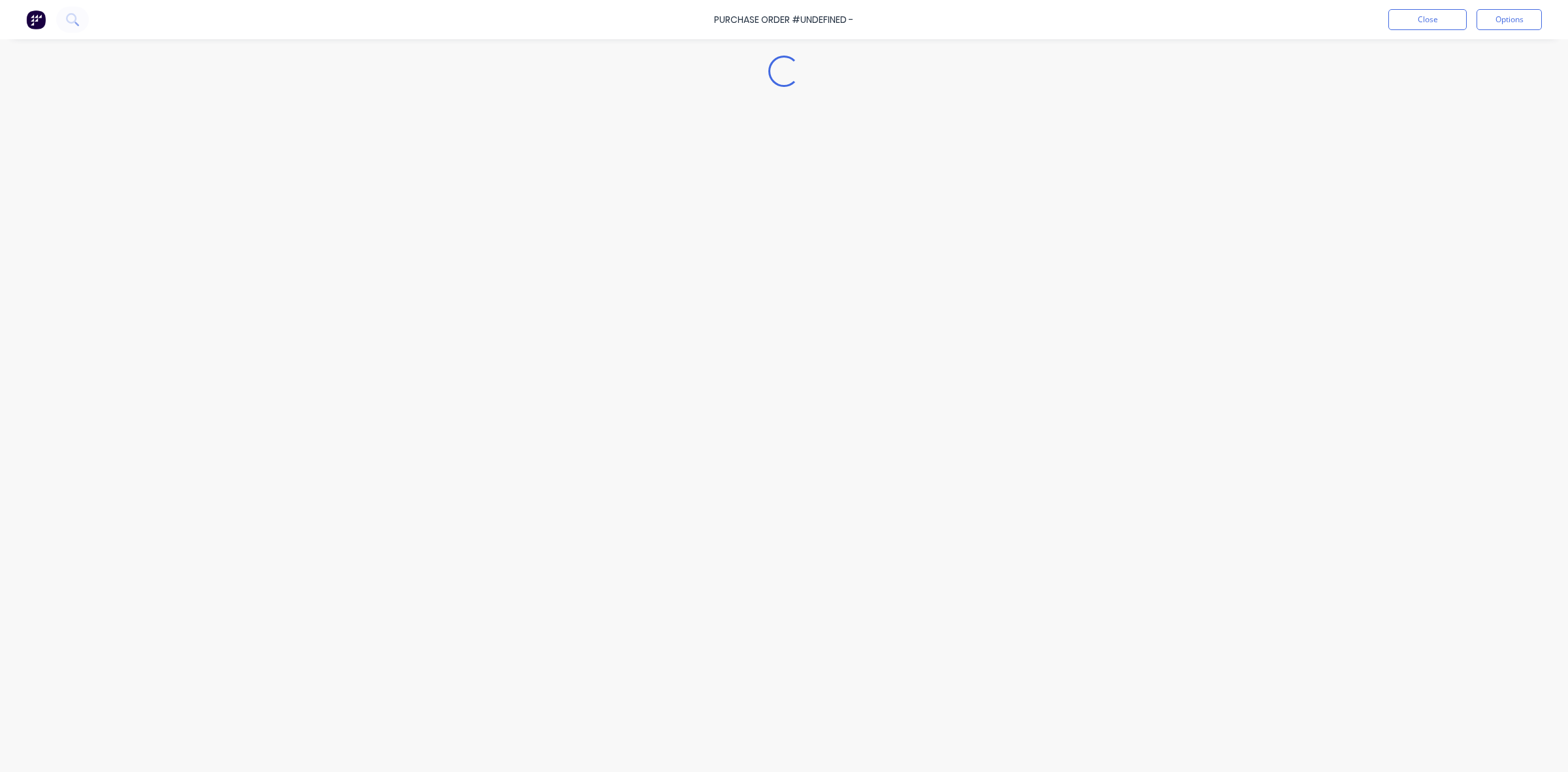
type textarea "x"
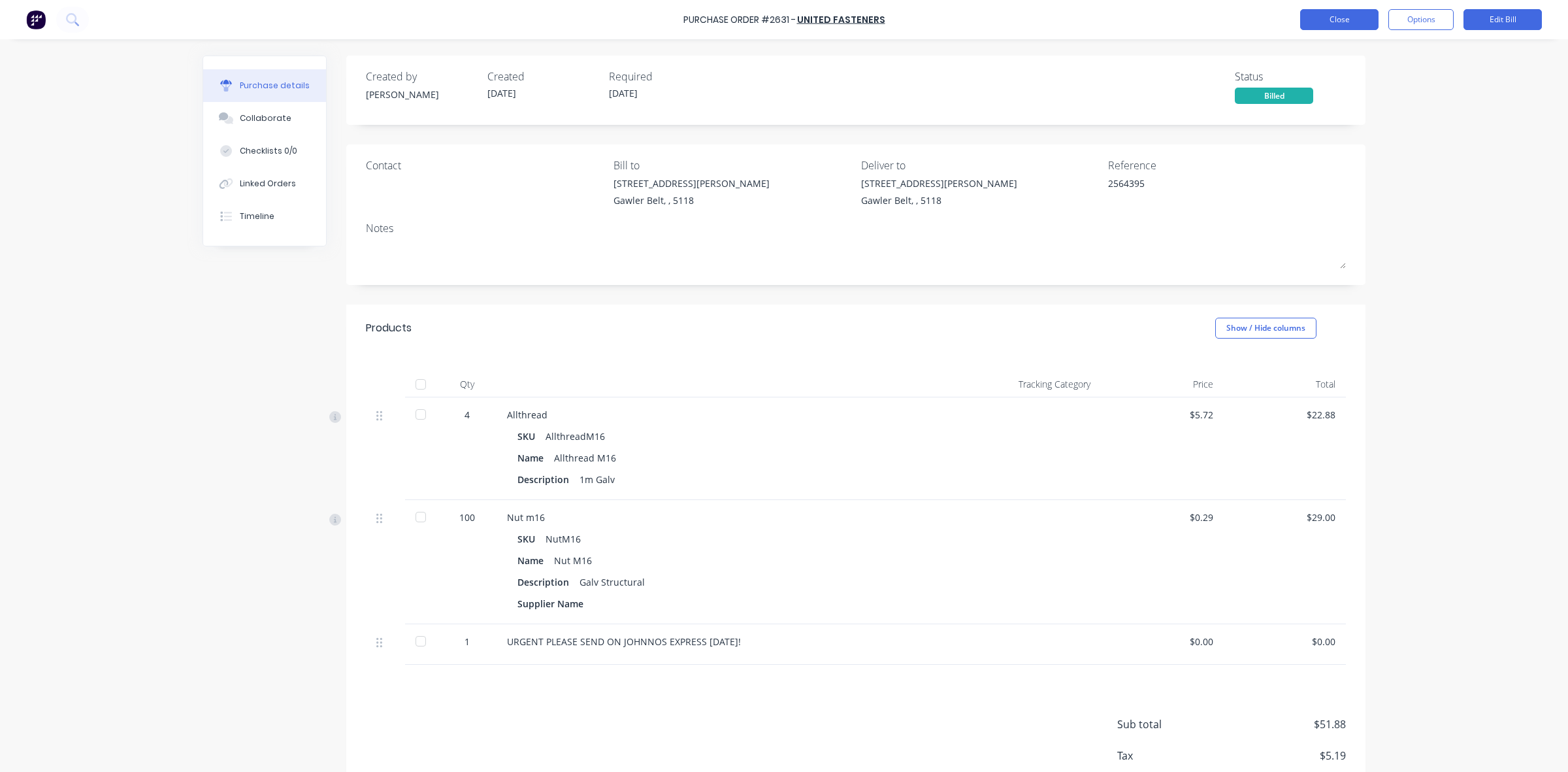
click at [1334, 18] on button "Close" at bounding box center [1339, 20] width 78 height 21
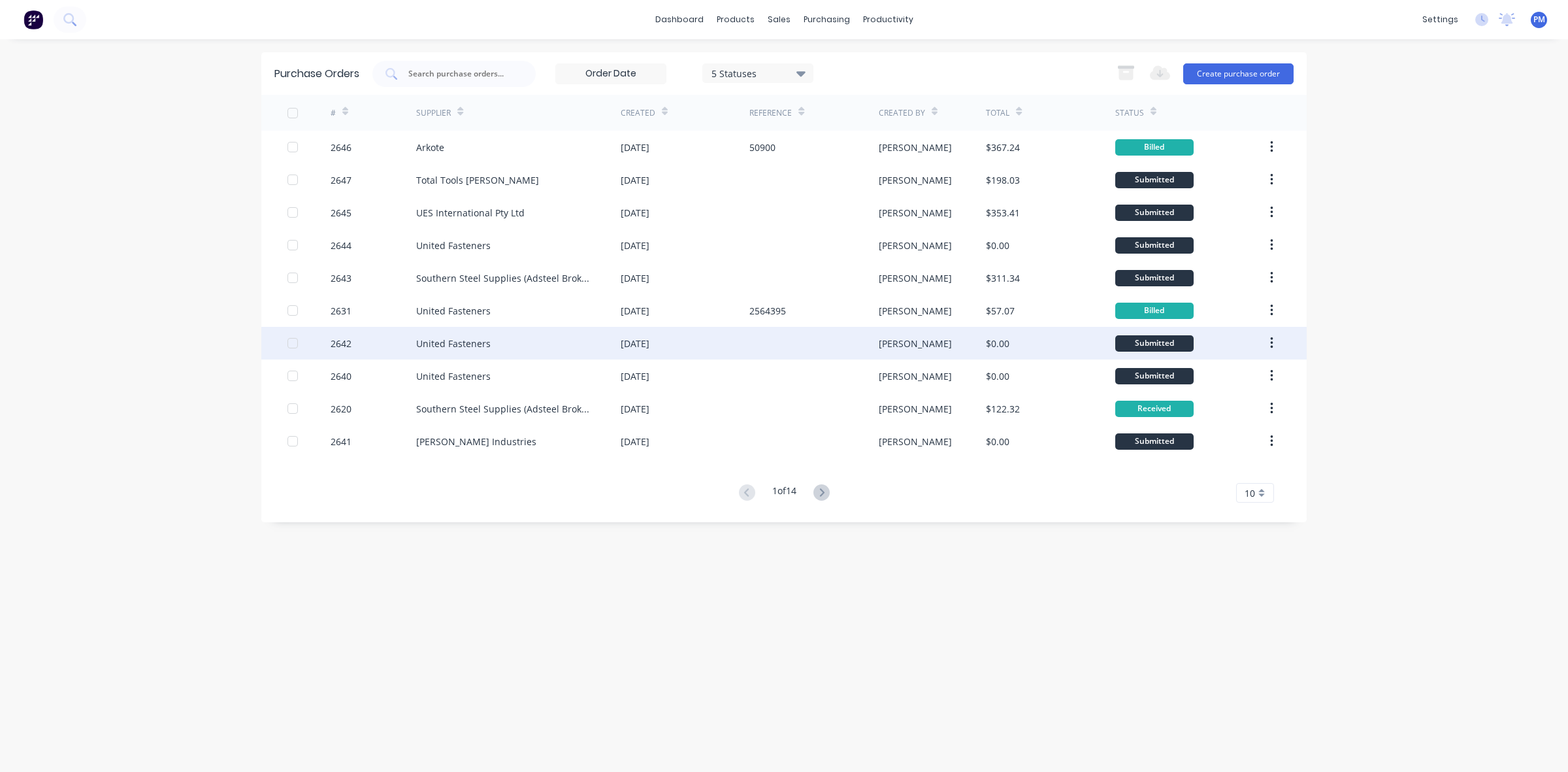
click at [755, 354] on div at bounding box center [813, 343] width 129 height 32
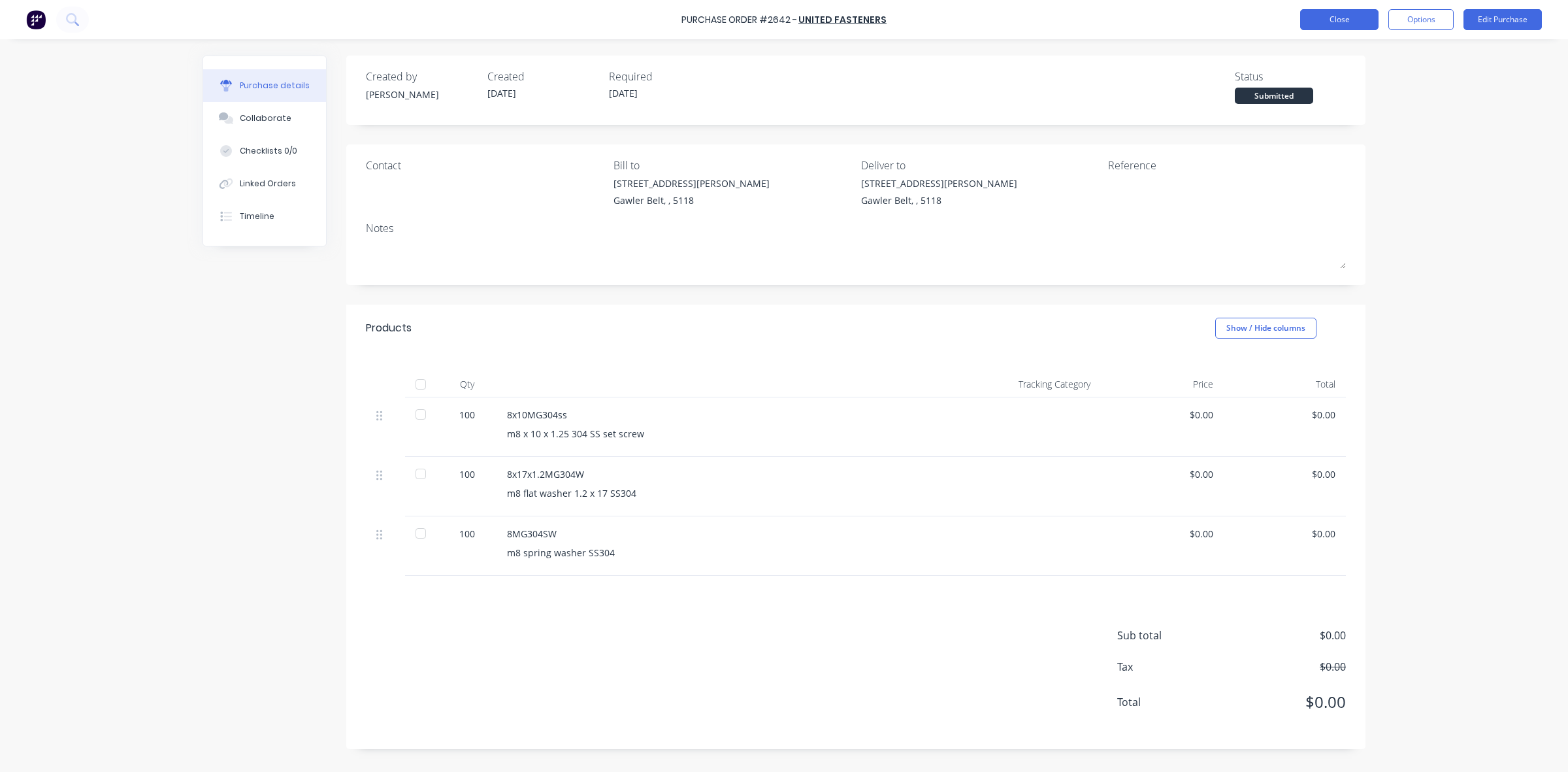
click at [1344, 21] on button "Close" at bounding box center [1339, 20] width 78 height 21
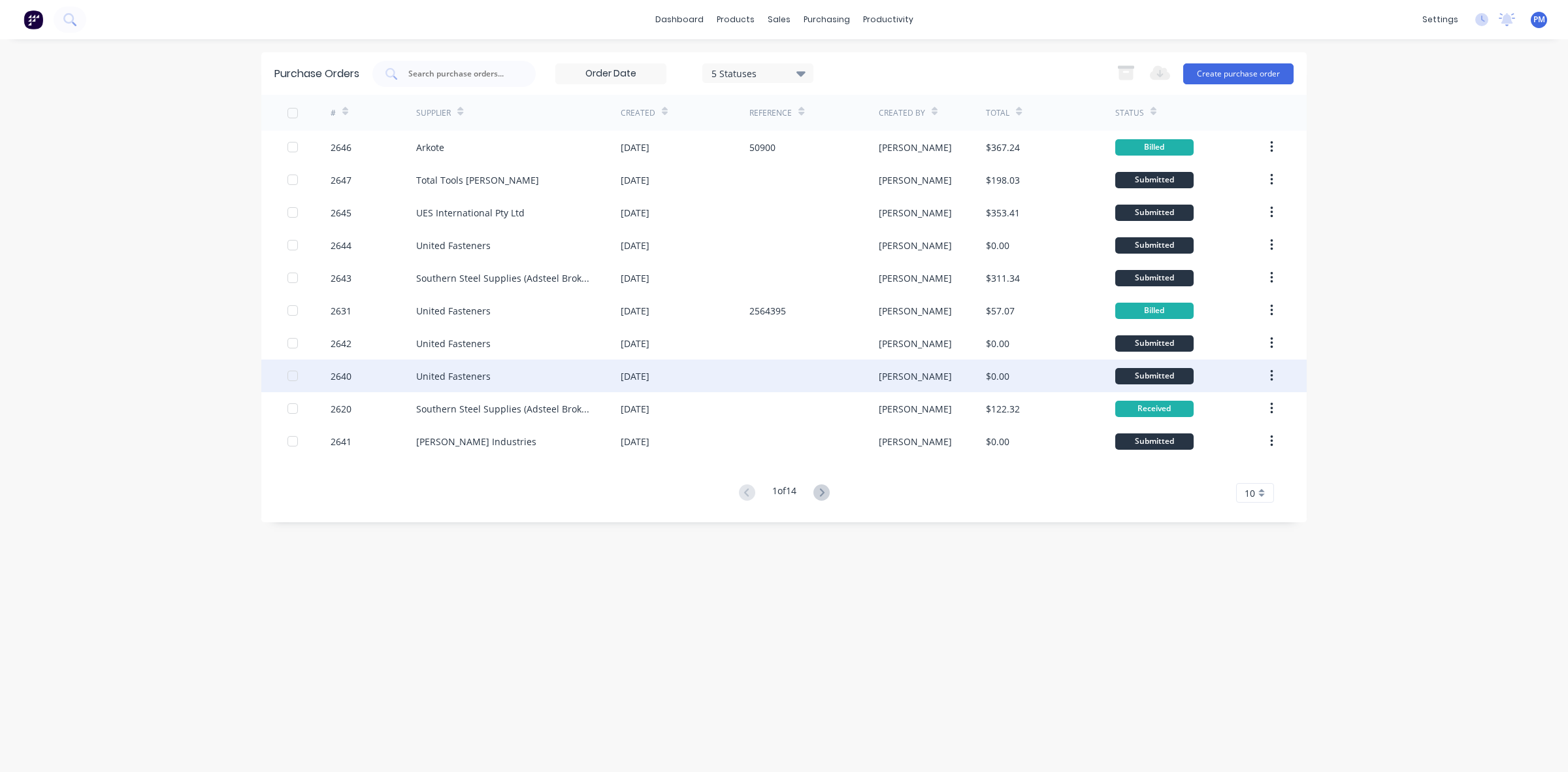
click at [749, 374] on div "[DATE]" at bounding box center [685, 376] width 129 height 32
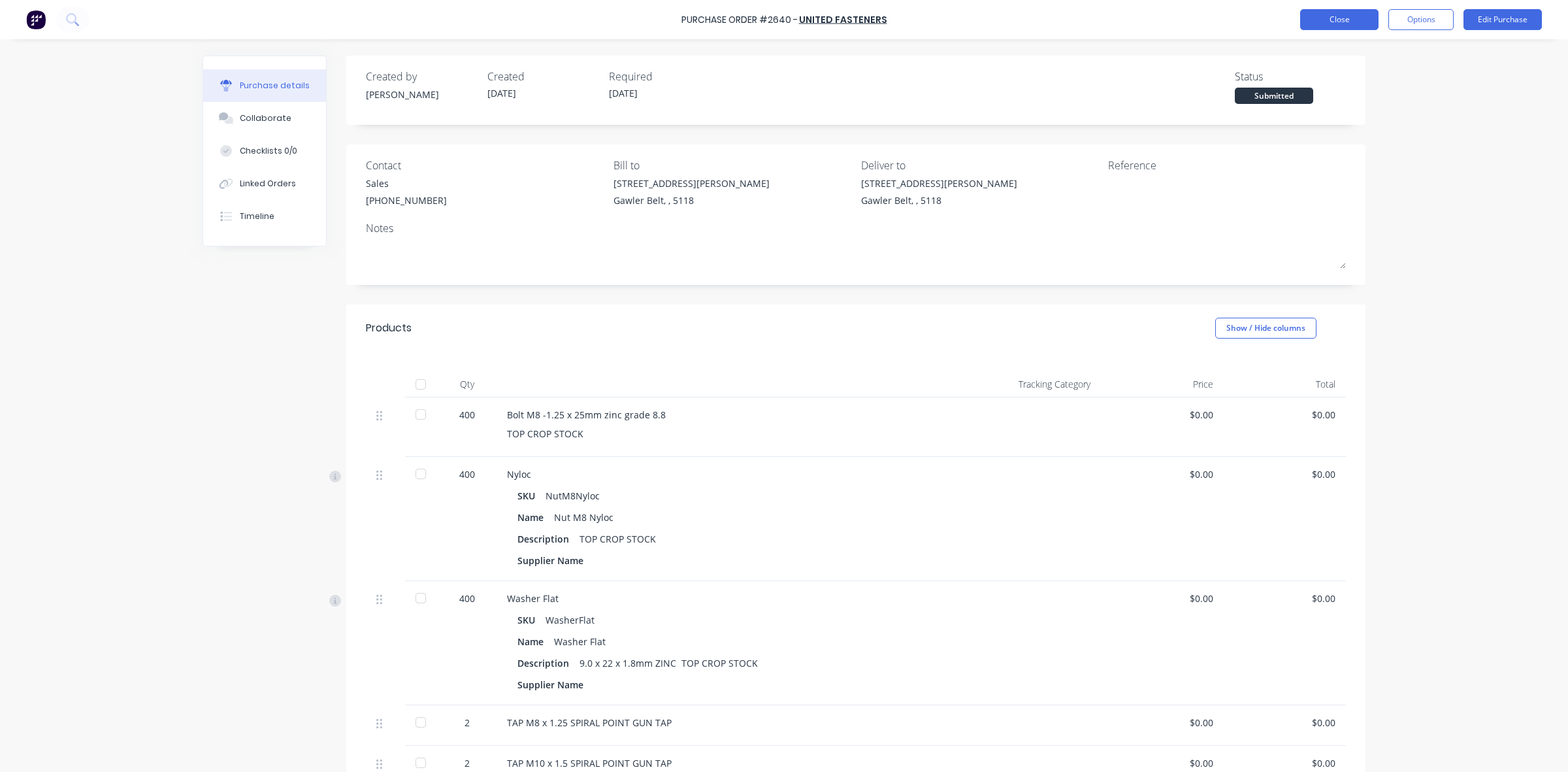
click at [1350, 21] on button "Close" at bounding box center [1339, 20] width 78 height 21
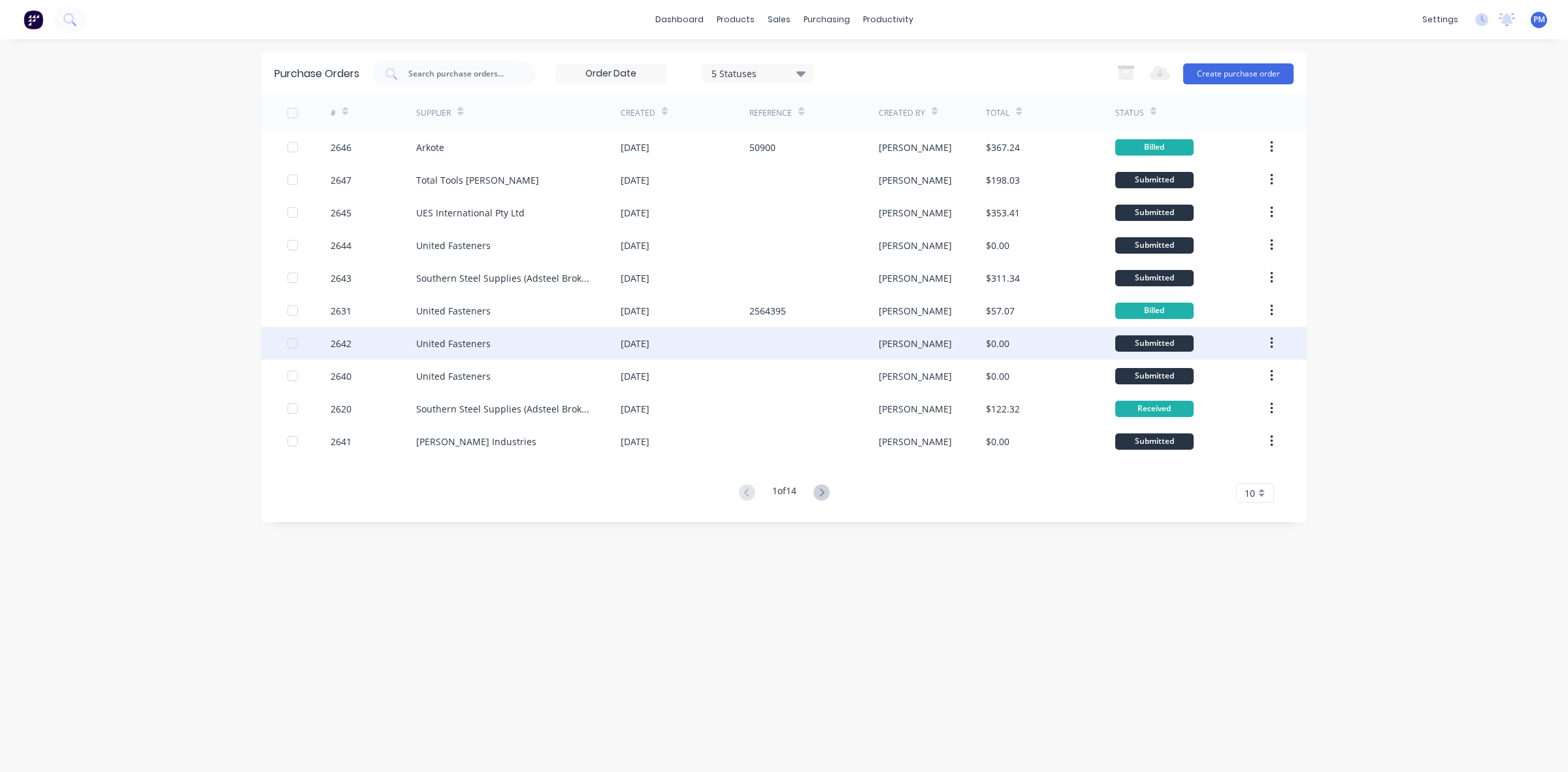
click at [547, 345] on div "United Fasteners" at bounding box center [518, 343] width 205 height 32
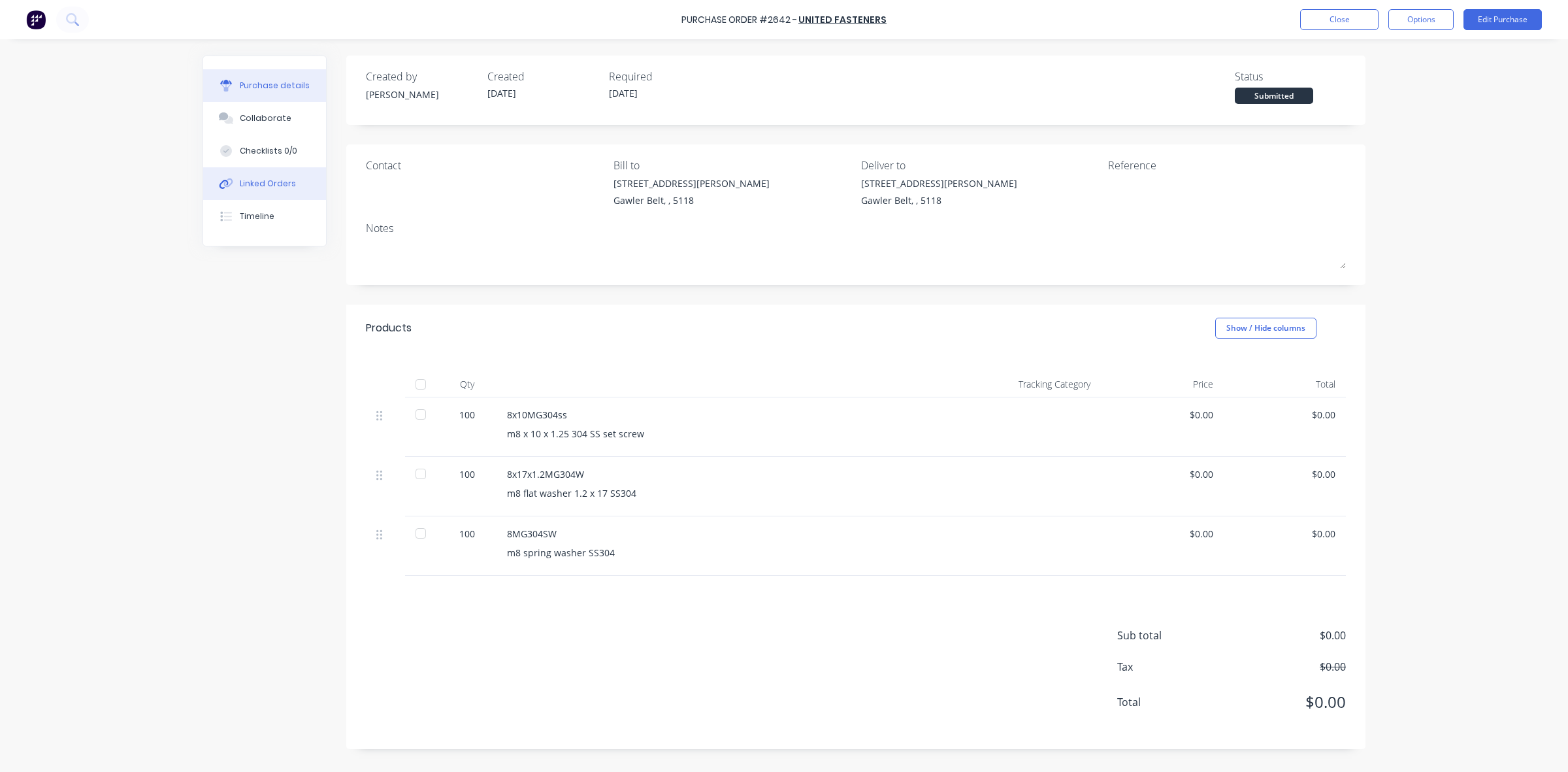
click at [273, 181] on div "Linked Orders" at bounding box center [268, 183] width 56 height 12
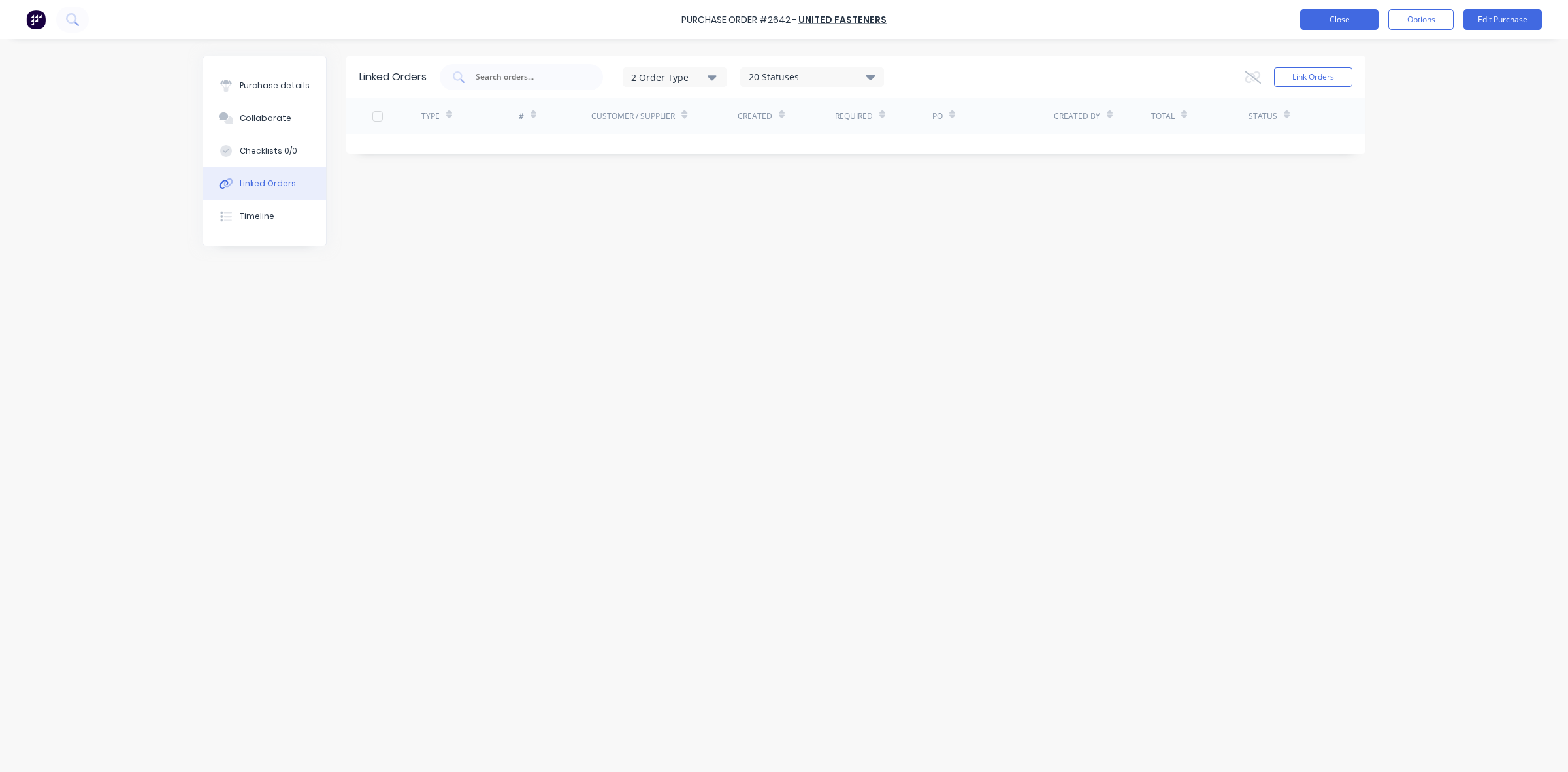
click at [1357, 18] on button "Close" at bounding box center [1339, 20] width 78 height 21
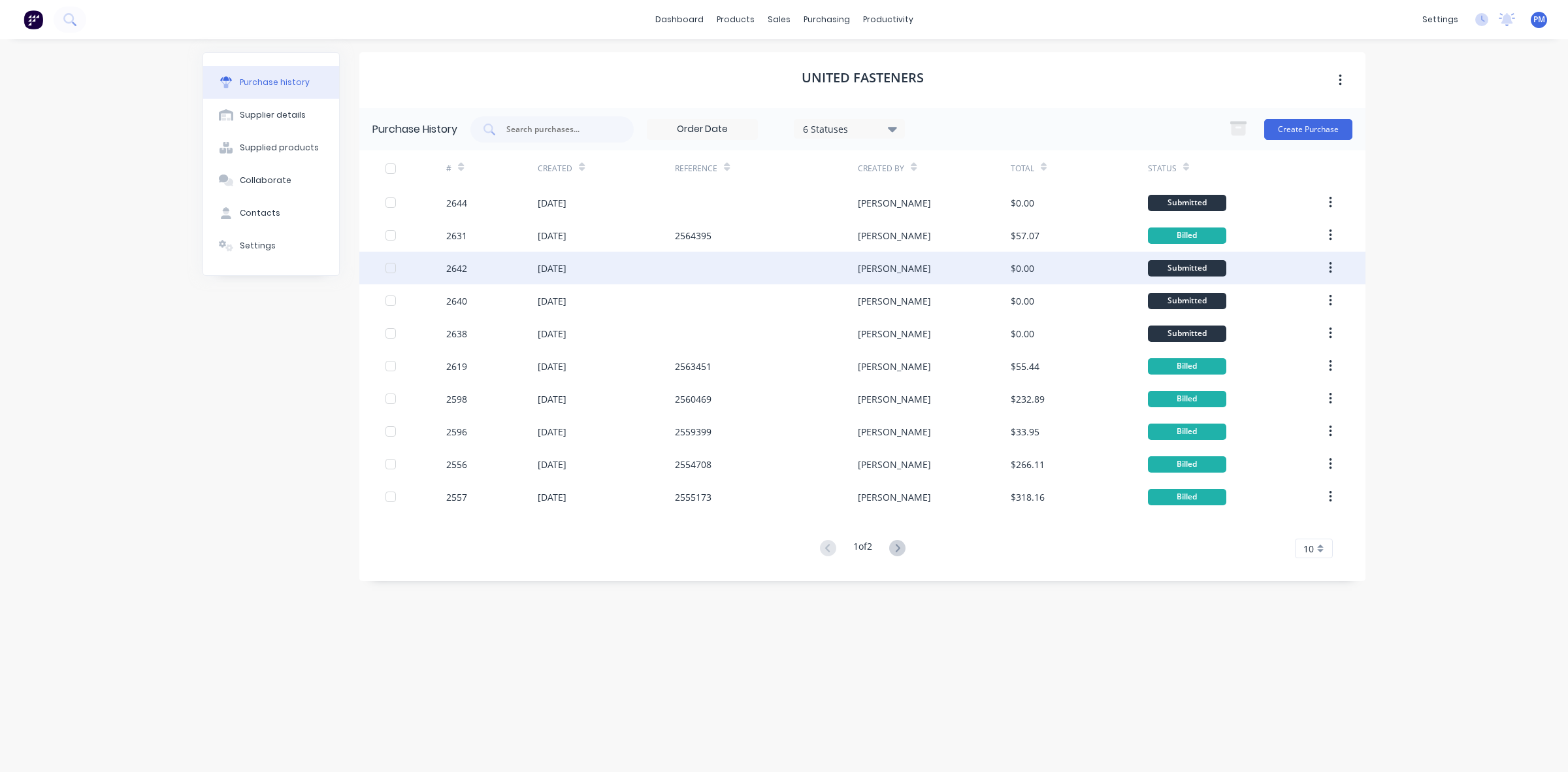
click at [749, 276] on div at bounding box center [767, 268] width 183 height 32
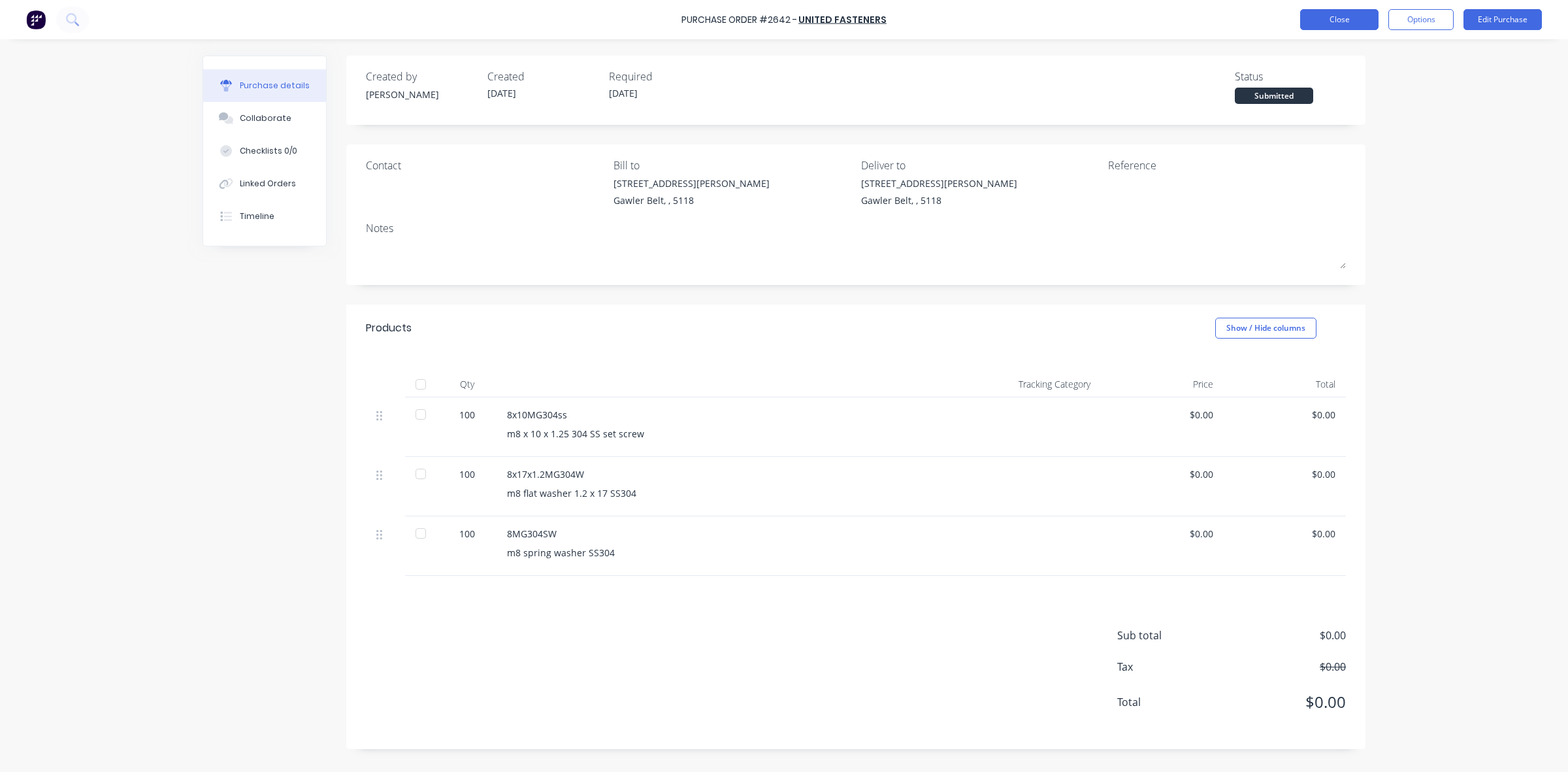
click at [1353, 23] on button "Close" at bounding box center [1339, 20] width 78 height 21
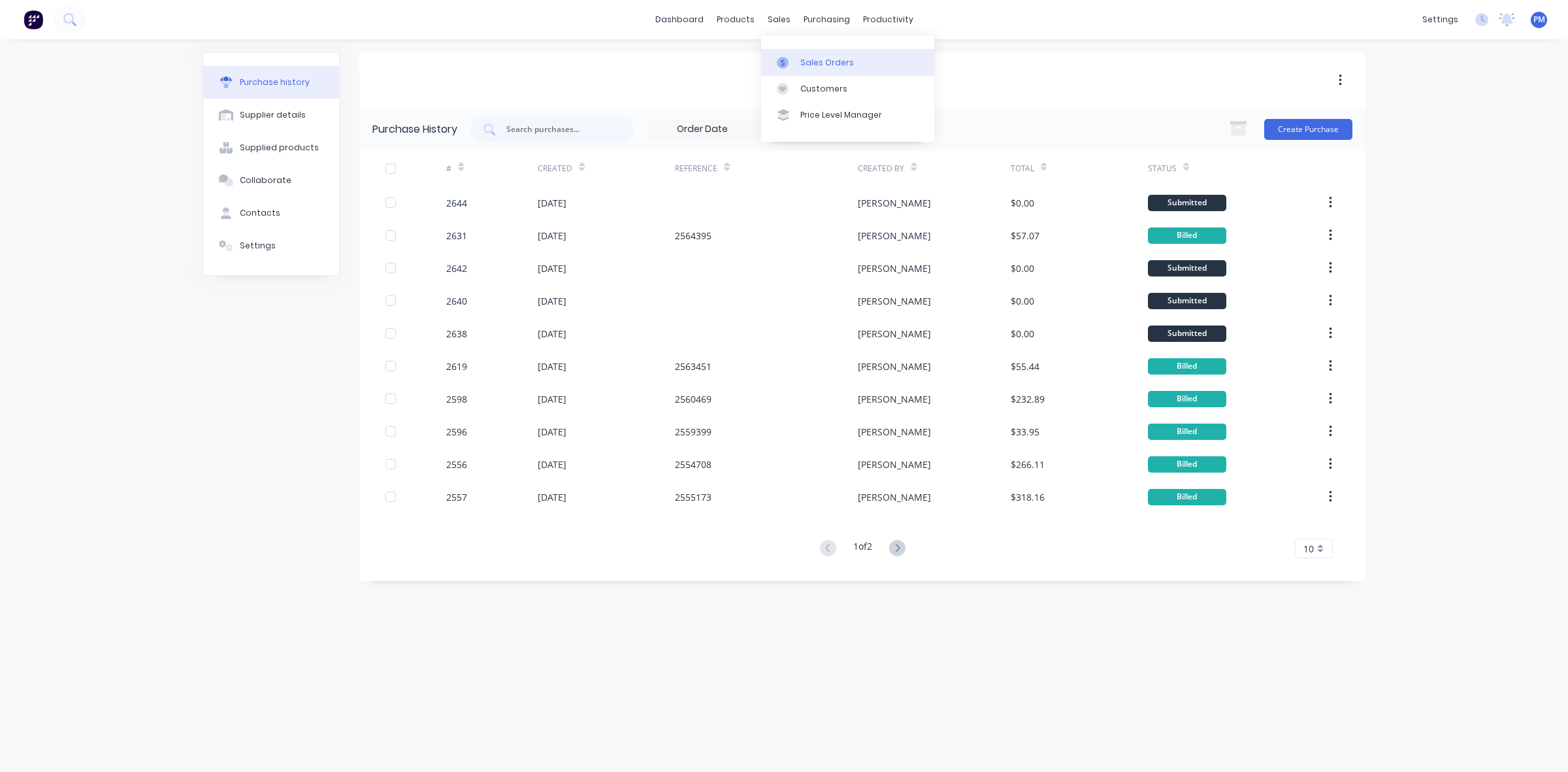
click at [813, 57] on div "Sales Orders" at bounding box center [827, 63] width 54 height 12
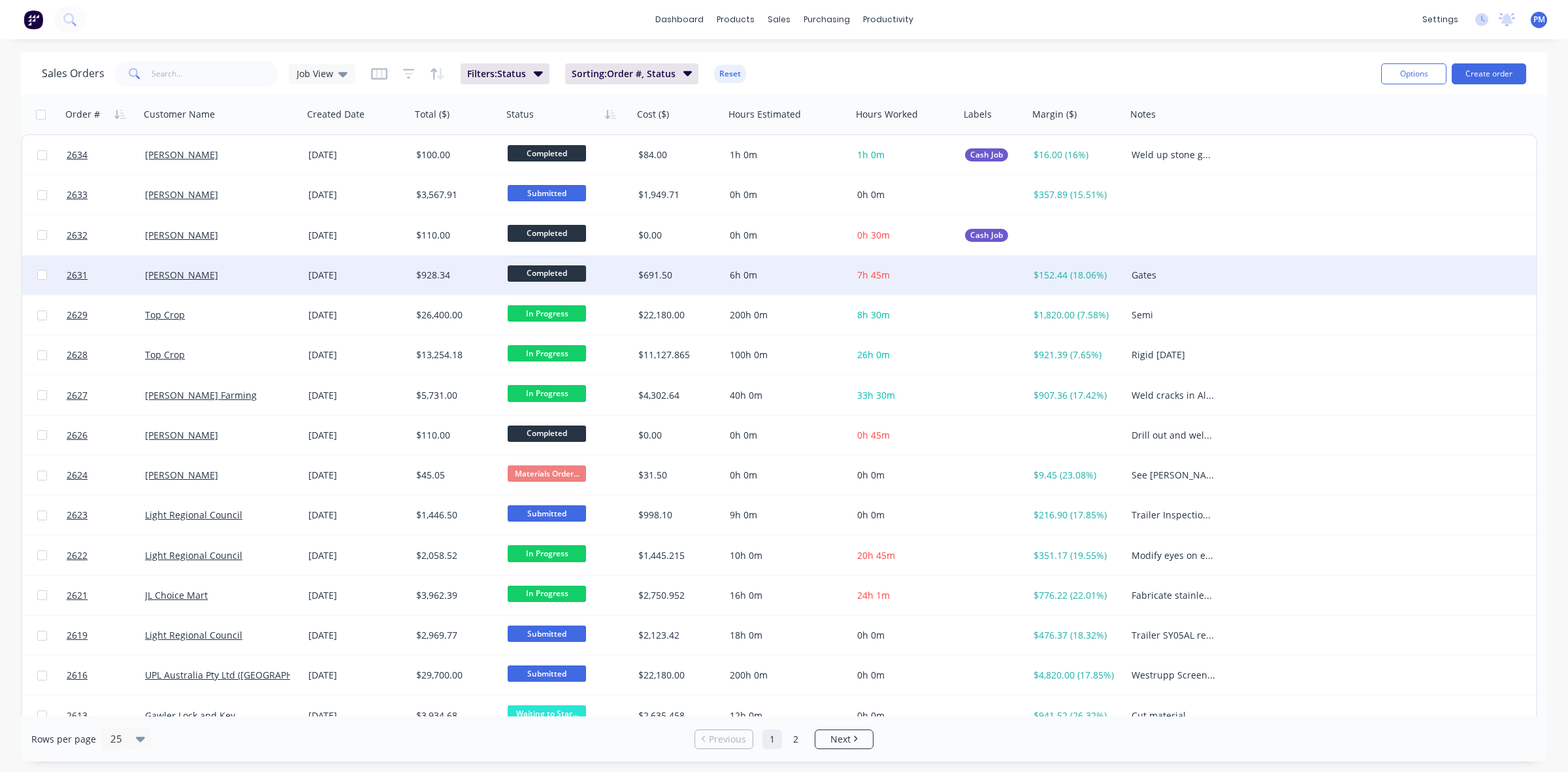
click at [265, 279] on div "[PERSON_NAME]" at bounding box center [217, 275] width 145 height 13
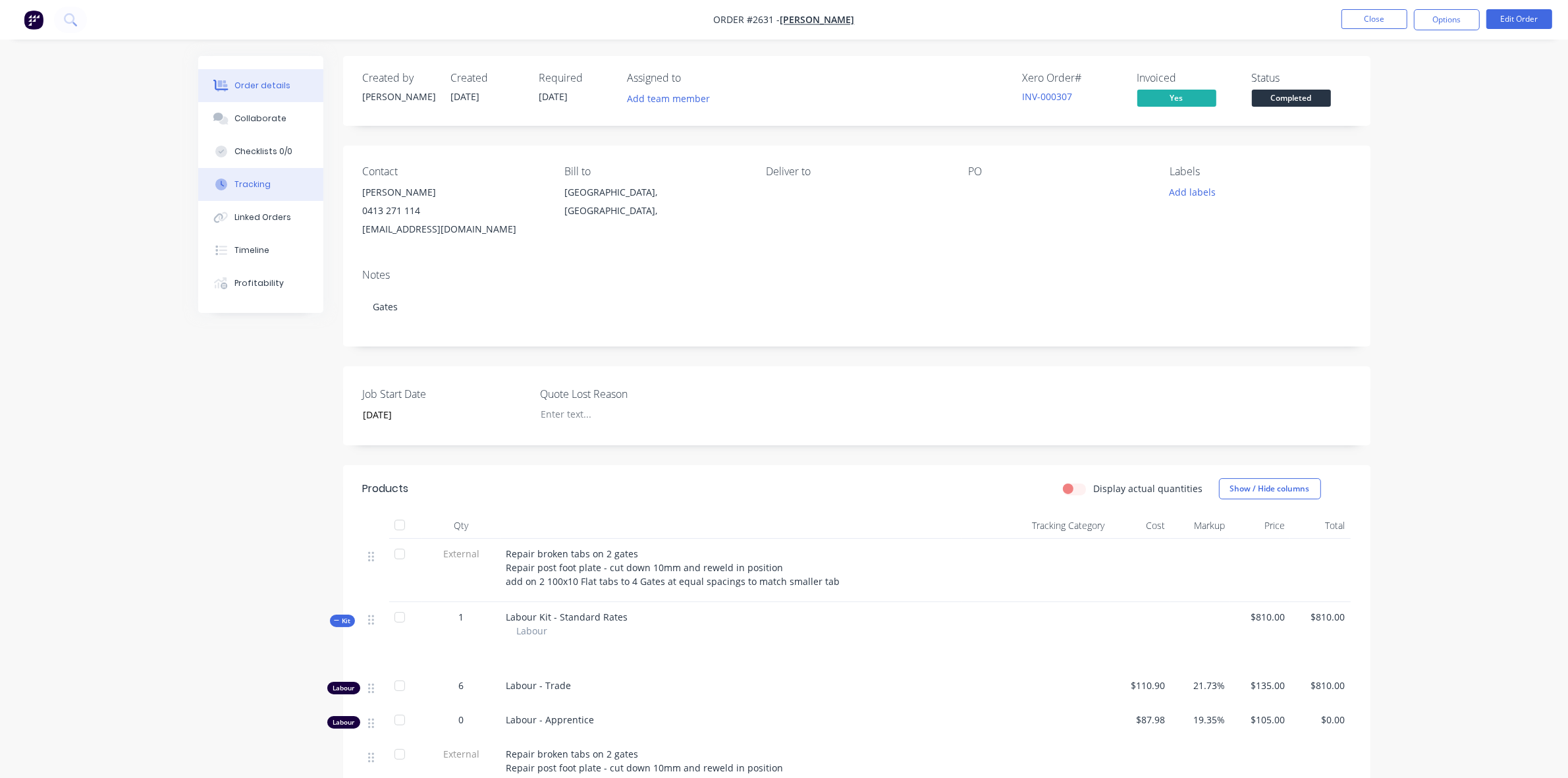
click at [261, 185] on div "Tracking" at bounding box center [253, 185] width 36 height 12
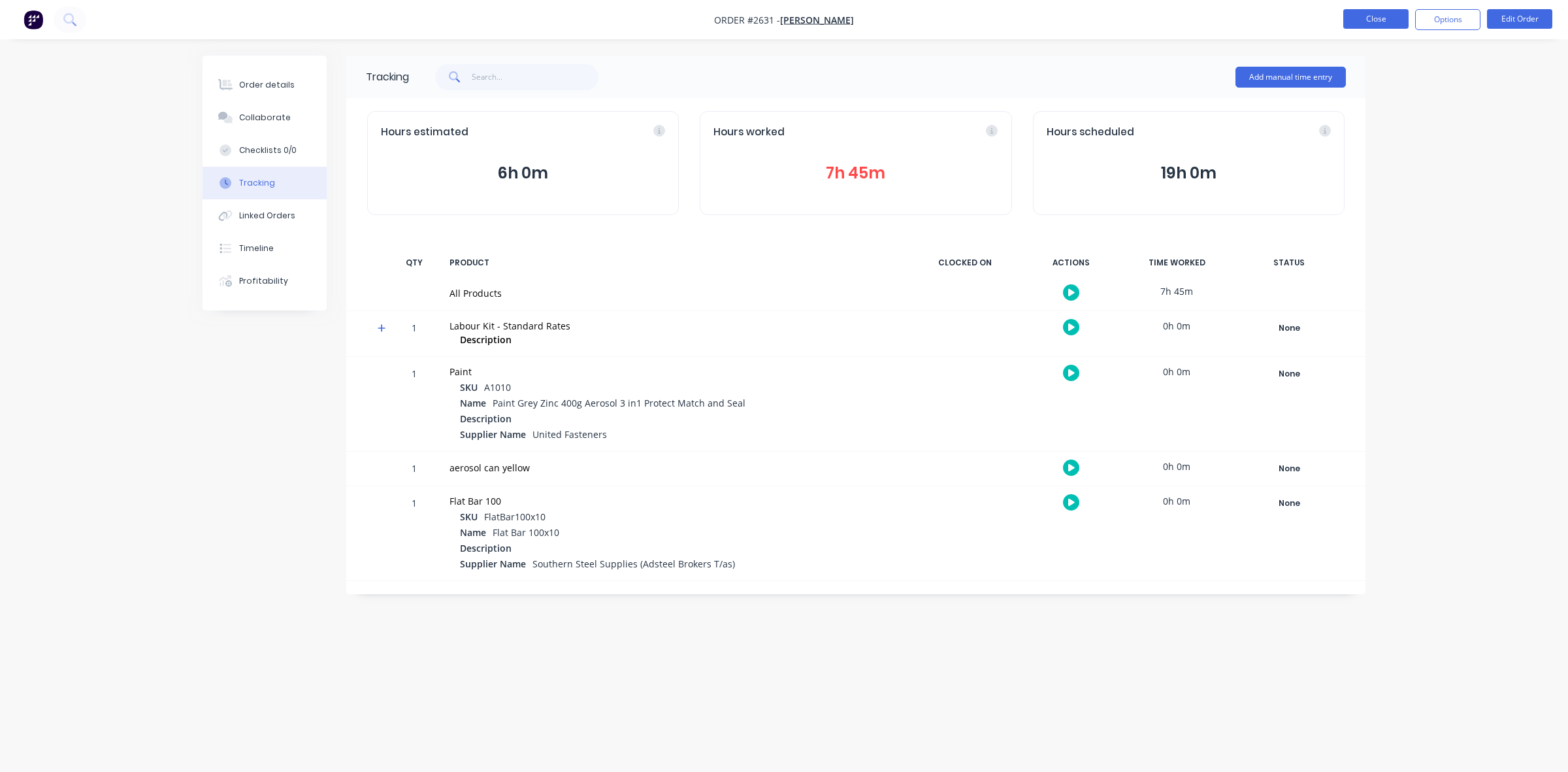
click at [1373, 23] on button "Close" at bounding box center [1376, 19] width 66 height 20
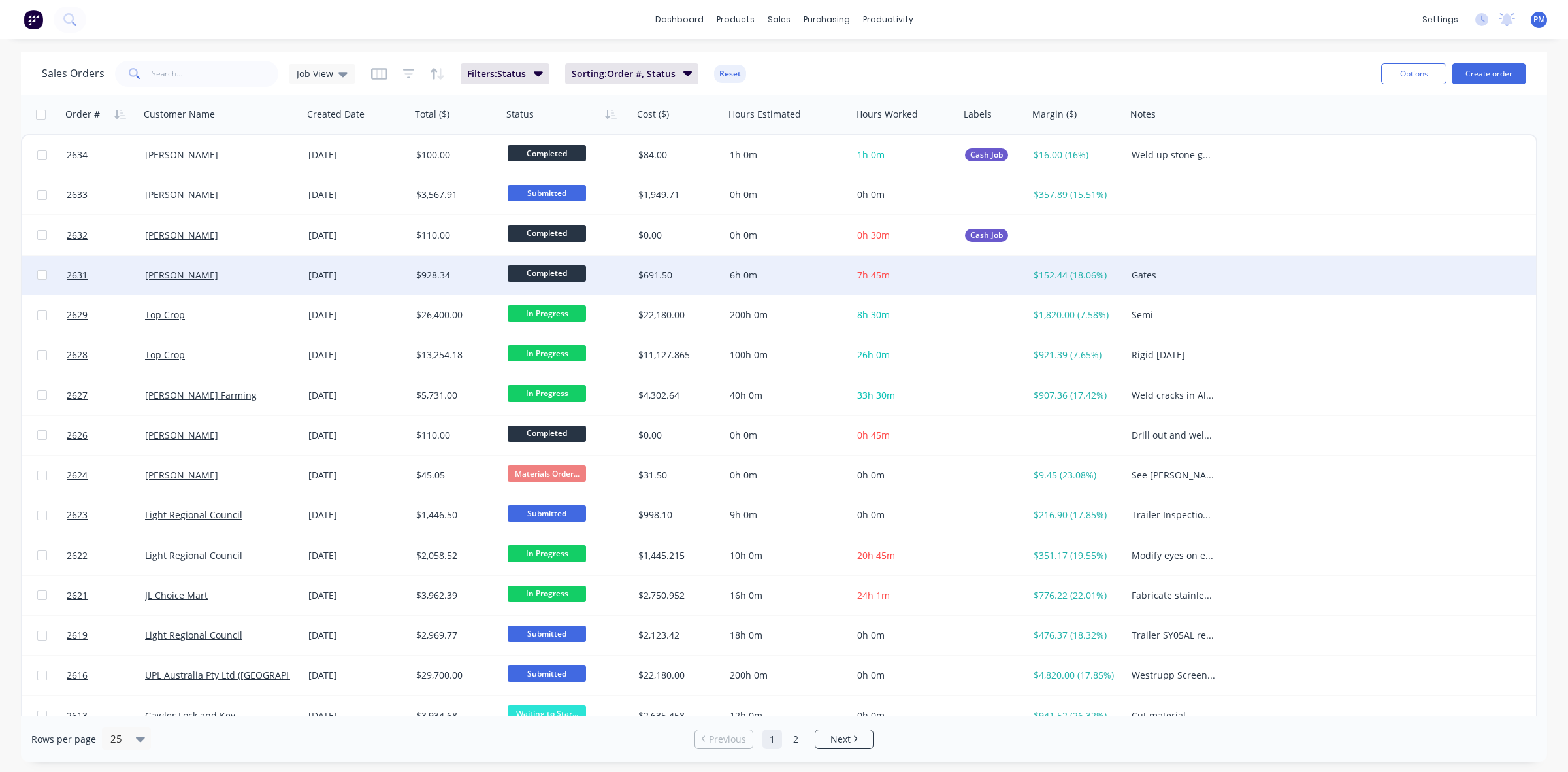
click at [275, 276] on div "[PERSON_NAME]" at bounding box center [217, 275] width 145 height 13
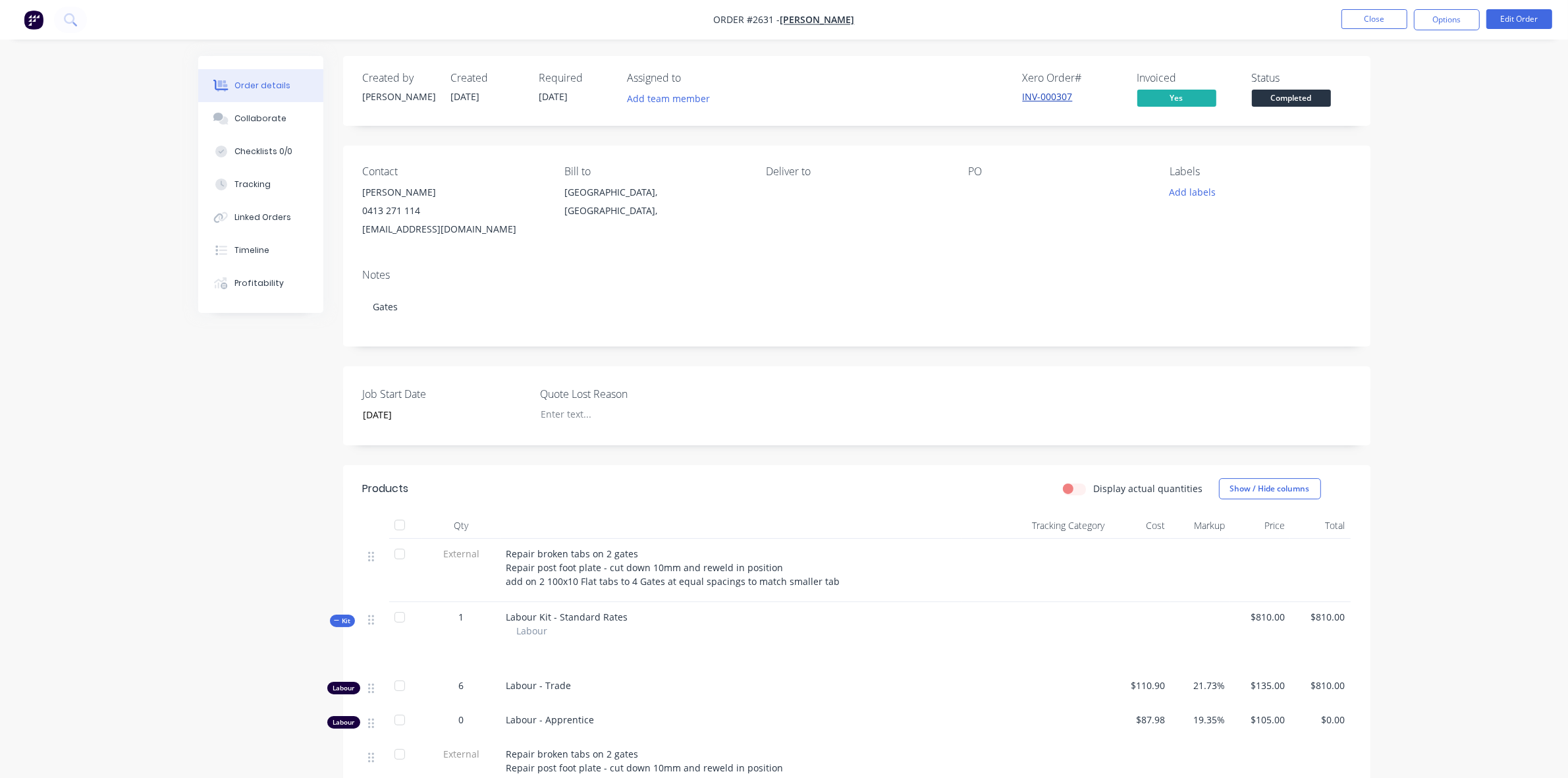
click at [1047, 96] on link "INV-000307" at bounding box center [1047, 96] width 50 height 13
click at [1364, 21] on button "Close" at bounding box center [1374, 19] width 66 height 20
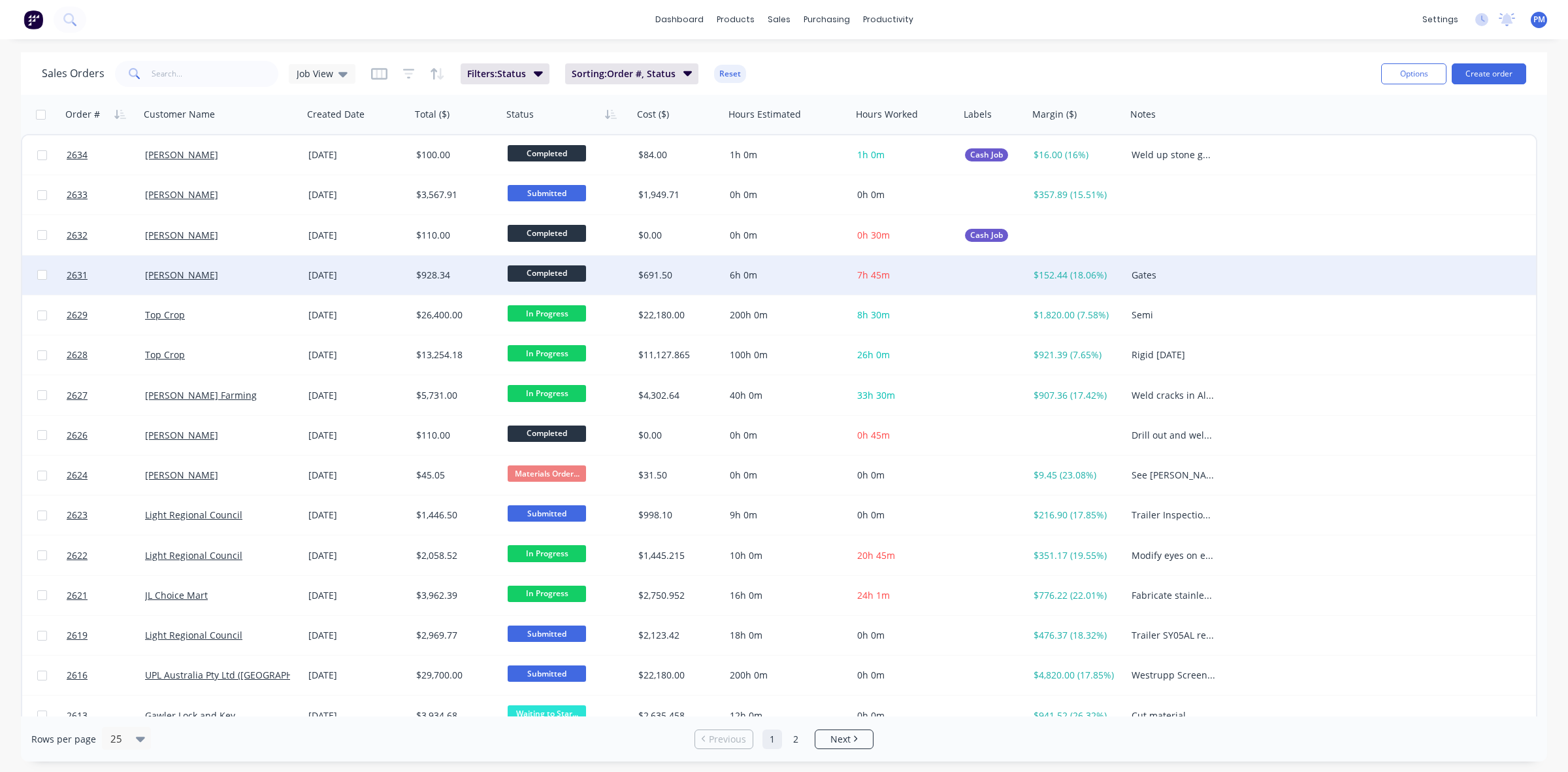
click at [259, 271] on div "[PERSON_NAME]" at bounding box center [217, 275] width 145 height 13
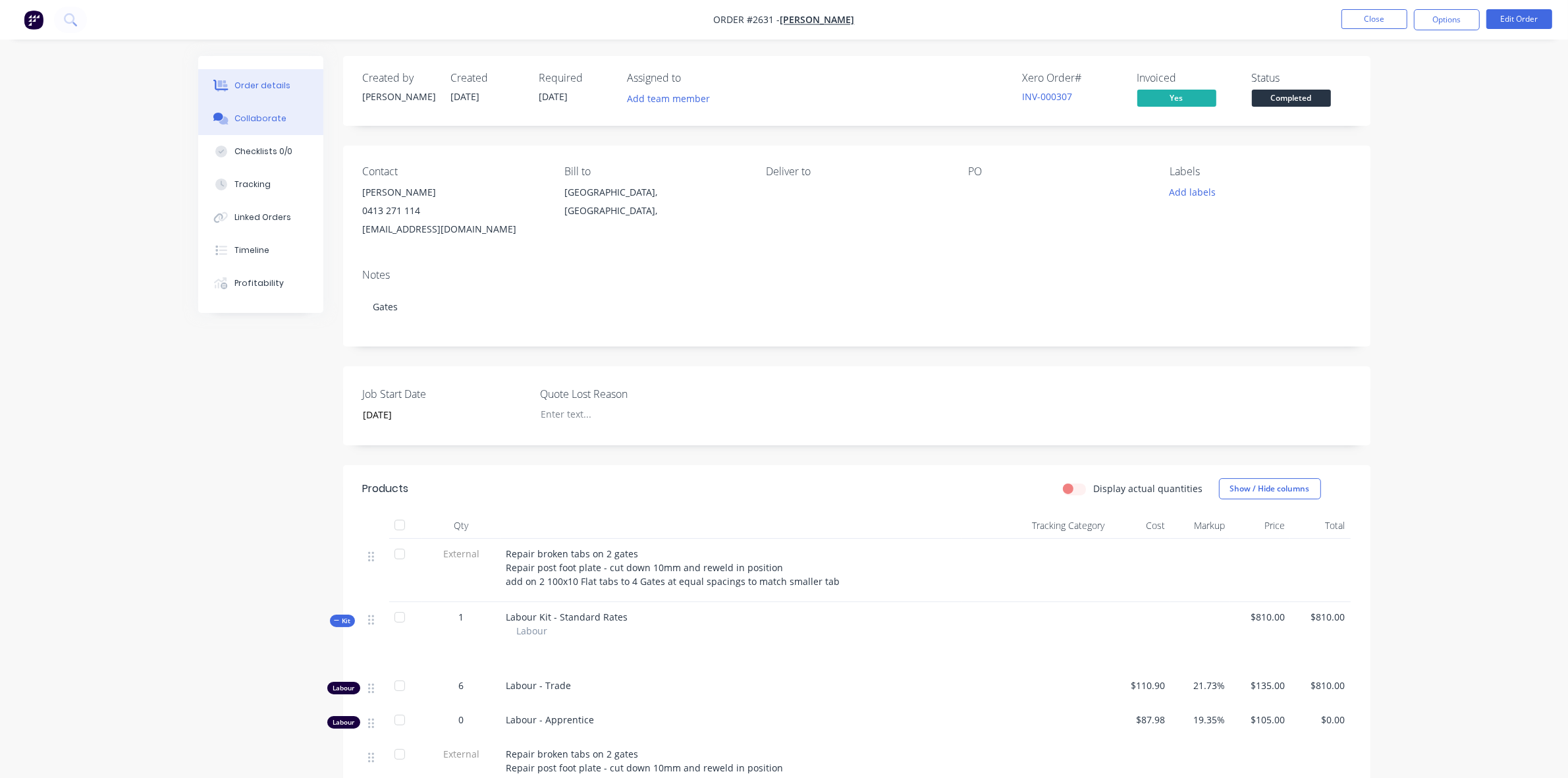
click at [278, 119] on div "Collaborate" at bounding box center [260, 119] width 52 height 12
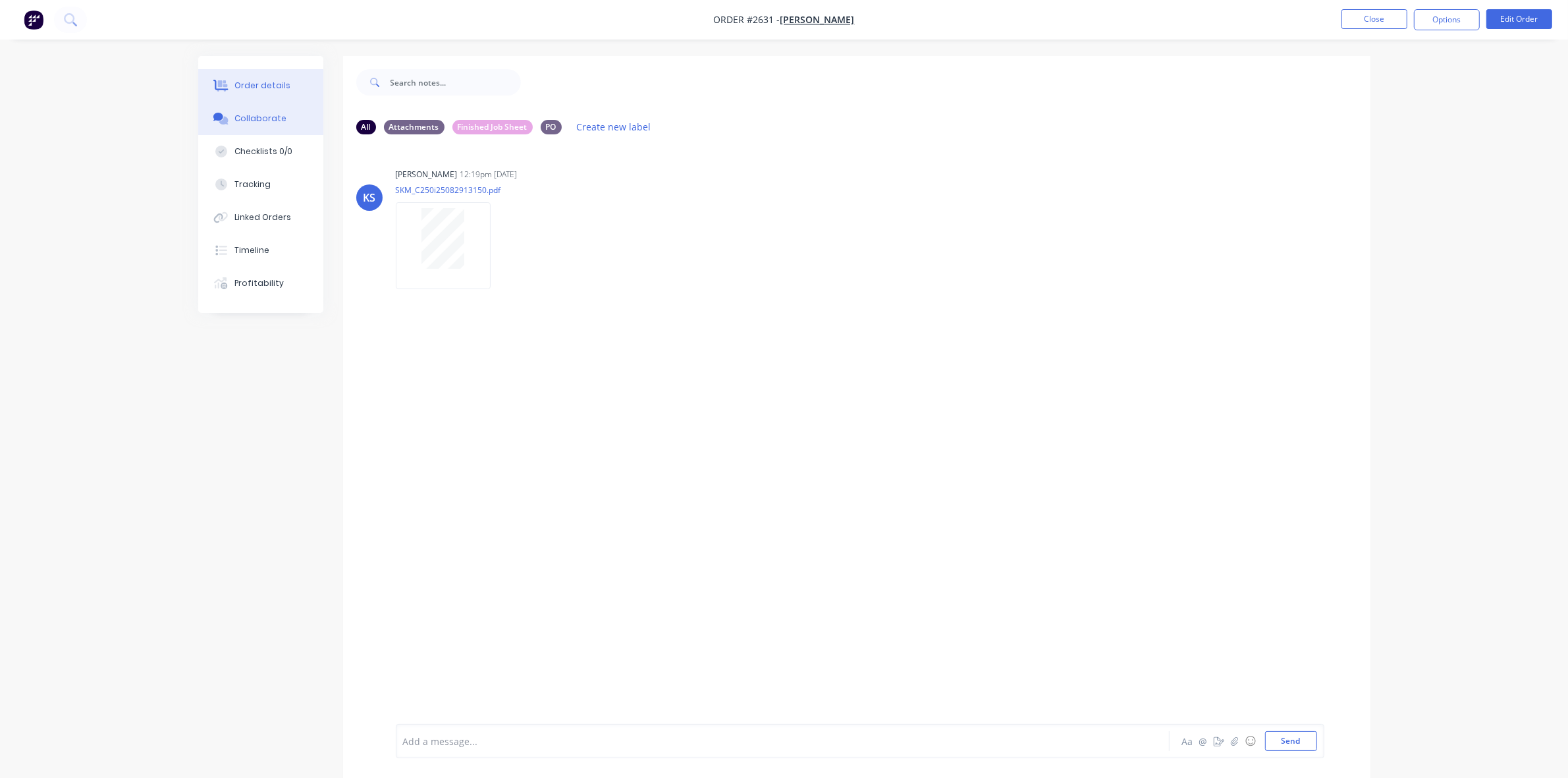
click at [278, 77] on button "Order details" at bounding box center [261, 85] width 125 height 33
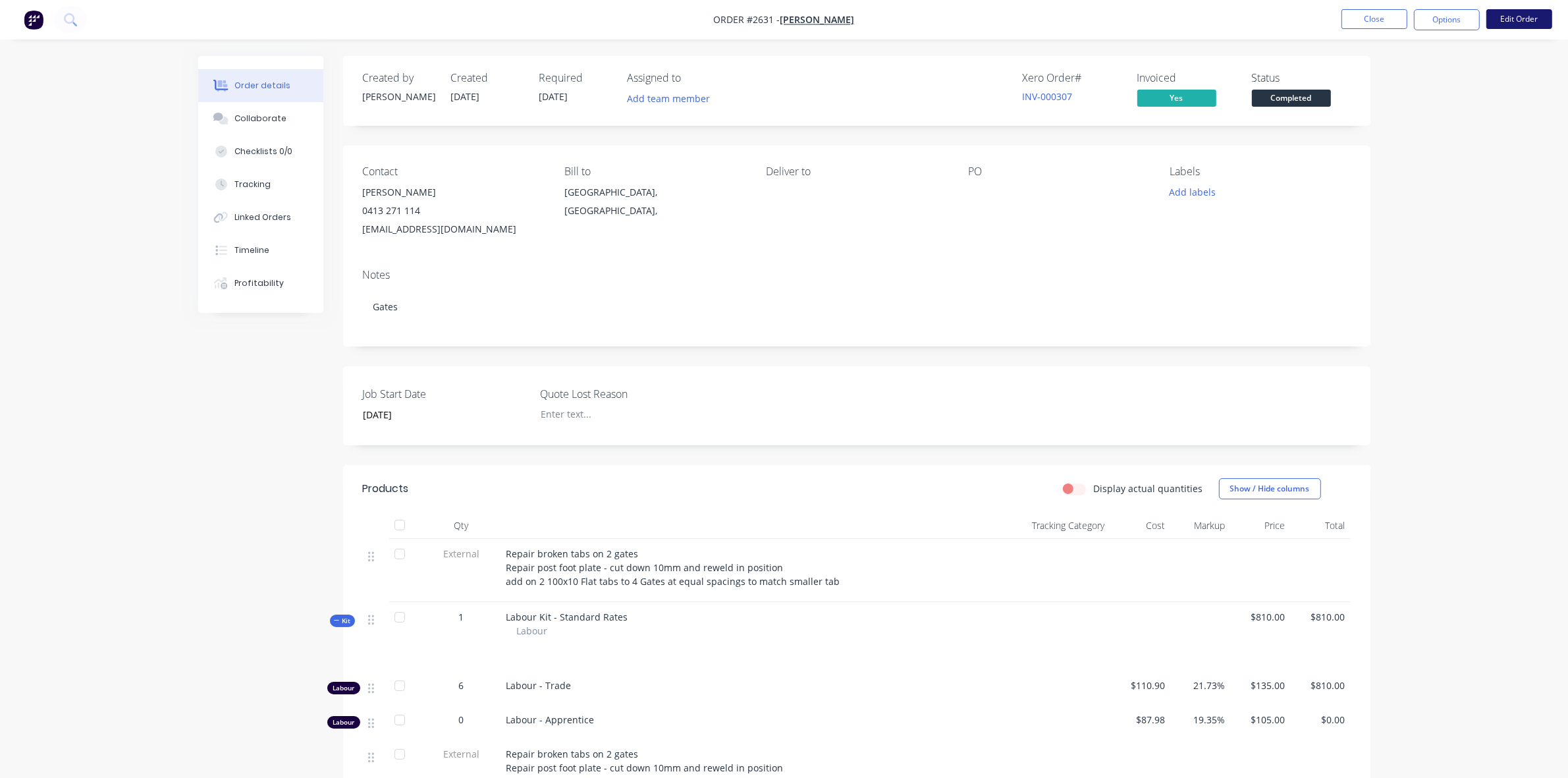
click at [1515, 18] on button "Edit Order" at bounding box center [1519, 19] width 66 height 20
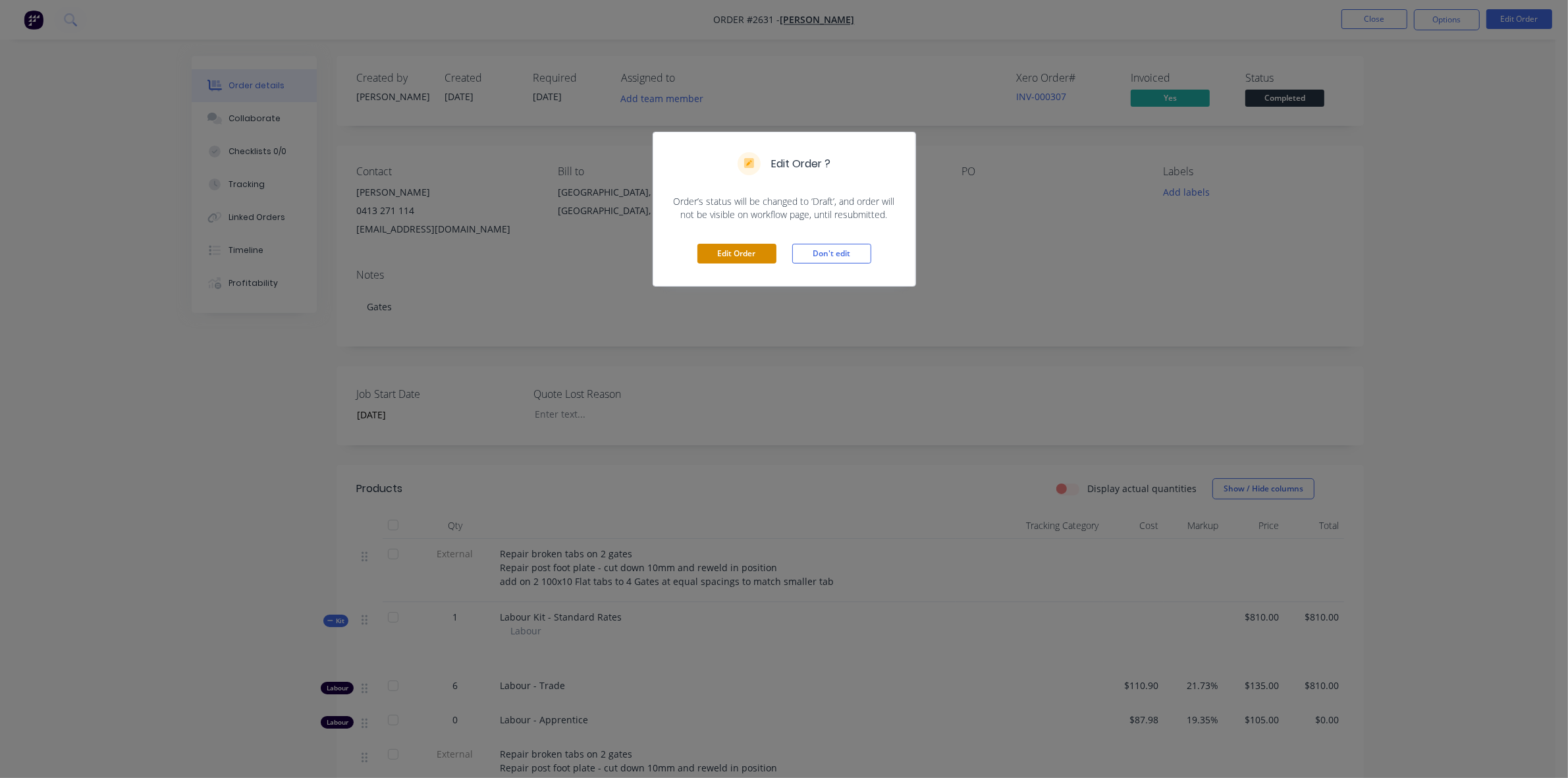
click at [717, 249] on button "Edit Order" at bounding box center [737, 254] width 79 height 20
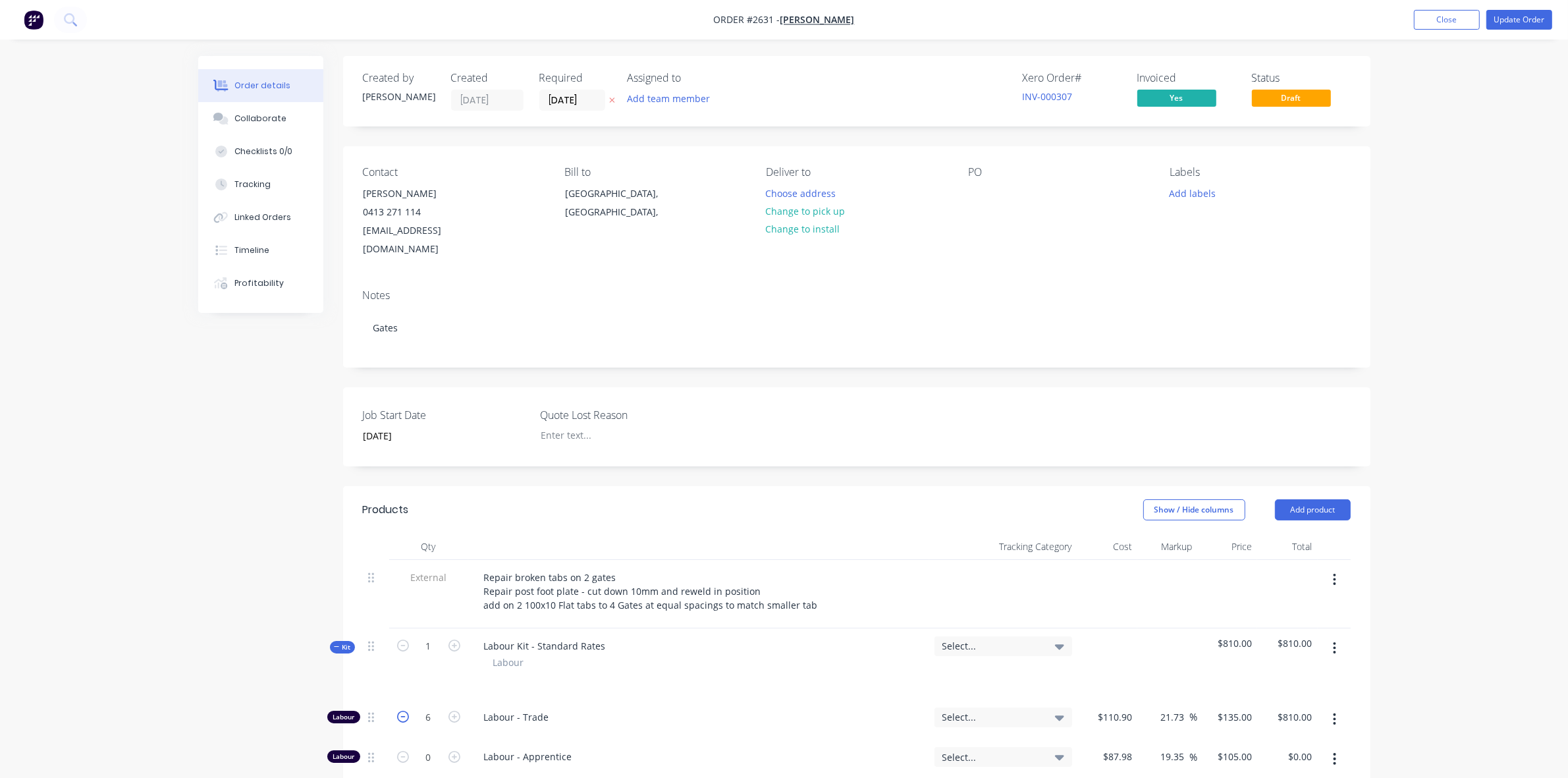
click at [399, 711] on icon "button" at bounding box center [403, 717] width 12 height 12
type input "5"
type input "$675.00"
click at [399, 711] on icon "button" at bounding box center [403, 717] width 12 height 12
type input "4"
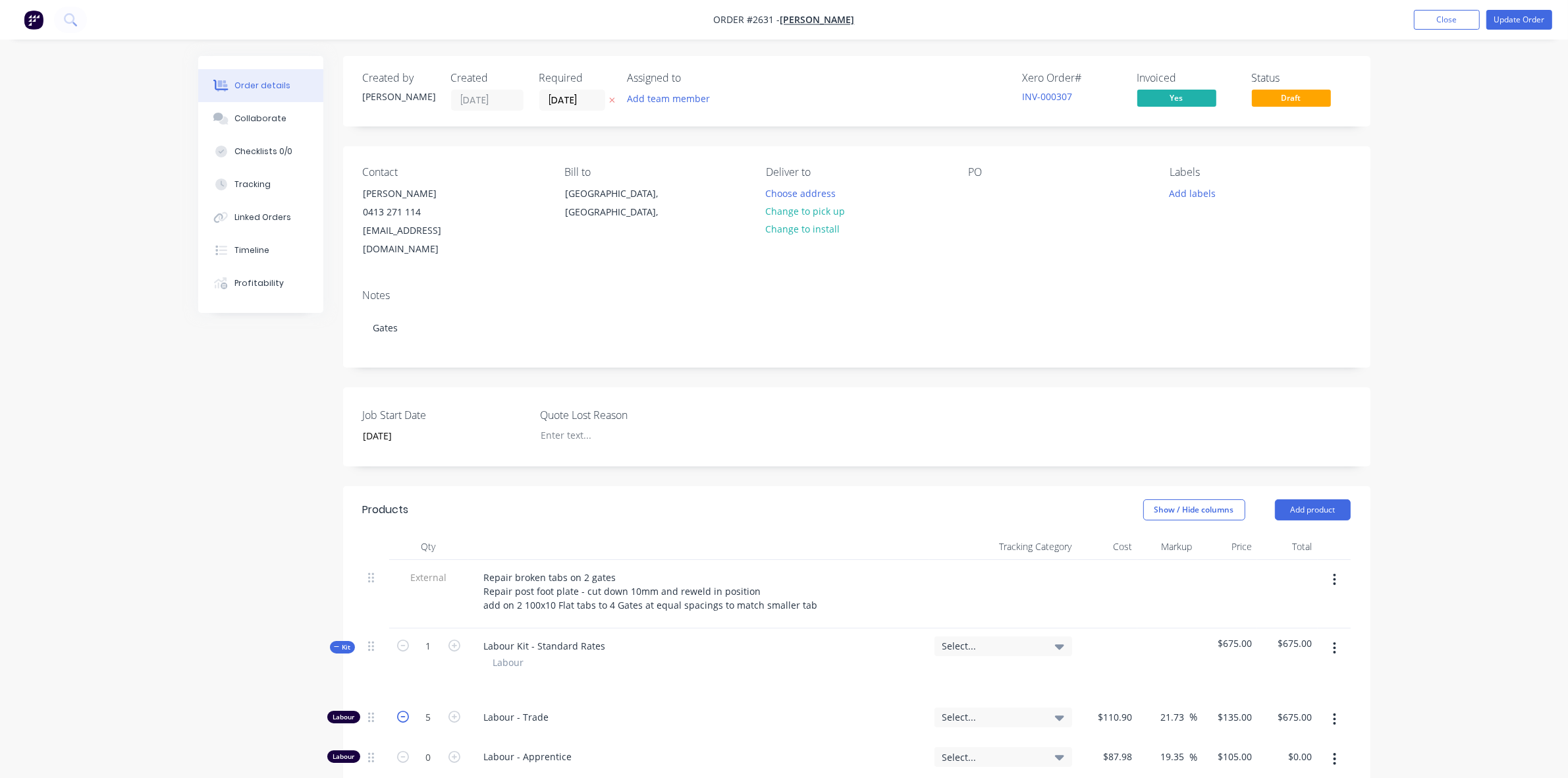
type input "$540.00"
click at [399, 711] on icon "button" at bounding box center [403, 717] width 12 height 12
type input "3"
type input "$405.00"
click at [1528, 15] on button "Update Order" at bounding box center [1519, 19] width 66 height 20
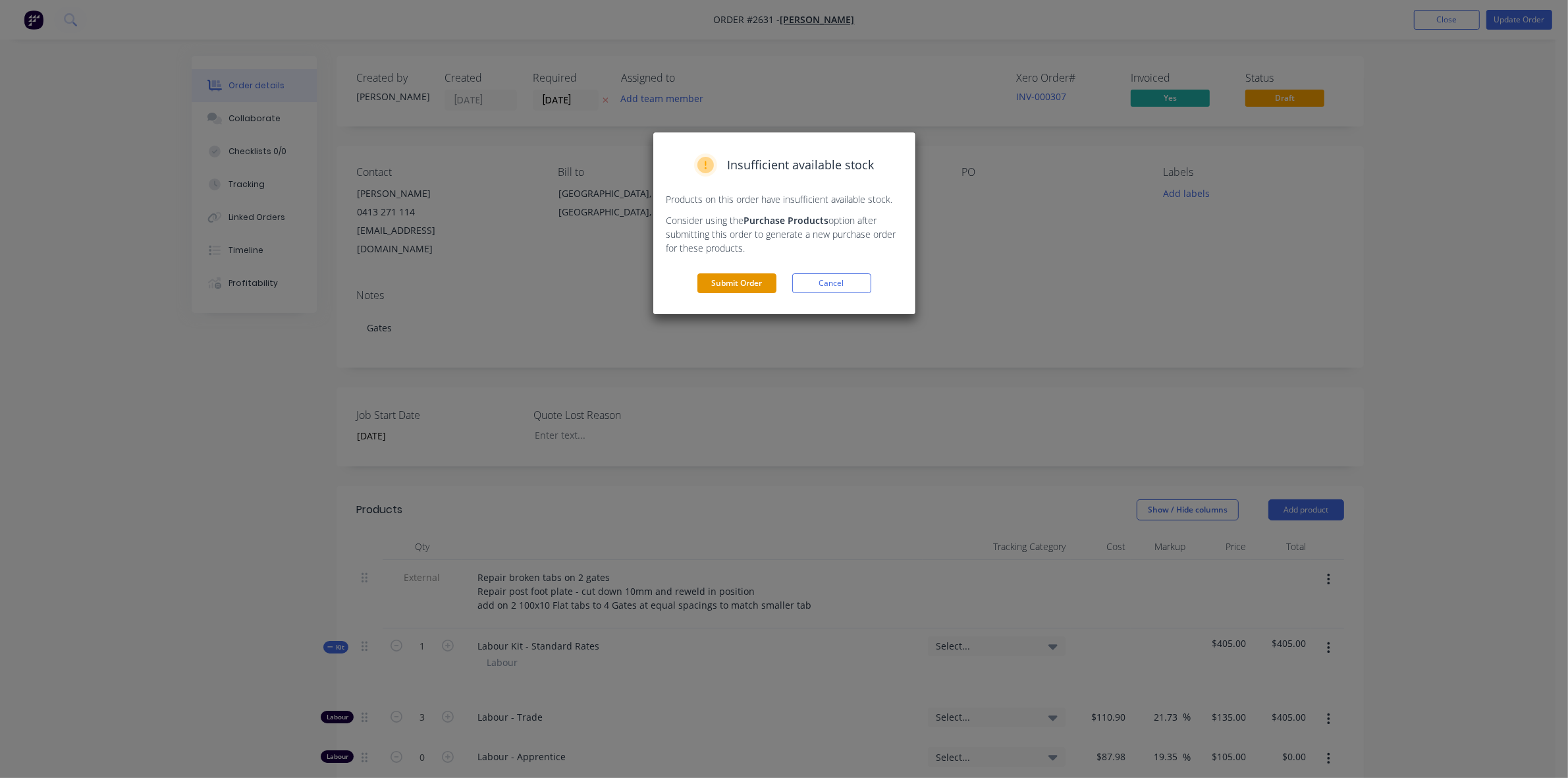
click at [752, 281] on button "Submit Order" at bounding box center [737, 283] width 79 height 20
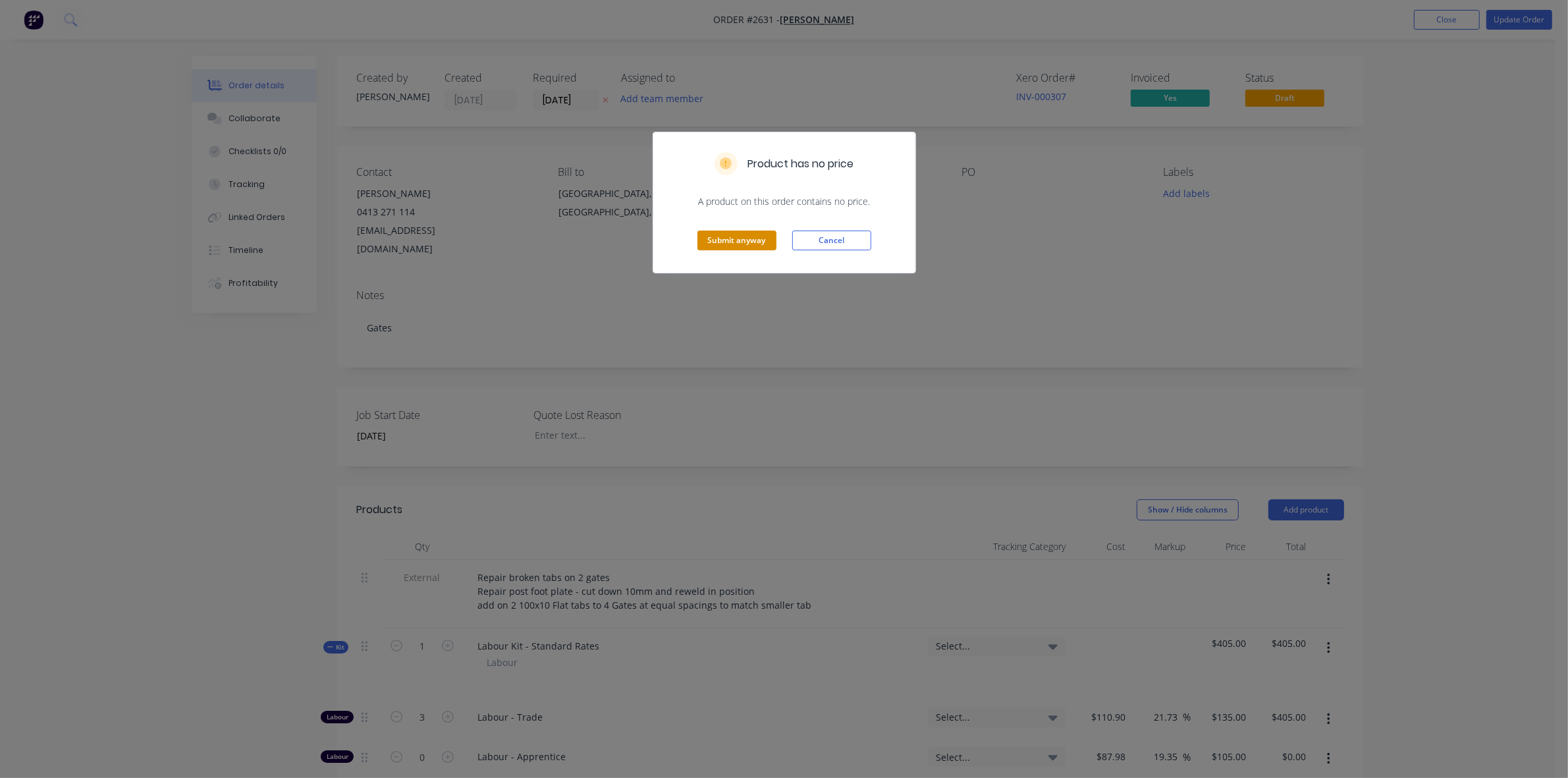
click at [755, 244] on button "Submit anyway" at bounding box center [737, 240] width 79 height 20
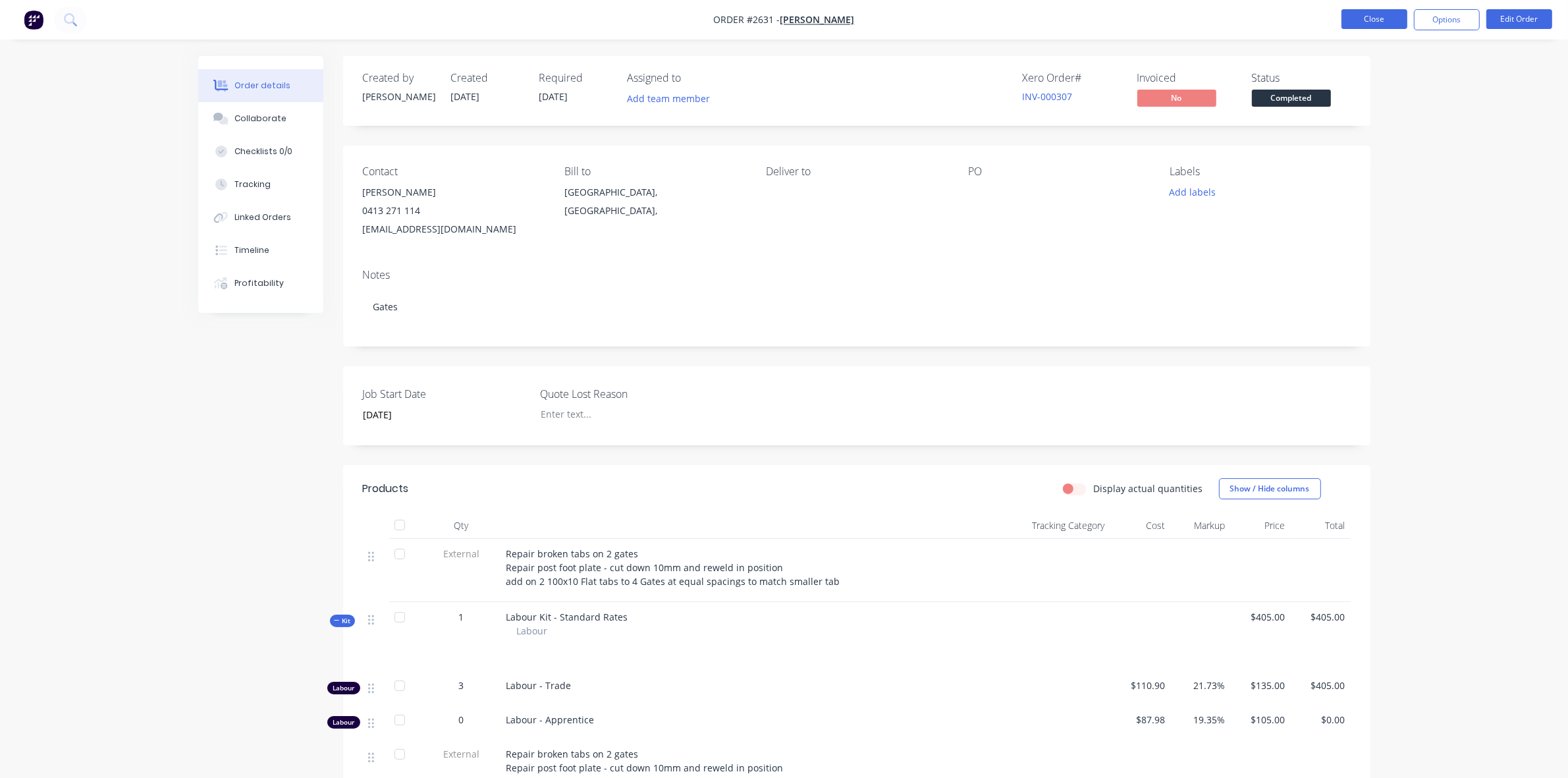
click at [1382, 20] on button "Close" at bounding box center [1374, 19] width 66 height 20
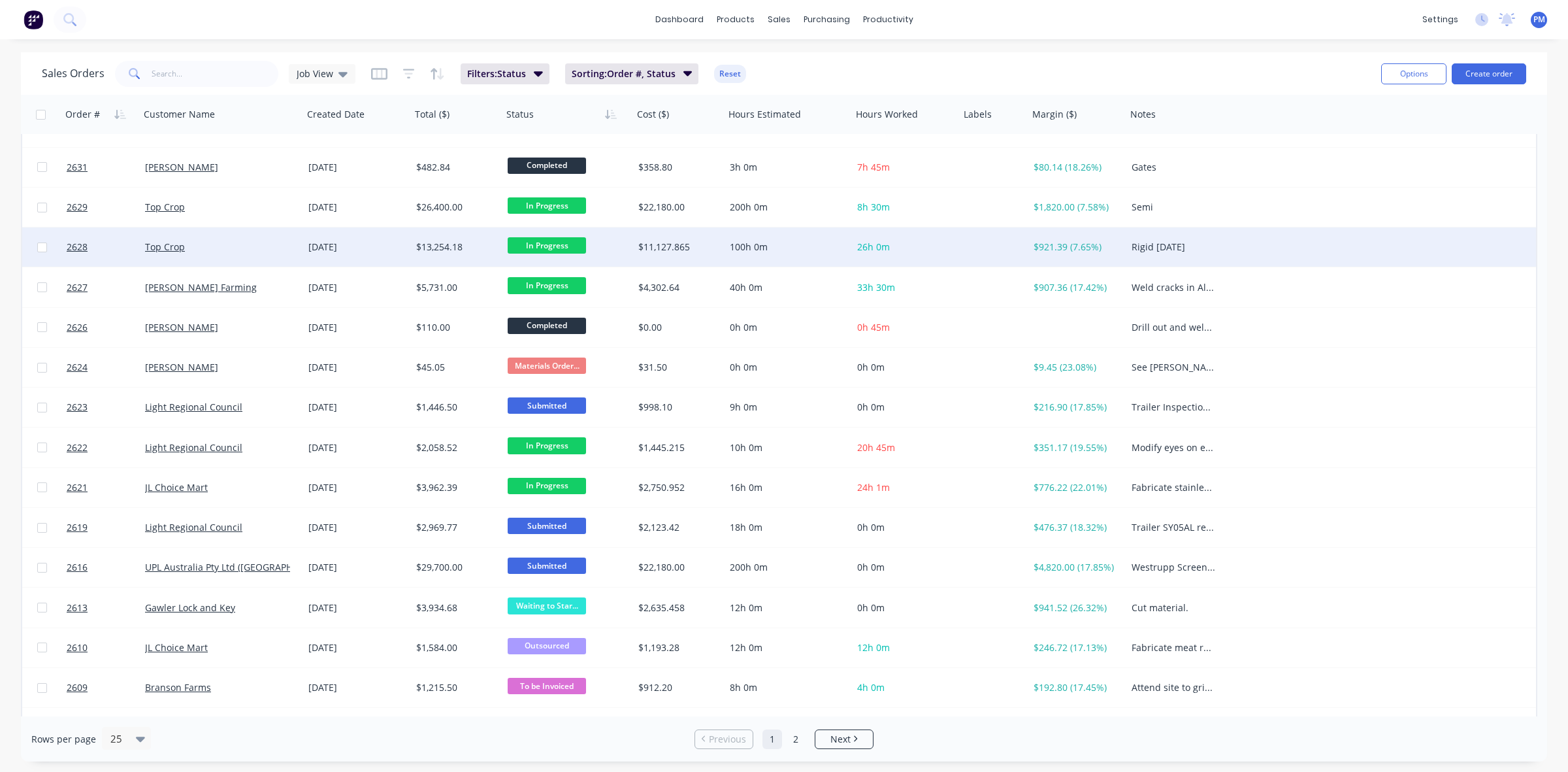
scroll to position [164, 0]
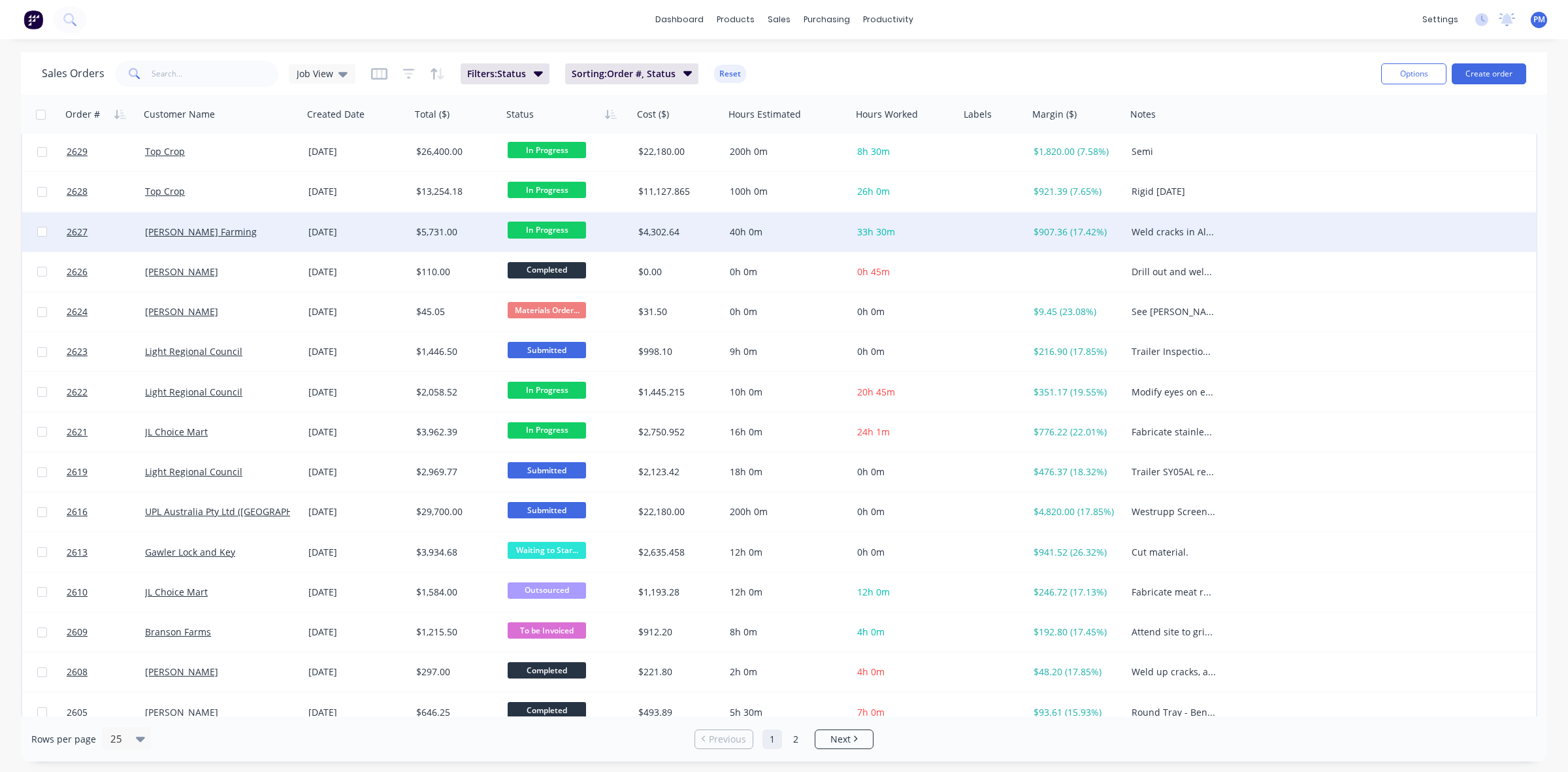
click at [266, 229] on div "[PERSON_NAME] Farming" at bounding box center [217, 231] width 145 height 13
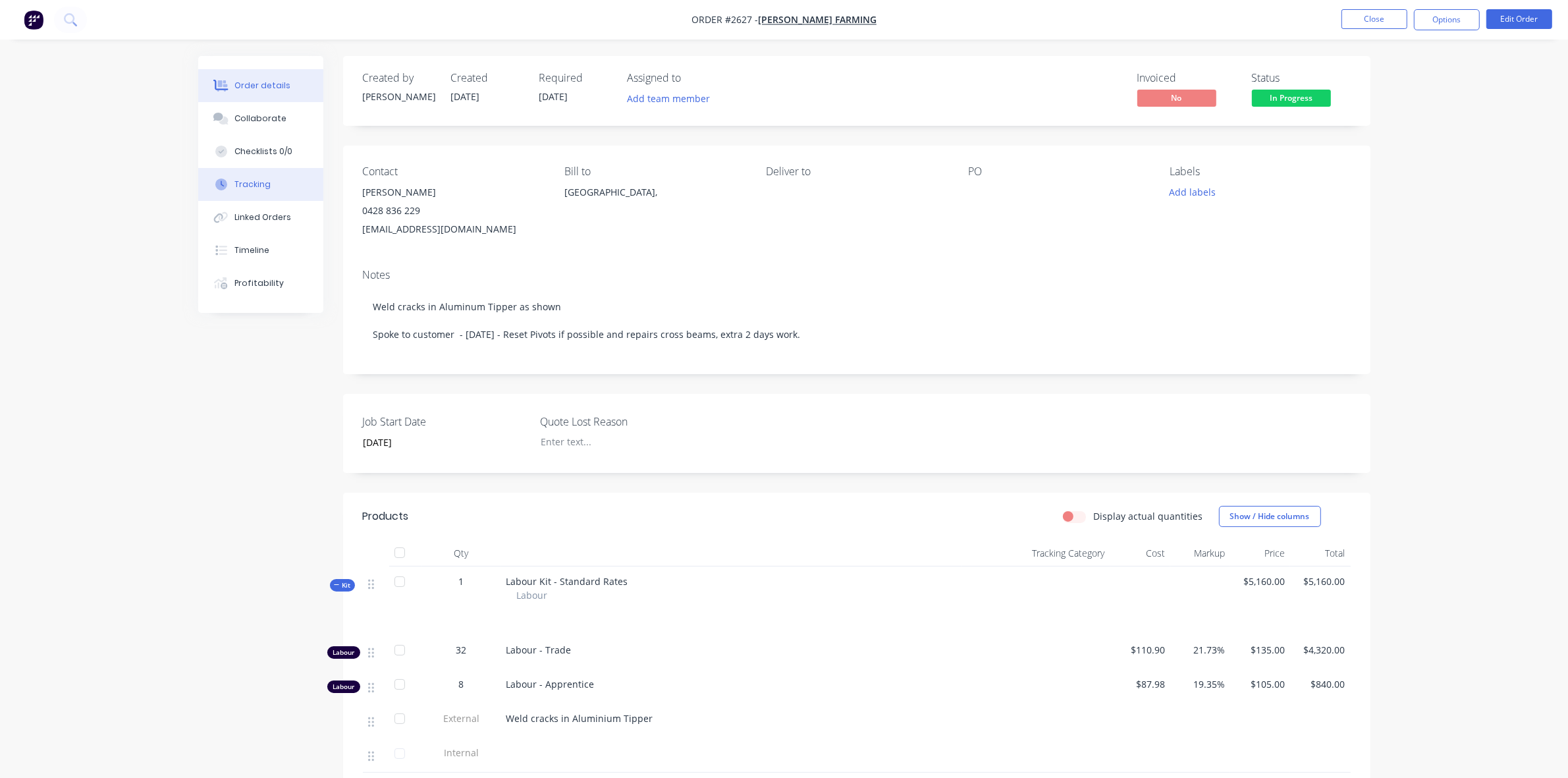
click at [259, 181] on div "Tracking" at bounding box center [253, 185] width 36 height 12
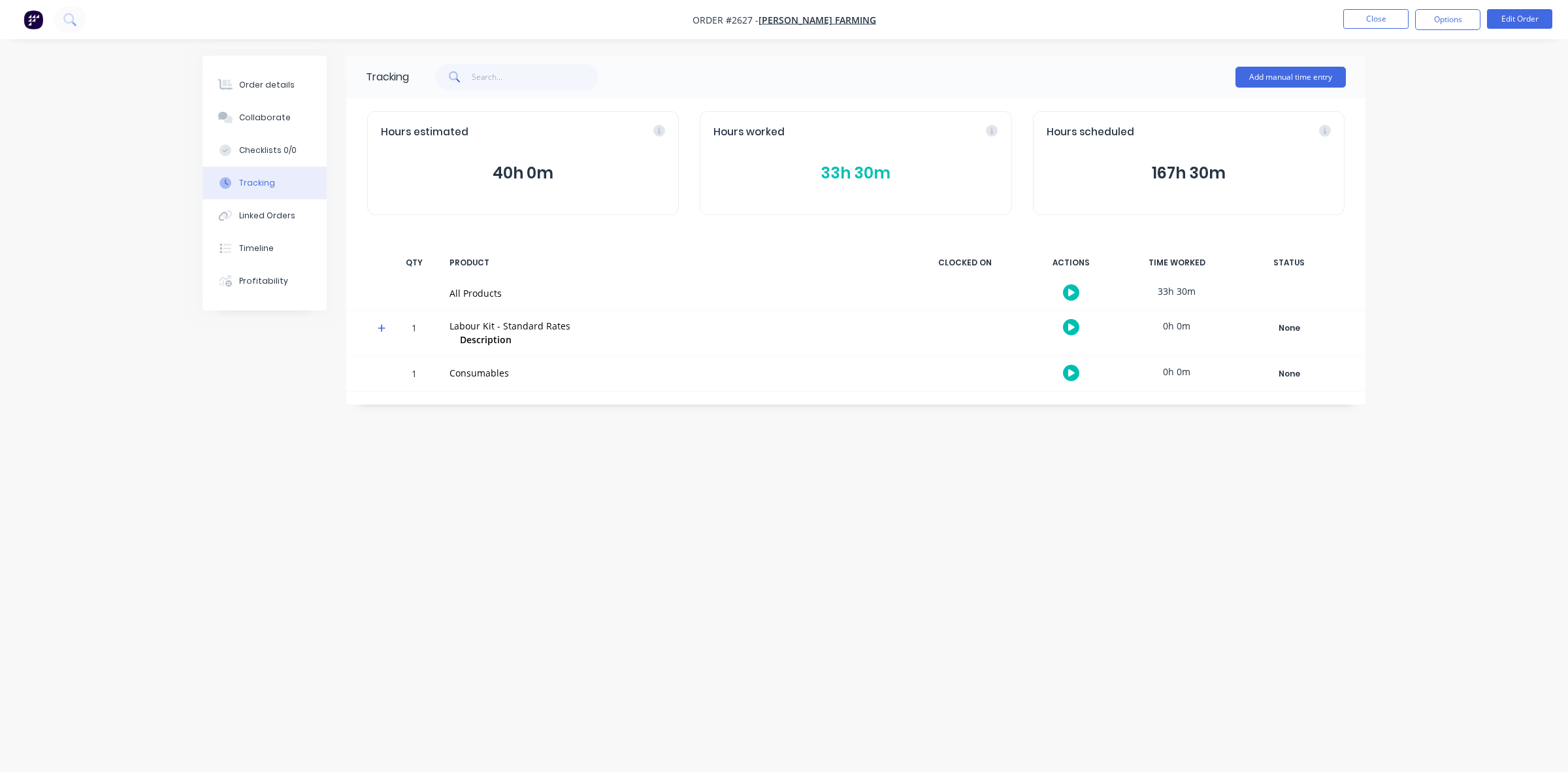
click at [843, 165] on button "33h 30m" at bounding box center [855, 173] width 284 height 25
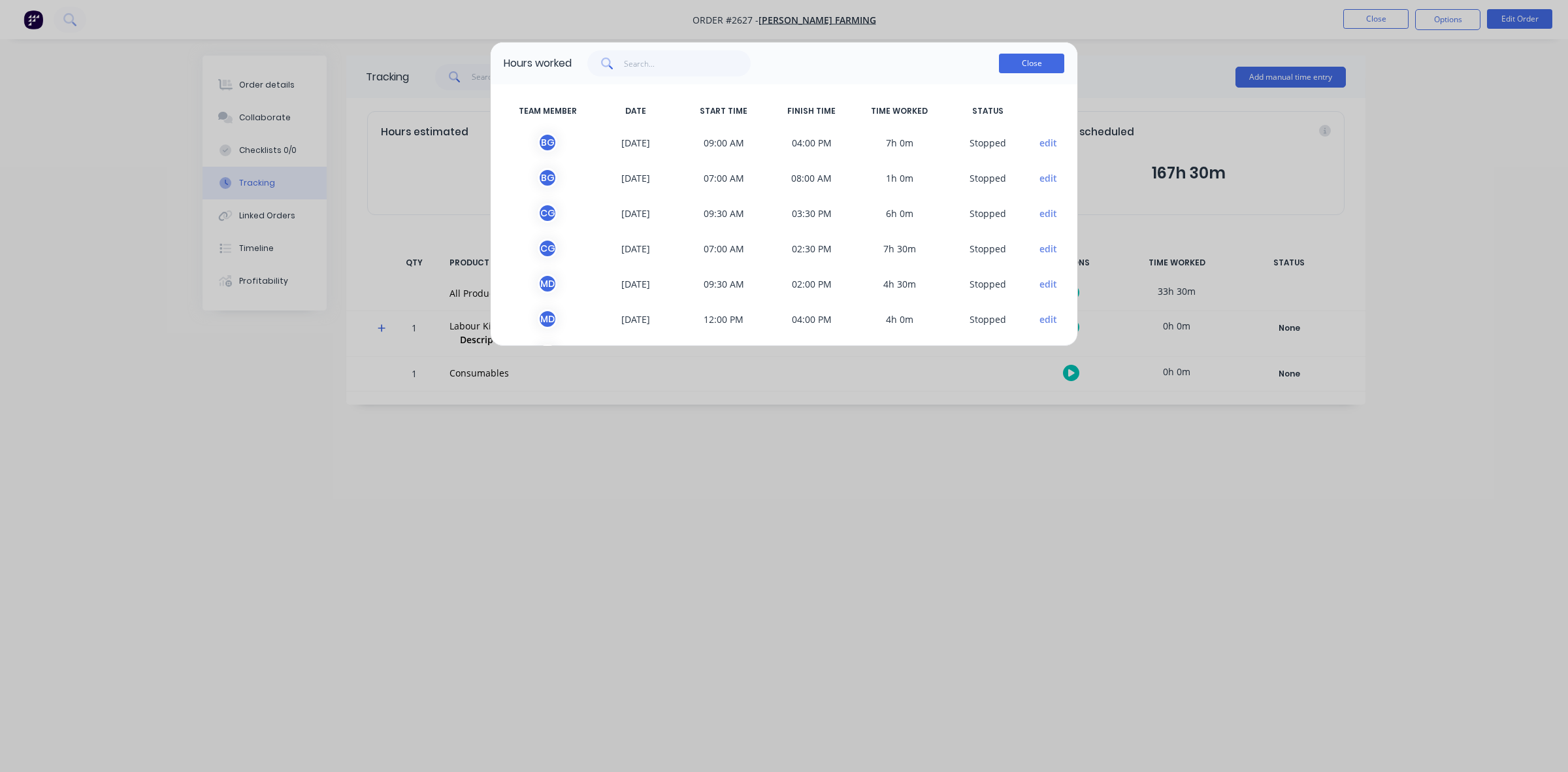
click at [1034, 66] on button "Close" at bounding box center [1032, 63] width 66 height 20
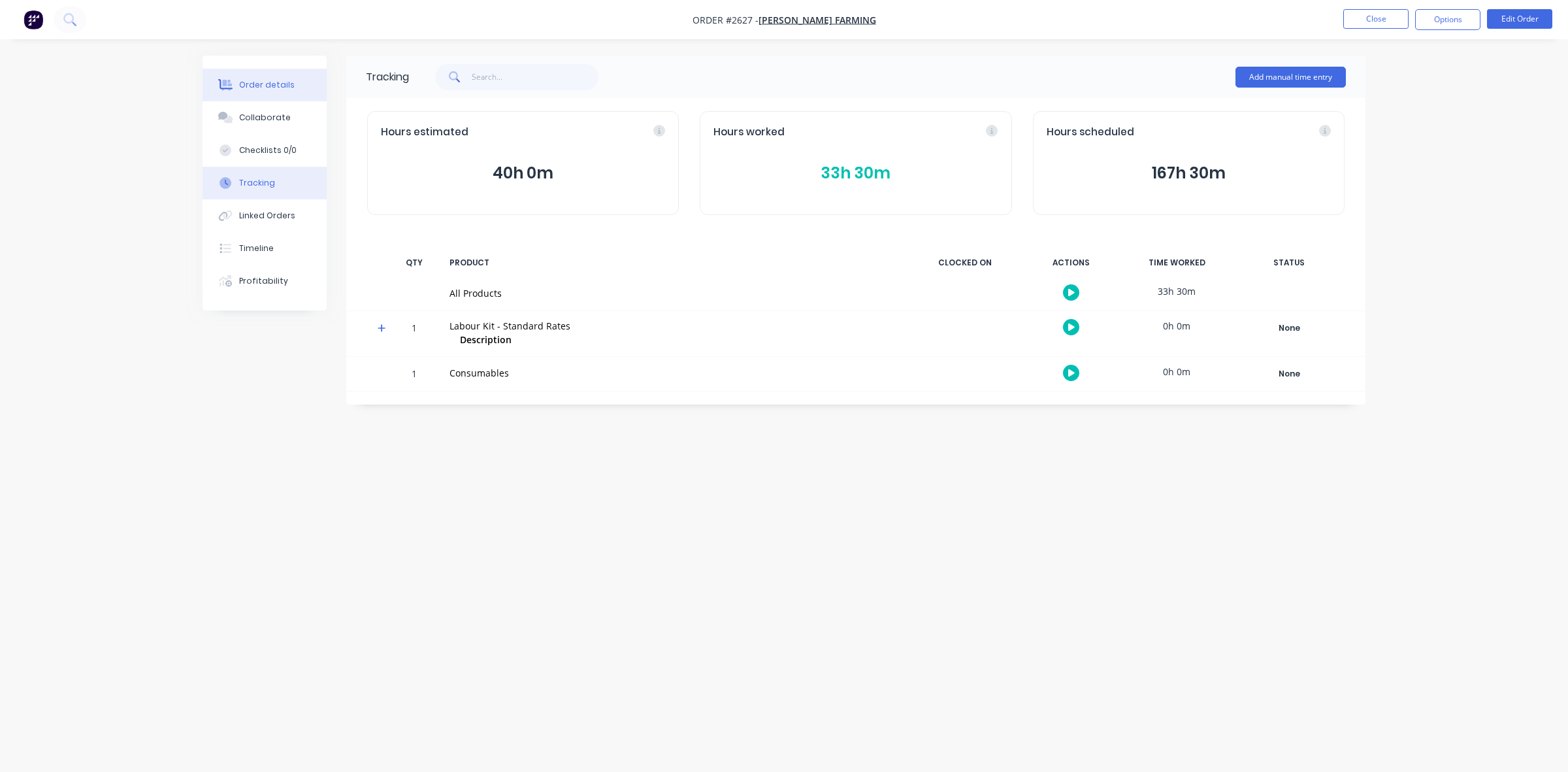
click at [279, 83] on div "Order details" at bounding box center [267, 85] width 55 height 12
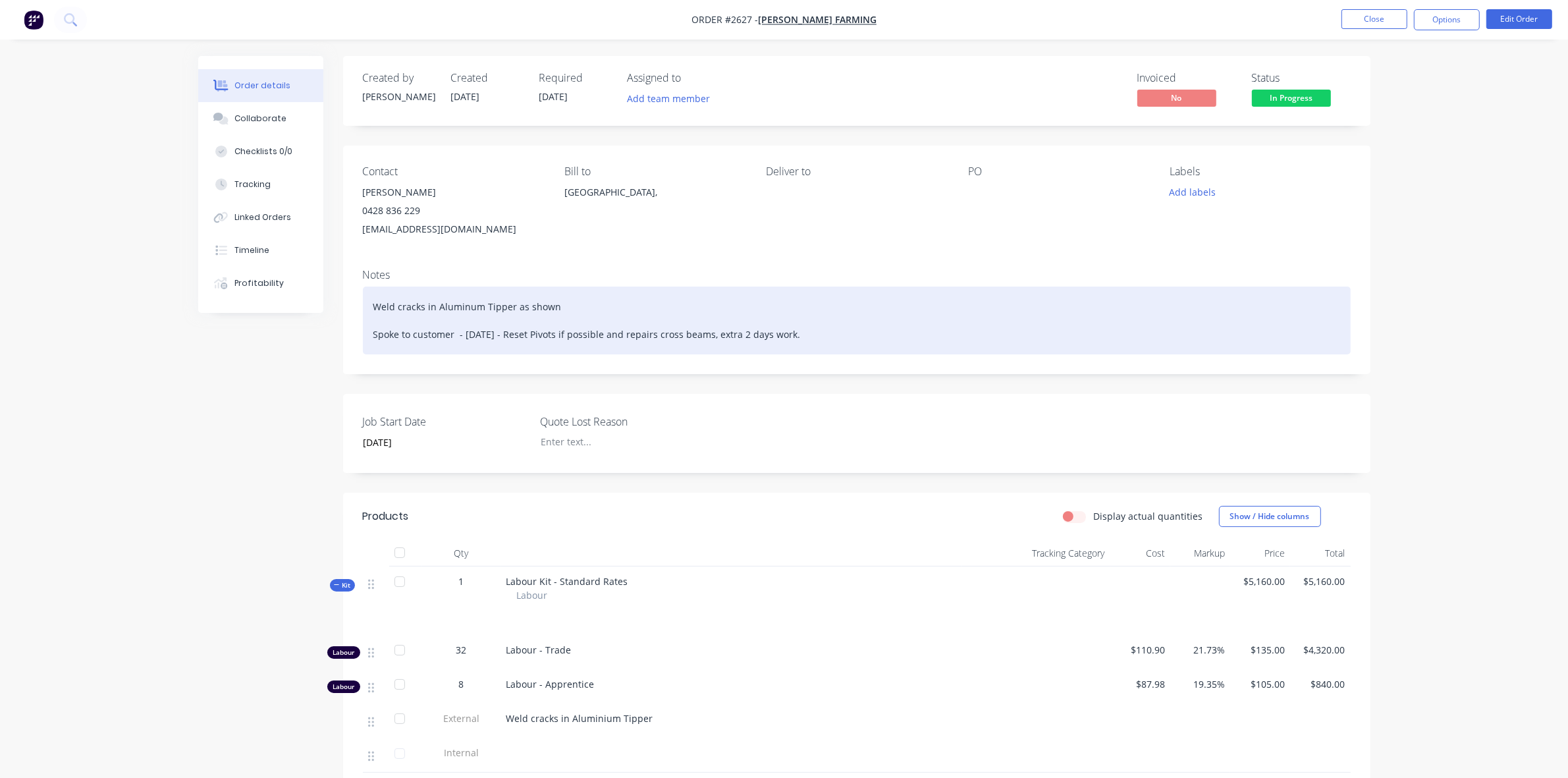
click at [656, 332] on div "Weld cracks in Aluminum Tipper as shown Spoke to customer - [DATE] - Reset Pivo…" at bounding box center [857, 320] width 988 height 68
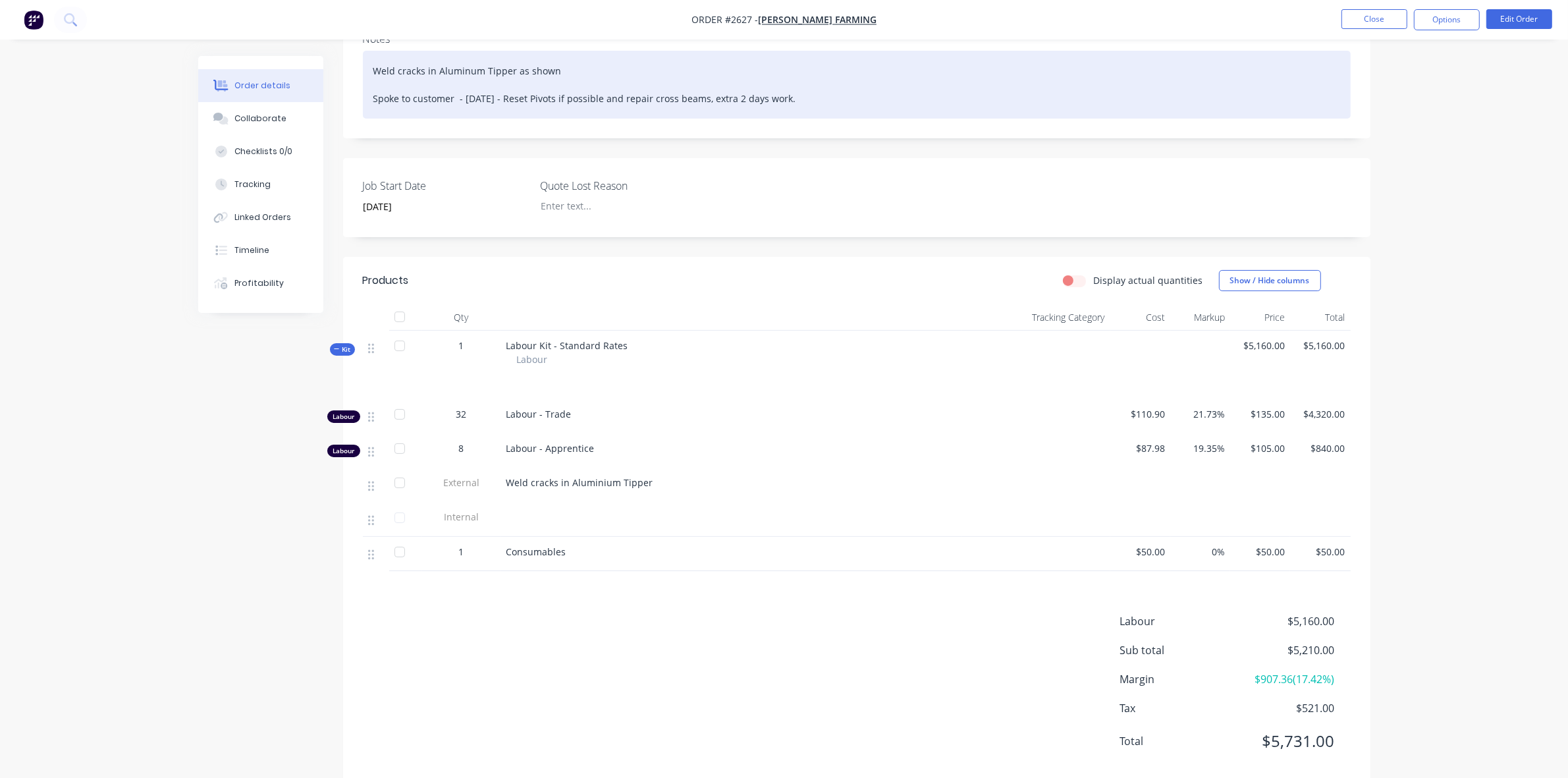
scroll to position [247, 0]
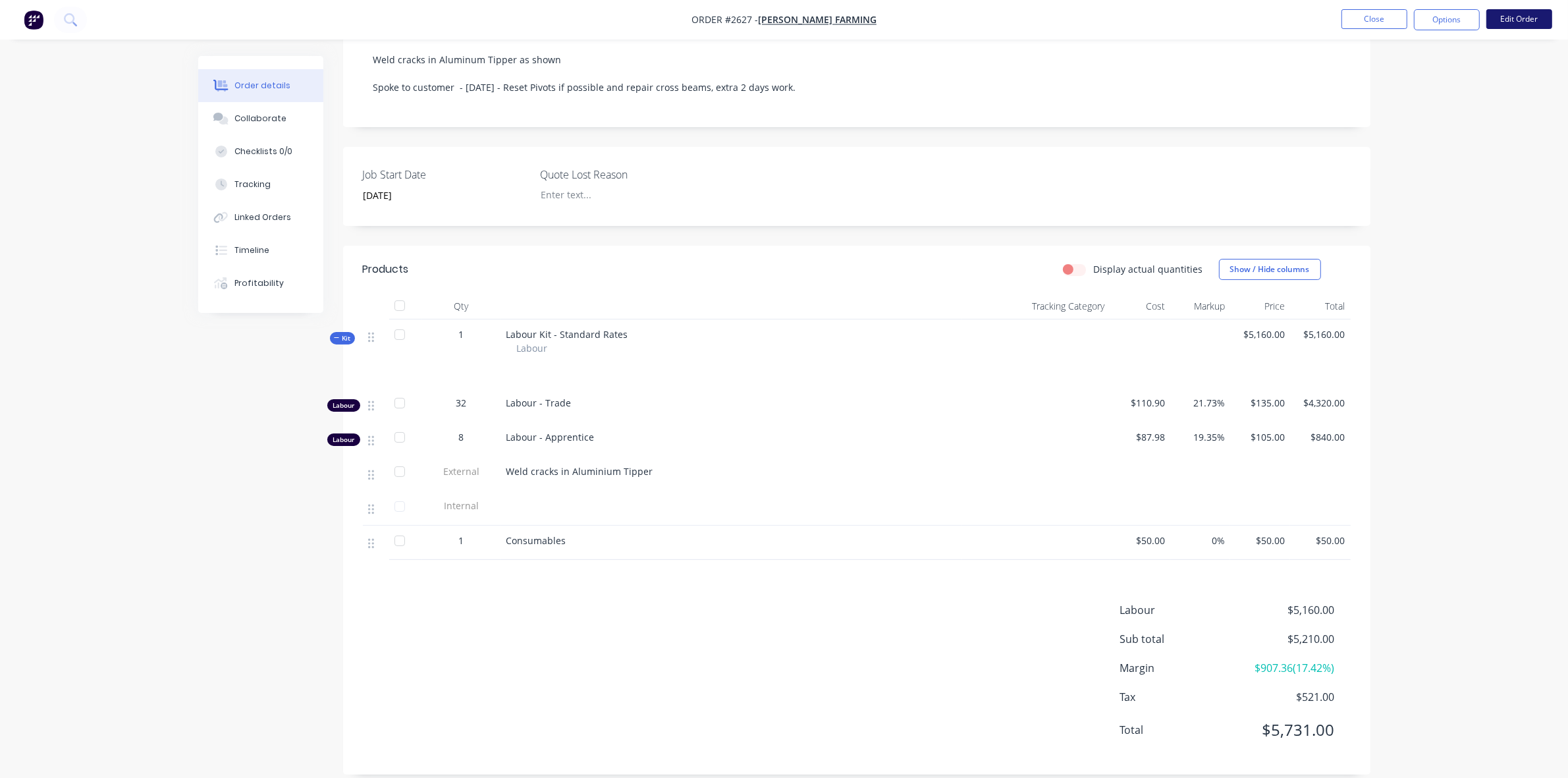
click at [1518, 21] on button "Edit Order" at bounding box center [1519, 19] width 66 height 20
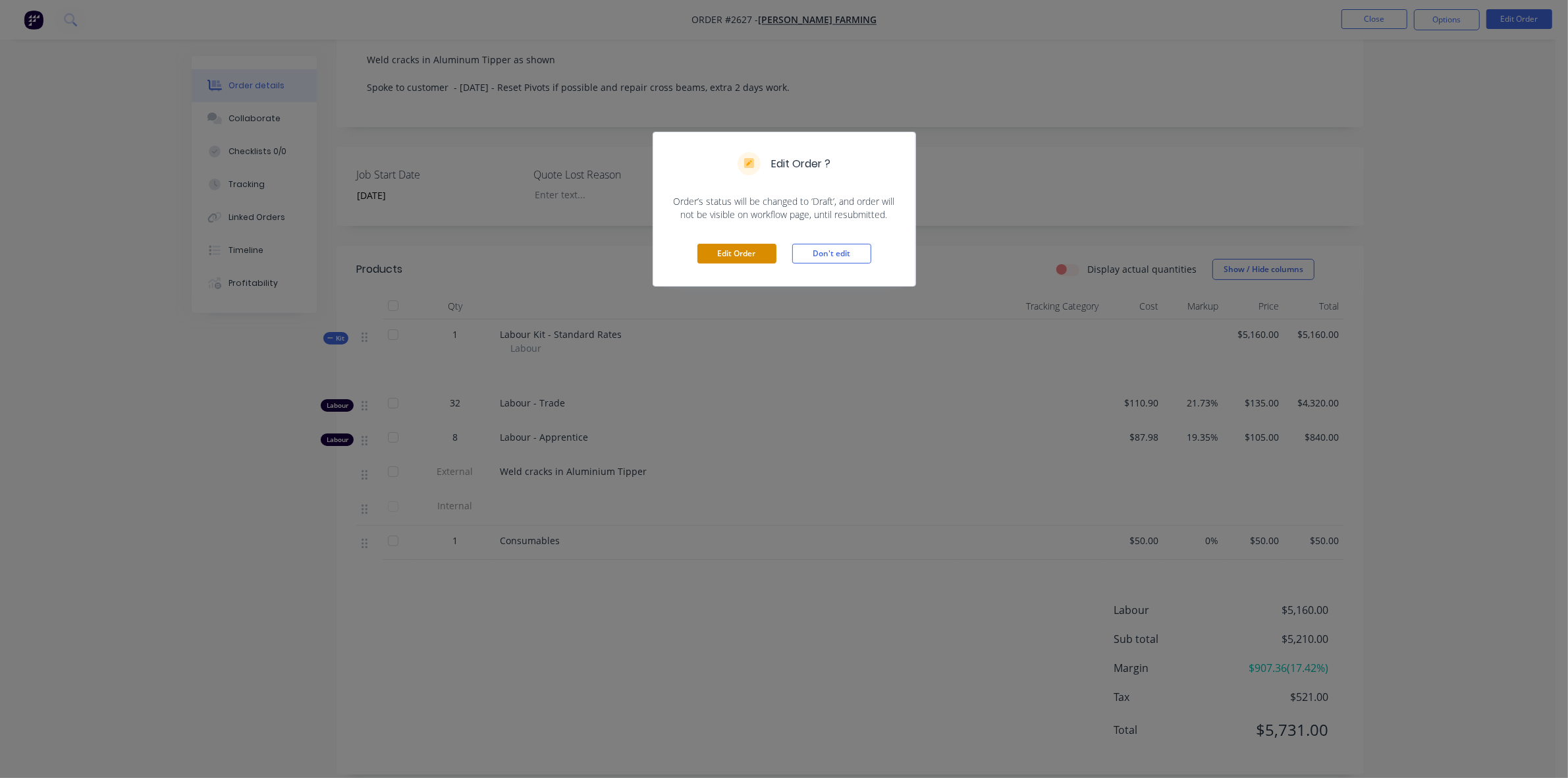
click at [754, 248] on button "Edit Order" at bounding box center [737, 254] width 79 height 20
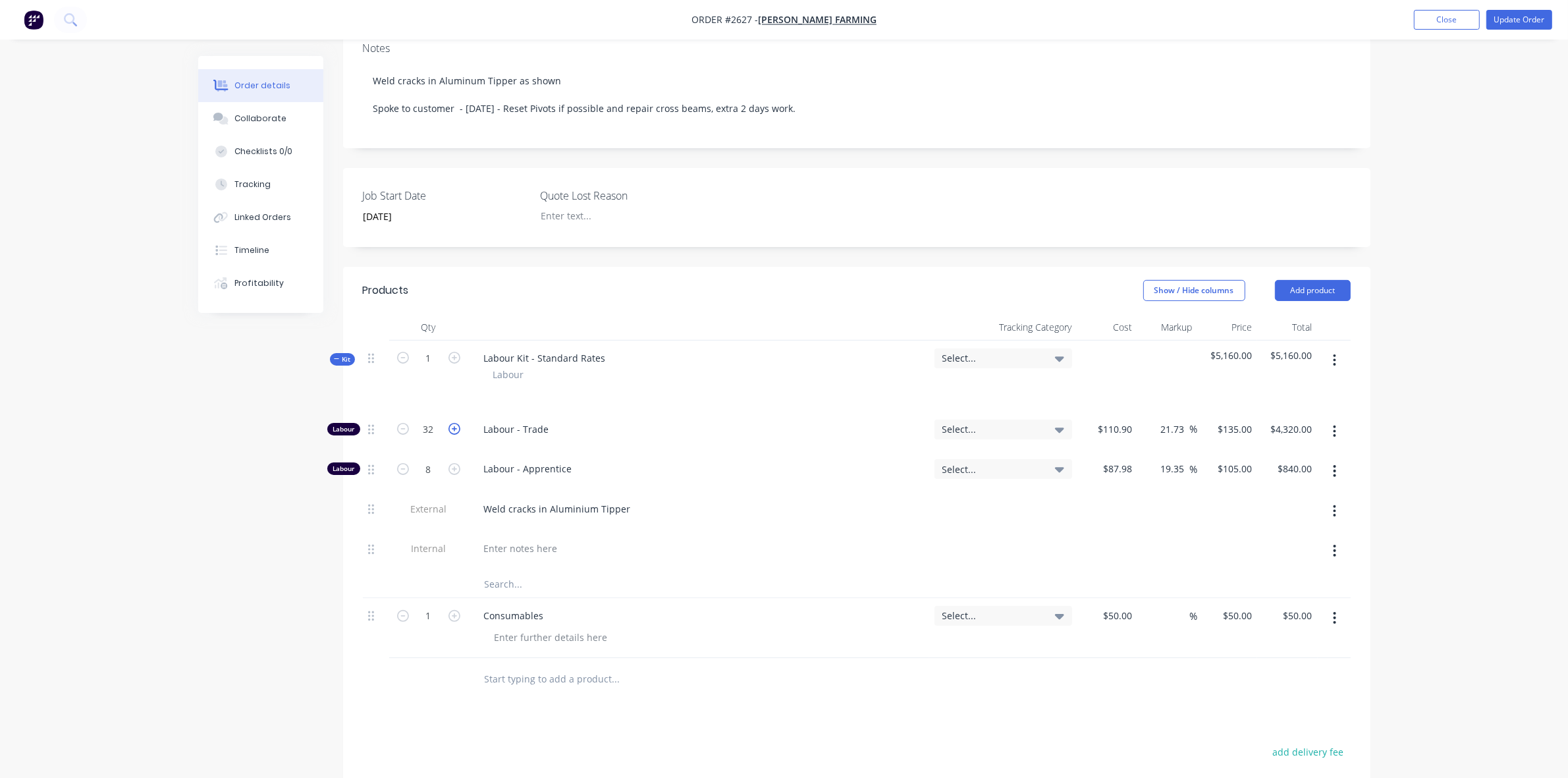
click at [455, 423] on icon "button" at bounding box center [455, 429] width 12 height 12
type input "33"
type input "$4,455.00"
click at [455, 423] on icon "button" at bounding box center [455, 429] width 12 height 12
type input "34"
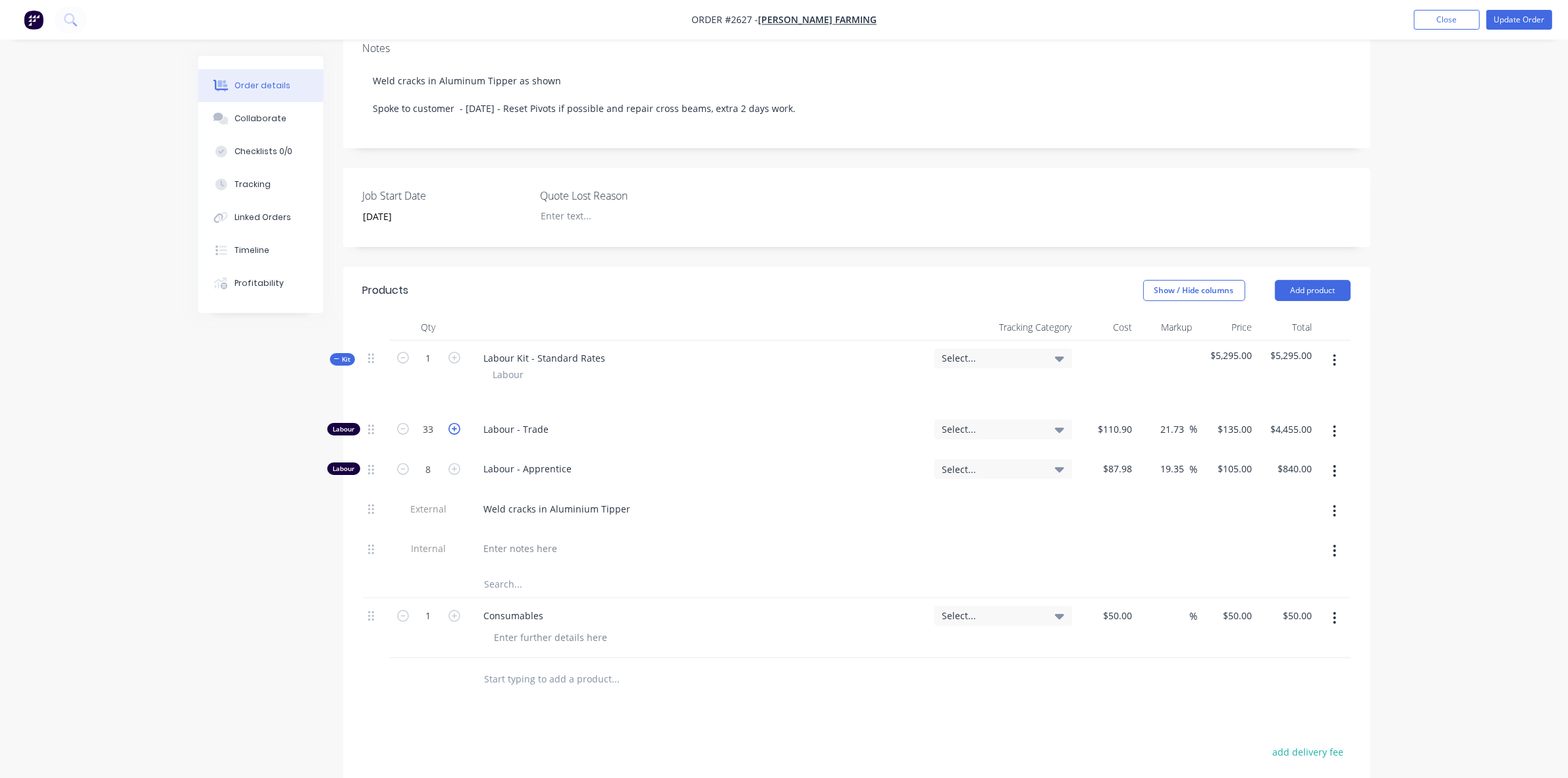
type input "$4,590.00"
click at [455, 423] on icon "button" at bounding box center [455, 429] width 12 height 12
type input "35"
type input "$4,725.00"
click at [455, 423] on icon "button" at bounding box center [455, 429] width 12 height 12
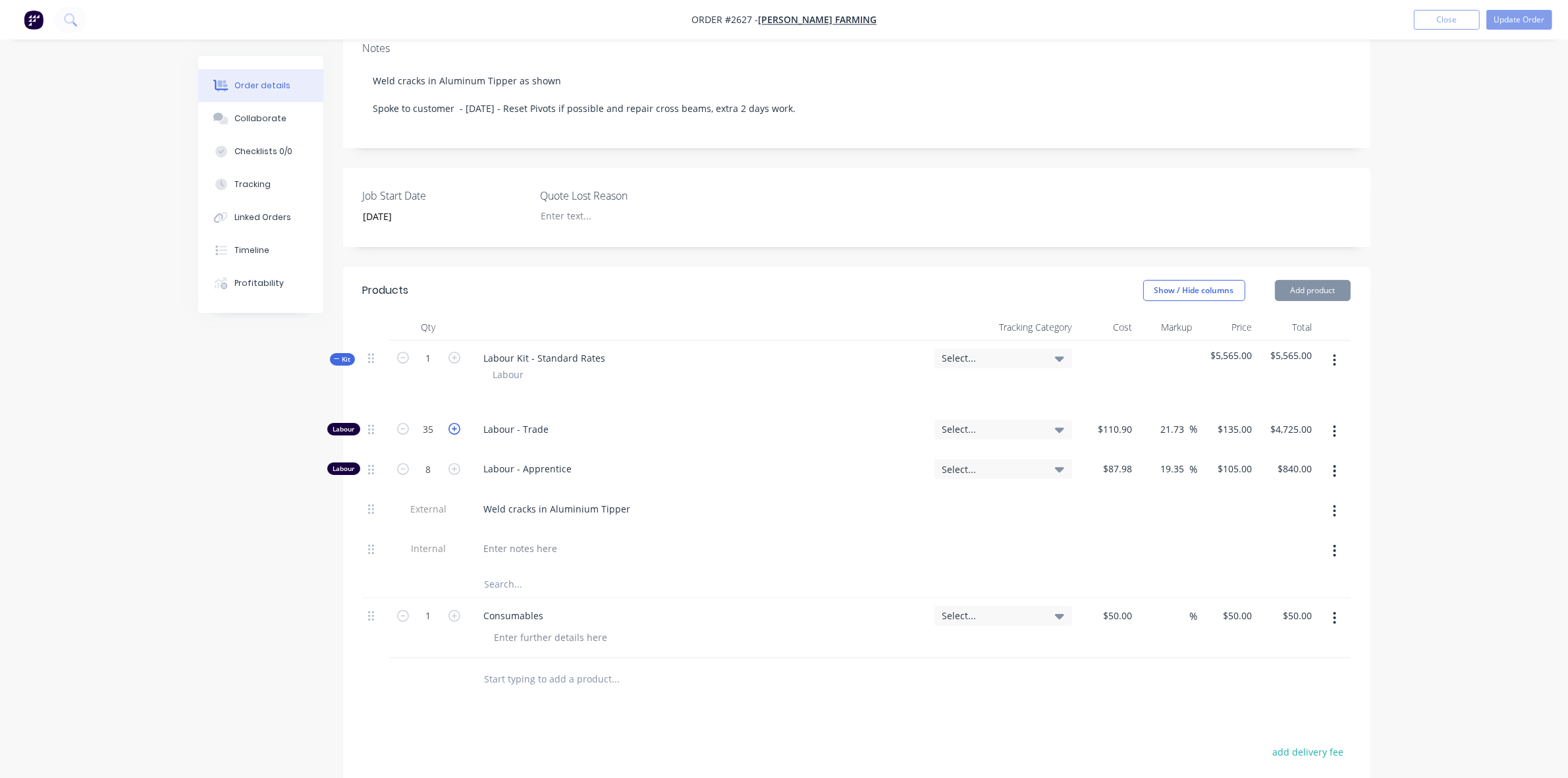
type input "36"
type input "$4,860.00"
click at [455, 423] on icon "button" at bounding box center [455, 429] width 12 height 12
type input "37"
type input "$4,995.00"
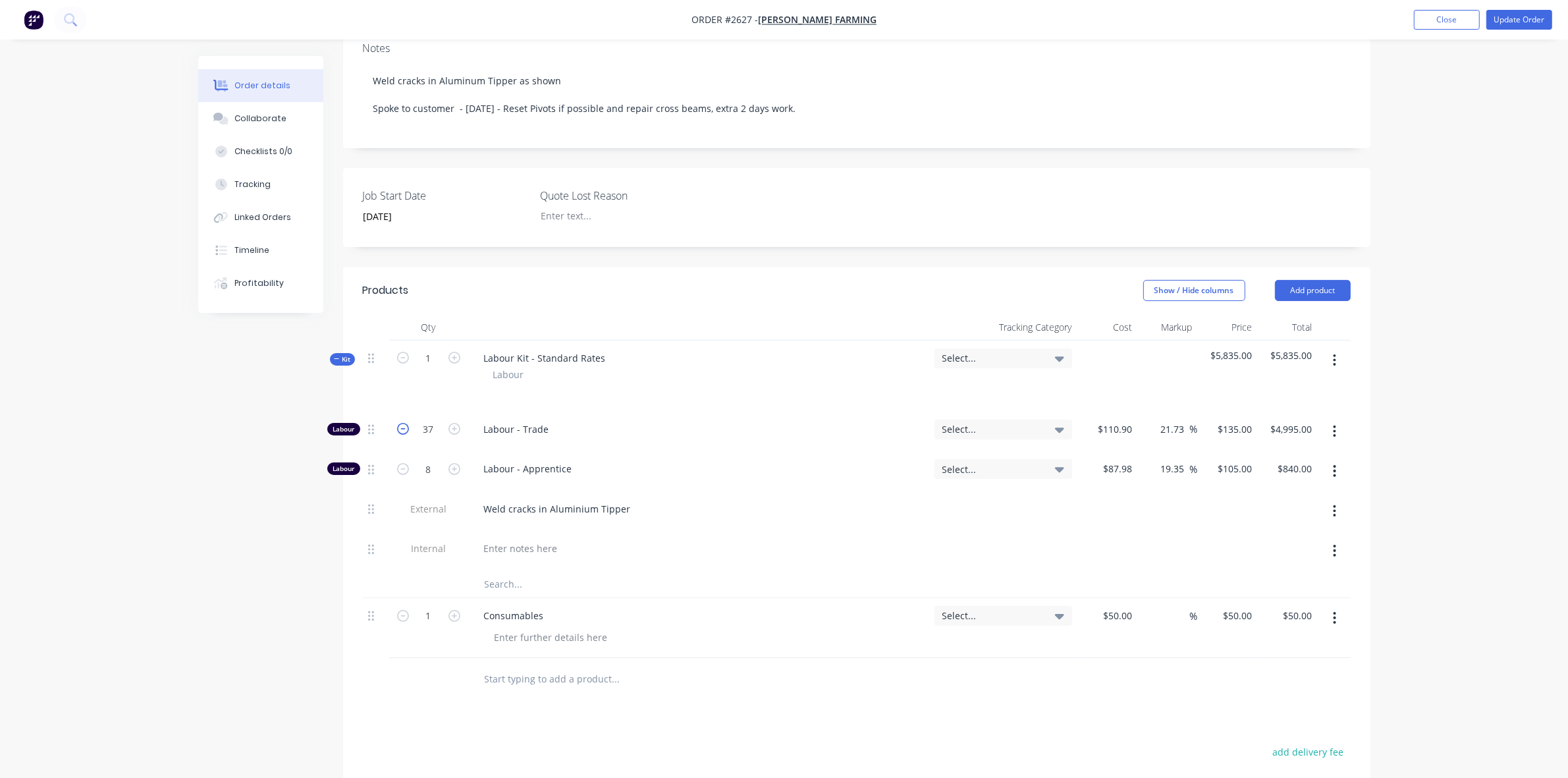
click at [400, 423] on icon "button" at bounding box center [403, 429] width 12 height 12
type input "36"
type input "$4,860.00"
click at [400, 423] on icon "button" at bounding box center [403, 429] width 12 height 12
type input "35"
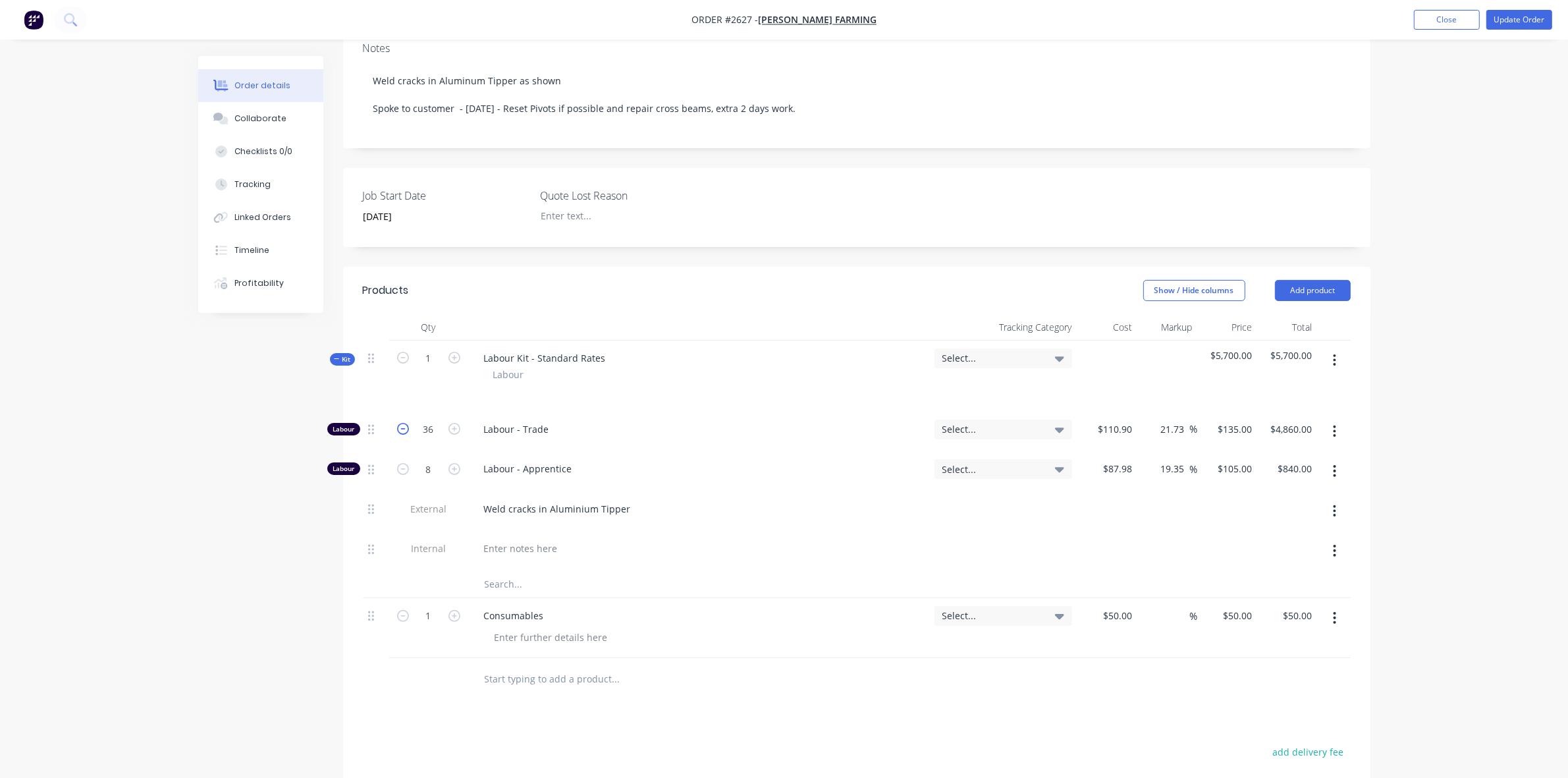
type input "$4,725.00"
click at [400, 423] on icon "button" at bounding box center [403, 429] width 12 height 12
type input "34"
type input "$4,590.00"
click at [400, 423] on icon "button" at bounding box center [403, 429] width 12 height 12
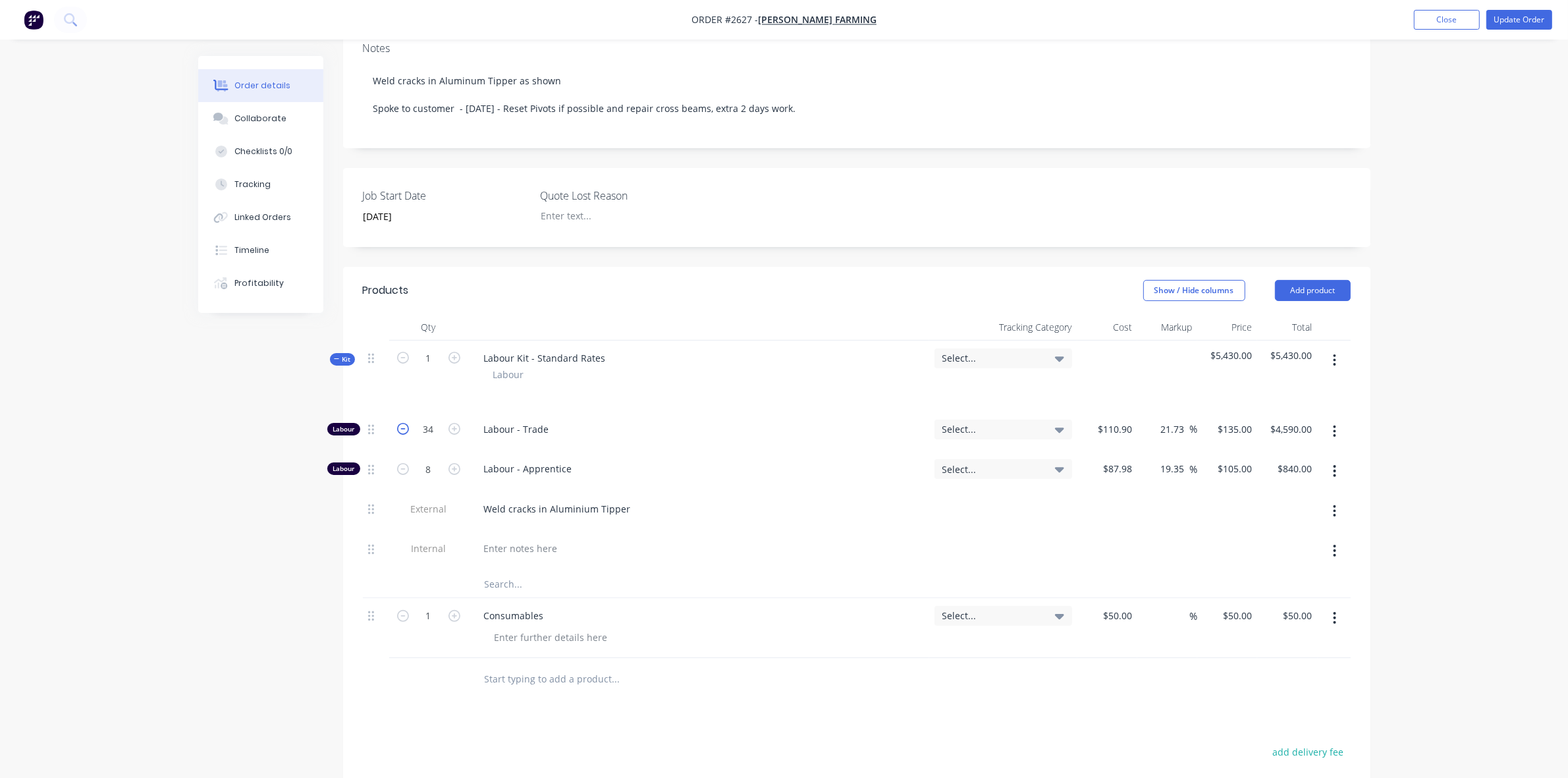
type input "33"
type input "$4,455.00"
click at [400, 423] on icon "button" at bounding box center [403, 429] width 12 height 12
type input "32"
type input "$4,320.00"
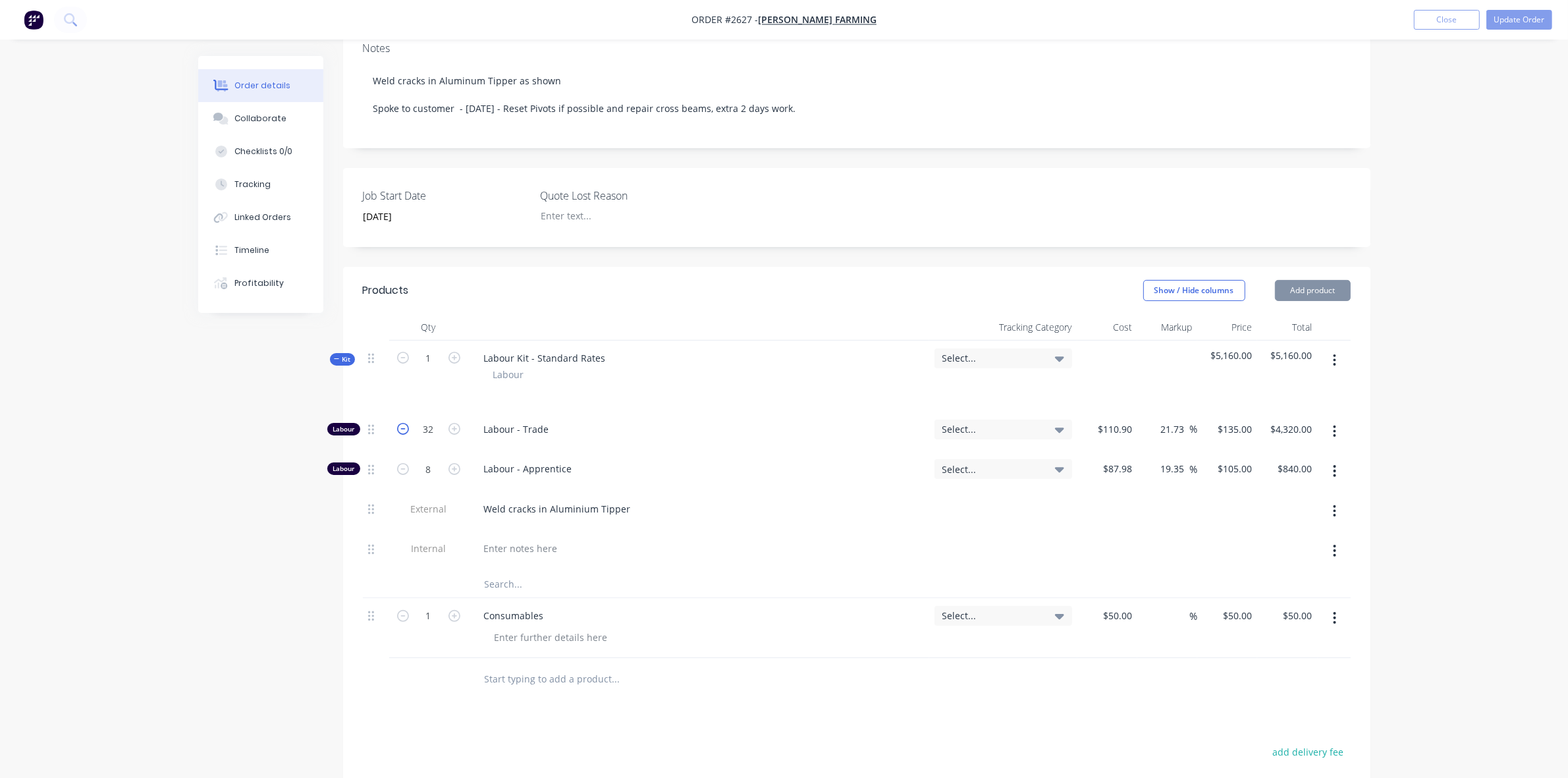
click at [400, 423] on icon "button" at bounding box center [403, 429] width 12 height 12
type input "31"
type input "$4,185.00"
click at [400, 423] on icon "button" at bounding box center [403, 429] width 12 height 12
type input "30"
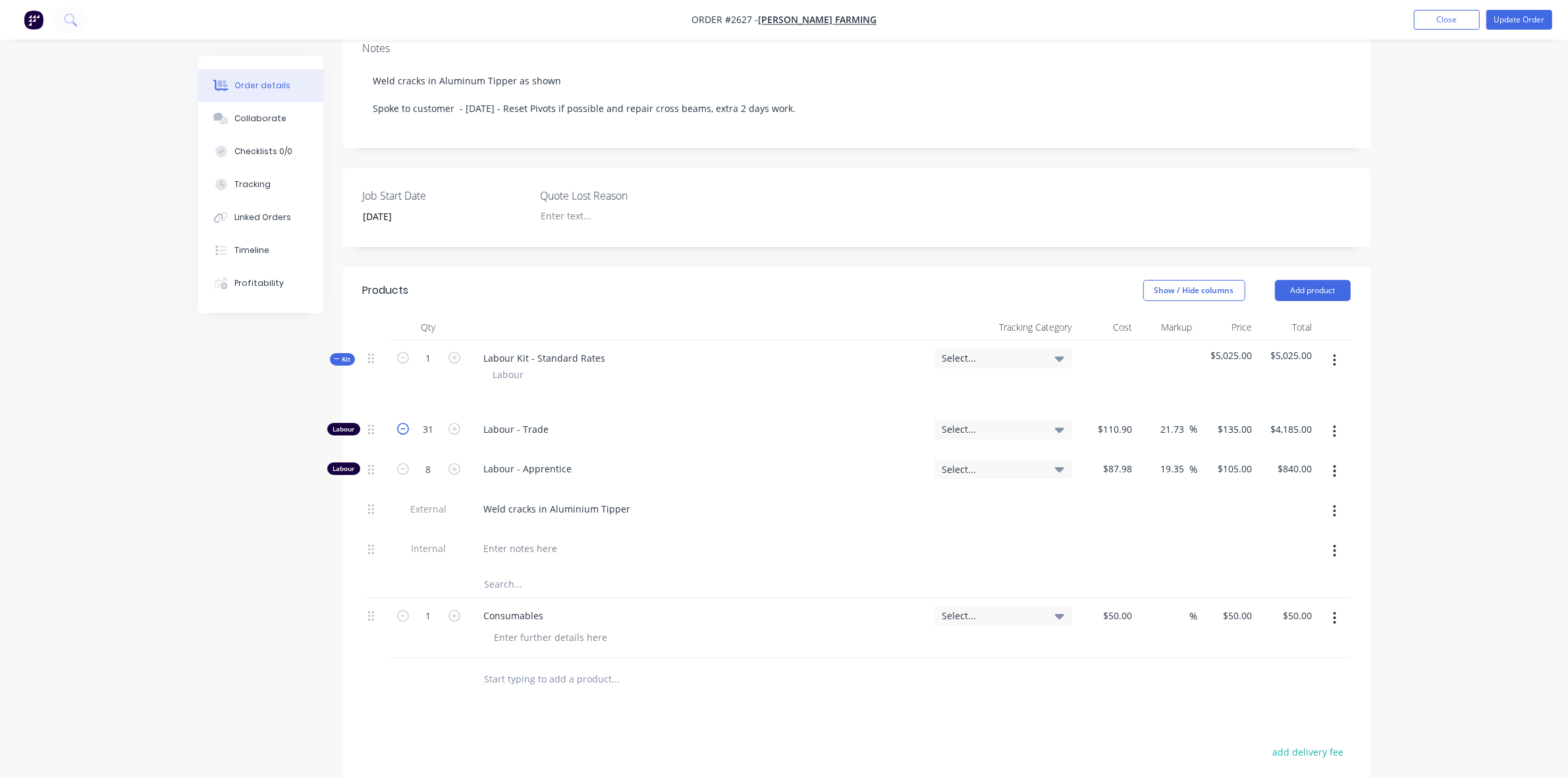
type input "$4,050.00"
click at [455, 463] on icon "button" at bounding box center [455, 469] width 12 height 12
type input "9"
type input "$945.00"
click at [455, 463] on icon "button" at bounding box center [455, 469] width 12 height 12
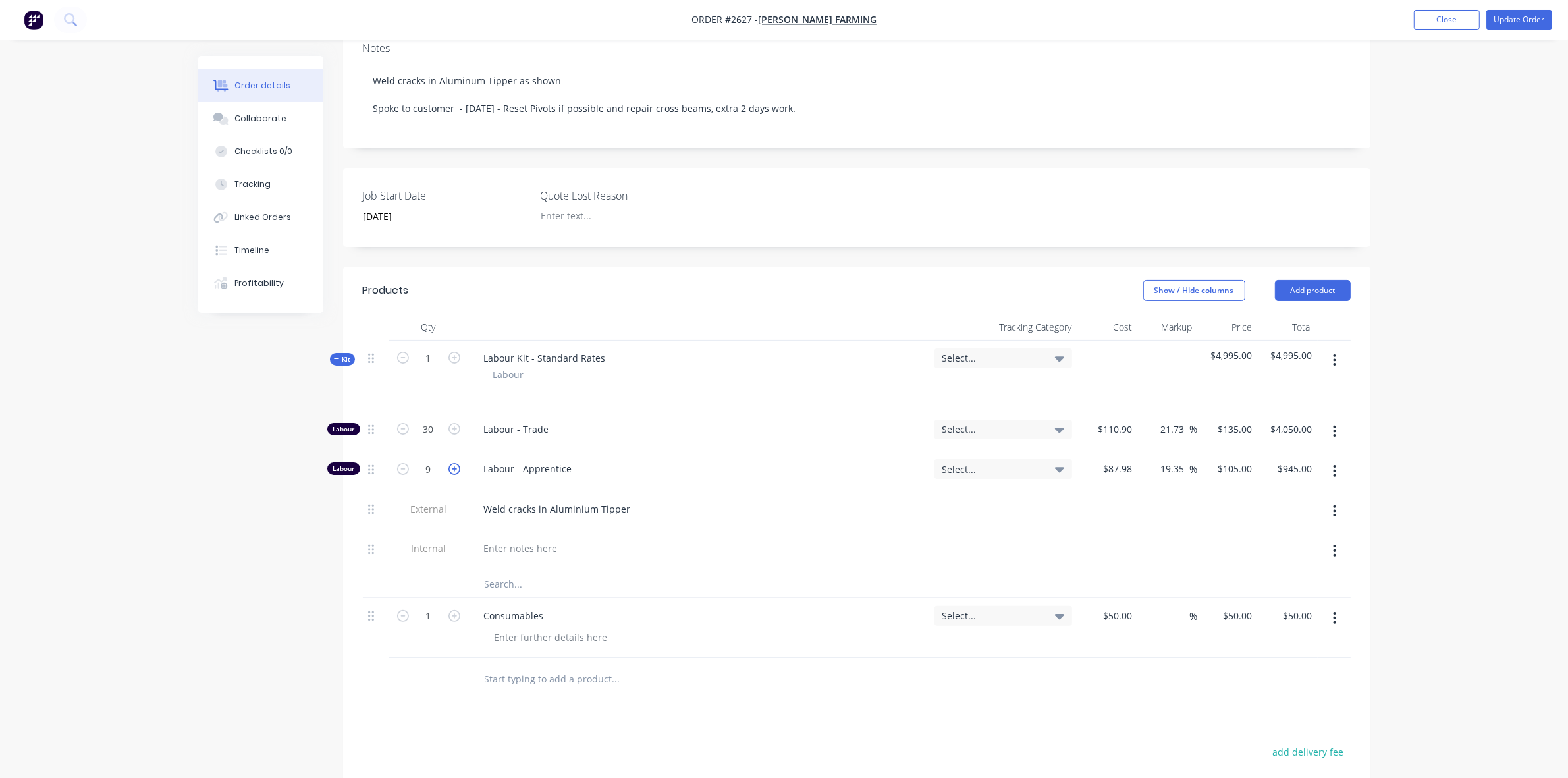
type input "10"
type input "$1,050.00"
click at [455, 463] on icon "button" at bounding box center [455, 469] width 12 height 12
type input "11"
type input "$1,155.00"
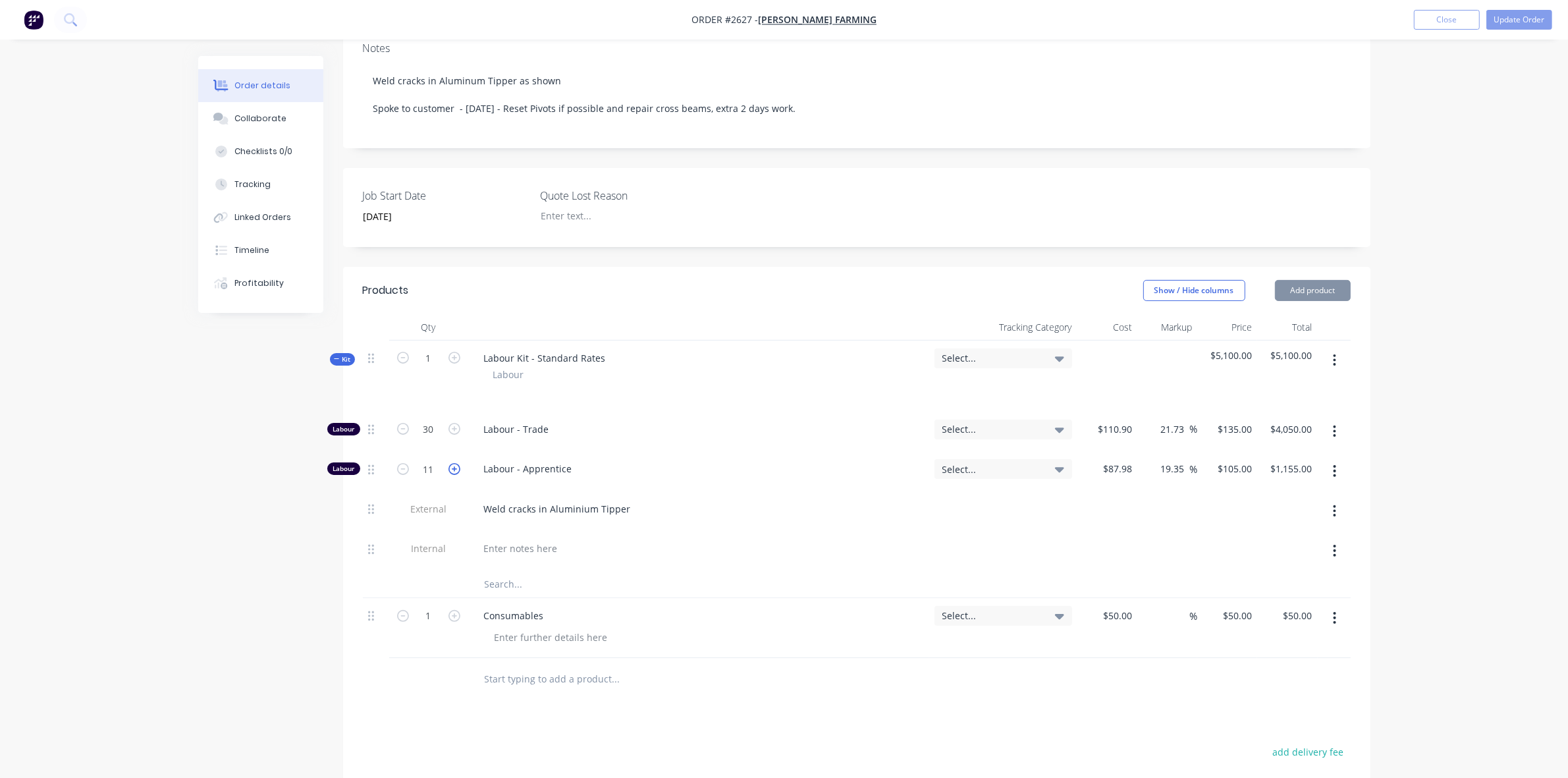
click at [455, 463] on icon "button" at bounding box center [455, 469] width 12 height 12
type input "12"
type input "$1,260.00"
click at [455, 463] on icon "button" at bounding box center [455, 469] width 12 height 12
type input "13"
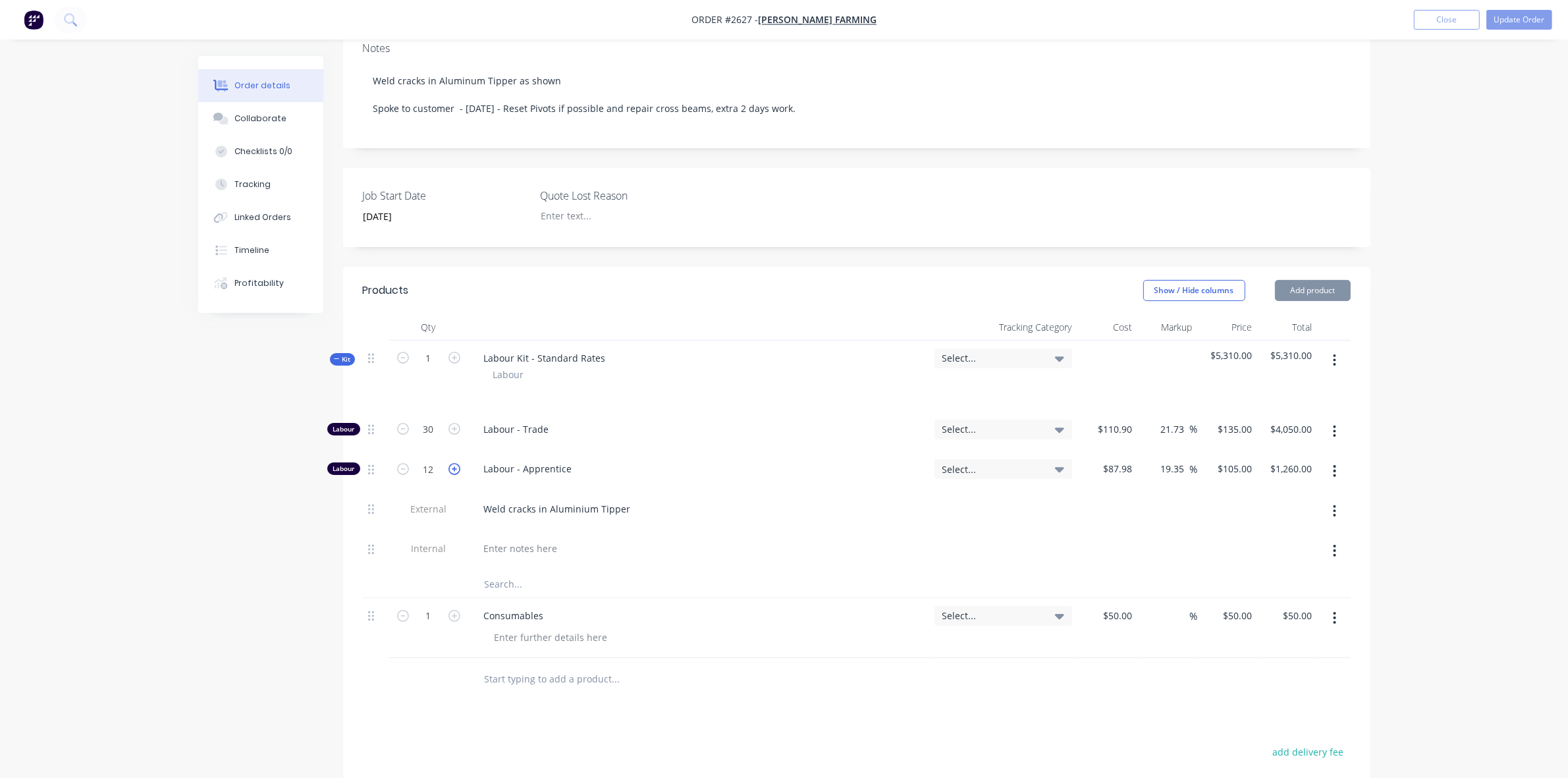
type input "$1,365.00"
click at [455, 463] on icon "button" at bounding box center [455, 469] width 12 height 12
type input "14"
type input "$1,470.00"
click at [455, 463] on icon "button" at bounding box center [455, 469] width 12 height 12
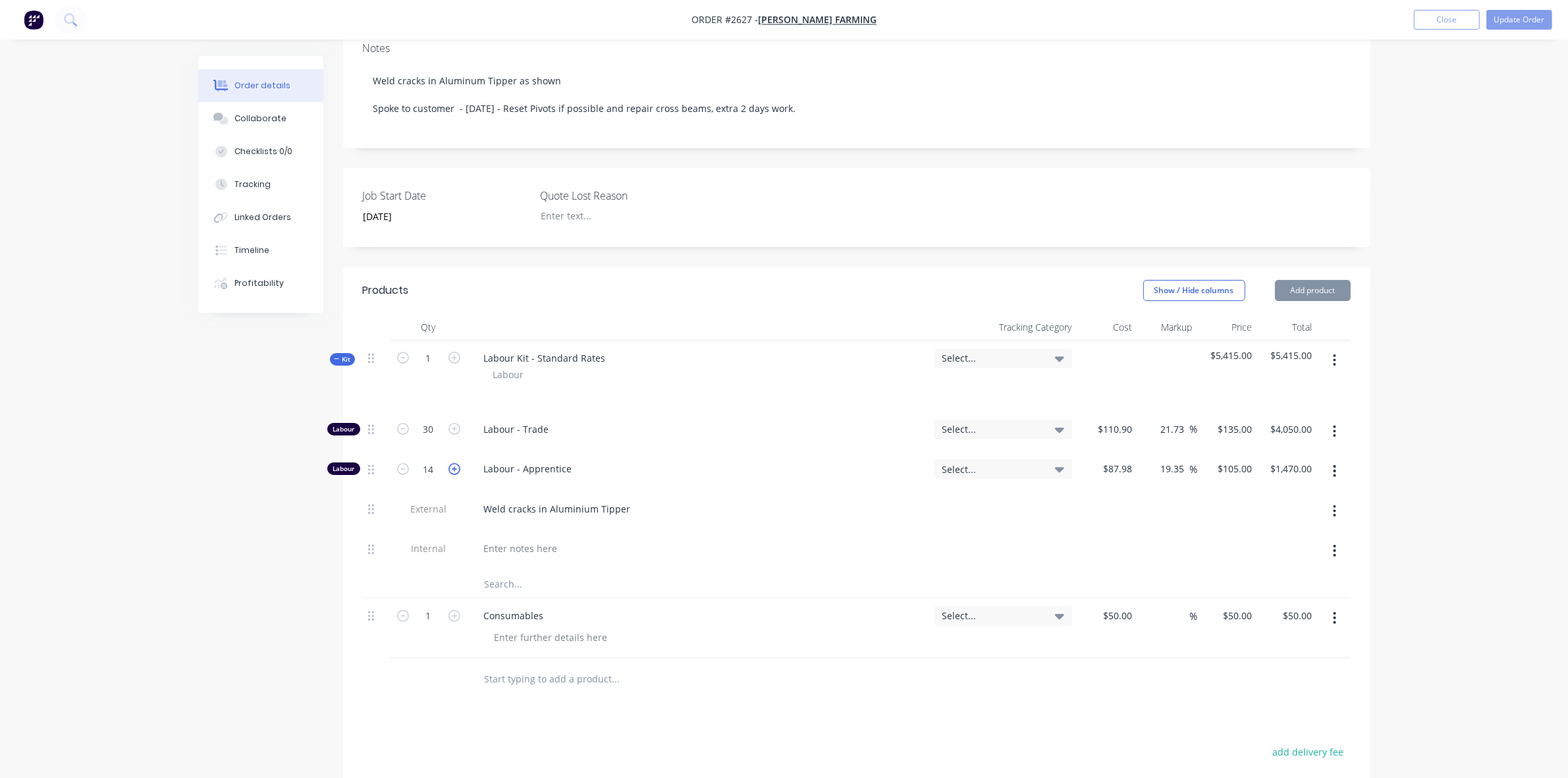
type input "15"
type input "$1,575.00"
click at [455, 463] on icon "button" at bounding box center [455, 469] width 12 height 12
type input "16"
type input "$1,680.00"
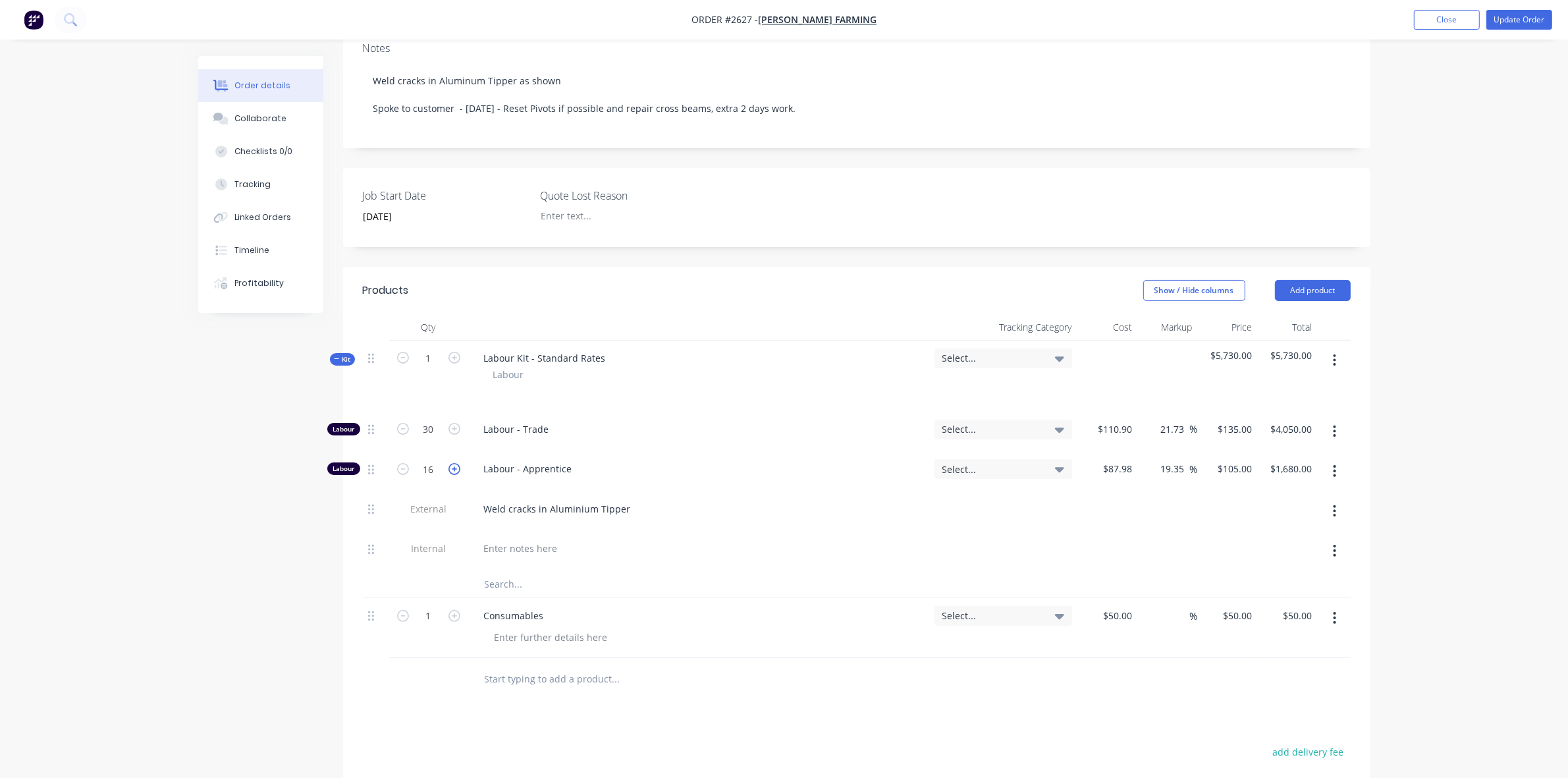
click at [455, 463] on icon "button" at bounding box center [455, 469] width 12 height 12
type input "17"
type input "$1,785.00"
click at [400, 463] on icon "button" at bounding box center [403, 469] width 12 height 12
type input "16"
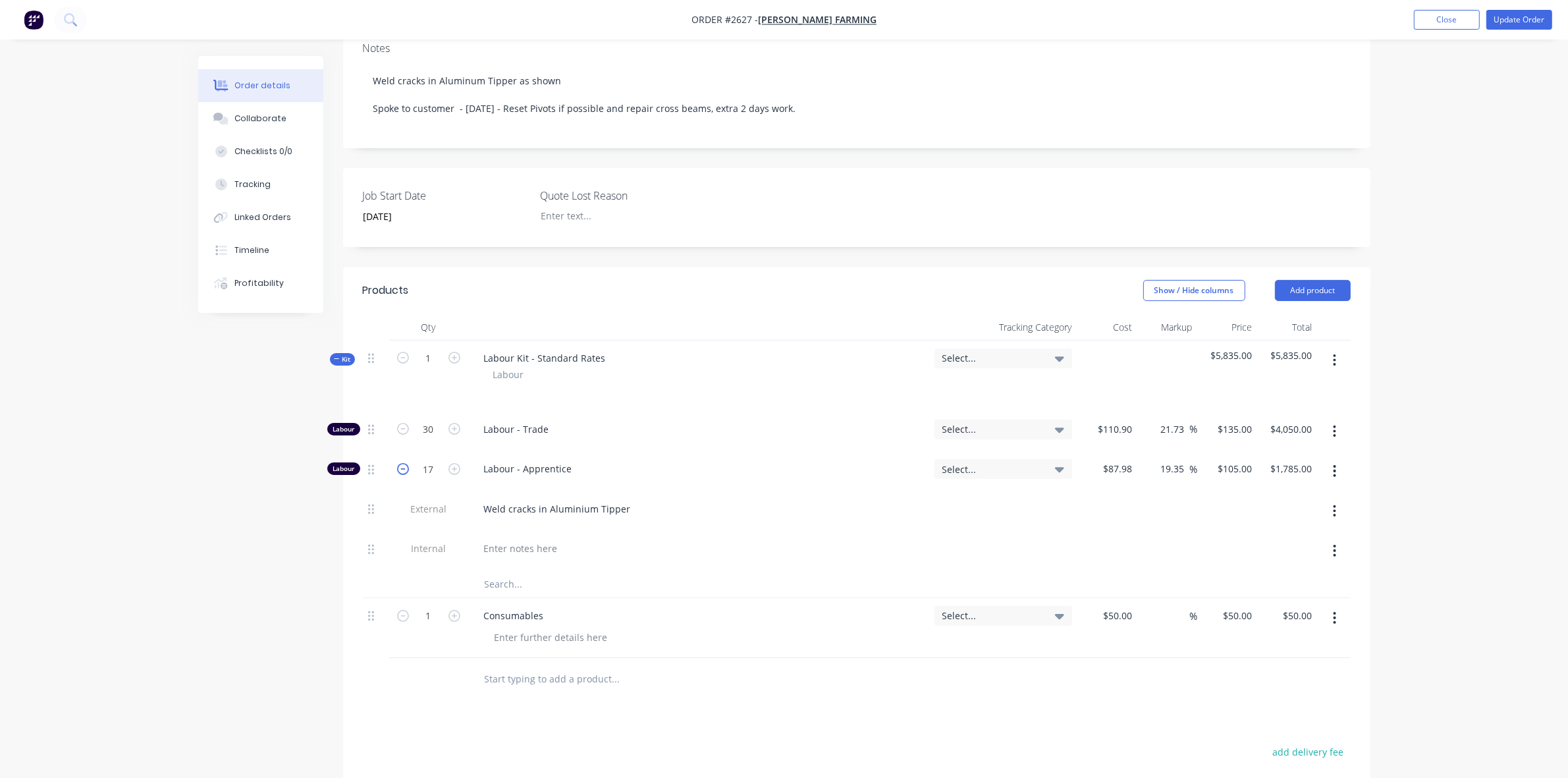
type input "$1,680.00"
click at [1516, 17] on button "Update Order" at bounding box center [1519, 19] width 66 height 20
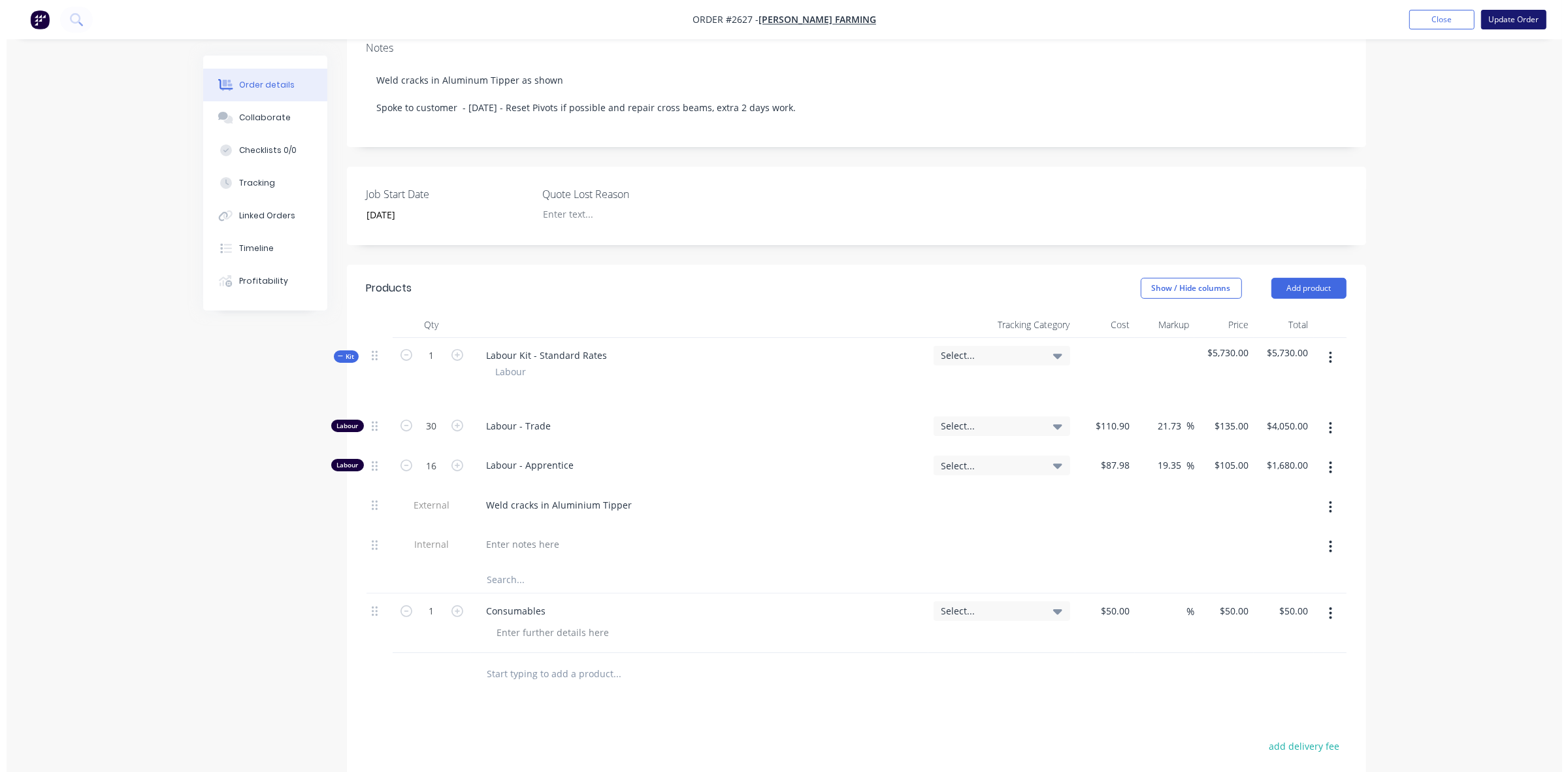
scroll to position [0, 0]
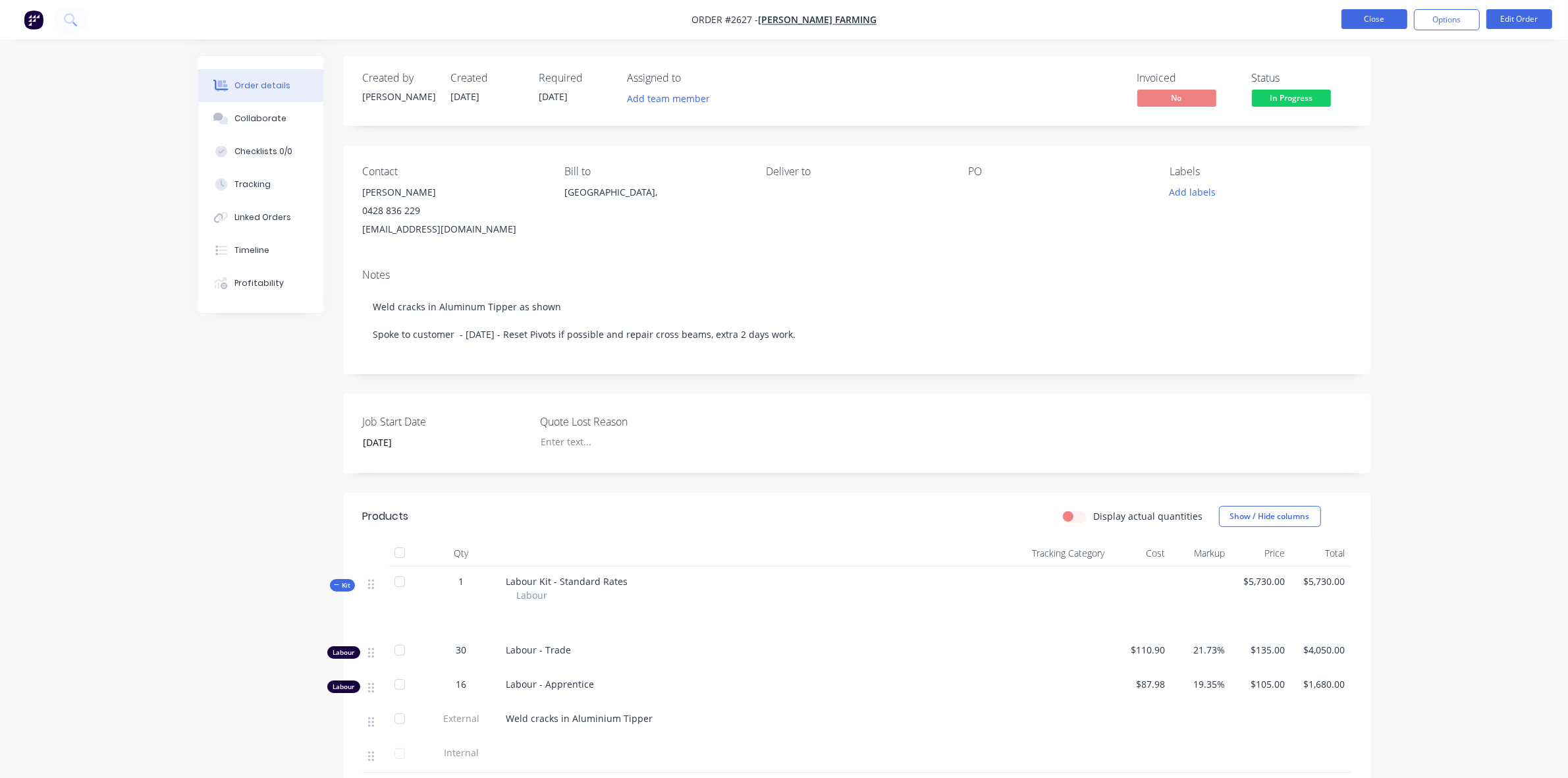
click at [1394, 18] on button "Close" at bounding box center [1374, 19] width 66 height 20
